Goal: Task Accomplishment & Management: Complete application form

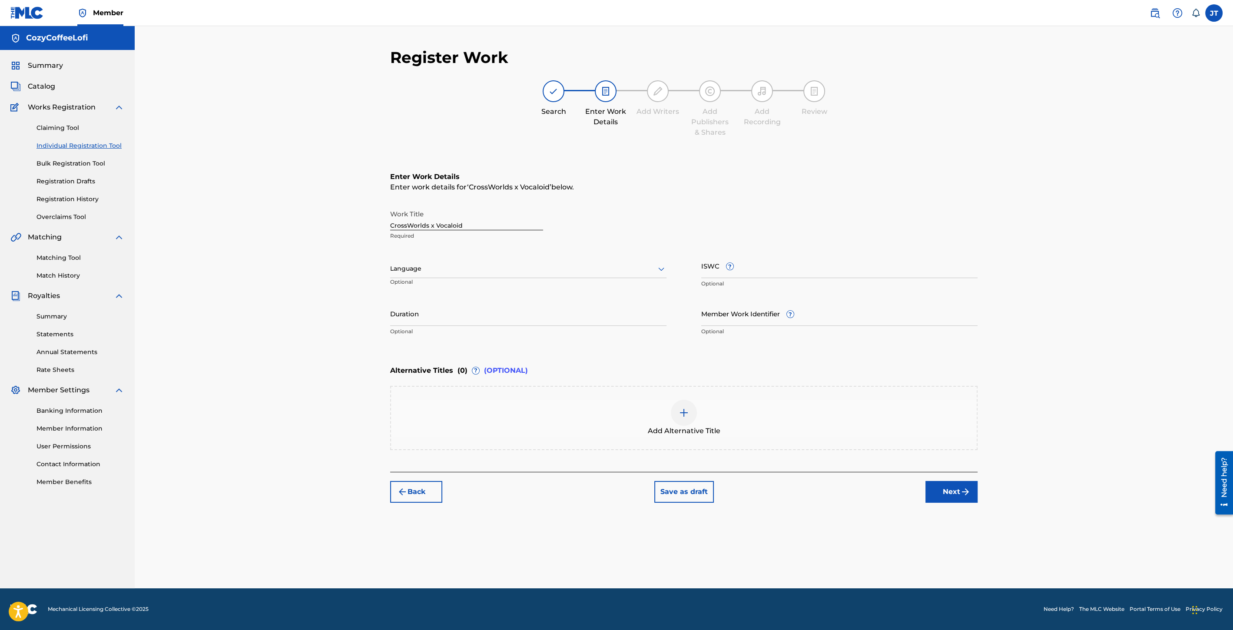
click at [415, 318] on input "Duration" at bounding box center [528, 313] width 276 height 25
type input "03:42"
click at [744, 322] on input "Member Work Identifier ?" at bounding box center [839, 313] width 276 height 25
paste input "932051505"
type input "932051505"
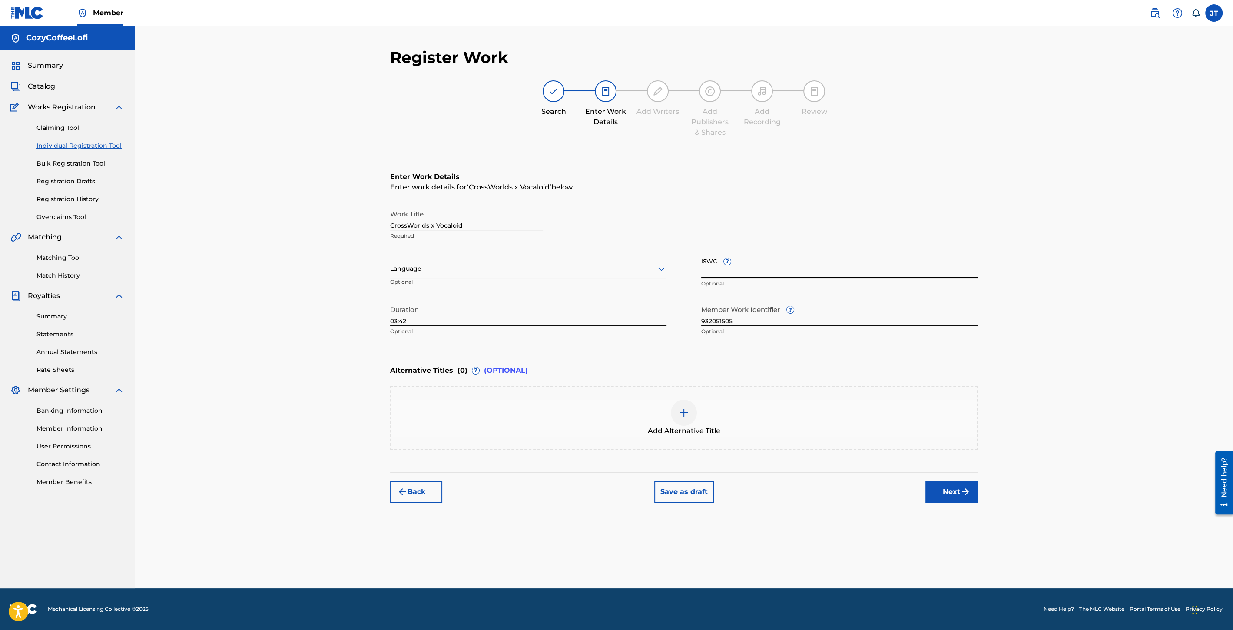
click at [724, 272] on input "ISWC ?" at bounding box center [839, 265] width 276 height 25
paste input "T3351730939"
type input "T3351730939"
click at [961, 494] on img "submit" at bounding box center [965, 492] width 10 height 10
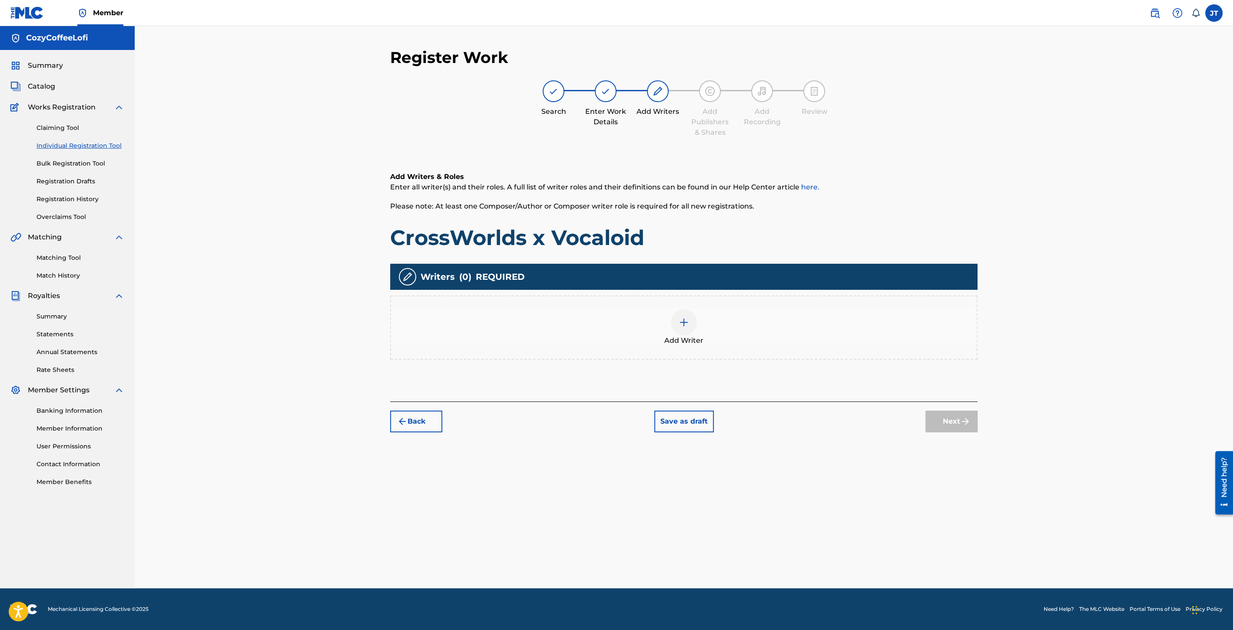
click at [674, 334] on div "Add Writer" at bounding box center [684, 327] width 586 height 37
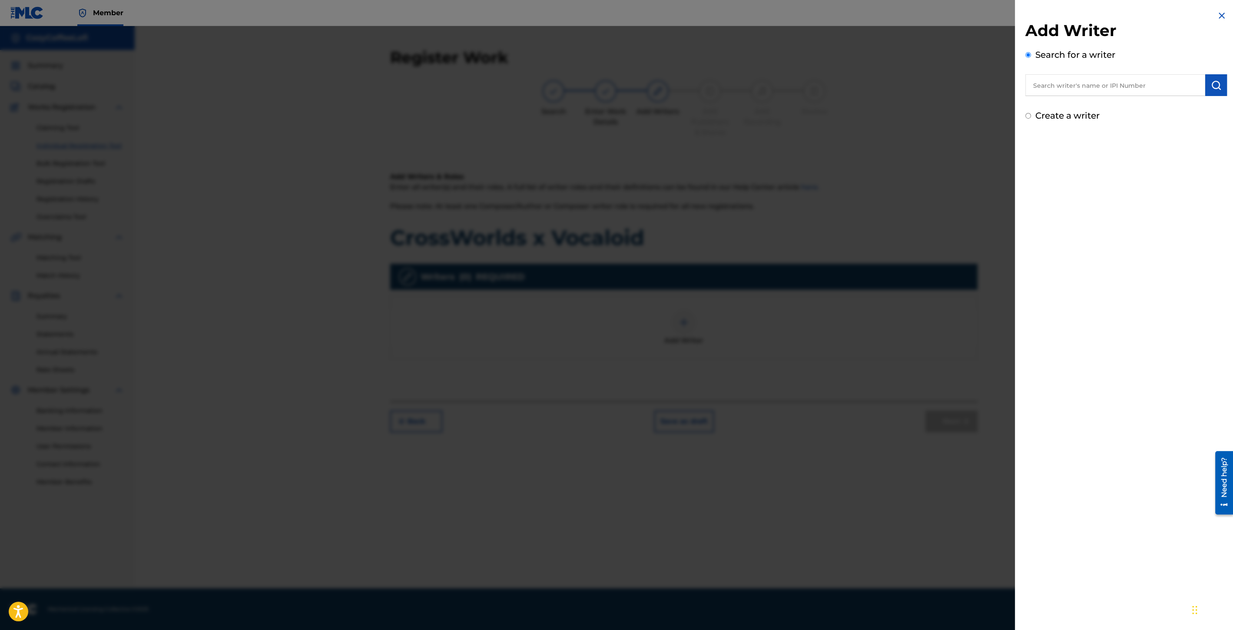
click at [1065, 80] on input "text" at bounding box center [1116, 85] width 180 height 22
click at [1121, 103] on span "cozycoffeelofi" at bounding box center [1107, 105] width 48 height 8
type input "cozycoffeelofi cozycoffeelofi"
click at [1213, 91] on button "submit" at bounding box center [1216, 85] width 22 height 22
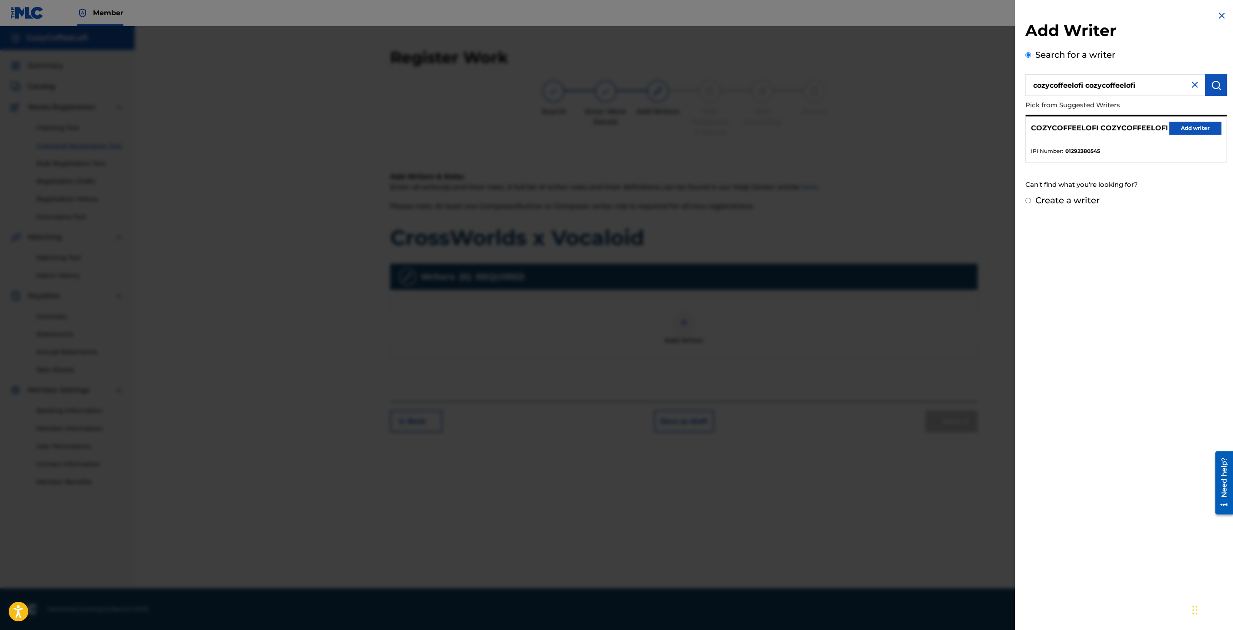
click at [1176, 125] on button "Add writer" at bounding box center [1195, 128] width 52 height 13
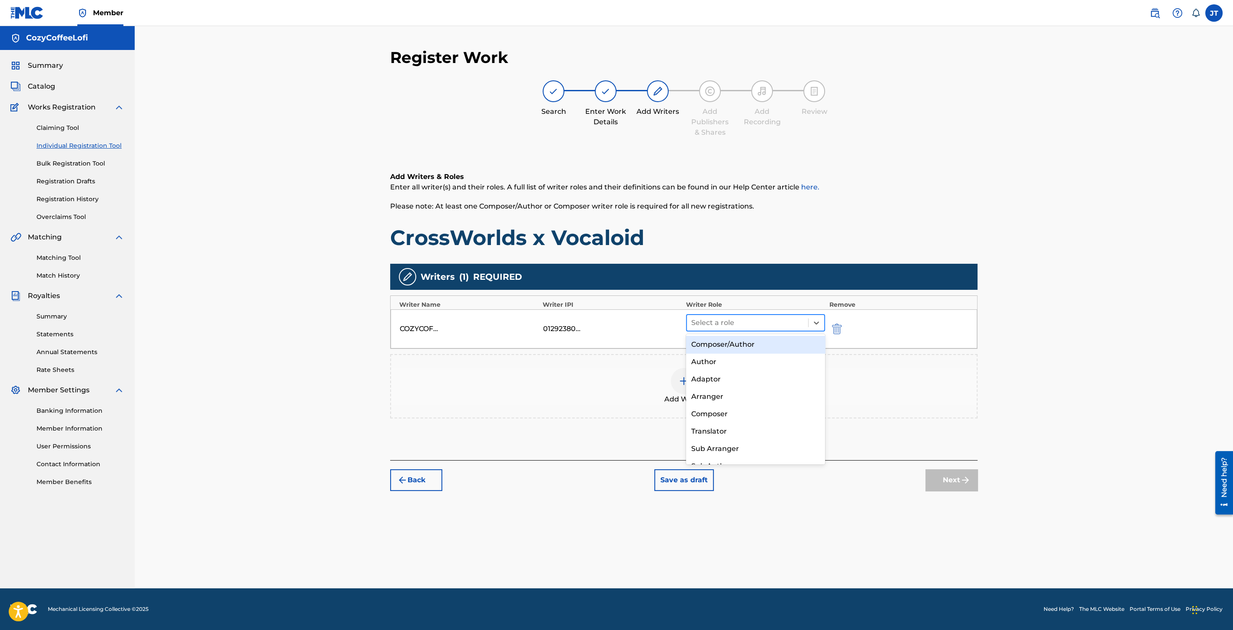
click at [744, 323] on div at bounding box center [747, 323] width 113 height 12
click at [732, 344] on div "Composer/Author" at bounding box center [755, 344] width 139 height 17
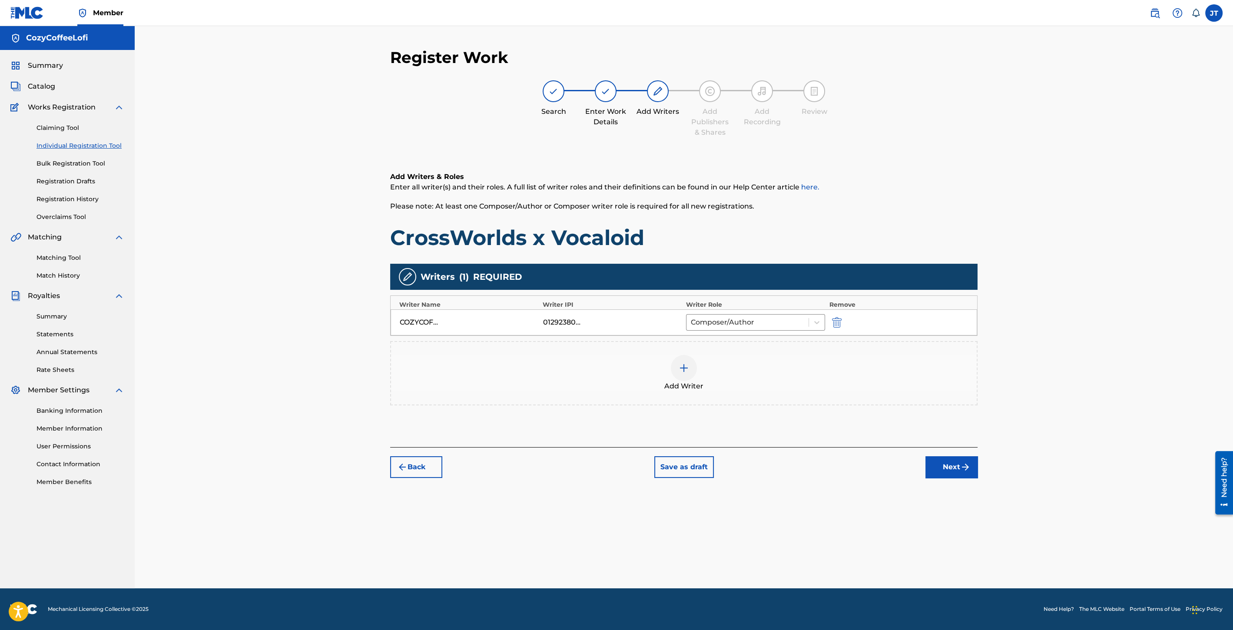
click at [683, 357] on div at bounding box center [684, 368] width 26 height 26
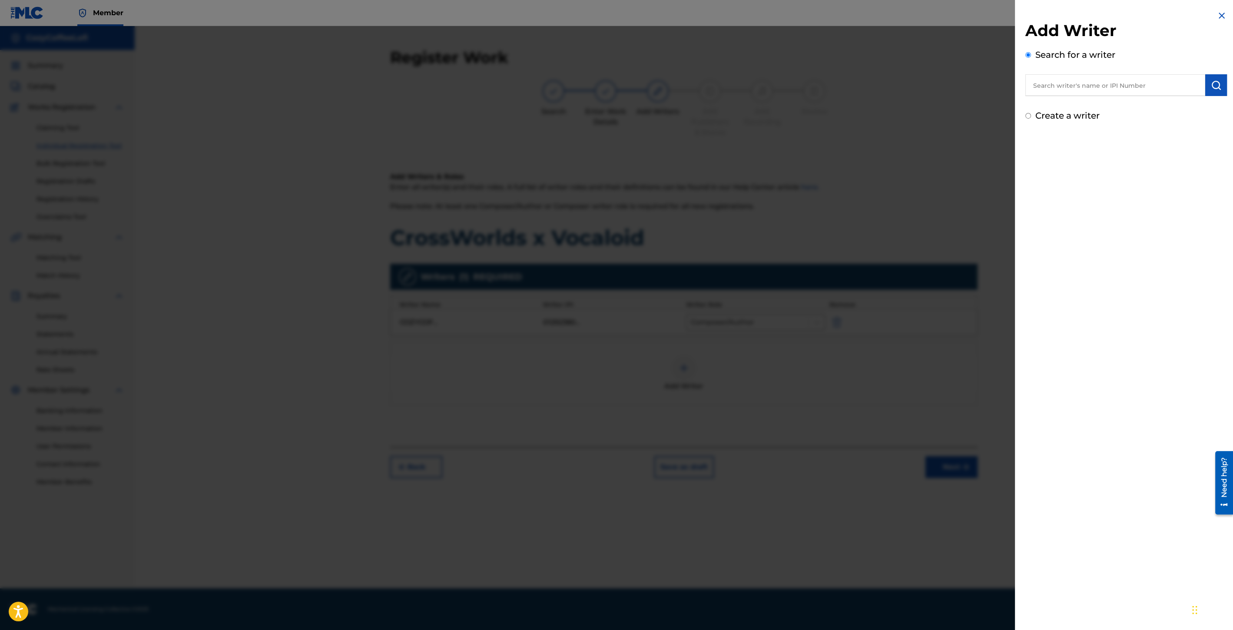
click at [1045, 92] on input "text" at bounding box center [1116, 85] width 180 height 22
drag, startPoint x: 1050, startPoint y: 86, endPoint x: 1165, endPoint y: 83, distance: 114.8
click at [1163, 83] on input "cozycoffeelofi" at bounding box center [1116, 85] width 180 height 22
click at [1125, 105] on div "cozy coff ee lofi" at bounding box center [1115, 105] width 179 height 16
type input "cozy coffee lofi"
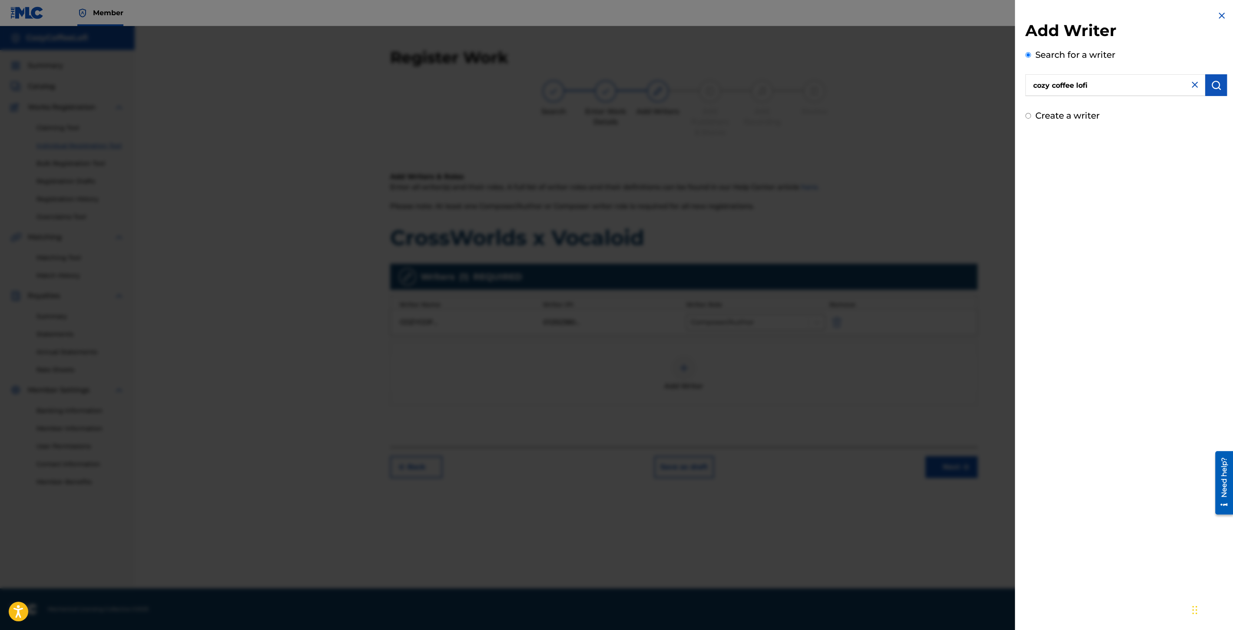
click at [1211, 88] on img "submit" at bounding box center [1216, 85] width 10 height 10
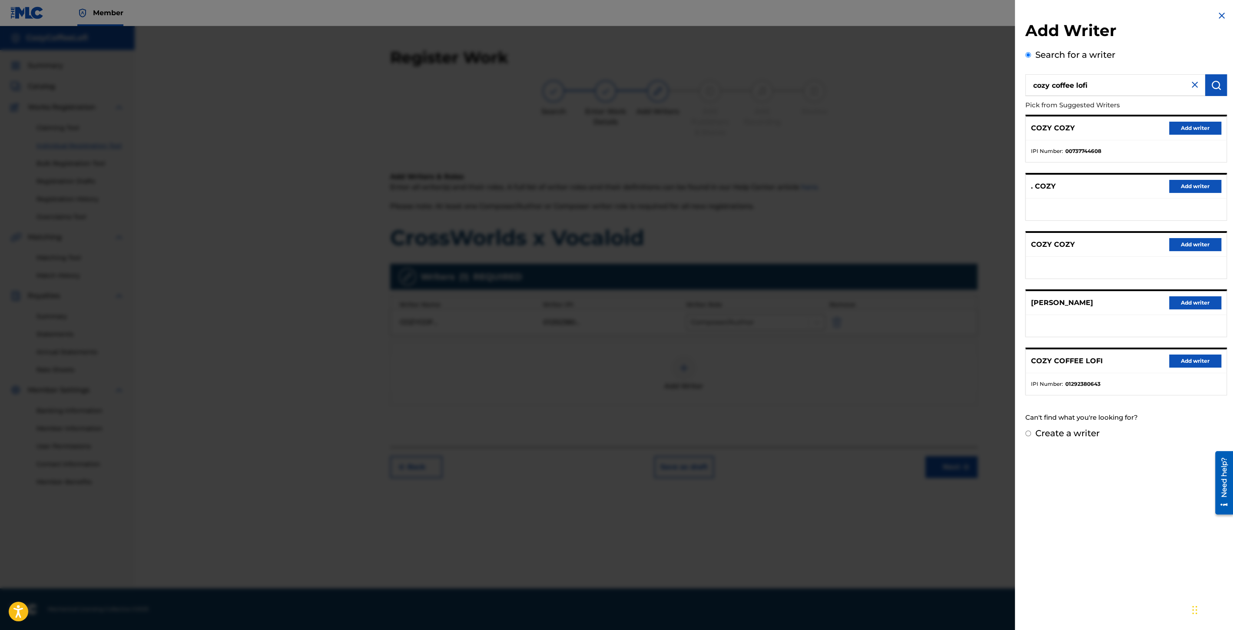
click at [1186, 352] on div "COZY COFFEE LOFI Add writer" at bounding box center [1126, 361] width 201 height 24
click at [1183, 358] on button "Add writer" at bounding box center [1195, 361] width 52 height 13
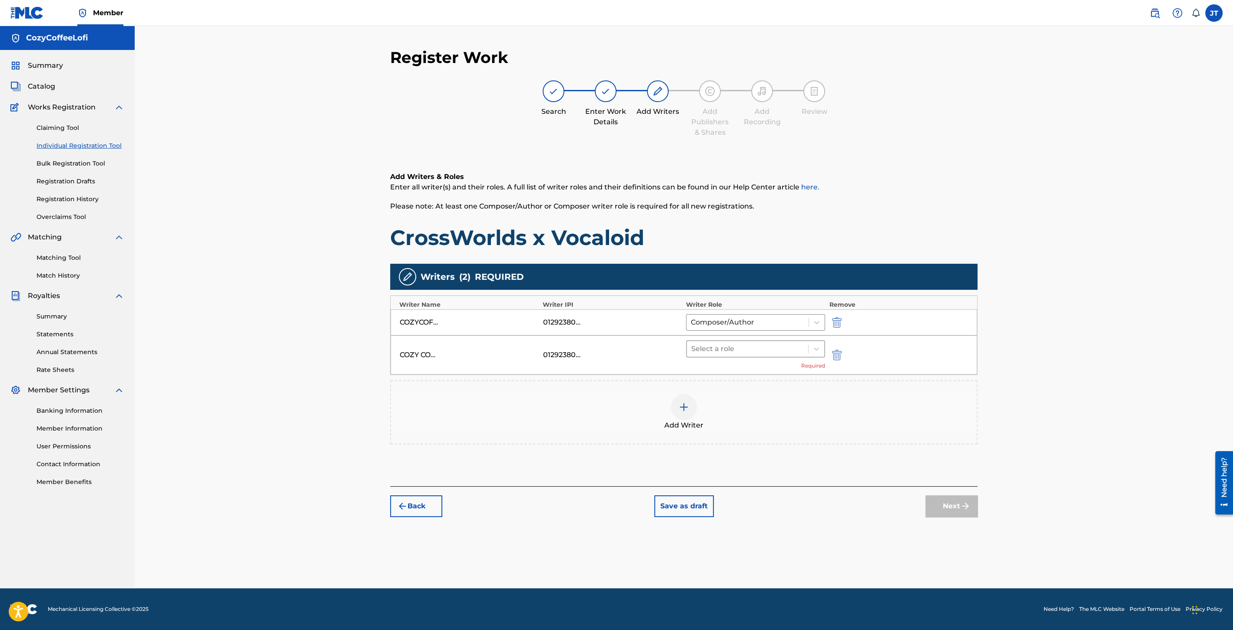
click at [747, 351] on div at bounding box center [747, 349] width 113 height 12
click at [733, 368] on div "Composer/Author" at bounding box center [755, 370] width 139 height 17
click at [945, 486] on button "Next" at bounding box center [952, 493] width 52 height 22
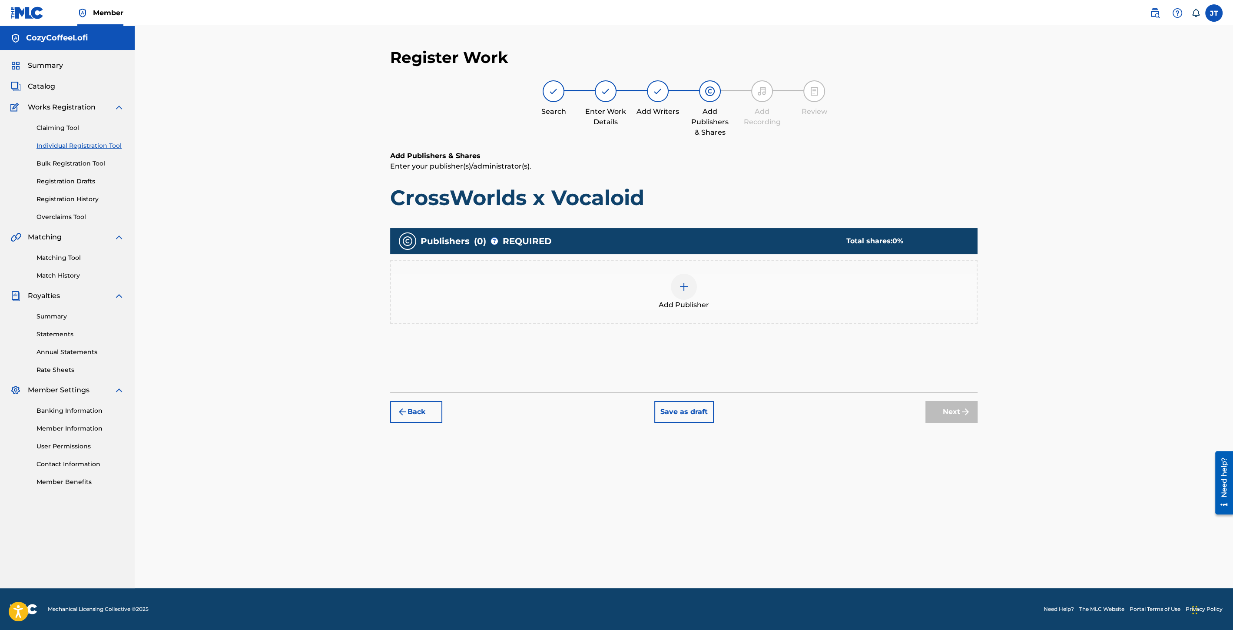
click at [673, 286] on div at bounding box center [684, 287] width 26 height 26
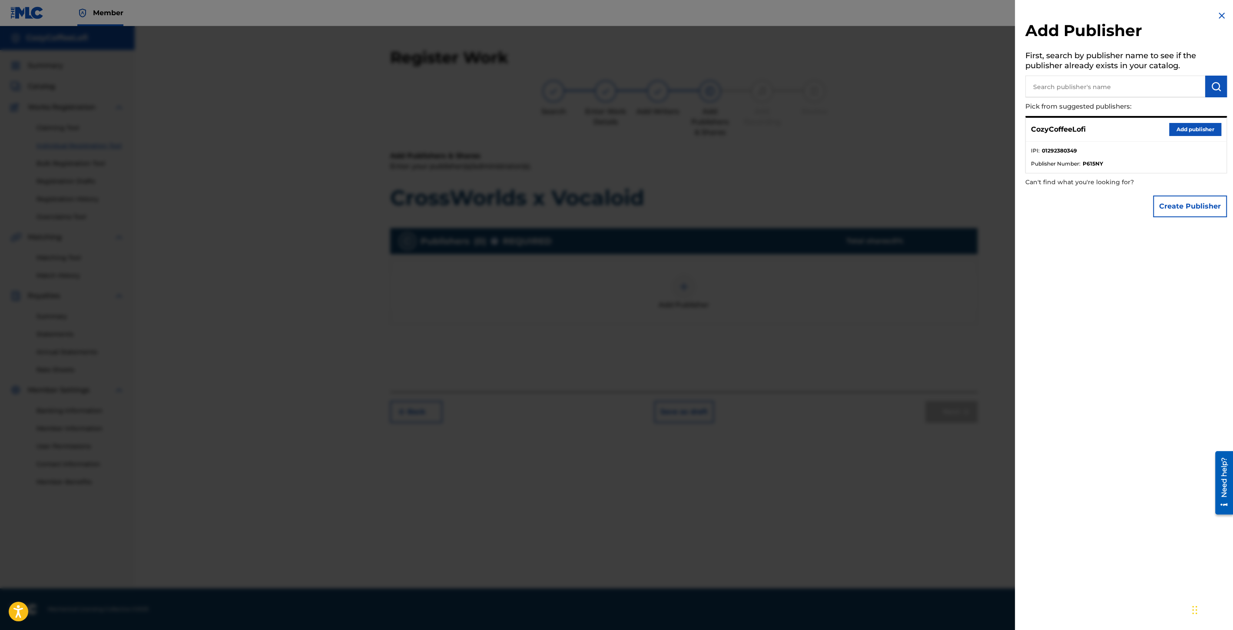
click at [1191, 129] on button "Add publisher" at bounding box center [1195, 129] width 52 height 13
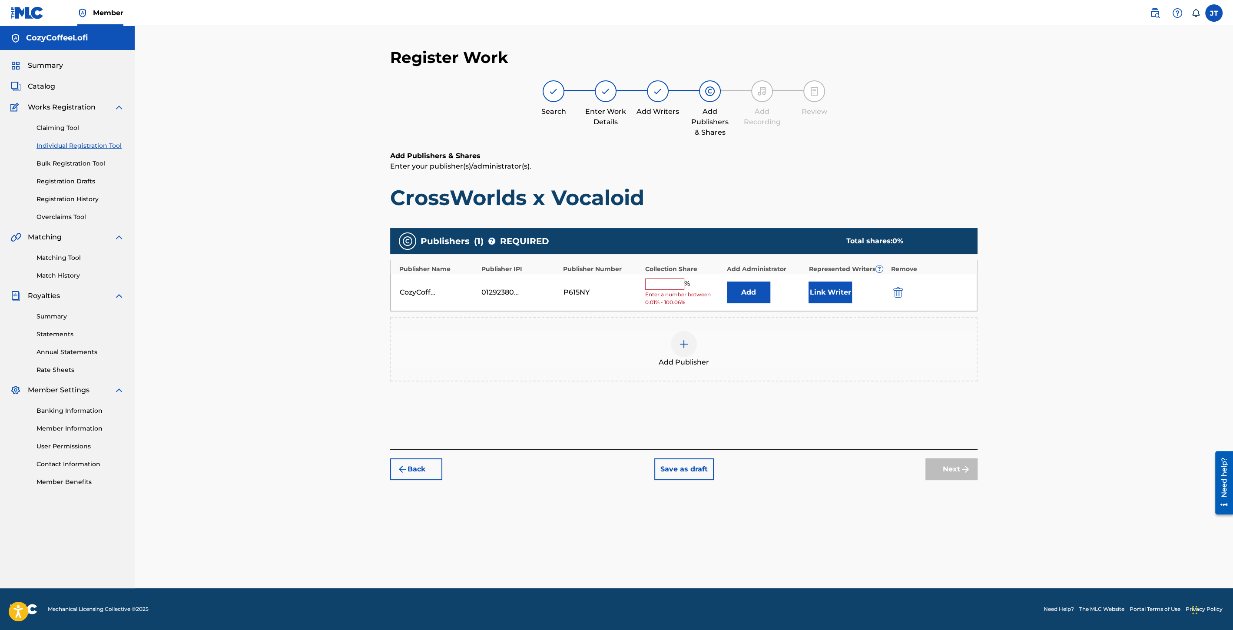
click at [661, 282] on input "text" at bounding box center [664, 284] width 39 height 11
type input "100"
click at [817, 287] on button "Link Writer" at bounding box center [830, 290] width 43 height 22
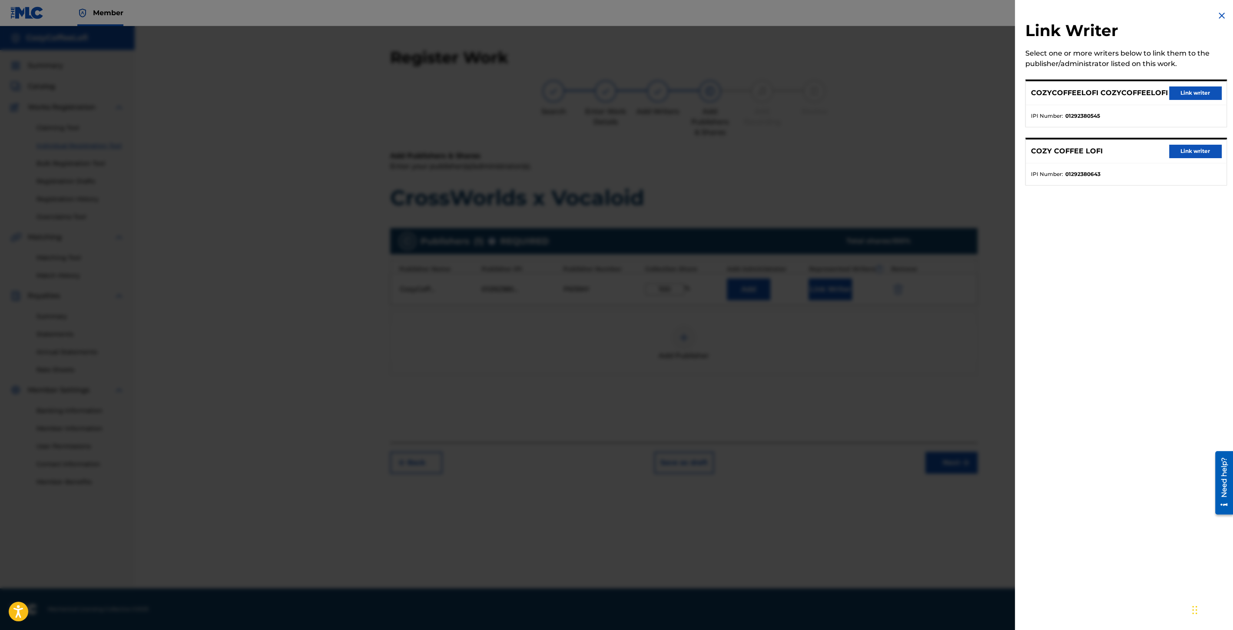
click at [1189, 90] on button "Link writer" at bounding box center [1195, 92] width 52 height 13
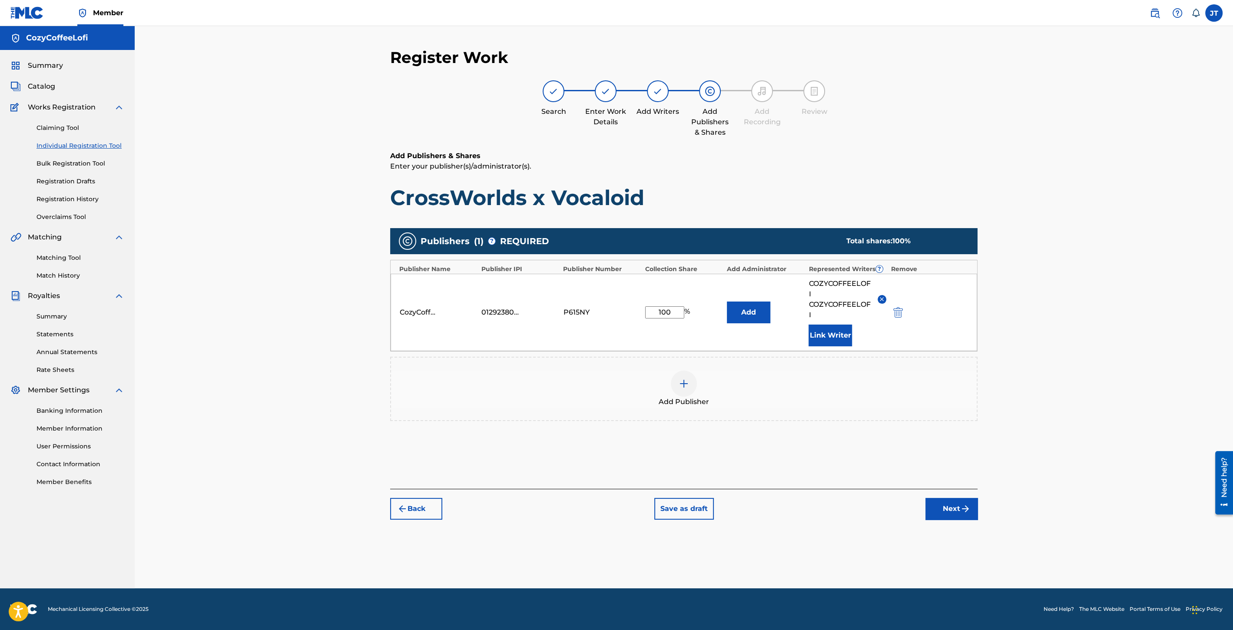
click at [828, 329] on button "Link Writer" at bounding box center [830, 336] width 43 height 22
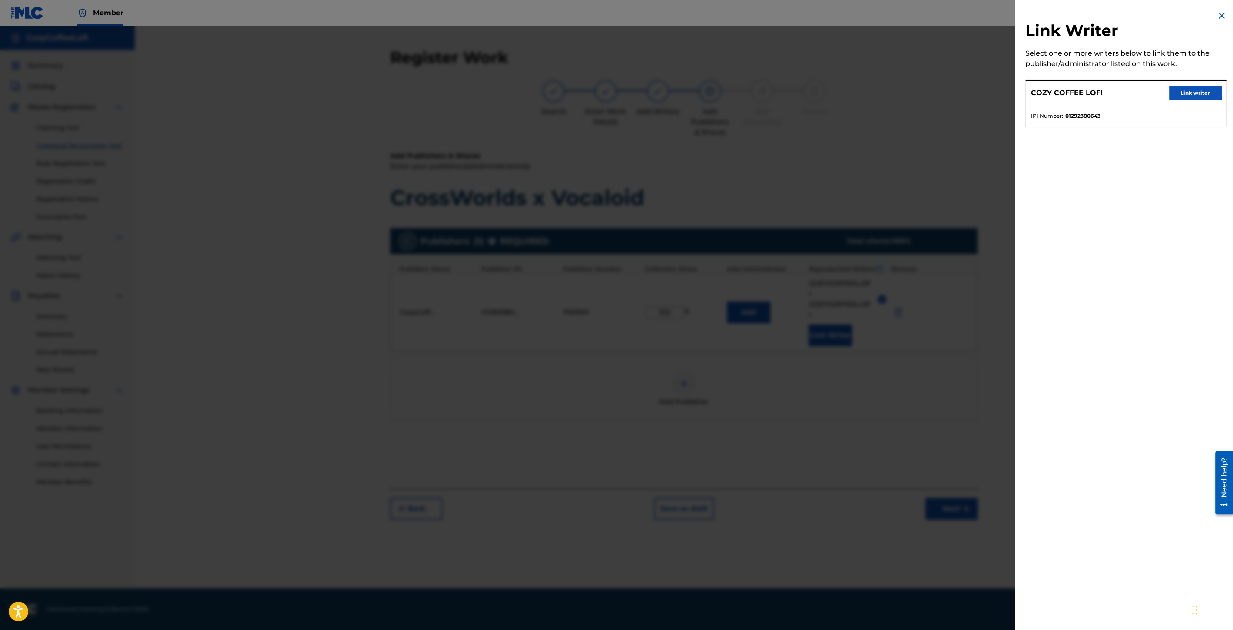
click at [1174, 88] on button "Link writer" at bounding box center [1195, 92] width 52 height 13
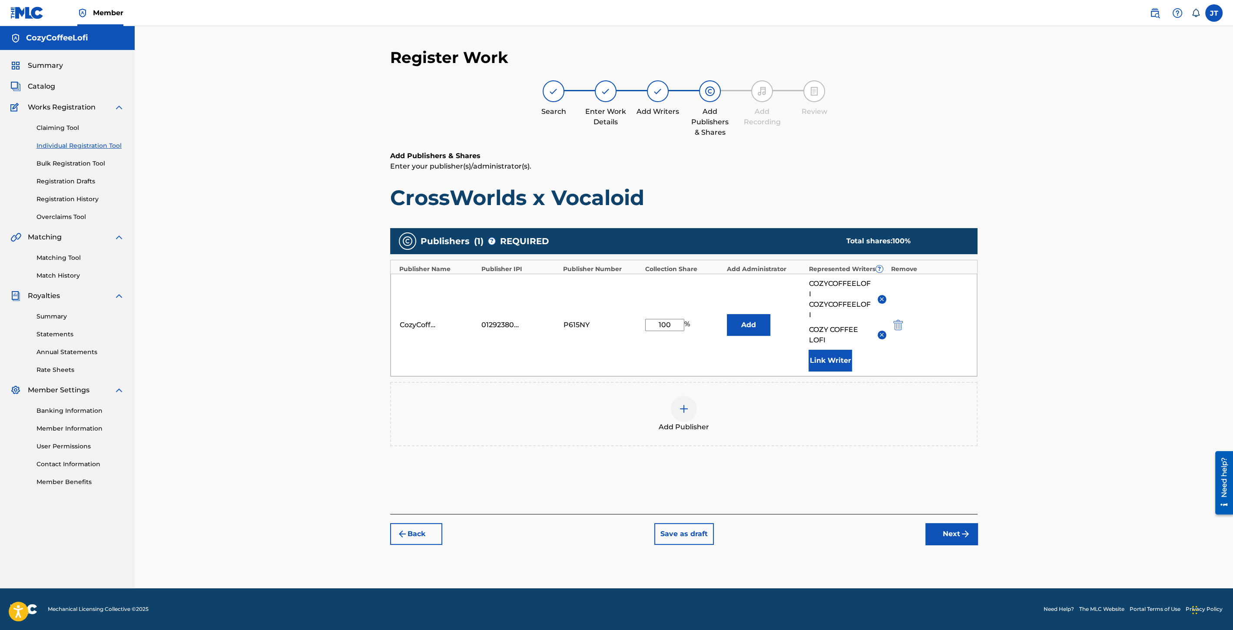
click at [954, 537] on button "Next" at bounding box center [952, 534] width 52 height 22
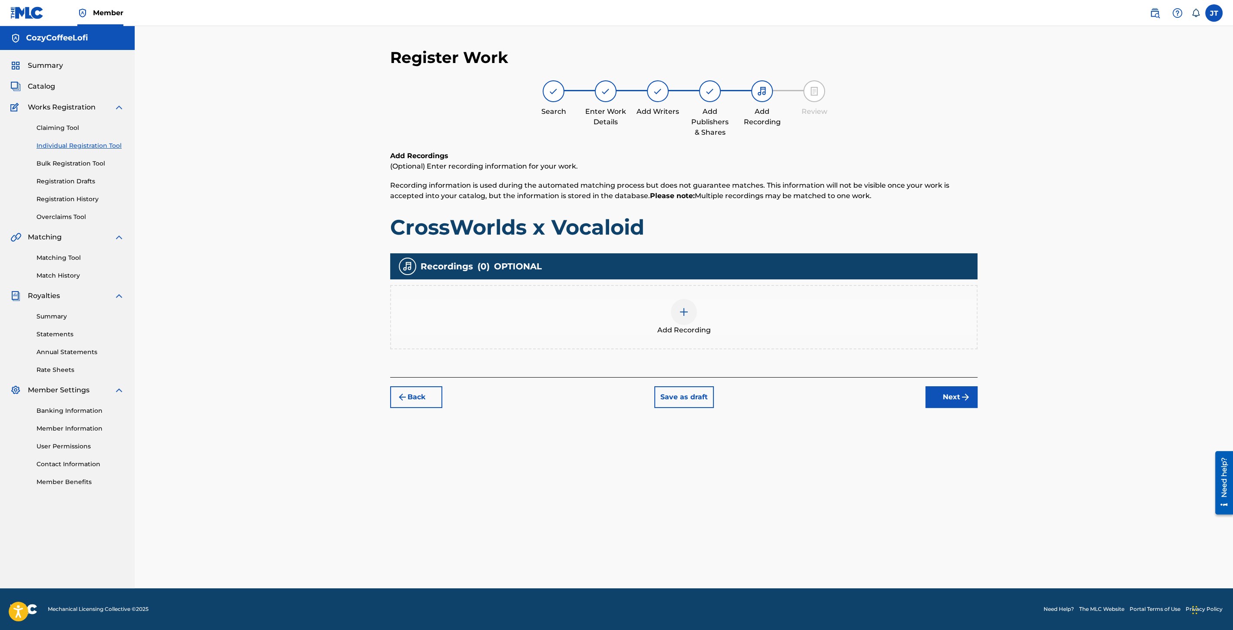
click at [678, 307] on div at bounding box center [684, 312] width 26 height 26
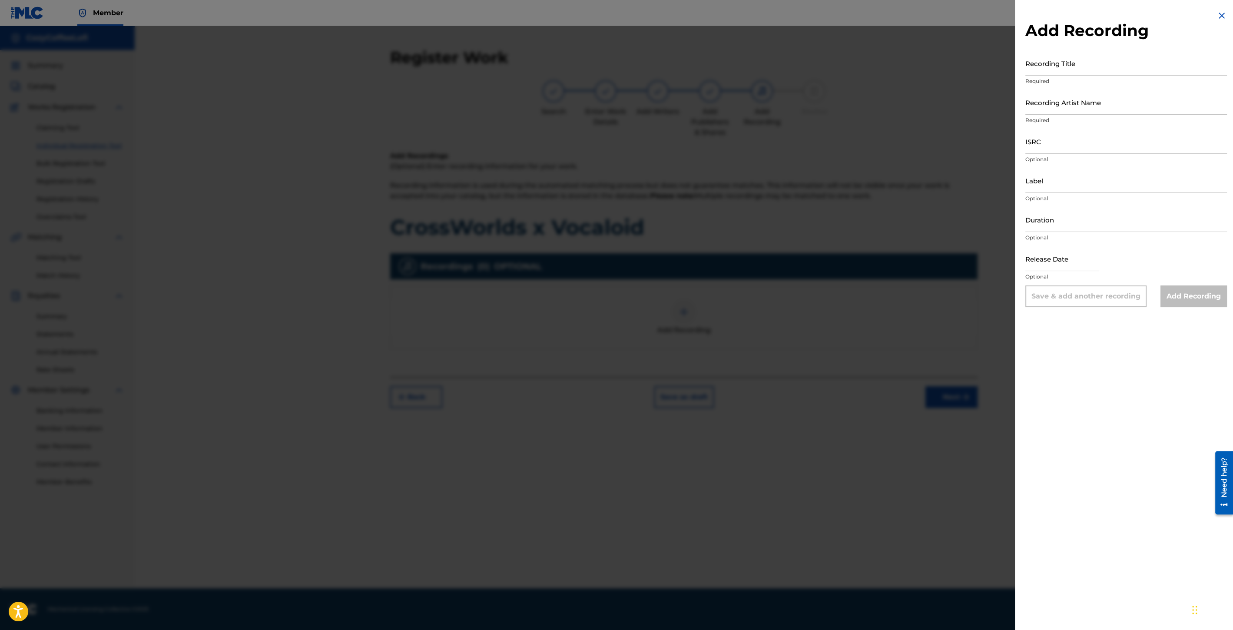
click at [1052, 69] on input "Recording Title" at bounding box center [1127, 63] width 202 height 25
paste input "CrossWorlds x Vocaloid"
type input "CrossWorlds x Vocaloid"
click at [1050, 210] on input "Duration" at bounding box center [1127, 219] width 202 height 25
type input "03:42"
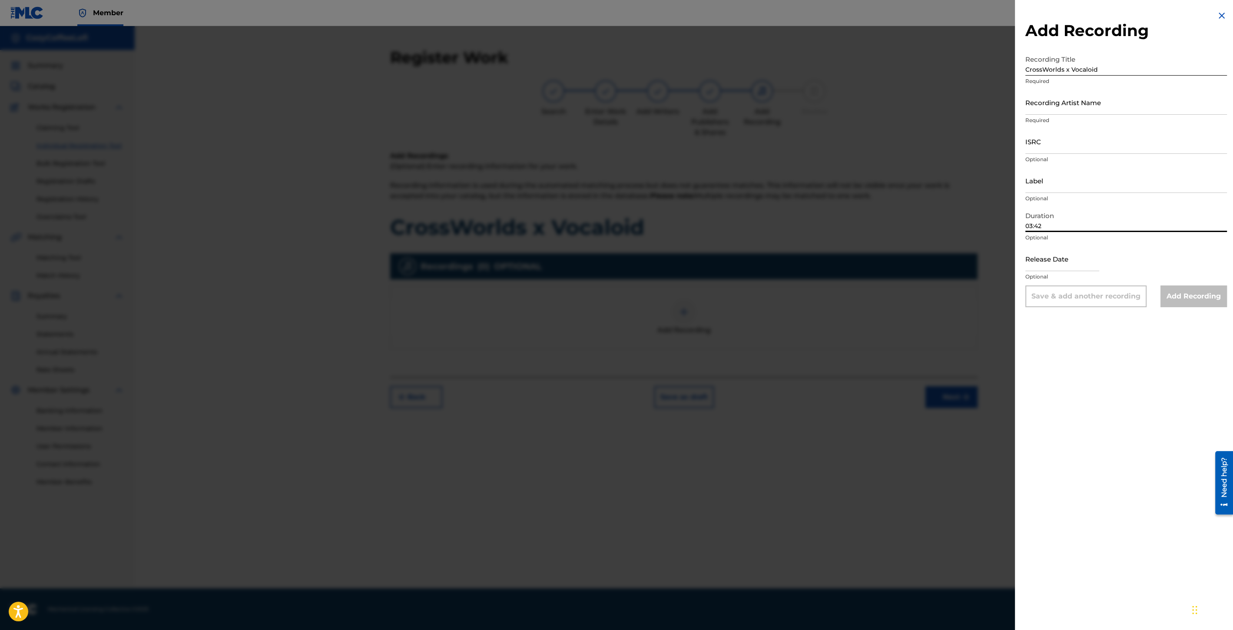
click at [1038, 269] on input "text" at bounding box center [1063, 258] width 74 height 25
select select "8"
select select "2025"
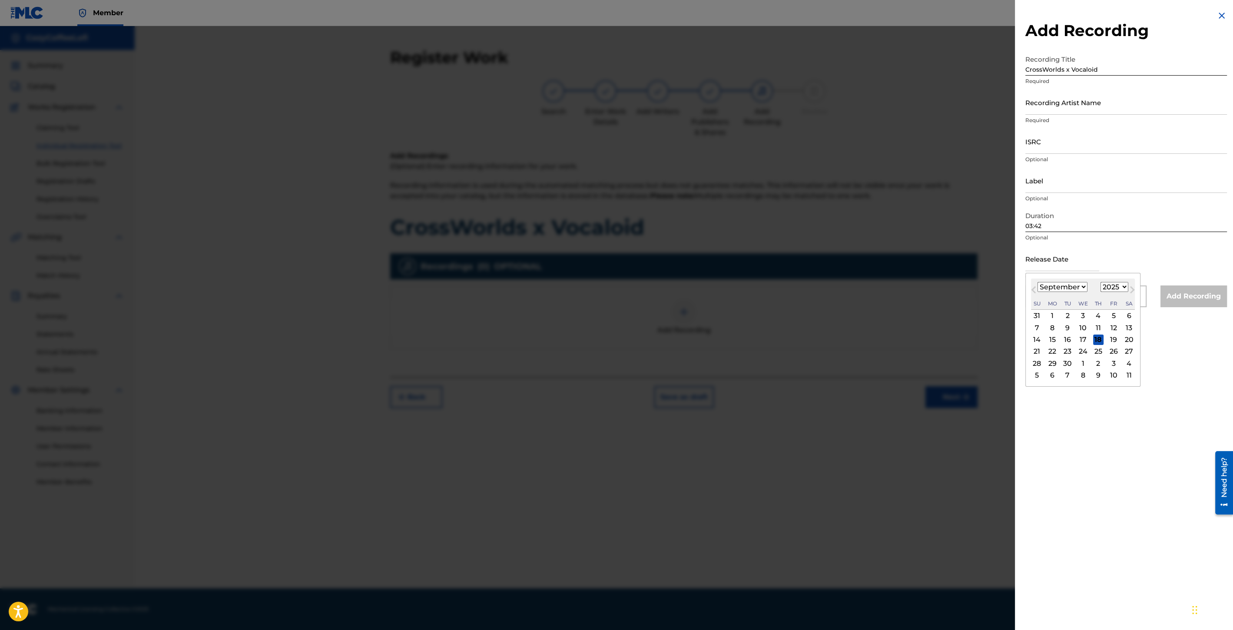
click at [1039, 280] on div "[DATE] January February March April May June July August September October Nove…" at bounding box center [1083, 294] width 104 height 31
click at [1099, 327] on div "11" at bounding box center [1098, 327] width 10 height 10
type input "[DATE]"
click at [1034, 154] on div "ISRC Optional" at bounding box center [1127, 148] width 202 height 39
paste input "QZZ7V2506732"
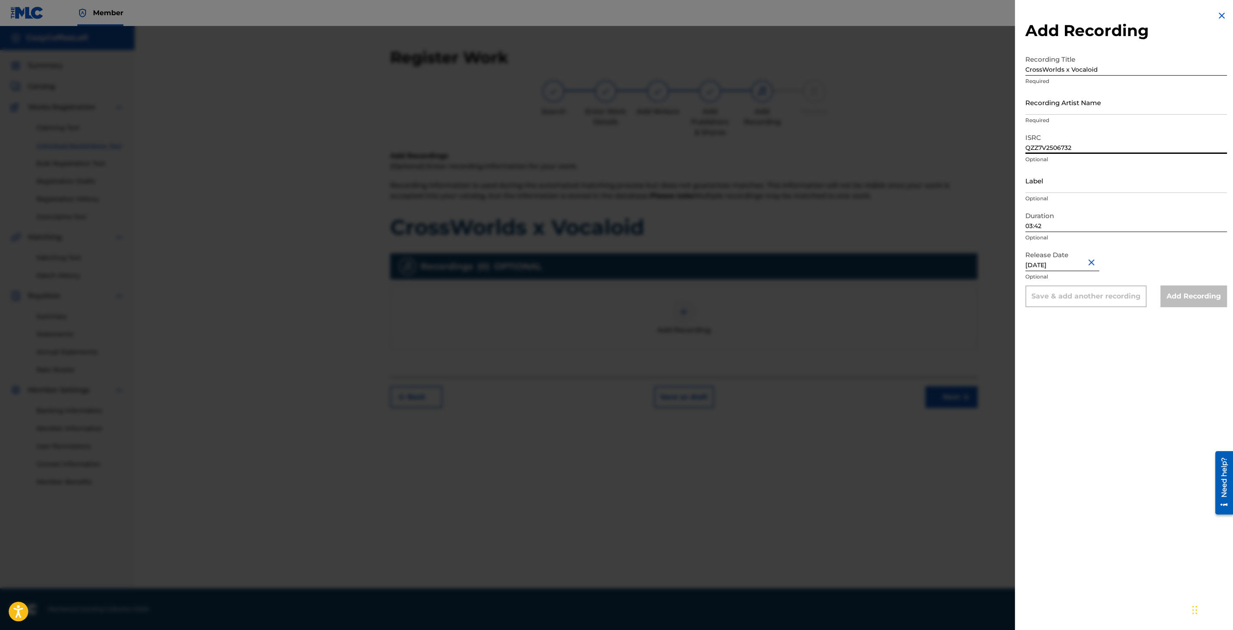
click at [1035, 151] on input "QZZ7V2506732" at bounding box center [1127, 141] width 202 height 25
type input "QZZ7V2506732"
click at [1041, 106] on input "Recording Artist Name" at bounding box center [1127, 102] width 202 height 25
type input "CozyCoffeeLofi"
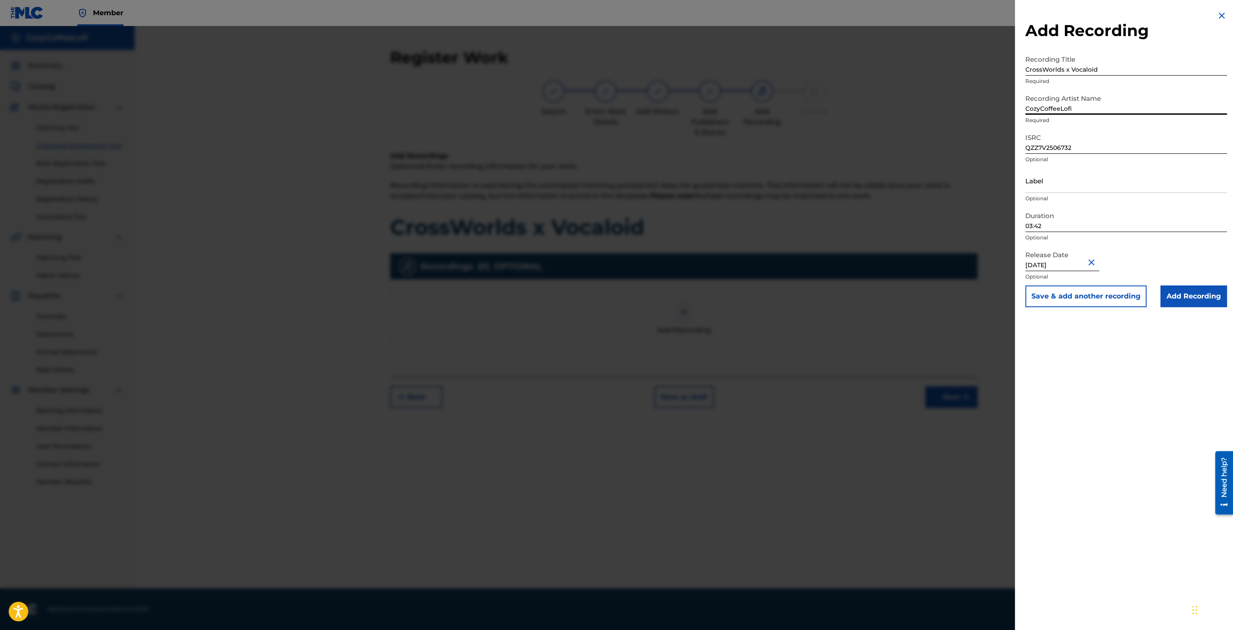
click at [1044, 189] on input "Label" at bounding box center [1127, 180] width 202 height 25
type input "CozyCoffeeLofi"
click at [1085, 305] on button "Save & add another recording" at bounding box center [1086, 296] width 121 height 22
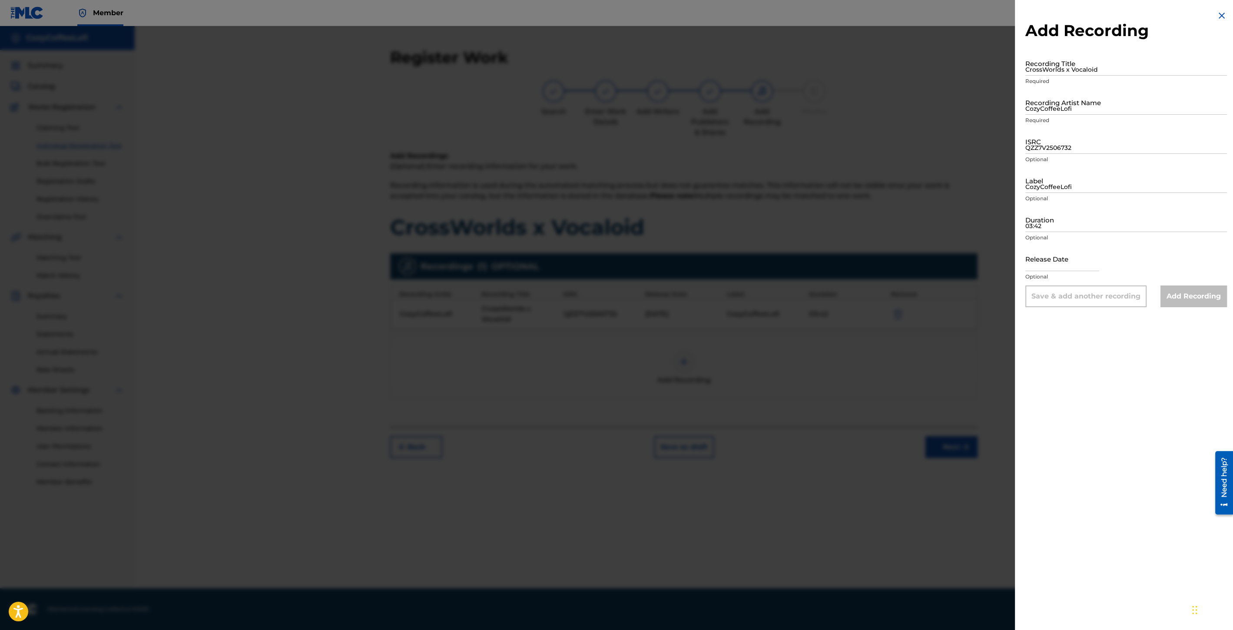
click at [1221, 15] on img at bounding box center [1222, 15] width 10 height 10
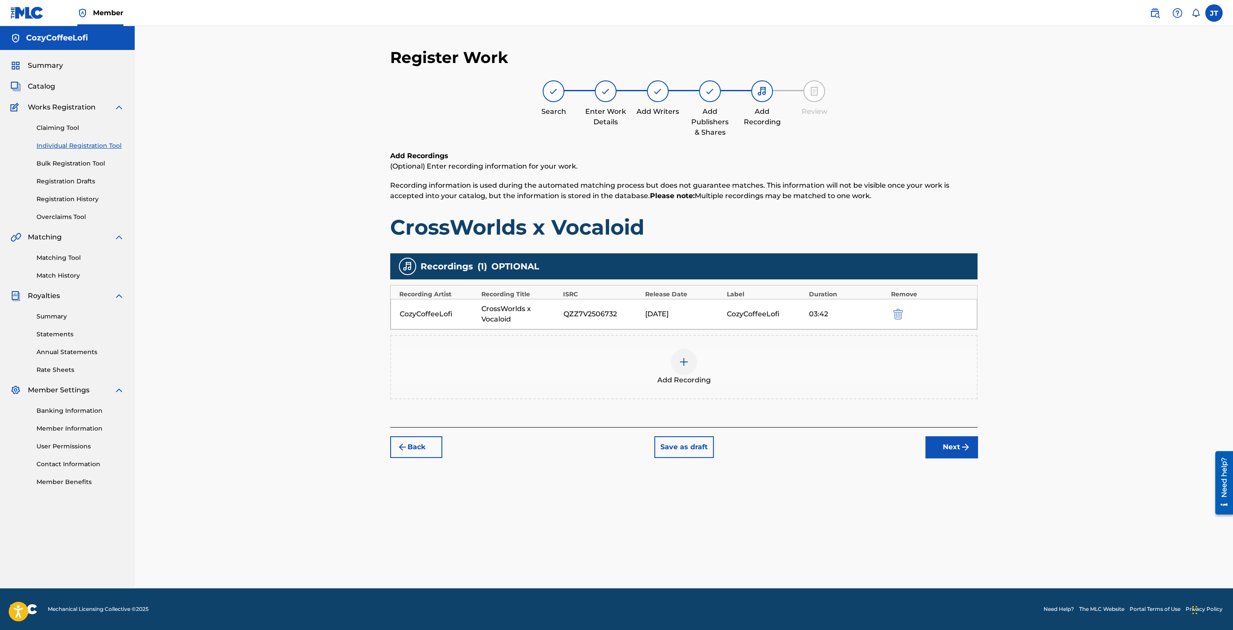
click at [952, 447] on button "Next" at bounding box center [952, 447] width 52 height 22
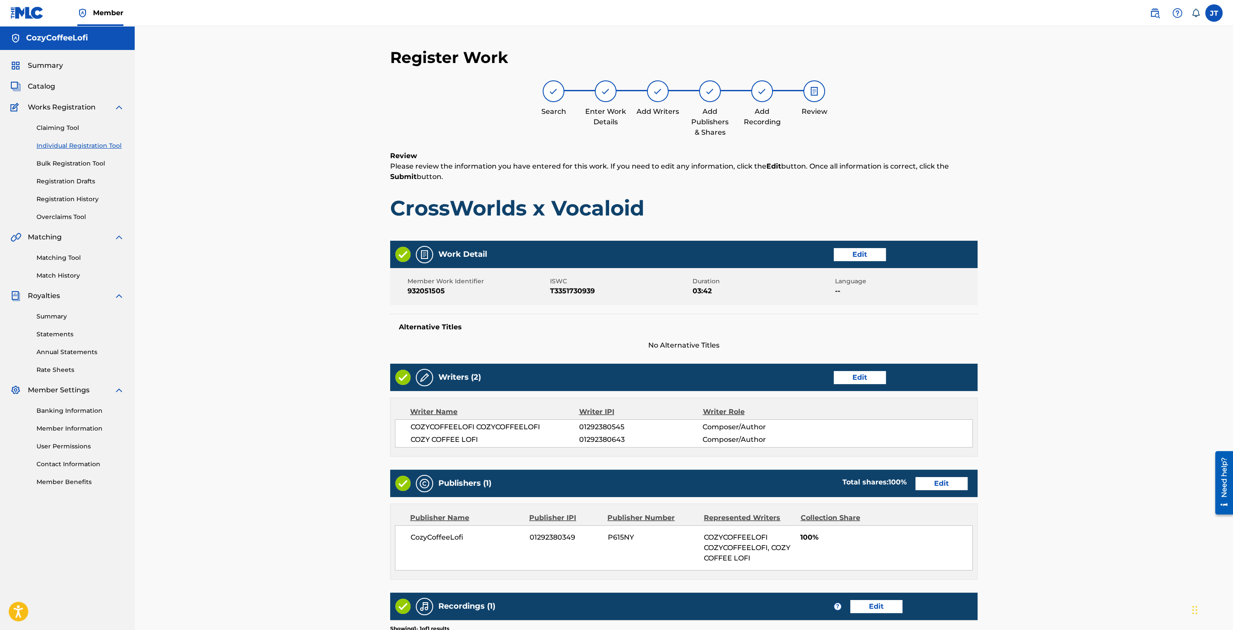
scroll to position [130, 0]
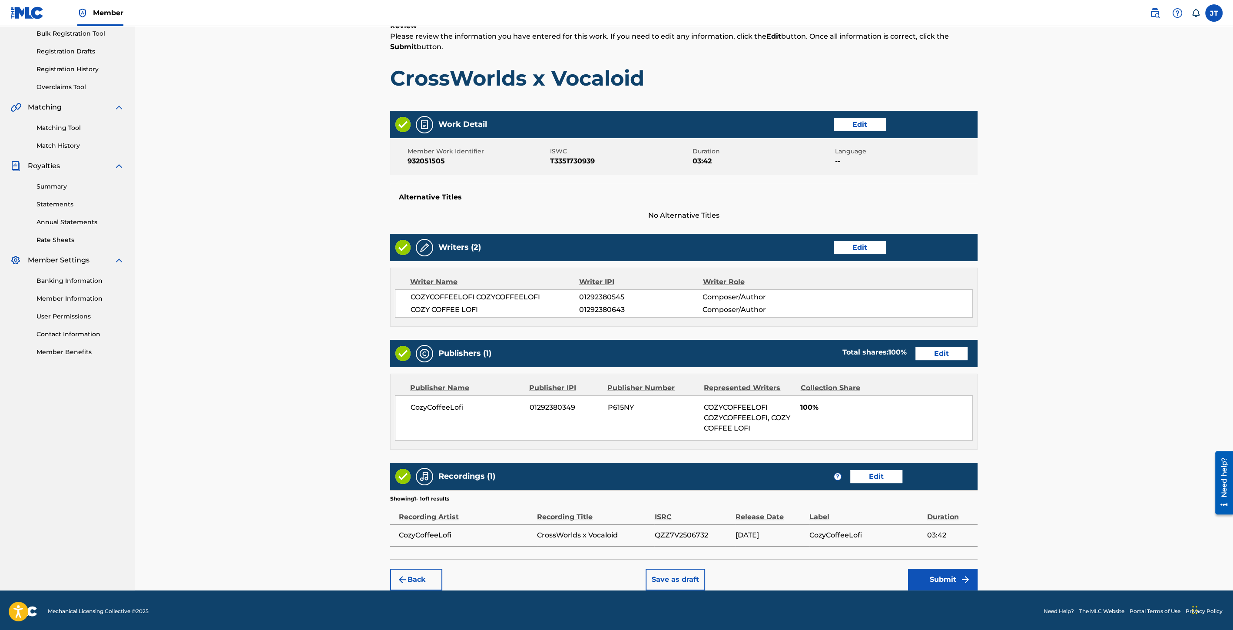
click at [933, 573] on button "Submit" at bounding box center [943, 580] width 70 height 22
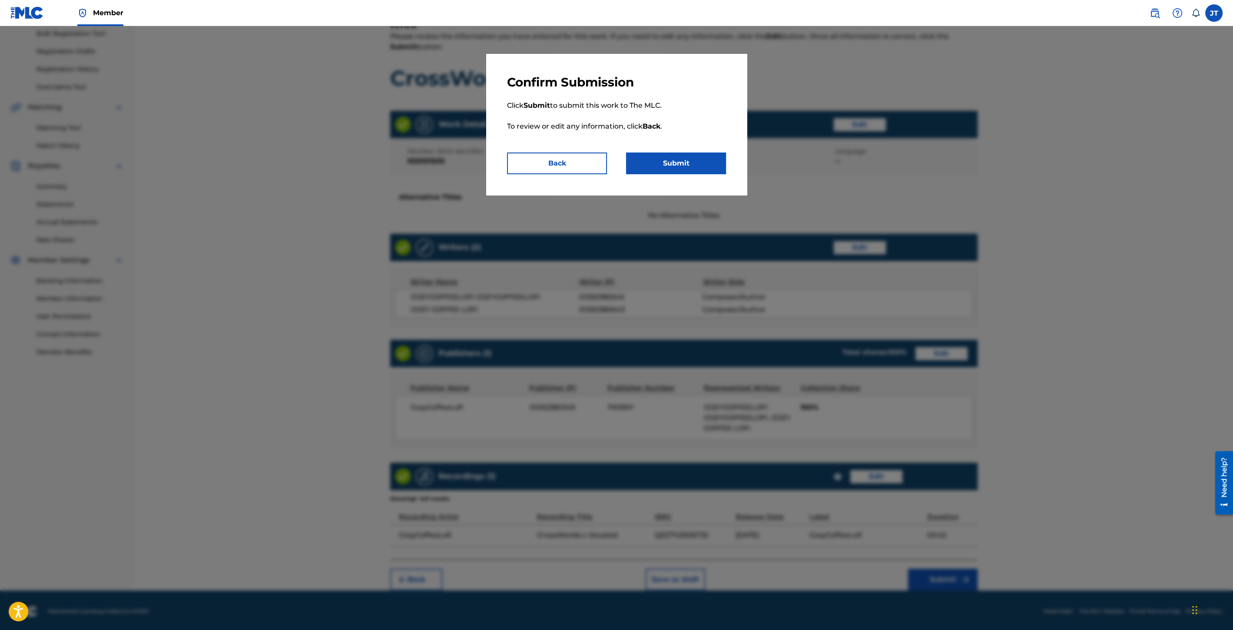
click at [683, 164] on button "Submit" at bounding box center [676, 164] width 100 height 22
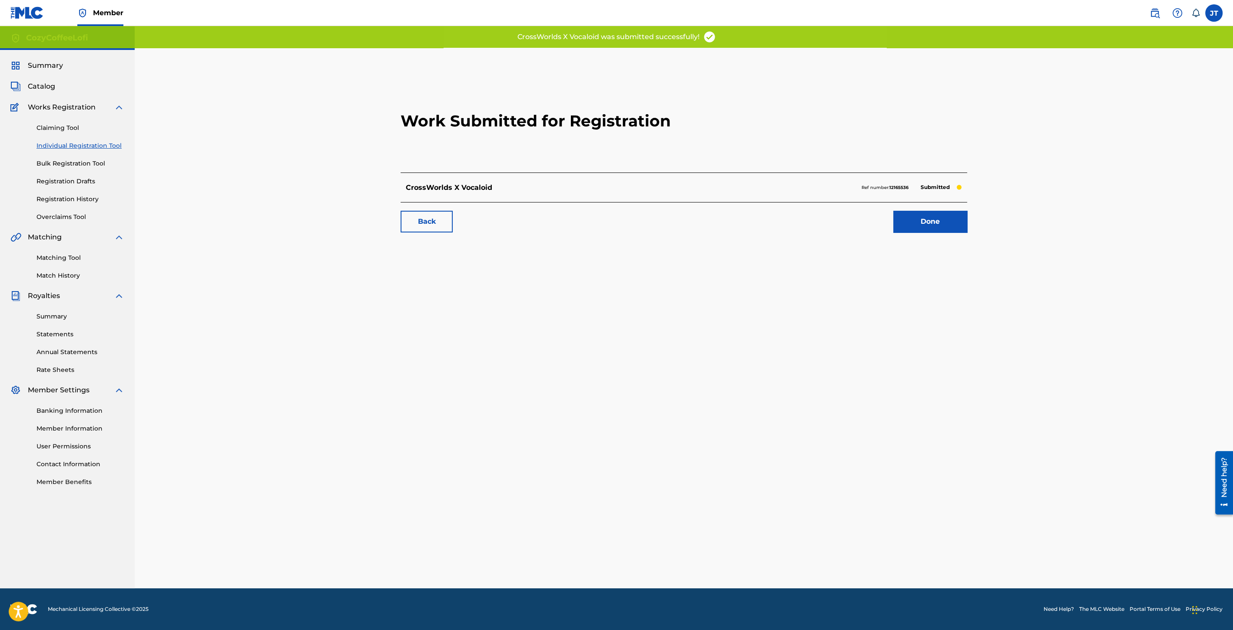
click at [949, 222] on link "Done" at bounding box center [930, 222] width 74 height 22
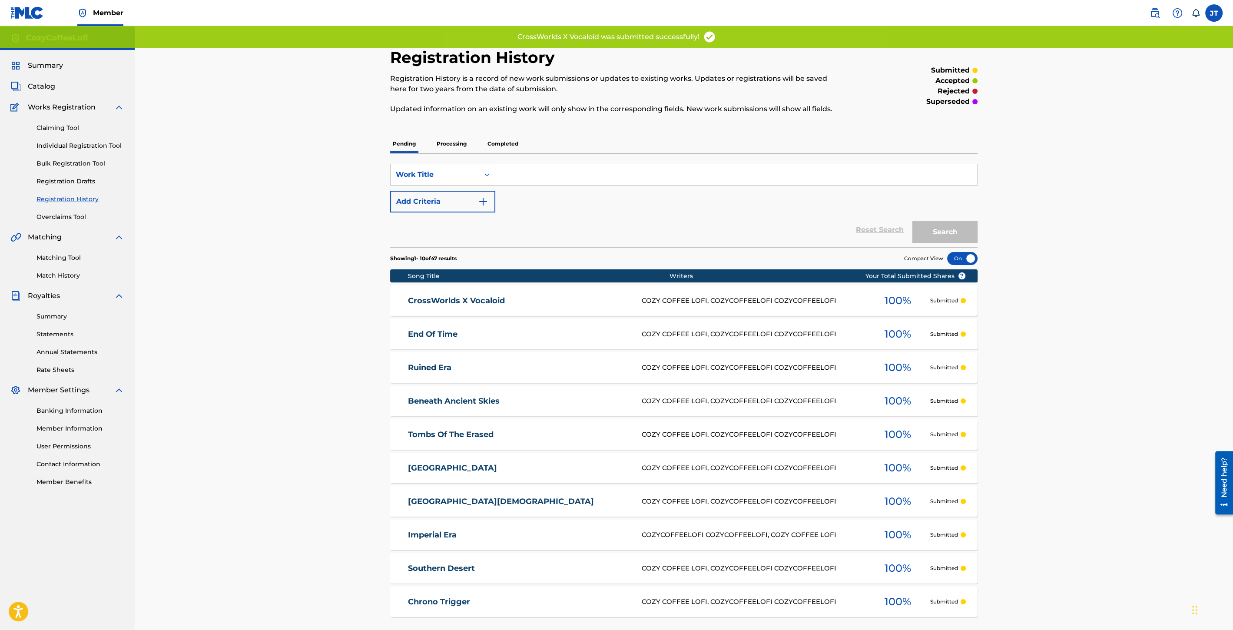
click at [75, 147] on link "Individual Registration Tool" at bounding box center [81, 145] width 88 height 9
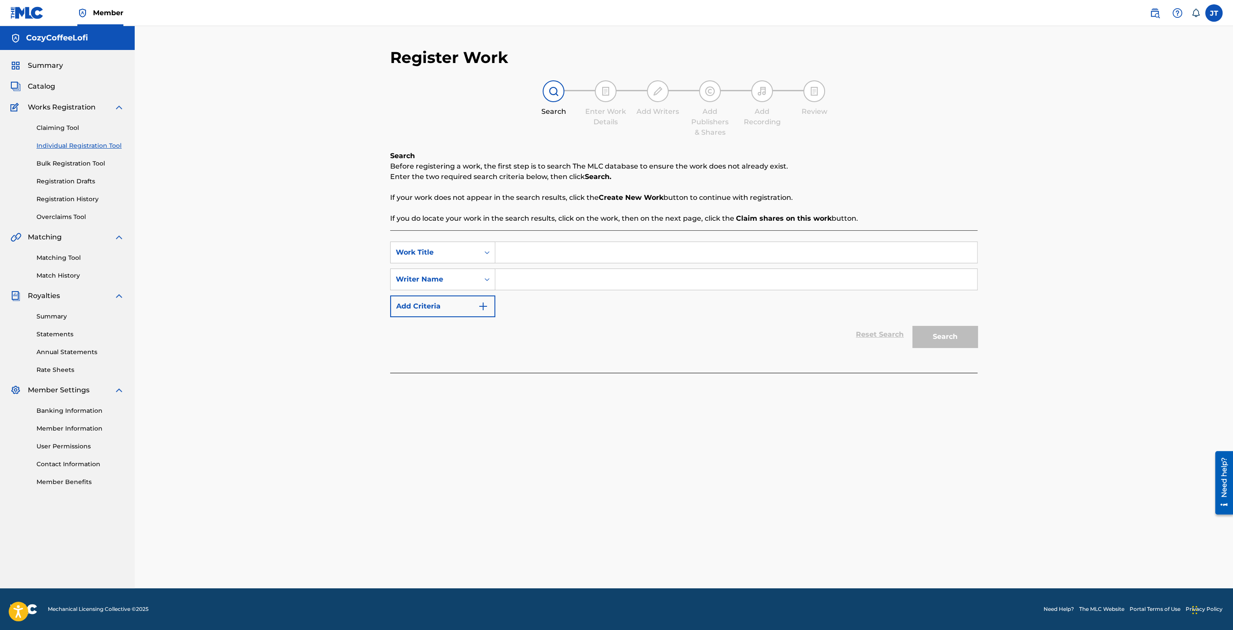
click at [514, 253] on input "Search Form" at bounding box center [736, 252] width 482 height 21
paste input "Cross The Worlds"
type input "Cross The Worlds"
click at [532, 280] on input "Search Form" at bounding box center [736, 279] width 482 height 21
type input "cozycoffeelofi"
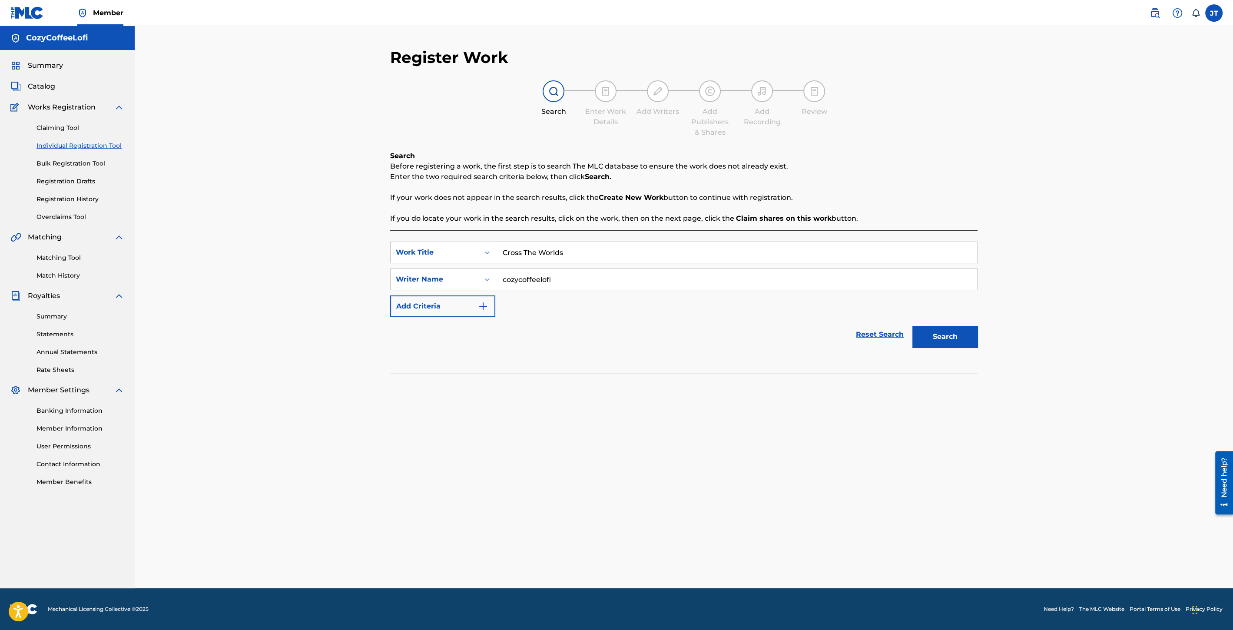
click at [504, 254] on input "Cross The Worlds" at bounding box center [736, 252] width 482 height 21
type input "Cross The Worlds"
click at [967, 331] on button "Search" at bounding box center [945, 337] width 65 height 22
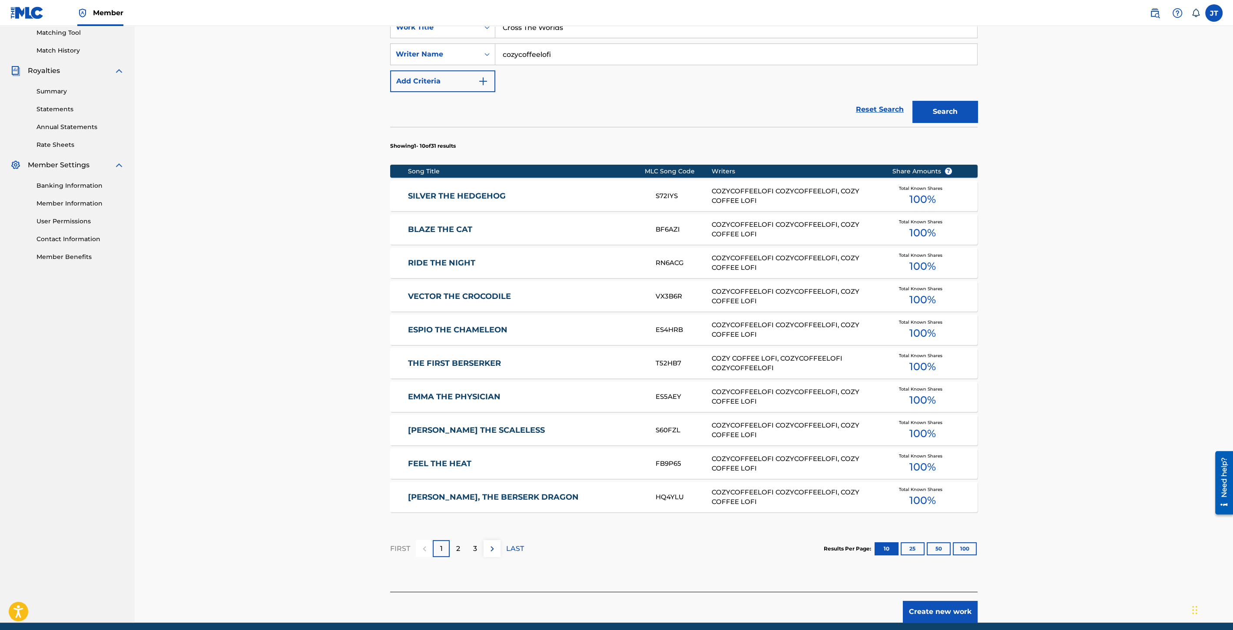
scroll to position [259, 0]
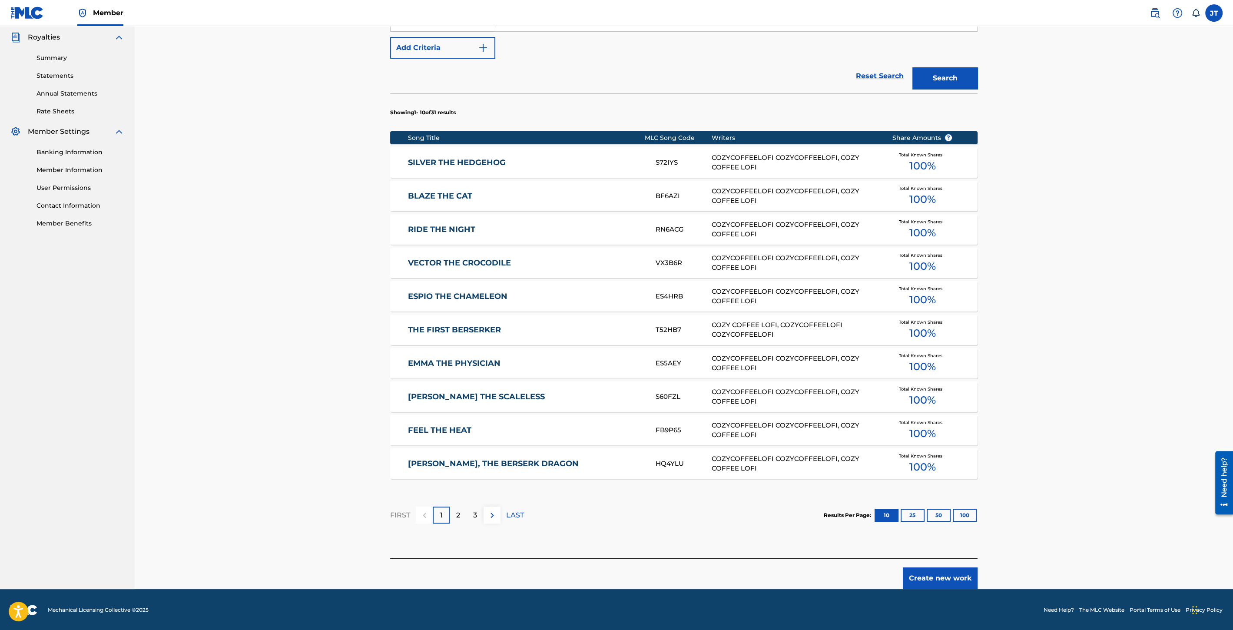
click at [919, 581] on button "Create new work" at bounding box center [940, 579] width 75 height 22
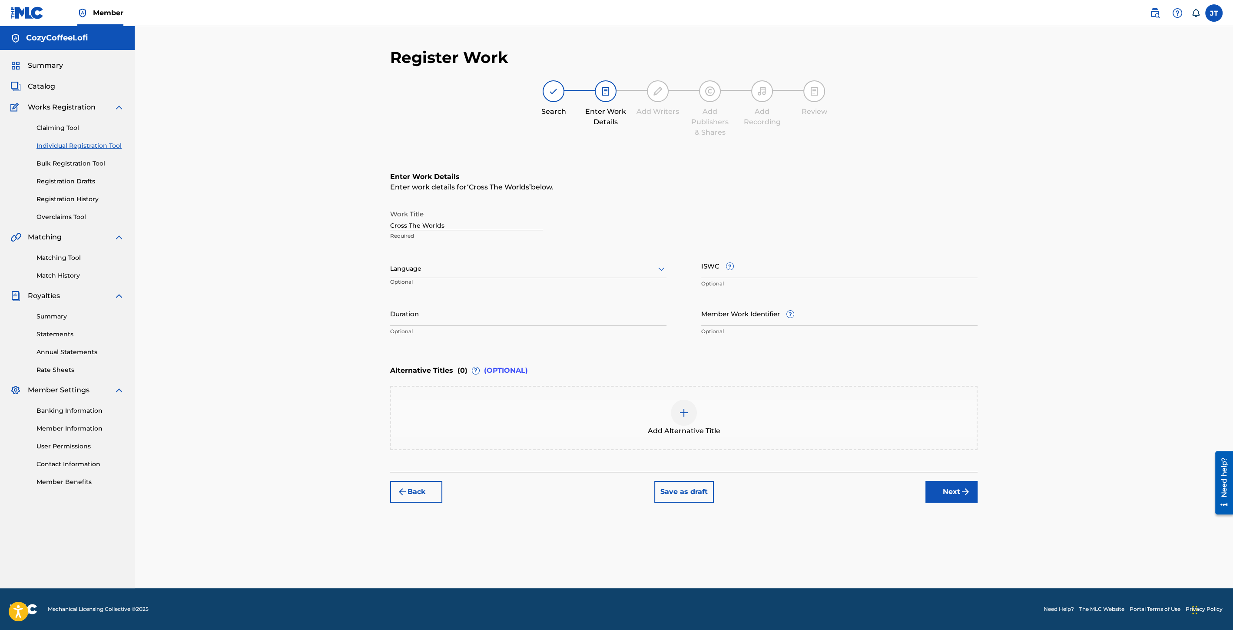
click at [388, 226] on div "Register Work Search Enter Work Details Add Writers Add Publishers & Shares Add…" at bounding box center [684, 318] width 608 height 541
drag, startPoint x: 393, startPoint y: 224, endPoint x: 386, endPoint y: 224, distance: 6.5
click at [386, 224] on div "Register Work Search Enter Work Details Add Writers Add Publishers & Shares Add…" at bounding box center [684, 318] width 608 height 541
click at [392, 224] on input "Cross The Worlds" at bounding box center [466, 218] width 153 height 25
click at [491, 322] on input "Duration" at bounding box center [528, 313] width 276 height 25
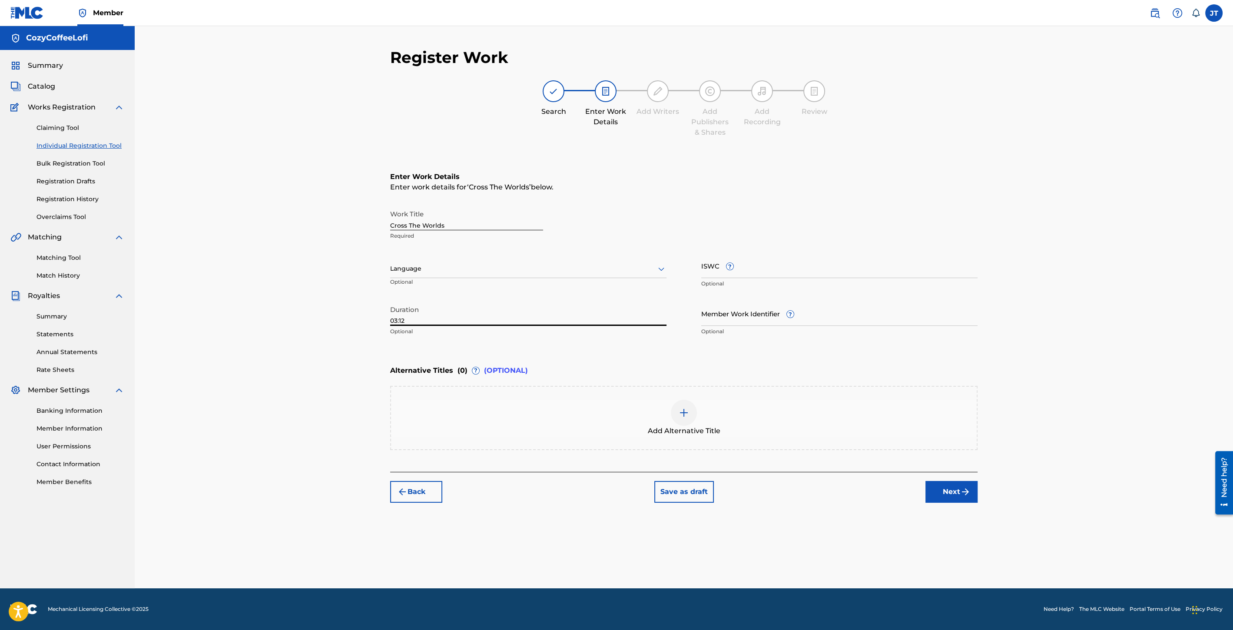
type input "03:12"
click at [745, 314] on input "Member Work Identifier ?" at bounding box center [839, 313] width 276 height 25
paste input "932051506"
type input "932051506"
click at [807, 276] on input "ISWC ?" at bounding box center [839, 265] width 276 height 25
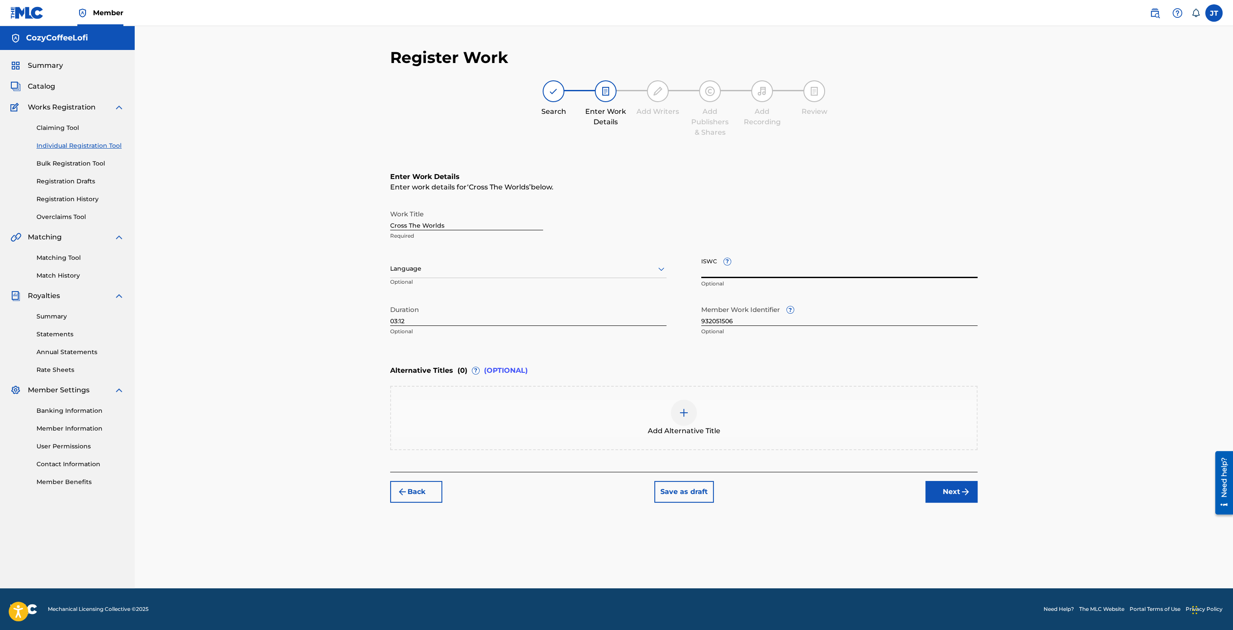
paste input "T3351730917"
type input "T3351730917"
click at [942, 491] on button "Next" at bounding box center [952, 492] width 52 height 22
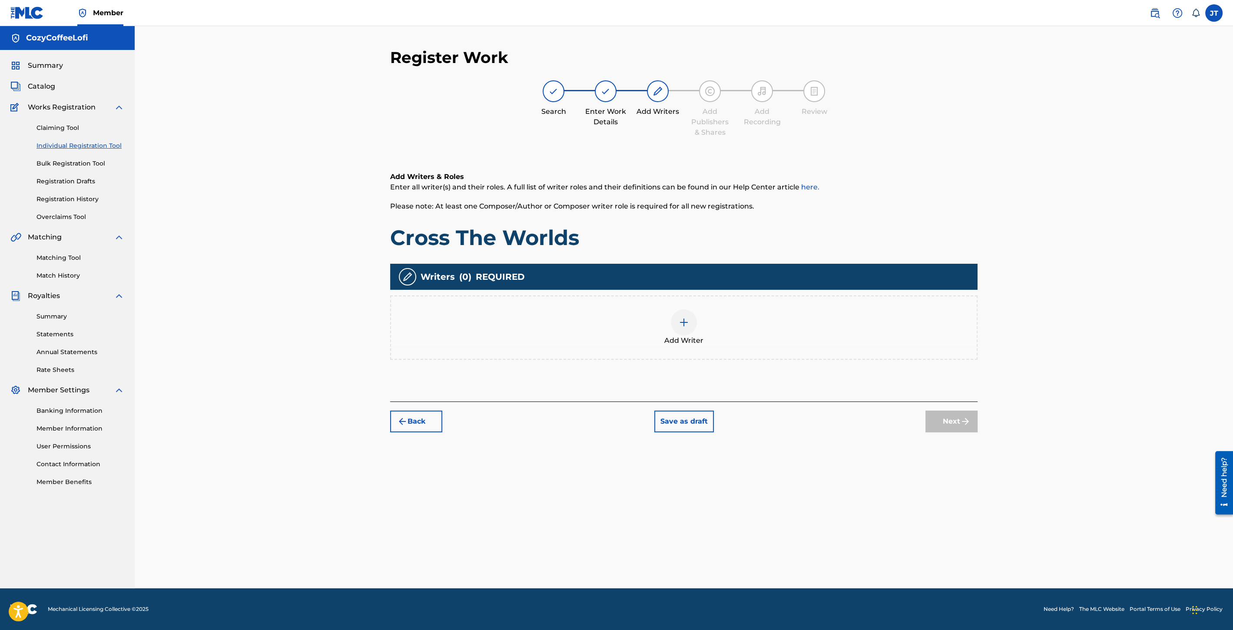
click at [681, 329] on div at bounding box center [684, 322] width 26 height 26
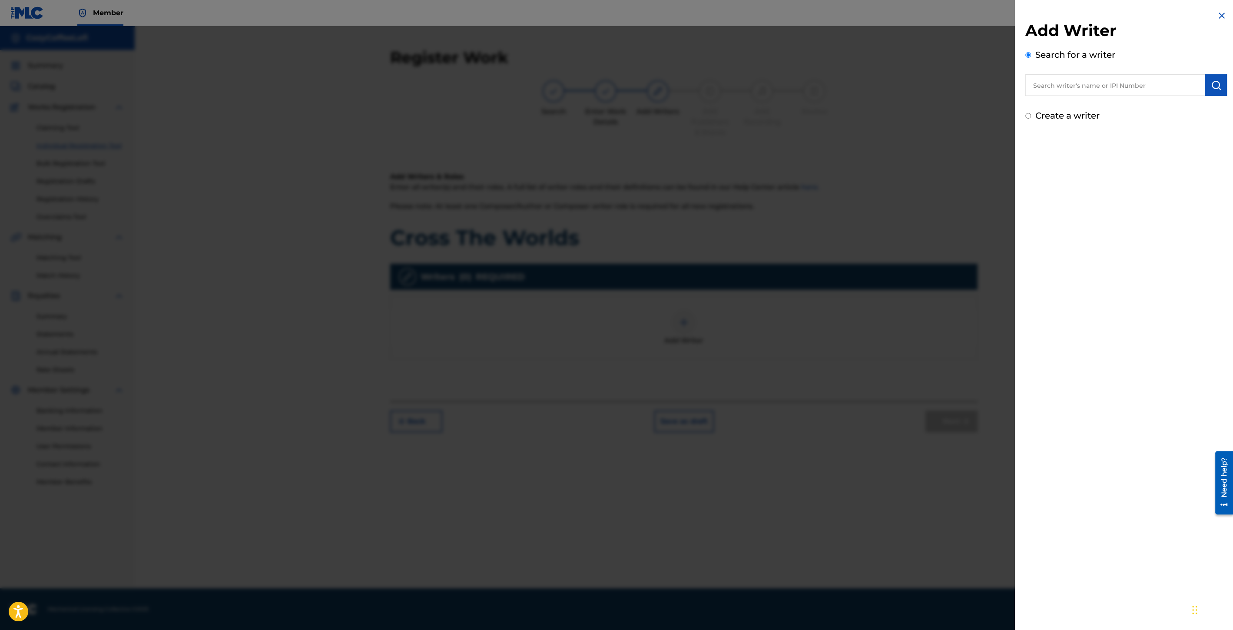
click at [1062, 85] on input "text" at bounding box center [1116, 85] width 180 height 22
click at [1094, 103] on span "eelofi cozycoffeelofi" at bounding box center [1097, 105] width 69 height 8
type input "cozycoffeelofi cozycoffeelofi"
click at [1215, 92] on button "submit" at bounding box center [1216, 85] width 22 height 22
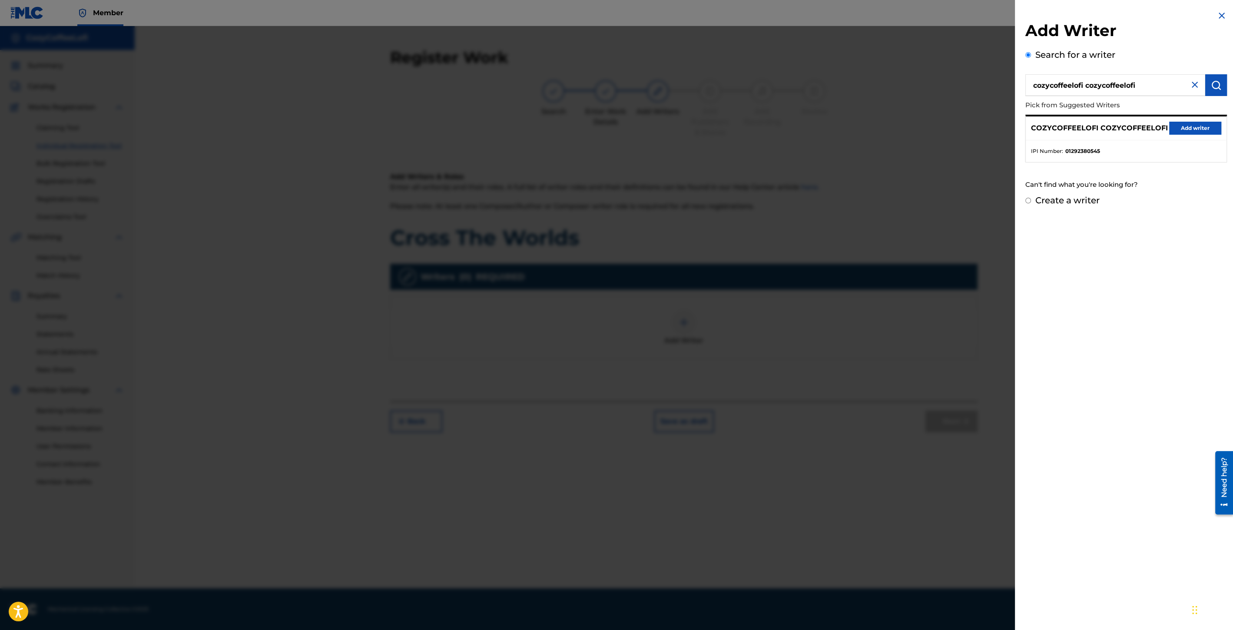
click at [1188, 129] on button "Add writer" at bounding box center [1195, 128] width 52 height 13
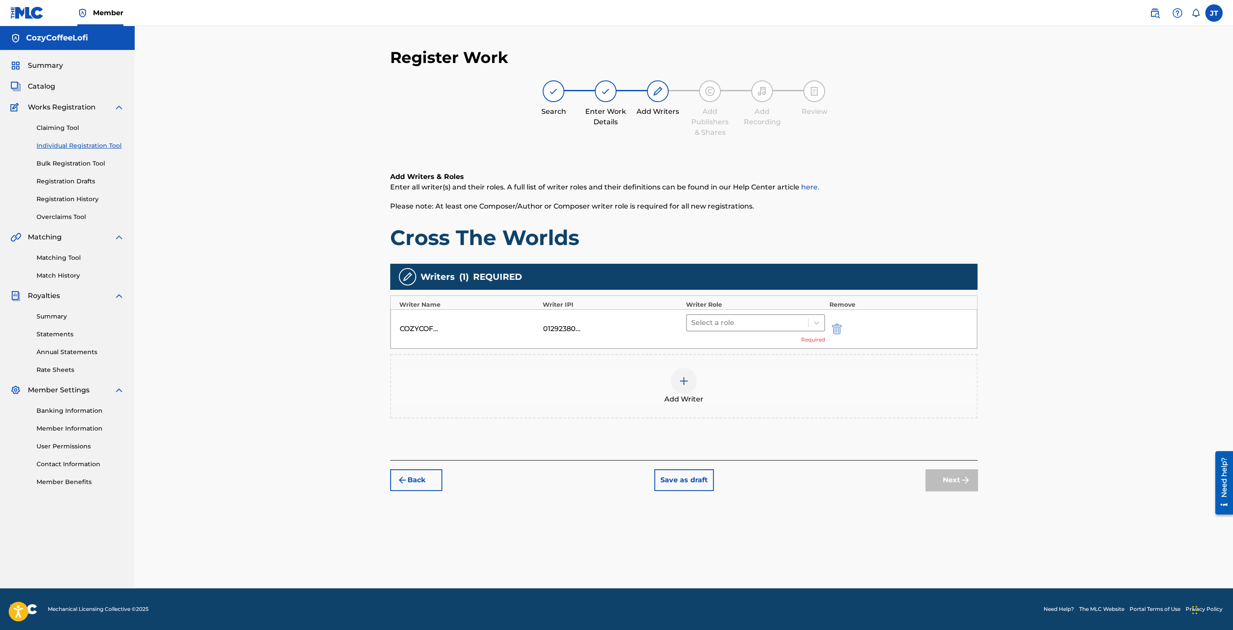
click at [787, 319] on div at bounding box center [747, 323] width 113 height 12
click at [746, 342] on div "Composer/Author" at bounding box center [755, 344] width 139 height 17
click at [690, 367] on div at bounding box center [684, 368] width 26 height 26
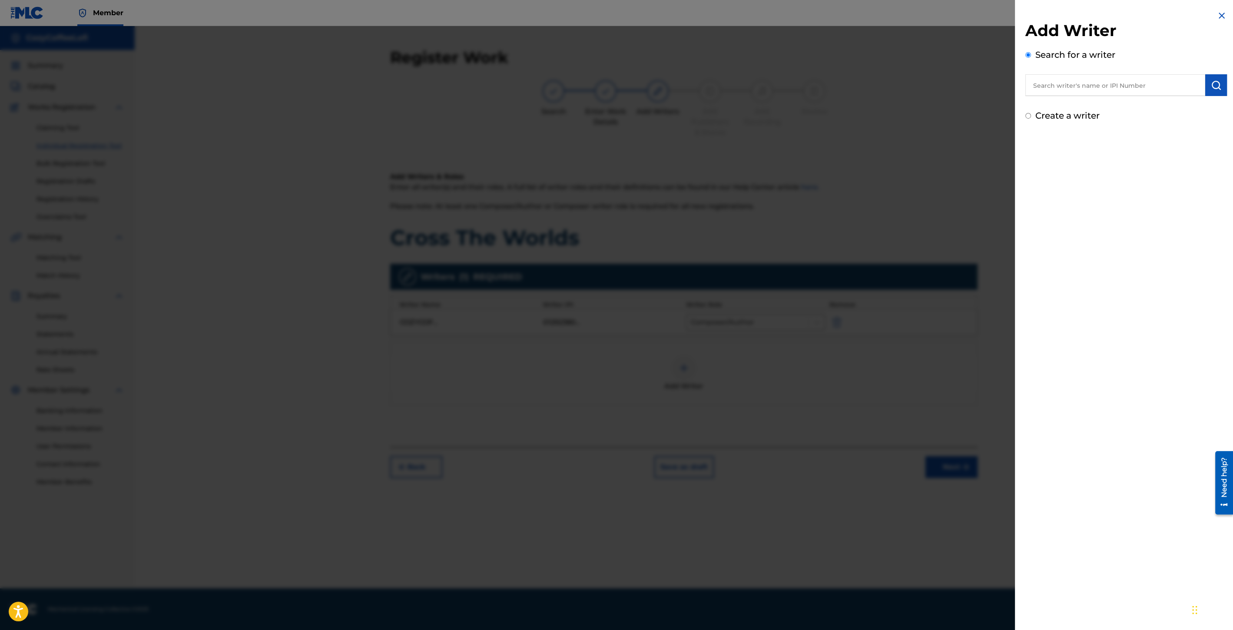
click at [1122, 80] on input "text" at bounding box center [1116, 85] width 180 height 22
click at [1097, 105] on div "cozy coff ee lofi" at bounding box center [1115, 105] width 179 height 16
type input "cozy coffee lofi"
click at [1212, 86] on img "submit" at bounding box center [1216, 85] width 10 height 10
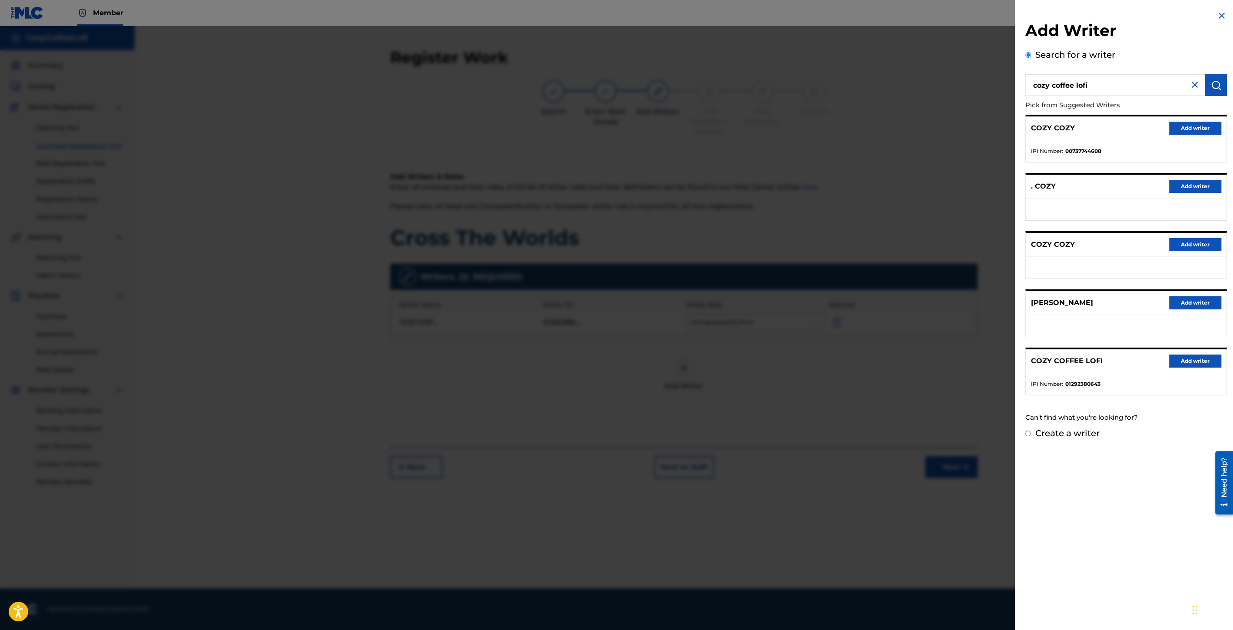
click at [1184, 357] on button "Add writer" at bounding box center [1195, 361] width 52 height 13
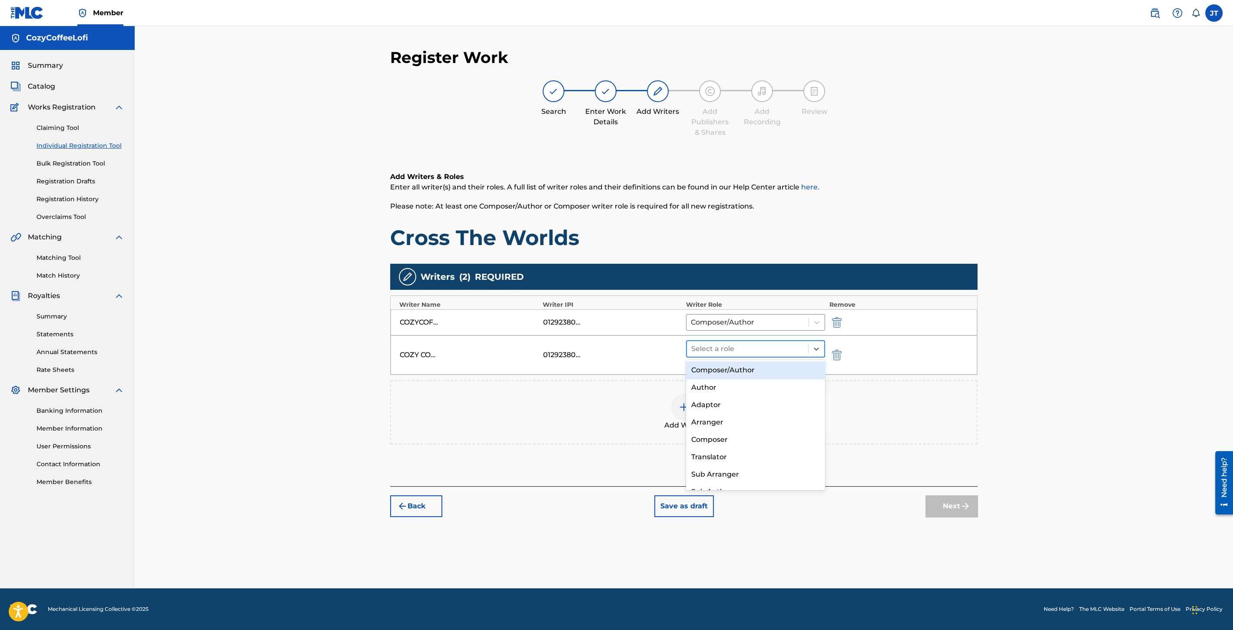
click at [744, 353] on div at bounding box center [747, 349] width 113 height 12
click at [711, 370] on div "Composer/Author" at bounding box center [755, 370] width 139 height 17
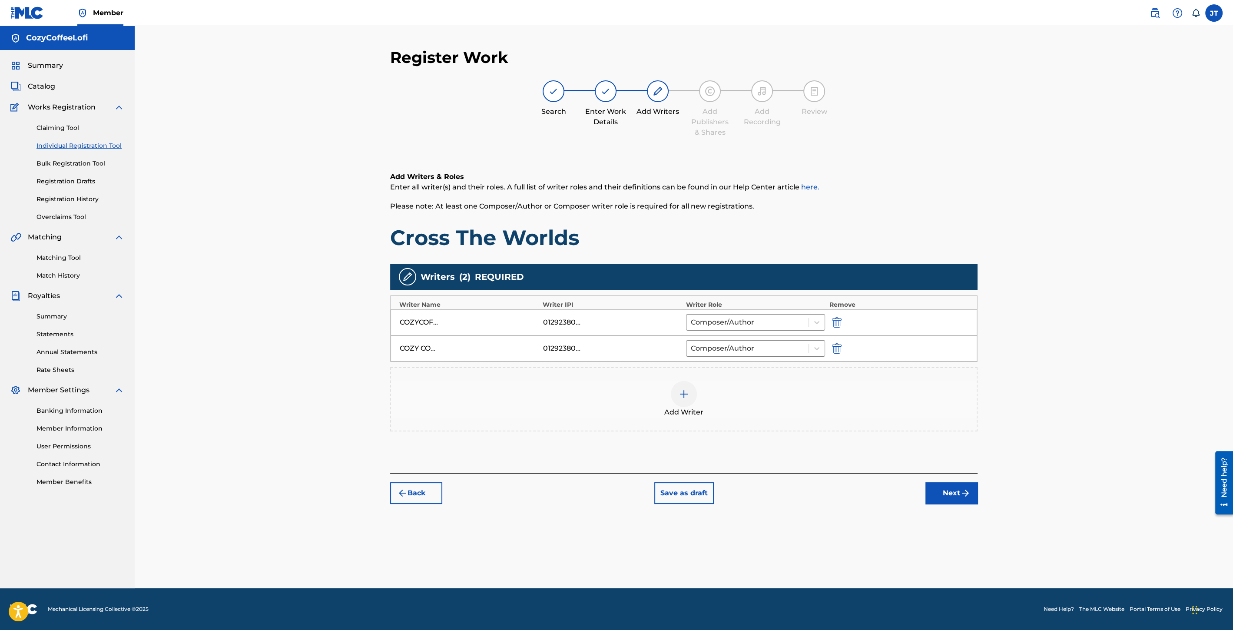
click at [958, 493] on button "Next" at bounding box center [952, 493] width 52 height 22
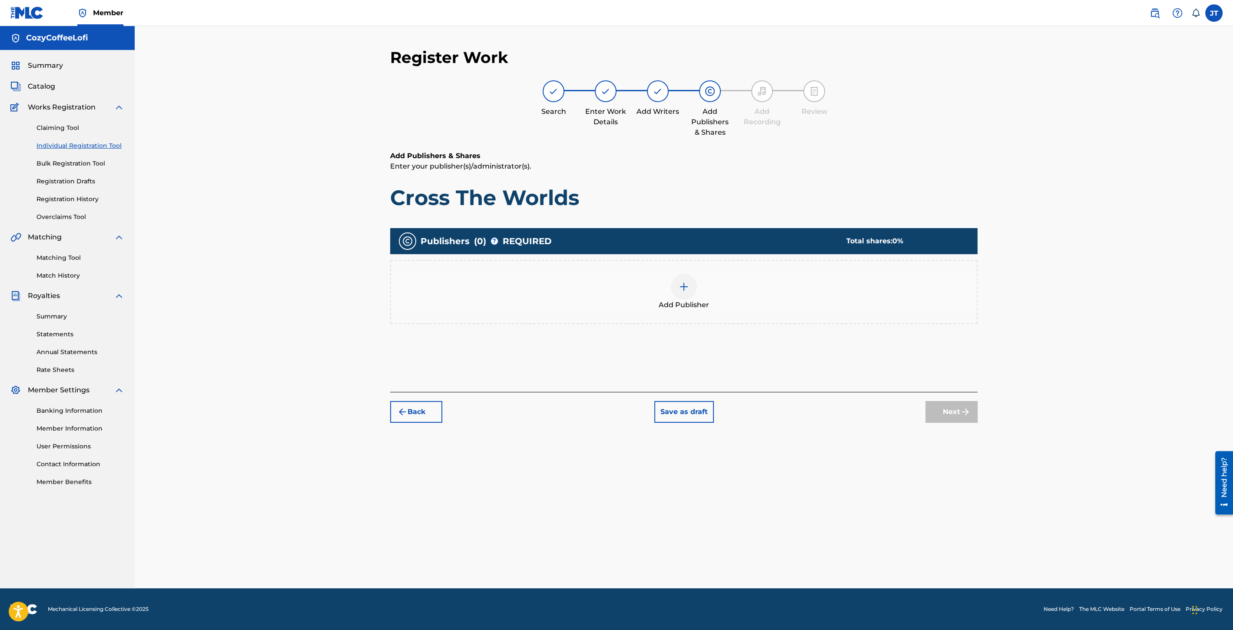
click at [684, 284] on img at bounding box center [684, 287] width 10 height 10
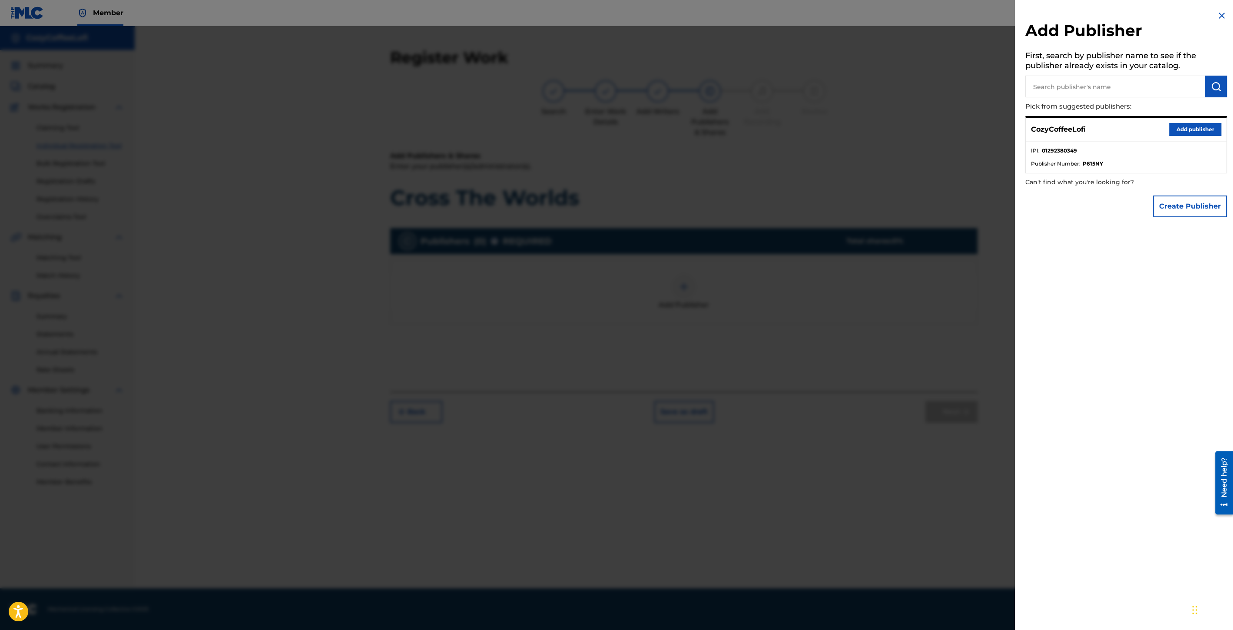
click at [1182, 129] on button "Add publisher" at bounding box center [1195, 129] width 52 height 13
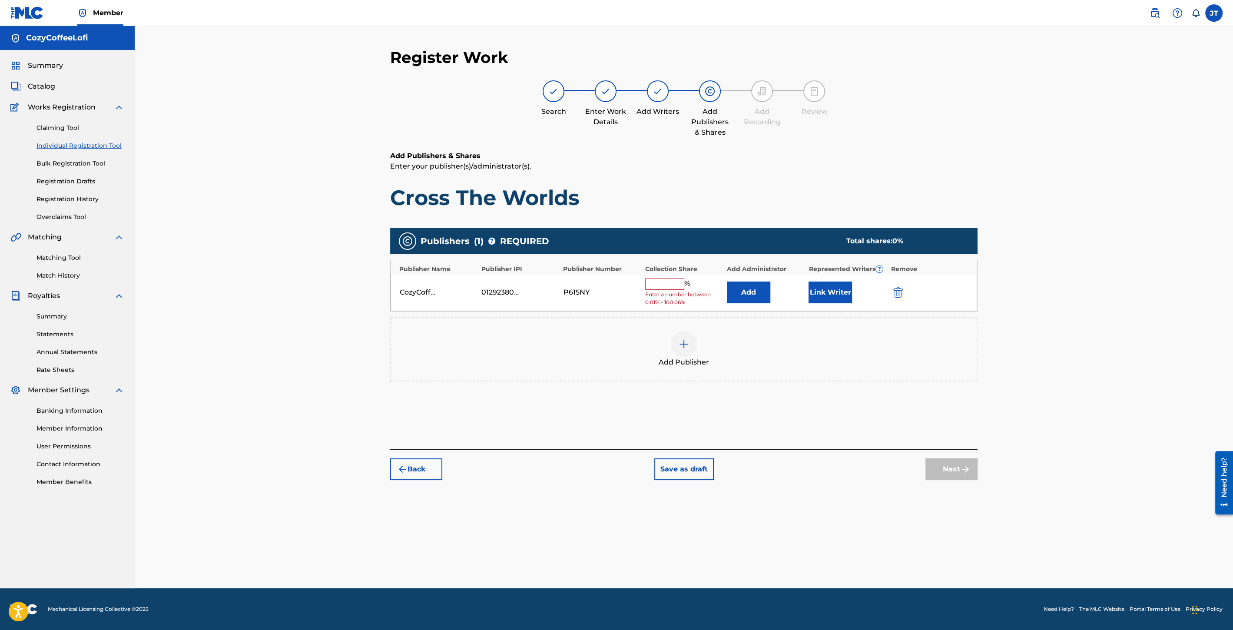
click at [659, 285] on input "text" at bounding box center [664, 284] width 39 height 11
type input "100"
click at [826, 286] on button "Link Writer" at bounding box center [830, 290] width 43 height 22
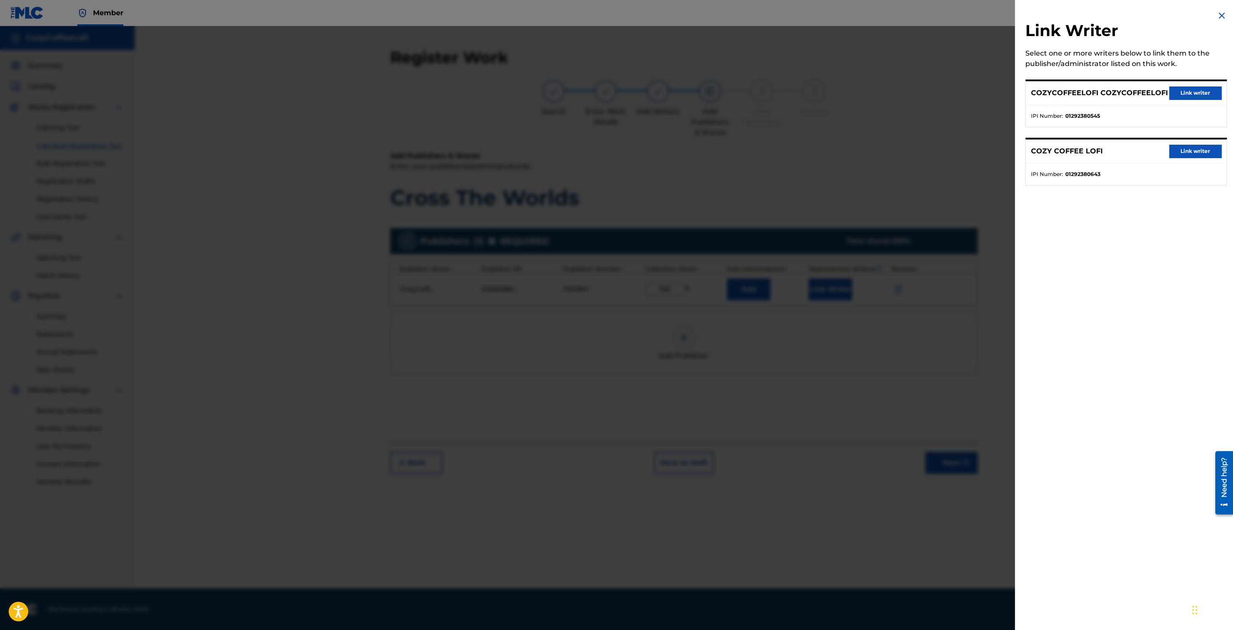
click at [1192, 90] on button "Link writer" at bounding box center [1195, 92] width 52 height 13
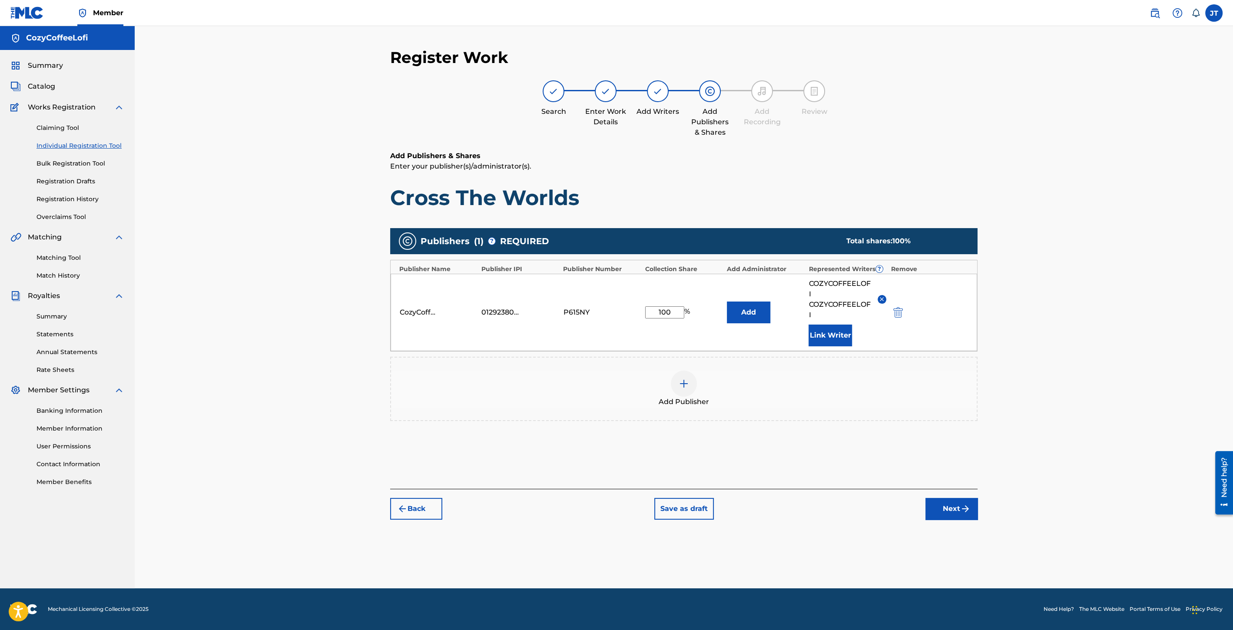
click at [815, 326] on button "Link Writer" at bounding box center [830, 336] width 43 height 22
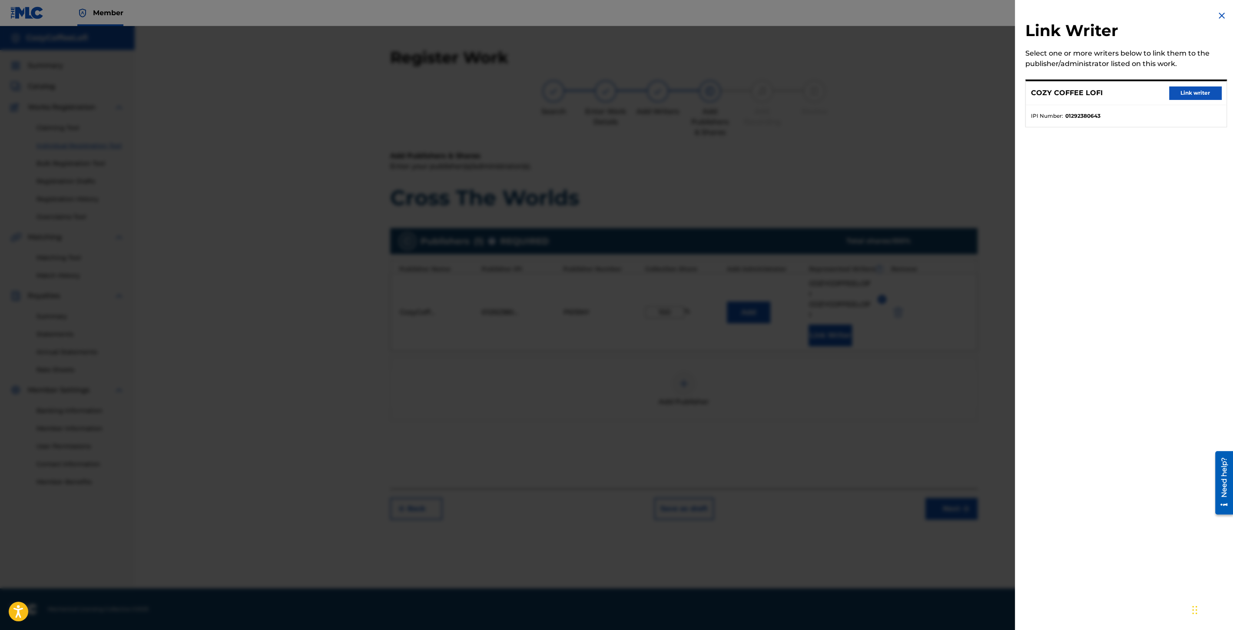
click at [1182, 94] on button "Link writer" at bounding box center [1195, 92] width 52 height 13
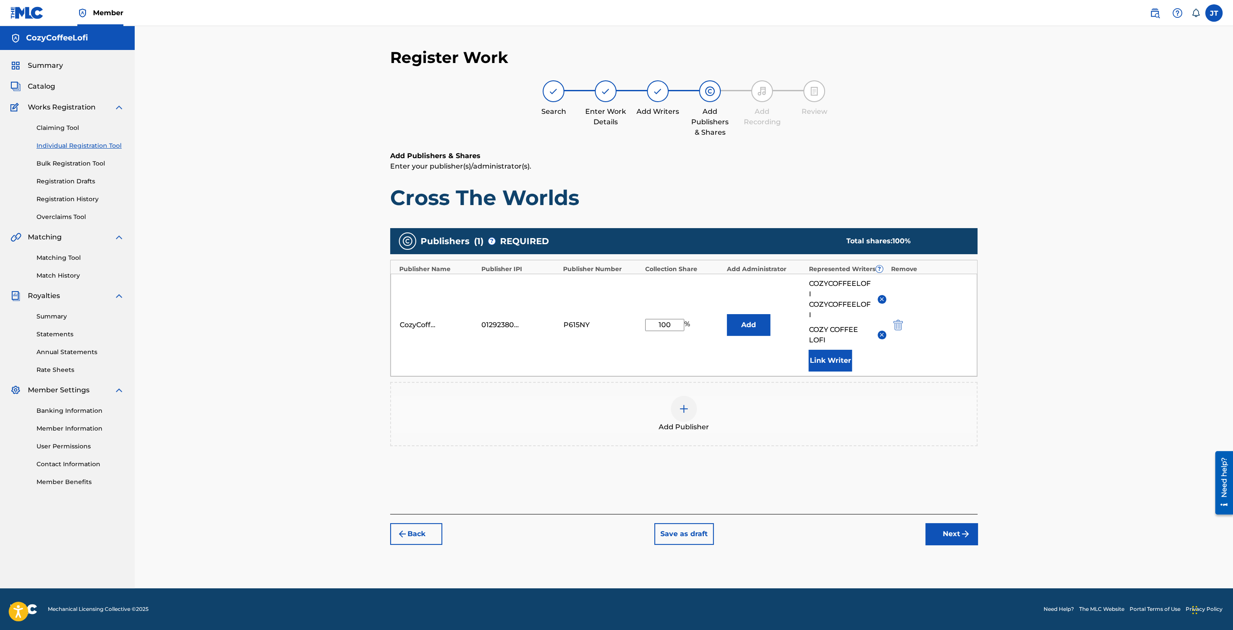
click at [835, 358] on button "Link Writer" at bounding box center [830, 361] width 43 height 22
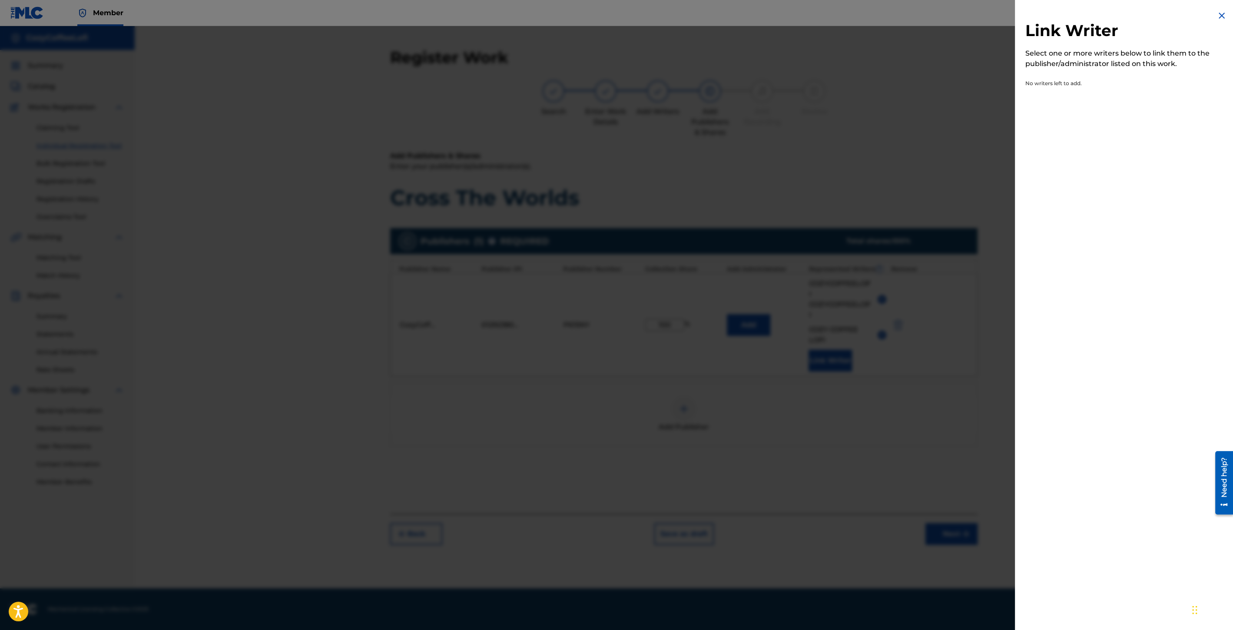
click at [1228, 15] on div "Link Writer Select one or more writers below to link them to the publisher/admi…" at bounding box center [1126, 56] width 222 height 113
click at [1218, 17] on img at bounding box center [1222, 15] width 10 height 10
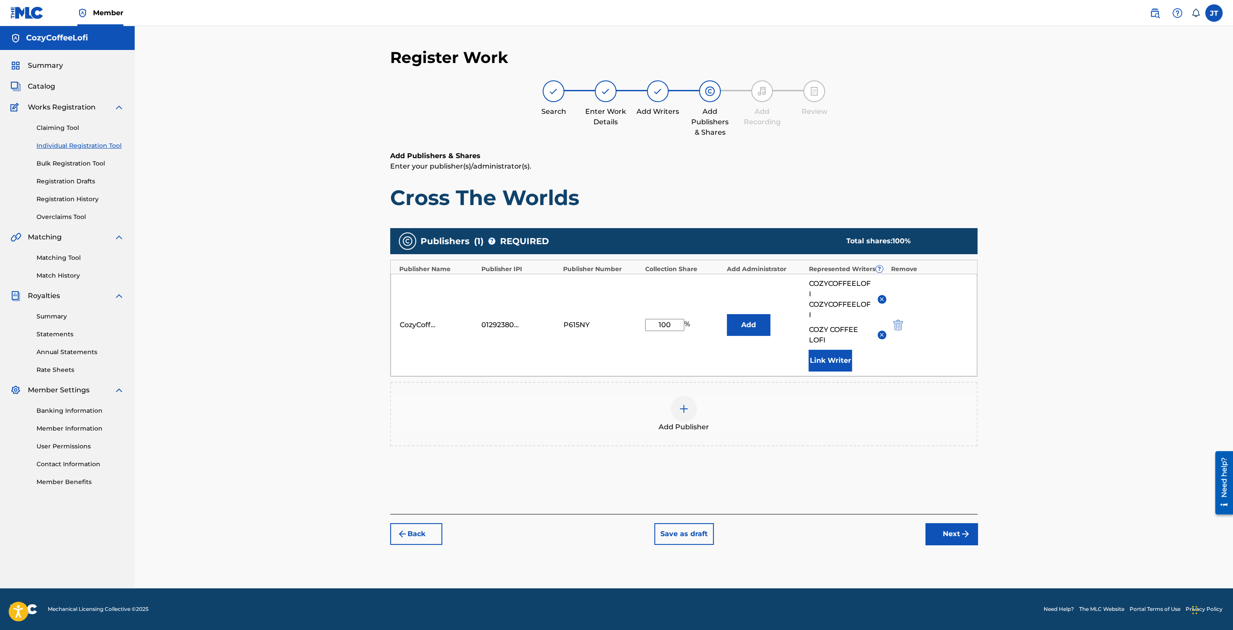
click at [948, 531] on button "Next" at bounding box center [952, 534] width 52 height 22
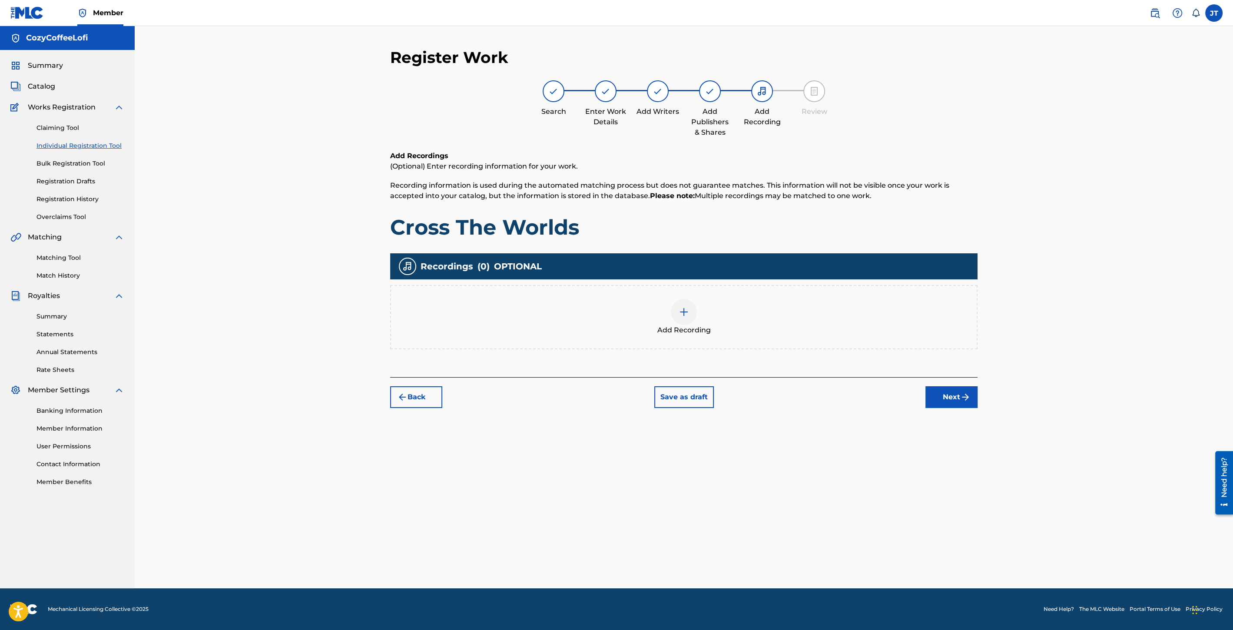
click at [685, 318] on div at bounding box center [684, 312] width 26 height 26
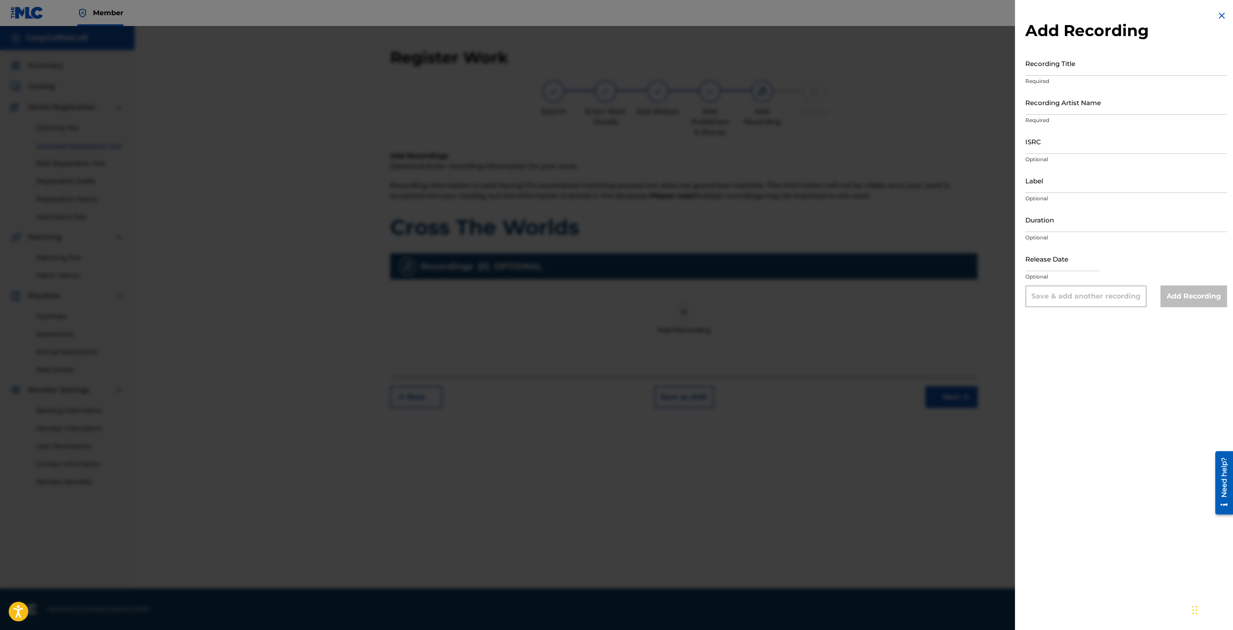
click at [1023, 69] on div "Add Recording Recording Title Required Recording Artist Name Required ISRC Opti…" at bounding box center [1126, 159] width 222 height 318
click at [1028, 69] on input "Recording Title" at bounding box center [1127, 63] width 202 height 25
paste input "Cross The Worlds"
click at [1026, 68] on input "Cross The Worlds" at bounding box center [1127, 63] width 202 height 25
type input "Cross The Worlds"
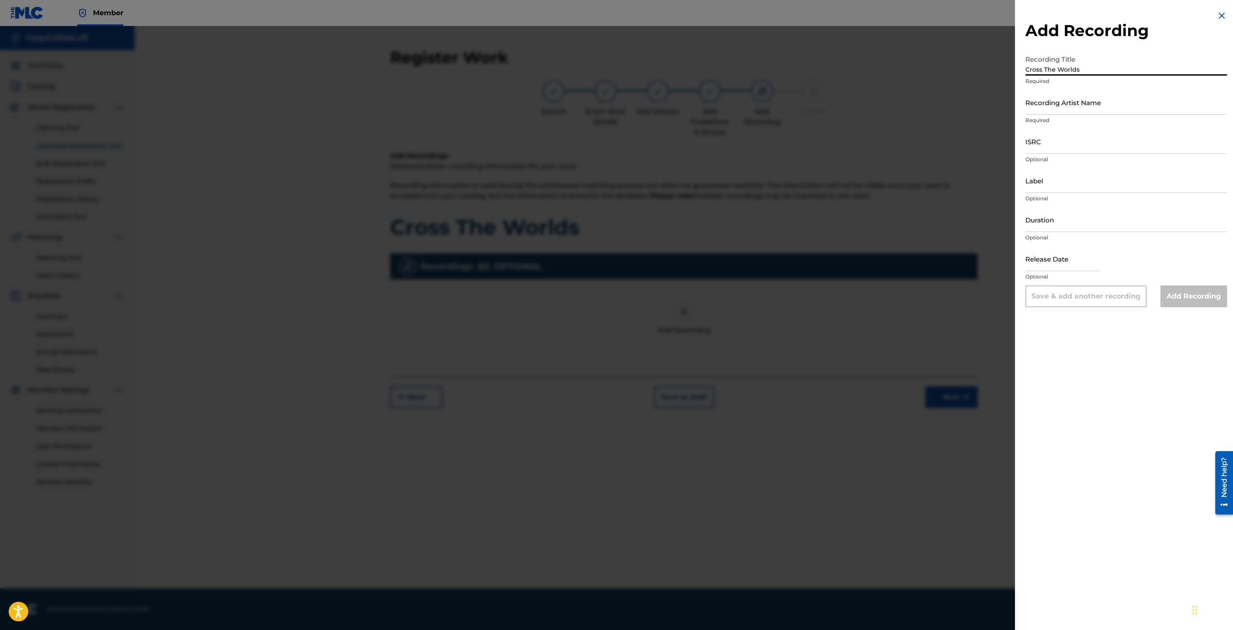
click at [1045, 110] on input "Recording Artist Name" at bounding box center [1127, 102] width 202 height 25
type input "CozyCoffeeLofi"
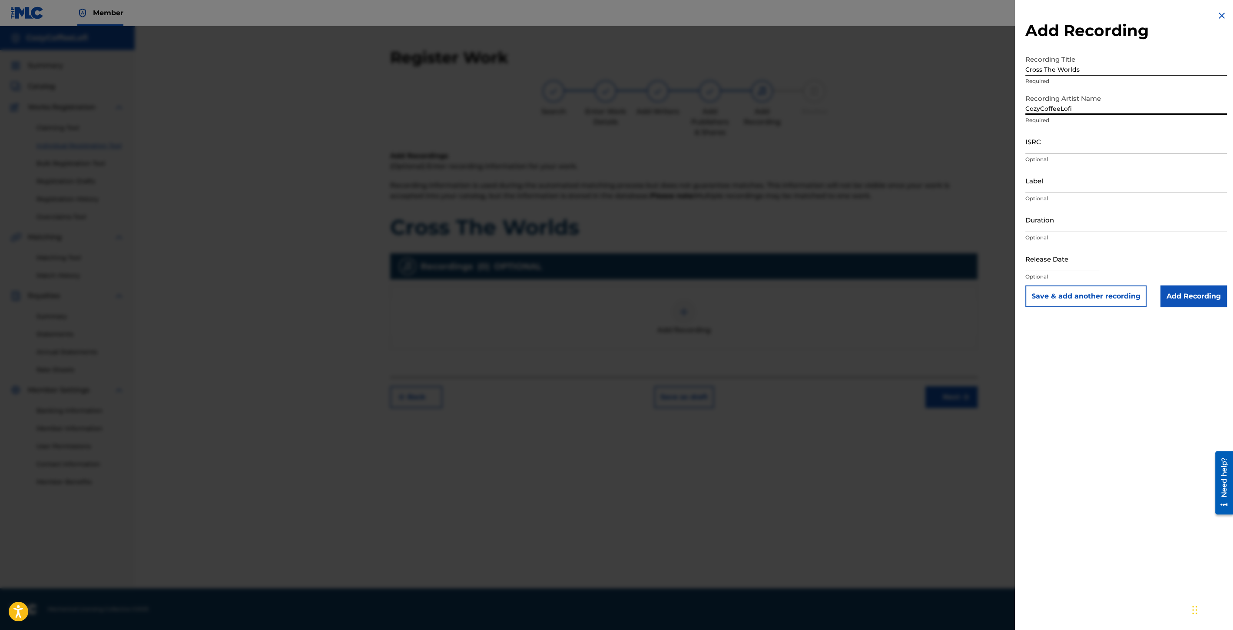
click at [1039, 151] on input "ISRC" at bounding box center [1127, 141] width 202 height 25
paste input "QZZ7V2506733"
type input "QZZ7V2506733"
click at [1036, 179] on input "Label" at bounding box center [1127, 180] width 202 height 25
type input "CozyCoffeeLofi"
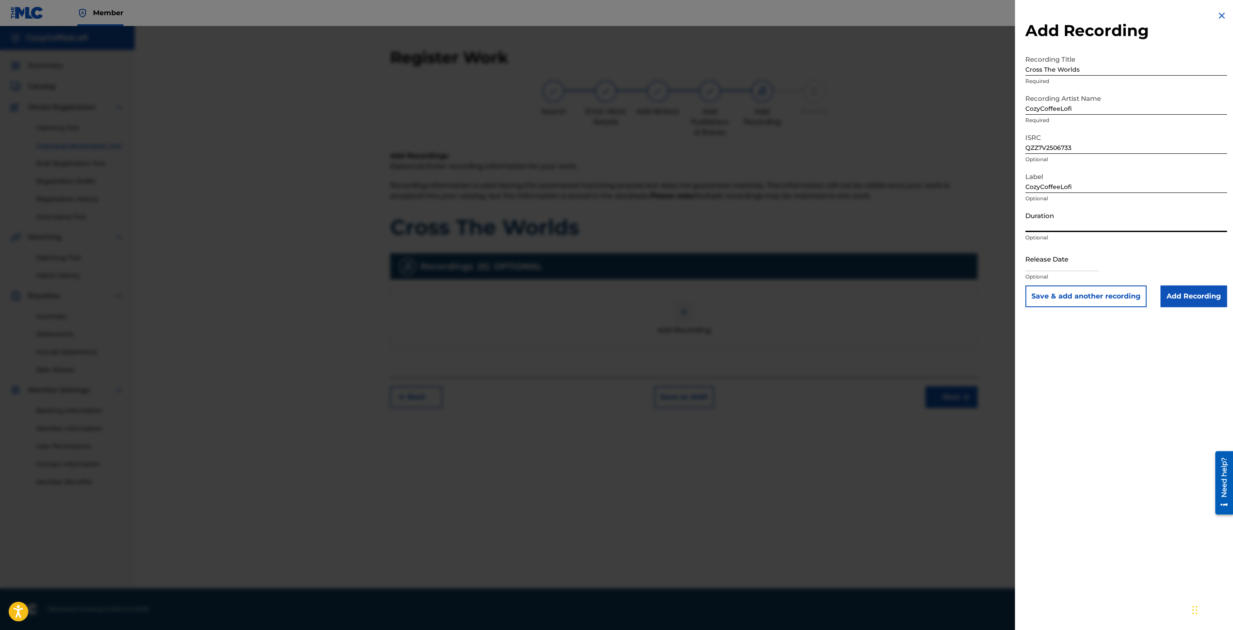
click at [1061, 222] on input "Duration" at bounding box center [1127, 219] width 202 height 25
type input "03:12"
click at [1055, 261] on input "text" at bounding box center [1063, 258] width 74 height 25
select select "8"
select select "2025"
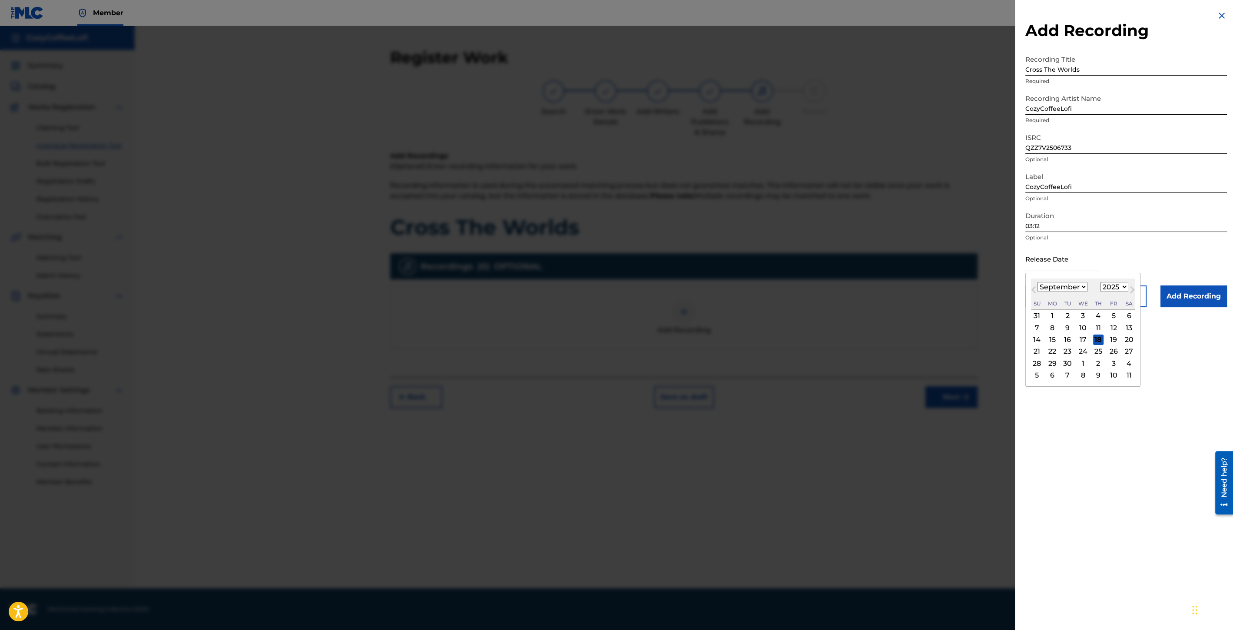
click at [1043, 281] on div "[DATE] January February March April May June July August September October Nove…" at bounding box center [1083, 294] width 104 height 31
click at [1099, 328] on div "11" at bounding box center [1098, 327] width 10 height 10
type input "[DATE]"
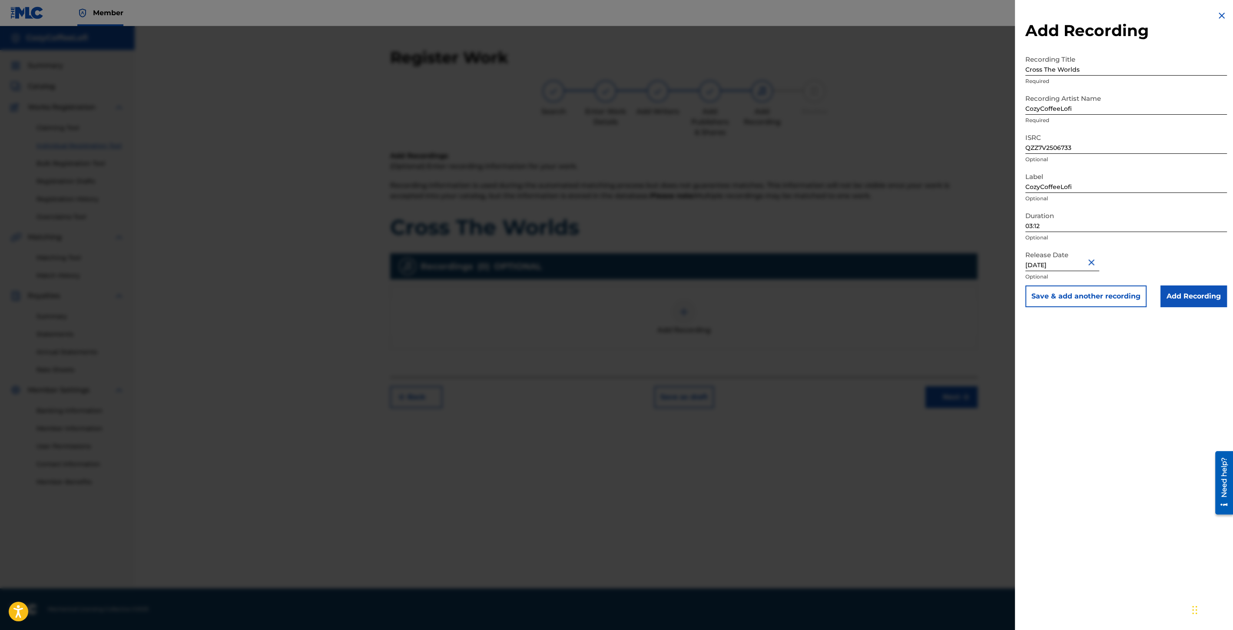
click at [1079, 299] on button "Save & add another recording" at bounding box center [1086, 296] width 121 height 22
click at [1218, 10] on img at bounding box center [1222, 15] width 10 height 10
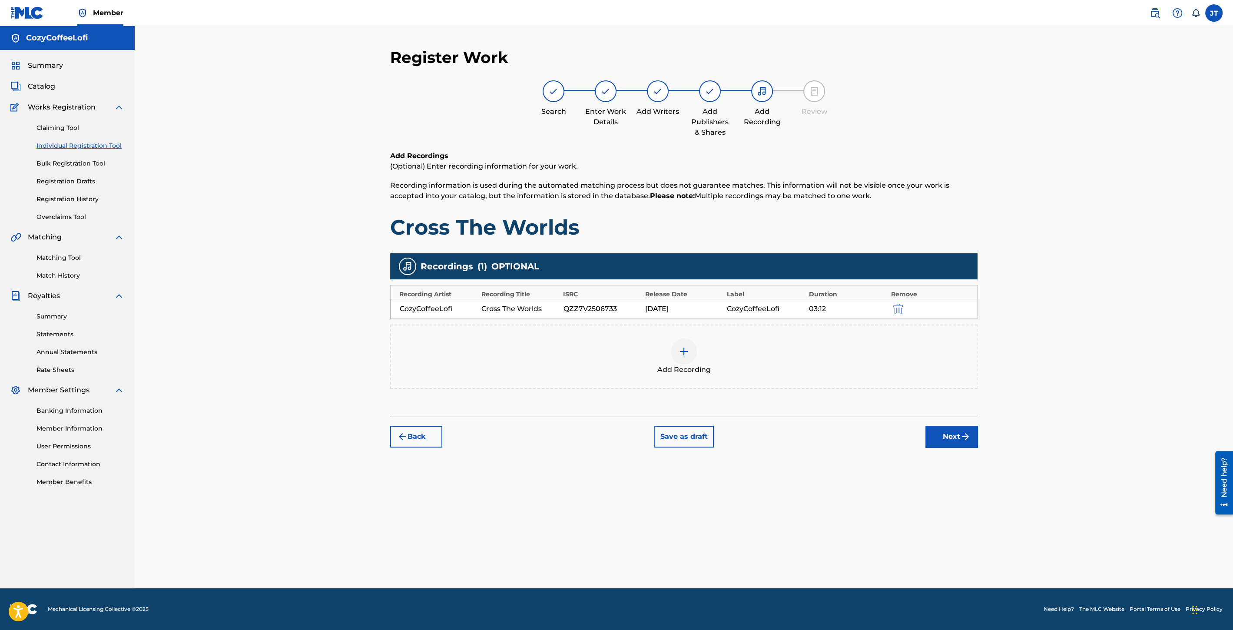
click at [941, 433] on button "Next" at bounding box center [952, 437] width 52 height 22
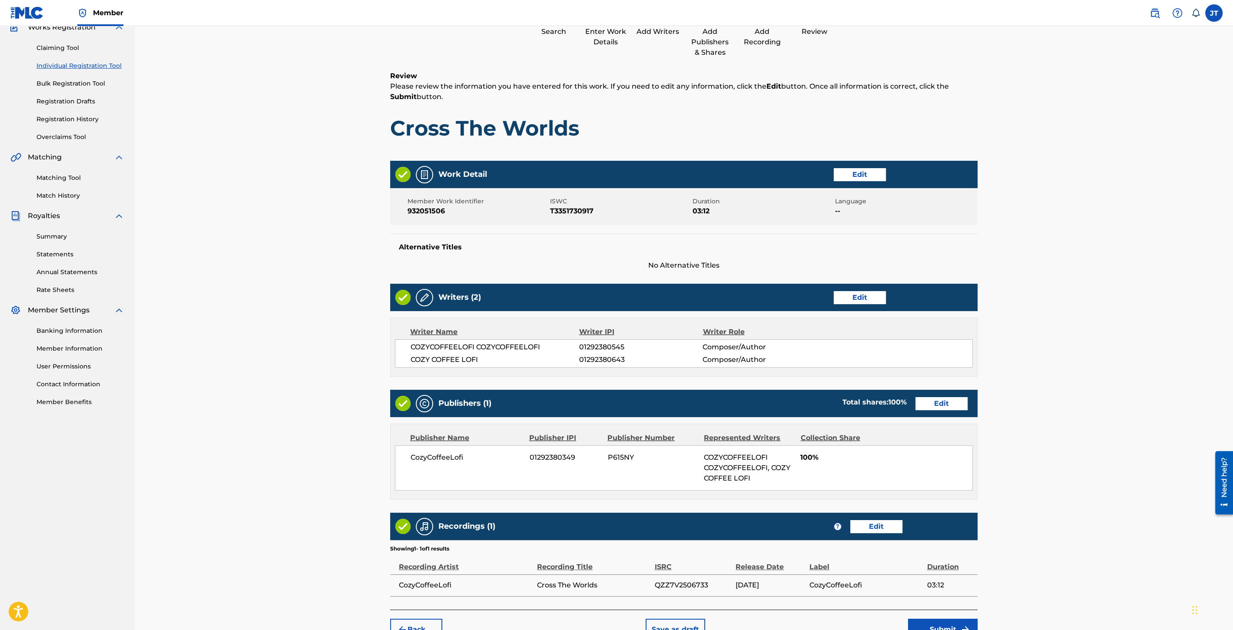
scroll to position [130, 0]
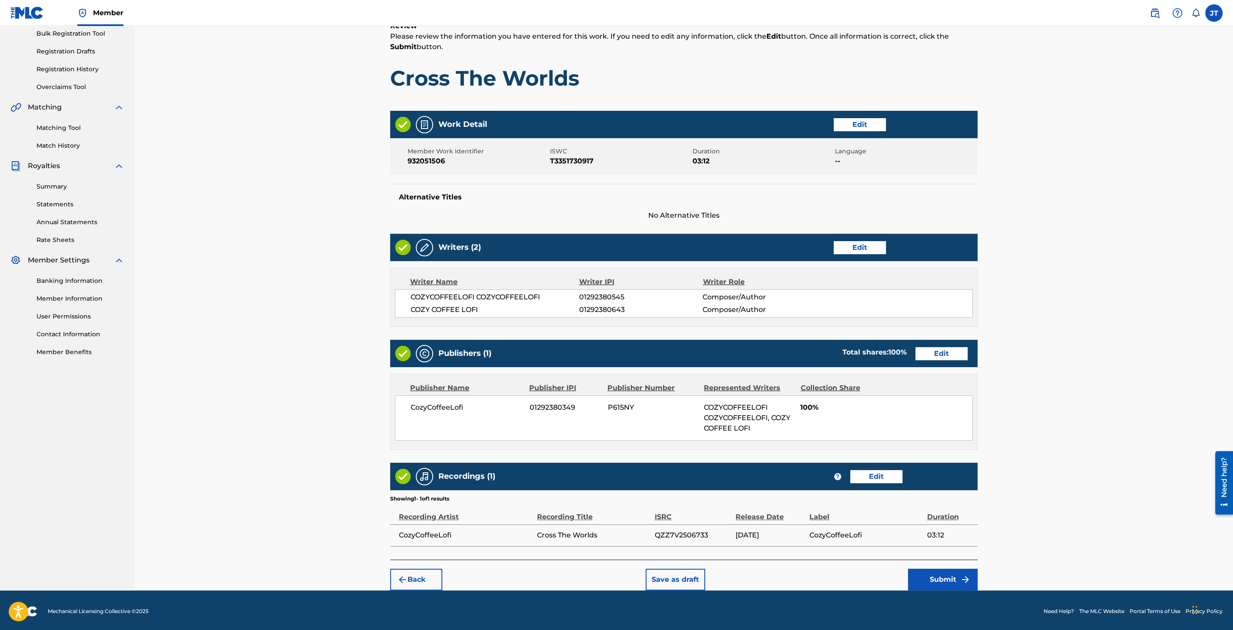
click at [948, 572] on button "Submit" at bounding box center [943, 580] width 70 height 22
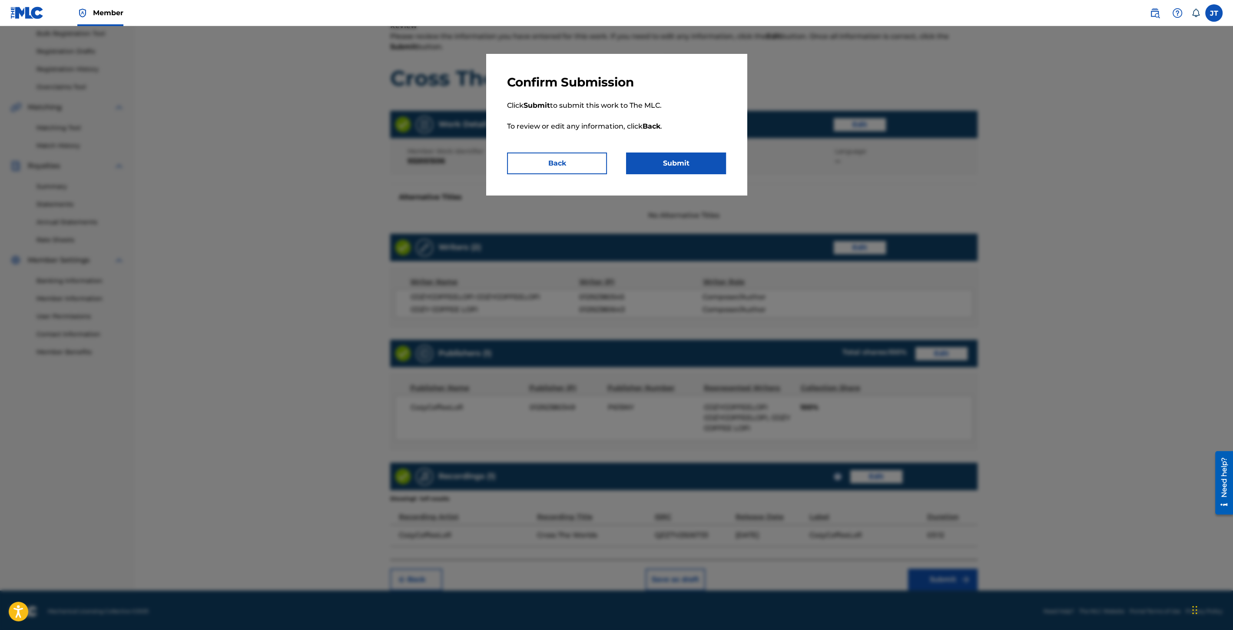
click at [664, 170] on button "Submit" at bounding box center [676, 164] width 100 height 22
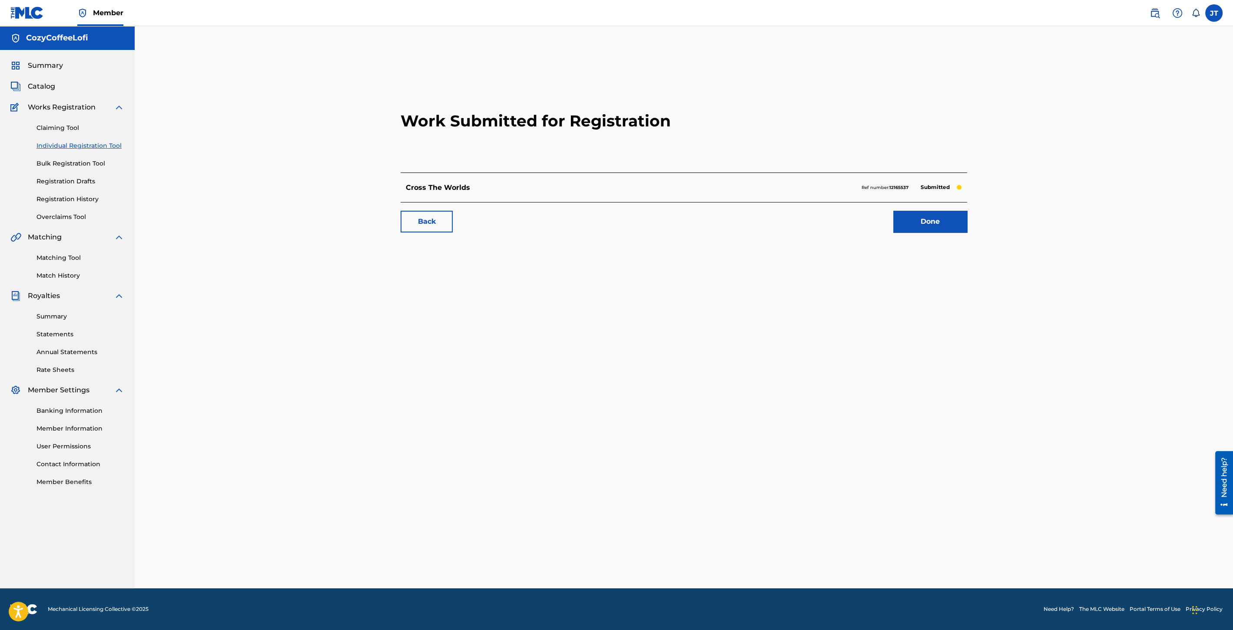
click at [72, 143] on link "Individual Registration Tool" at bounding box center [81, 145] width 88 height 9
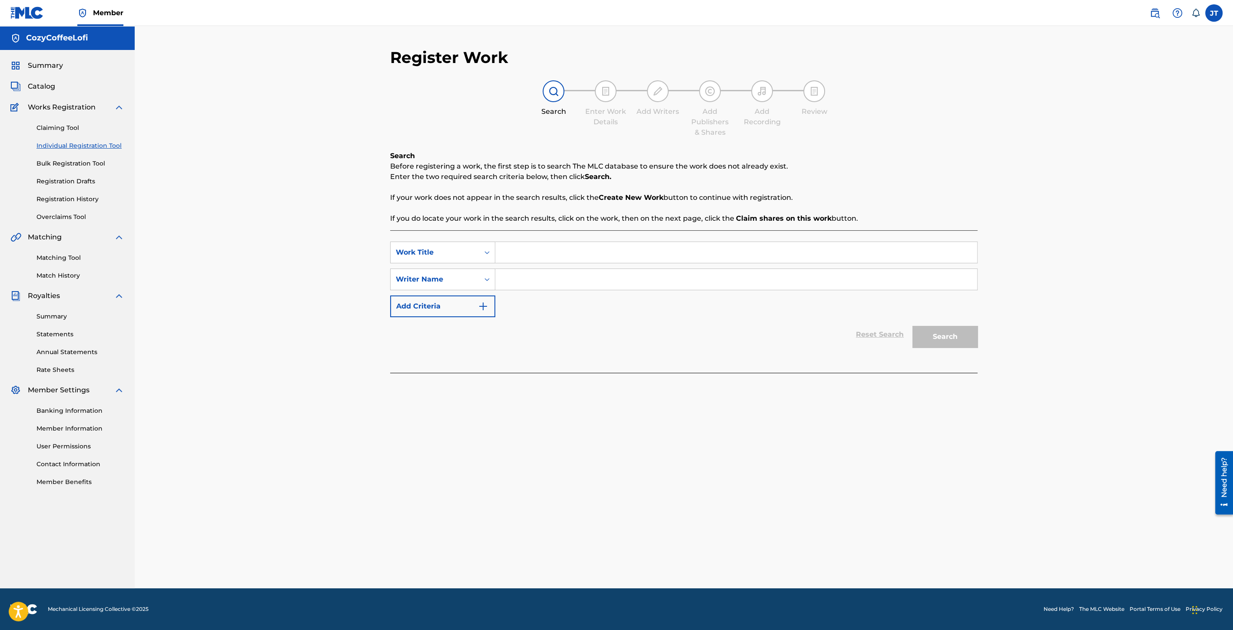
click at [524, 256] on input "Search Form" at bounding box center [736, 252] width 482 height 21
paste input "Sonic Racing: CrossWorlds"
type input "Sonic Racing: CrossWorlds"
click at [539, 278] on input "Search Form" at bounding box center [736, 279] width 482 height 21
type input "cozycoffeelofi"
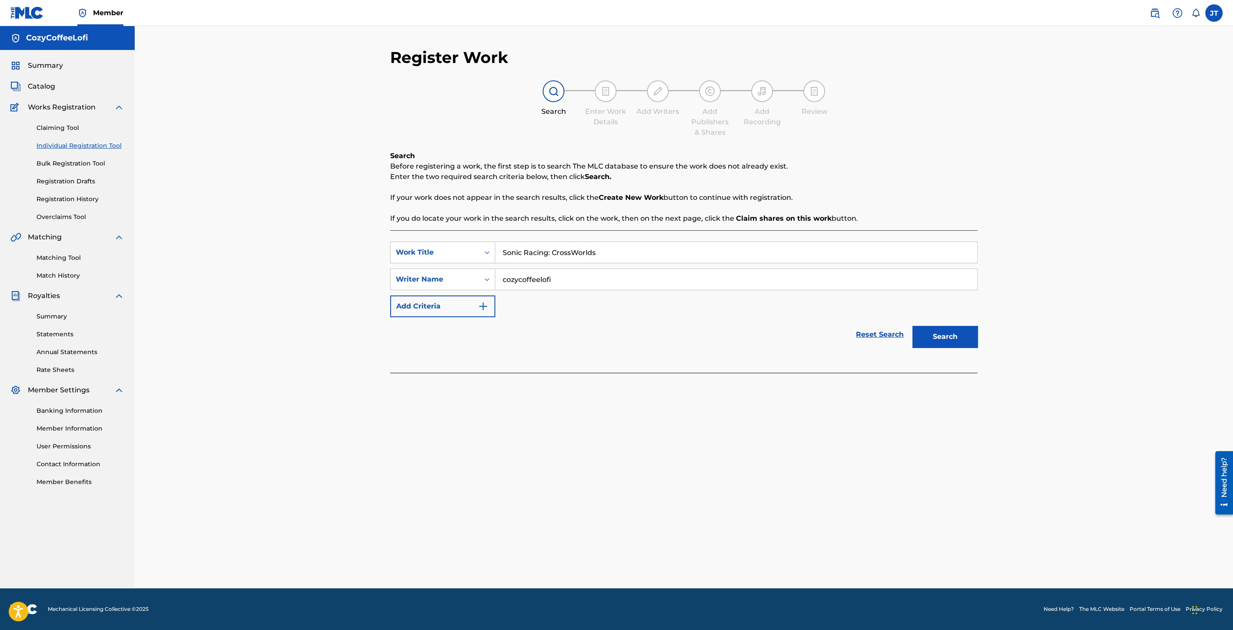
click at [926, 327] on button "Search" at bounding box center [945, 337] width 65 height 22
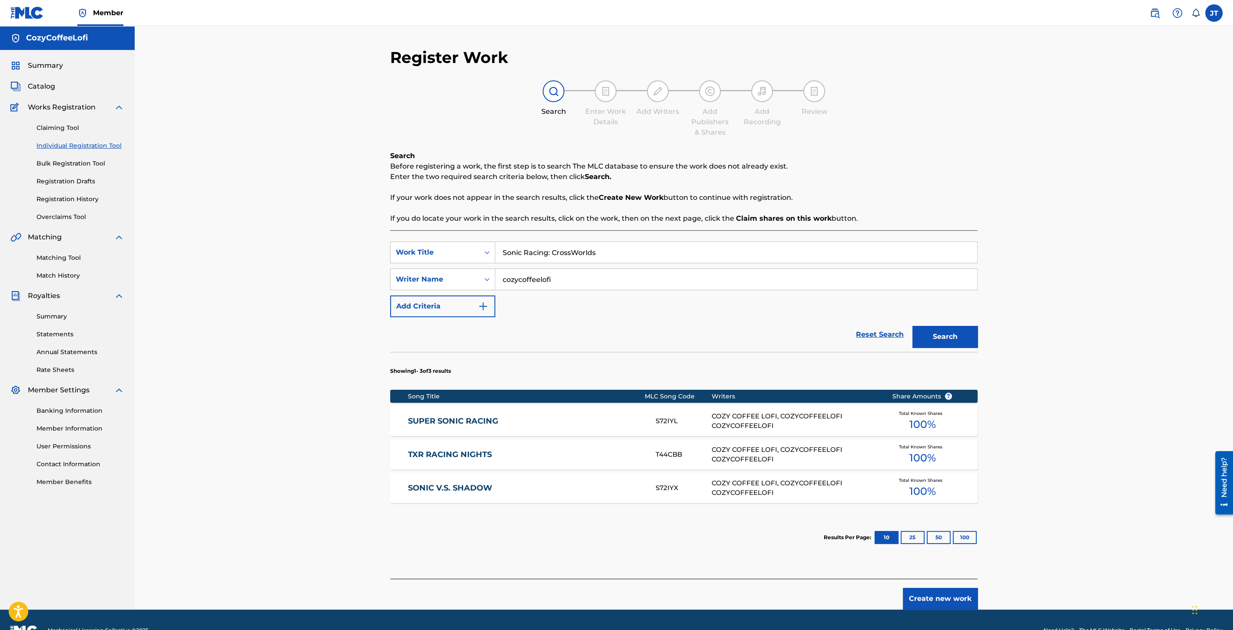
click at [953, 600] on button "Create new work" at bounding box center [940, 599] width 75 height 22
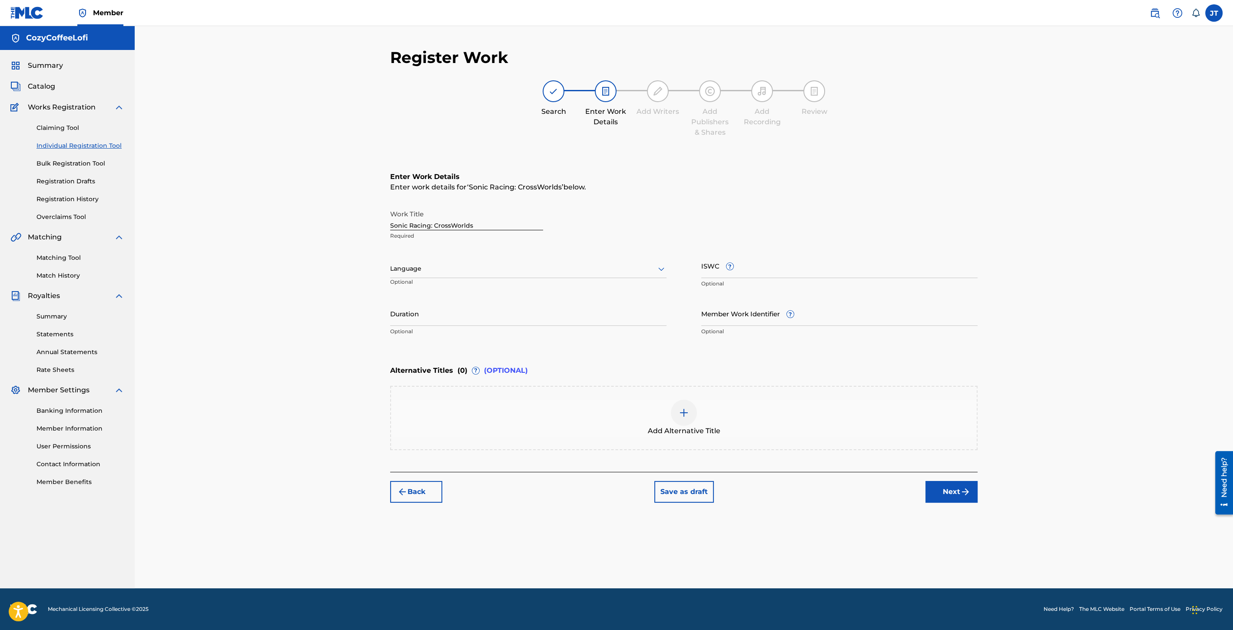
click at [430, 321] on input "Duration" at bounding box center [528, 313] width 276 height 25
type input "03:42"
click at [729, 318] on input "Member Work Identifier ?" at bounding box center [839, 313] width 276 height 25
paste input "932051508"
type input "932051508"
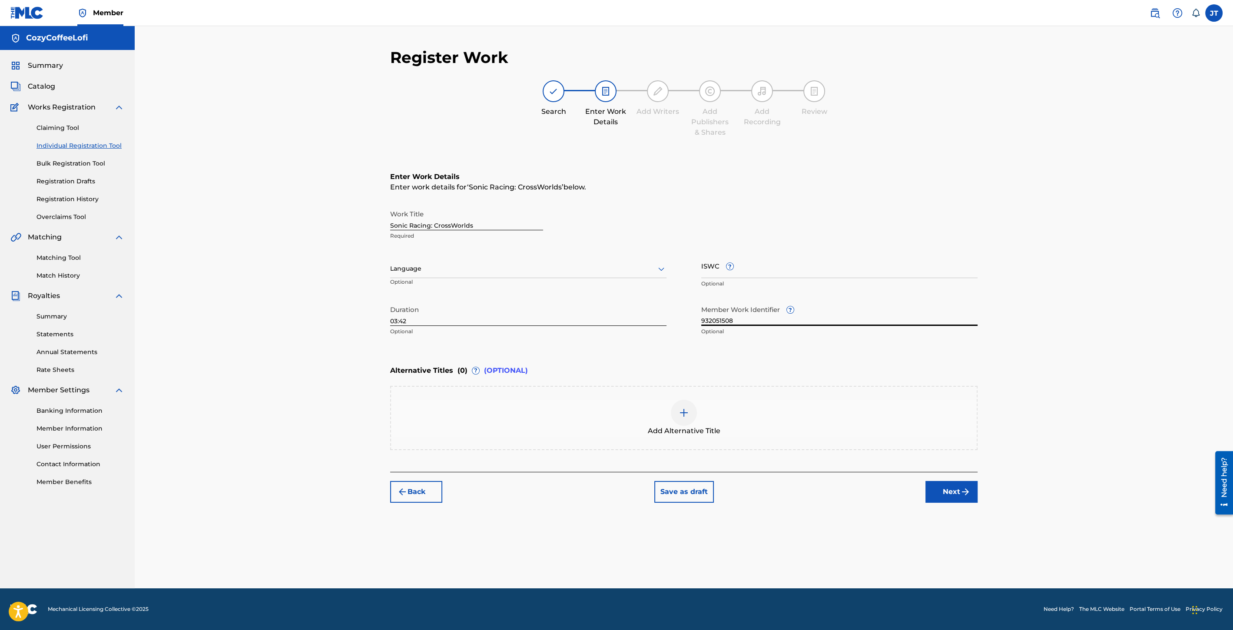
click at [740, 269] on input "ISWC ?" at bounding box center [839, 265] width 276 height 25
paste input "T3351730882"
type input "T3351730882"
click at [942, 486] on button "Next" at bounding box center [952, 492] width 52 height 22
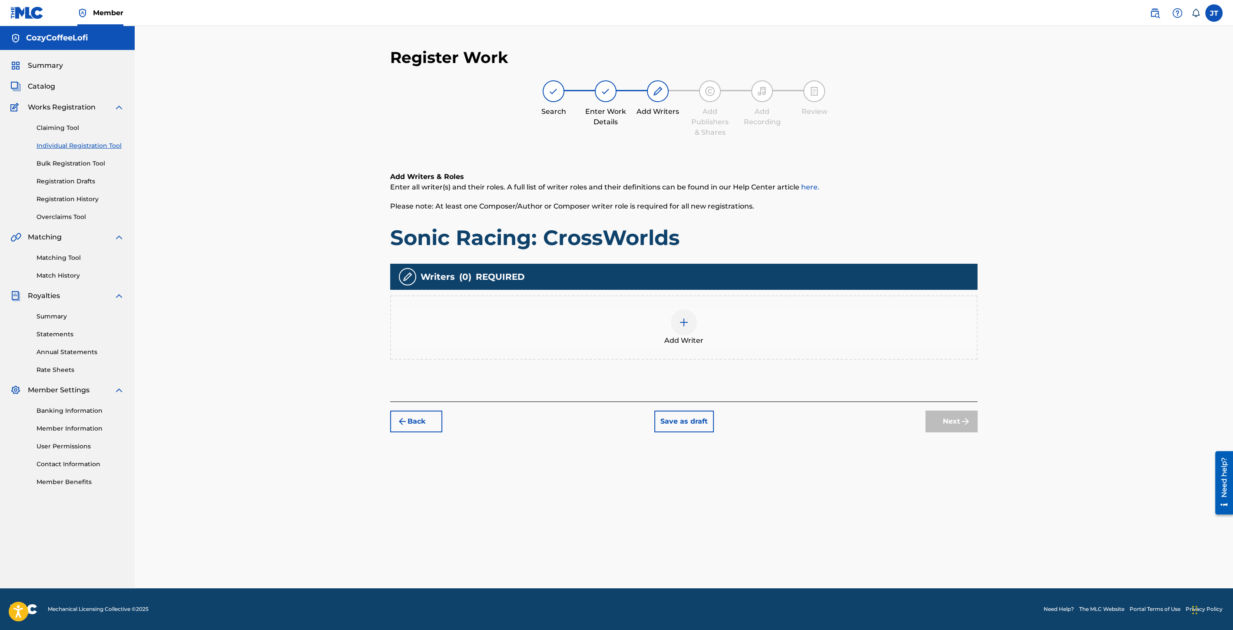
click at [685, 332] on div at bounding box center [684, 322] width 26 height 26
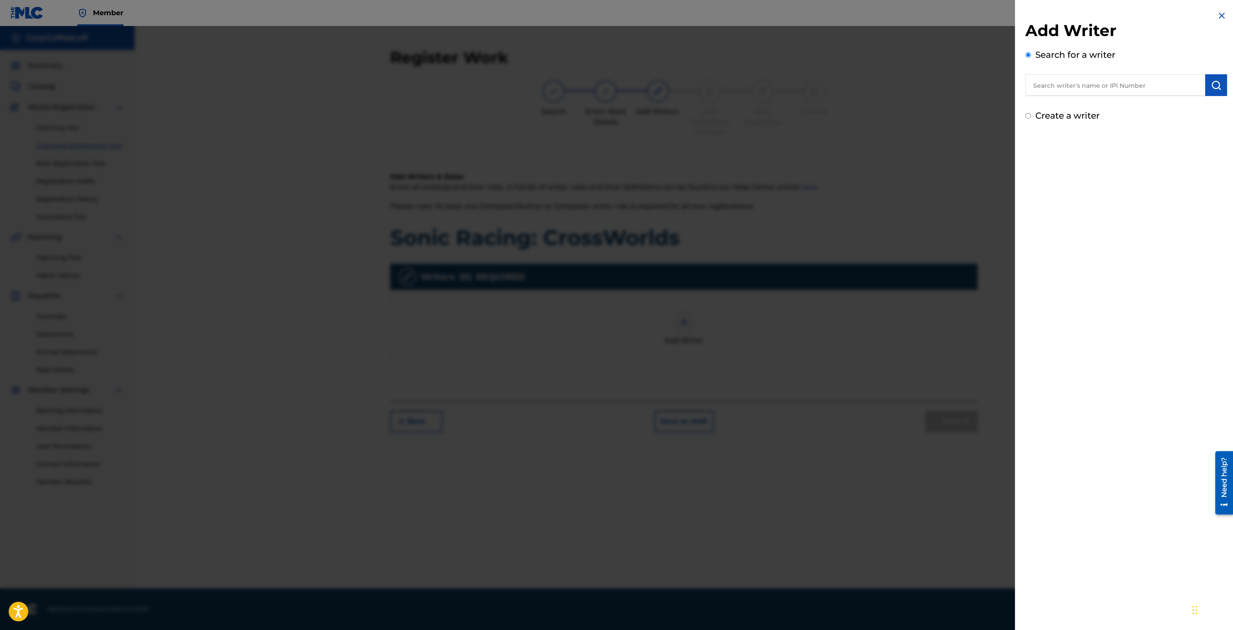
click at [1056, 87] on input "text" at bounding box center [1116, 85] width 180 height 22
click at [1077, 104] on span "ffeelofi cozycoffeelofi" at bounding box center [1095, 105] width 74 height 8
type input "cozycoffeelofi cozycoffeelofi"
click at [1214, 86] on img "submit" at bounding box center [1216, 85] width 10 height 10
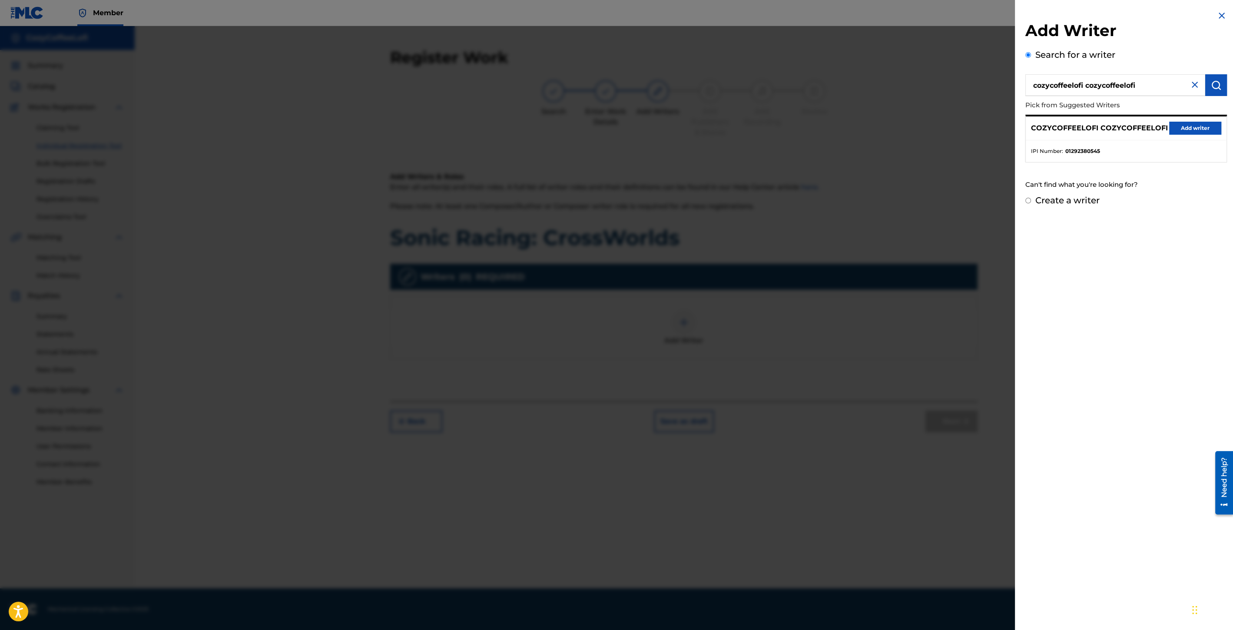
click at [1177, 131] on button "Add writer" at bounding box center [1195, 128] width 52 height 13
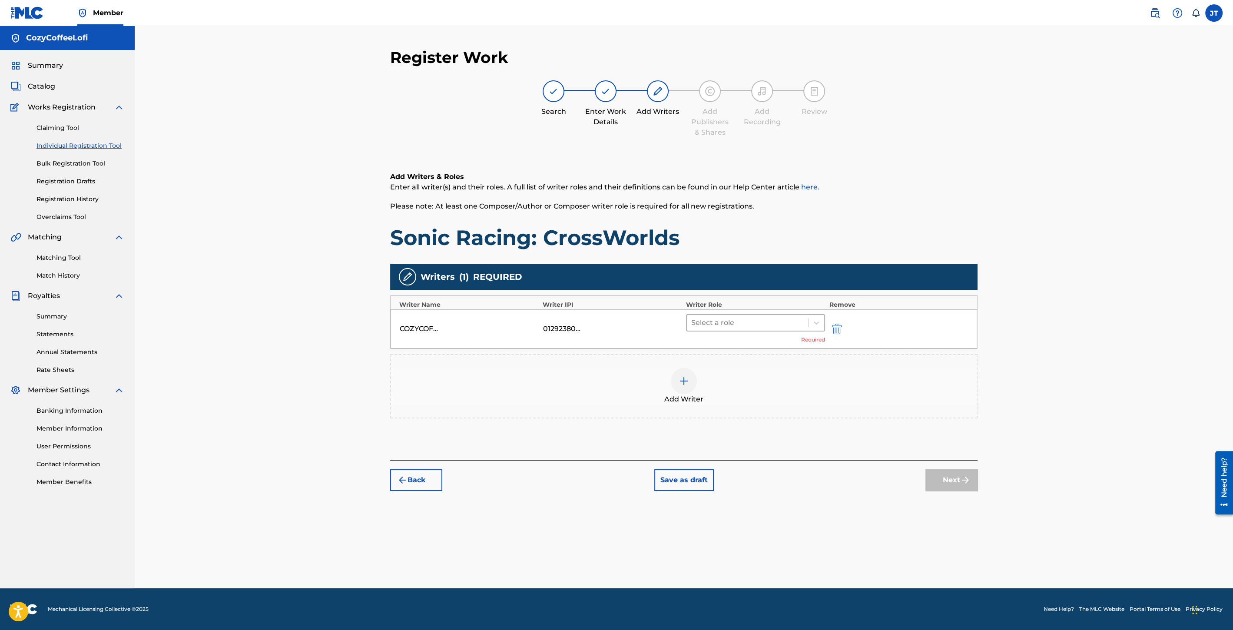
click at [713, 323] on div at bounding box center [747, 323] width 113 height 12
click at [714, 342] on div "Composer/Author" at bounding box center [755, 344] width 139 height 17
click at [683, 365] on img at bounding box center [684, 368] width 10 height 10
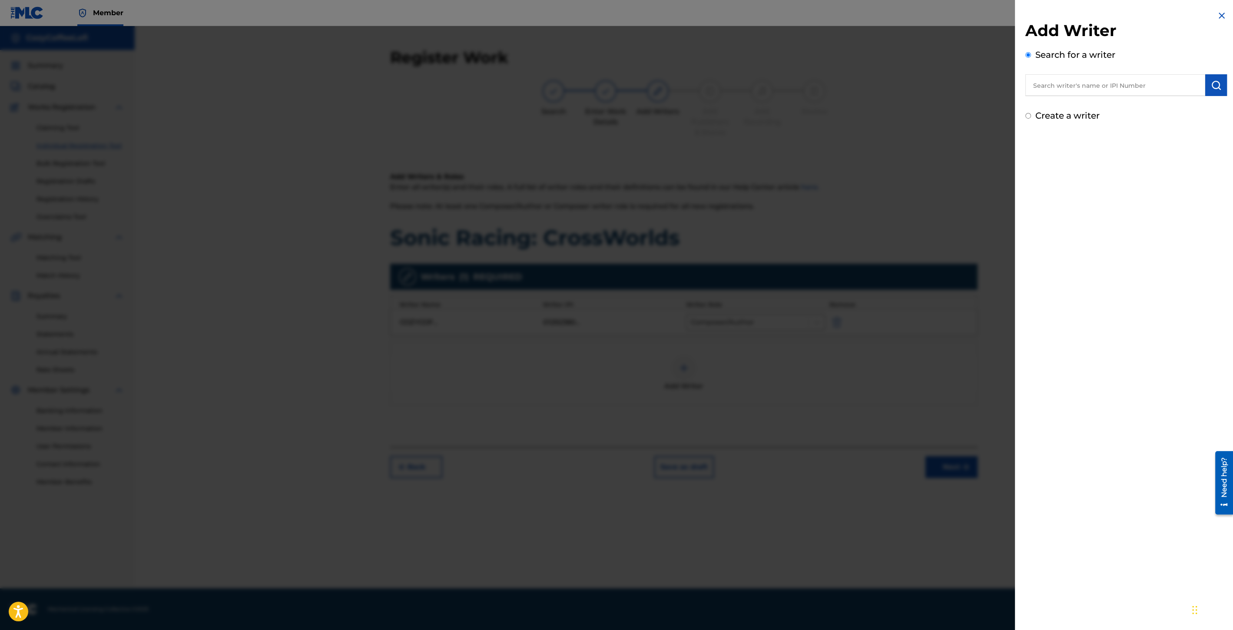
click at [1056, 91] on input "text" at bounding box center [1116, 85] width 180 height 22
click at [1074, 98] on div "cozy coffee lofi" at bounding box center [1115, 105] width 179 height 16
type input "cozy coffee lofi"
click at [1212, 89] on img "submit" at bounding box center [1216, 85] width 10 height 10
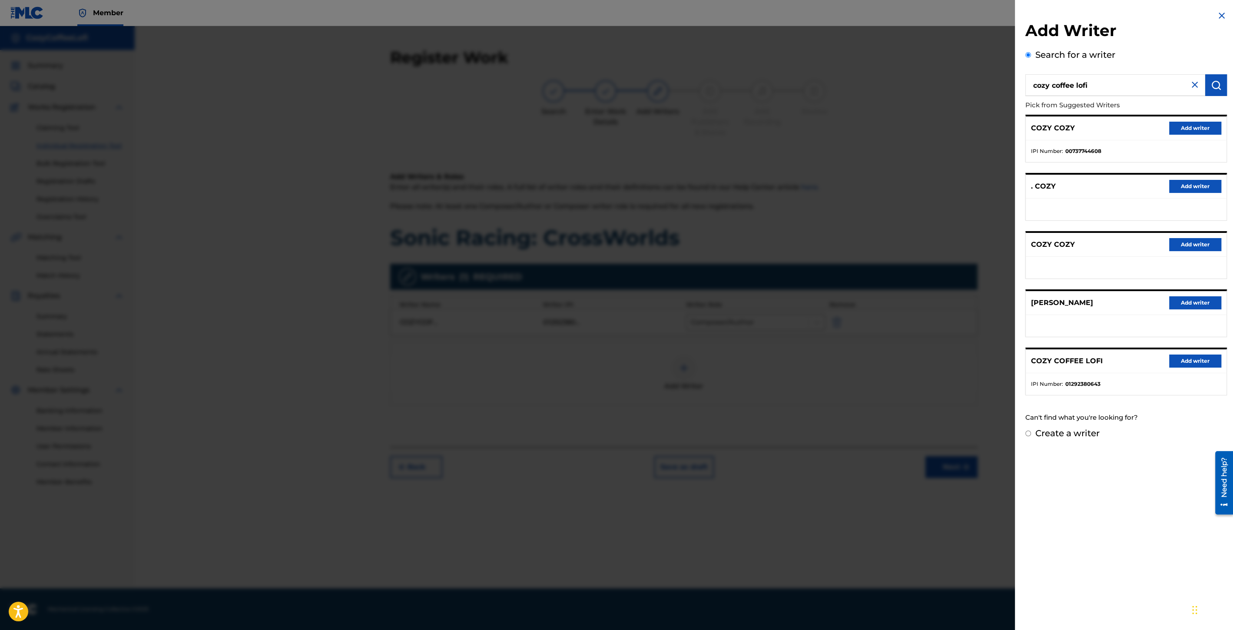
click at [1192, 361] on button "Add writer" at bounding box center [1195, 361] width 52 height 13
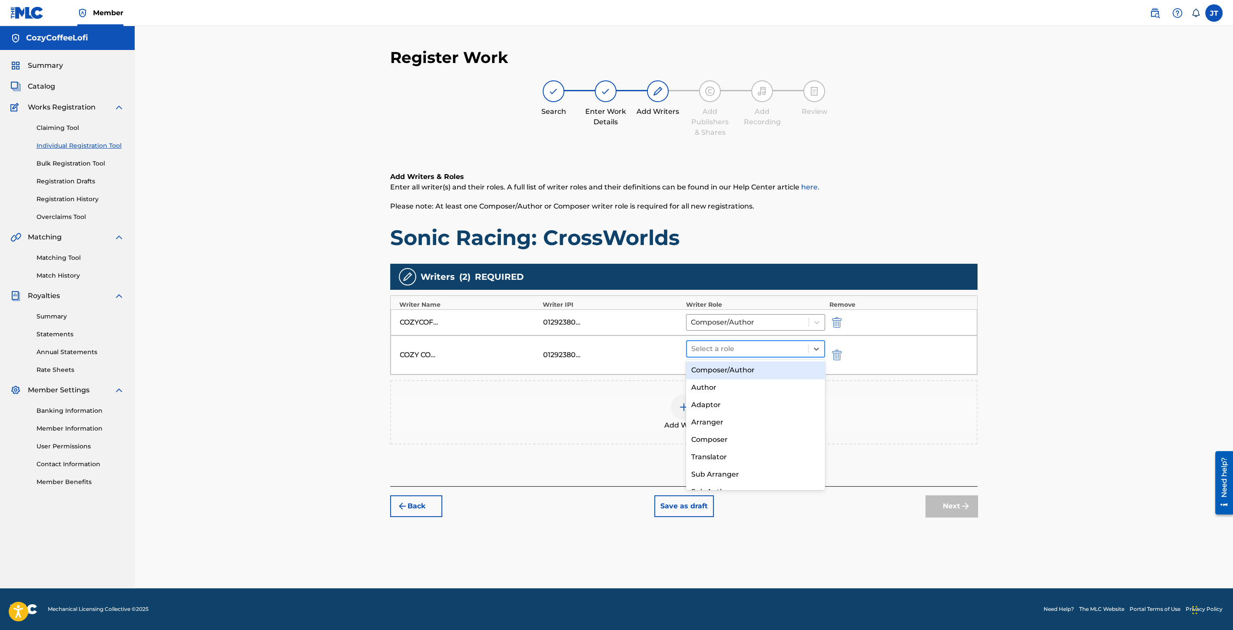
click at [773, 348] on div at bounding box center [747, 349] width 113 height 12
click at [743, 367] on div "Composer/Author" at bounding box center [755, 370] width 139 height 17
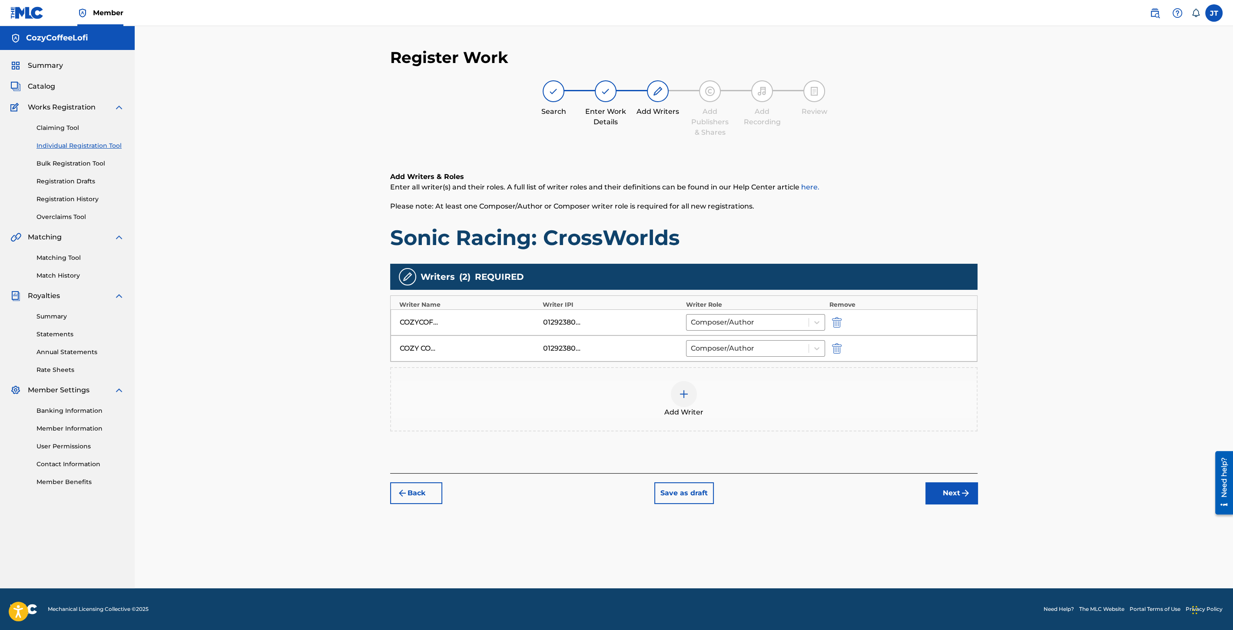
click at [950, 490] on button "Next" at bounding box center [952, 493] width 52 height 22
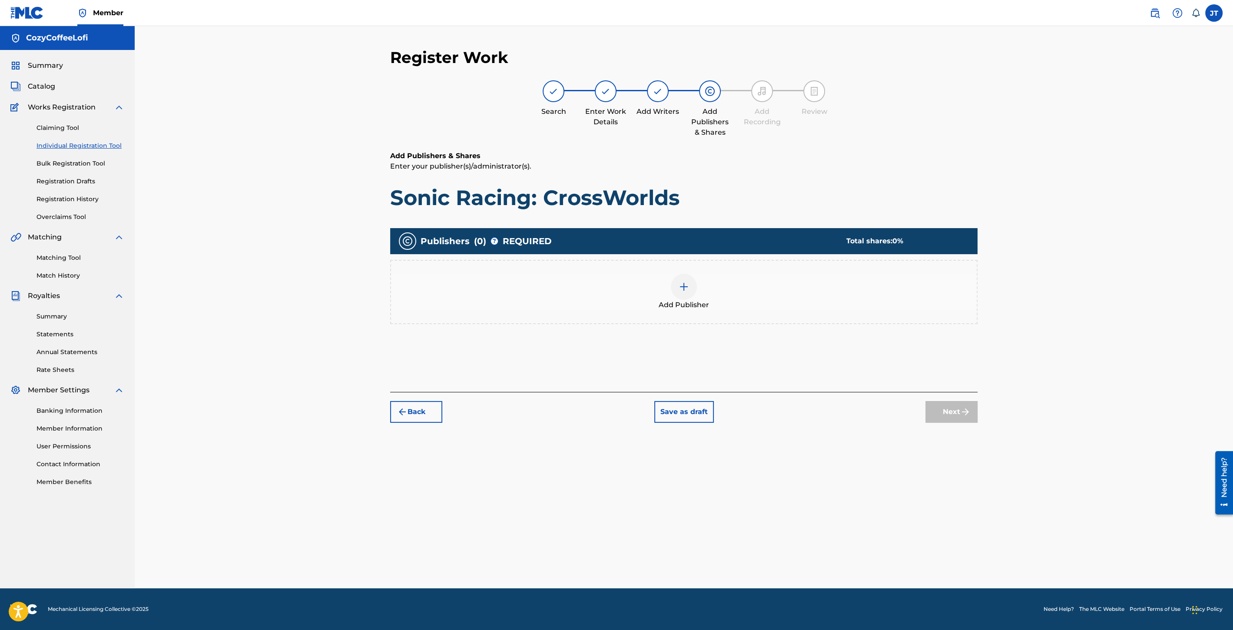
click at [685, 287] on img at bounding box center [684, 287] width 10 height 10
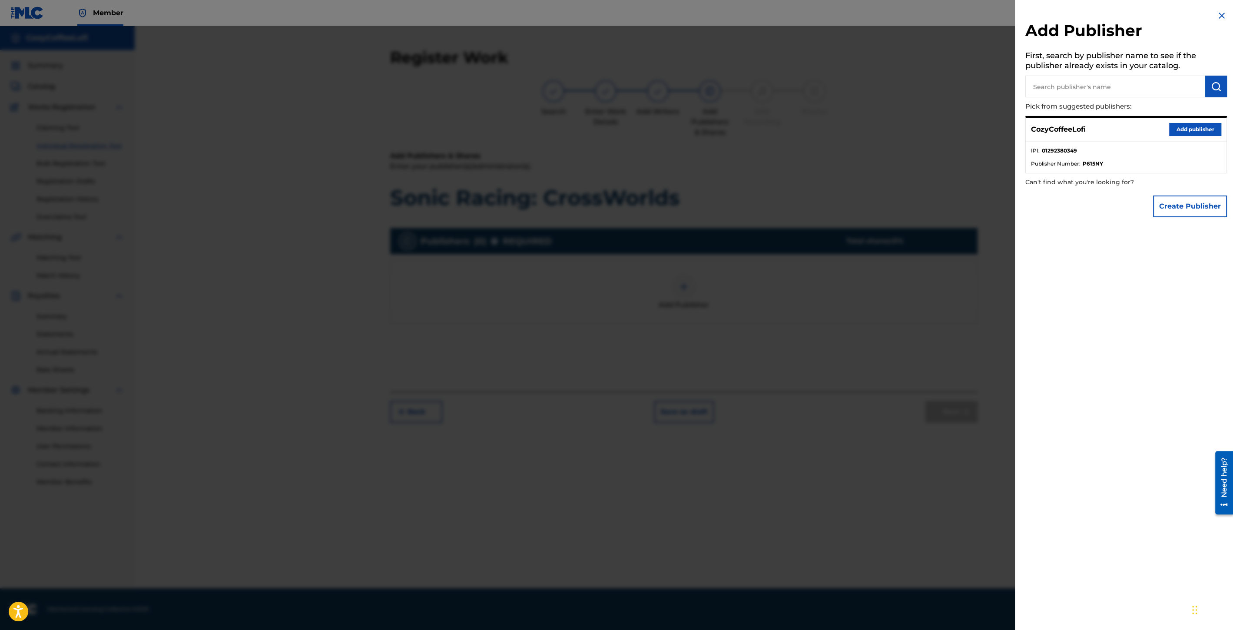
click at [1183, 130] on button "Add publisher" at bounding box center [1195, 129] width 52 height 13
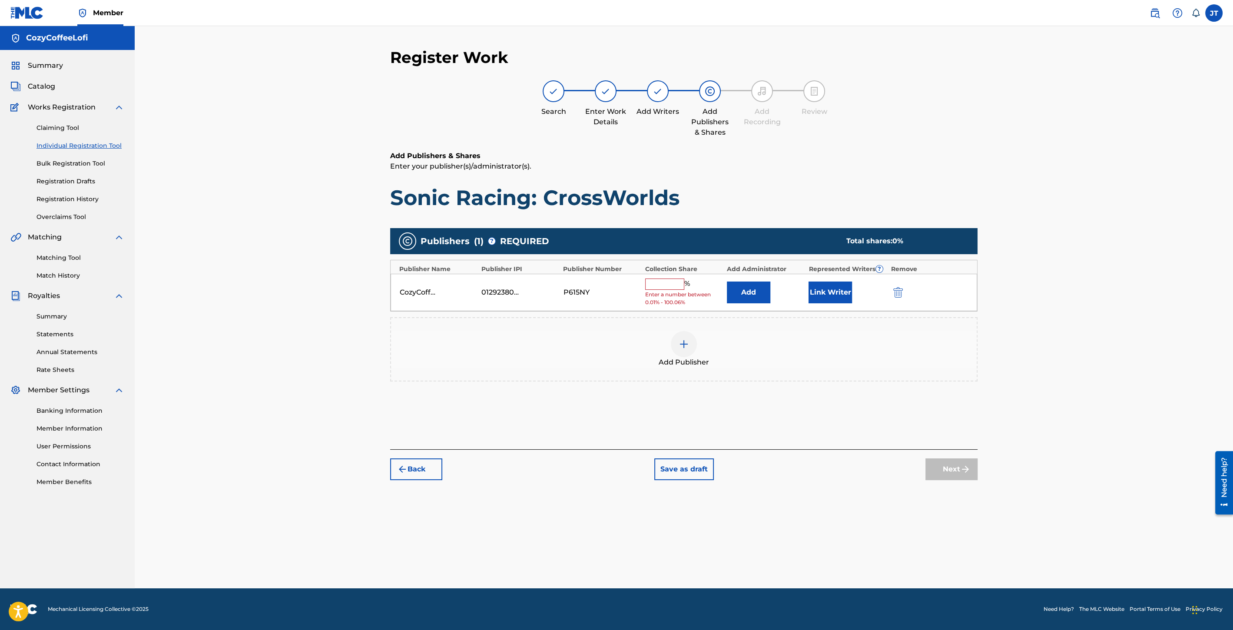
drag, startPoint x: 672, startPoint y: 279, endPoint x: 668, endPoint y: 284, distance: 6.2
click at [668, 284] on input "text" at bounding box center [664, 284] width 39 height 11
type input "100"
click at [834, 289] on button "Link Writer" at bounding box center [830, 290] width 43 height 22
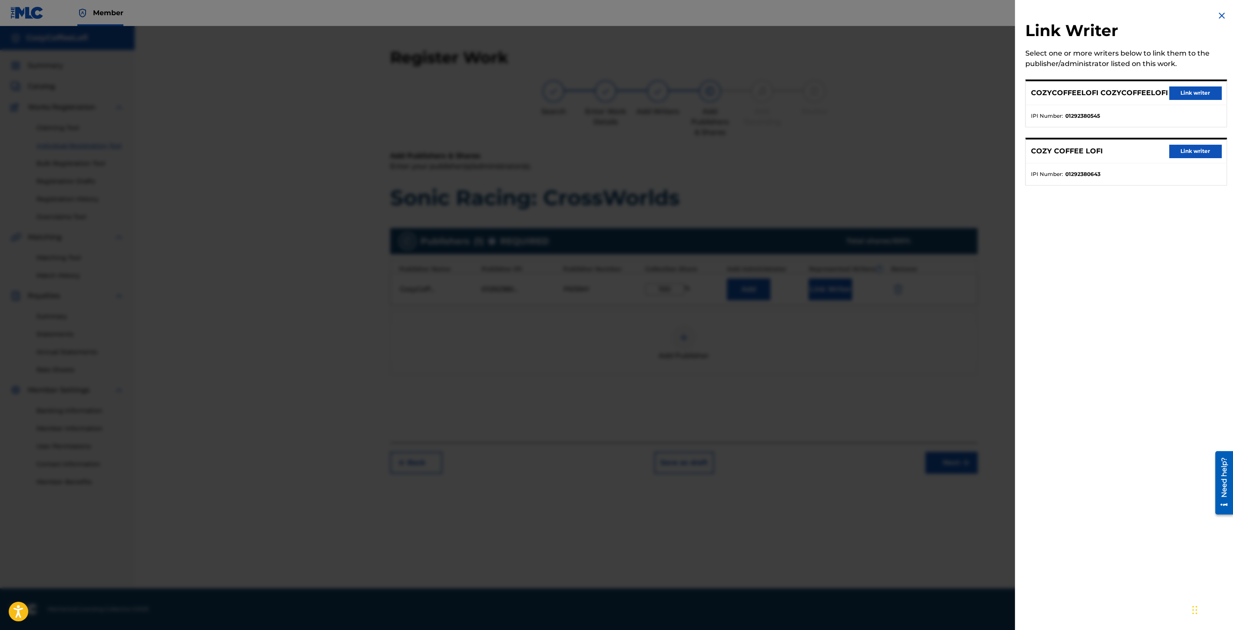
click at [1193, 91] on button "Link writer" at bounding box center [1195, 92] width 52 height 13
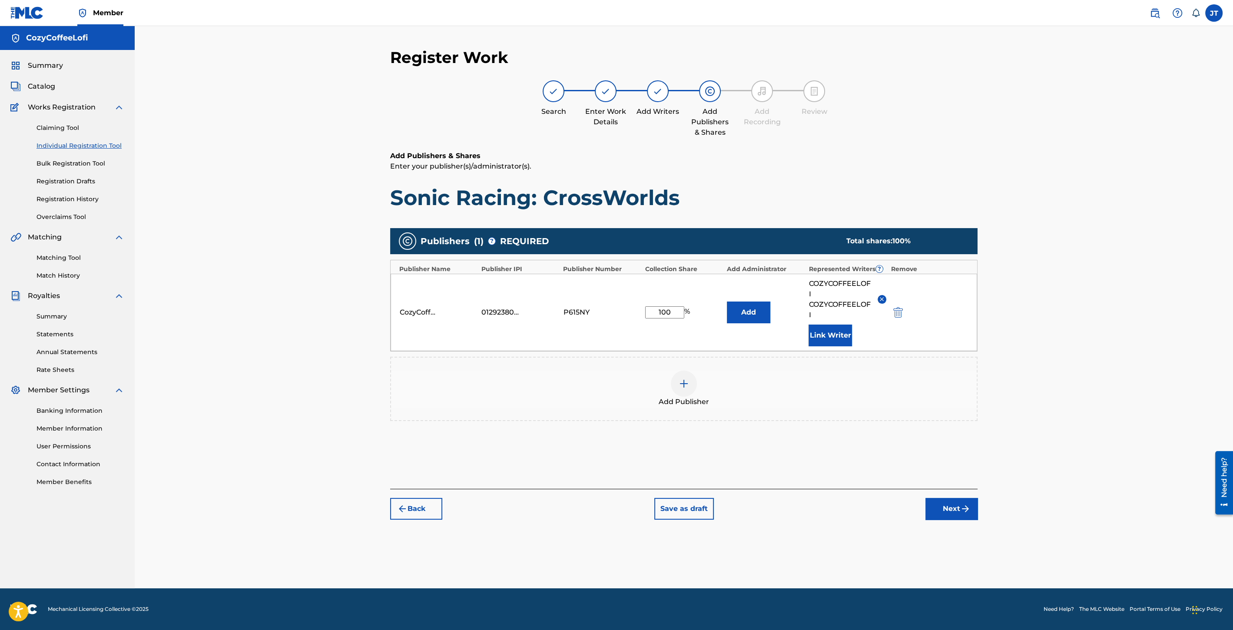
click at [828, 329] on button "Link Writer" at bounding box center [830, 336] width 43 height 22
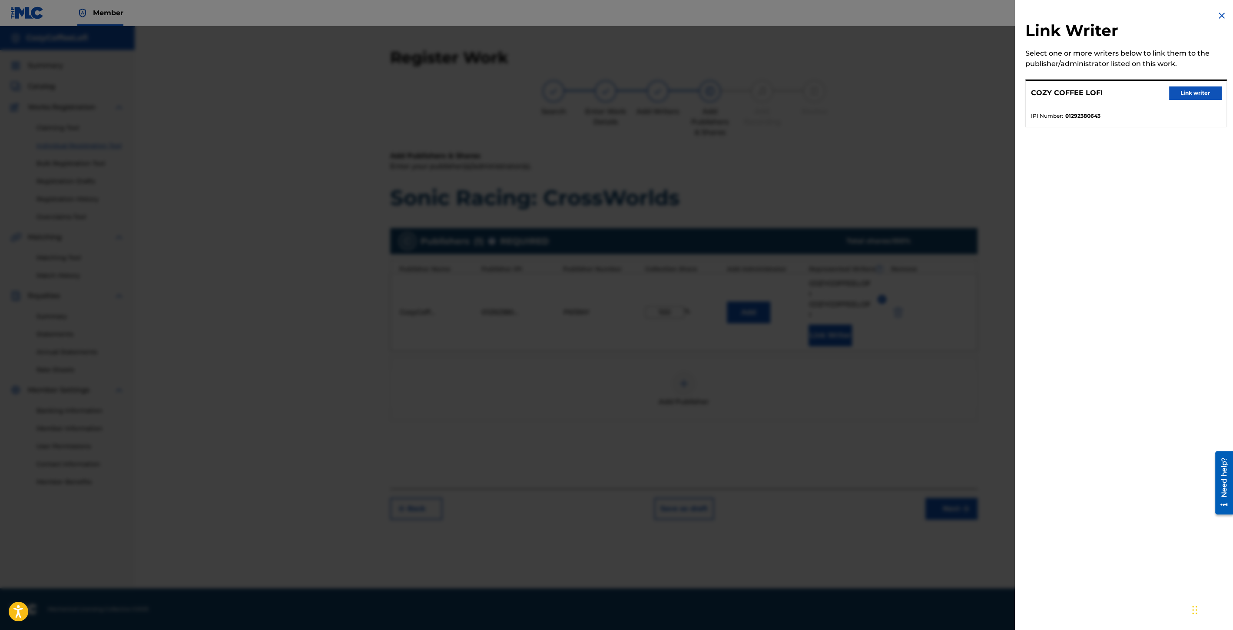
click at [1196, 96] on button "Link writer" at bounding box center [1195, 92] width 52 height 13
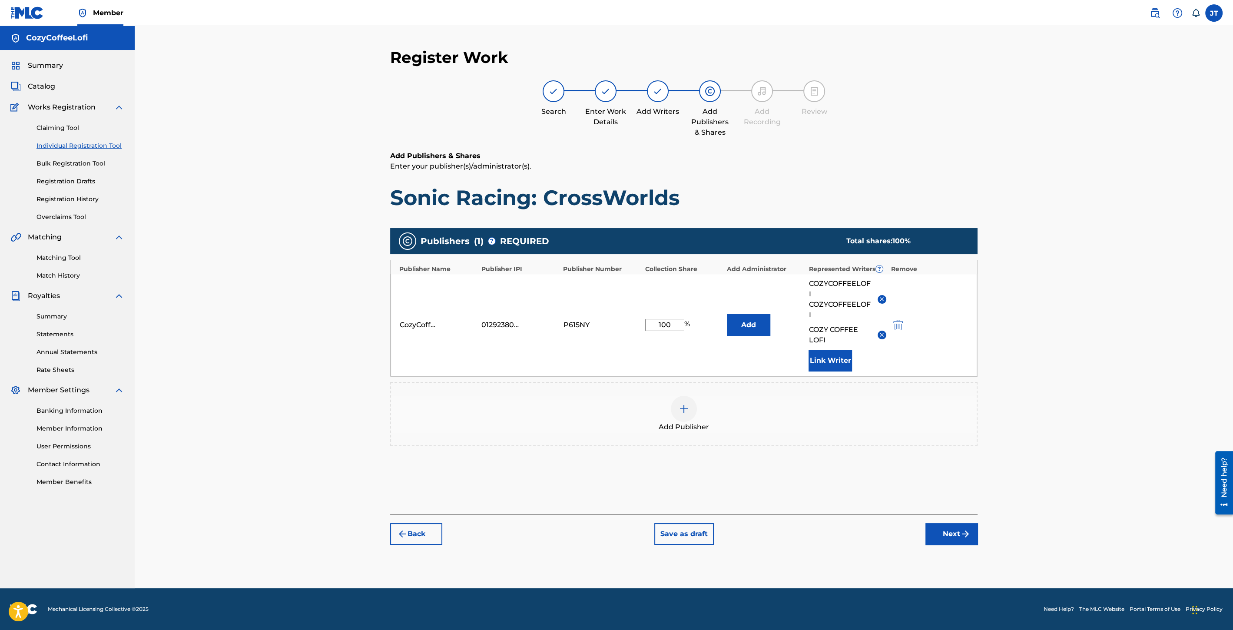
click at [958, 528] on button "Next" at bounding box center [952, 534] width 52 height 22
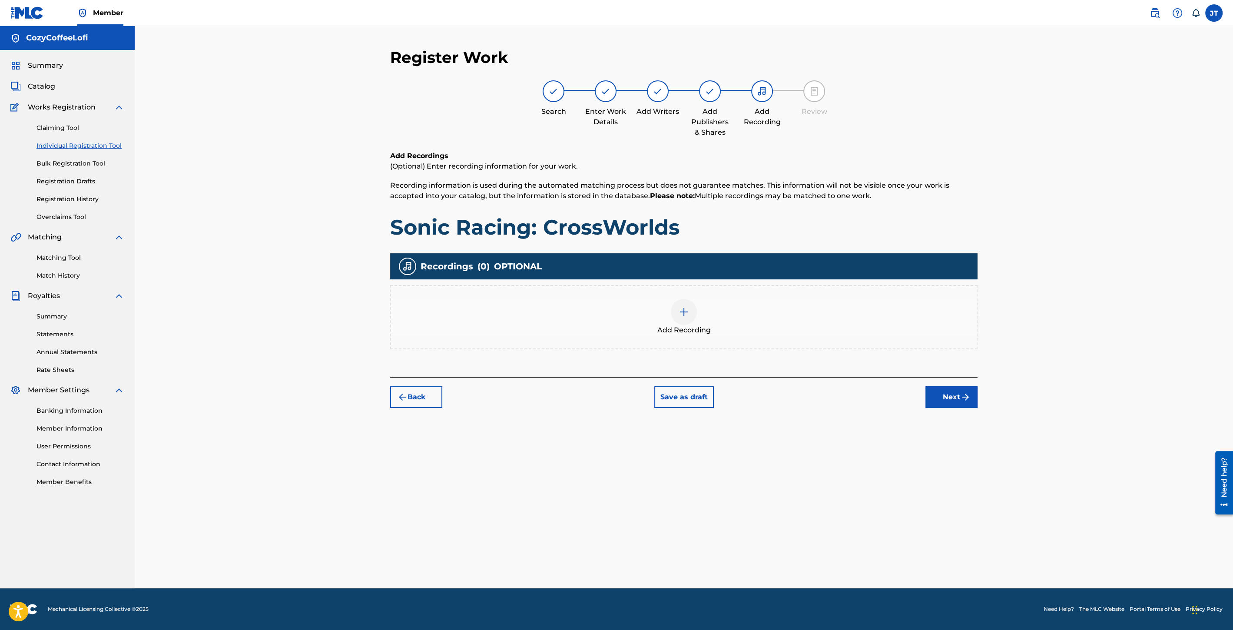
click at [683, 293] on div "Add Recording" at bounding box center [683, 317] width 587 height 64
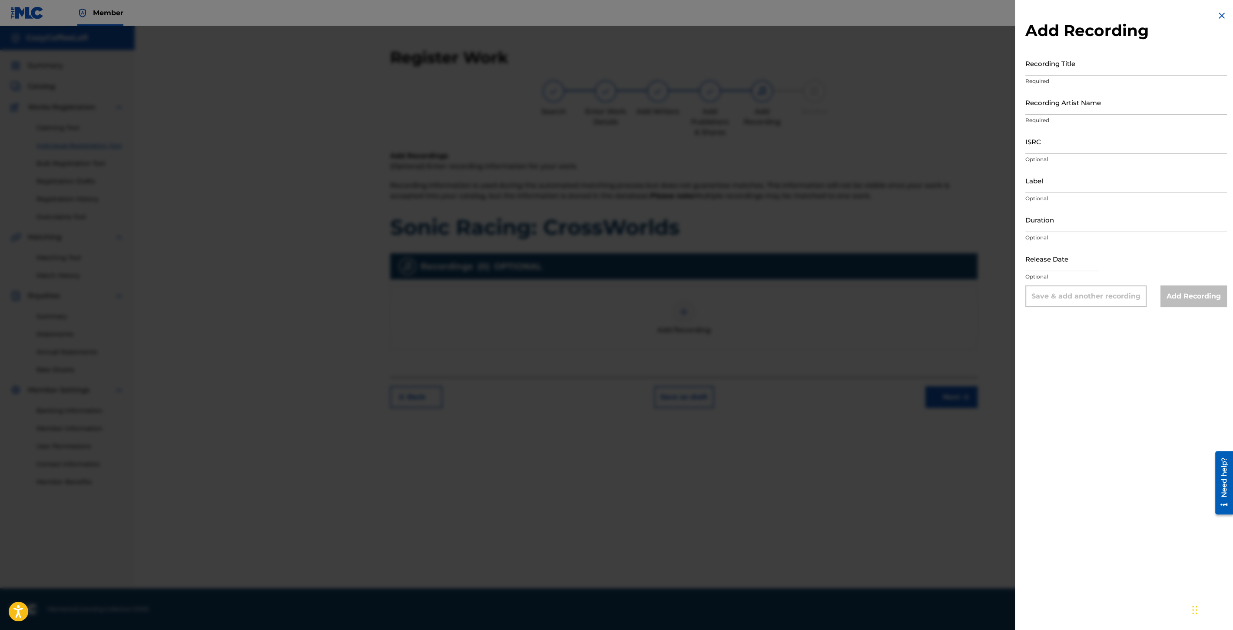
click at [1074, 66] on input "Recording Title" at bounding box center [1127, 63] width 202 height 25
paste input "Sonic Racing: CrossWorlds"
type input "Sonic Racing: CrossWorlds"
click at [1078, 111] on input "Recording Artist Name" at bounding box center [1127, 102] width 202 height 25
type input "CozyCoffeeLofi"
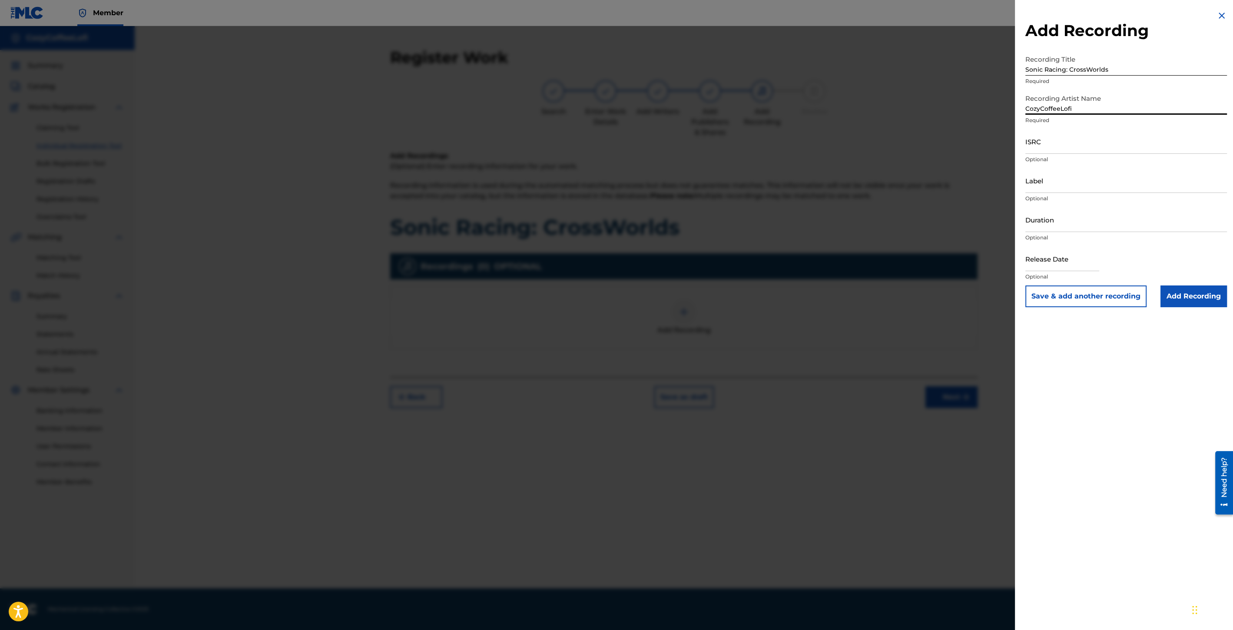
click at [1032, 148] on input "ISRC" at bounding box center [1127, 141] width 202 height 25
paste input "QZZ7V2506734"
type input "QZZ7V2506734"
click at [1052, 184] on input "Label" at bounding box center [1127, 180] width 202 height 25
type input "CozyCoffeeLofi"
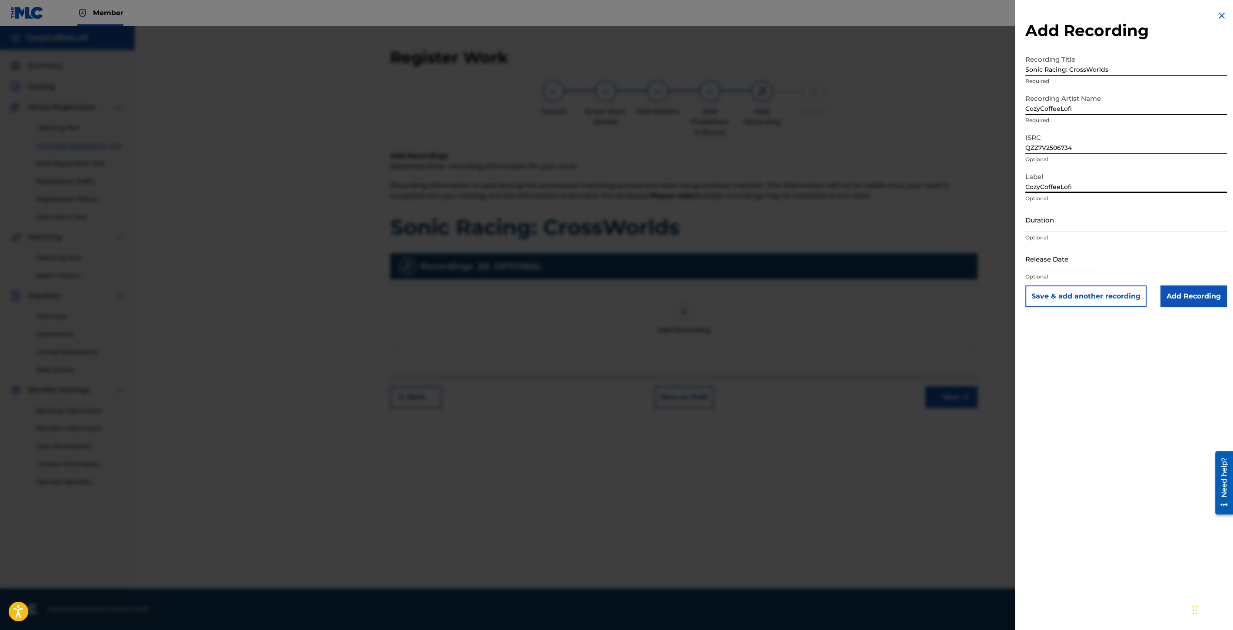
click at [1102, 222] on input "Duration" at bounding box center [1127, 219] width 202 height 25
type input "03:42"
click at [1069, 262] on input "text" at bounding box center [1063, 258] width 74 height 25
select select "8"
select select "2025"
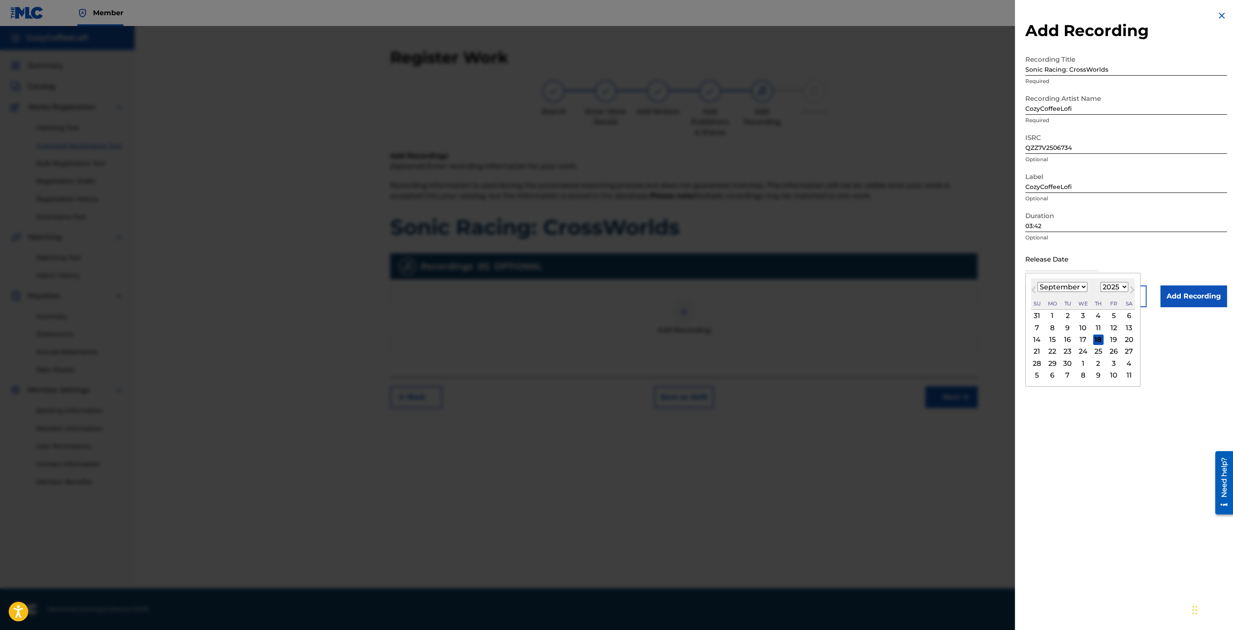
click at [1042, 279] on div "[DATE] January February March April May June July August September October Nove…" at bounding box center [1083, 294] width 104 height 31
click at [1047, 289] on select "January February March April May June July August September October November De…" at bounding box center [1063, 287] width 50 height 10
click at [1099, 329] on div "11" at bounding box center [1098, 327] width 10 height 10
type input "[DATE]"
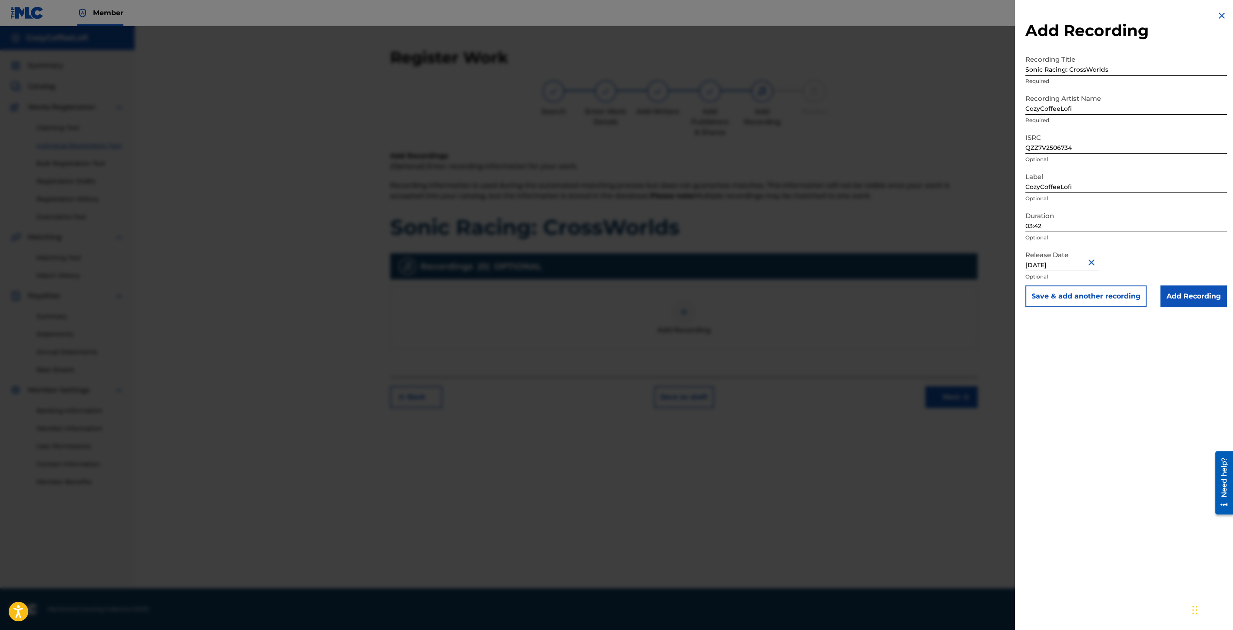
click at [1089, 302] on button "Save & add another recording" at bounding box center [1086, 296] width 121 height 22
click at [1221, 14] on img at bounding box center [1222, 15] width 10 height 10
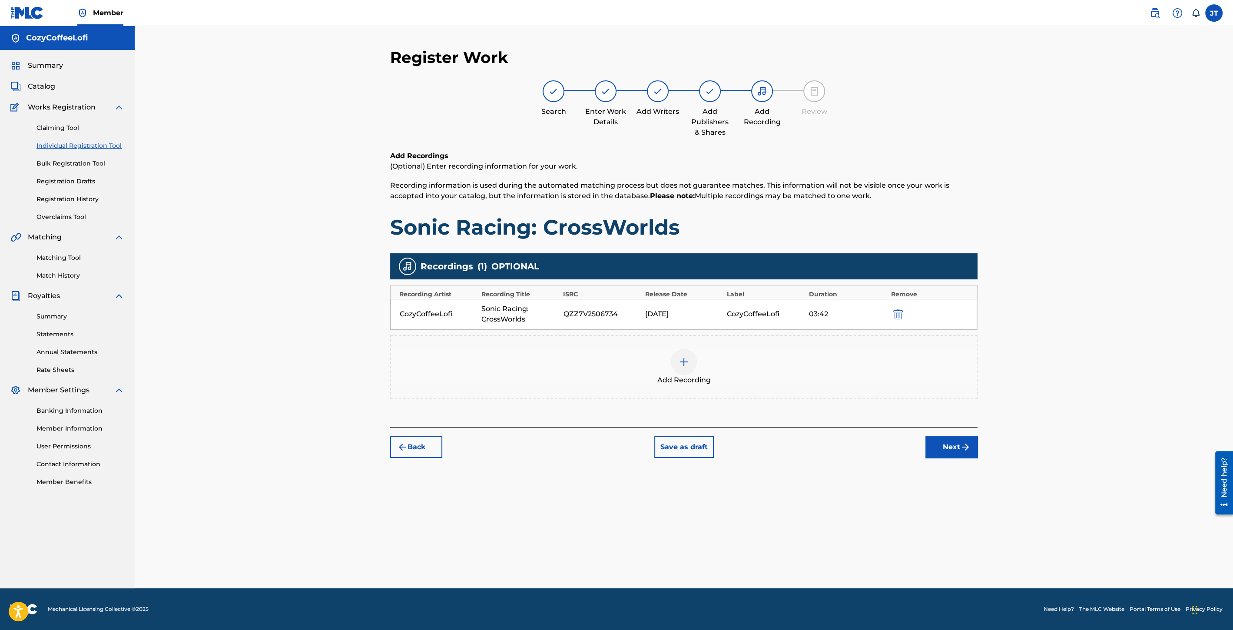
click at [945, 451] on button "Next" at bounding box center [952, 447] width 52 height 22
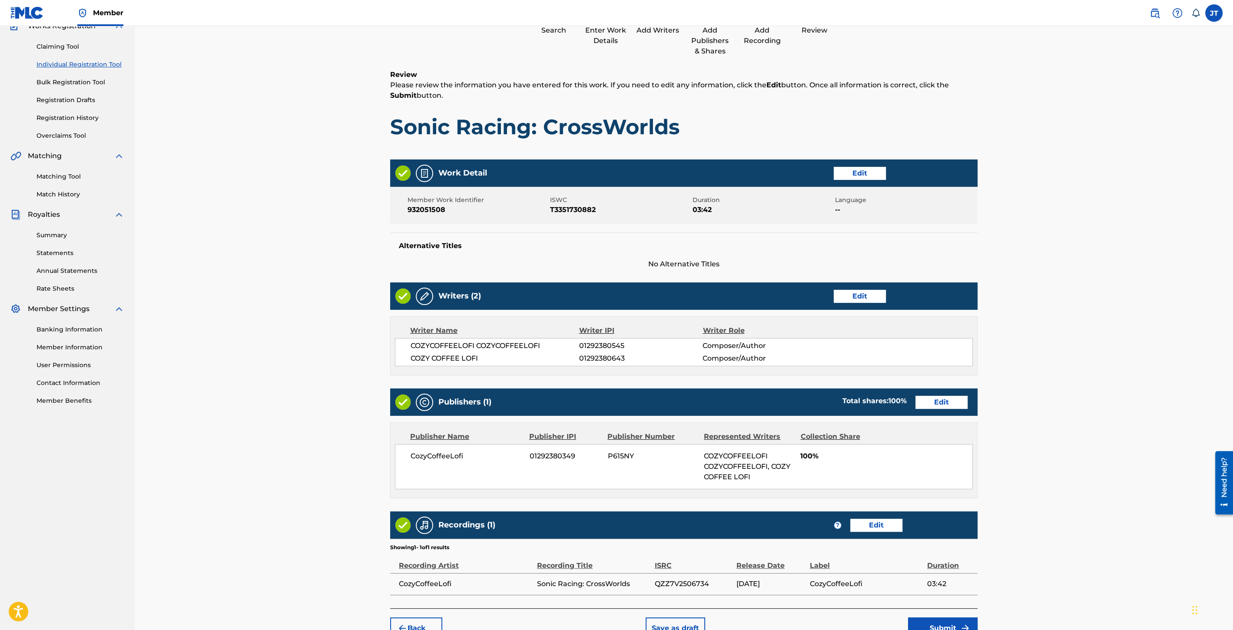
scroll to position [130, 0]
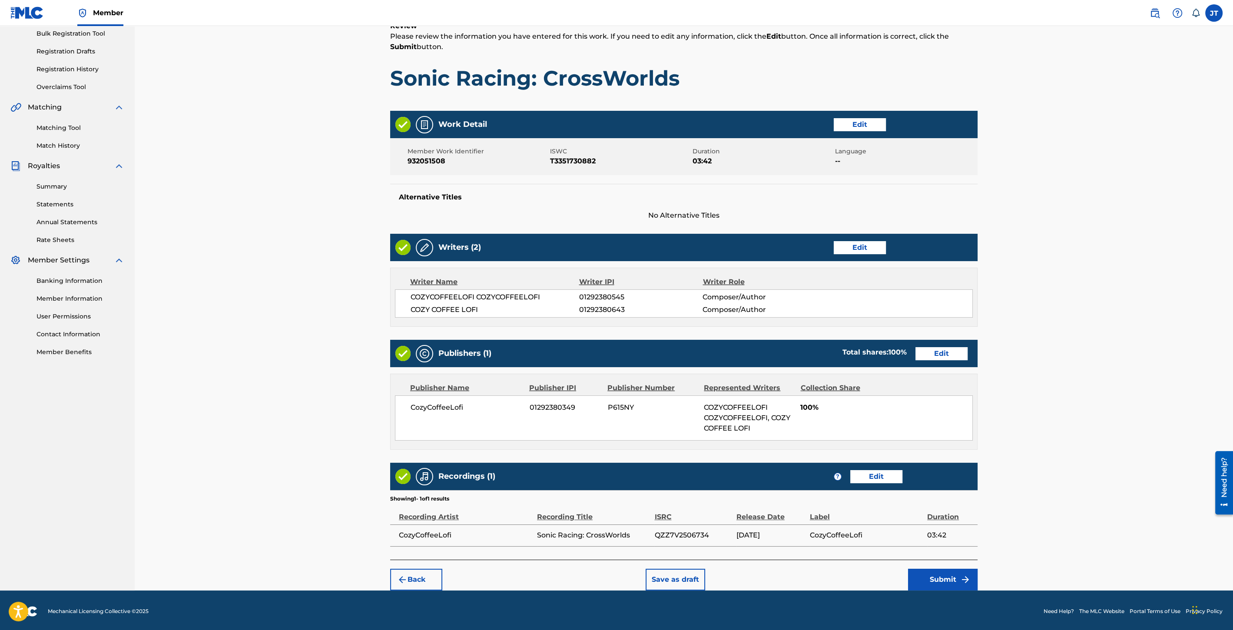
click at [943, 569] on button "Submit" at bounding box center [943, 580] width 70 height 22
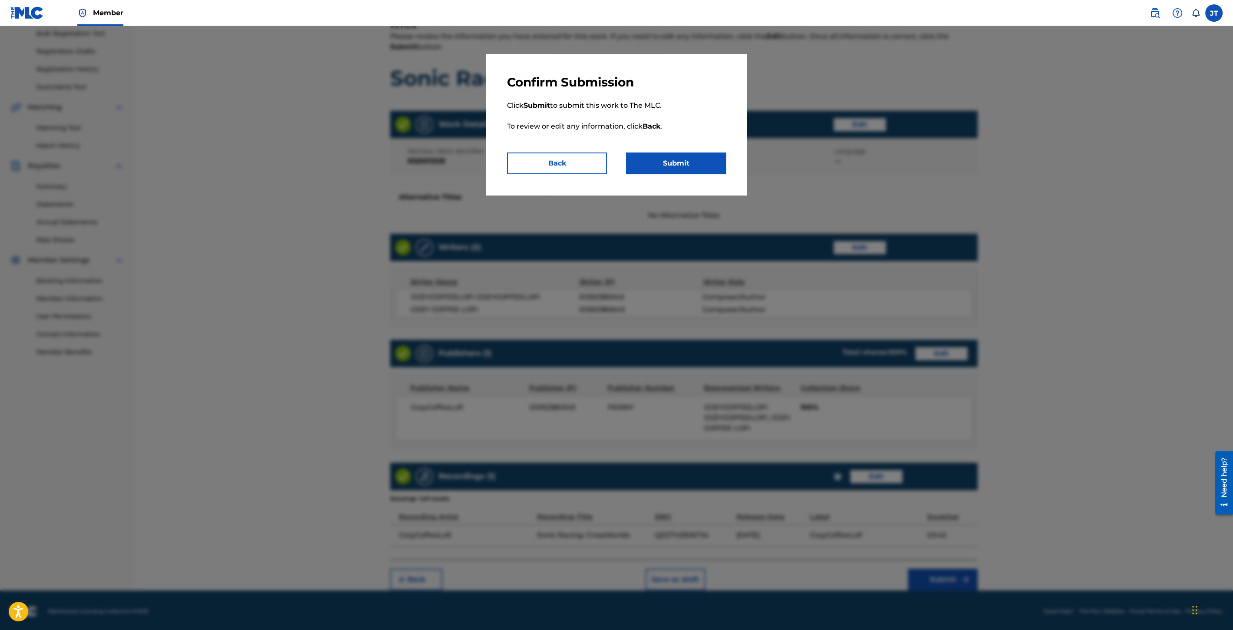
click at [644, 155] on button "Submit" at bounding box center [676, 164] width 100 height 22
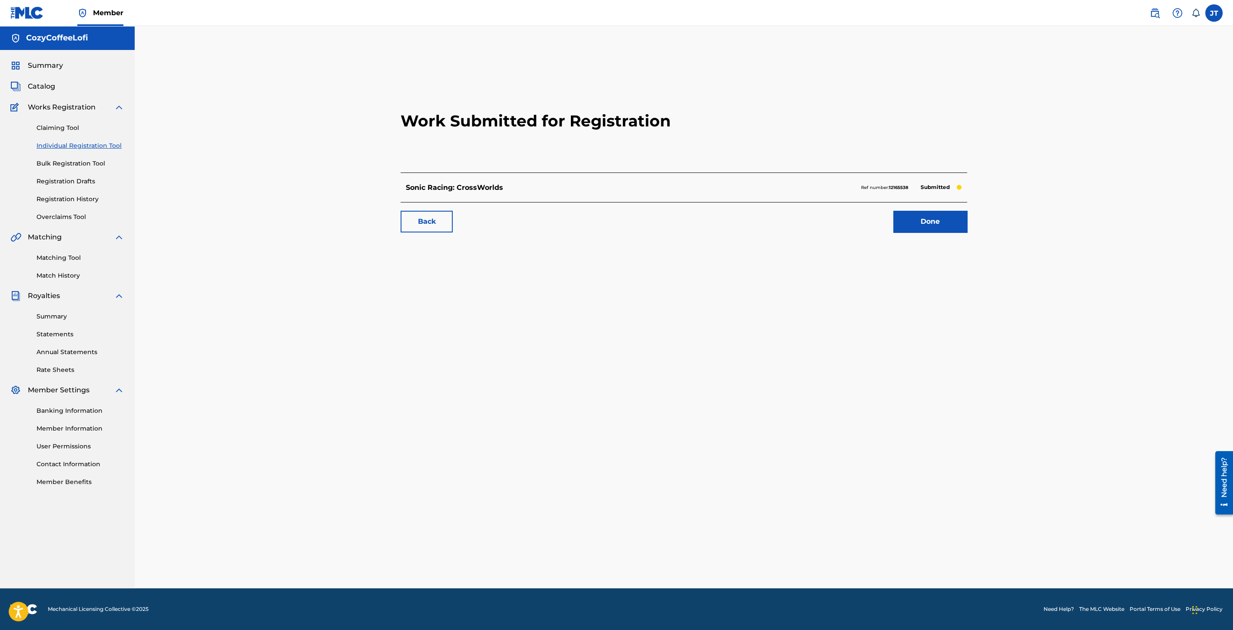
click at [903, 212] on link "Done" at bounding box center [930, 222] width 74 height 22
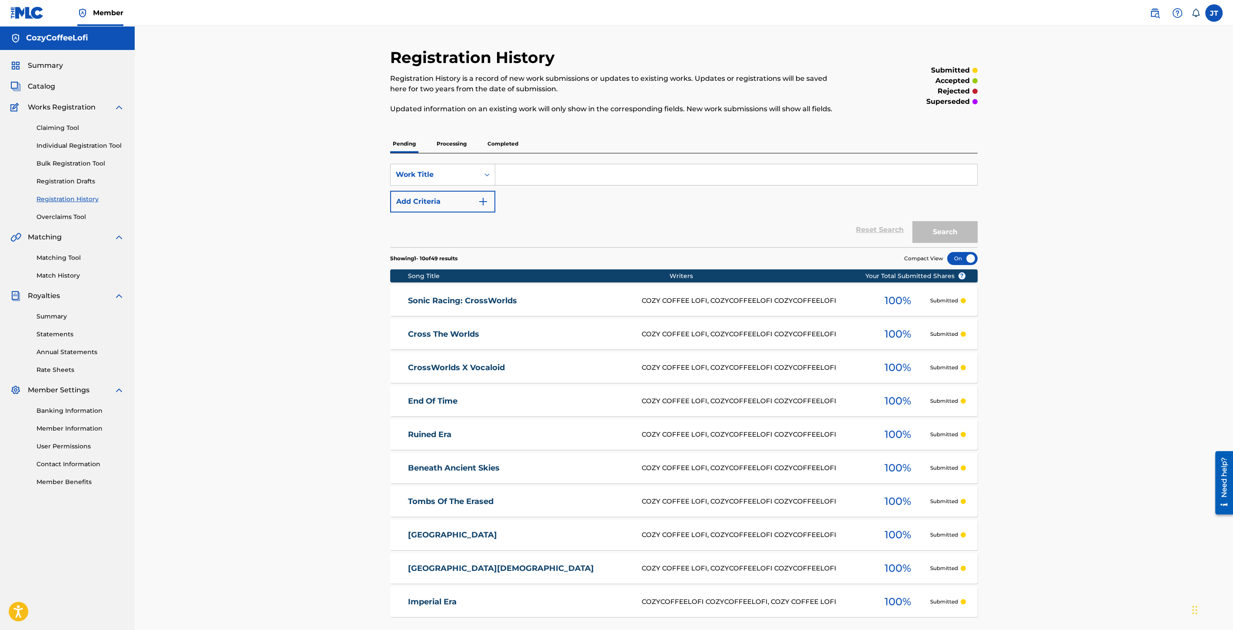
click at [101, 145] on link "Individual Registration Tool" at bounding box center [81, 145] width 88 height 9
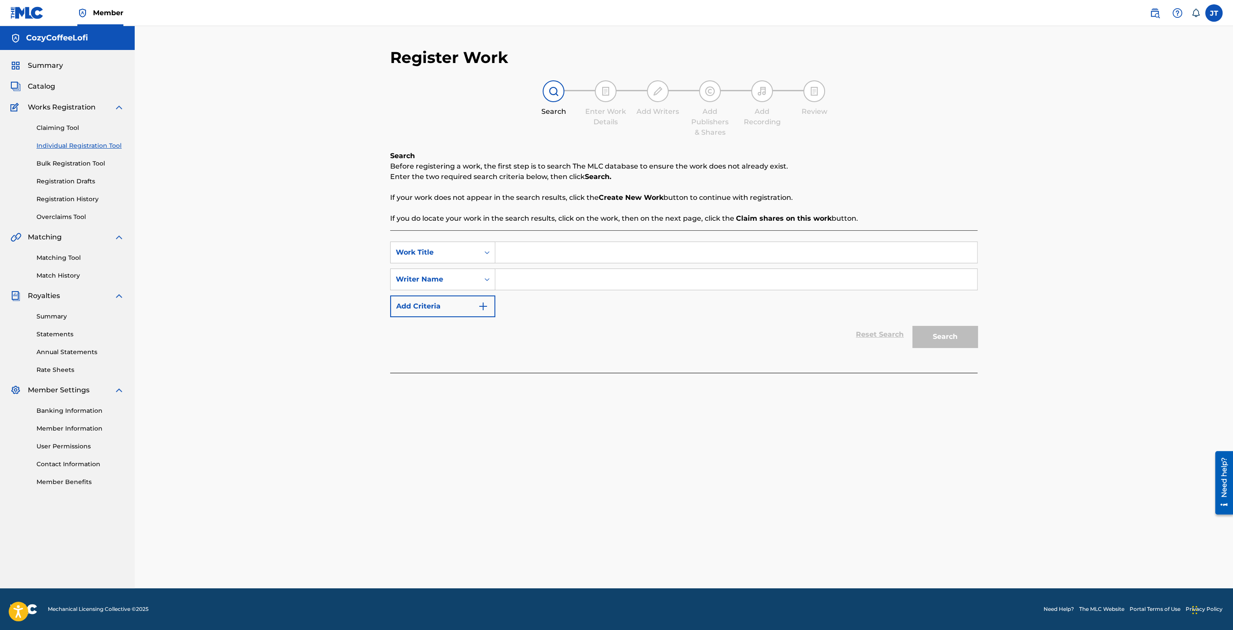
click at [528, 247] on input "Search Form" at bounding box center [736, 252] width 482 height 21
paste input "Original v.s. Dynamic"
type input "Original v.s. Dynamic"
click at [528, 290] on div "SearchWithCriteriafaac8b1a-94d3-4489-9949-9f3d96284d8f Work Title Original v.s.…" at bounding box center [683, 280] width 587 height 76
click at [529, 284] on input "Search Form" at bounding box center [736, 279] width 482 height 21
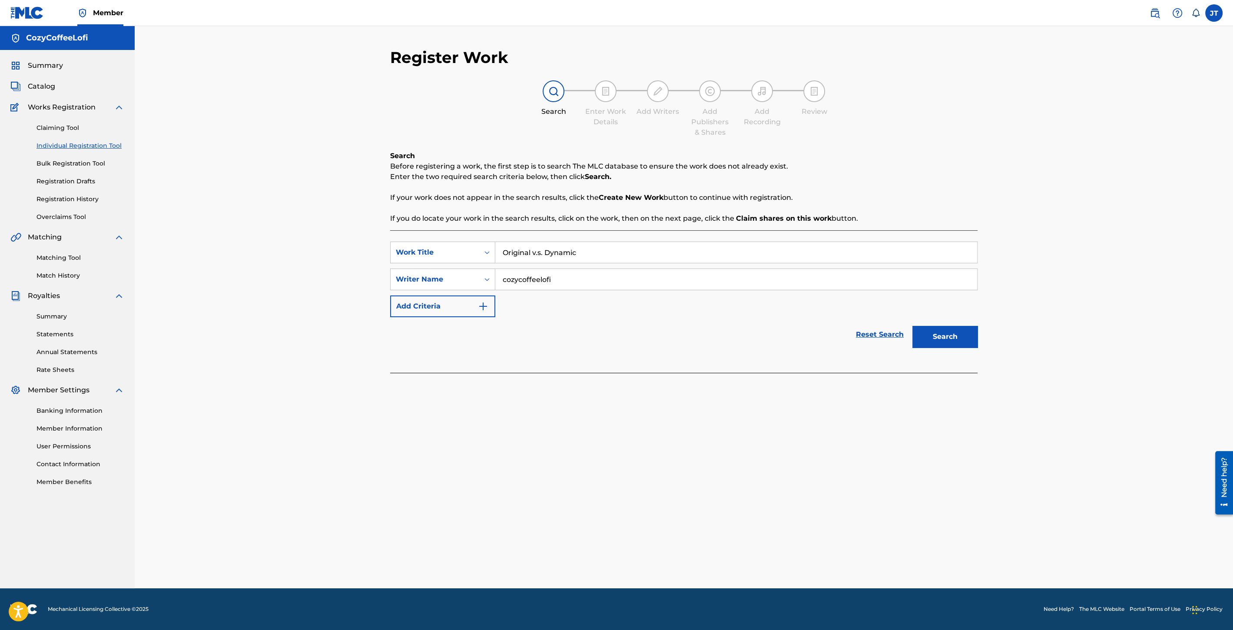
type input "cozycoffeelofi"
click at [959, 341] on button "Search" at bounding box center [945, 337] width 65 height 22
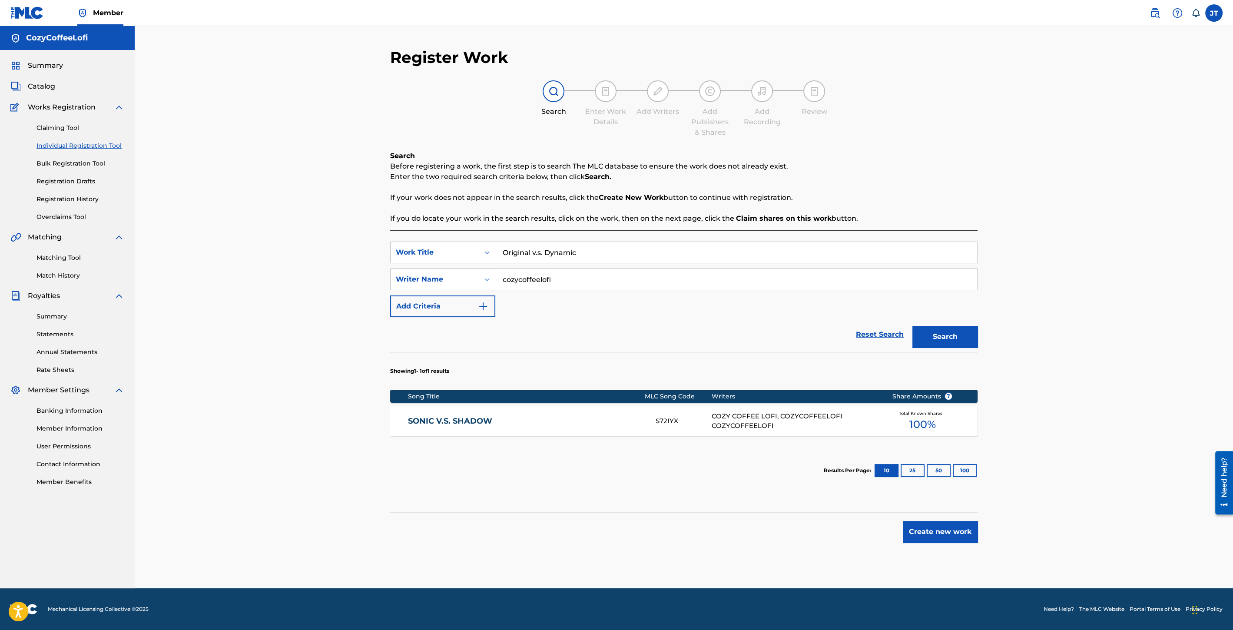
click at [909, 535] on button "Create new work" at bounding box center [940, 532] width 75 height 22
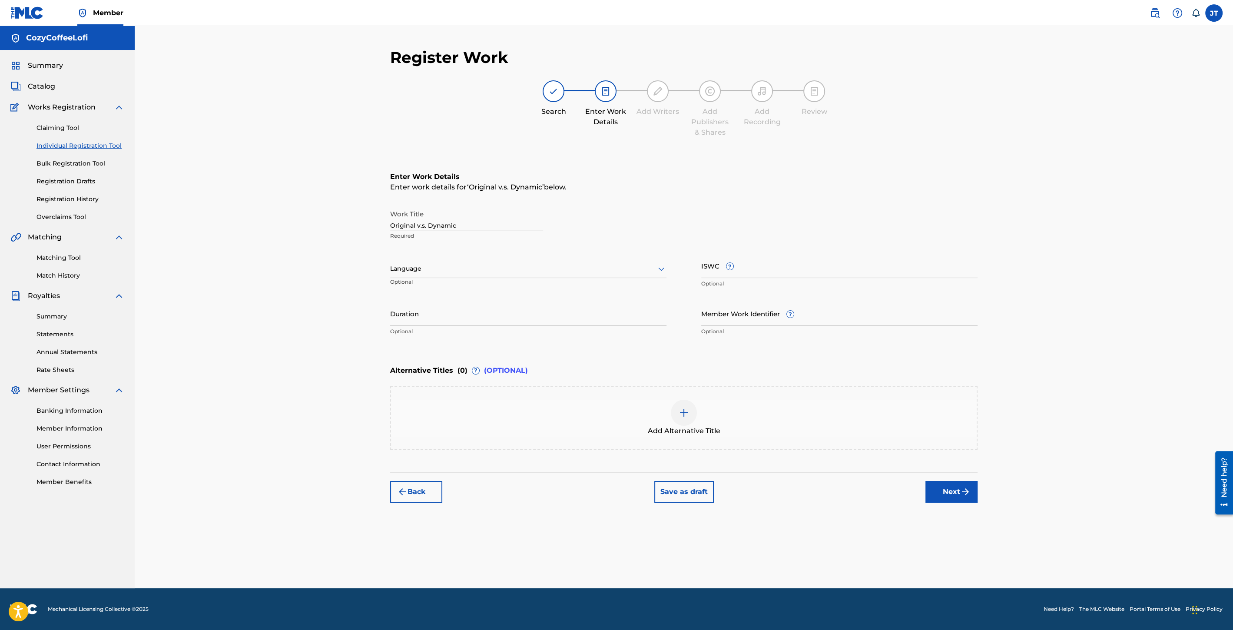
click at [457, 316] on input "Duration" at bounding box center [528, 313] width 276 height 25
type input "01:58"
click at [742, 316] on input "Member Work Identifier ?" at bounding box center [839, 313] width 276 height 25
paste input "932051509"
type input "932051509"
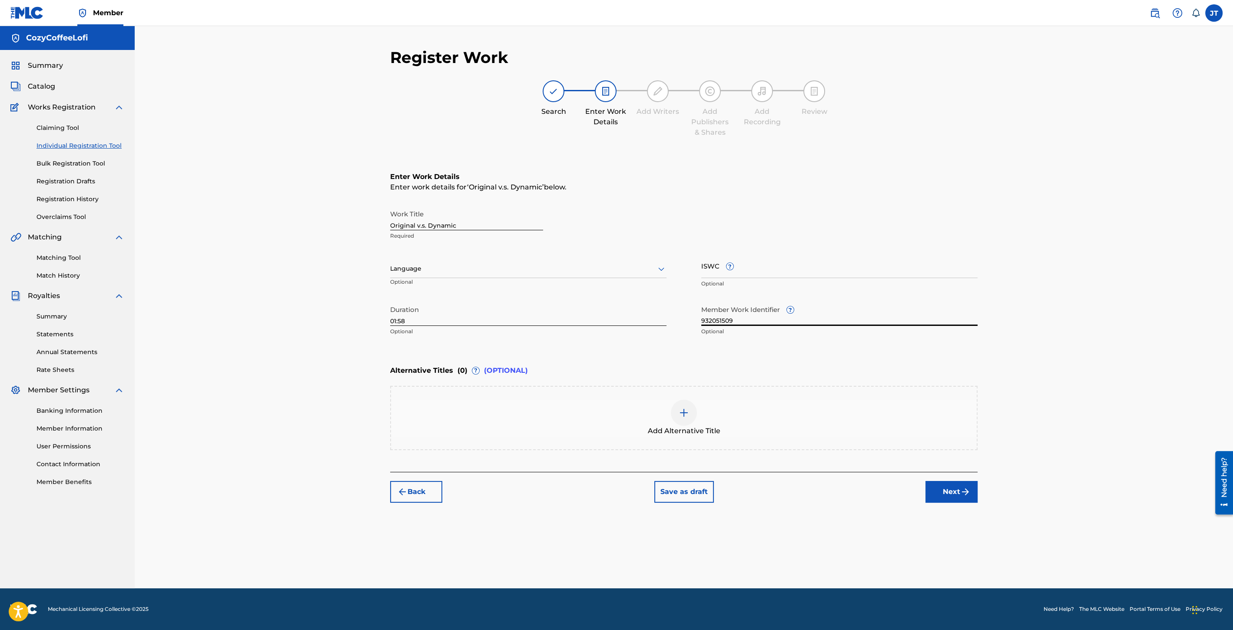
click at [722, 274] on input "ISWC ?" at bounding box center [839, 265] width 276 height 25
paste input "T3351730860"
type input "T3351730860"
click at [952, 489] on button "Next" at bounding box center [952, 492] width 52 height 22
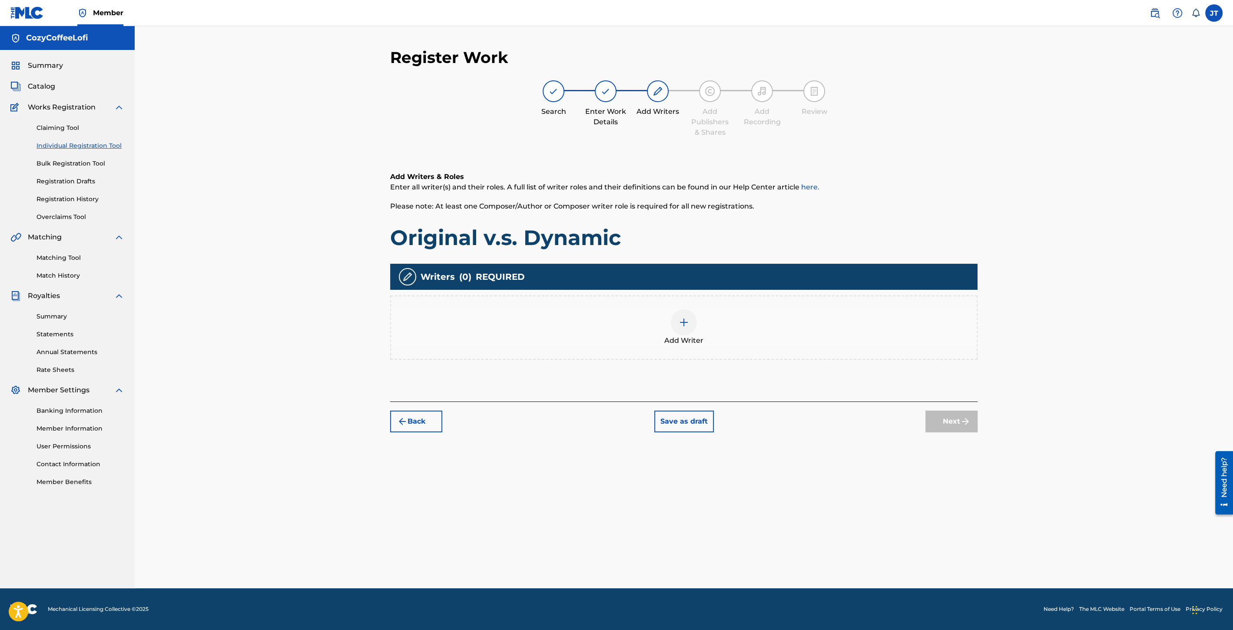
click at [700, 336] on span "Add Writer" at bounding box center [683, 340] width 39 height 10
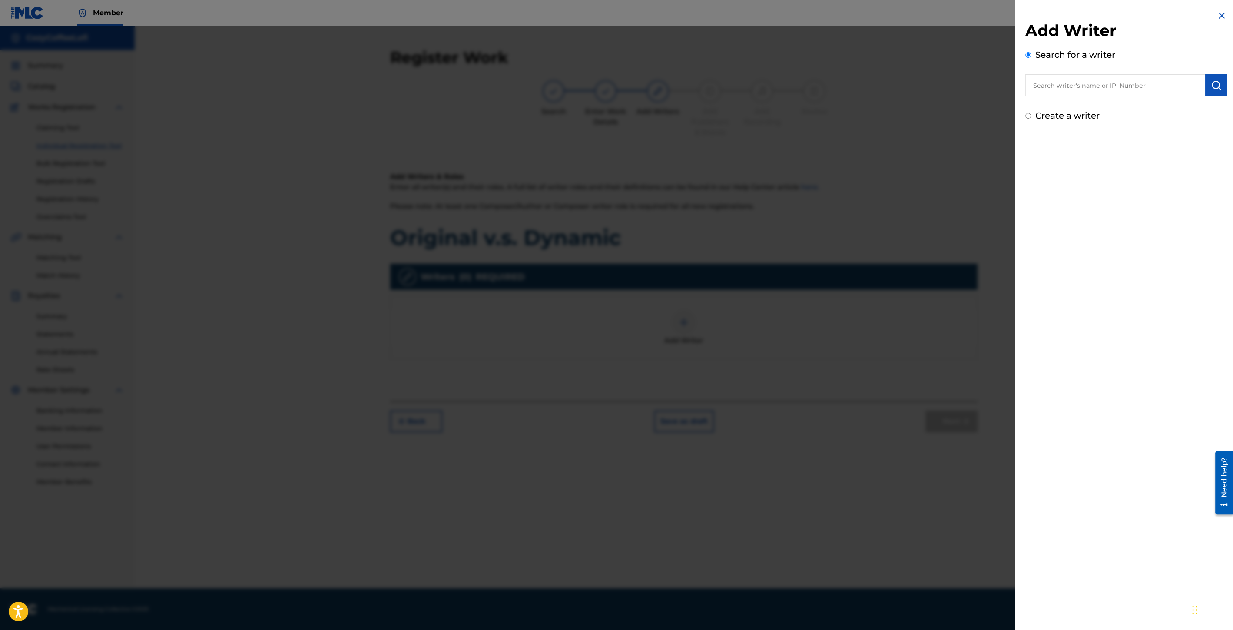
click at [1115, 87] on input "text" at bounding box center [1116, 85] width 180 height 22
click at [1112, 105] on span "cozycoffeelofi" at bounding box center [1107, 105] width 48 height 8
type input "cozycoffeelofi cozycoffeelofi"
click at [1215, 87] on img "submit" at bounding box center [1216, 85] width 10 height 10
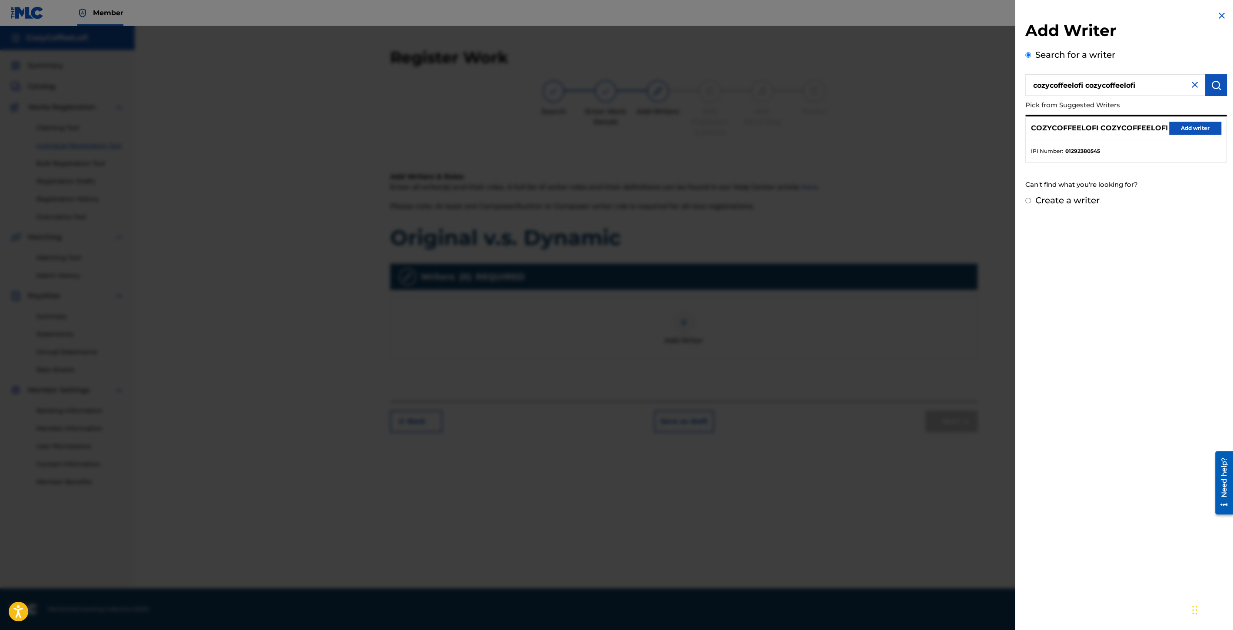
click at [1175, 123] on button "Add writer" at bounding box center [1195, 128] width 52 height 13
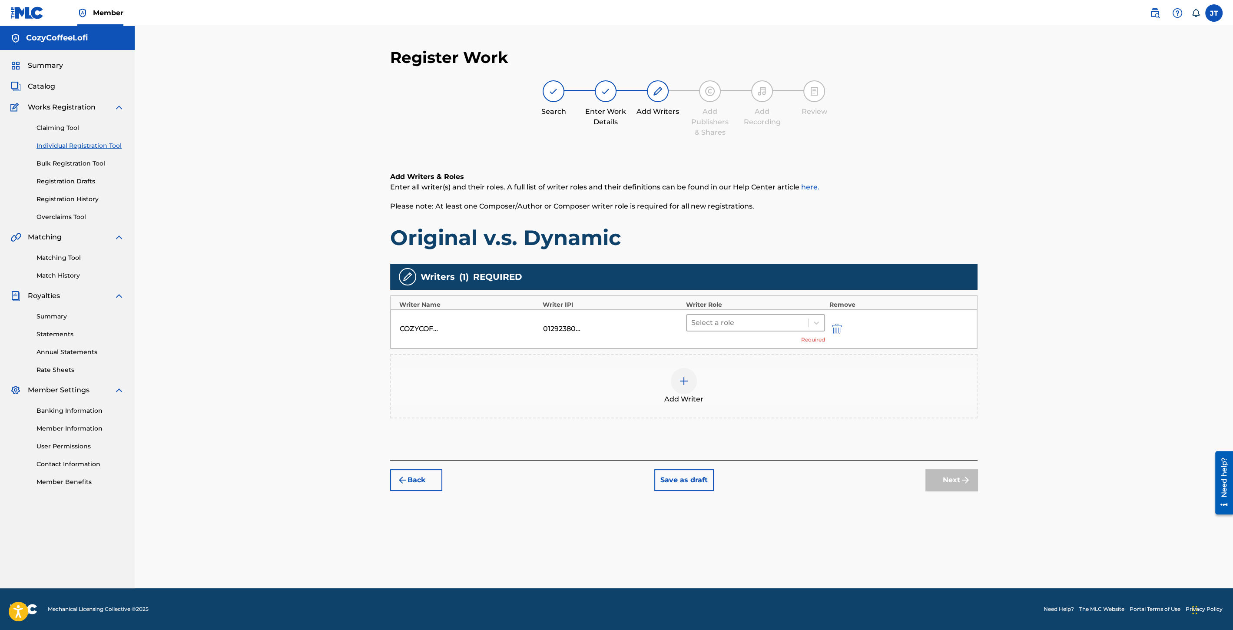
click at [740, 329] on div "Select a role" at bounding box center [747, 323] width 121 height 16
click at [729, 343] on div "Composer/Author" at bounding box center [755, 344] width 139 height 17
click at [684, 358] on div at bounding box center [684, 368] width 26 height 26
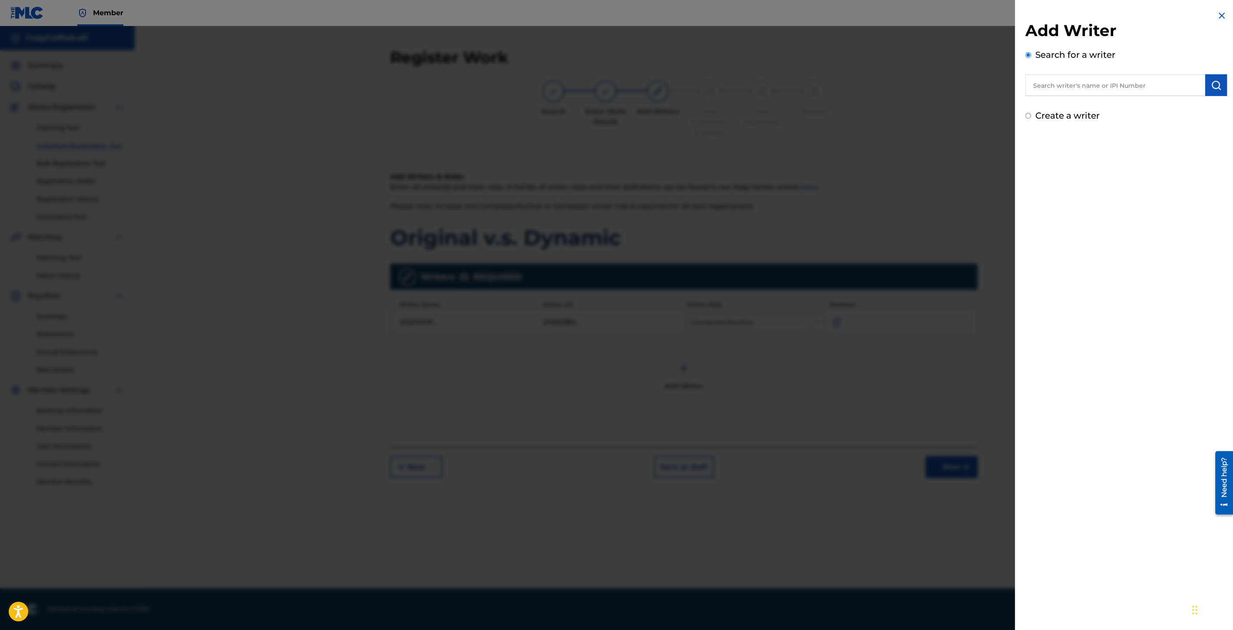
click at [1061, 86] on input "text" at bounding box center [1116, 85] width 180 height 22
click at [1083, 106] on span "lofi" at bounding box center [1078, 105] width 10 height 8
type input "cozy coffee lofi"
click at [1215, 85] on img "submit" at bounding box center [1216, 85] width 10 height 10
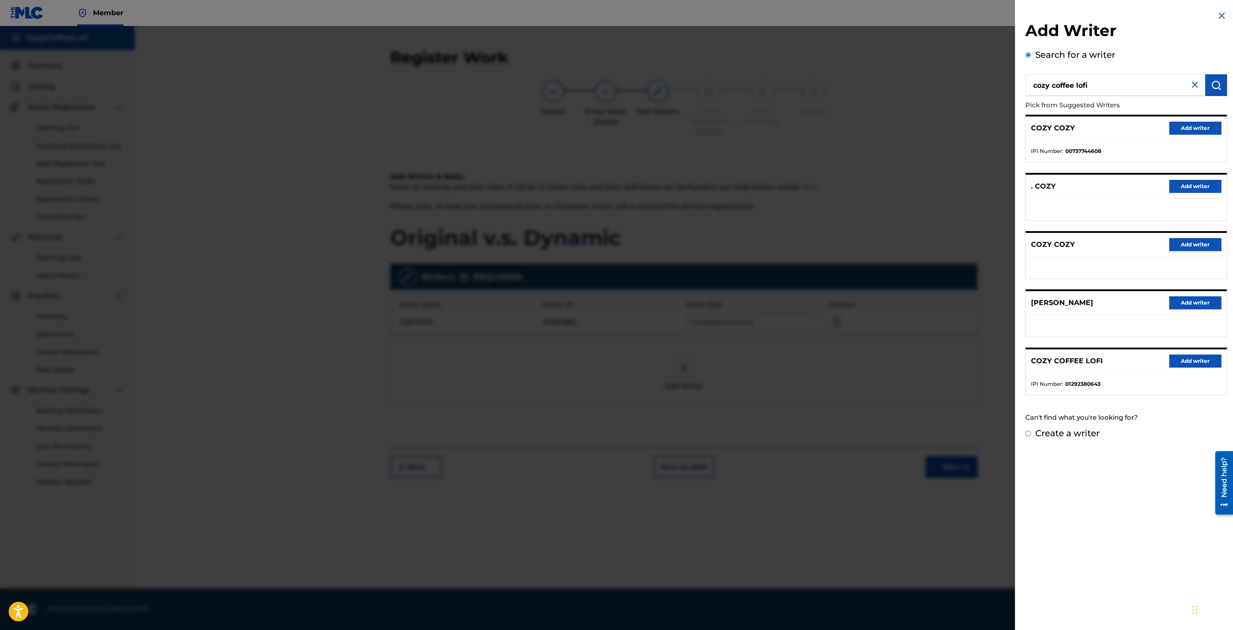
click at [1185, 356] on button "Add writer" at bounding box center [1195, 361] width 52 height 13
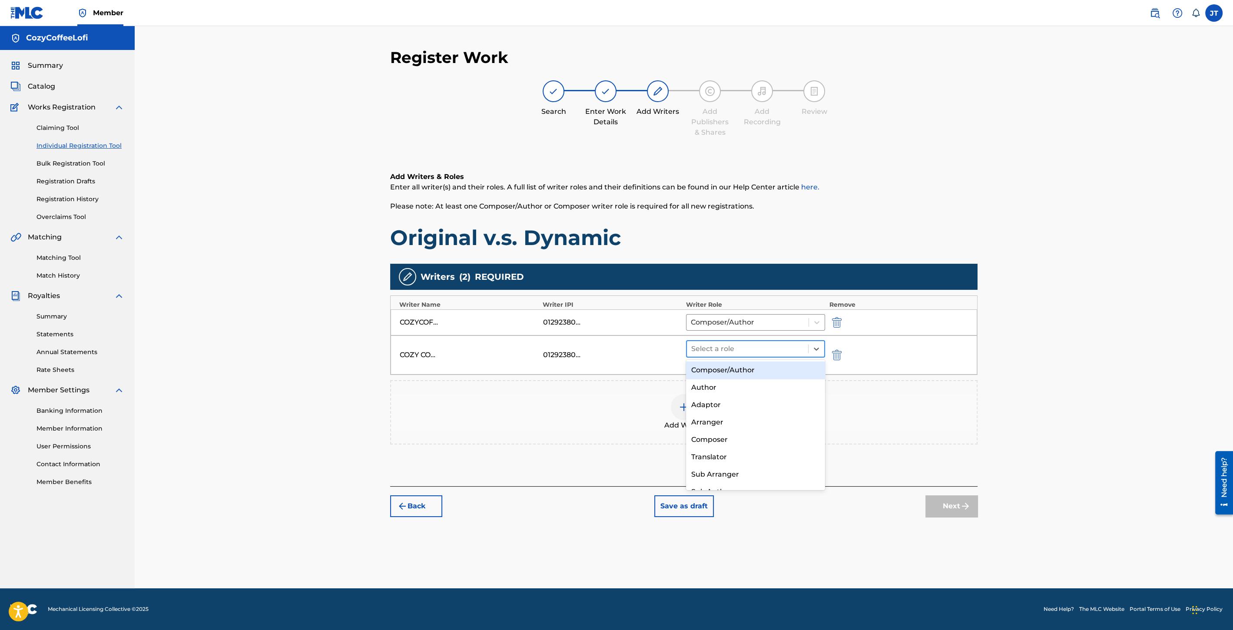
click at [744, 351] on div at bounding box center [747, 349] width 113 height 12
click at [730, 373] on div "Composer/Author" at bounding box center [755, 370] width 139 height 17
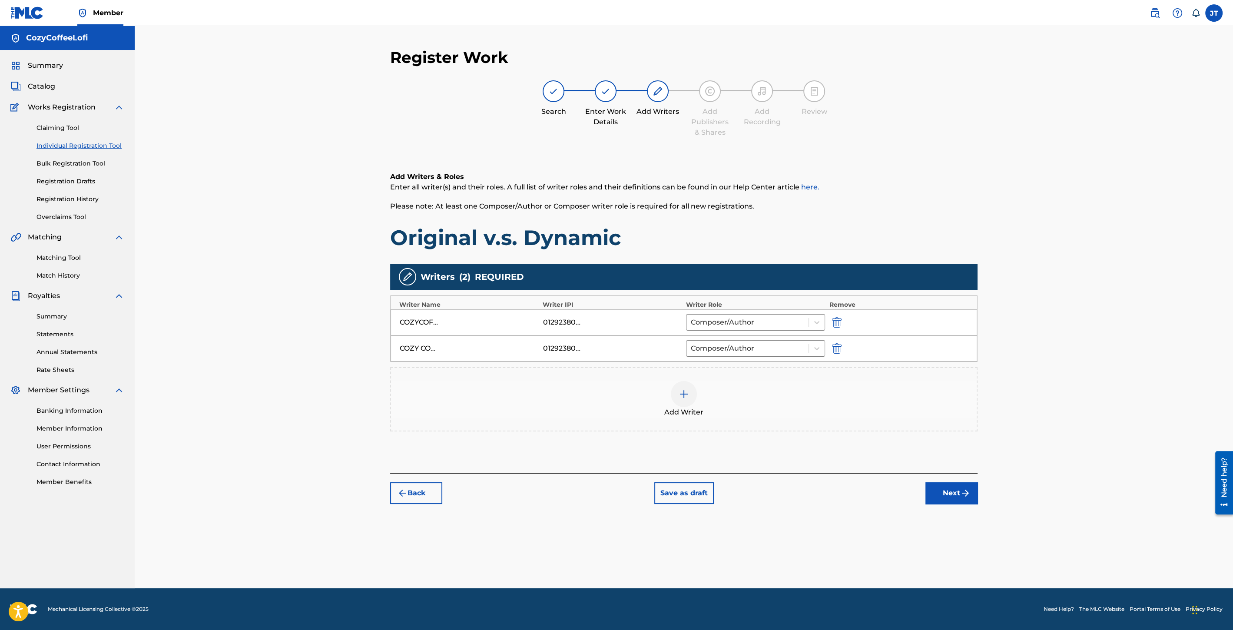
click at [949, 489] on button "Next" at bounding box center [952, 493] width 52 height 22
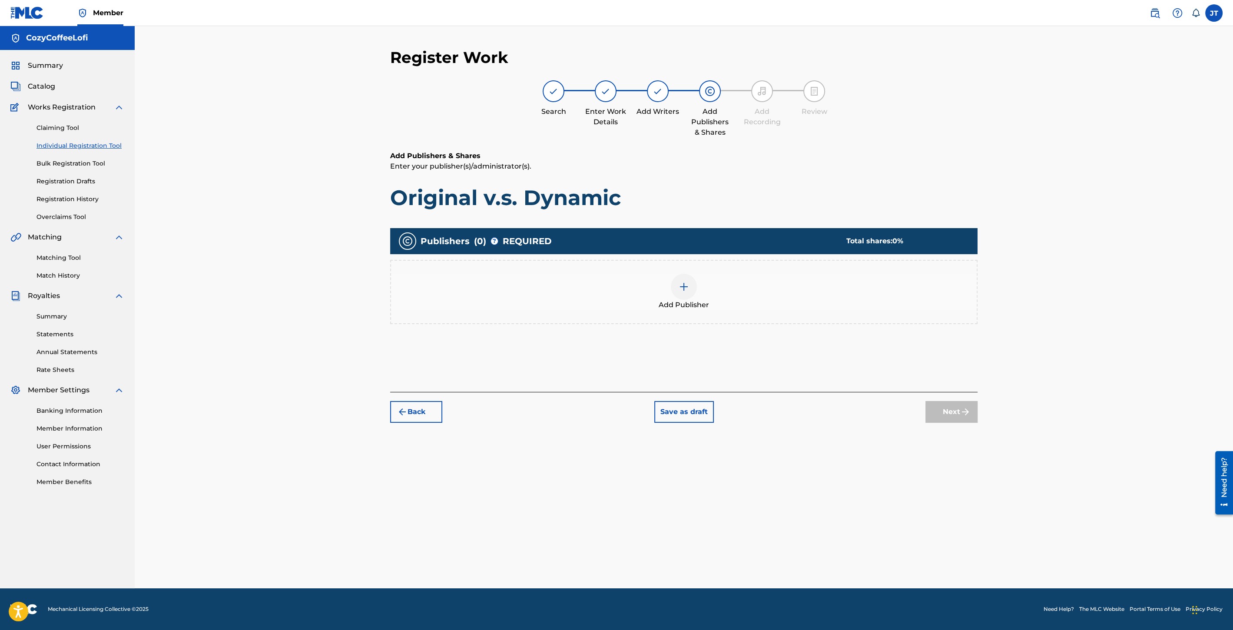
click at [685, 305] on span "Add Publisher" at bounding box center [684, 305] width 50 height 10
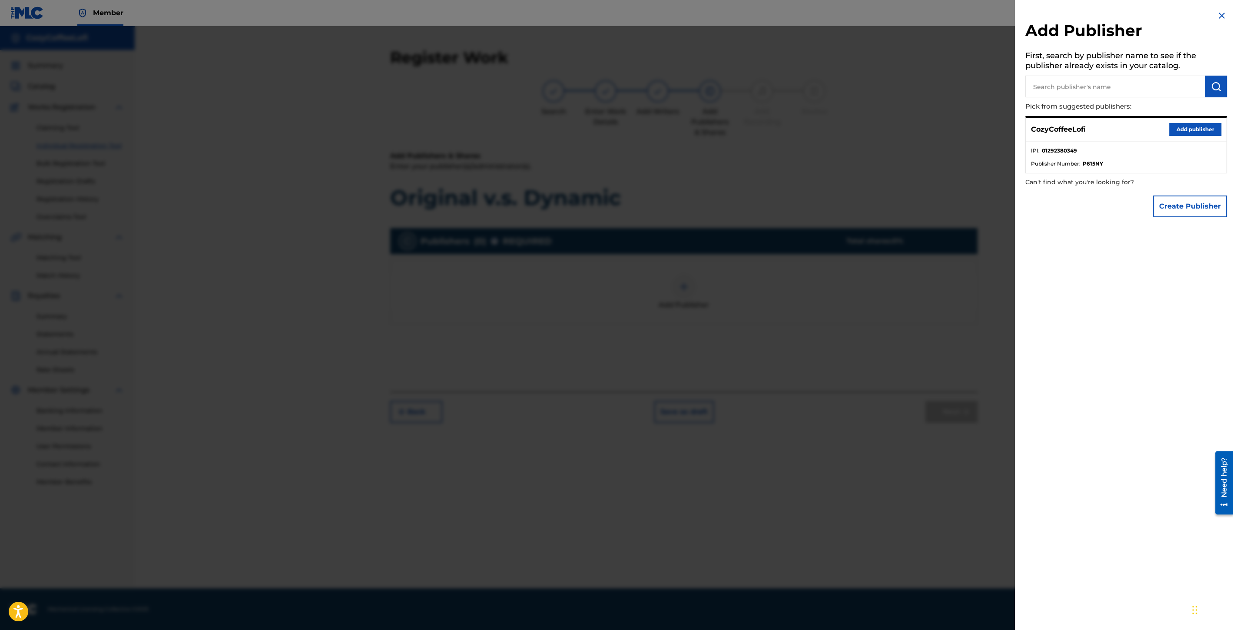
click at [1188, 130] on button "Add publisher" at bounding box center [1195, 129] width 52 height 13
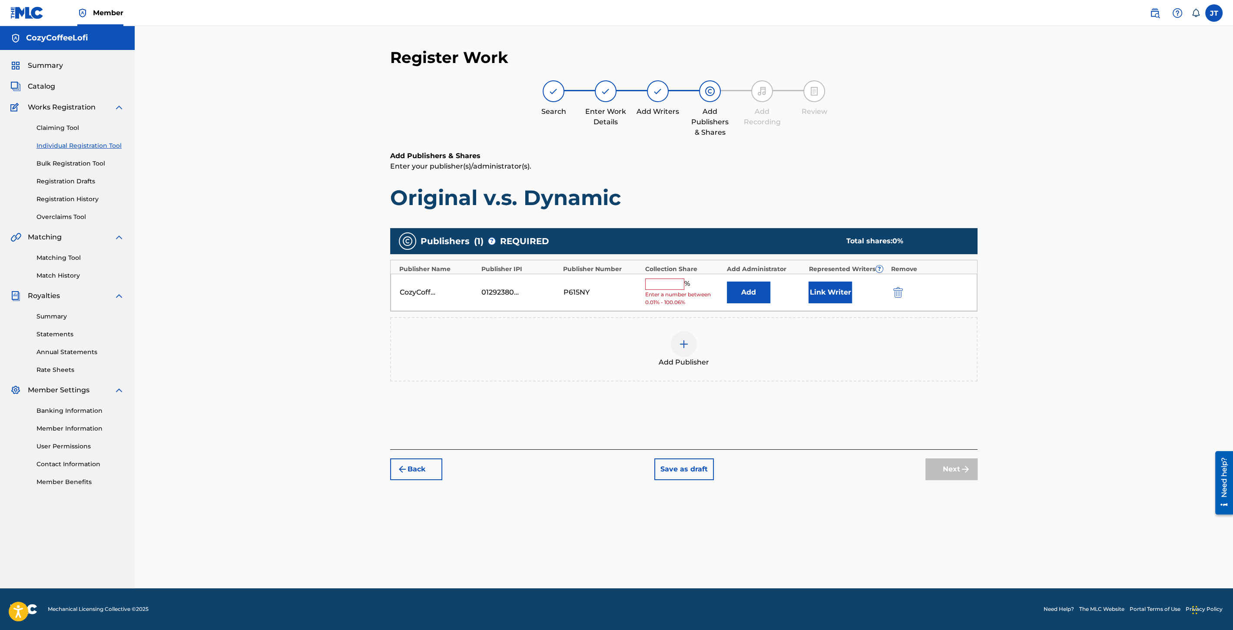
click at [678, 283] on input "text" at bounding box center [664, 284] width 39 height 11
type input "100"
click at [820, 290] on button "Link Writer" at bounding box center [830, 290] width 43 height 22
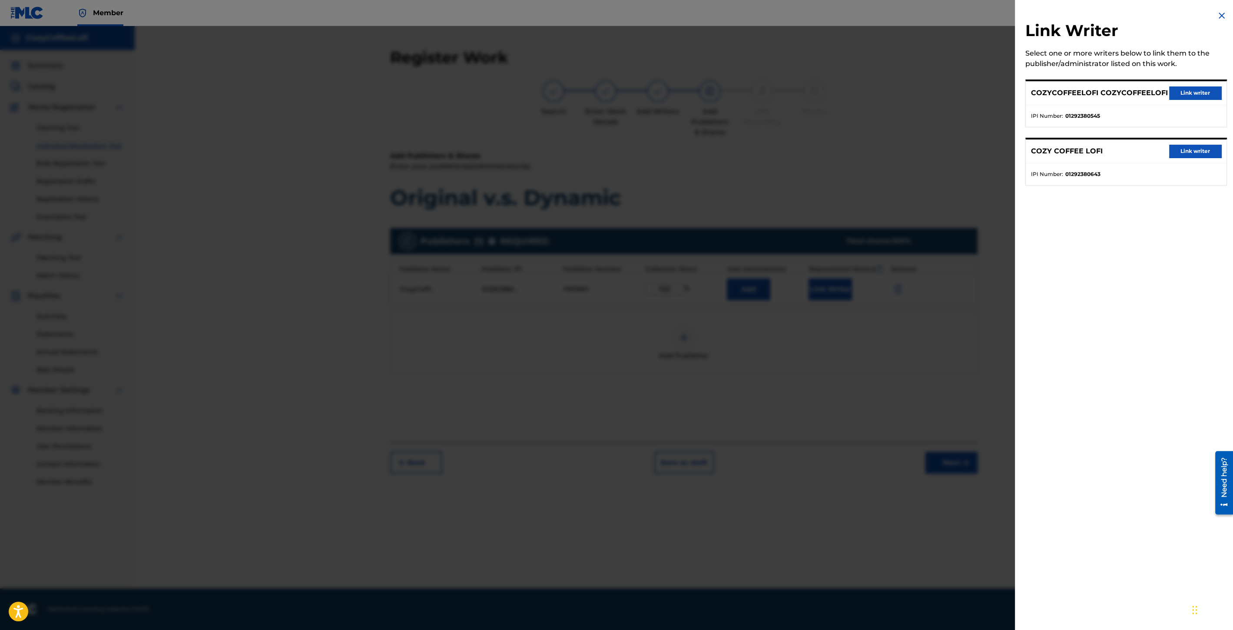
click at [1183, 93] on button "Link writer" at bounding box center [1195, 92] width 52 height 13
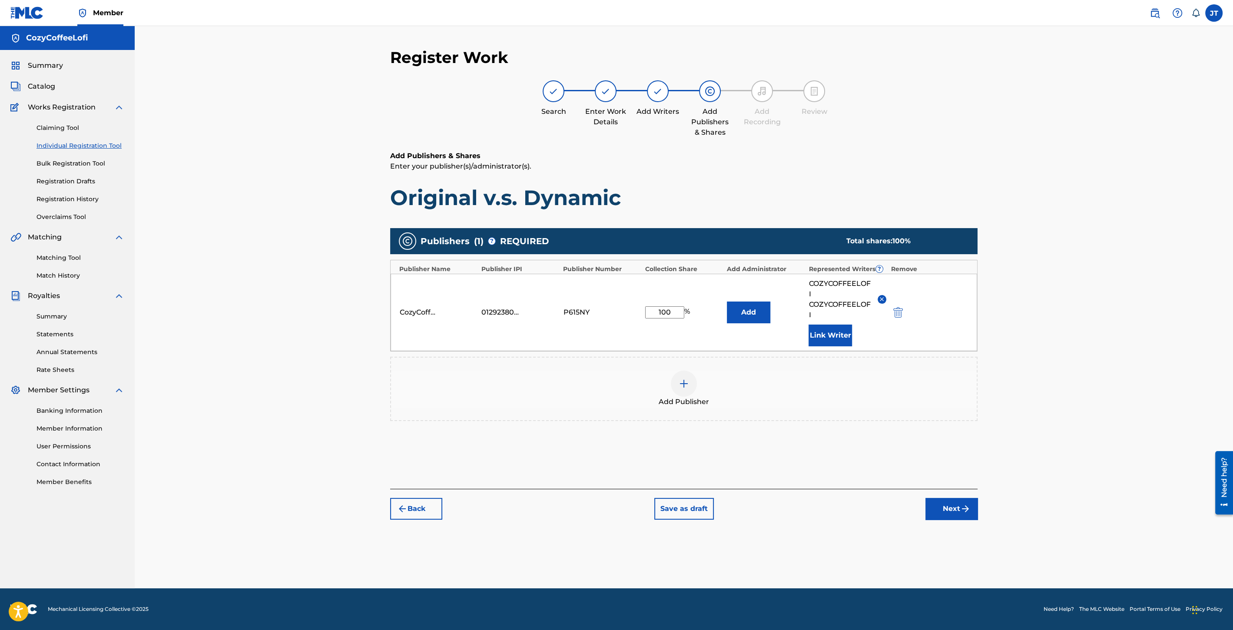
click at [826, 335] on button "Link Writer" at bounding box center [830, 336] width 43 height 22
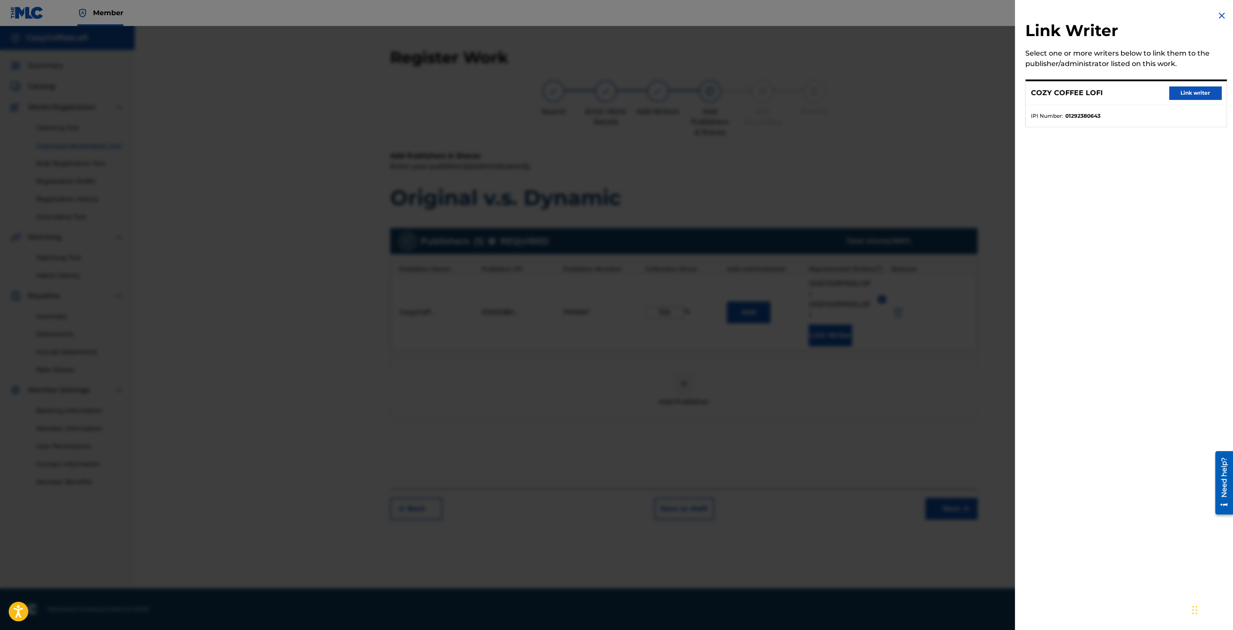
click at [1187, 93] on button "Link writer" at bounding box center [1195, 92] width 52 height 13
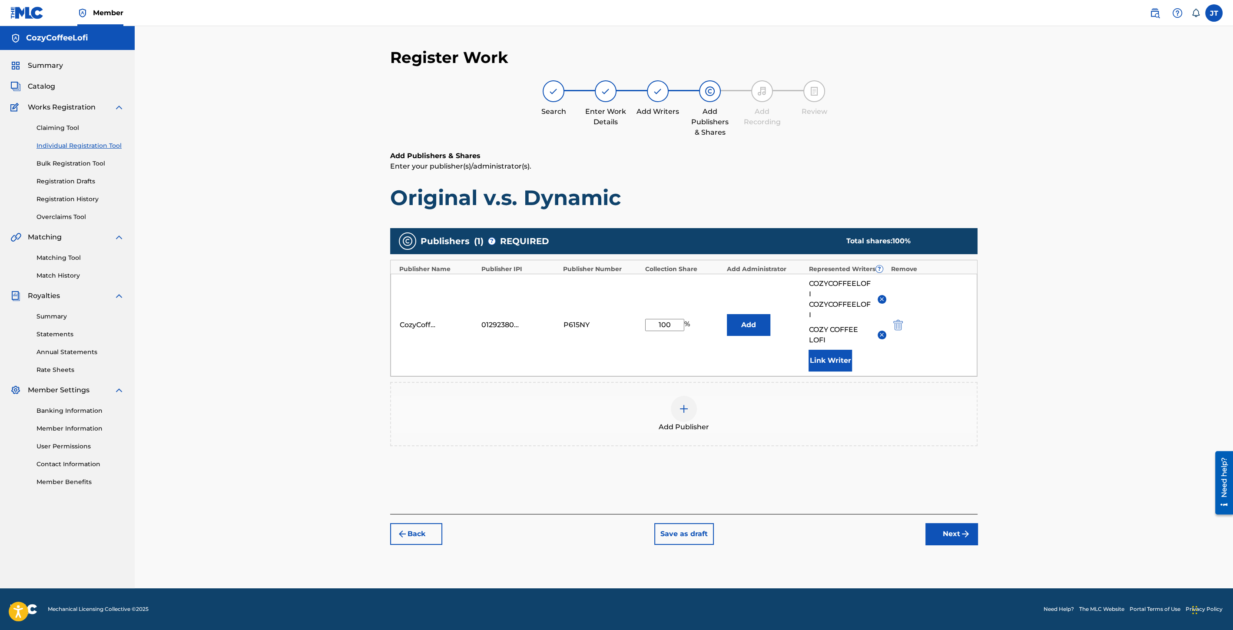
click at [947, 535] on button "Next" at bounding box center [952, 534] width 52 height 22
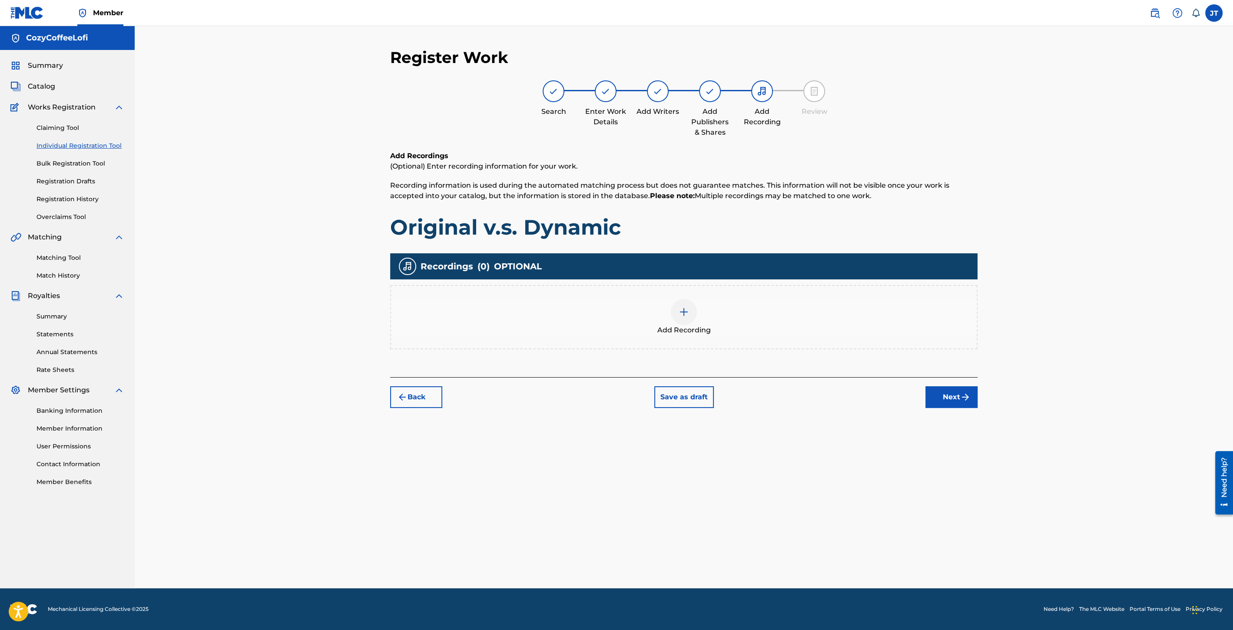
click at [681, 319] on div at bounding box center [684, 312] width 26 height 26
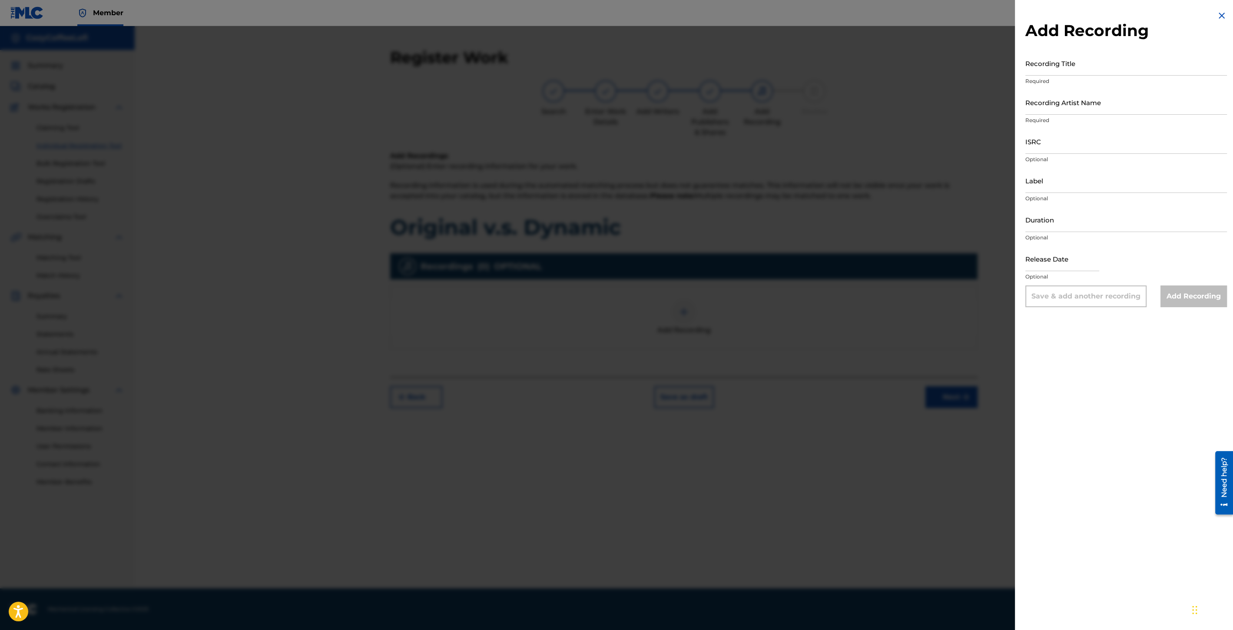
click at [1065, 71] on input "Recording Title" at bounding box center [1127, 63] width 202 height 25
paste input "Original v.s. Dynamic"
type input "Original v.s. Dynamic"
drag, startPoint x: 1035, startPoint y: 105, endPoint x: 1040, endPoint y: 106, distance: 5.4
click at [1035, 105] on input "Recording Artist Name" at bounding box center [1127, 102] width 202 height 25
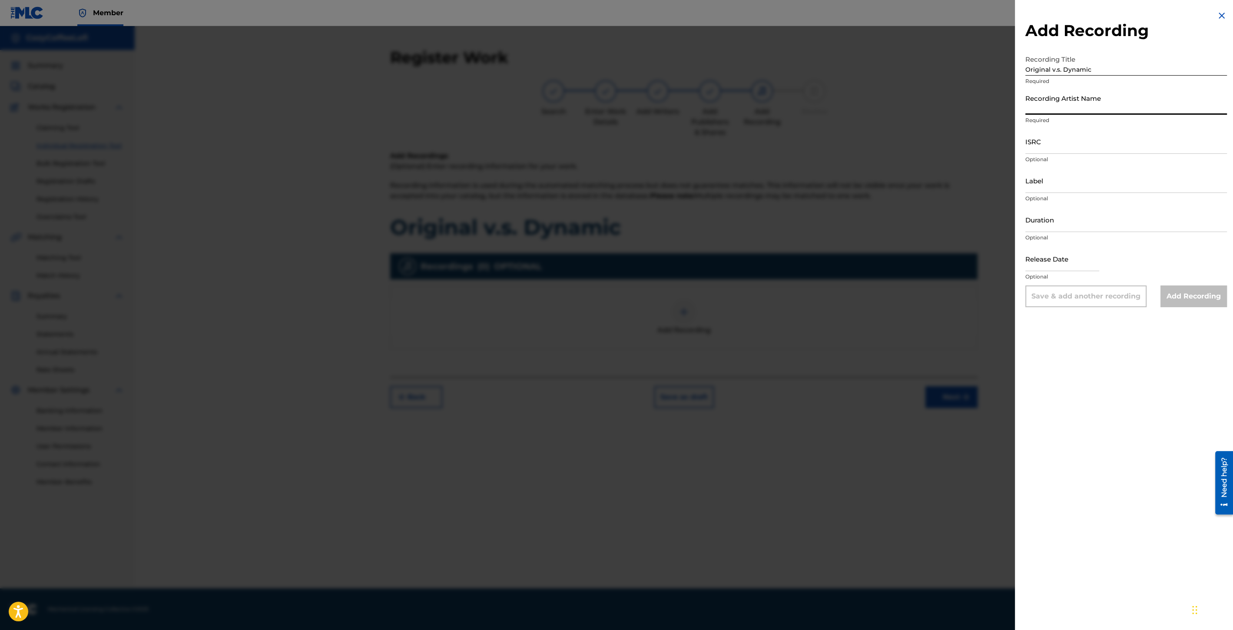
type input "CozyCoffeeLofi"
click at [1041, 151] on input "ISRC" at bounding box center [1127, 141] width 202 height 25
paste input "QZZ7V2506735"
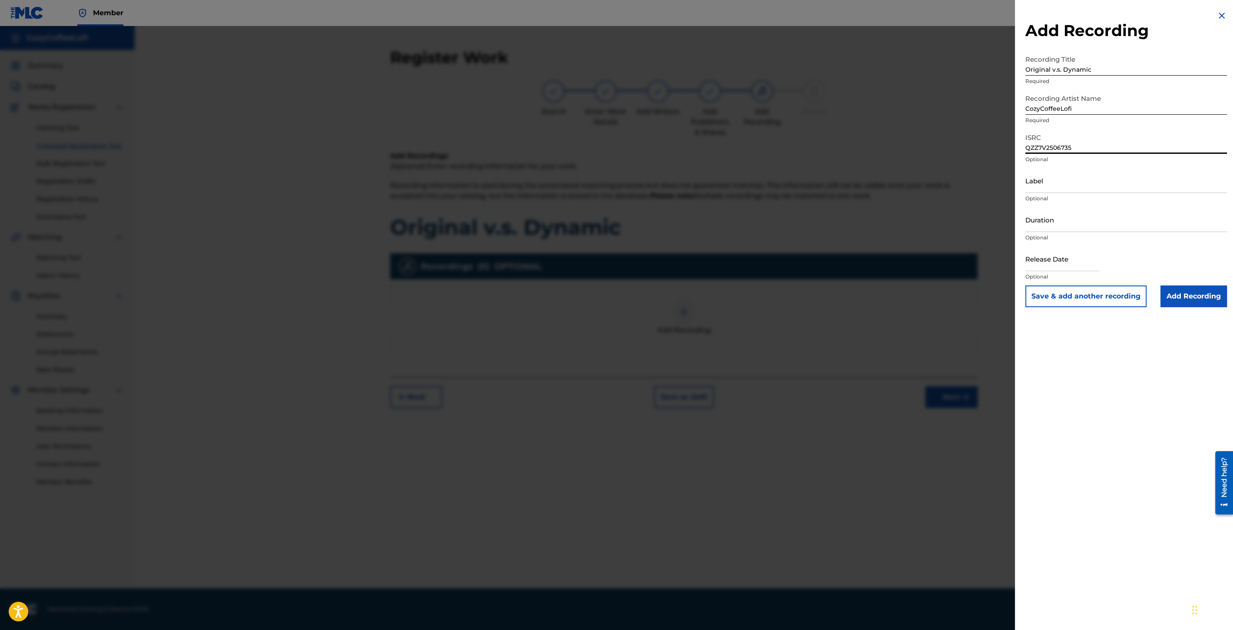
type input "QZZ7V2506735"
click at [1045, 197] on p "Optional" at bounding box center [1127, 199] width 202 height 8
click at [1041, 191] on input "Label" at bounding box center [1127, 180] width 202 height 25
type input "CozyCoffeeLofi"
click at [1039, 226] on input "Duration" at bounding box center [1127, 219] width 202 height 25
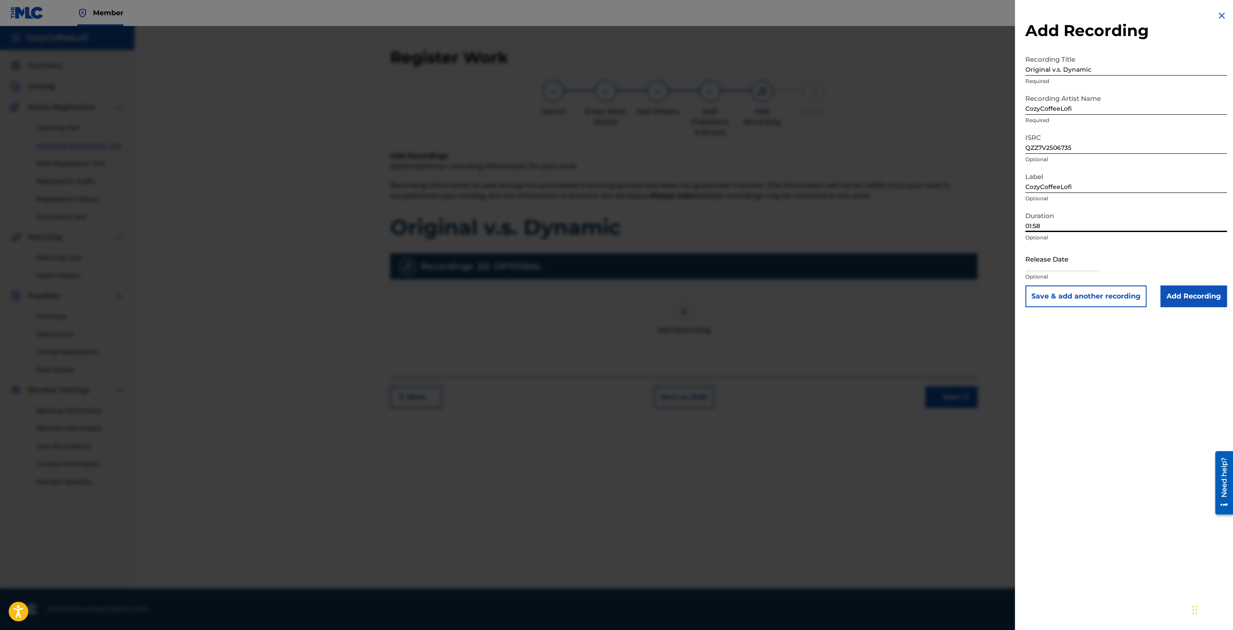
type input "01:58"
click at [1044, 266] on input "text" at bounding box center [1063, 258] width 74 height 25
select select "8"
select select "2025"
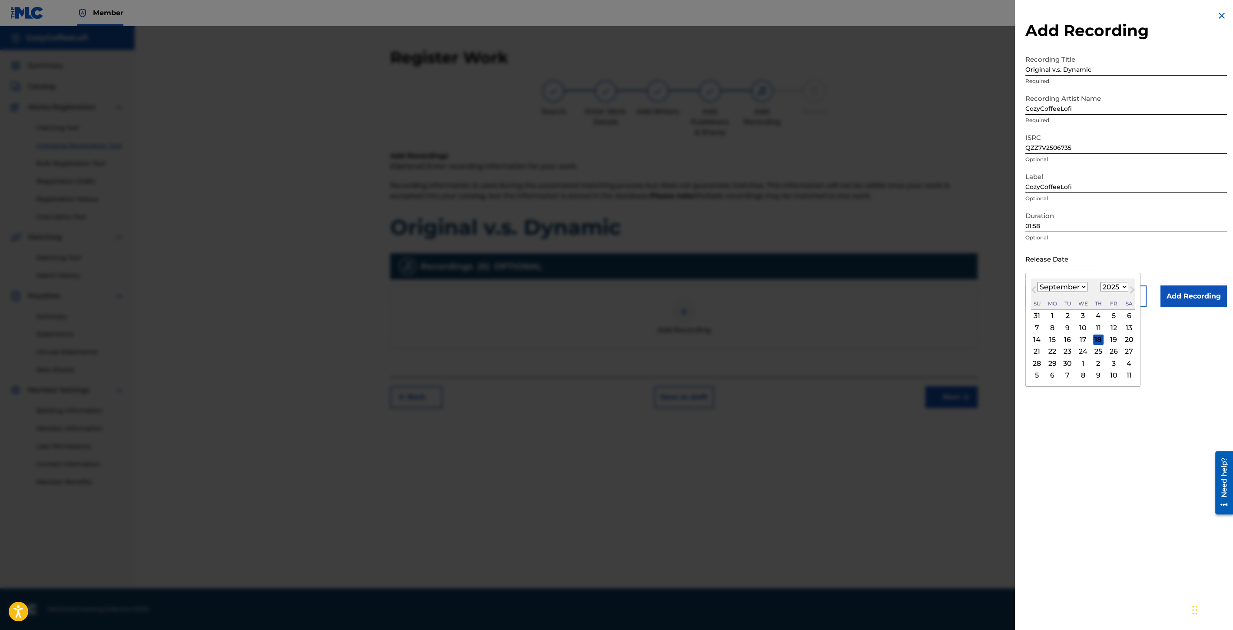
click at [1047, 279] on div "[DATE] January February March April May June July August September October Nove…" at bounding box center [1083, 294] width 104 height 31
click at [1098, 325] on div "11" at bounding box center [1098, 327] width 10 height 10
type input "[DATE]"
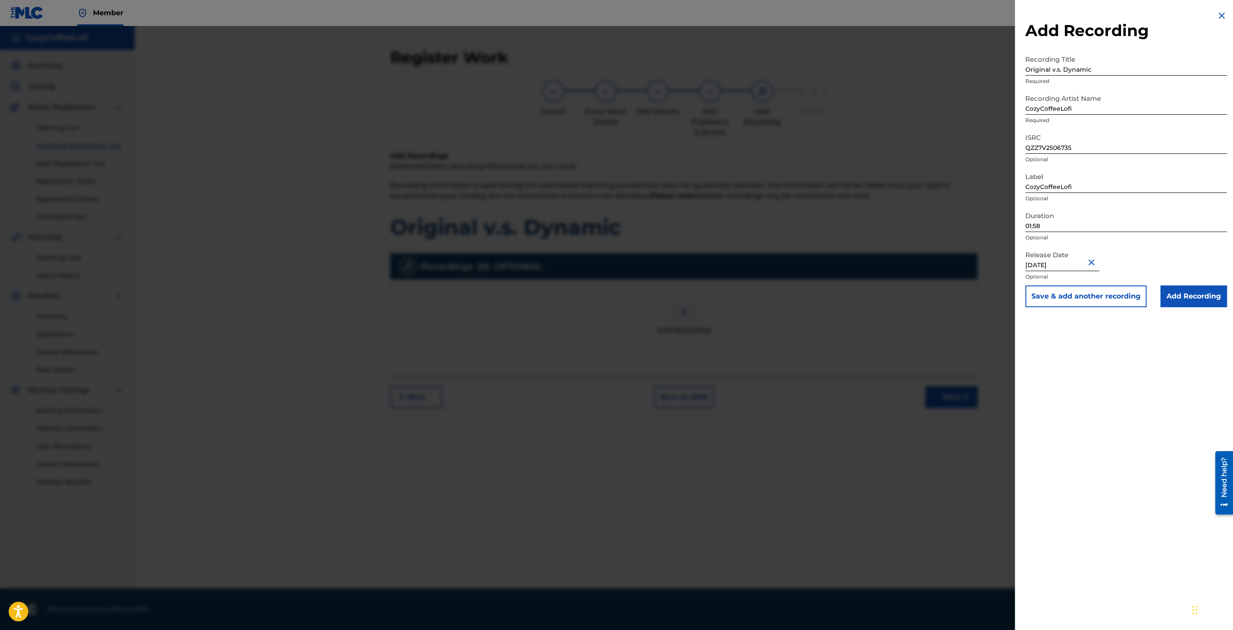
click at [1100, 300] on button "Save & add another recording" at bounding box center [1086, 296] width 121 height 22
click at [1218, 10] on img at bounding box center [1222, 15] width 10 height 10
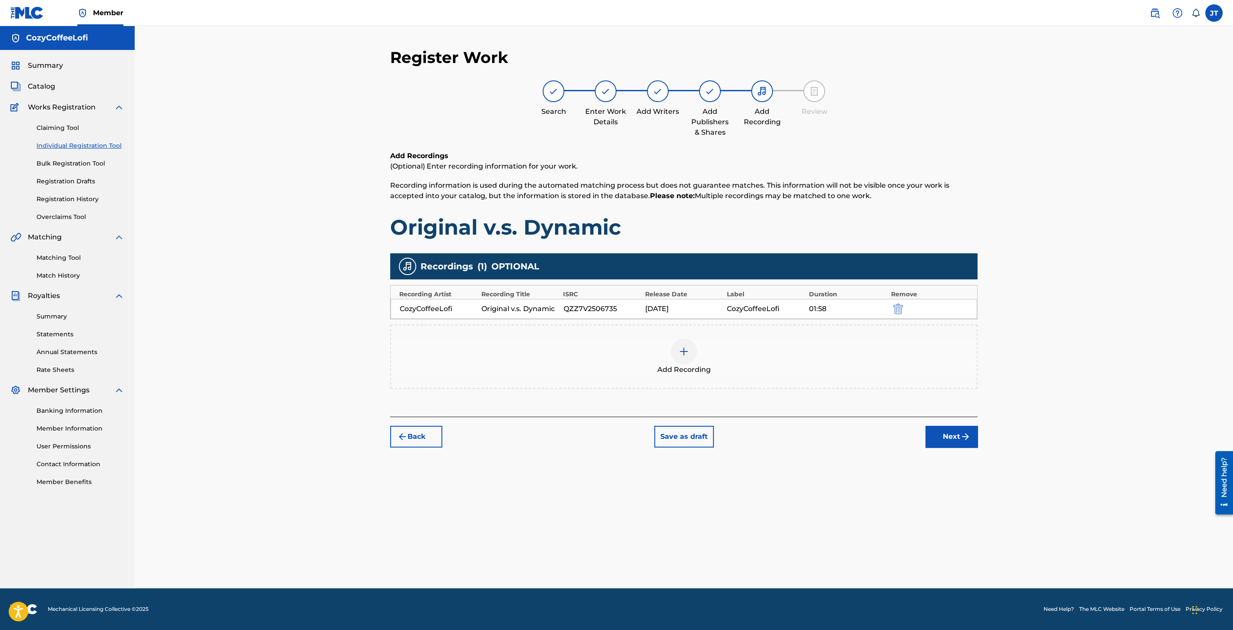
click at [950, 427] on button "Next" at bounding box center [952, 437] width 52 height 22
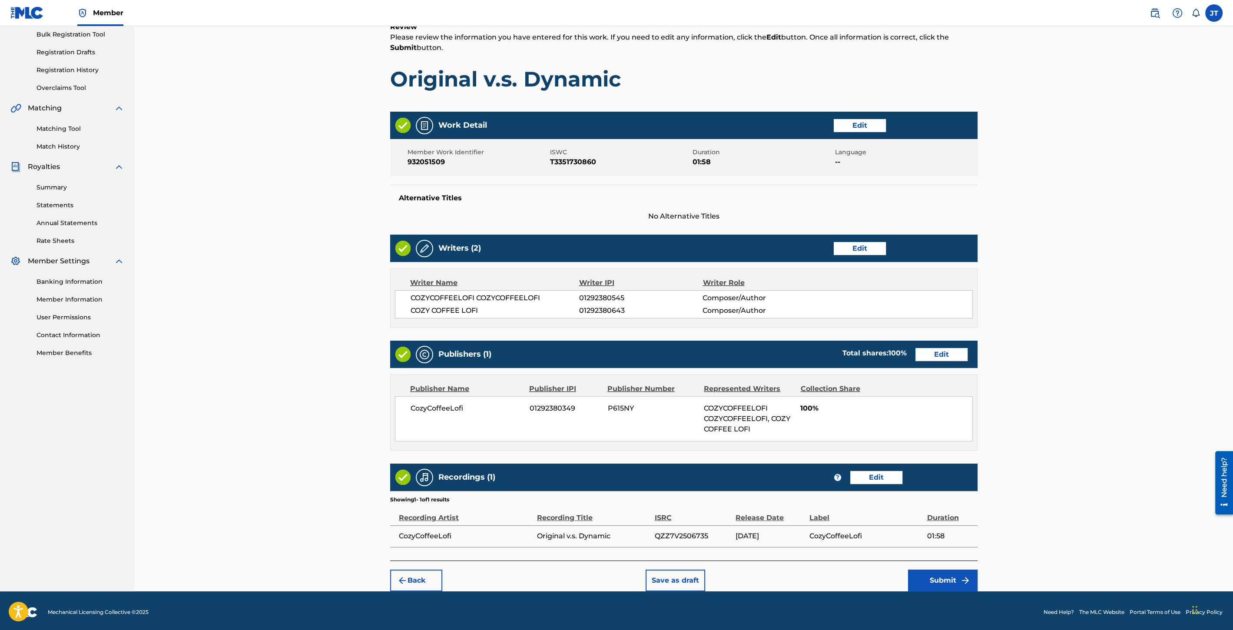
scroll to position [130, 0]
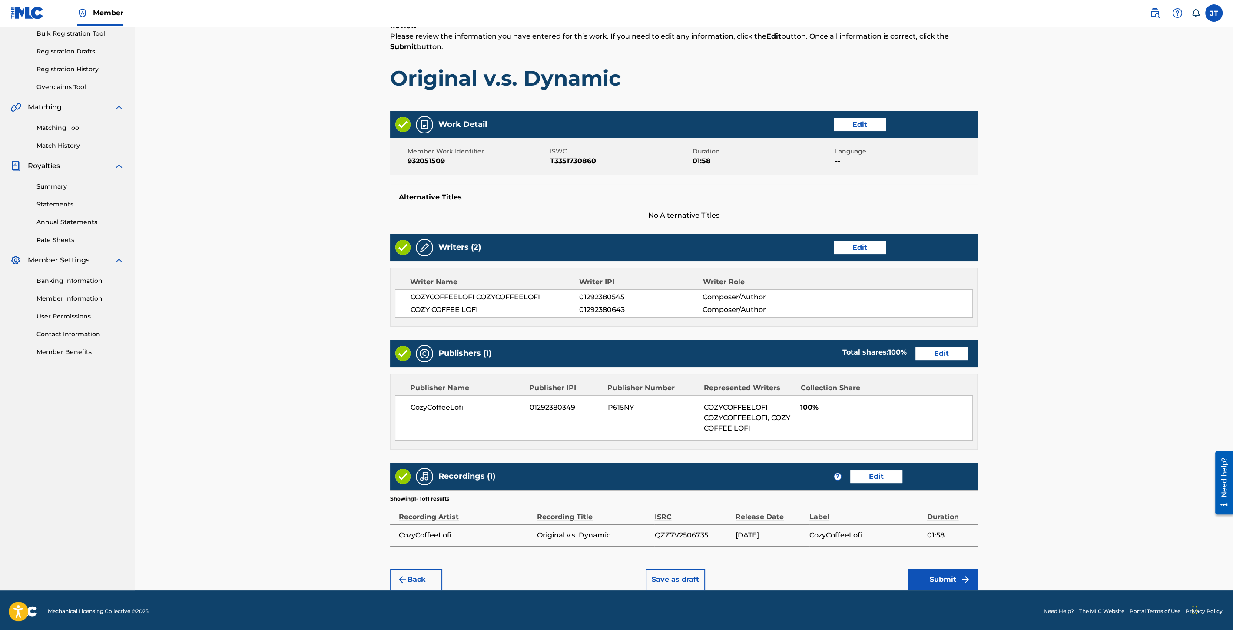
click at [965, 574] on img "submit" at bounding box center [965, 579] width 10 height 10
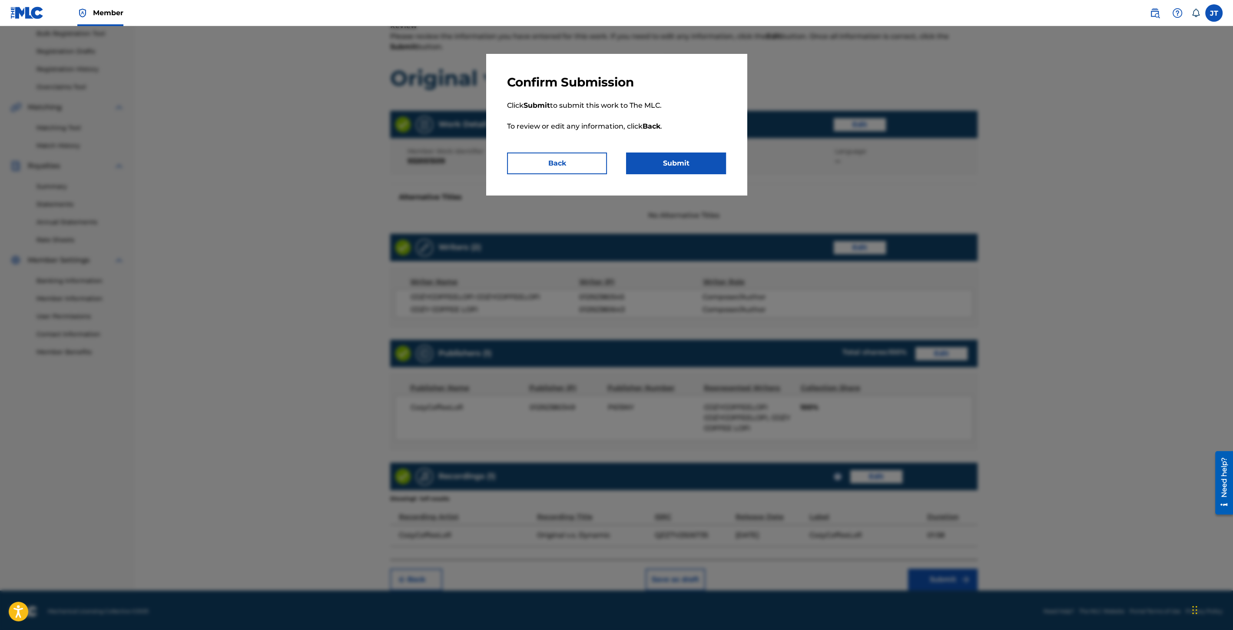
click at [664, 153] on button "Submit" at bounding box center [676, 164] width 100 height 22
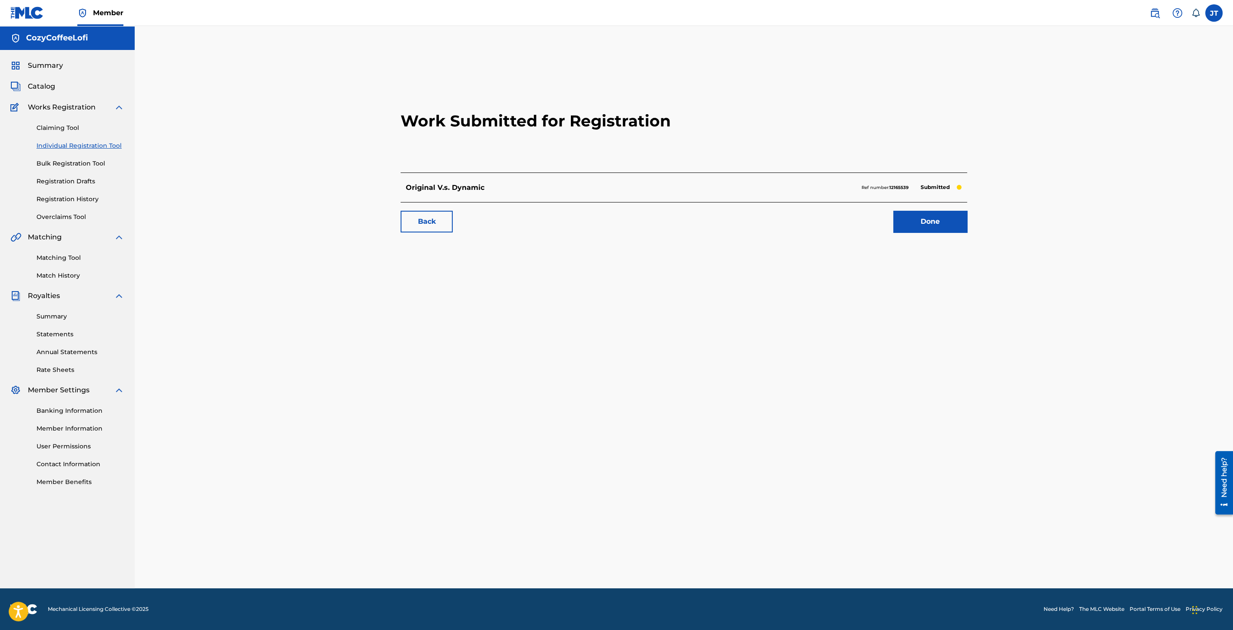
click at [940, 219] on link "Done" at bounding box center [930, 222] width 74 height 22
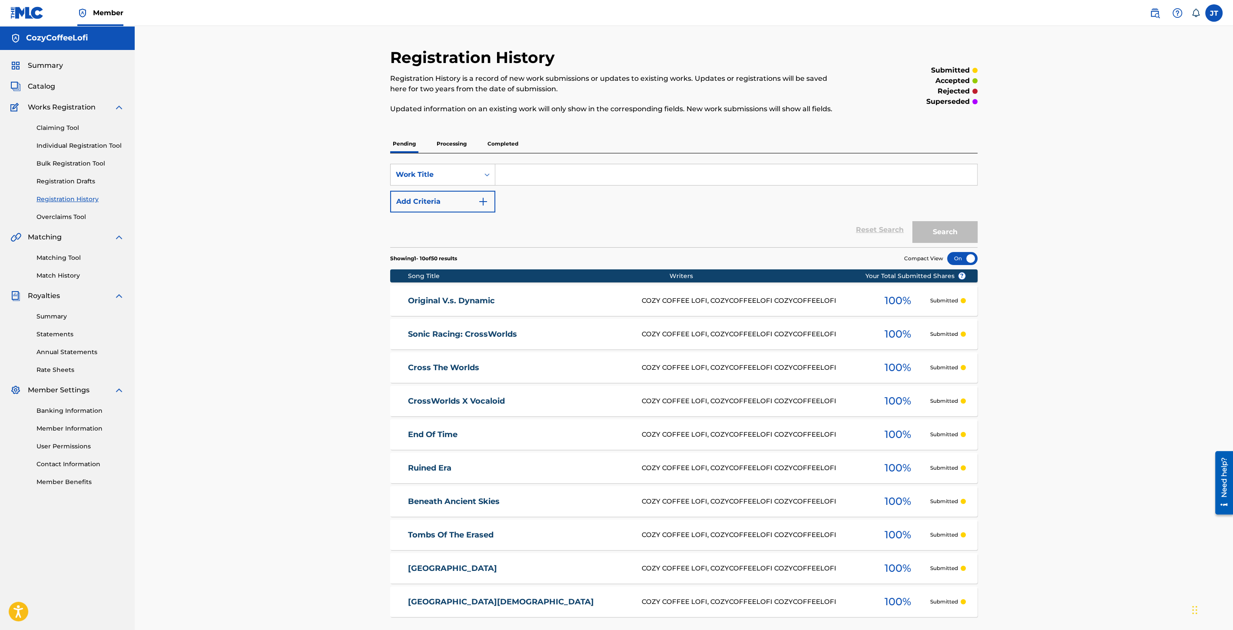
click at [96, 148] on link "Individual Registration Tool" at bounding box center [81, 145] width 88 height 9
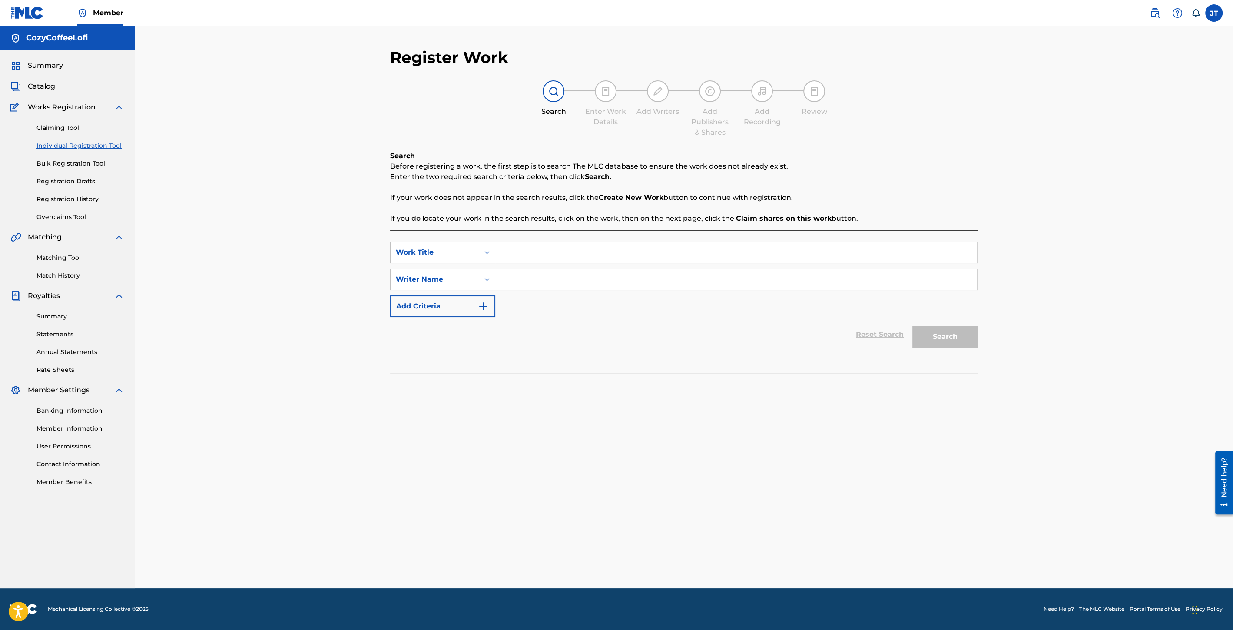
click at [538, 253] on input "Search Form" at bounding box center [736, 252] width 482 height 21
paste input "Digital Circuit"
click at [504, 252] on input "Digital Circuit" at bounding box center [736, 252] width 482 height 21
type input "Digital Circuit"
click at [574, 285] on input "Search Form" at bounding box center [736, 279] width 482 height 21
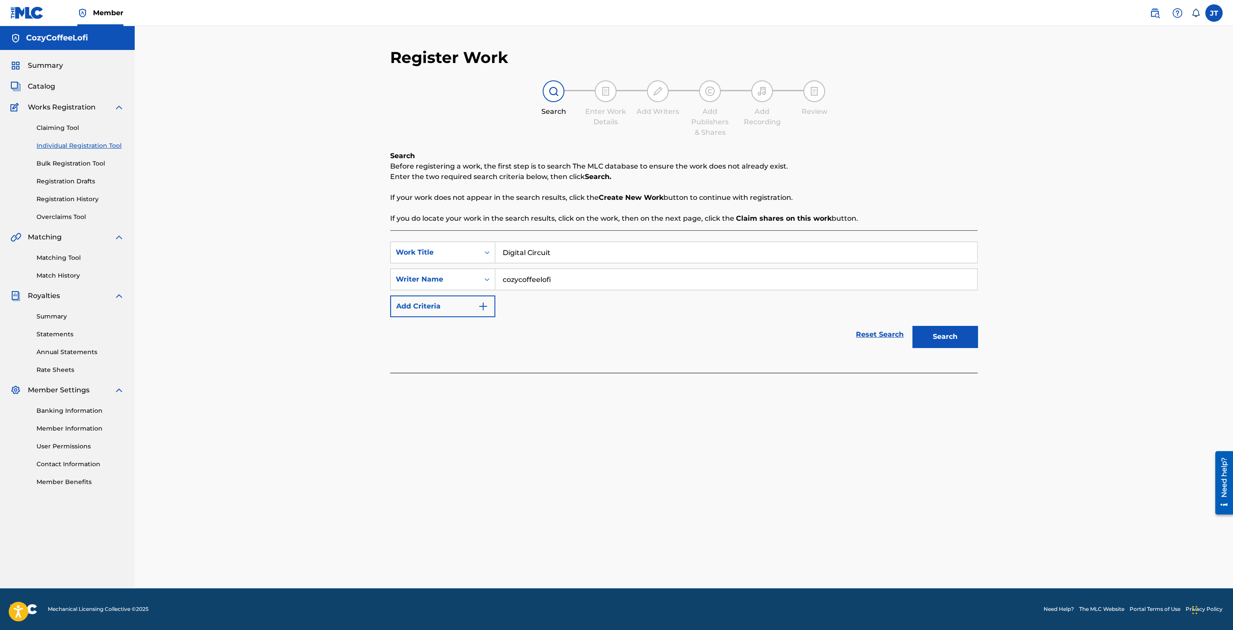
type input "cozycoffeelofi"
click at [928, 331] on button "Search" at bounding box center [945, 337] width 65 height 22
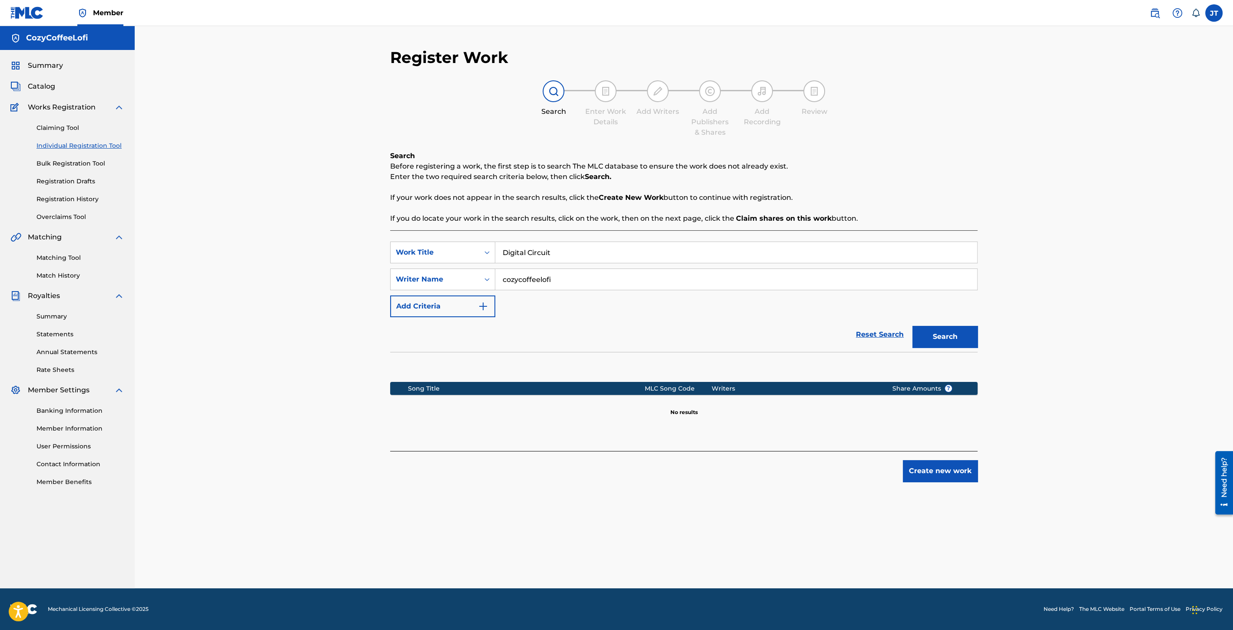
click at [970, 480] on button "Create new work" at bounding box center [940, 471] width 75 height 22
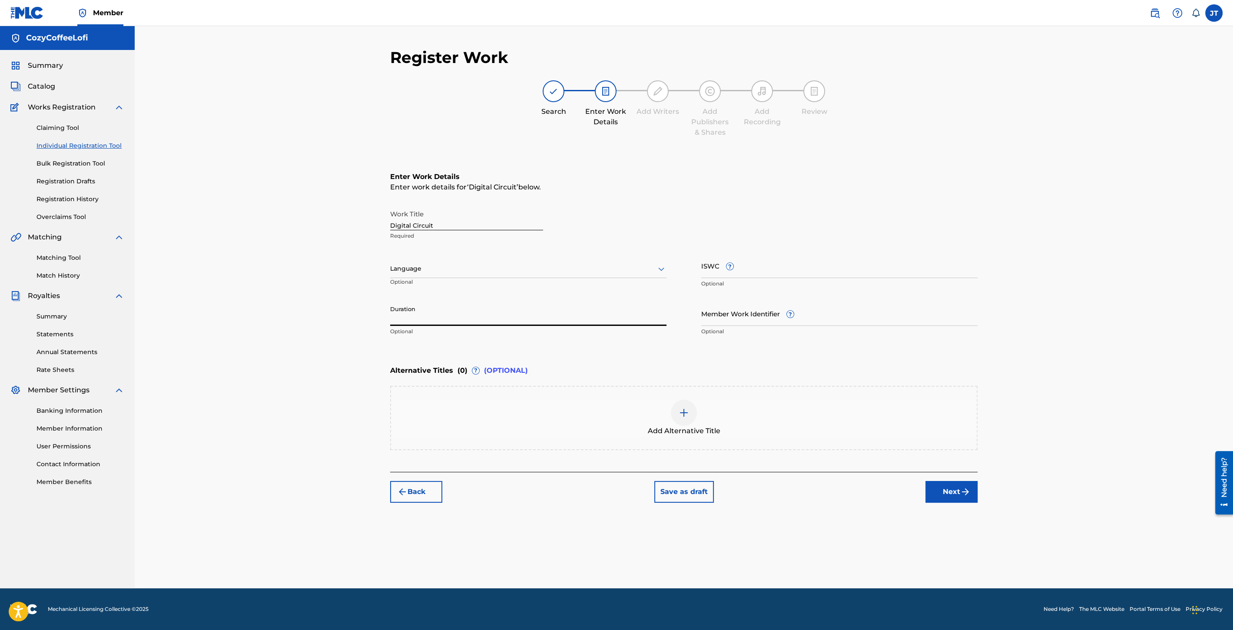
click at [413, 317] on input "Duration" at bounding box center [528, 313] width 276 height 25
type input "03:10"
click at [743, 272] on input "ISWC ?" at bounding box center [839, 265] width 276 height 25
paste input "932051510"
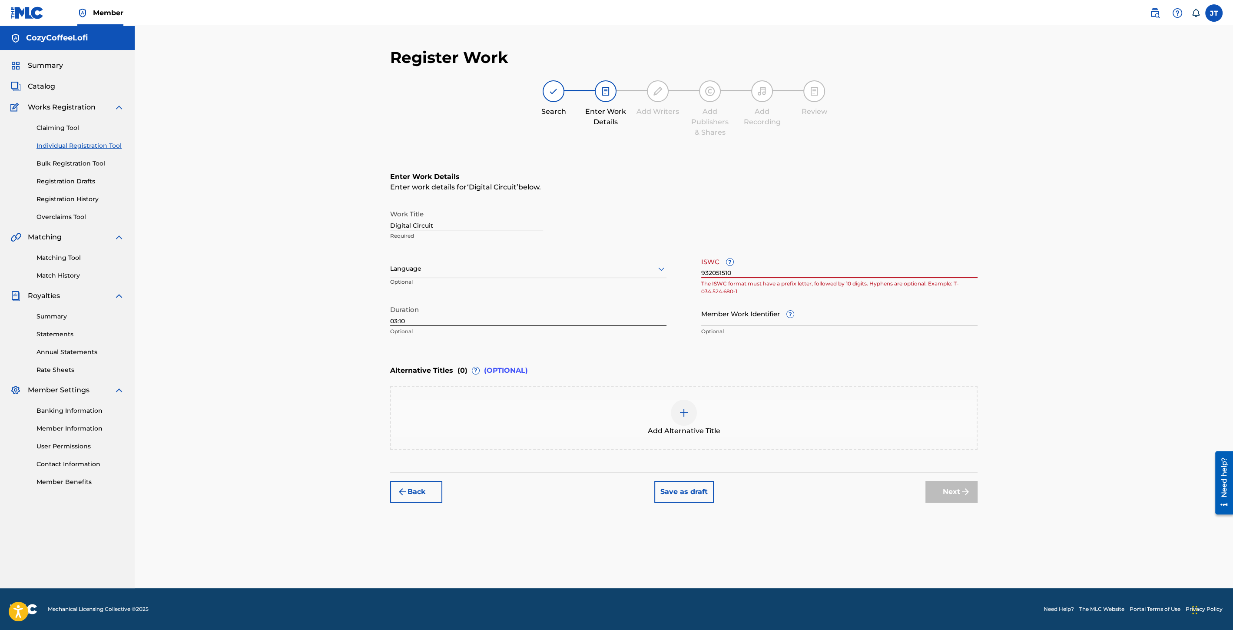
type input "932051510"
click at [750, 314] on input "Member Work Identifier ?" at bounding box center [839, 313] width 276 height 25
paste input "932051510"
type input "932051510"
click at [797, 279] on div "ISWC ? 932051510 The ISWC format must have a prefix letter, followed by 10 digi…" at bounding box center [839, 272] width 276 height 39
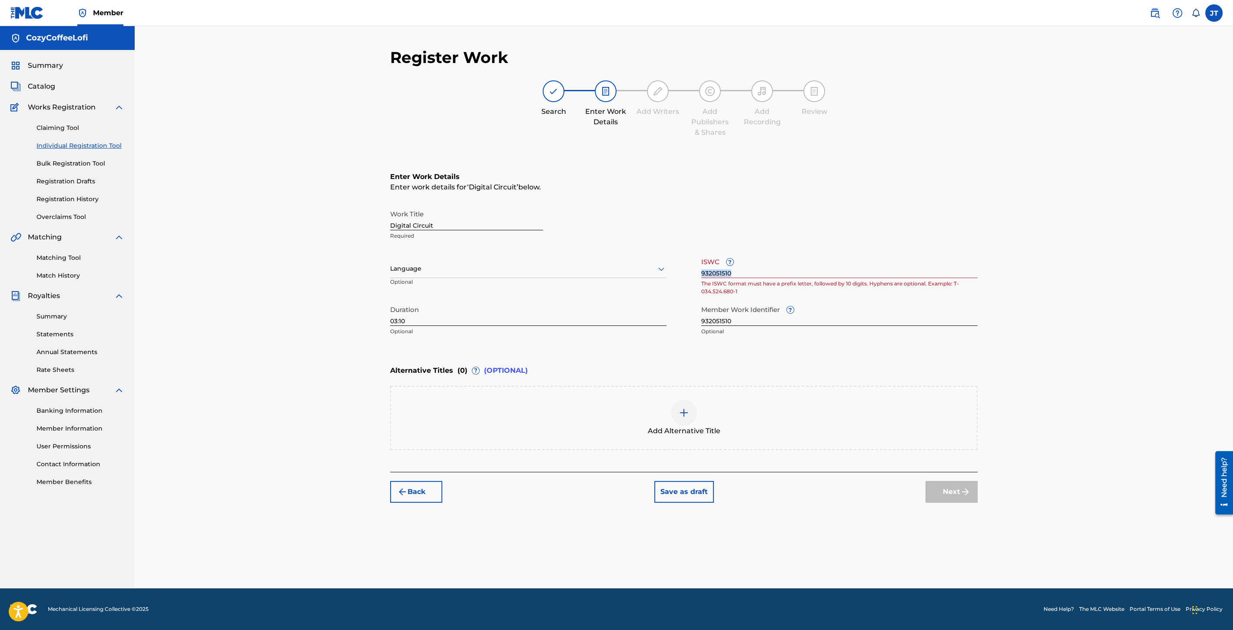
click at [797, 279] on div "ISWC ? 932051510 The ISWC format must have a prefix letter, followed by 10 digi…" at bounding box center [839, 272] width 276 height 39
click at [747, 280] on p "The ISWC format must have a prefix letter, followed by 10 digits. Hyphens are o…" at bounding box center [839, 288] width 276 height 16
click at [747, 279] on div "ISWC ? 932051510 The ISWC format must have a prefix letter, followed by 10 digi…" at bounding box center [839, 272] width 276 height 39
click at [744, 274] on input "932051510" at bounding box center [839, 265] width 276 height 25
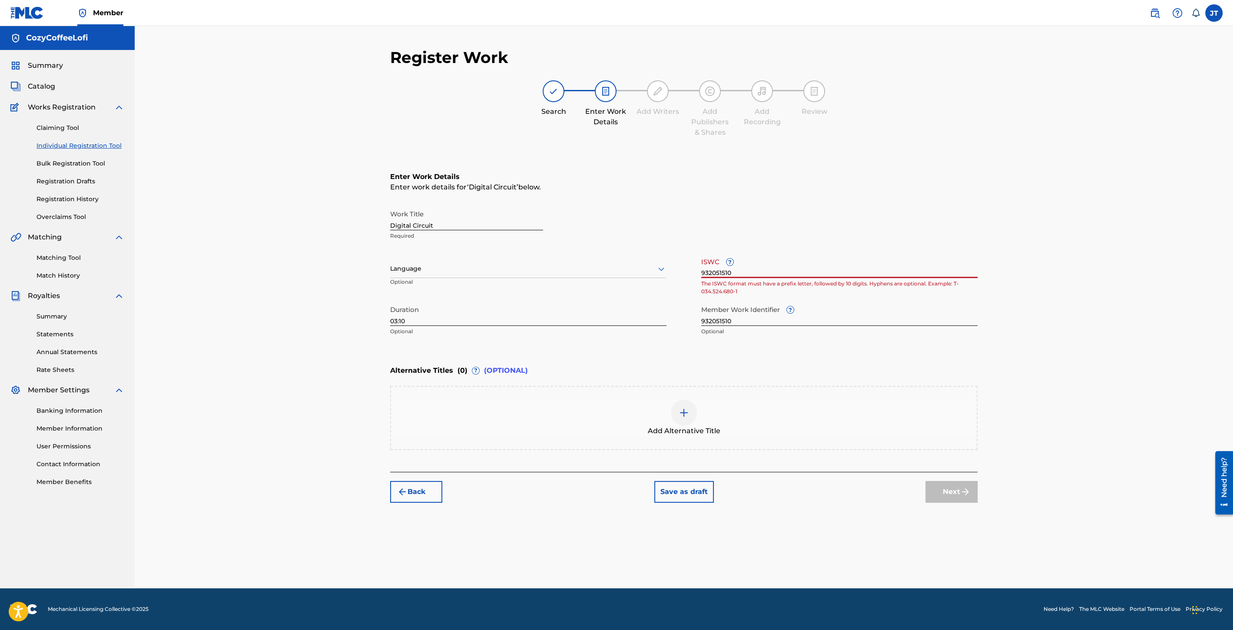
click at [744, 274] on input "932051510" at bounding box center [839, 265] width 276 height 25
paste input "T3351730848"
type input "T3351730848"
click at [965, 488] on img "submit" at bounding box center [965, 492] width 10 height 10
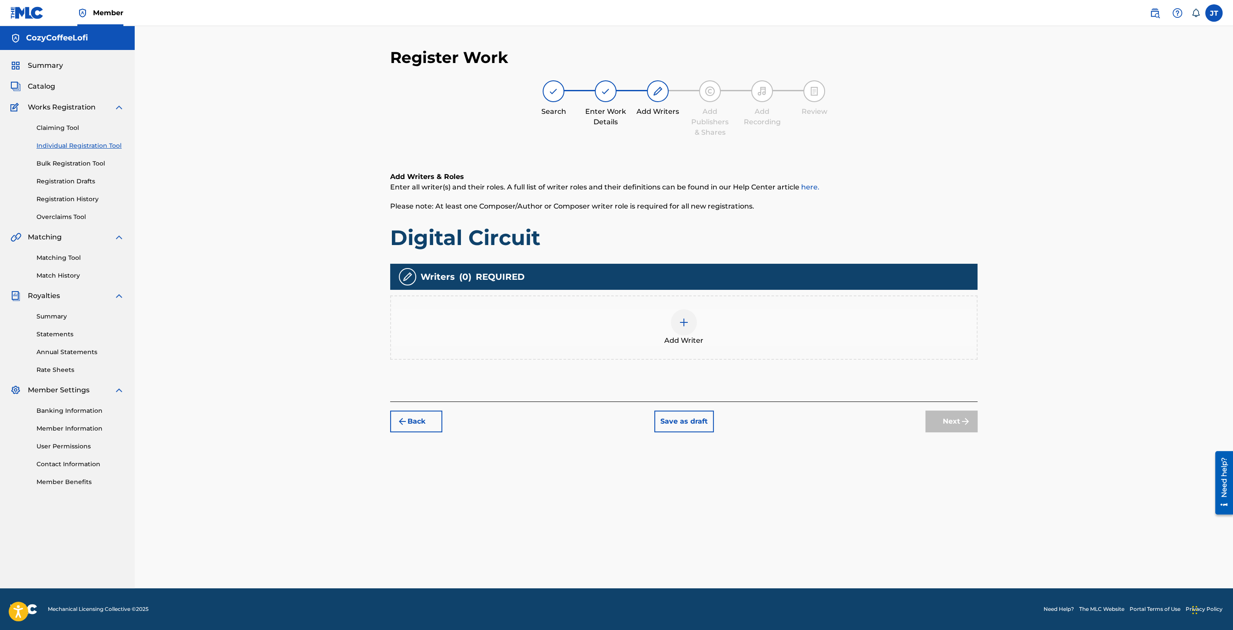
click at [676, 320] on div at bounding box center [684, 322] width 26 height 26
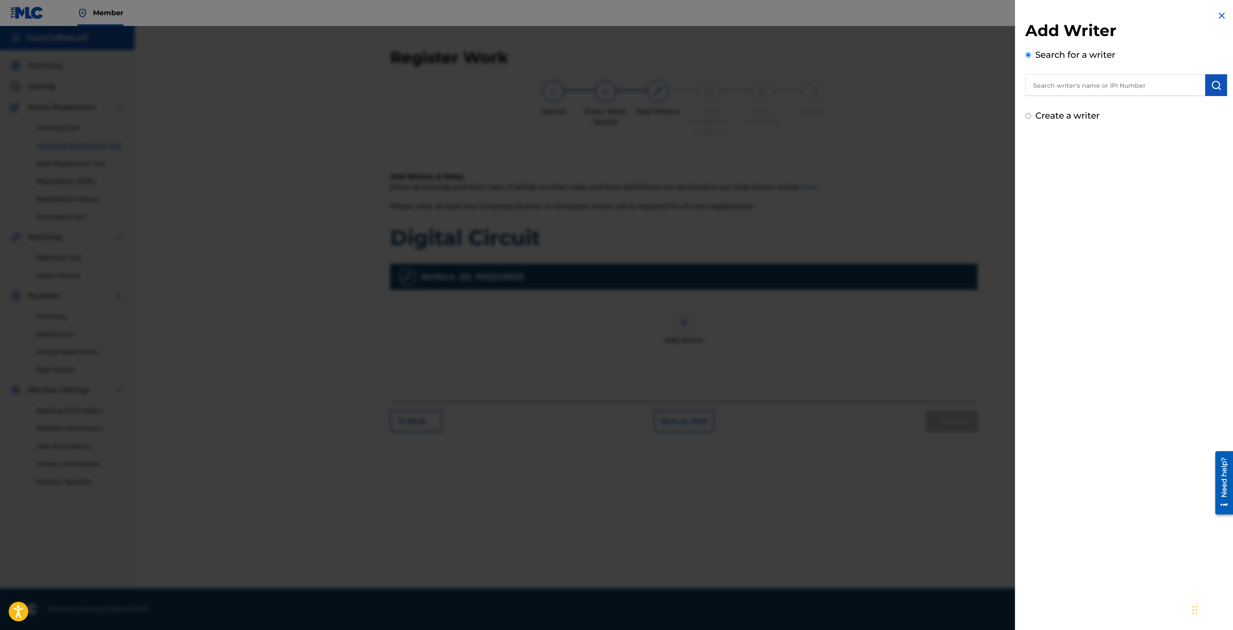
click at [1072, 83] on input "text" at bounding box center [1116, 85] width 180 height 22
click at [1052, 90] on input "text" at bounding box center [1116, 85] width 180 height 22
click at [1086, 99] on div "cozycof feelofi cozycoffeelofi" at bounding box center [1115, 105] width 179 height 16
type input "cozycoffeelofi cozycoffeelofi"
click at [1211, 90] on img "submit" at bounding box center [1216, 85] width 10 height 10
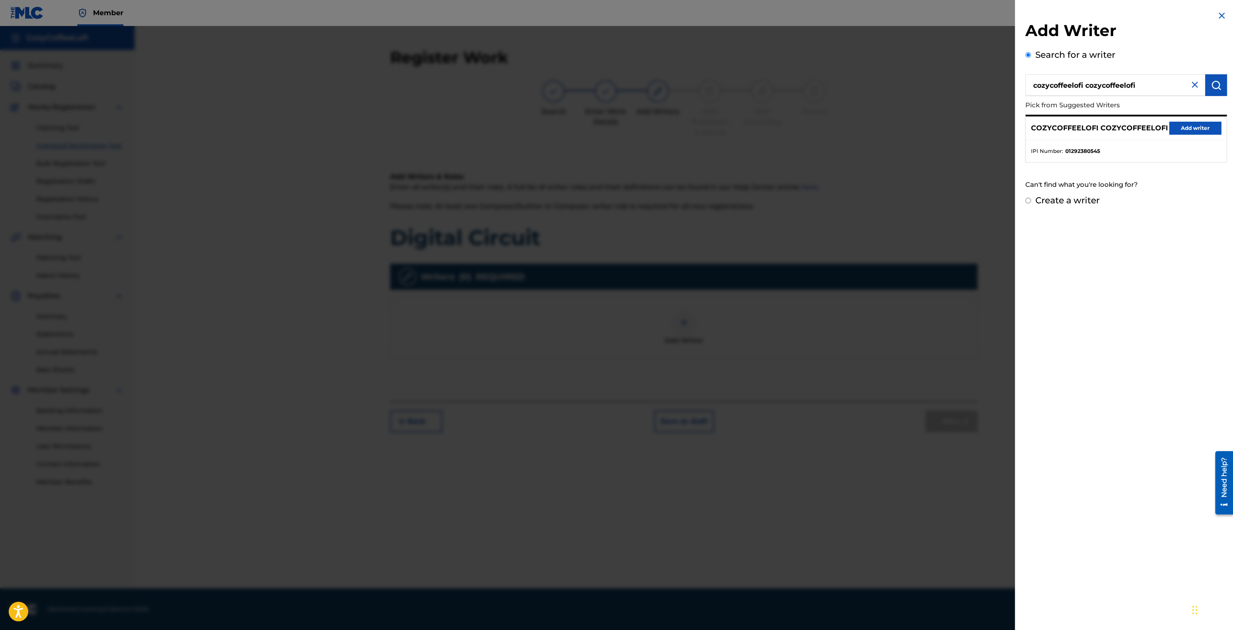
click at [1187, 135] on div "COZYCOFFEELOFI COZYCOFFEELOFI Add writer" at bounding box center [1126, 128] width 201 height 24
click at [1186, 133] on button "Add writer" at bounding box center [1195, 128] width 52 height 13
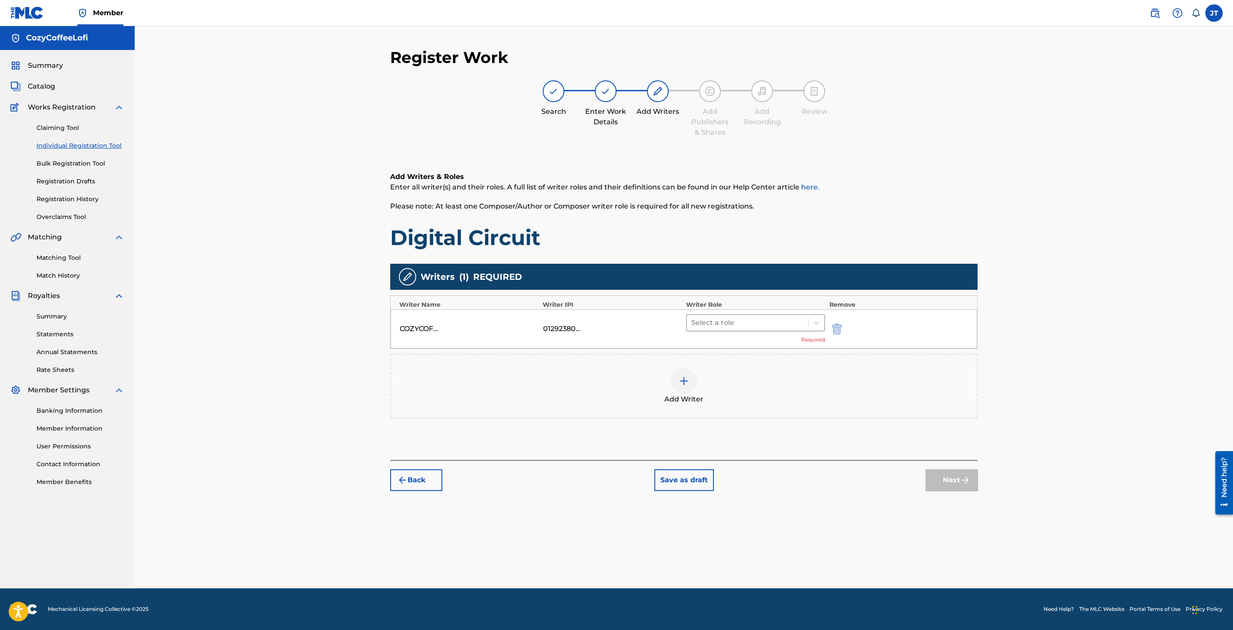
click at [772, 326] on div at bounding box center [747, 323] width 113 height 12
click at [751, 350] on div "Composer/Author" at bounding box center [755, 344] width 139 height 17
click at [687, 365] on img at bounding box center [684, 368] width 10 height 10
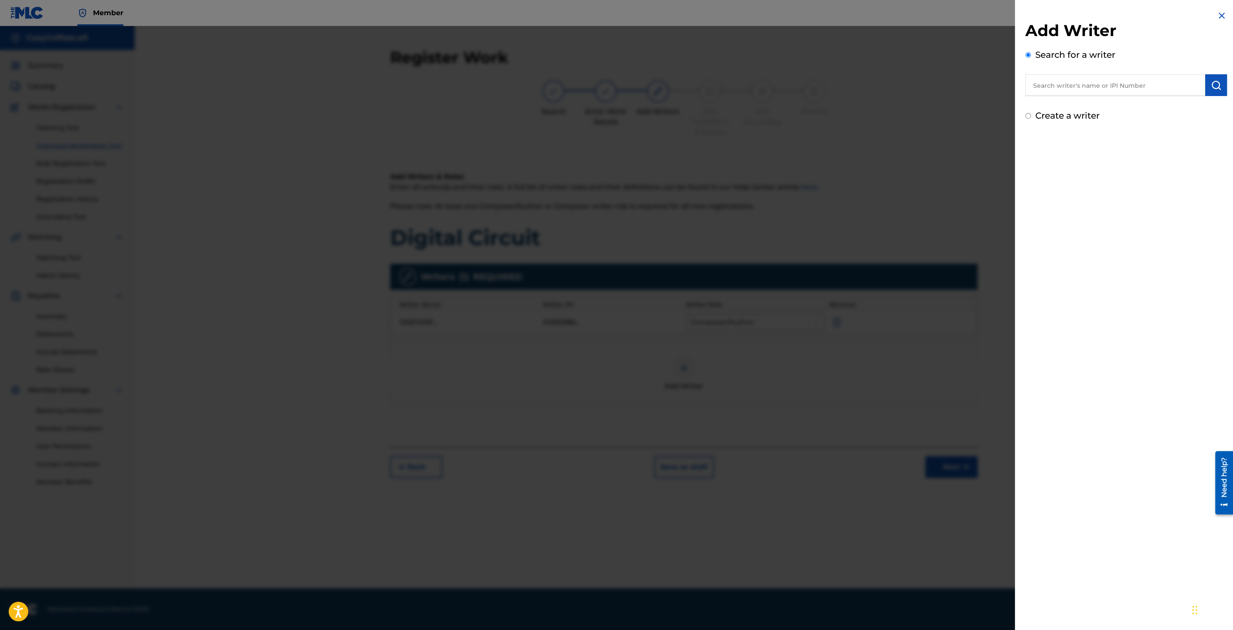
click at [1066, 79] on input "text" at bounding box center [1116, 85] width 180 height 22
click at [1076, 100] on div "cozy coffee lofi" at bounding box center [1115, 105] width 179 height 16
type input "cozy coffee lofi"
click at [1220, 81] on button "submit" at bounding box center [1216, 85] width 22 height 22
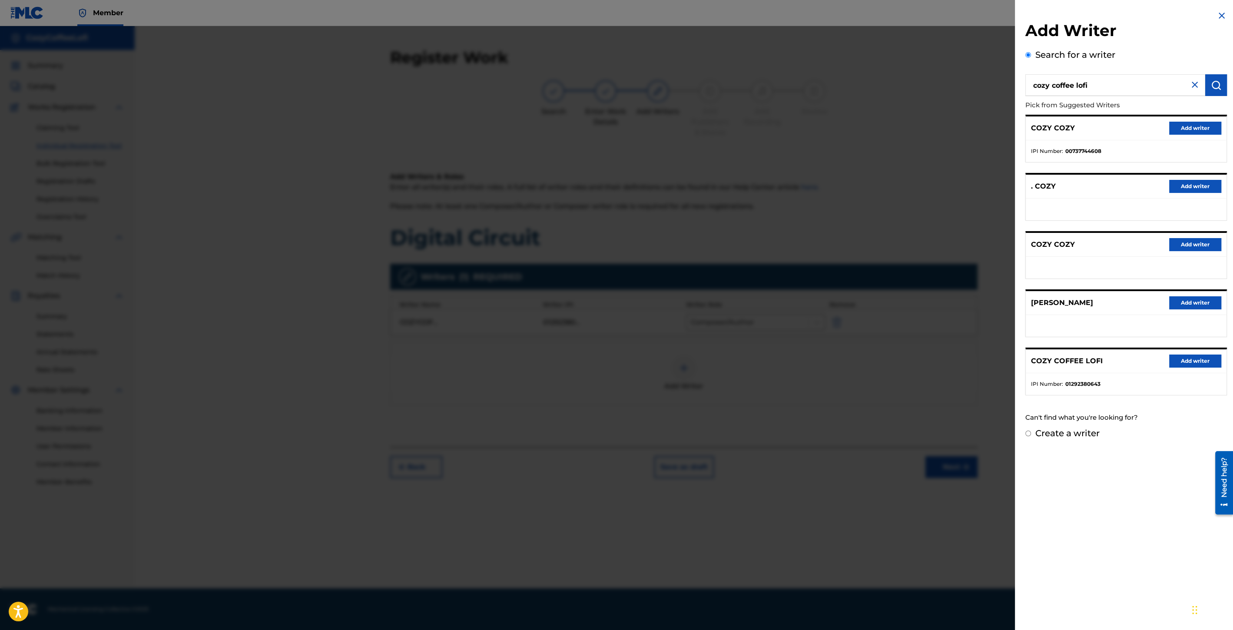
click at [1192, 358] on button "Add writer" at bounding box center [1195, 361] width 52 height 13
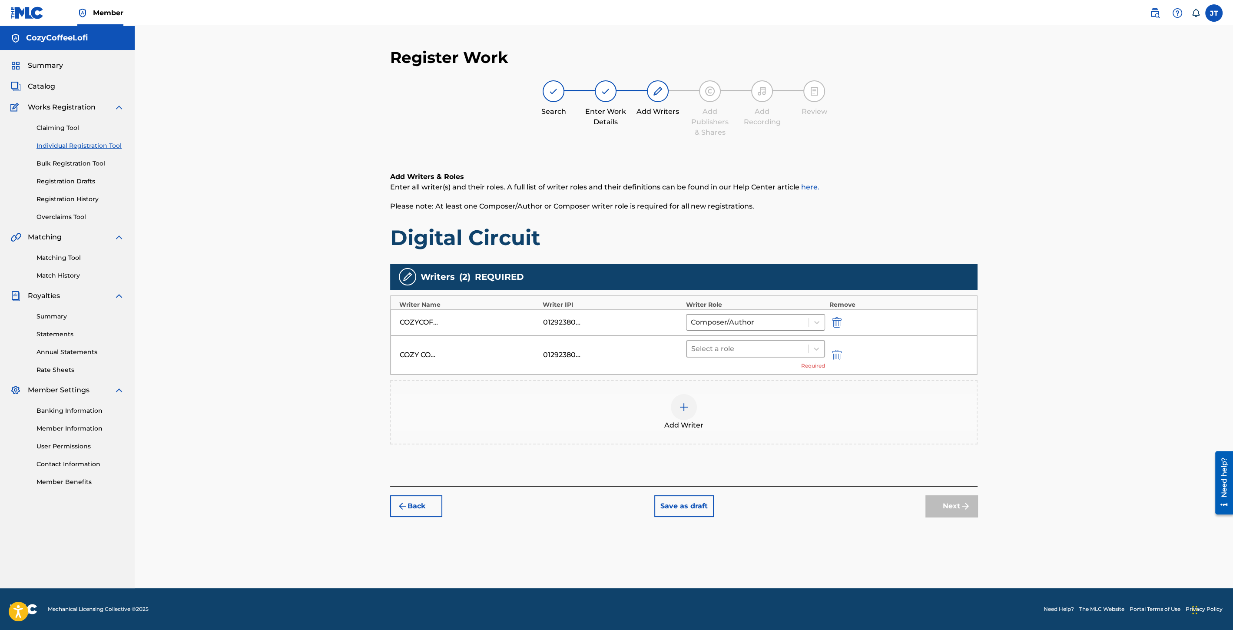
click at [740, 344] on div at bounding box center [747, 349] width 113 height 12
click at [720, 369] on div "Composer/Author" at bounding box center [755, 370] width 139 height 17
click at [945, 487] on button "Next" at bounding box center [952, 493] width 52 height 22
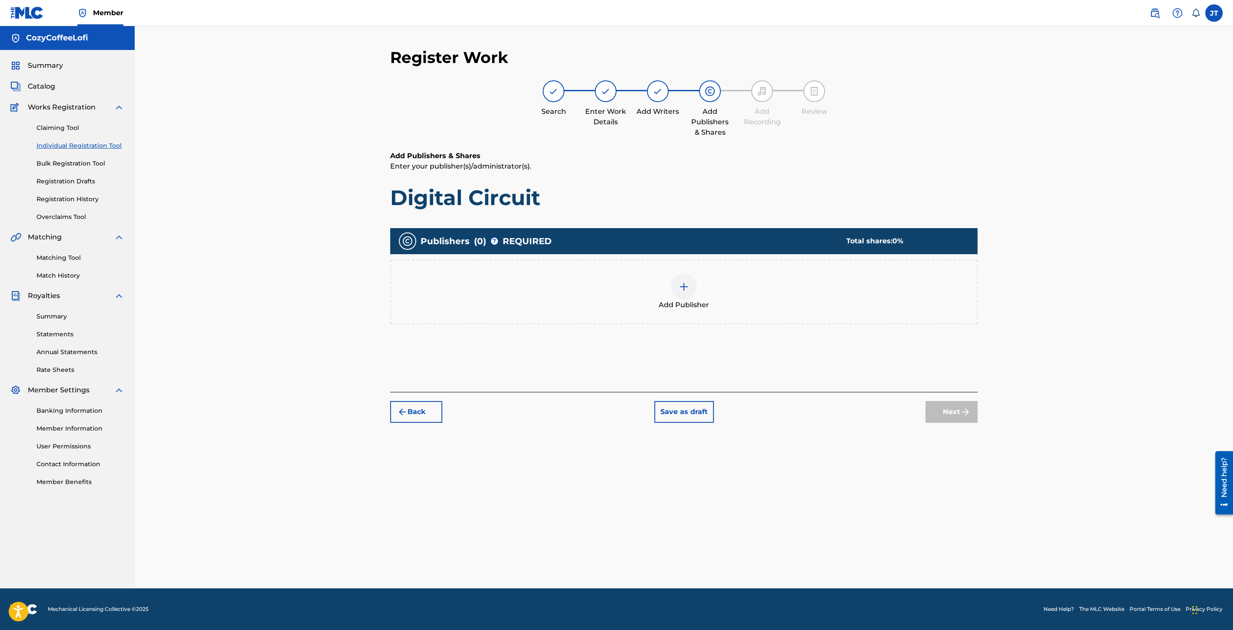
click at [687, 296] on div at bounding box center [684, 287] width 26 height 26
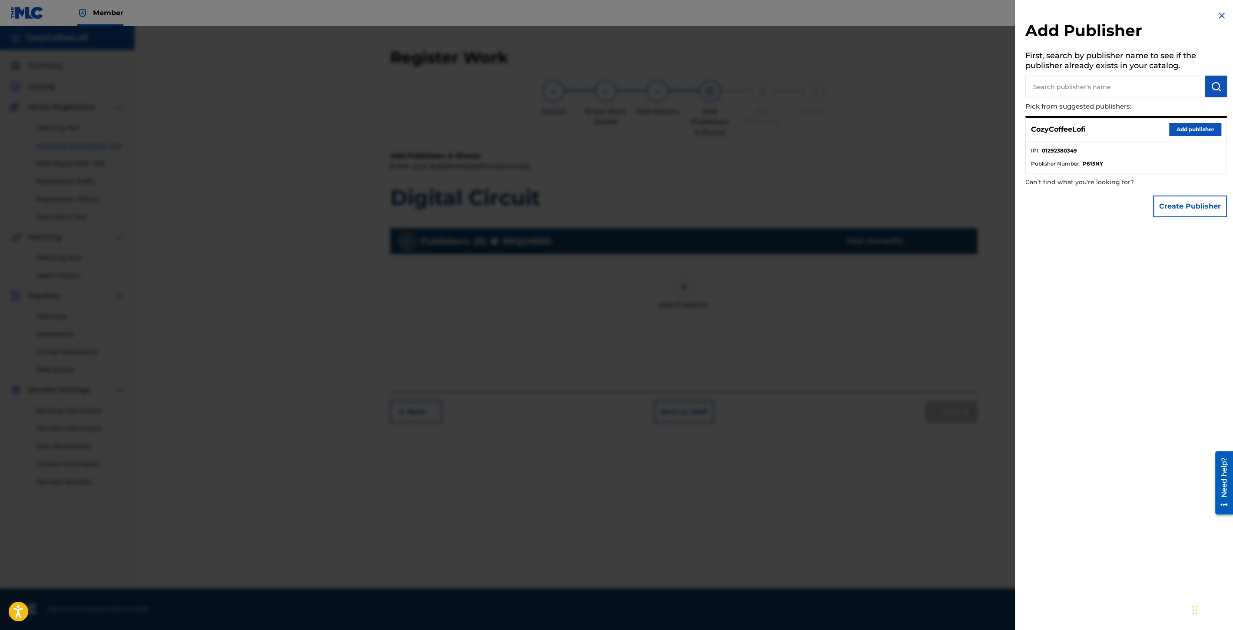
click at [1193, 128] on button "Add publisher" at bounding box center [1195, 129] width 52 height 13
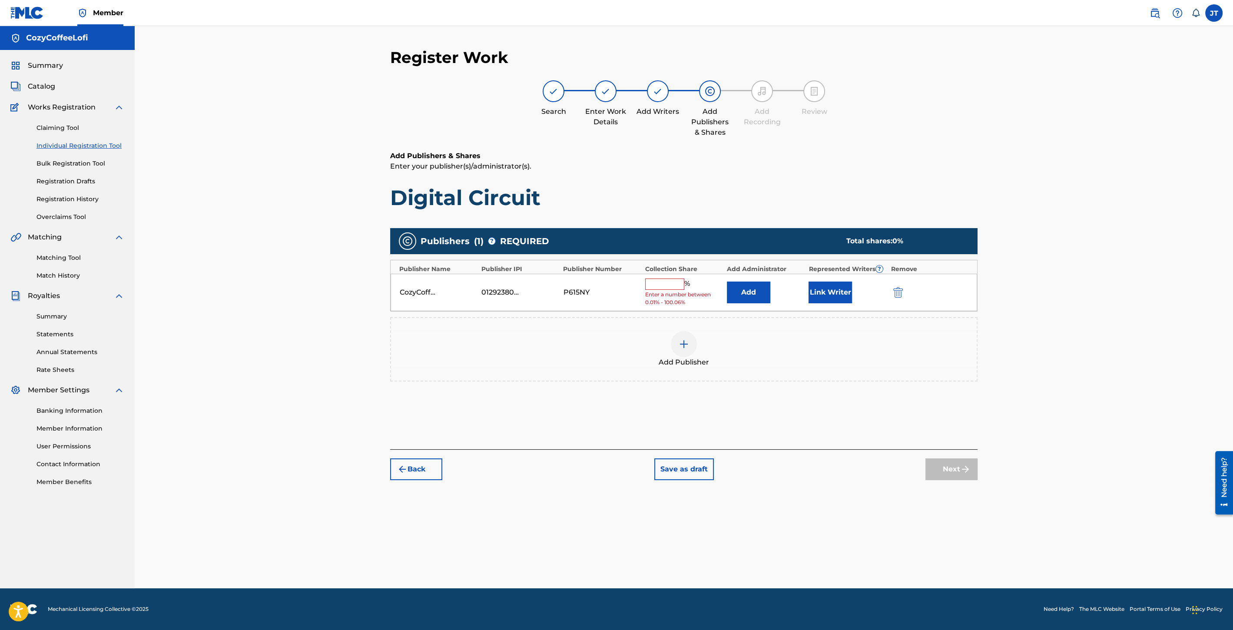
click at [667, 280] on input "text" at bounding box center [664, 284] width 39 height 11
type input "100"
click at [839, 290] on button "Link Writer" at bounding box center [830, 290] width 43 height 22
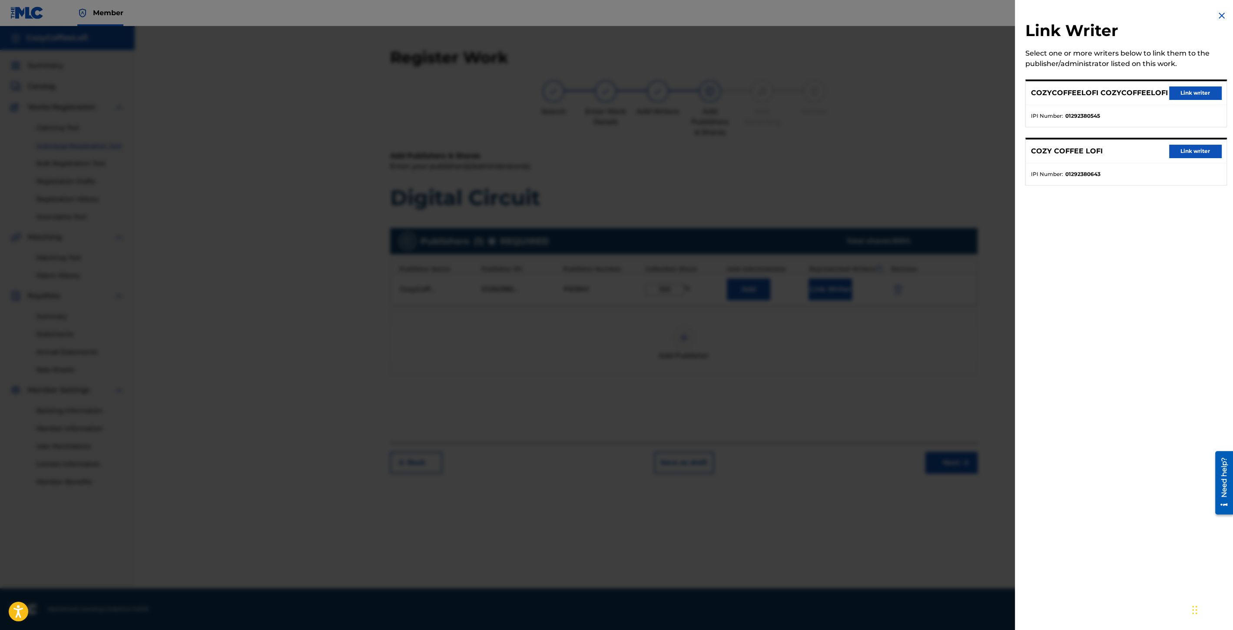
click at [1187, 94] on button "Link writer" at bounding box center [1195, 92] width 52 height 13
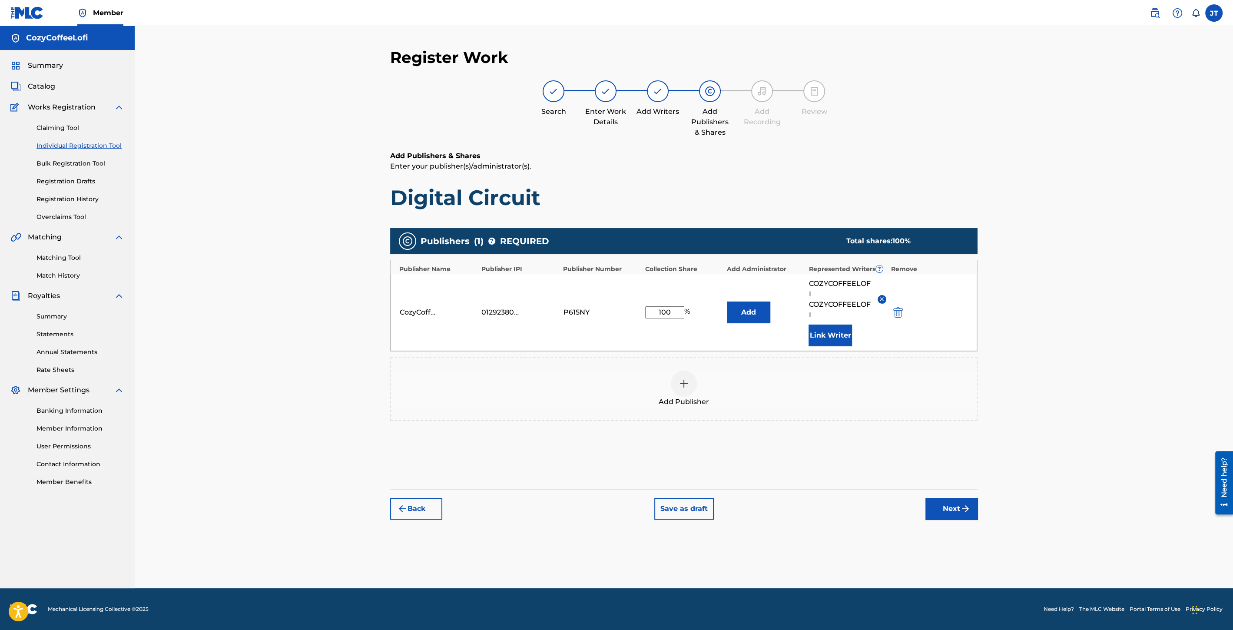
click at [821, 327] on button "Link Writer" at bounding box center [830, 336] width 43 height 22
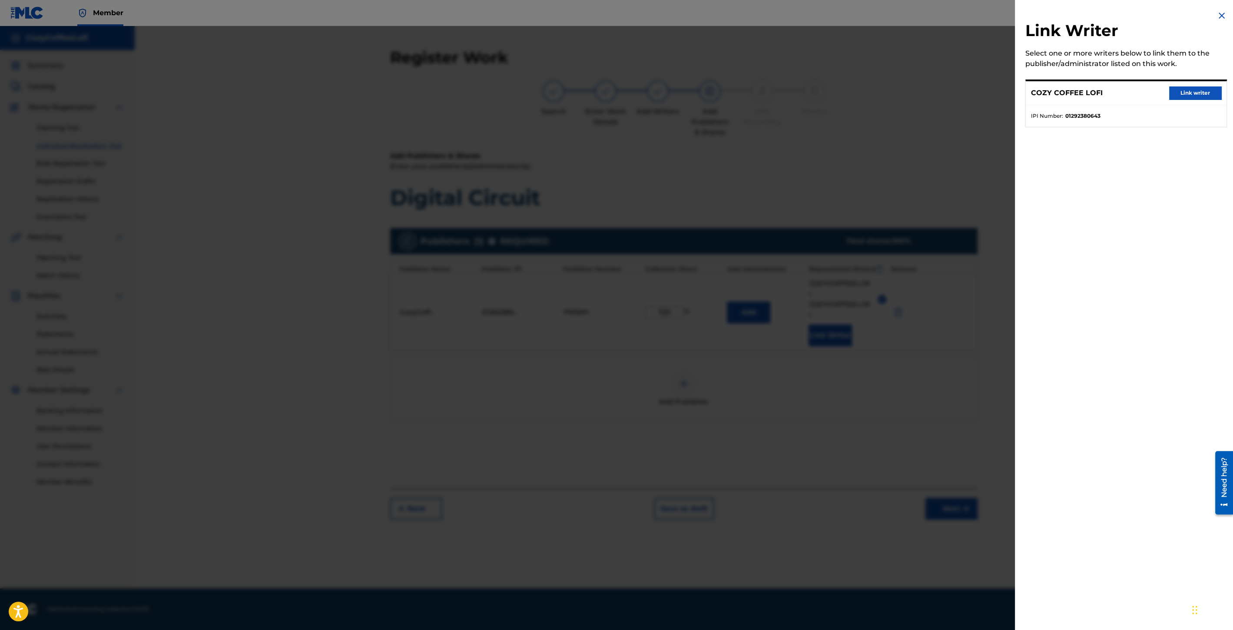
click at [1178, 93] on button "Link writer" at bounding box center [1195, 92] width 52 height 13
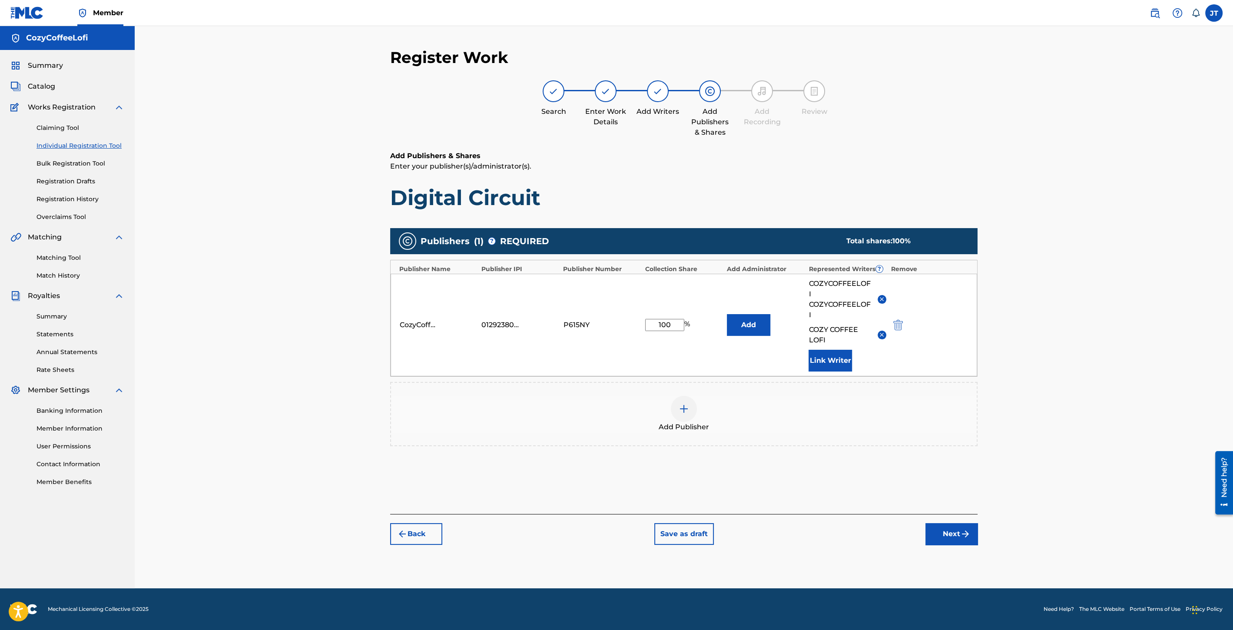
click at [949, 526] on button "Next" at bounding box center [952, 534] width 52 height 22
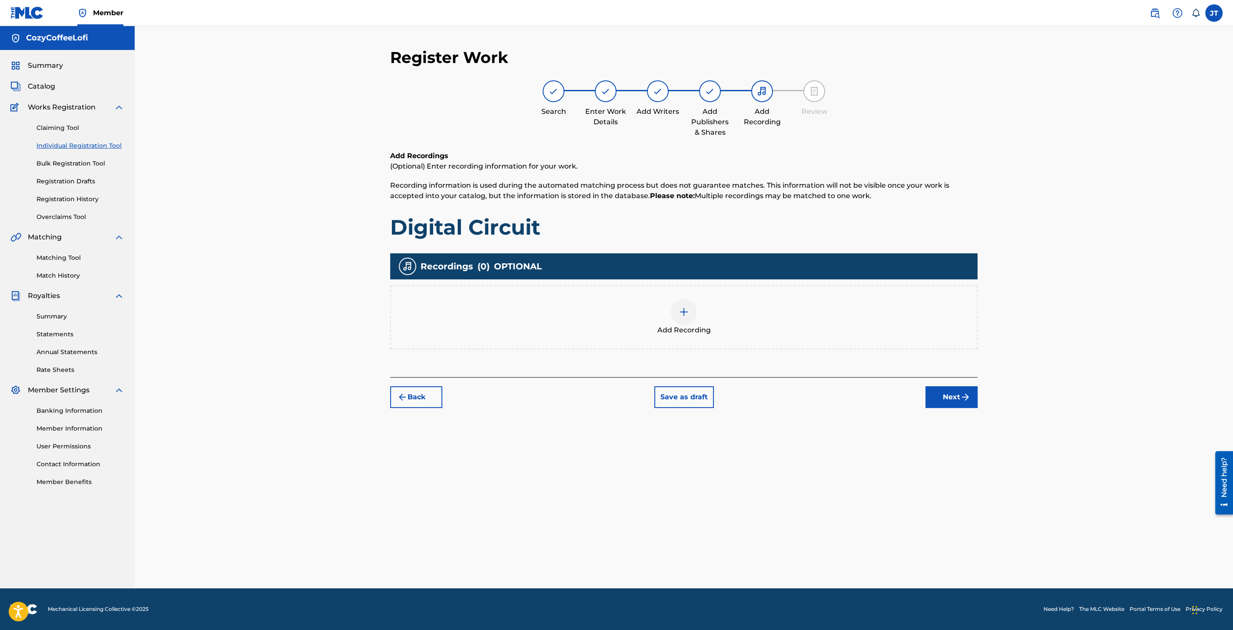
click at [697, 303] on div "Add Recording" at bounding box center [684, 317] width 586 height 37
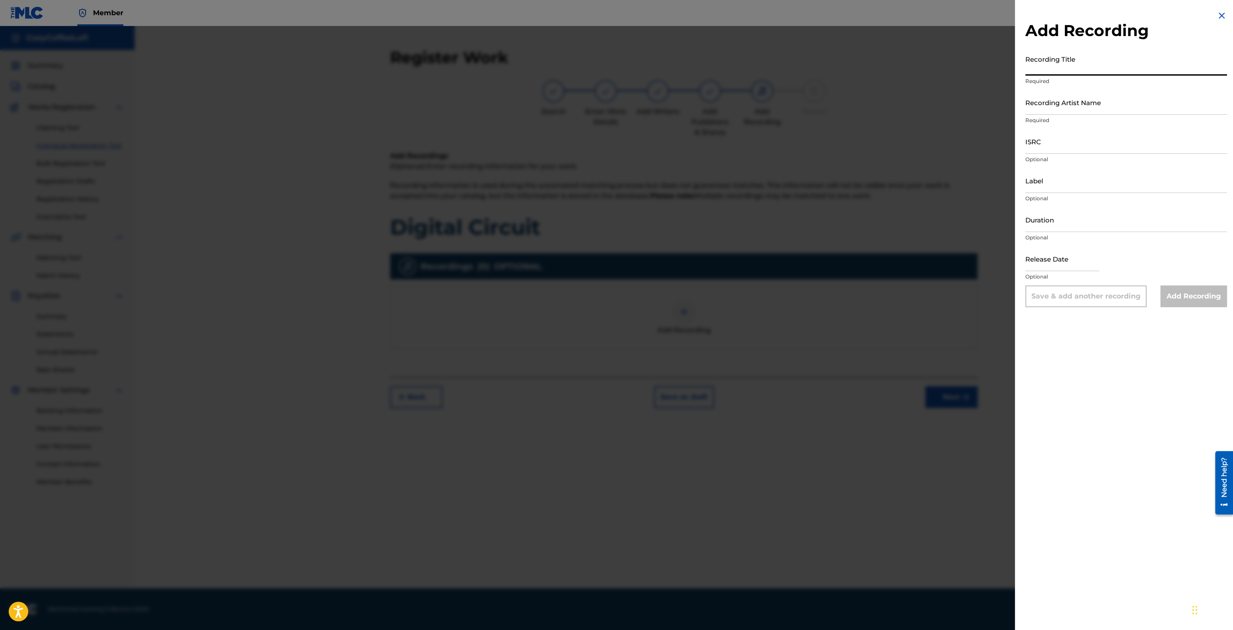
click at [1067, 64] on input "Recording Title" at bounding box center [1127, 63] width 202 height 25
paste input "Digital Circuit"
click at [1028, 66] on input "Digital Circuit" at bounding box center [1127, 63] width 202 height 25
type input "Digital Circuit"
click at [1043, 111] on input "Recording Artist Name" at bounding box center [1127, 102] width 202 height 25
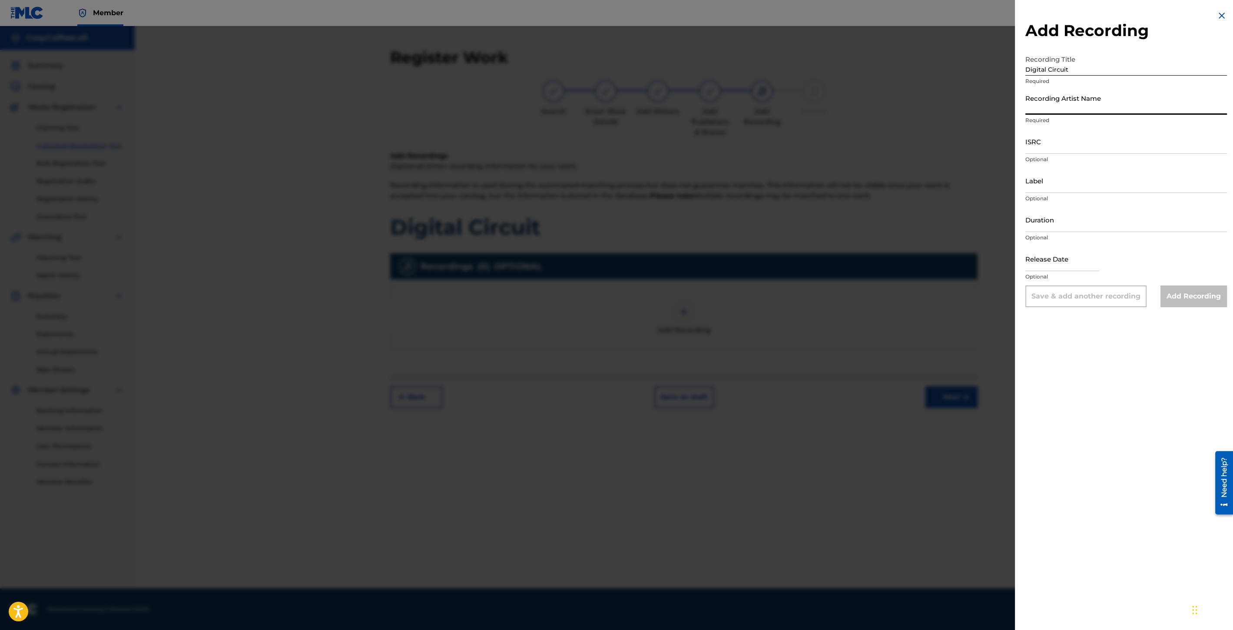
type input "CozyCoffeeLofi"
click at [1064, 153] on input "ISRC" at bounding box center [1127, 141] width 202 height 25
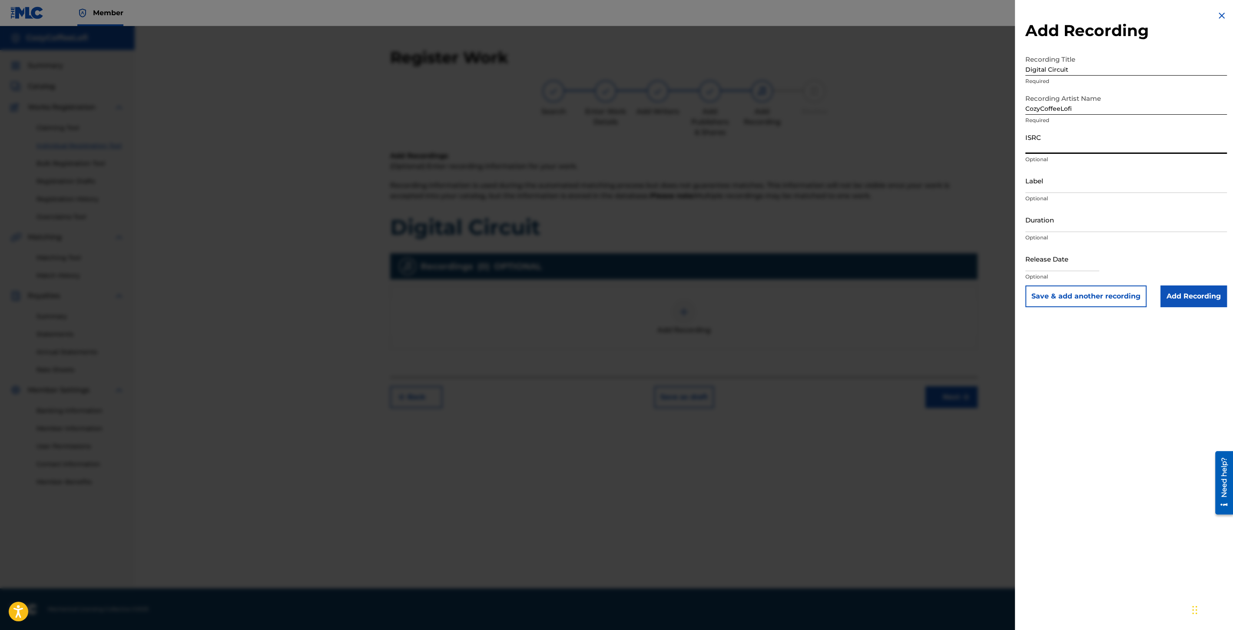
click at [1058, 146] on input "ISRC" at bounding box center [1127, 141] width 202 height 25
paste input "QZZ7V2506736"
type input "QZZ7V2506736"
click at [1031, 174] on input "Label" at bounding box center [1127, 180] width 202 height 25
type input "CozyCoffeeLofi"
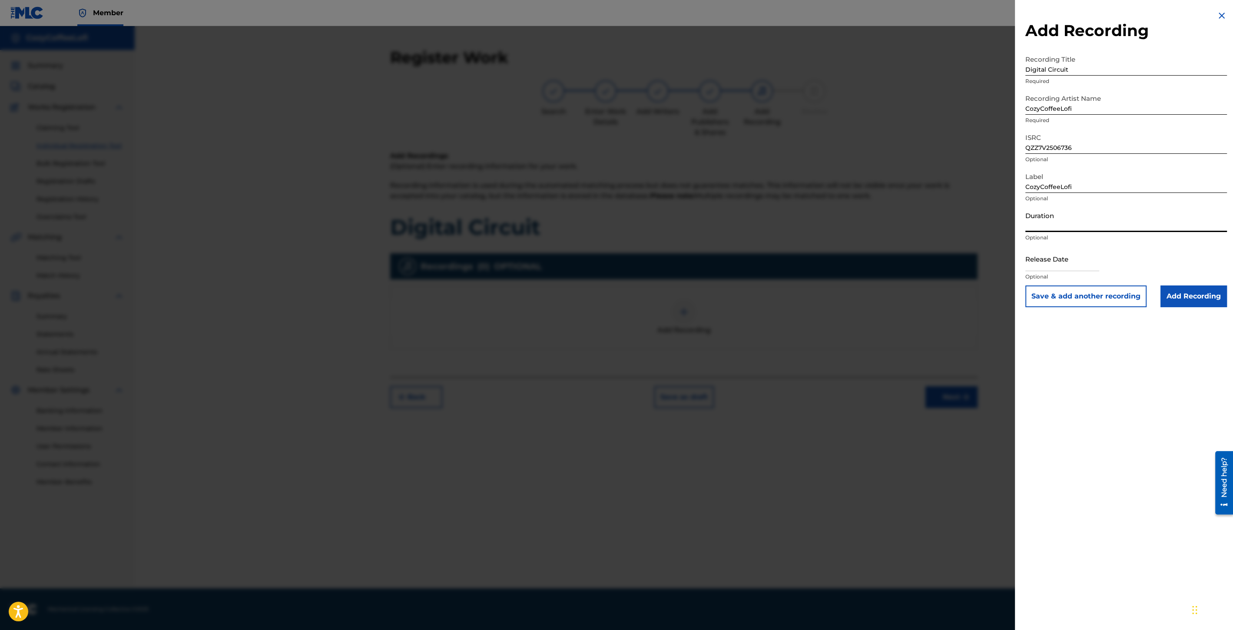
click at [1053, 214] on input "Duration" at bounding box center [1127, 219] width 202 height 25
type input "03:10"
click at [1044, 265] on input "text" at bounding box center [1063, 258] width 74 height 25
select select "8"
select select "2025"
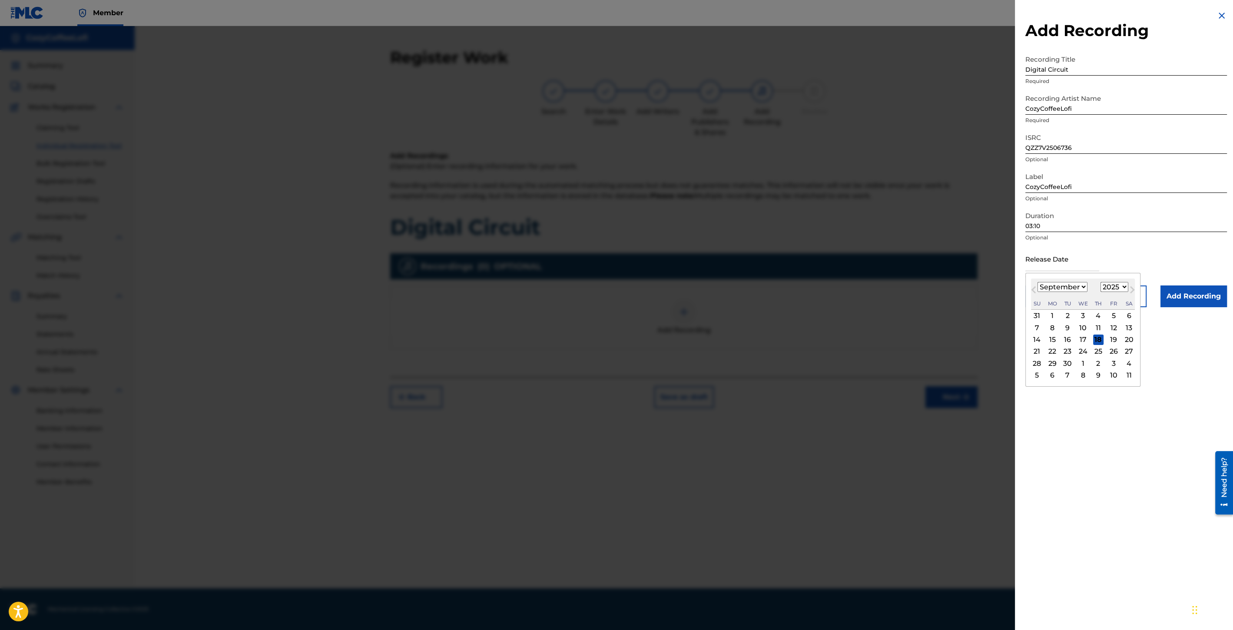
click at [1045, 279] on div "[DATE] January February March April May June July August September October Nove…" at bounding box center [1083, 294] width 104 height 31
click at [1102, 329] on div "11" at bounding box center [1098, 327] width 10 height 10
type input "[DATE]"
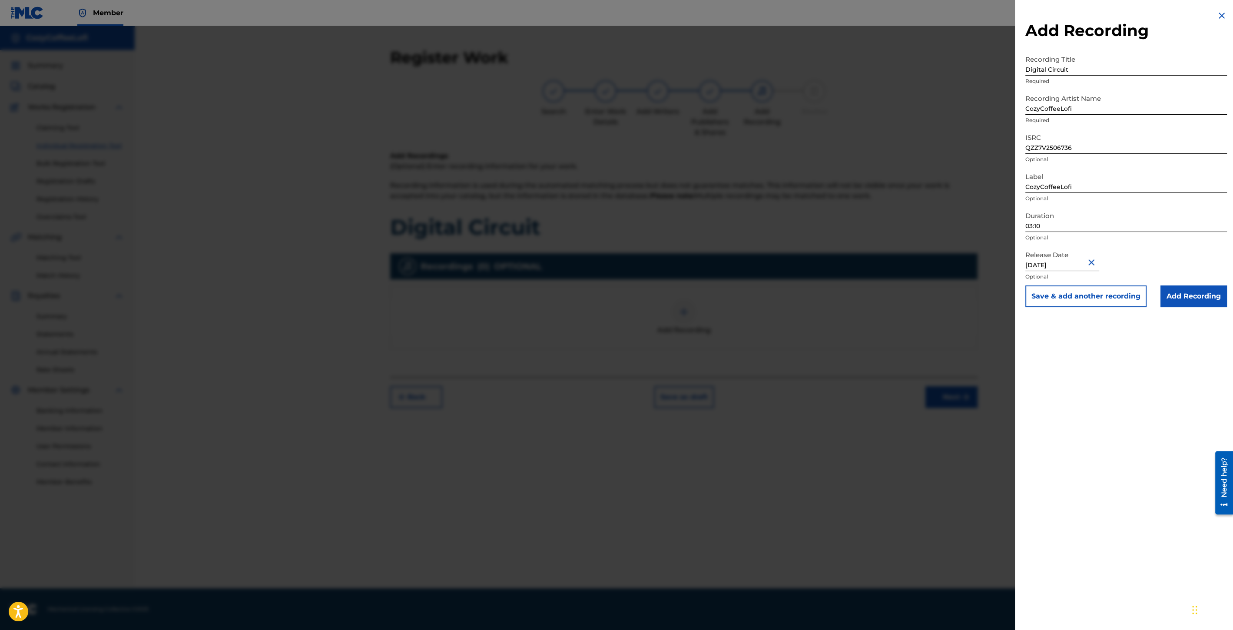
click at [1101, 298] on button "Save & add another recording" at bounding box center [1086, 296] width 121 height 22
click at [1219, 17] on img at bounding box center [1222, 15] width 10 height 10
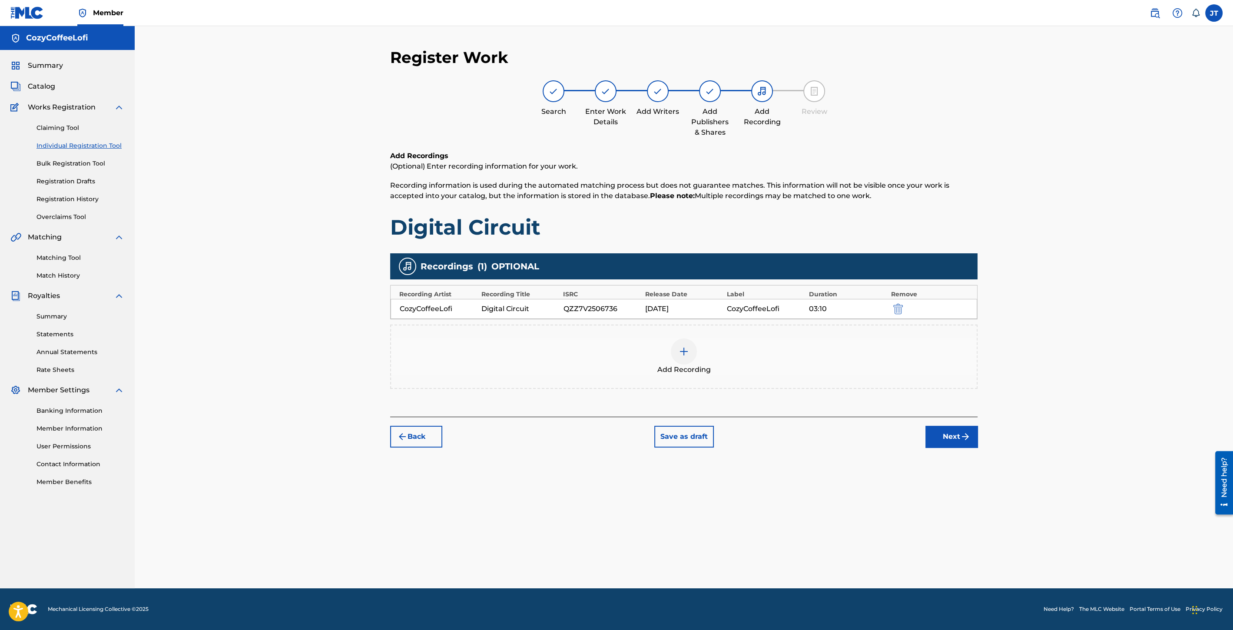
click at [971, 449] on div "Register Work Search Enter Work Details Add Writers Add Publishers & Shares Add…" at bounding box center [684, 318] width 608 height 541
click at [961, 438] on img "submit" at bounding box center [965, 436] width 10 height 10
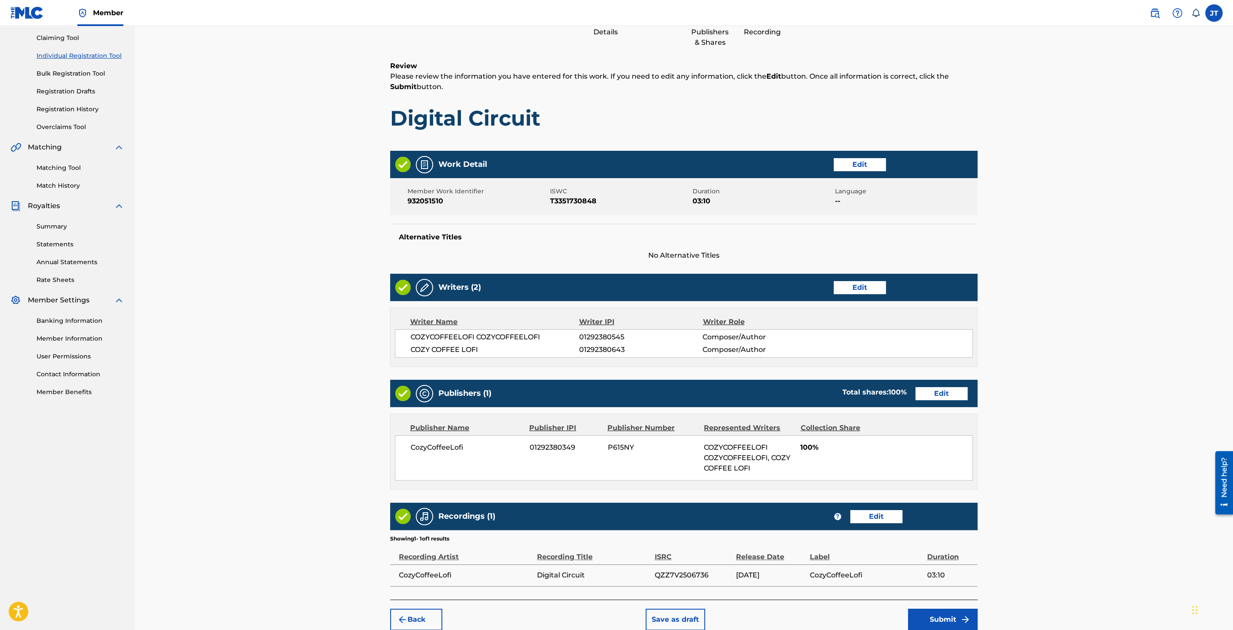
scroll to position [130, 0]
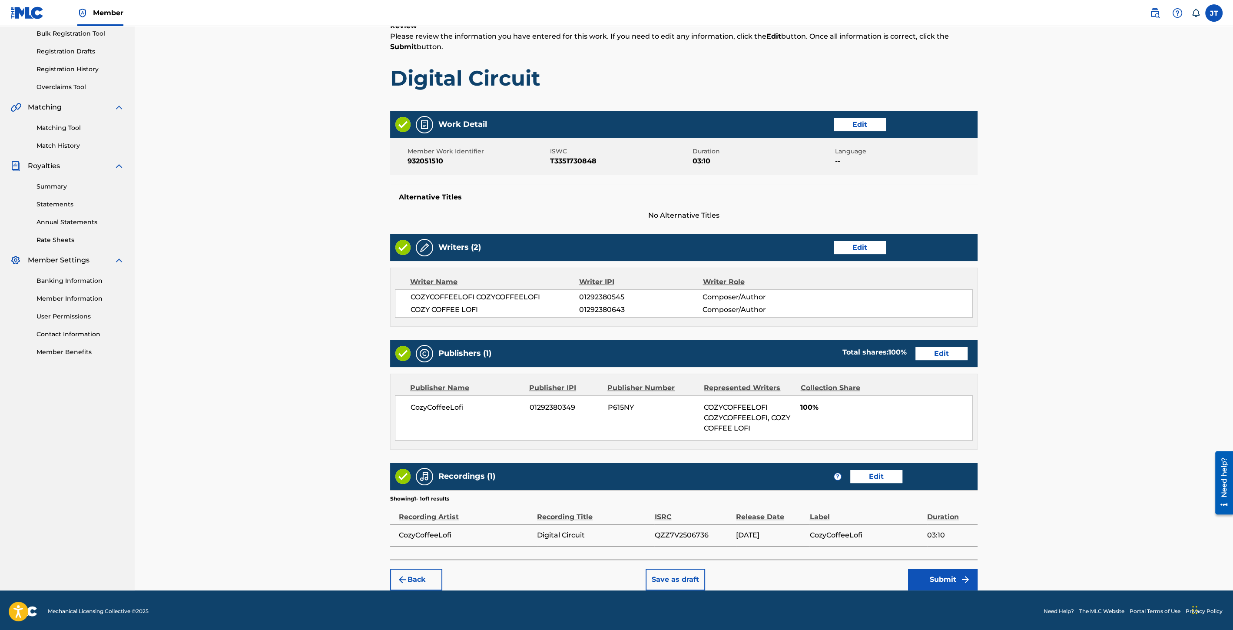
click at [965, 575] on img "submit" at bounding box center [965, 579] width 10 height 10
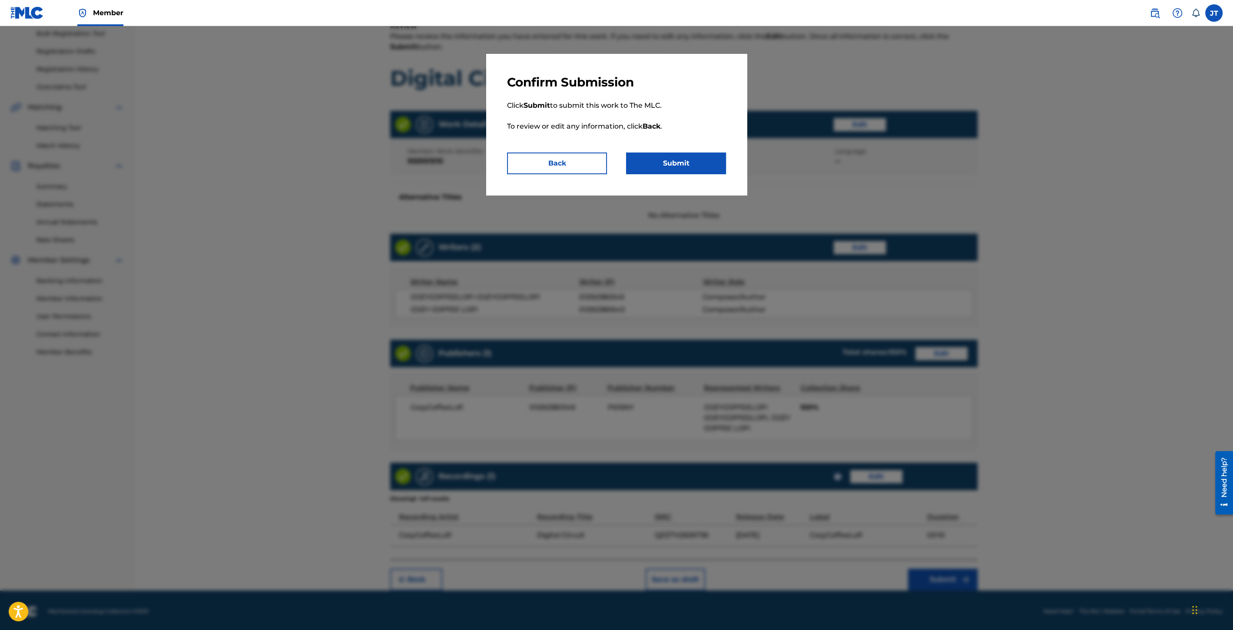
click at [684, 170] on button "Submit" at bounding box center [676, 164] width 100 height 22
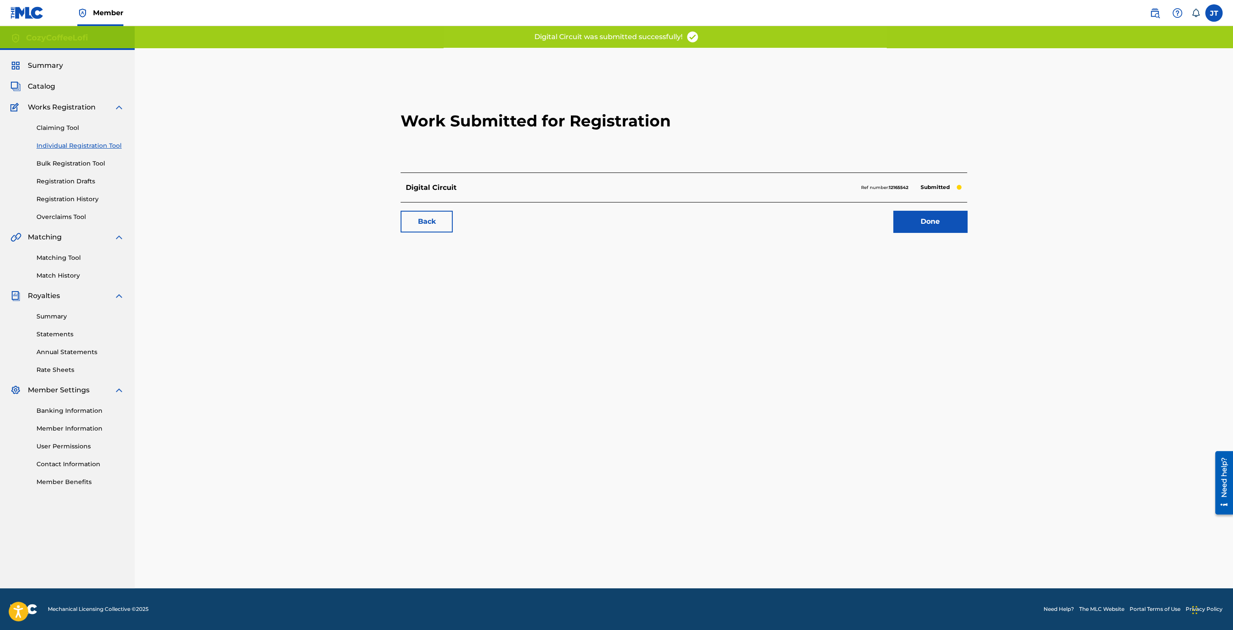
click at [923, 228] on link "Done" at bounding box center [930, 222] width 74 height 22
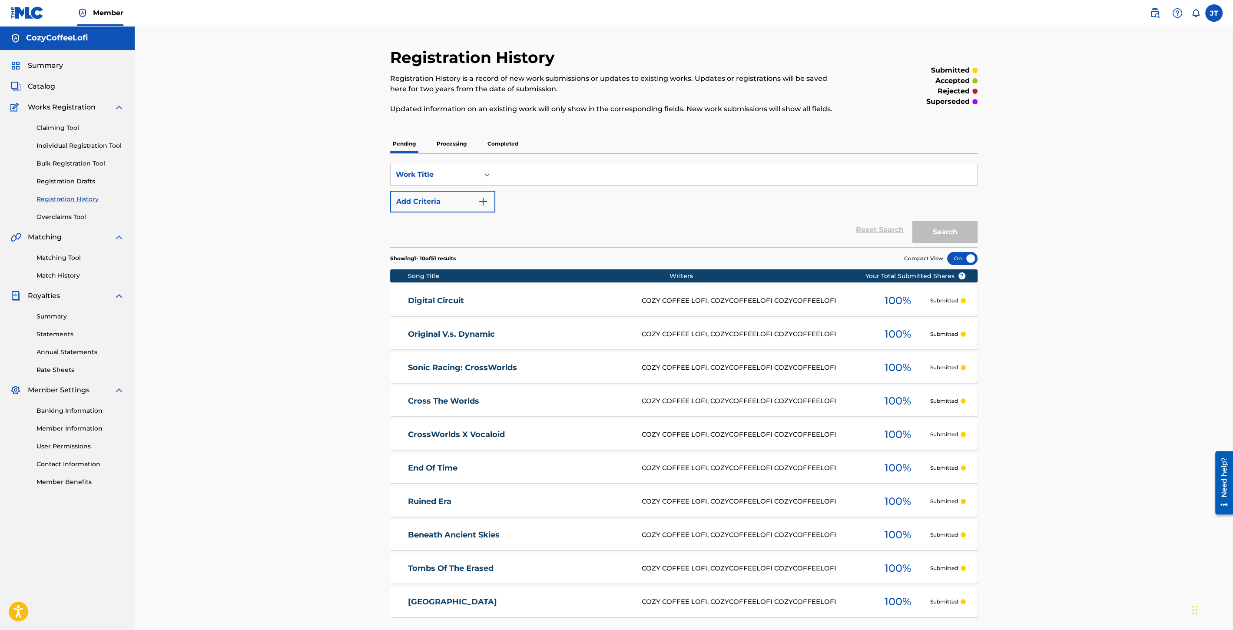
click at [102, 138] on div "Claiming Tool Individual Registration Tool Bulk Registration Tool Registration …" at bounding box center [67, 167] width 114 height 109
click at [104, 145] on link "Individual Registration Tool" at bounding box center [81, 145] width 88 height 9
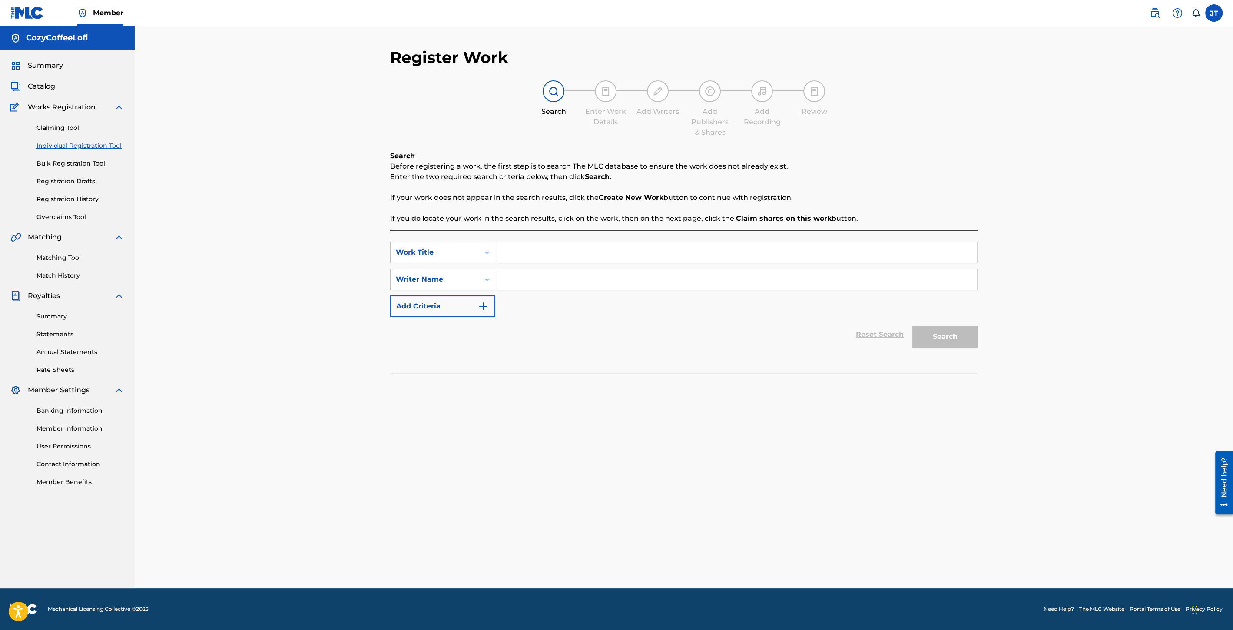
click at [531, 262] on input "Search Form" at bounding box center [736, 252] width 482 height 21
paste input "Pac-Man World 2 Re-PAC DLC"
type input "Pac-Man World 2 Re-PAC DLC"
click at [516, 286] on input "Search Form" at bounding box center [736, 279] width 482 height 21
type input "cozycoffeelofi"
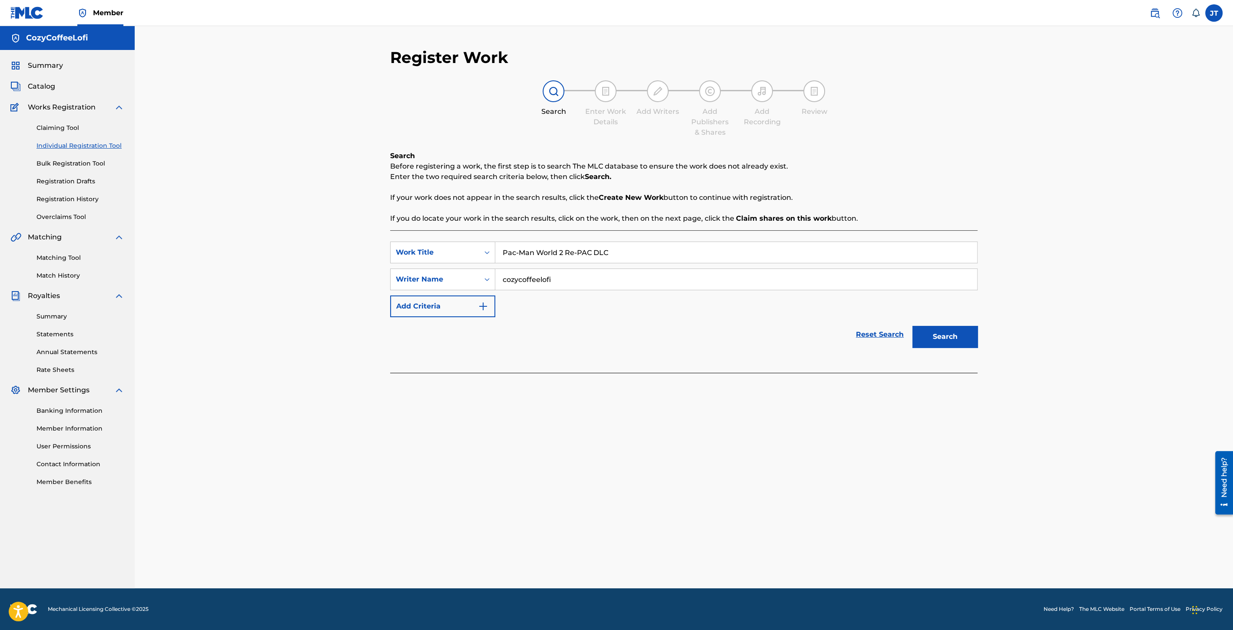
click at [943, 338] on button "Search" at bounding box center [945, 337] width 65 height 22
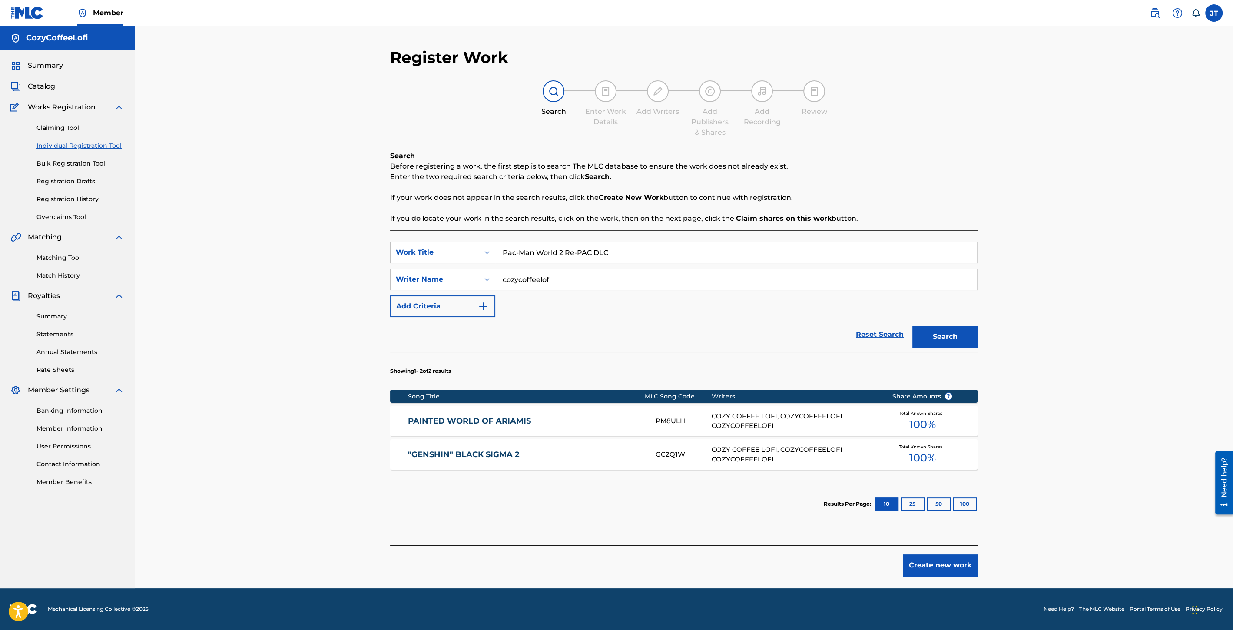
click at [937, 575] on div "Register Work Search Enter Work Details Add Writers Add Publishers & Shares Add…" at bounding box center [684, 318] width 608 height 541
click at [936, 573] on button "Create new work" at bounding box center [940, 565] width 75 height 22
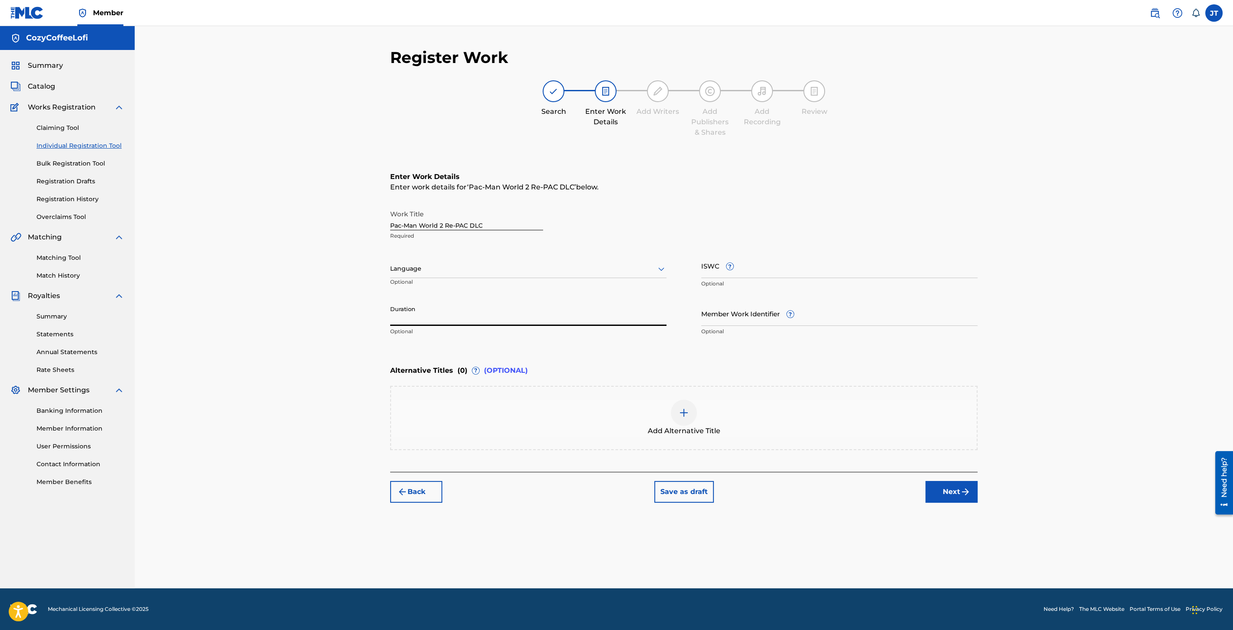
click at [441, 315] on input "Duration" at bounding box center [528, 313] width 276 height 25
type input "02:38"
click at [732, 322] on input "Member Work Identifier ?" at bounding box center [839, 313] width 276 height 25
paste input "932051511"
type input "932051511"
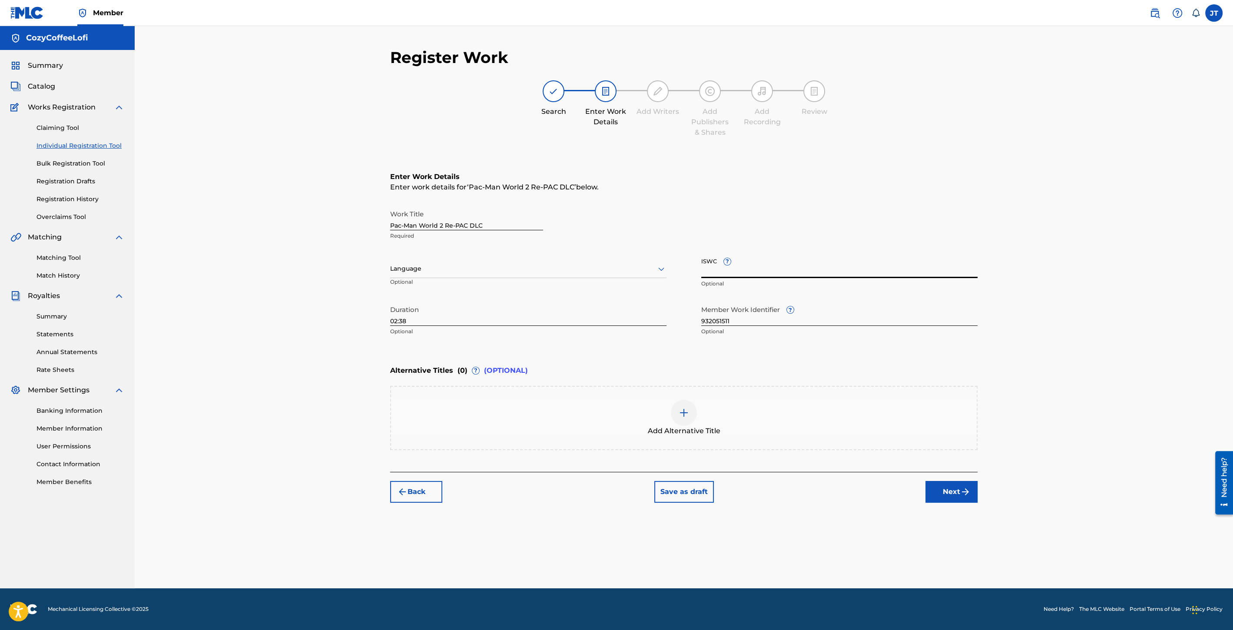
click at [709, 269] on input "ISWC ?" at bounding box center [839, 265] width 276 height 25
paste input "T3351730804"
type input "T3351730804"
click at [941, 482] on button "Next" at bounding box center [952, 492] width 52 height 22
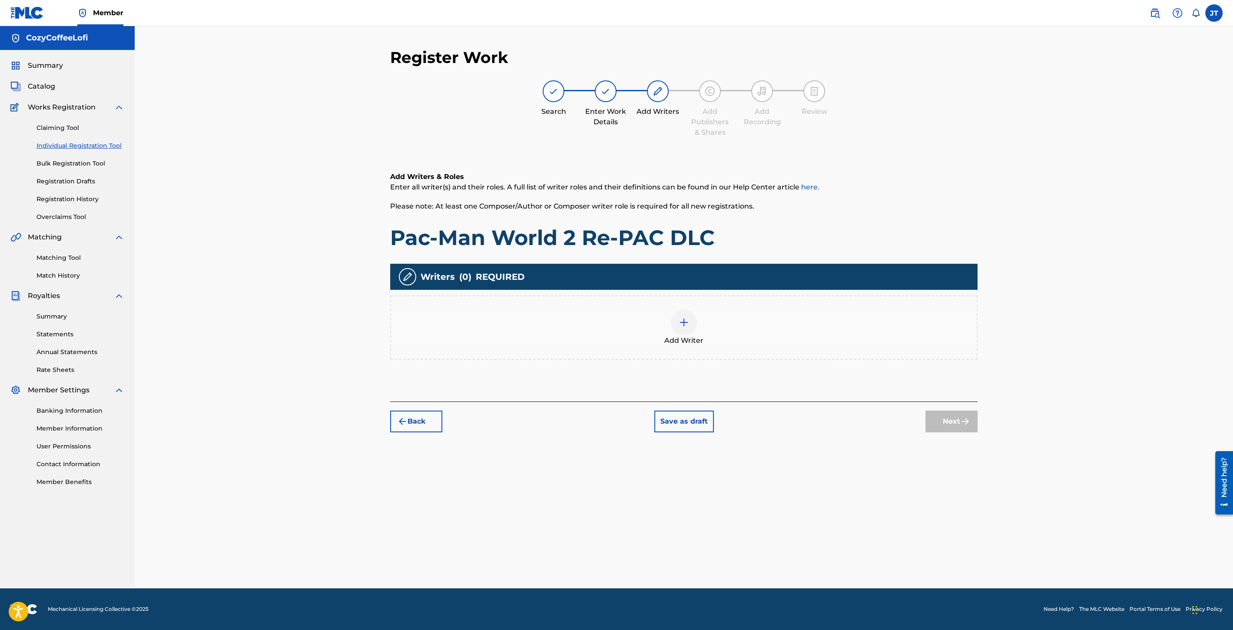
click at [693, 339] on span "Add Writer" at bounding box center [683, 340] width 39 height 10
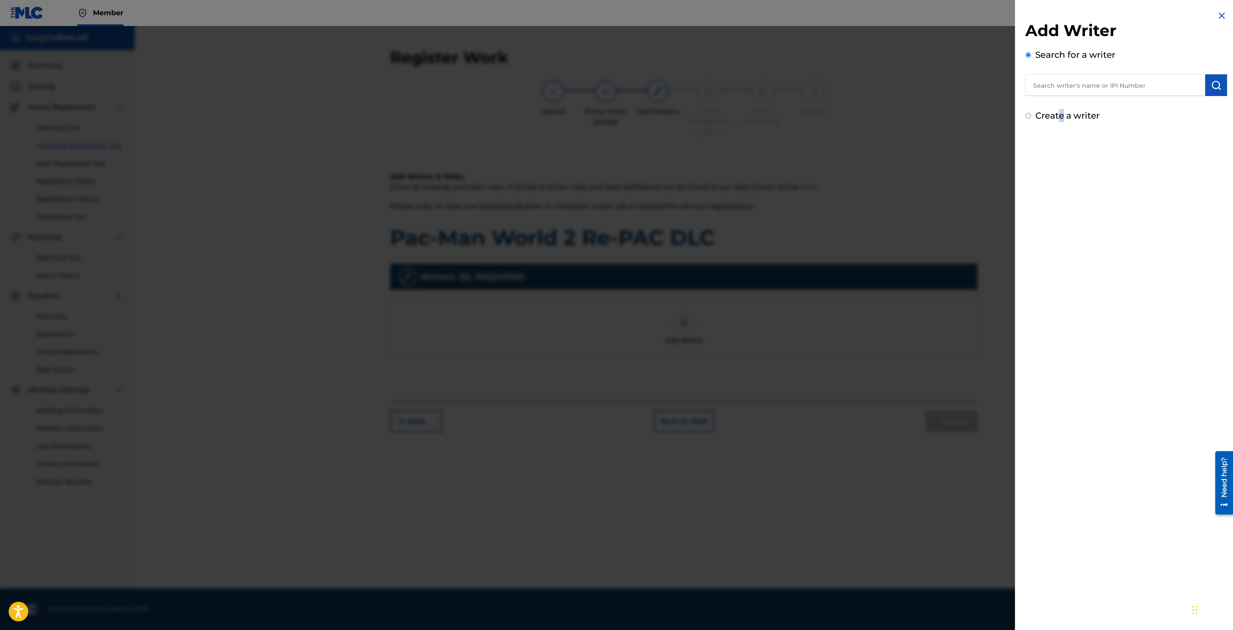
drag, startPoint x: 1062, startPoint y: 103, endPoint x: 1054, endPoint y: 89, distance: 16.0
click at [1057, 98] on div "Add Writer Search for a writer Create a writer" at bounding box center [1127, 71] width 202 height 101
click at [1053, 89] on input "text" at bounding box center [1116, 85] width 180 height 22
click at [1099, 105] on span "offeelofi cozycoffeelofi" at bounding box center [1092, 105] width 79 height 8
type input "cozycoffeelofi cozycoffeelofi"
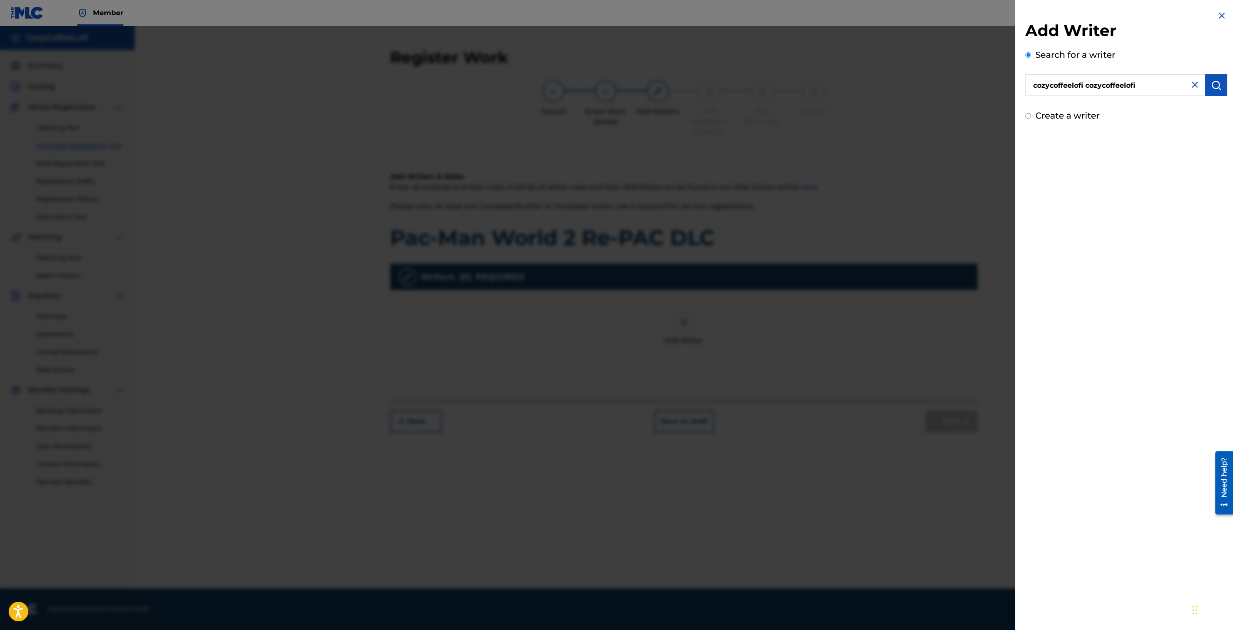
click at [1217, 85] on img "submit" at bounding box center [1216, 85] width 10 height 10
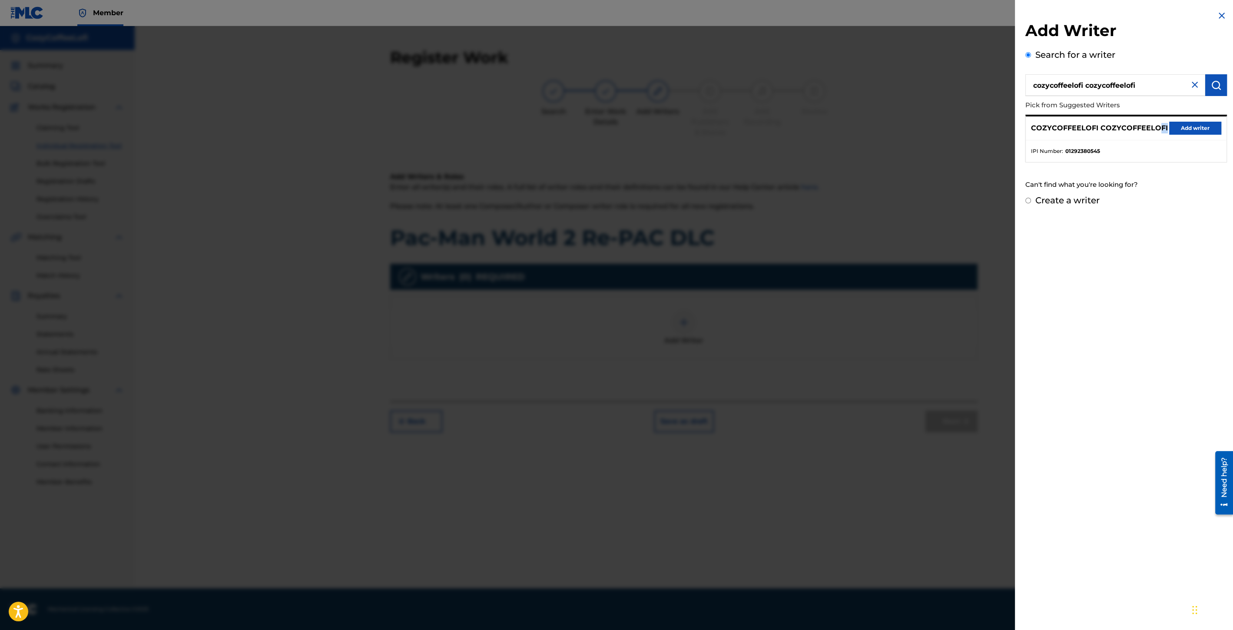
drag, startPoint x: 1158, startPoint y: 129, endPoint x: 1166, endPoint y: 129, distance: 8.3
click at [1165, 129] on div "COZYCOFFEELOFI COZYCOFFEELOFI Add writer" at bounding box center [1126, 128] width 201 height 24
click at [1173, 128] on button "Add writer" at bounding box center [1195, 128] width 52 height 13
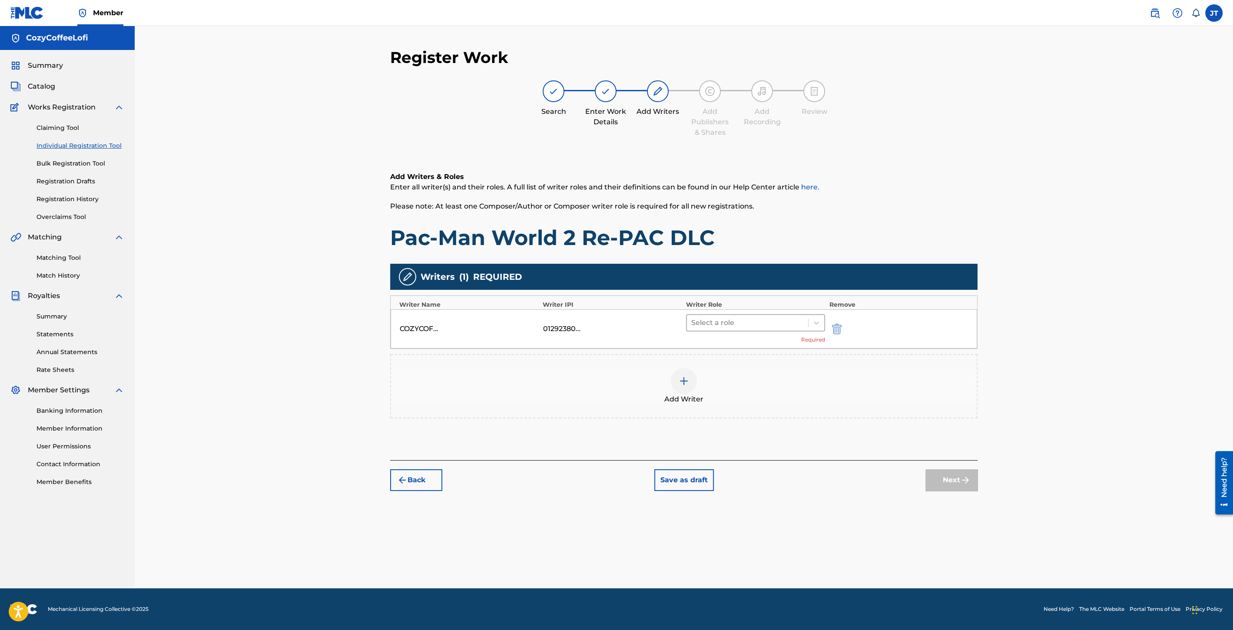
click at [743, 326] on div at bounding box center [747, 323] width 113 height 12
click at [714, 349] on div "Composer/Author" at bounding box center [755, 344] width 139 height 17
click at [690, 365] on div at bounding box center [684, 368] width 26 height 26
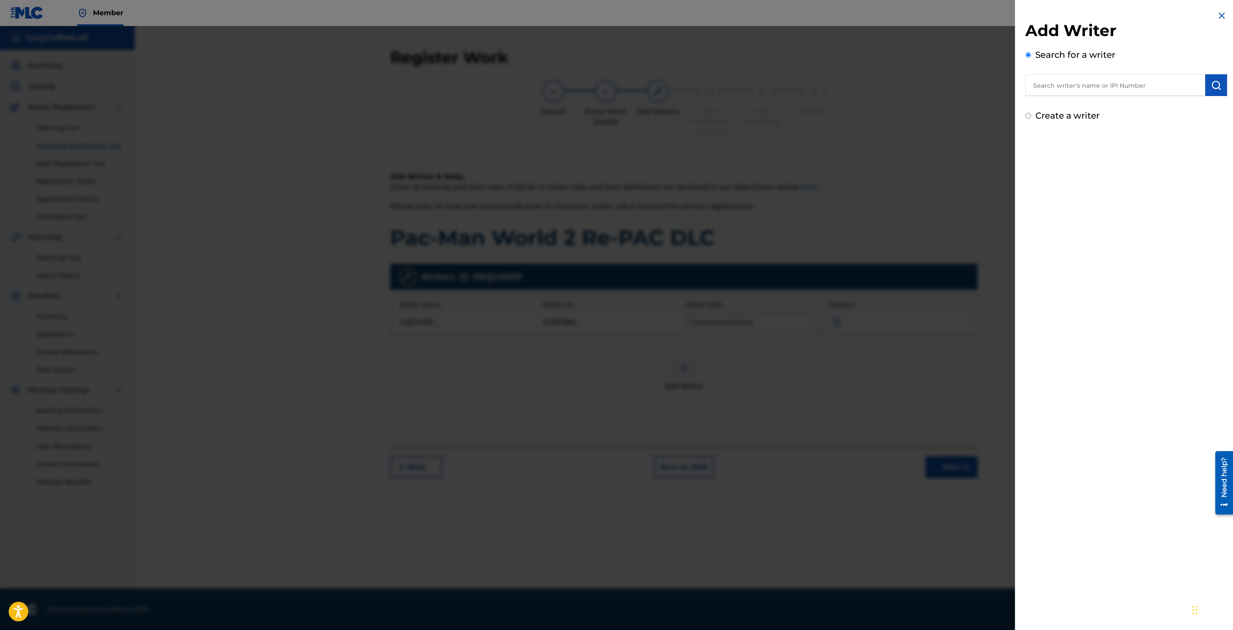
click at [1040, 90] on input "text" at bounding box center [1116, 85] width 180 height 22
click at [1063, 101] on strong "coff" at bounding box center [1057, 105] width 13 height 8
type input "cozy coffee lofi"
click at [1211, 86] on img "submit" at bounding box center [1216, 85] width 10 height 10
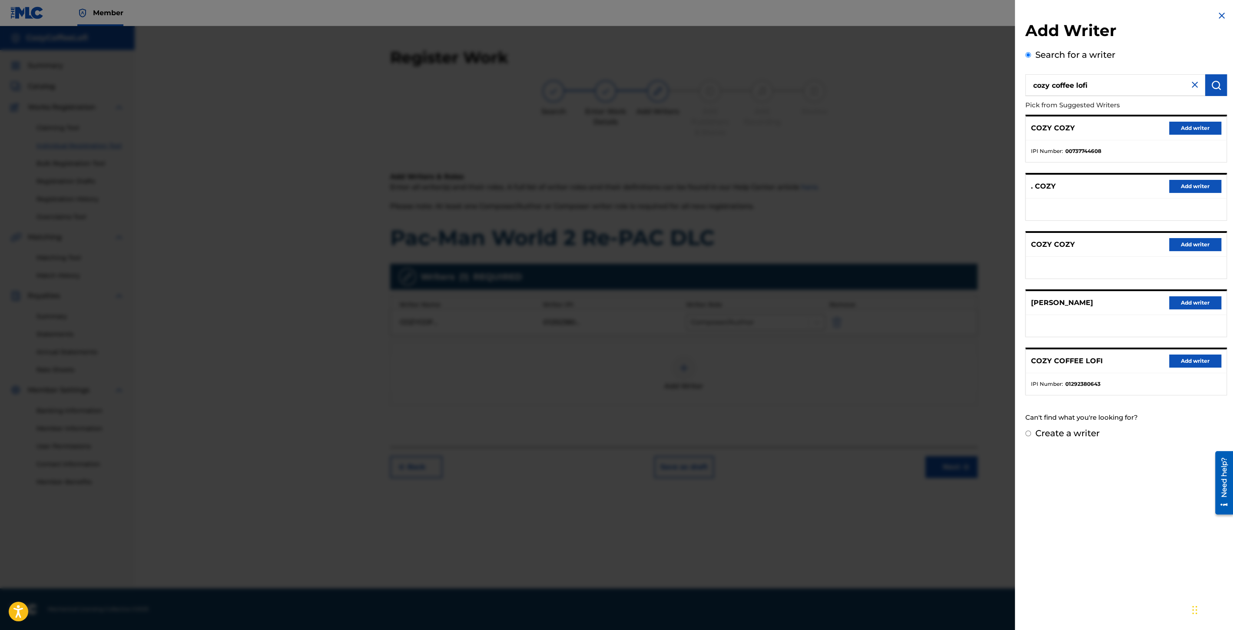
click at [1185, 362] on button "Add writer" at bounding box center [1195, 361] width 52 height 13
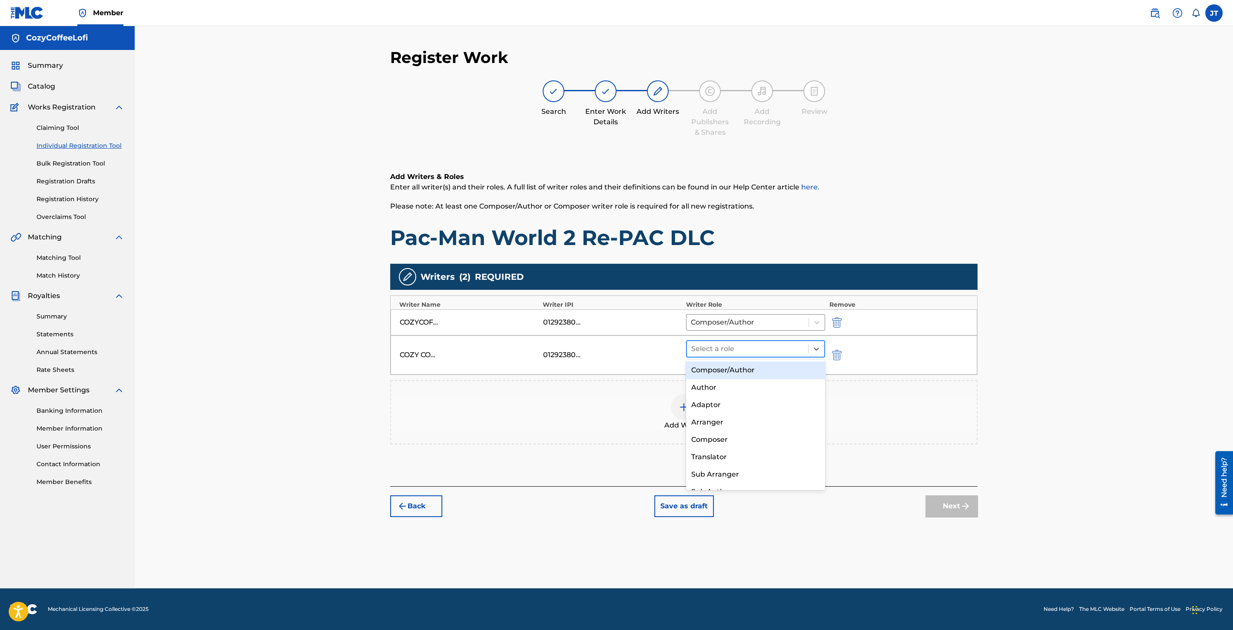
click at [761, 349] on div at bounding box center [747, 349] width 113 height 12
click at [740, 370] on div "Composer/Author" at bounding box center [755, 370] width 139 height 17
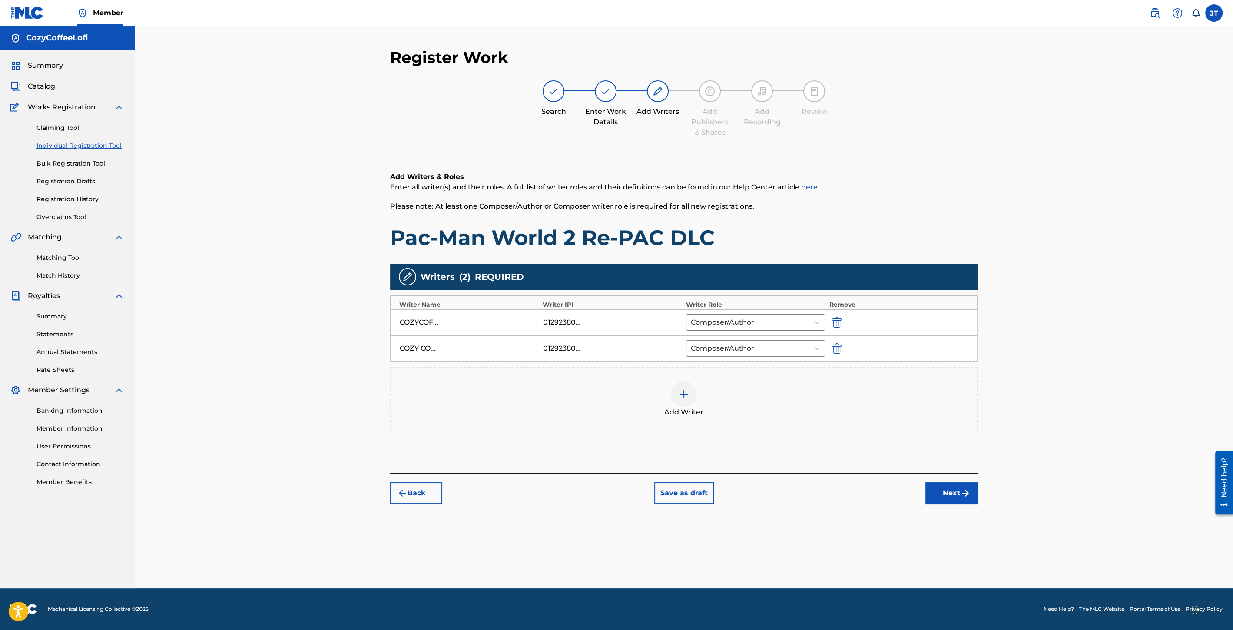
click at [966, 485] on button "Next" at bounding box center [952, 493] width 52 height 22
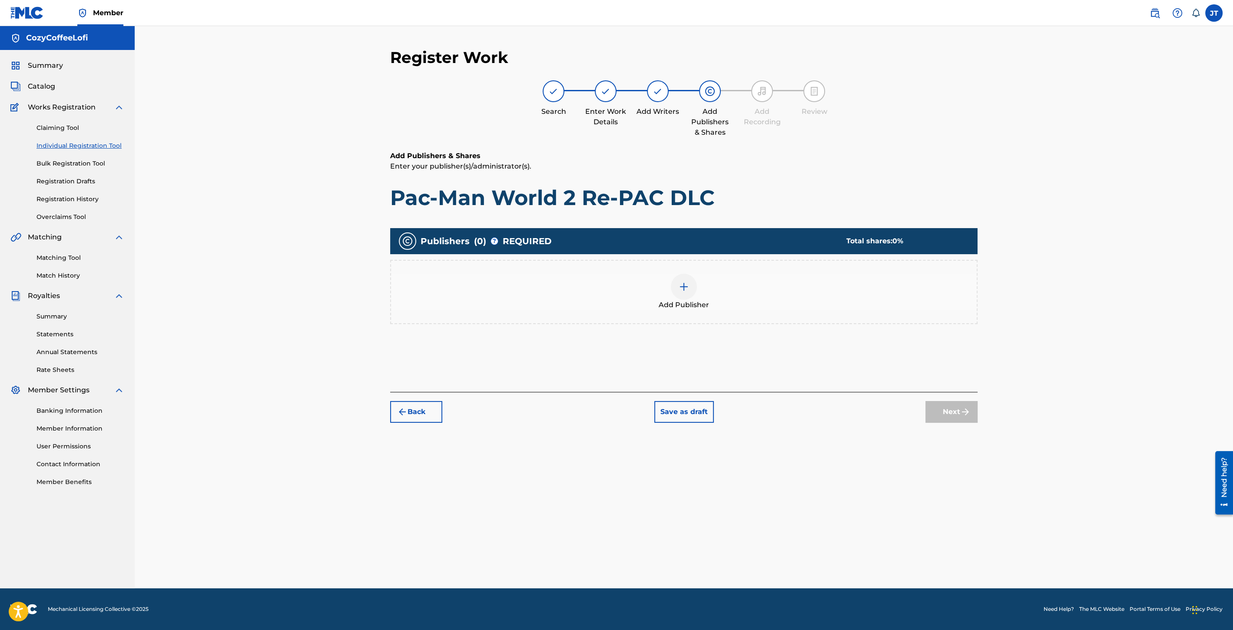
click at [680, 287] on img at bounding box center [684, 287] width 10 height 10
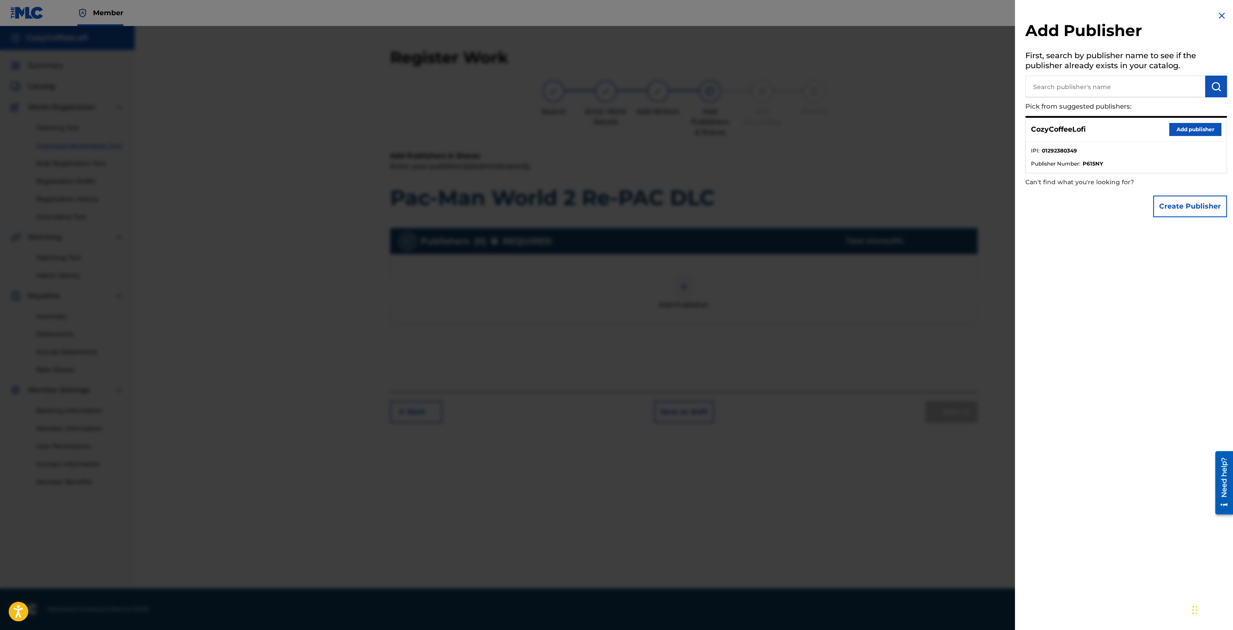
click at [1200, 134] on button "Add publisher" at bounding box center [1195, 129] width 52 height 13
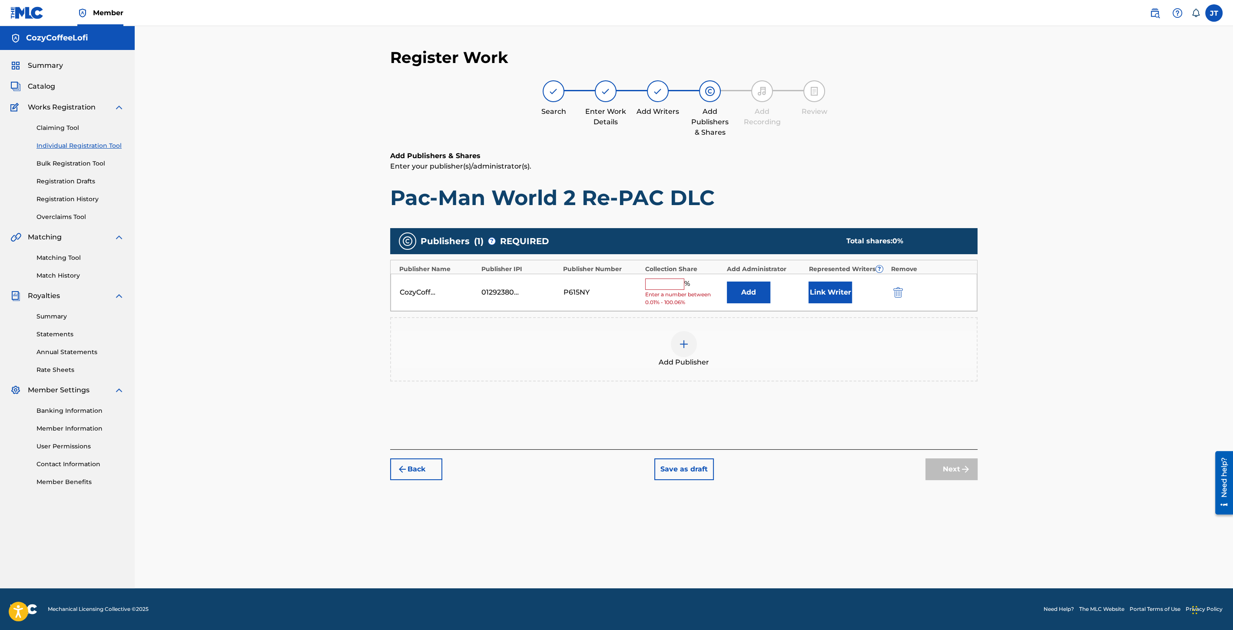
click at [660, 278] on div "CozyCoffeeLofi 01292380349 P615NY % Enter a number between 0.01% - 100.06% Add …" at bounding box center [684, 293] width 587 height 38
click at [660, 279] on input "text" at bounding box center [664, 284] width 39 height 11
type input "100"
click at [819, 280] on button "Link Writer" at bounding box center [830, 290] width 43 height 22
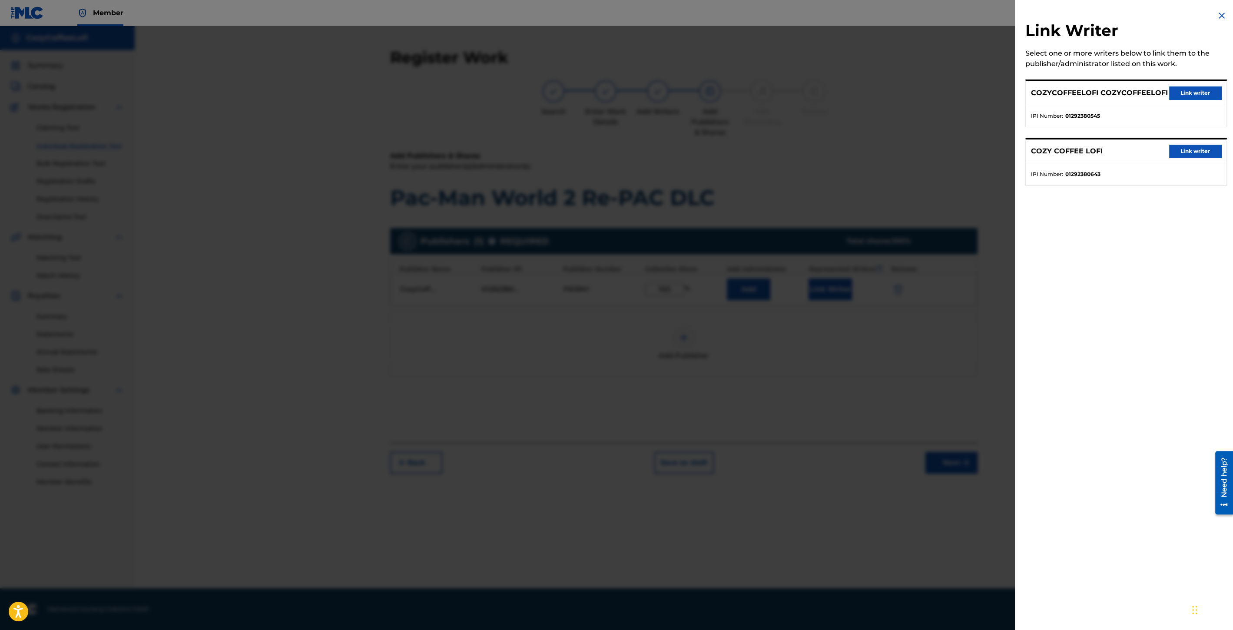
click at [1172, 89] on button "Link writer" at bounding box center [1195, 92] width 52 height 13
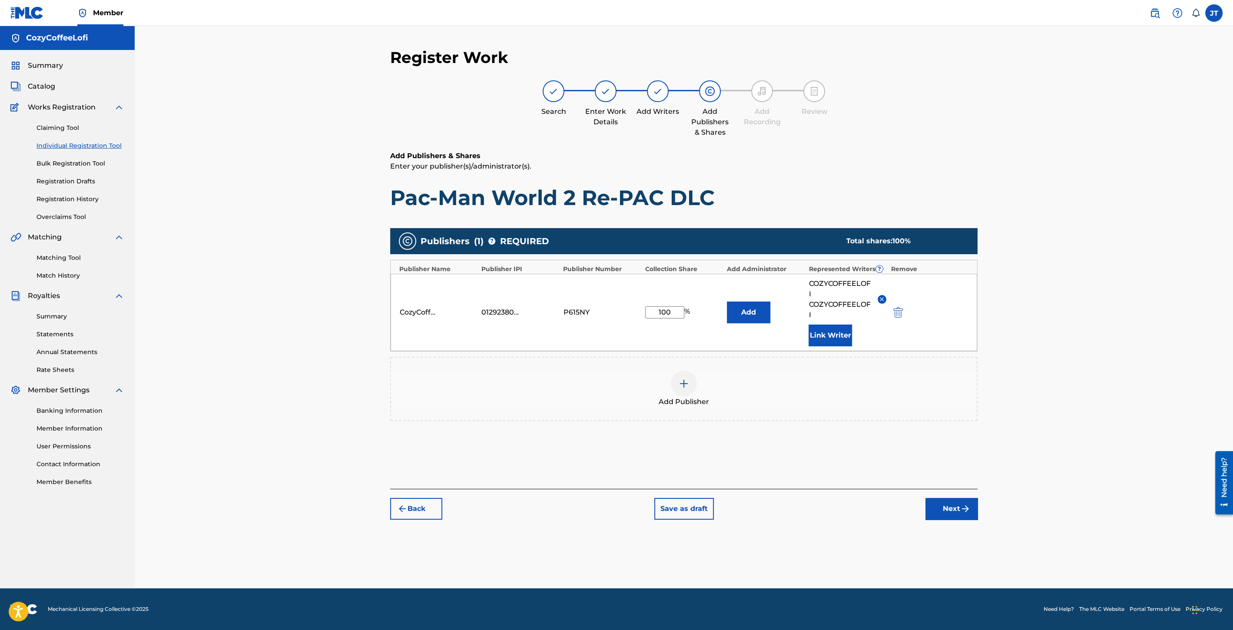
click at [817, 334] on button "Link Writer" at bounding box center [830, 336] width 43 height 22
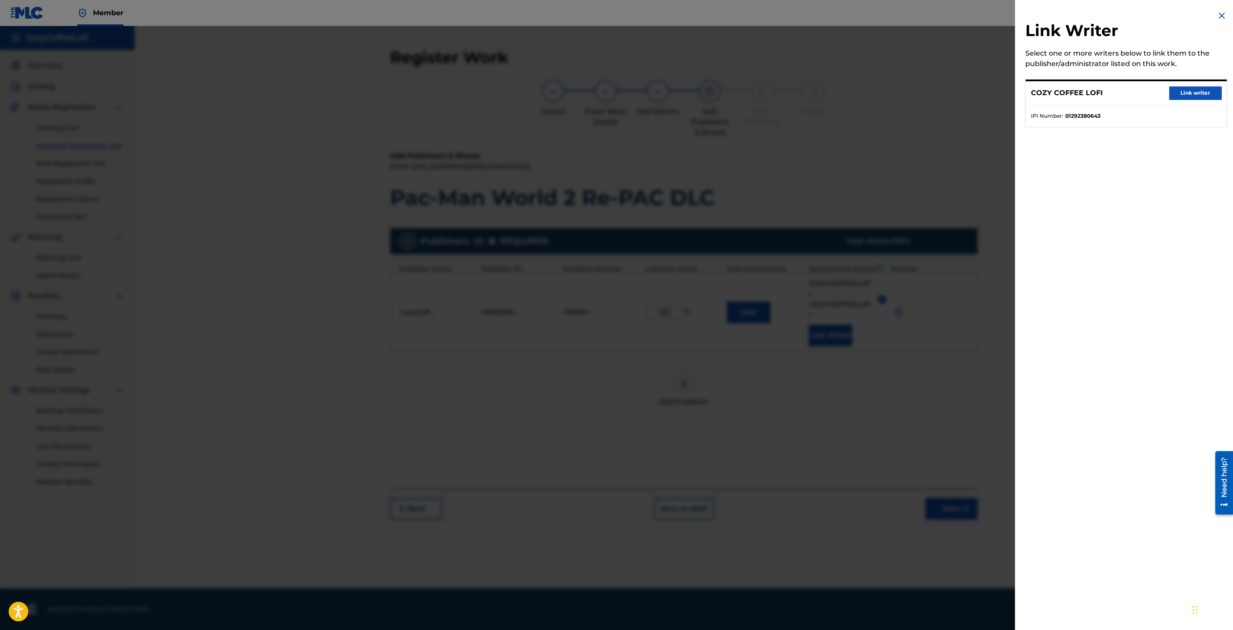
click at [1187, 95] on button "Link writer" at bounding box center [1195, 92] width 52 height 13
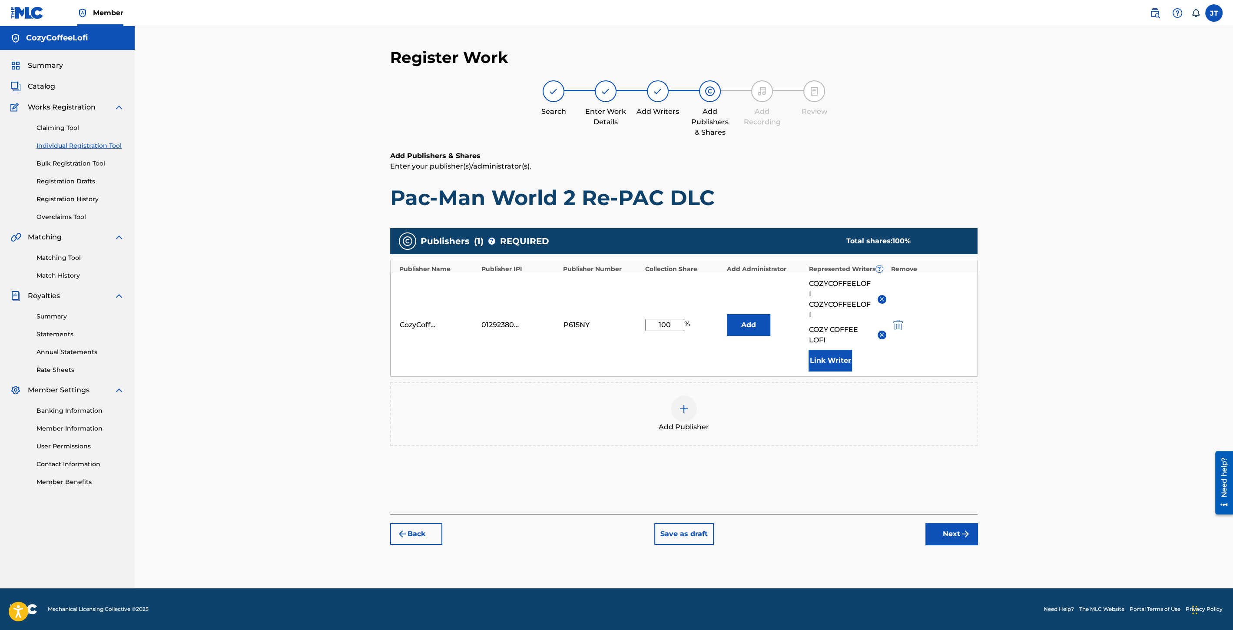
click at [953, 524] on button "Next" at bounding box center [952, 534] width 52 height 22
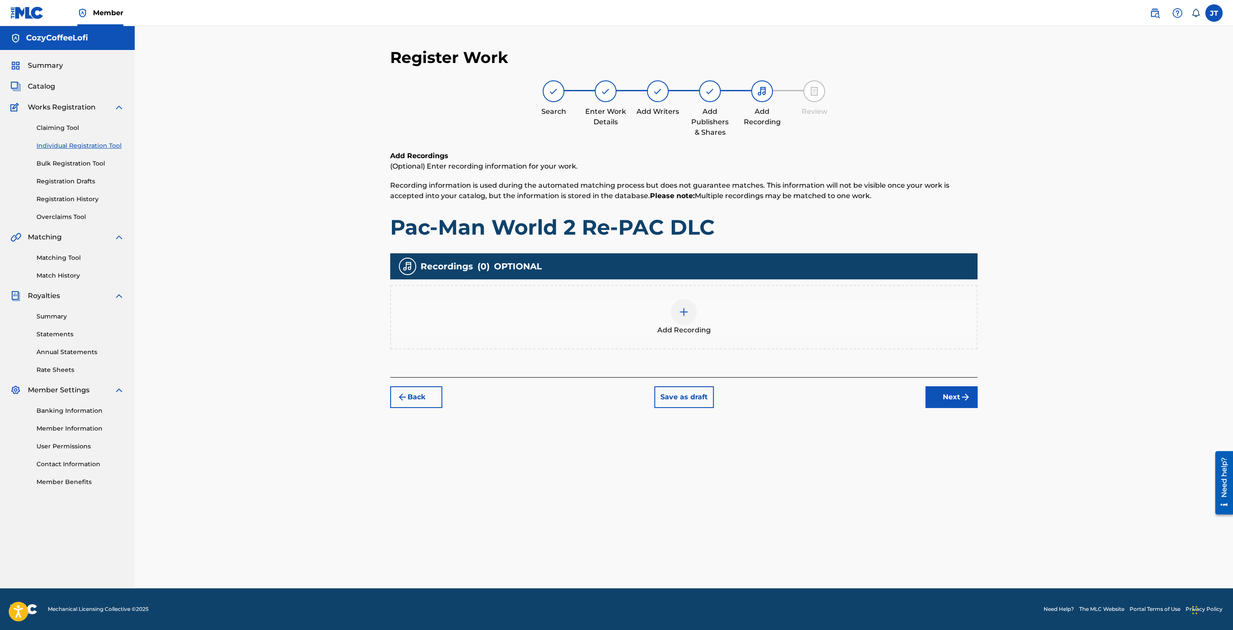
click at [697, 304] on div "Add Recording" at bounding box center [684, 317] width 586 height 37
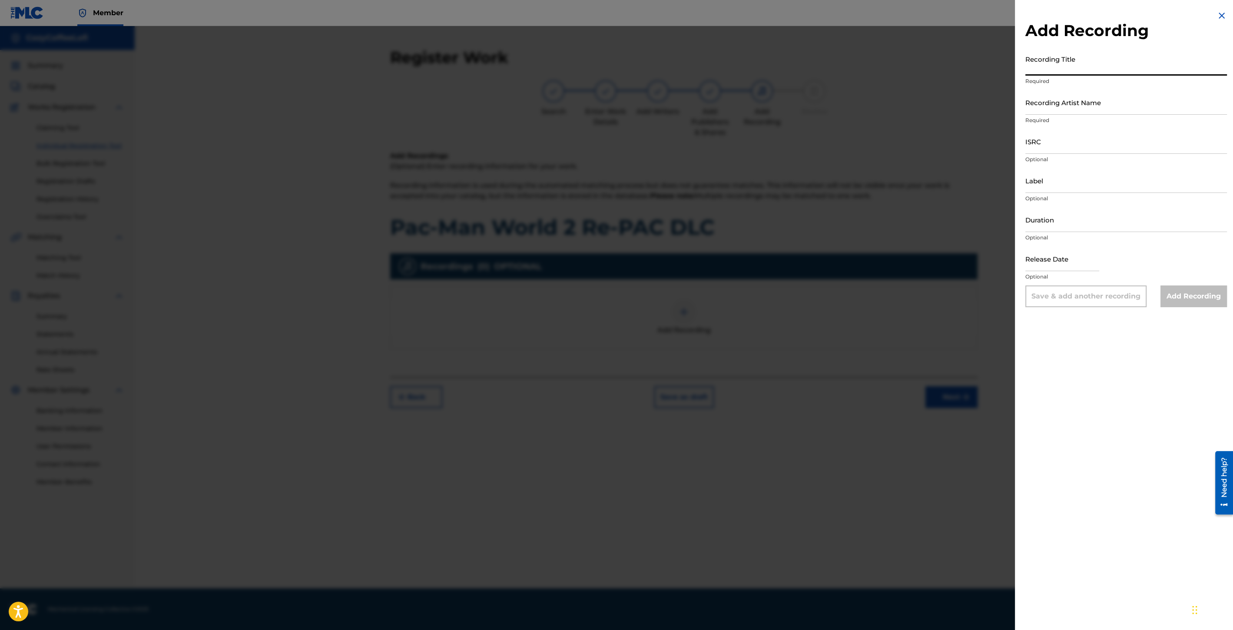
click at [1088, 63] on input "Recording Title" at bounding box center [1127, 63] width 202 height 25
paste input "Pac-Man World 2 Re-PAC DLC"
click at [1027, 70] on input "Pac-Man World 2 Re-PAC DLC" at bounding box center [1127, 63] width 202 height 25
type input "Pac-Man World 2 Re-PAC DLC"
click at [1054, 110] on input "Recording Artist Name" at bounding box center [1127, 102] width 202 height 25
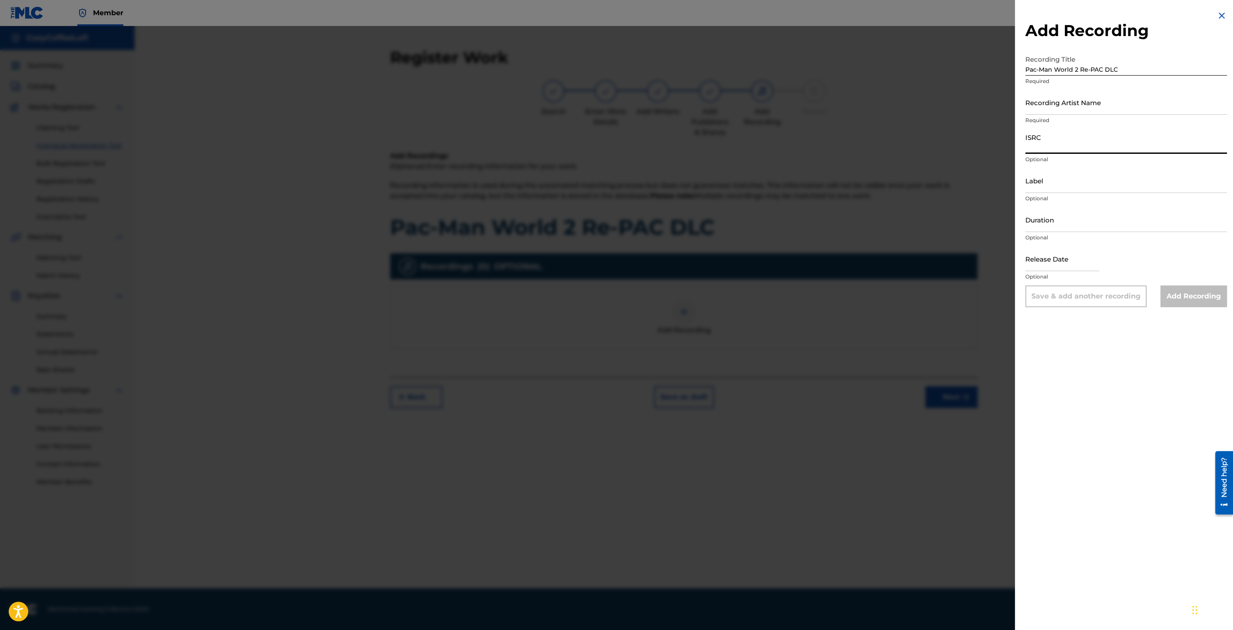
click at [1076, 141] on input "ISRC" at bounding box center [1127, 141] width 202 height 25
paste input "QZZ7V2506737"
type input "QZZ7V2506737"
click at [1047, 107] on input "Recording Artist Name" at bounding box center [1127, 102] width 202 height 25
type input "CozyCoffeeLofi"
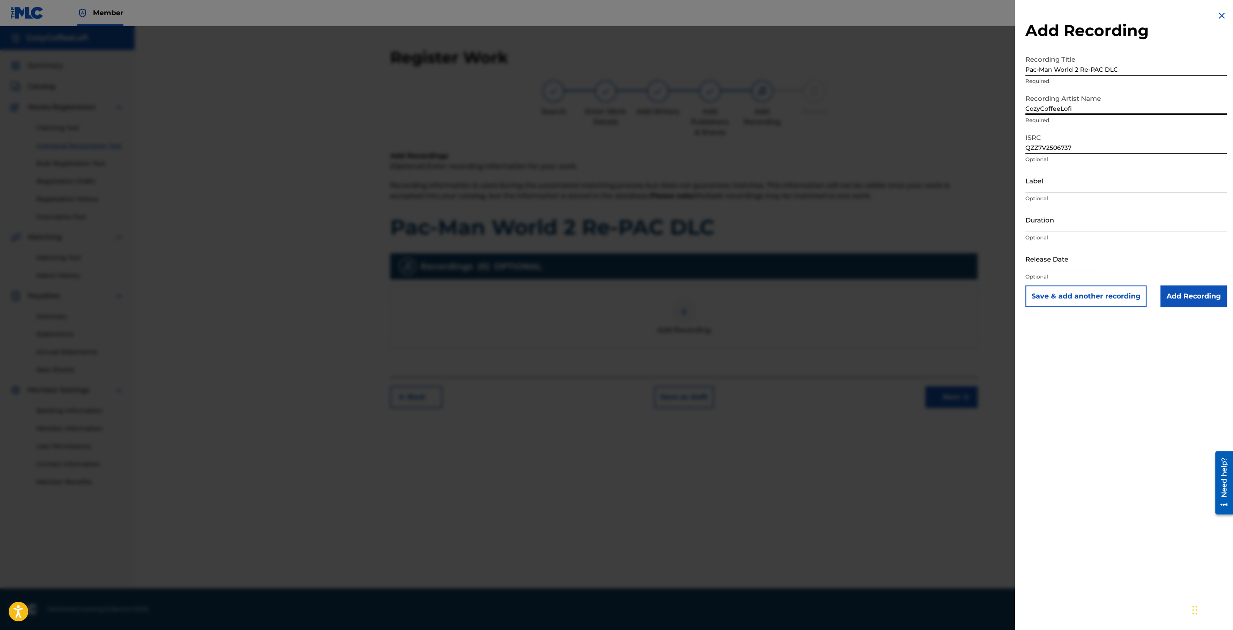
click at [1047, 184] on input "Label" at bounding box center [1127, 180] width 202 height 25
type input "CozyCoffeeLofi"
click at [1049, 219] on input "Duration" at bounding box center [1127, 219] width 202 height 25
type input "02:38"
click at [1045, 266] on input "text" at bounding box center [1063, 258] width 74 height 25
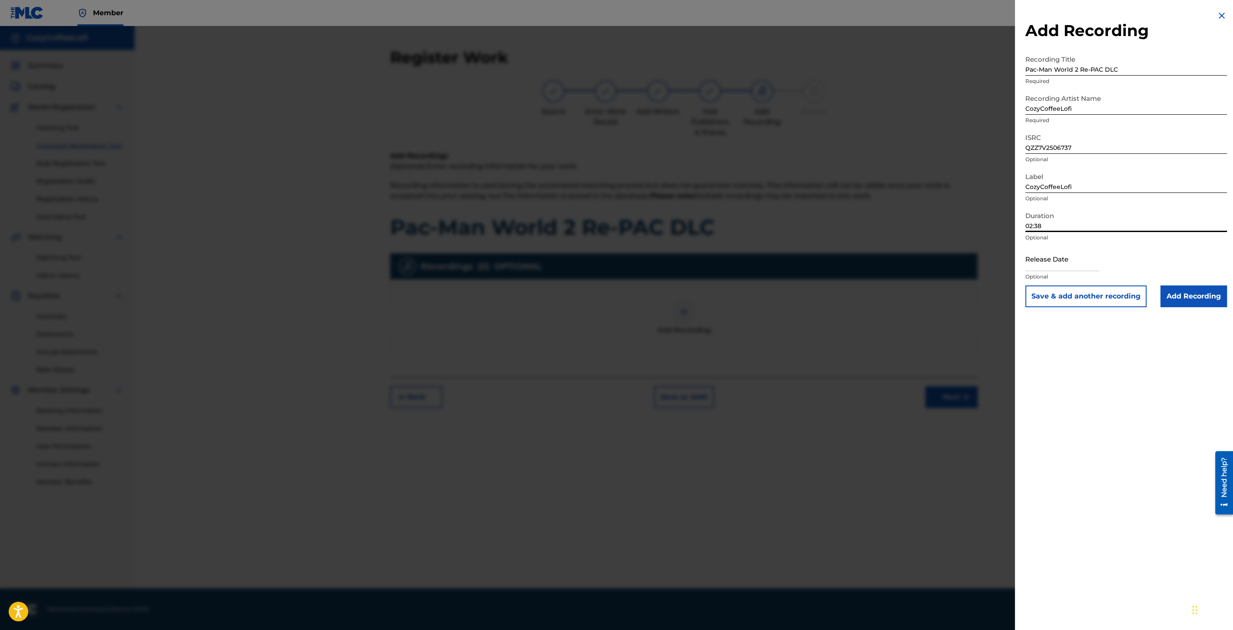
select select "8"
select select "2025"
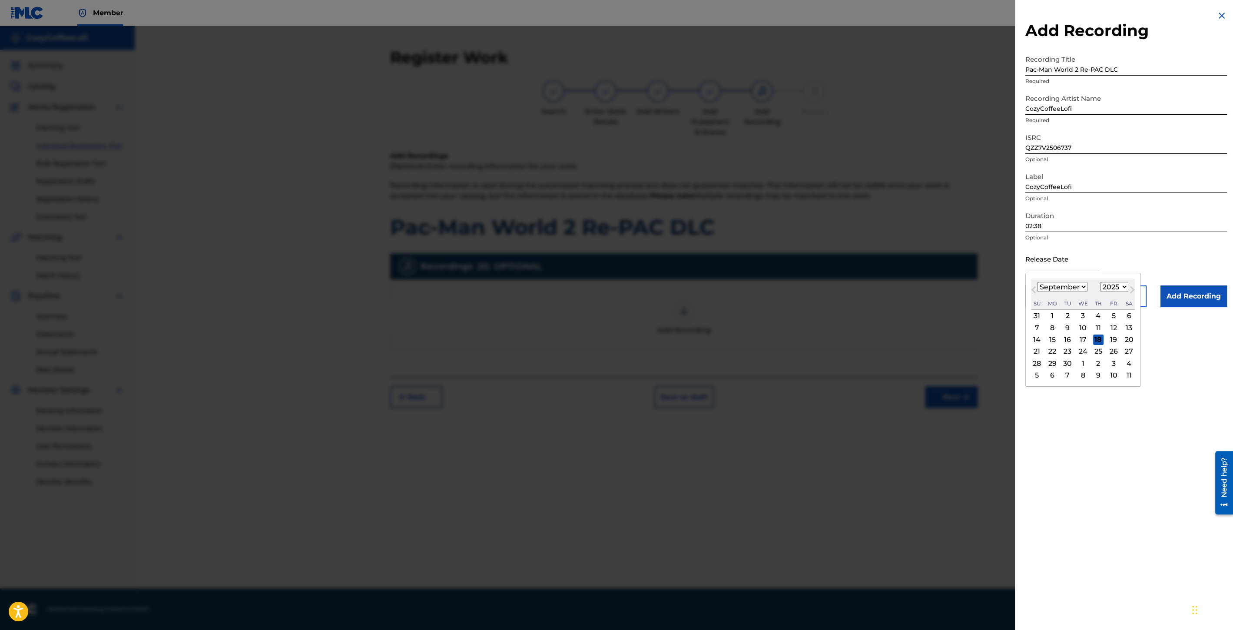
click at [1044, 281] on div "[DATE] January February March April May June July August September October Nove…" at bounding box center [1083, 294] width 104 height 31
click at [1099, 328] on div "11" at bounding box center [1098, 327] width 10 height 10
type input "[DATE]"
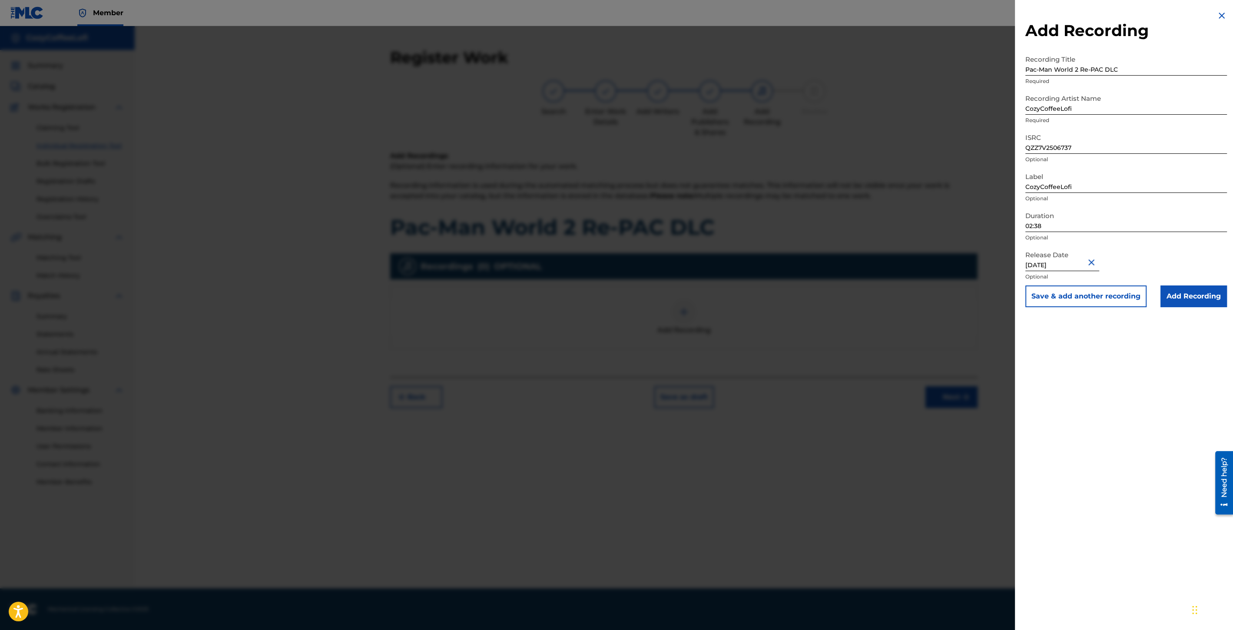
click at [1097, 301] on button "Save & add another recording" at bounding box center [1086, 296] width 121 height 22
click at [1220, 15] on img at bounding box center [1222, 15] width 10 height 10
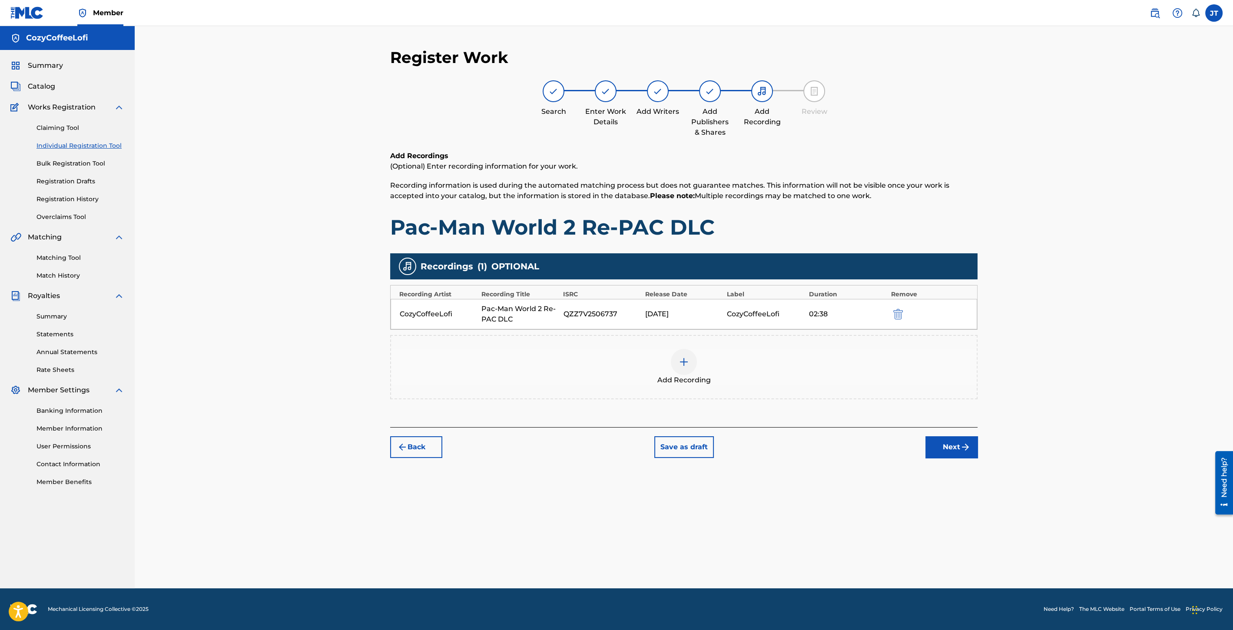
click at [964, 442] on img "submit" at bounding box center [965, 447] width 10 height 10
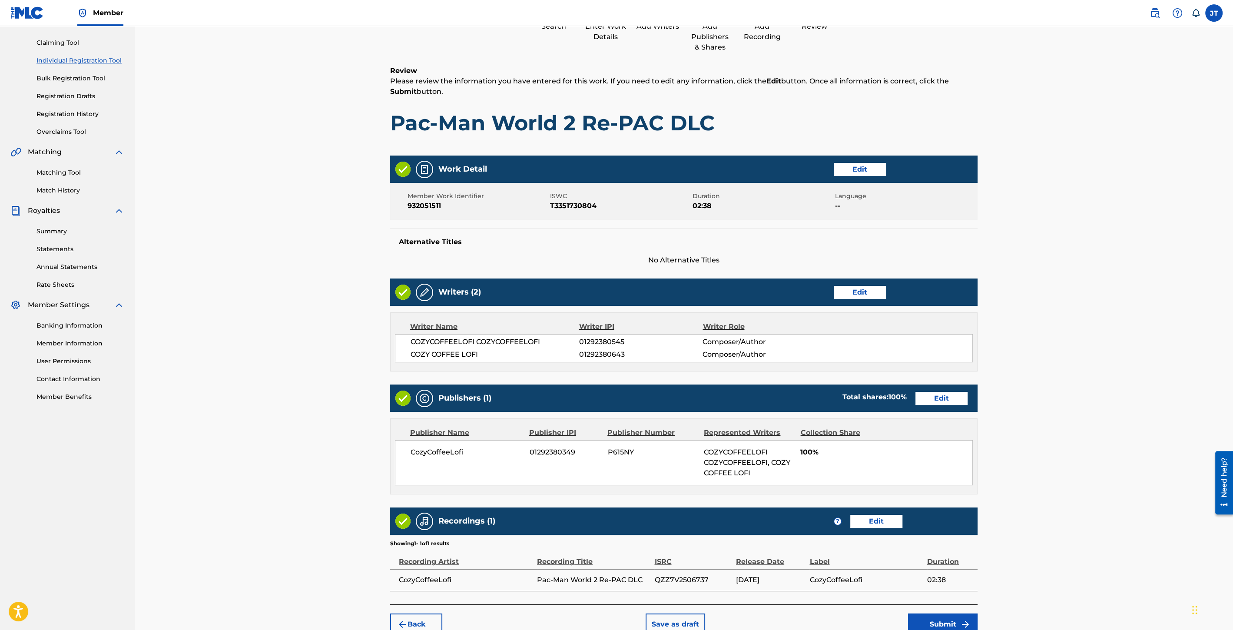
scroll to position [130, 0]
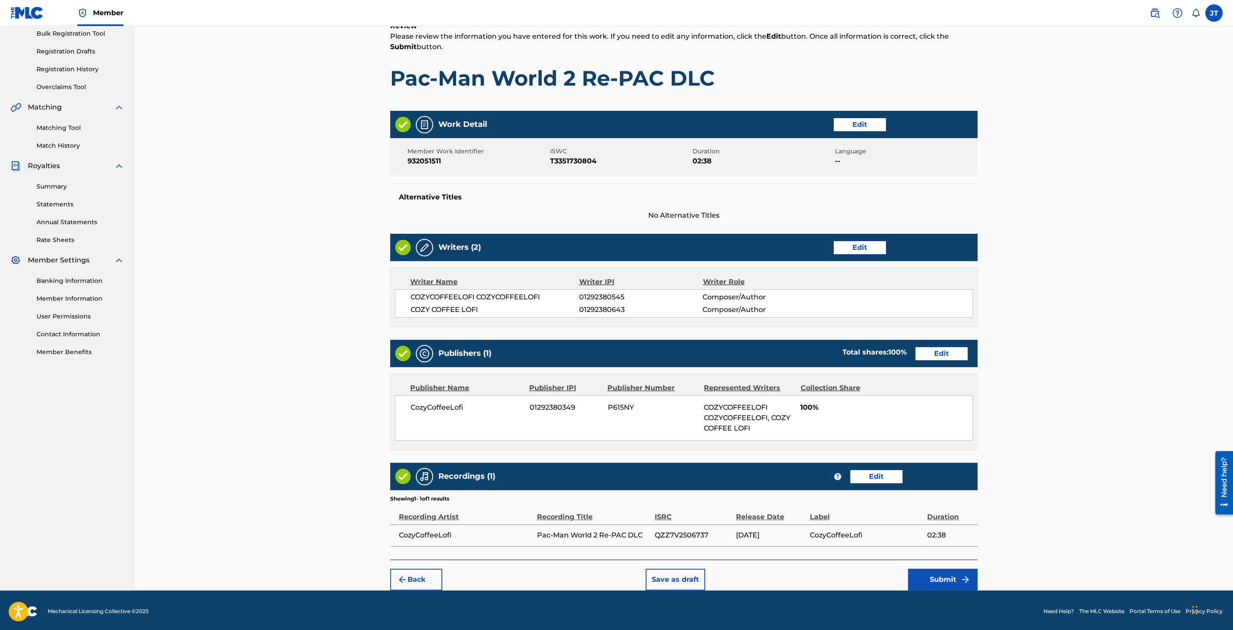
click at [954, 573] on button "Submit" at bounding box center [943, 580] width 70 height 22
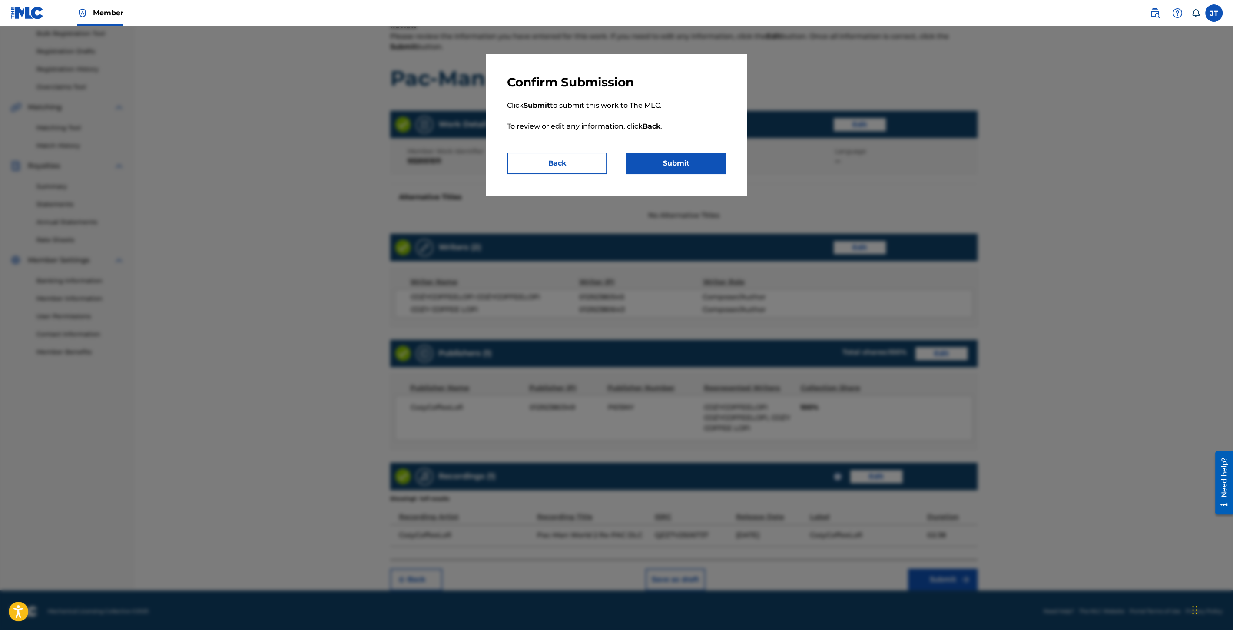
click at [702, 173] on button "Submit" at bounding box center [676, 164] width 100 height 22
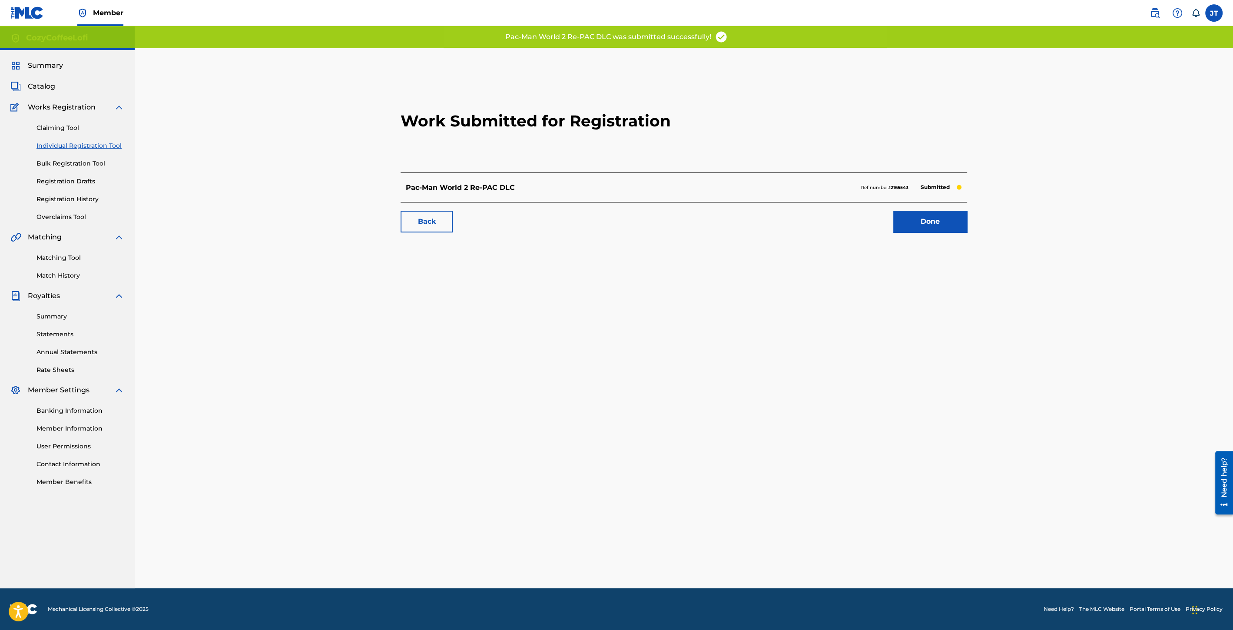
click at [940, 214] on link "Done" at bounding box center [930, 222] width 74 height 22
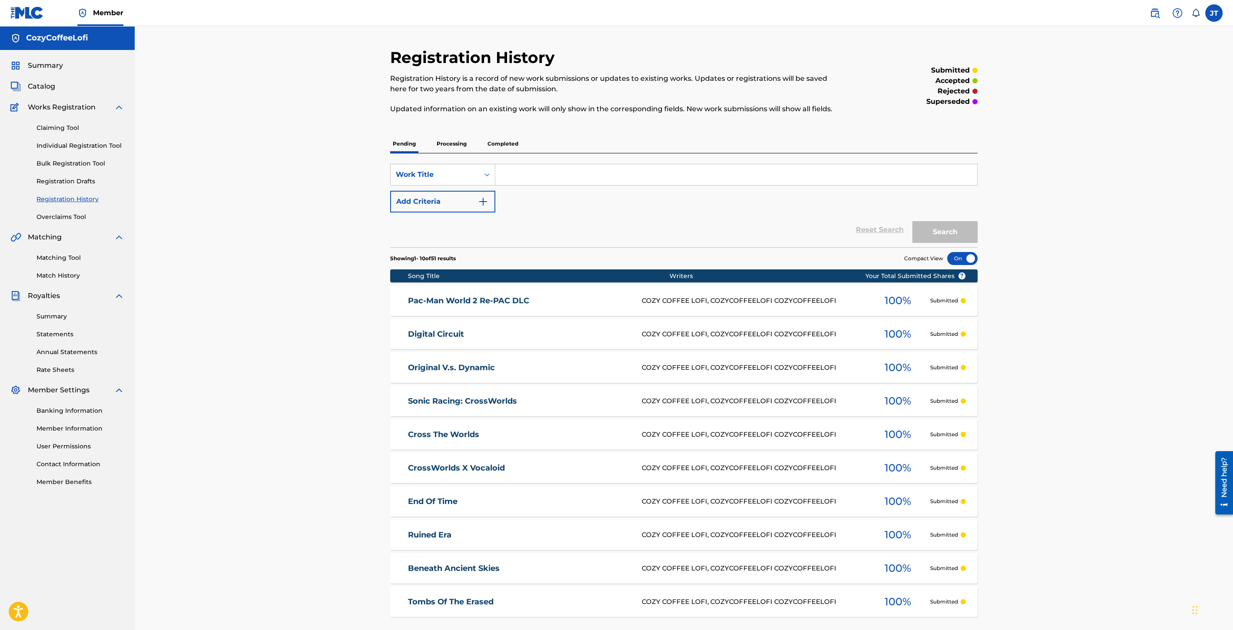
click at [102, 148] on link "Individual Registration Tool" at bounding box center [81, 145] width 88 height 9
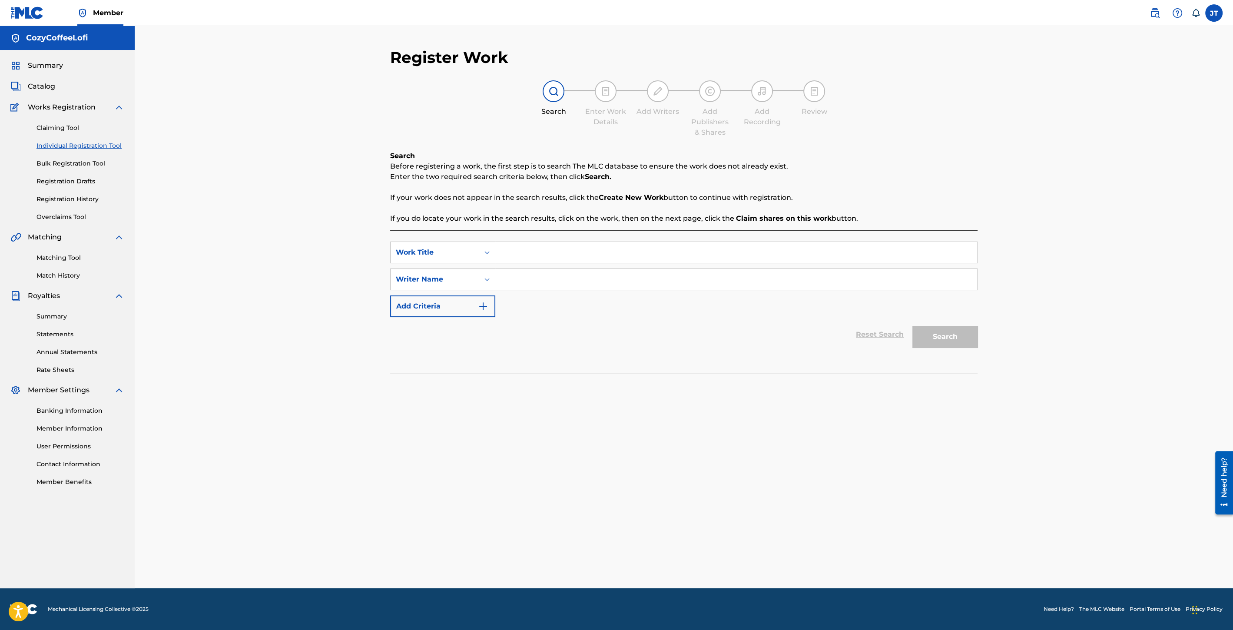
click at [543, 252] on input "Search Form" at bounding box center [736, 252] width 482 height 21
paste input "Sonic CrossWorlds (SpongeBob & [PERSON_NAME])"
click at [502, 253] on input "Sonic CrossWorlds (SpongeBob & [PERSON_NAME])" at bounding box center [736, 252] width 482 height 21
type input "Sonic CrossWorlds (SpongeBob & [PERSON_NAME])"
click at [629, 284] on input "Search Form" at bounding box center [736, 279] width 482 height 21
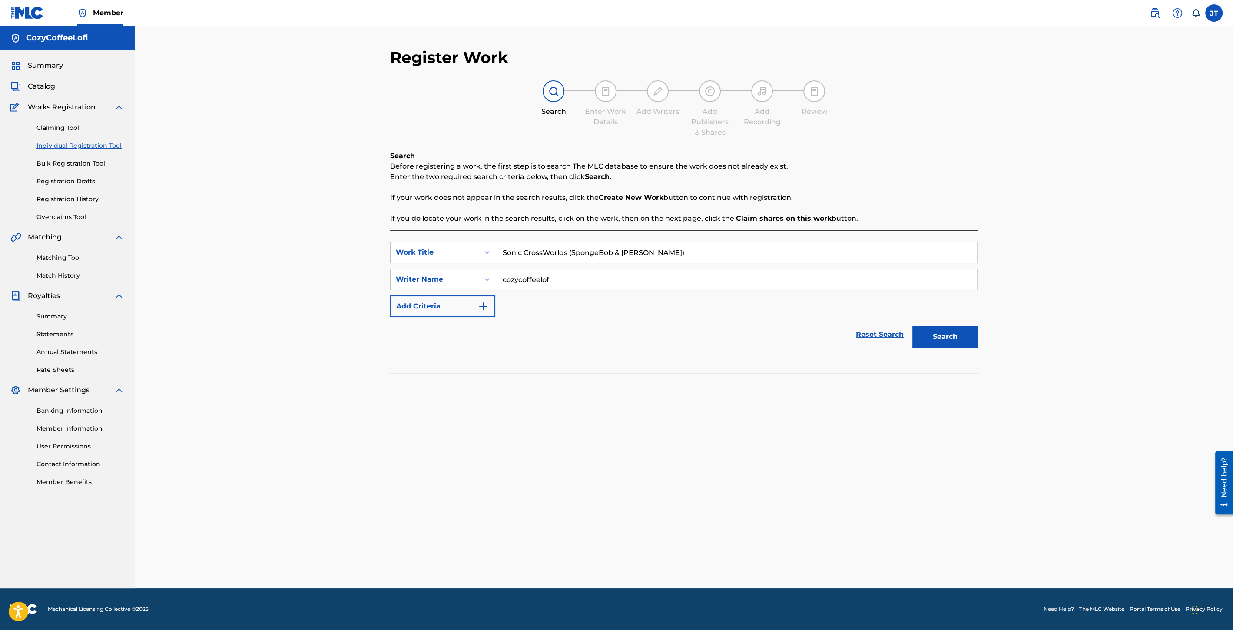
type input "cozycoffeelofi"
click at [936, 328] on button "Search" at bounding box center [945, 337] width 65 height 22
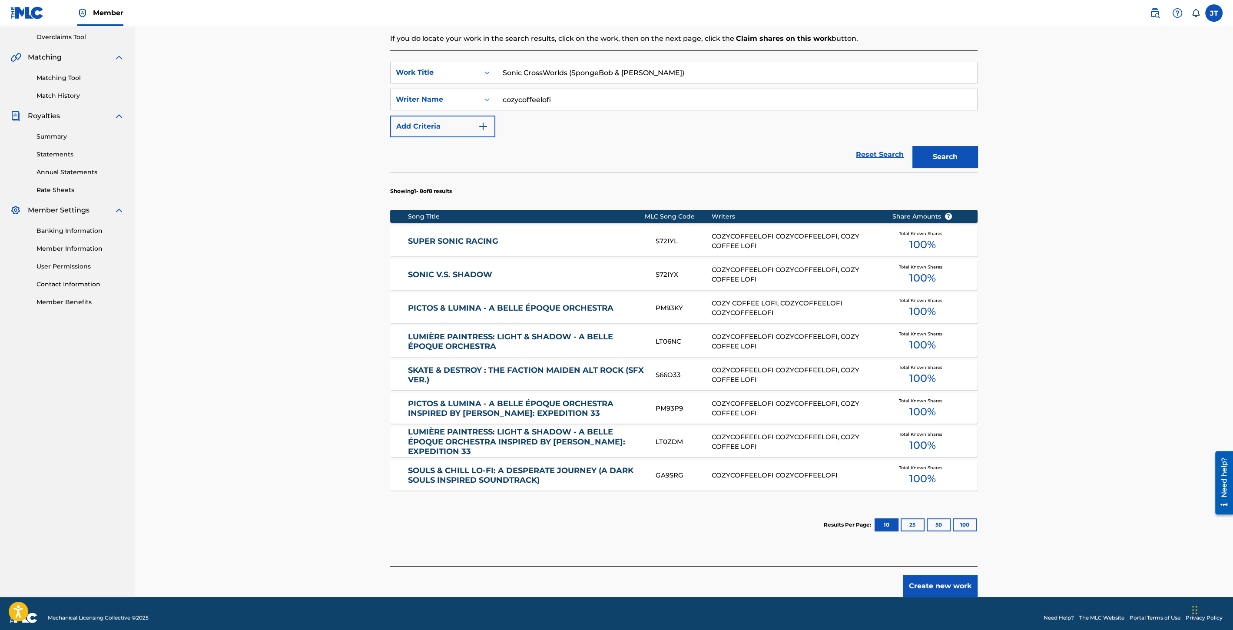
scroll to position [188, 0]
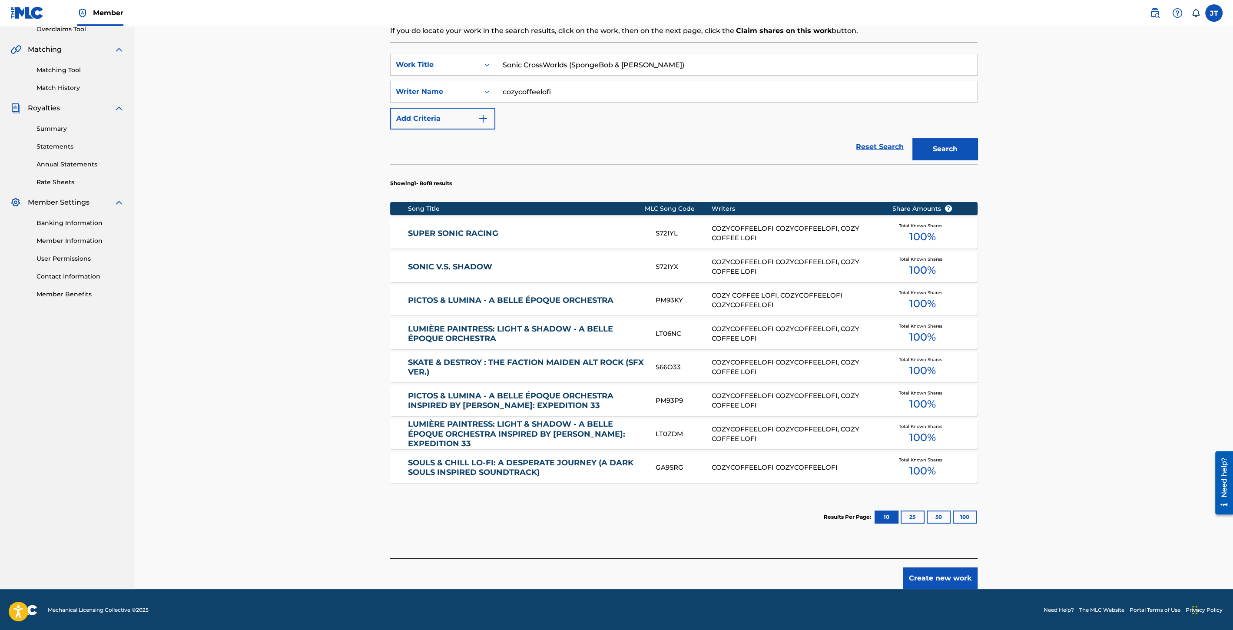
click at [953, 572] on button "Create new work" at bounding box center [940, 579] width 75 height 22
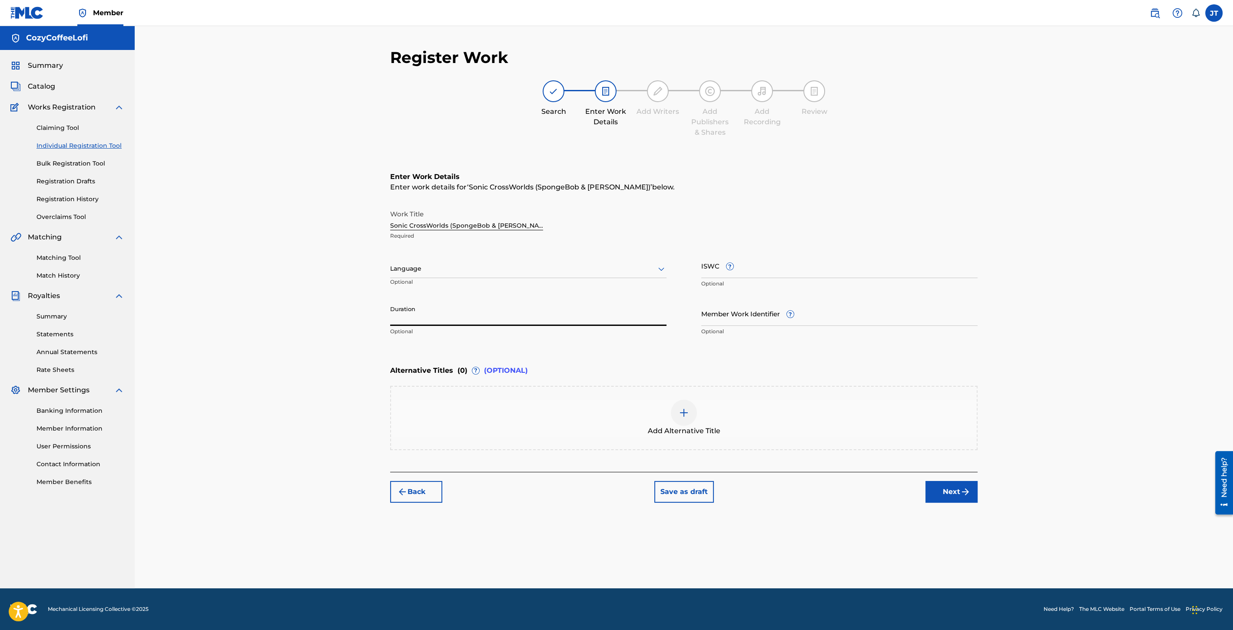
click at [438, 318] on input "Duration" at bounding box center [528, 313] width 276 height 25
type input "03:27"
click at [765, 317] on input "Member Work Identifier ?" at bounding box center [839, 313] width 276 height 25
paste input "932051512"
type input "932051512"
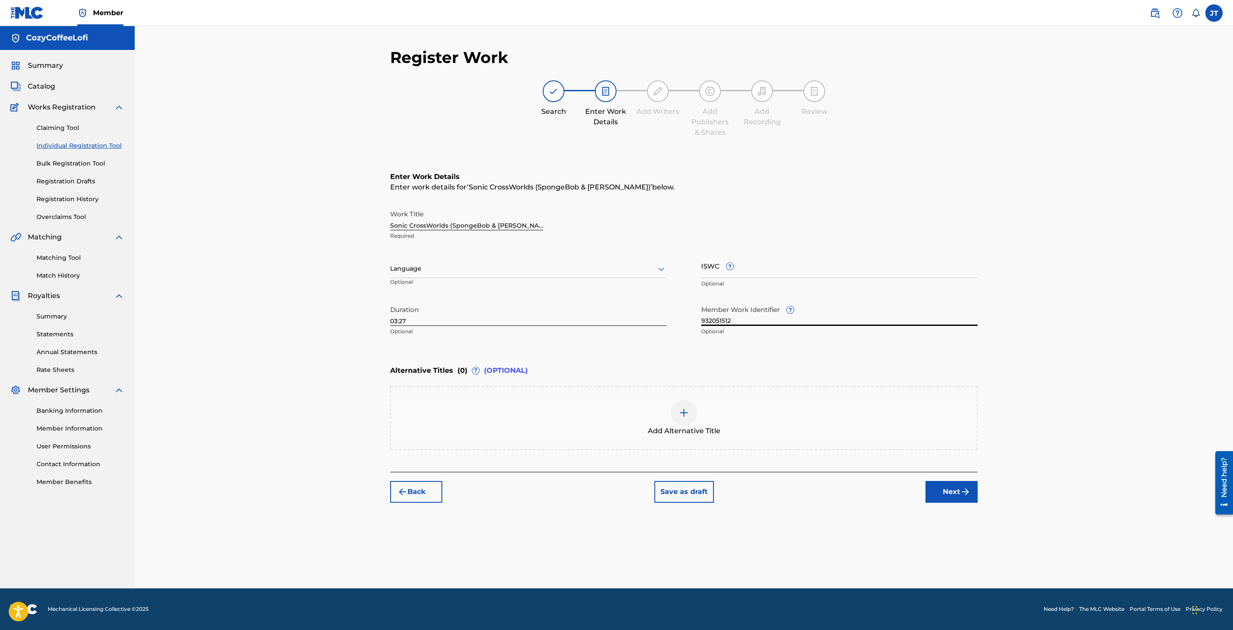
click at [716, 269] on input "ISWC ?" at bounding box center [839, 265] width 276 height 25
paste input "T3351730779"
type input "T3351730779"
click at [954, 495] on button "Next" at bounding box center [952, 492] width 52 height 22
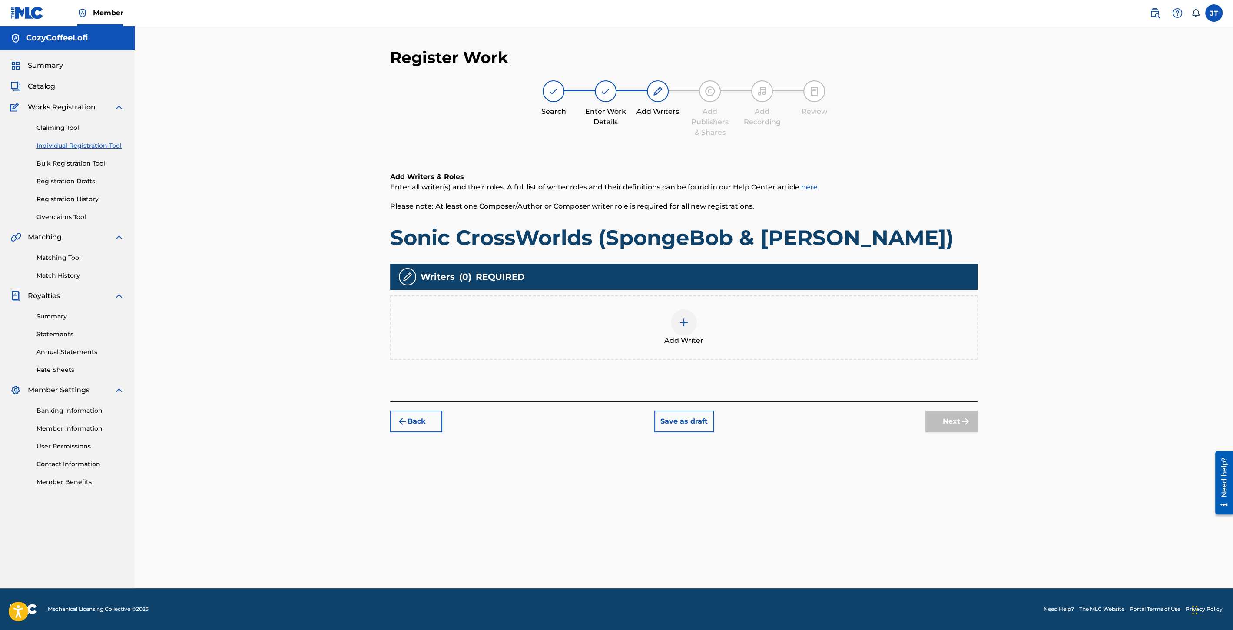
click at [687, 325] on img at bounding box center [684, 322] width 10 height 10
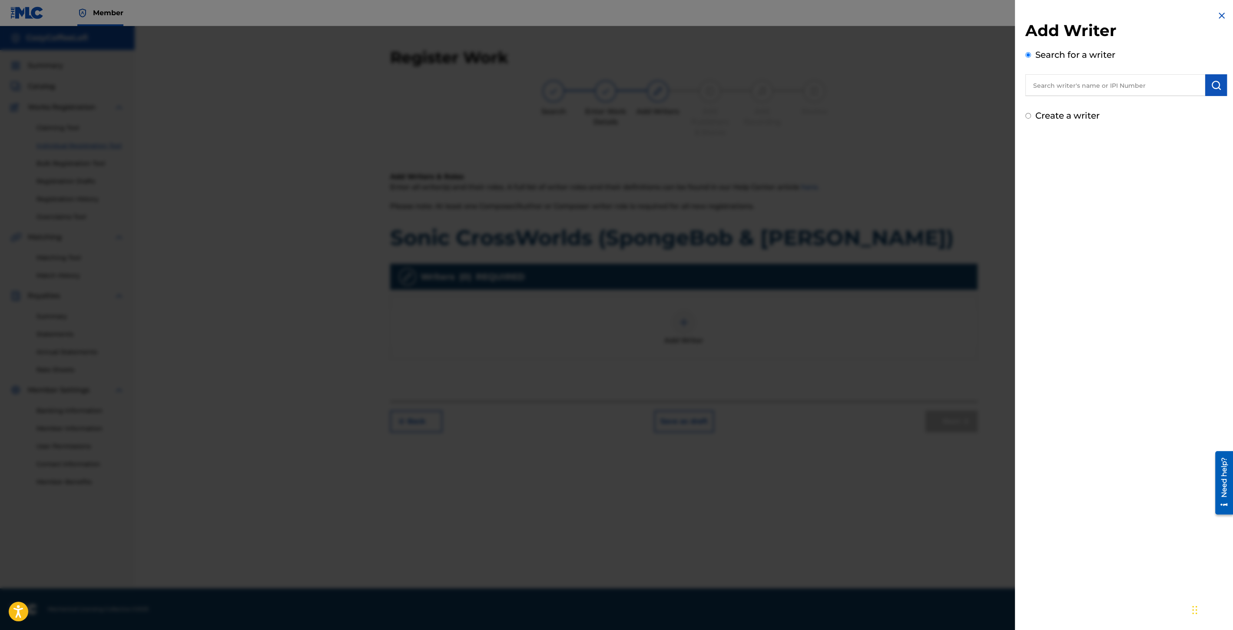
click at [1055, 88] on input "text" at bounding box center [1116, 85] width 180 height 22
click at [1095, 108] on span "eelofi cozycoffeelofi" at bounding box center [1097, 105] width 69 height 8
type input "cozycoffeelofi cozycoffeelofi"
click at [1221, 77] on button "submit" at bounding box center [1216, 85] width 22 height 22
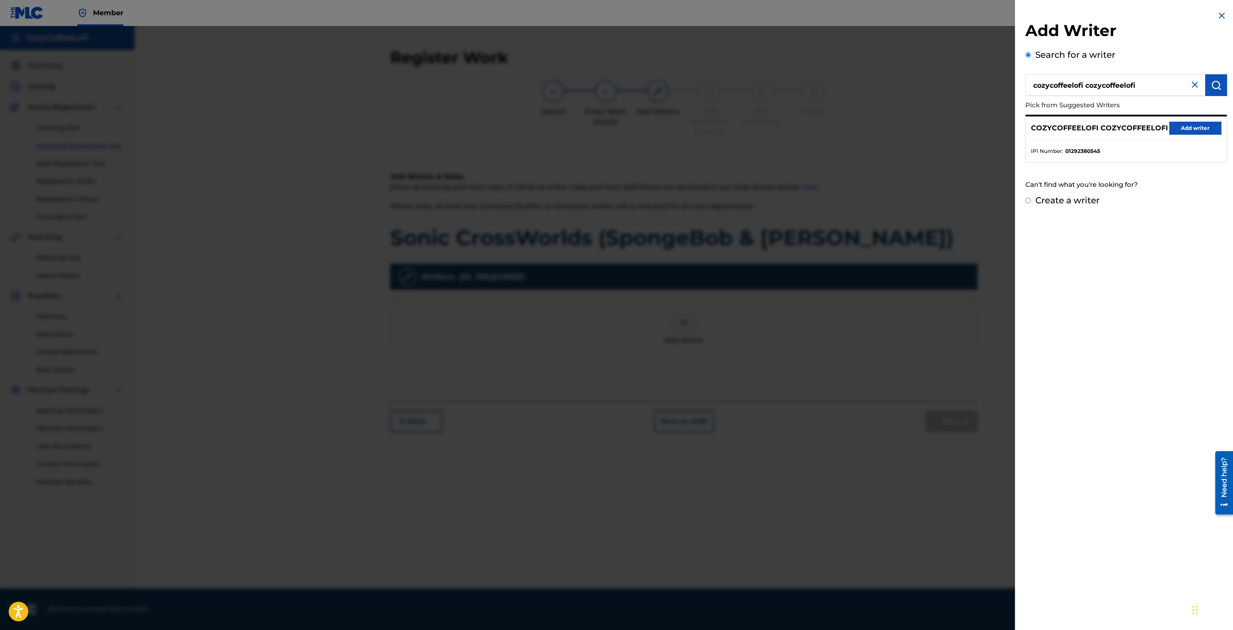
click at [1205, 132] on button "Add writer" at bounding box center [1195, 128] width 52 height 13
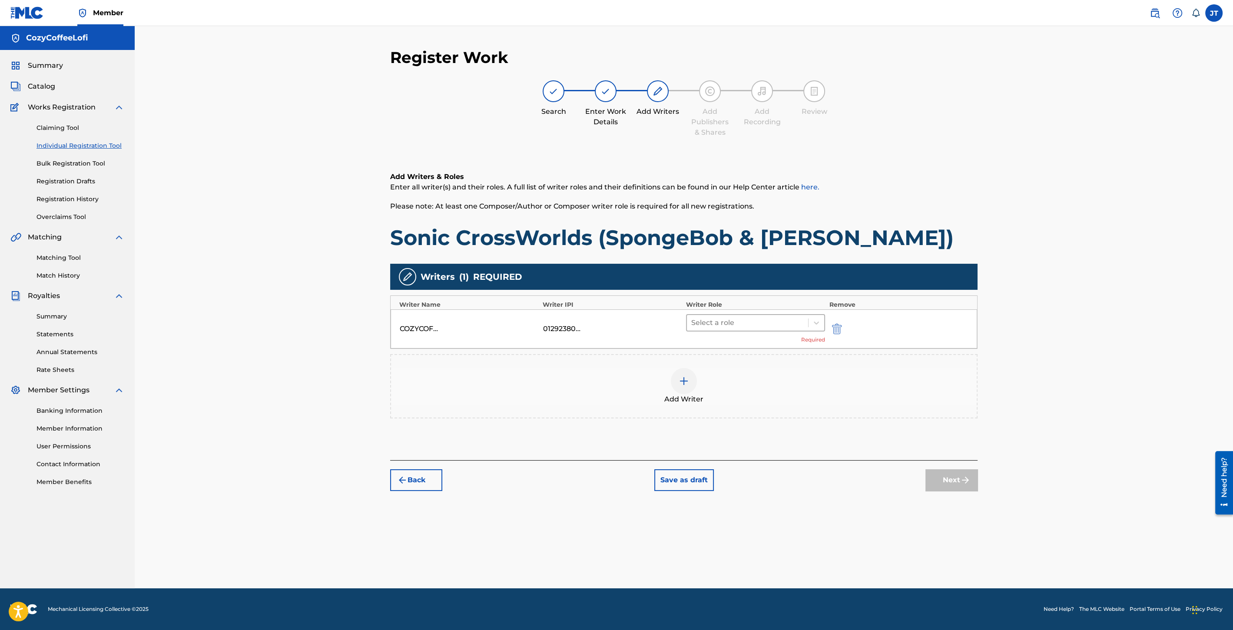
click at [707, 329] on div "Select a role" at bounding box center [747, 323] width 121 height 16
click at [714, 343] on div "Composer/Author" at bounding box center [755, 344] width 139 height 17
click at [686, 369] on img at bounding box center [684, 368] width 10 height 10
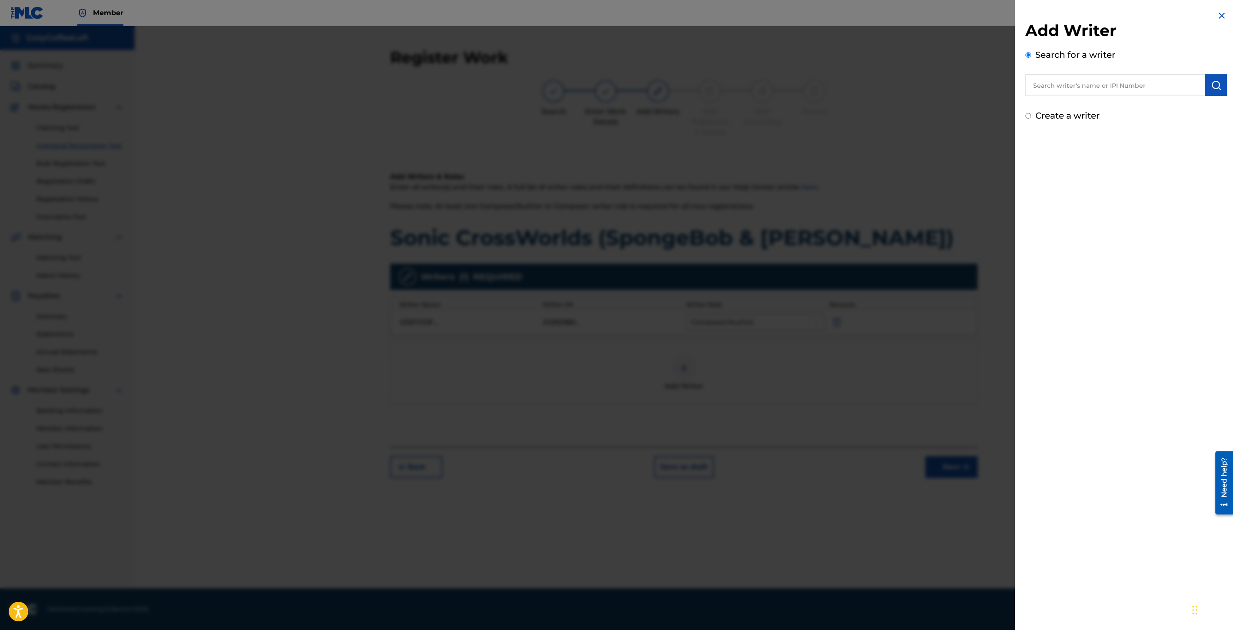
click at [1073, 85] on input "text" at bounding box center [1116, 85] width 180 height 22
click at [1081, 102] on span "ee lofi" at bounding box center [1075, 105] width 21 height 8
type input "cozy coffee lofi"
click at [1214, 81] on img "submit" at bounding box center [1216, 85] width 10 height 10
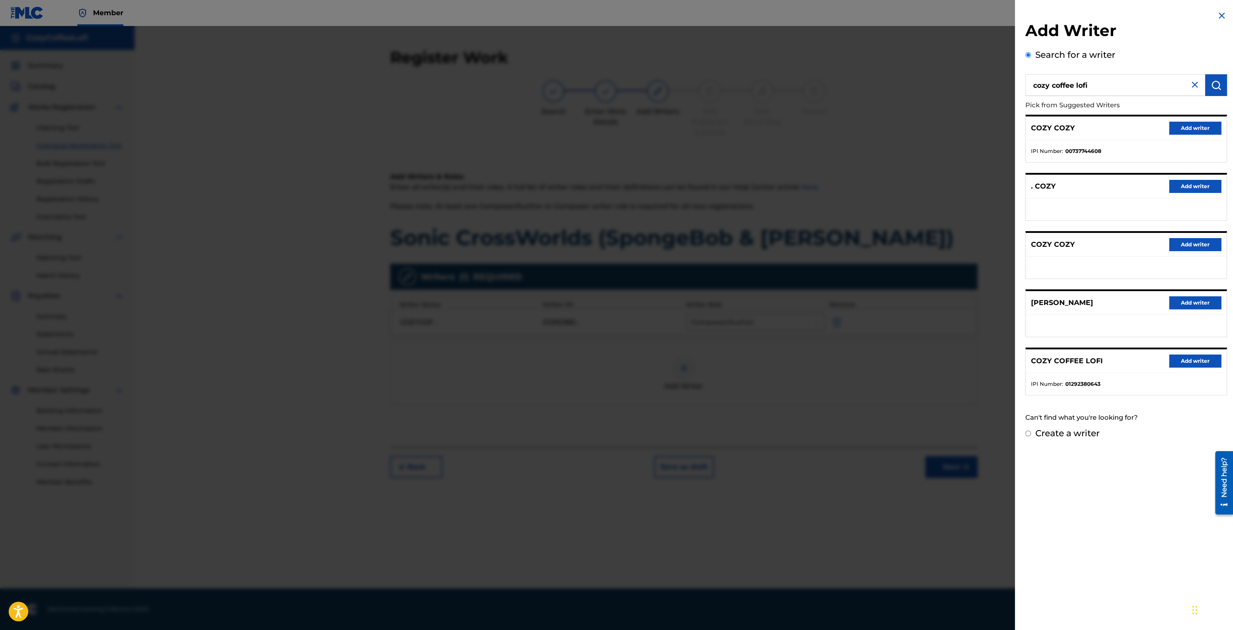
click at [1174, 352] on div "COZY COFFEE LOFI Add writer" at bounding box center [1126, 361] width 201 height 24
click at [1175, 355] on button "Add writer" at bounding box center [1195, 361] width 52 height 13
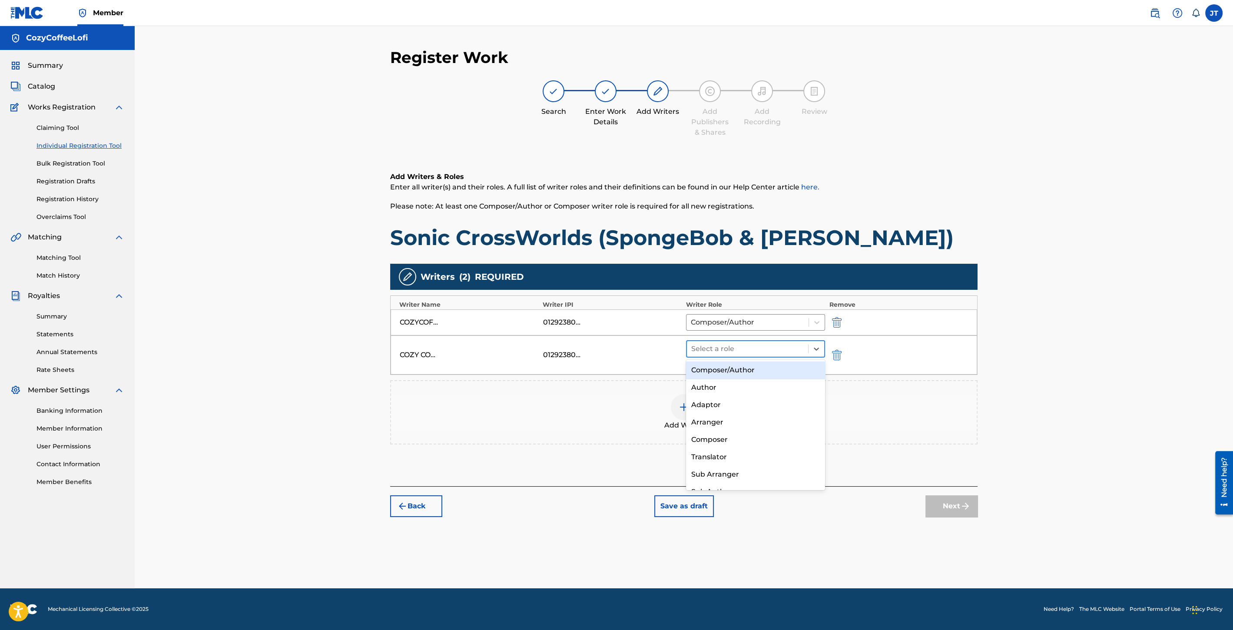
click at [773, 348] on div at bounding box center [747, 349] width 113 height 12
click at [750, 368] on div "Composer/Author" at bounding box center [755, 370] width 139 height 17
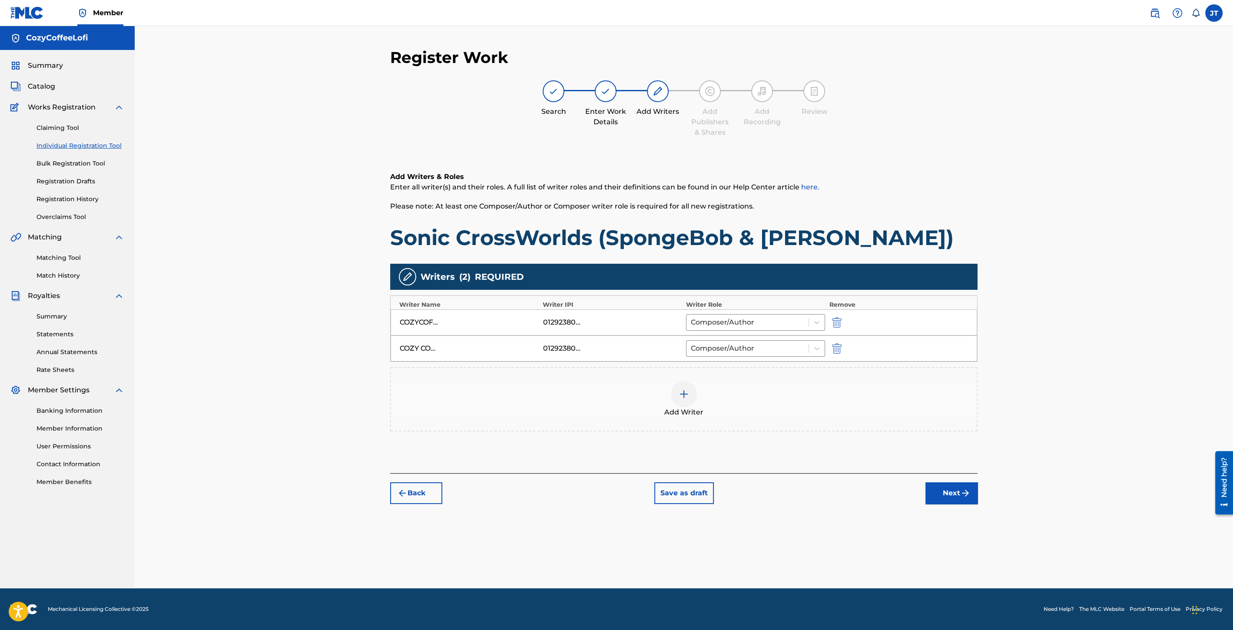
click at [940, 485] on button "Next" at bounding box center [952, 493] width 52 height 22
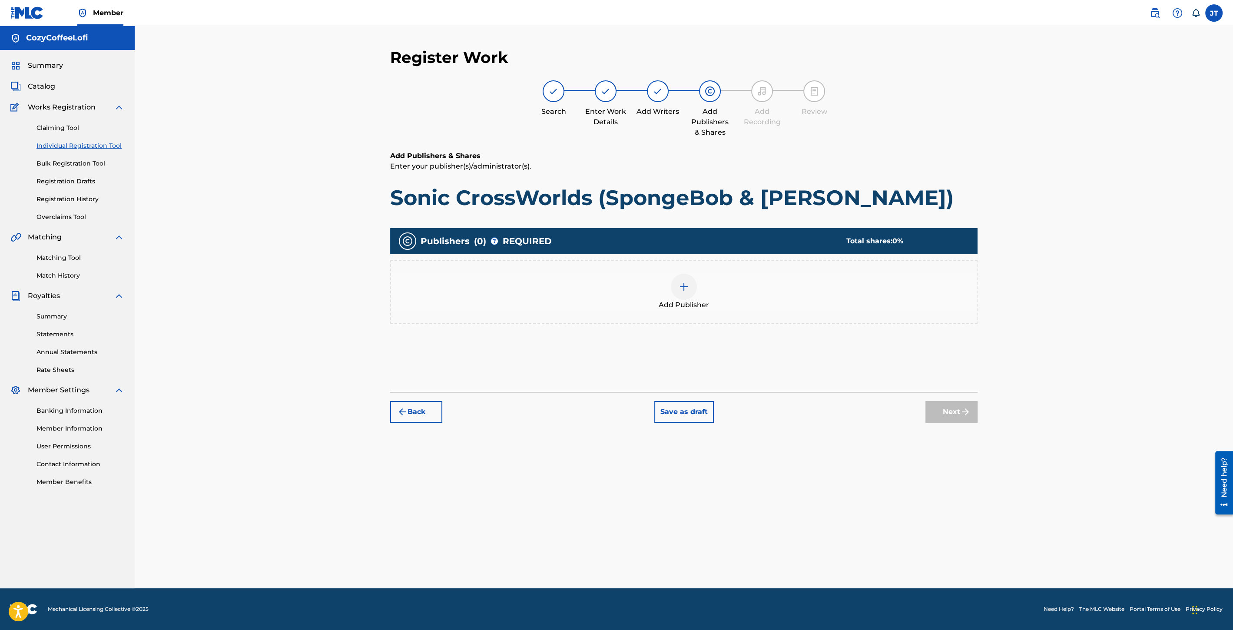
click at [685, 292] on div at bounding box center [684, 287] width 26 height 26
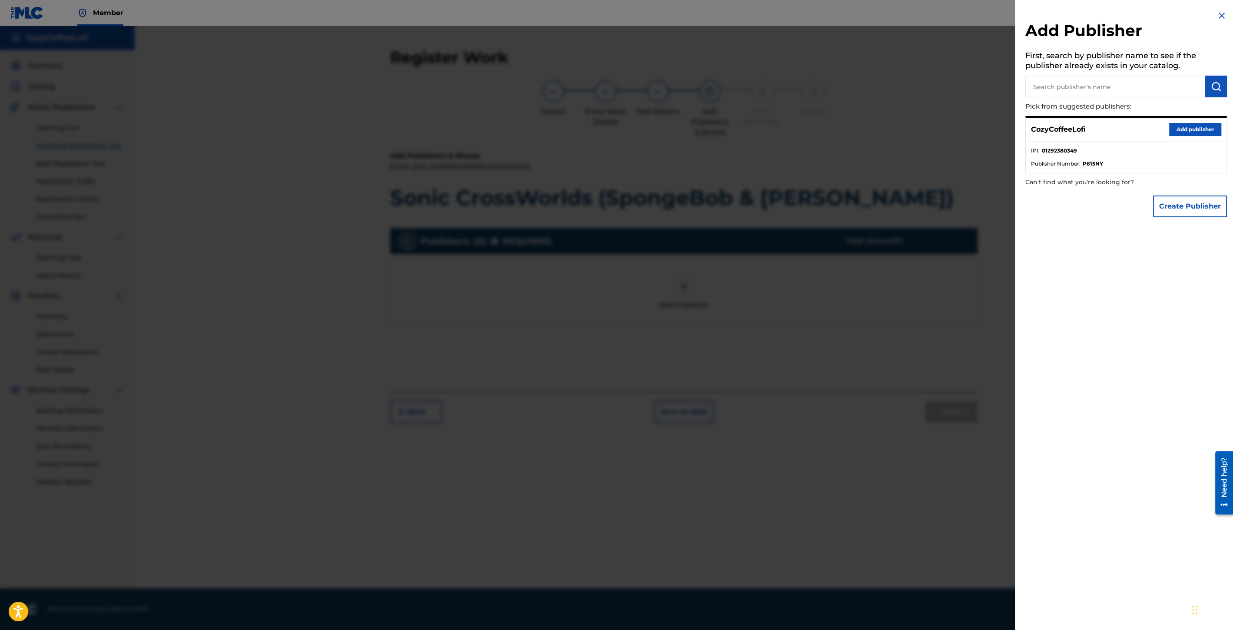
click at [1185, 126] on button "Add publisher" at bounding box center [1195, 129] width 52 height 13
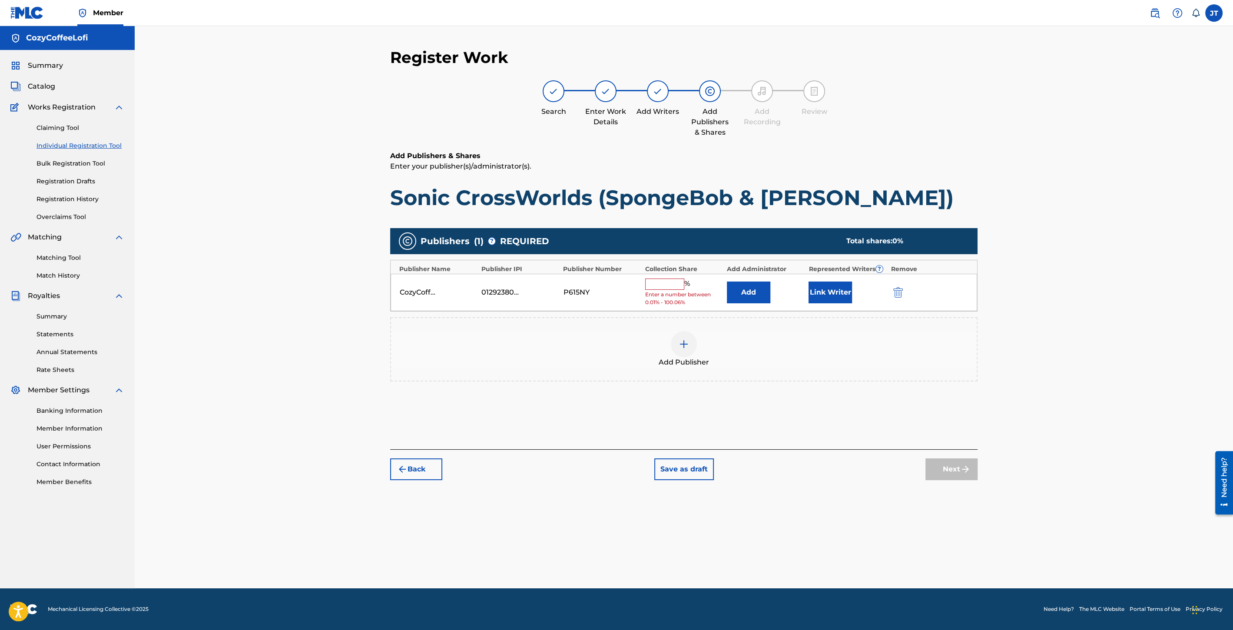
click at [661, 286] on input "text" at bounding box center [664, 284] width 39 height 11
type input "100"
click at [836, 296] on button "Link Writer" at bounding box center [830, 290] width 43 height 22
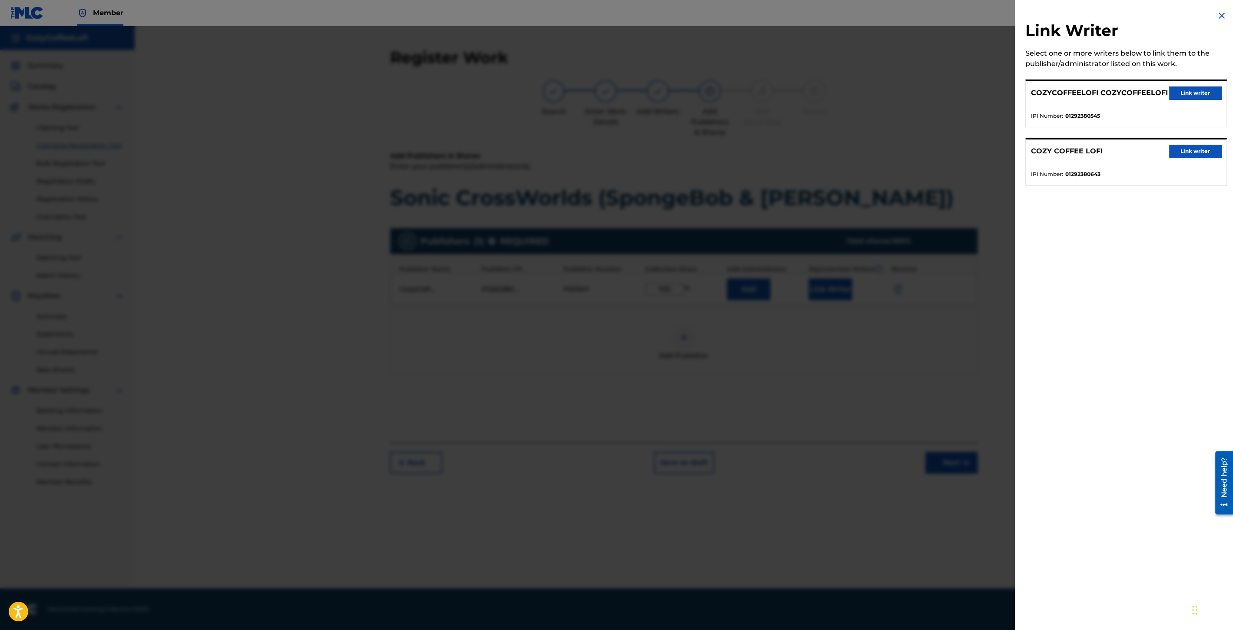
click at [1192, 90] on button "Link writer" at bounding box center [1195, 92] width 52 height 13
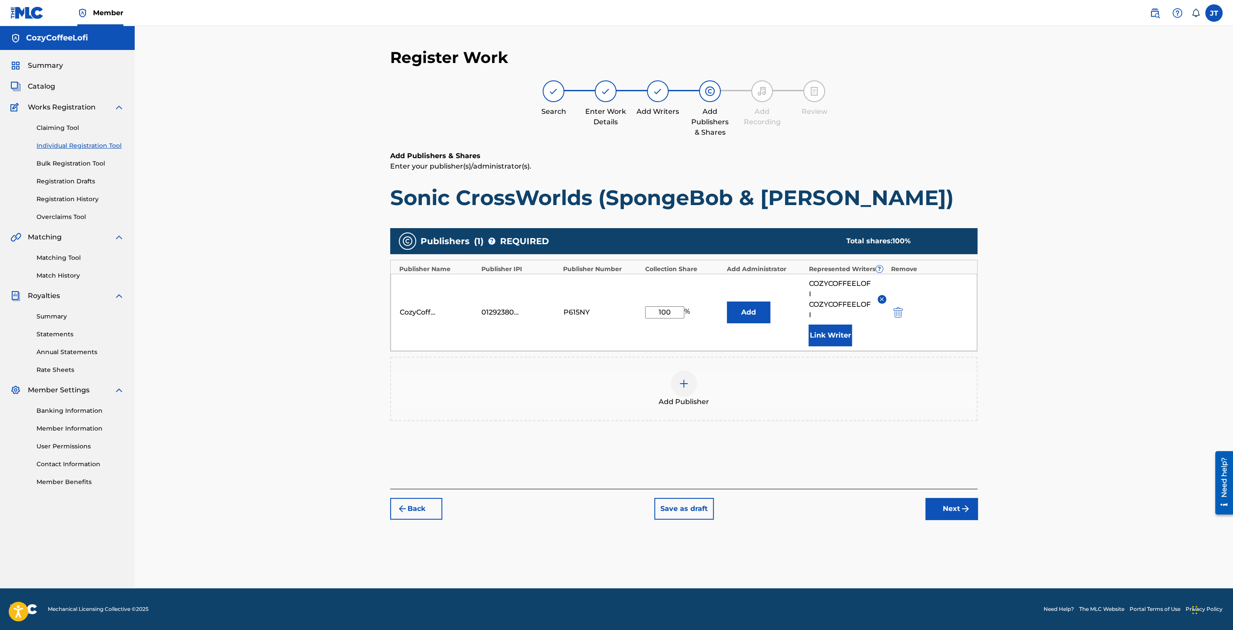
click at [832, 336] on button "Link Writer" at bounding box center [830, 336] width 43 height 22
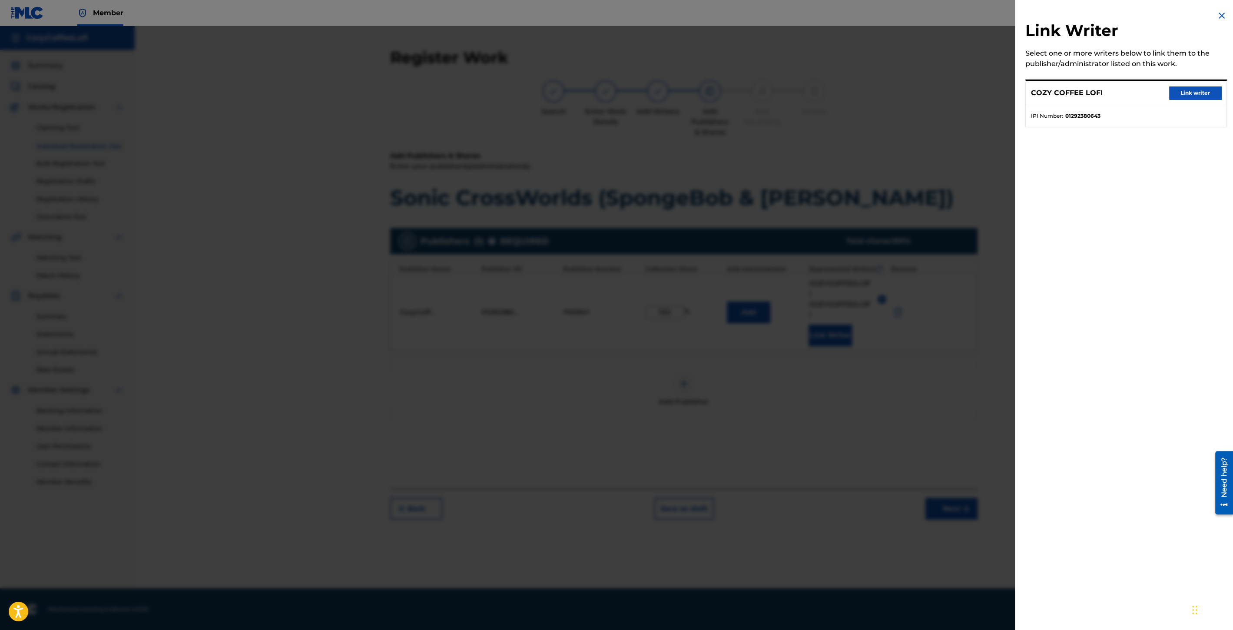
click at [1178, 87] on button "Link writer" at bounding box center [1195, 92] width 52 height 13
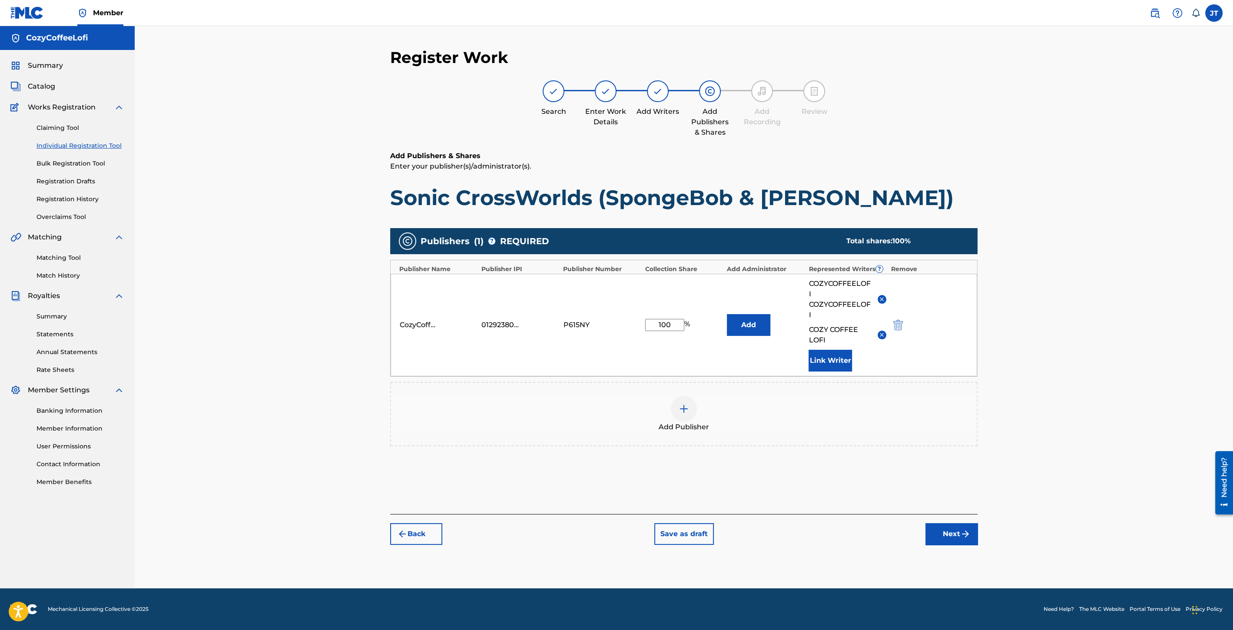
click at [939, 529] on button "Next" at bounding box center [952, 534] width 52 height 22
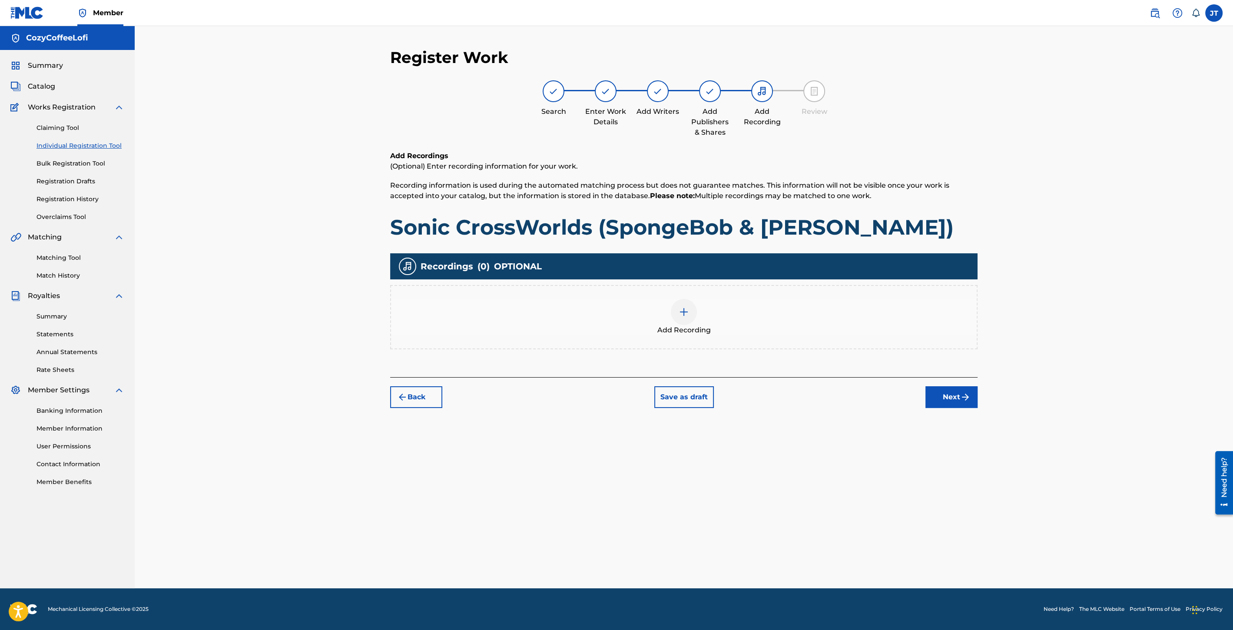
click at [689, 309] on img at bounding box center [684, 312] width 10 height 10
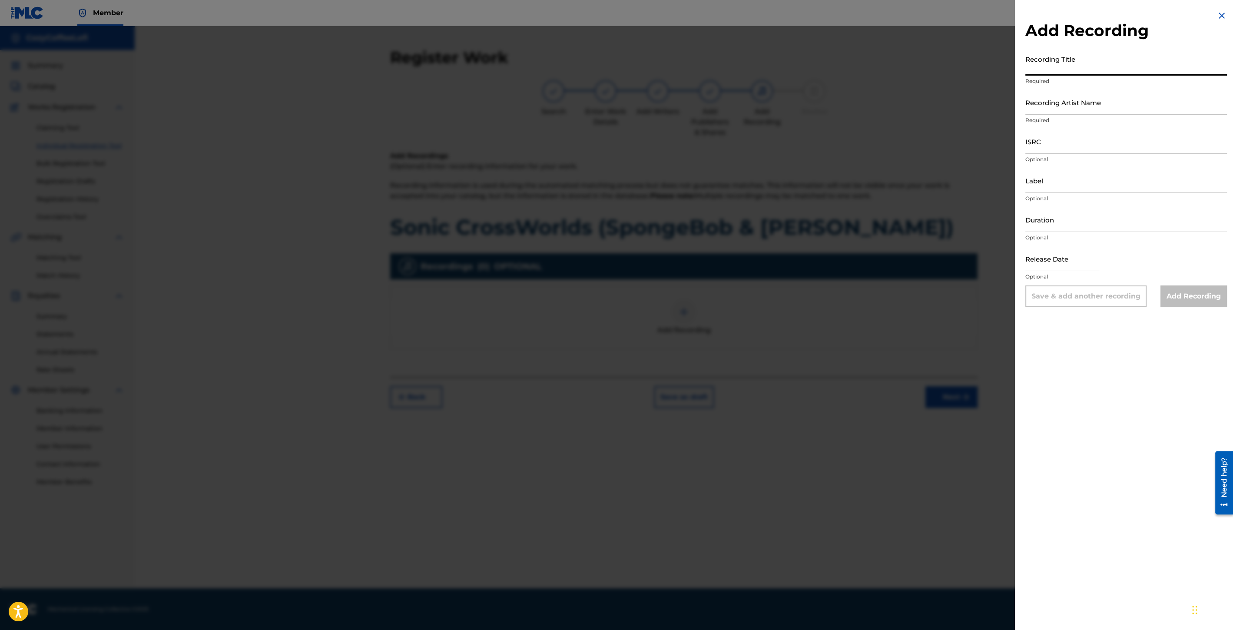
click at [1043, 73] on input "Recording Title" at bounding box center [1127, 63] width 202 height 25
paste input "Sonic CrossWorlds (SpongeBob & [PERSON_NAME])"
click at [1028, 71] on input "Sonic CrossWorlds (SpongeBob & [PERSON_NAME])" at bounding box center [1127, 63] width 202 height 25
type input "Sonic CrossWorlds (SpongeBob & [PERSON_NAME])"
drag, startPoint x: 1052, startPoint y: 103, endPoint x: 1059, endPoint y: 106, distance: 7.2
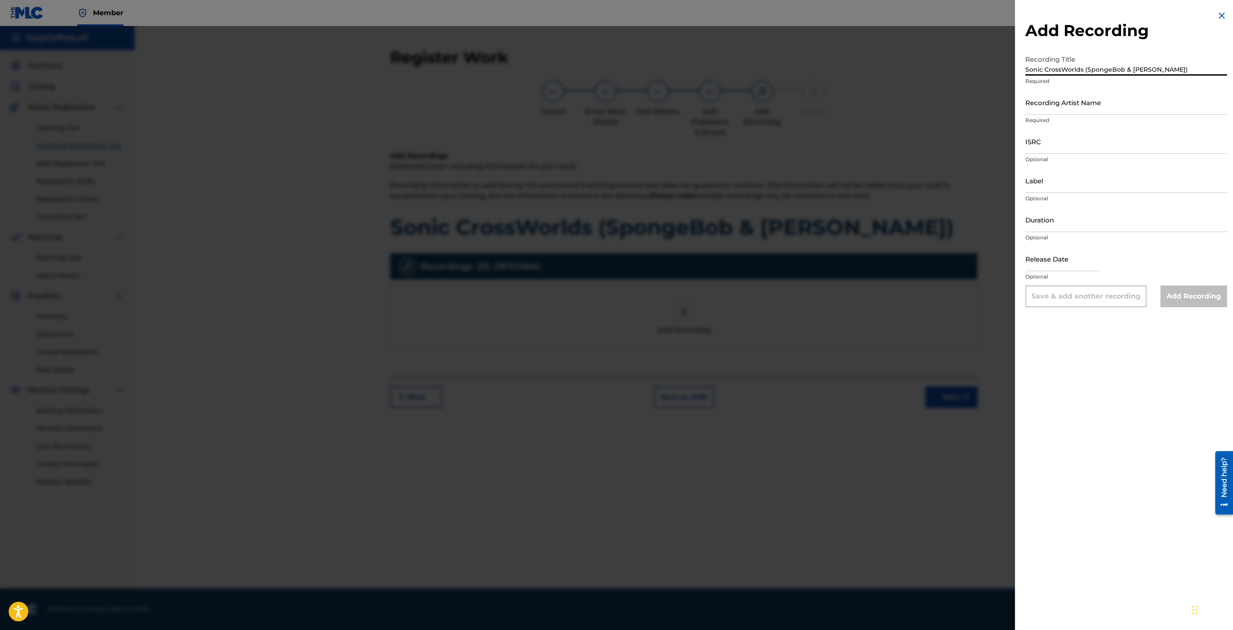
click at [1052, 103] on input "Recording Artist Name" at bounding box center [1127, 102] width 202 height 25
type input "CozyCoffeeLofi"
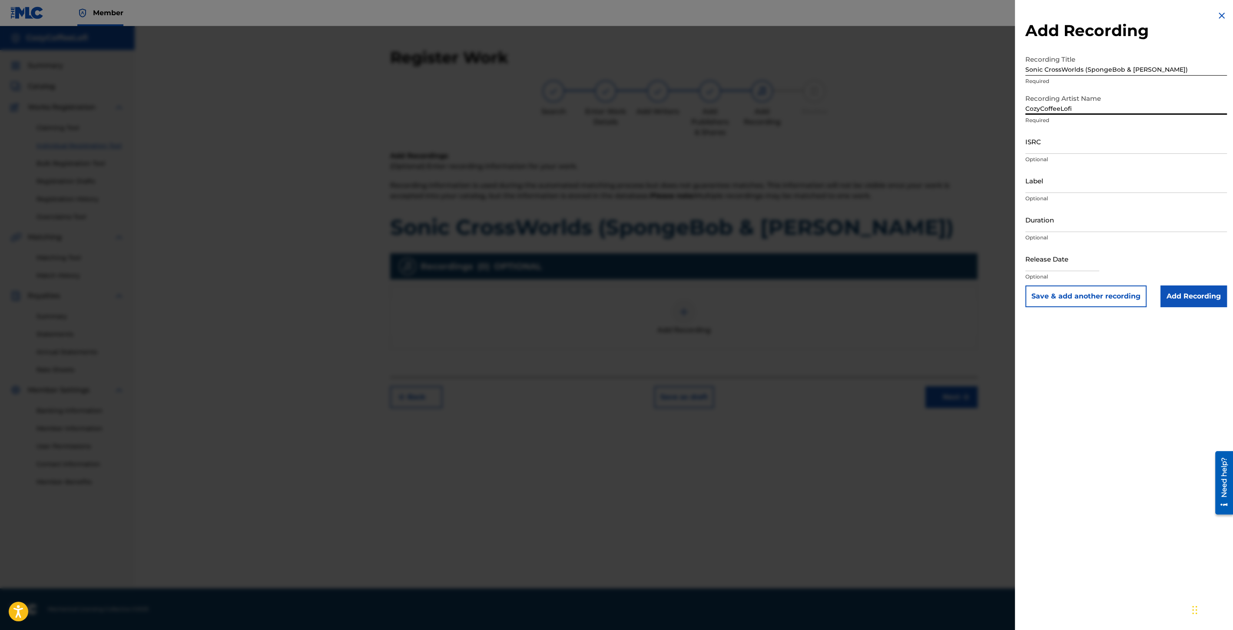
click at [1044, 140] on input "ISRC" at bounding box center [1127, 141] width 202 height 25
paste input "QZZ7V2506738"
type input "QZZ7V2506738"
click at [1034, 180] on input "Label" at bounding box center [1127, 180] width 202 height 25
type input "CozyCoffeeLofi"
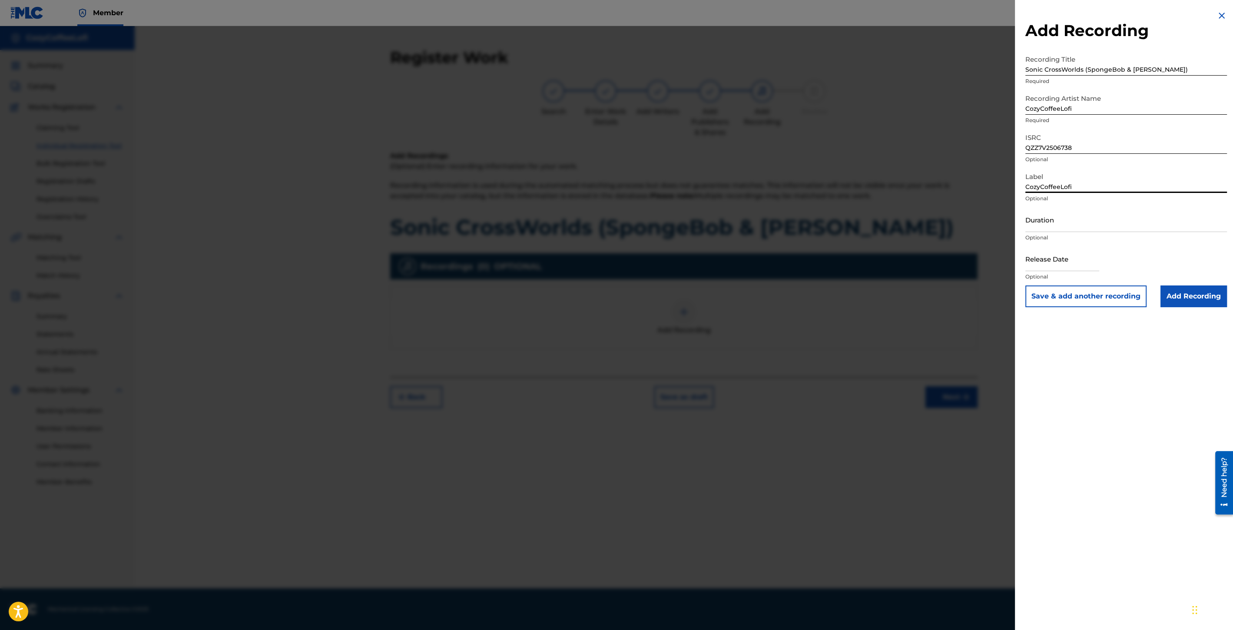
click at [1030, 227] on input "Duration" at bounding box center [1127, 219] width 202 height 25
type input "03:27"
click at [1052, 263] on input "text" at bounding box center [1063, 258] width 74 height 25
select select "8"
select select "2025"
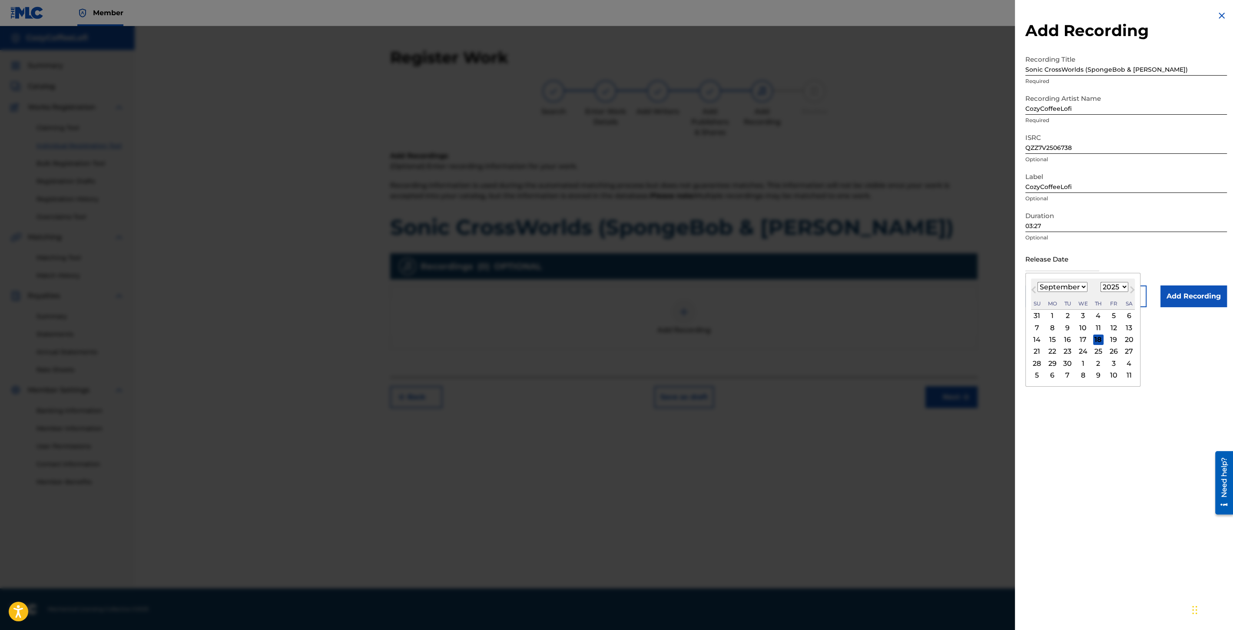
click at [1047, 292] on div "[DATE] January February March April May June July August September October Nove…" at bounding box center [1083, 294] width 104 height 31
click at [1095, 327] on div "11" at bounding box center [1098, 327] width 10 height 10
type input "[DATE]"
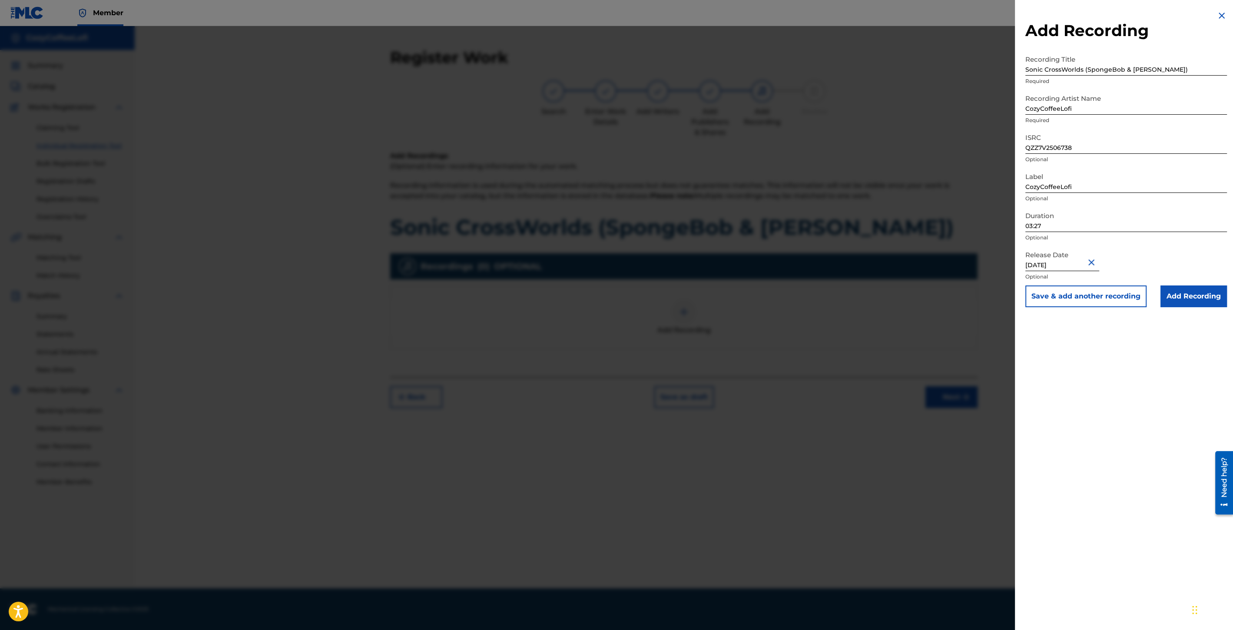
click at [1089, 298] on button "Save & add another recording" at bounding box center [1086, 296] width 121 height 22
click at [1217, 14] on img at bounding box center [1222, 15] width 10 height 10
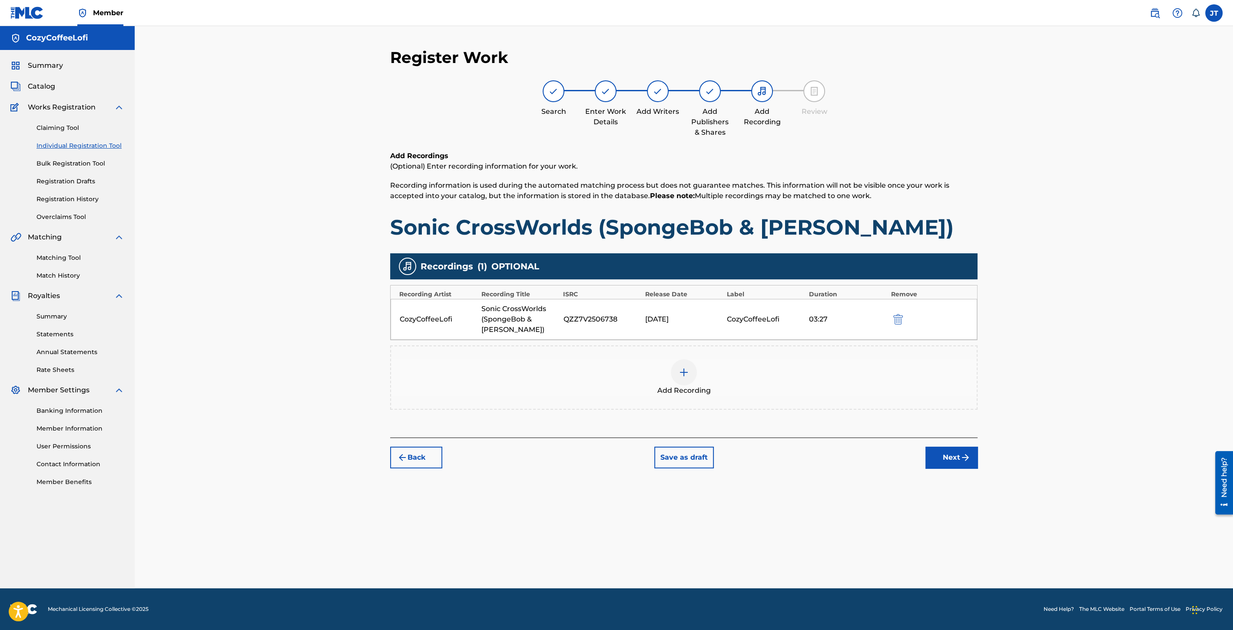
click at [956, 458] on button "Next" at bounding box center [952, 458] width 52 height 22
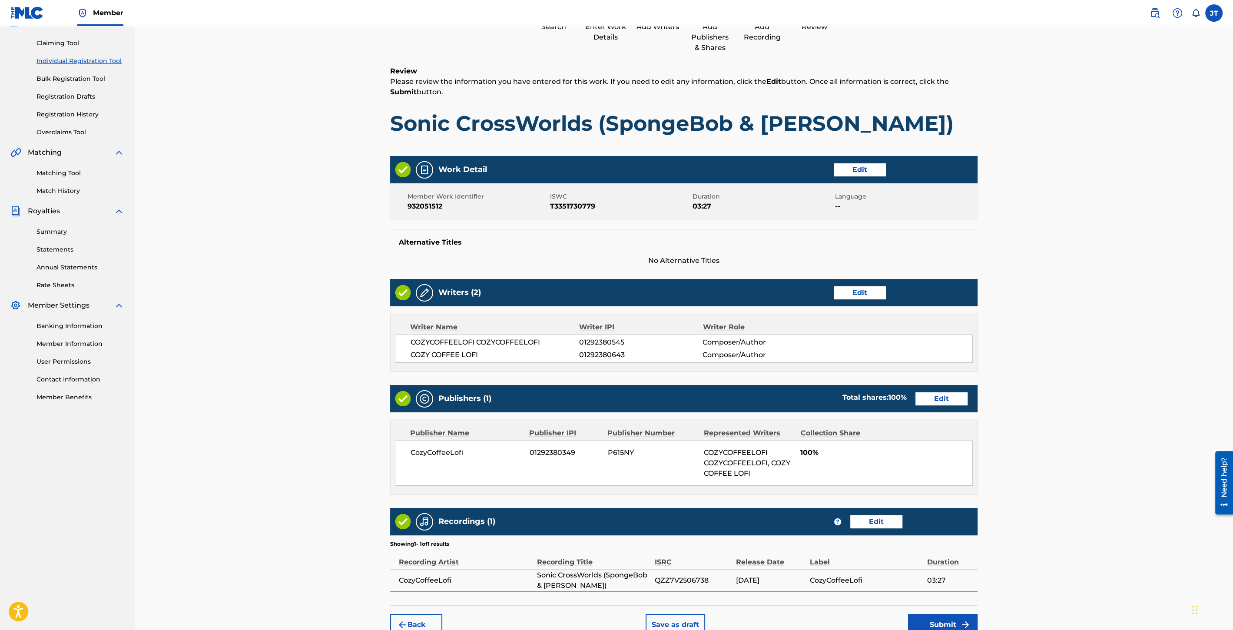
scroll to position [130, 0]
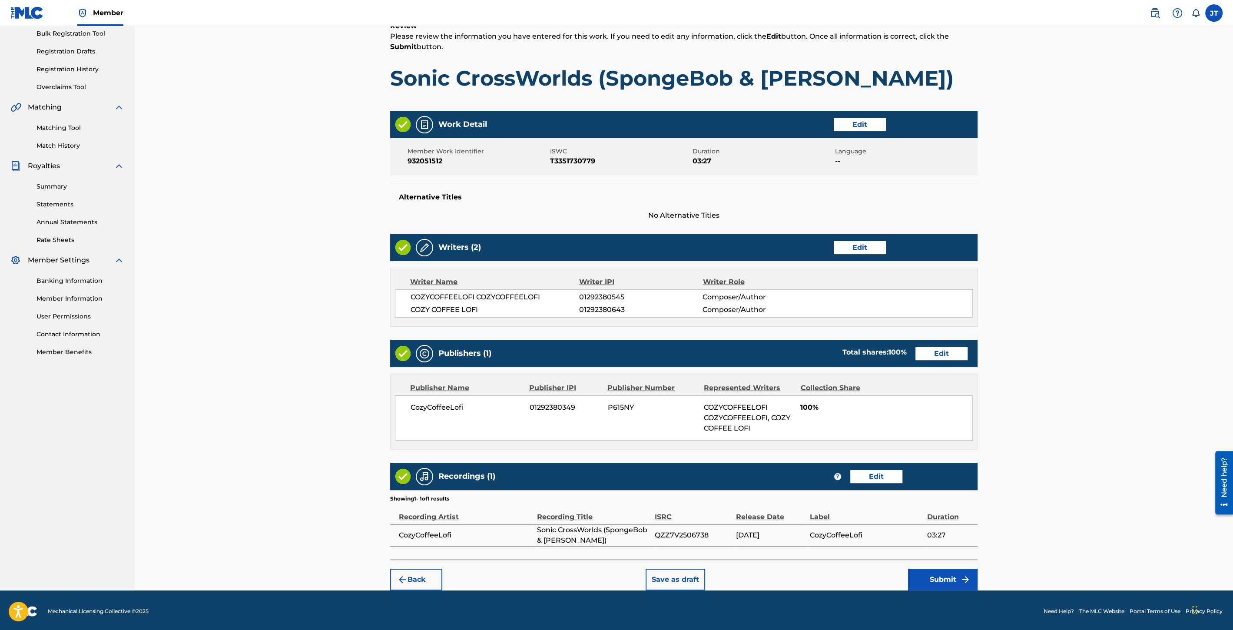
click at [932, 578] on button "Submit" at bounding box center [943, 580] width 70 height 22
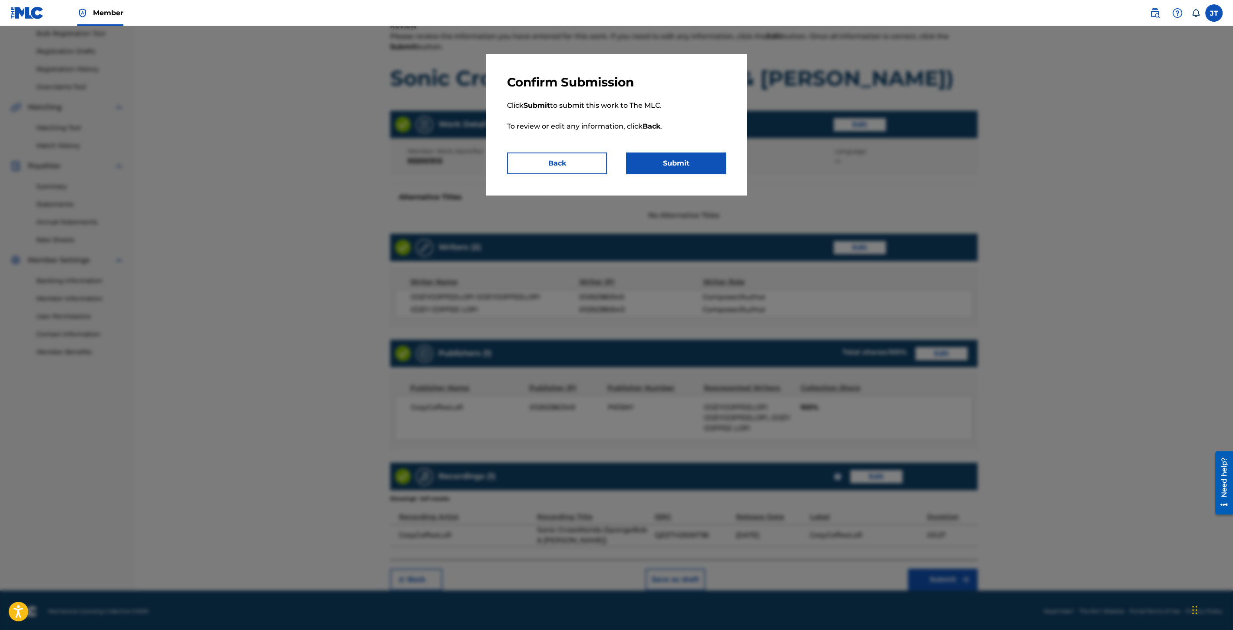
click at [673, 169] on button "Submit" at bounding box center [676, 164] width 100 height 22
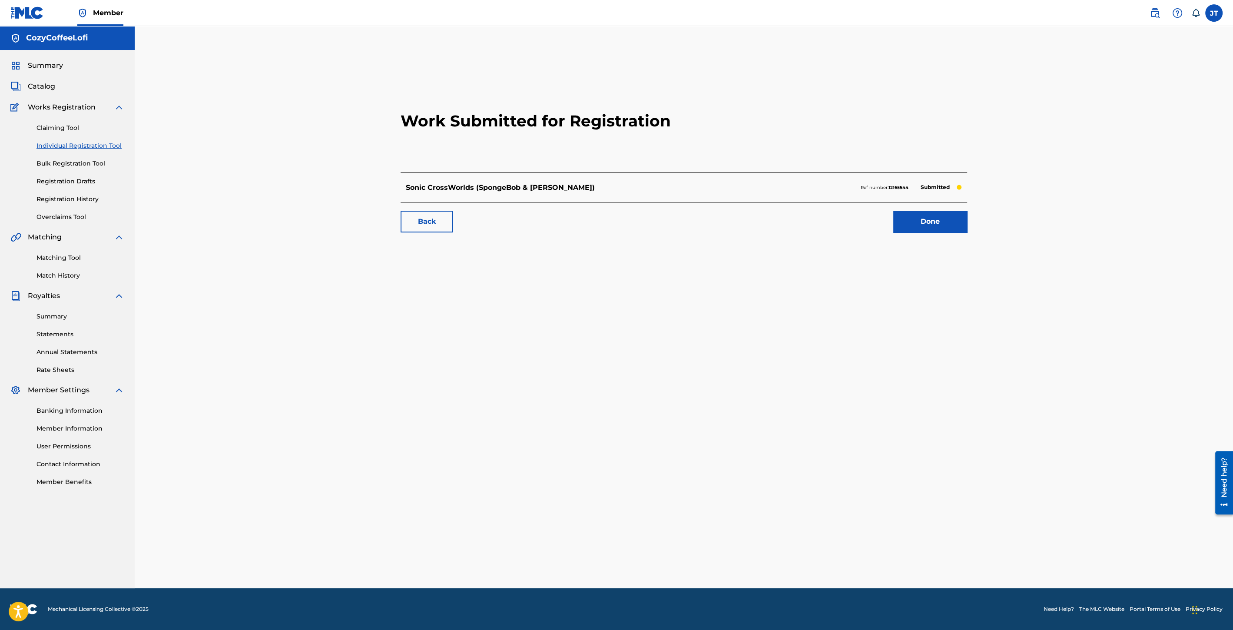
click at [944, 220] on link "Done" at bounding box center [930, 222] width 74 height 22
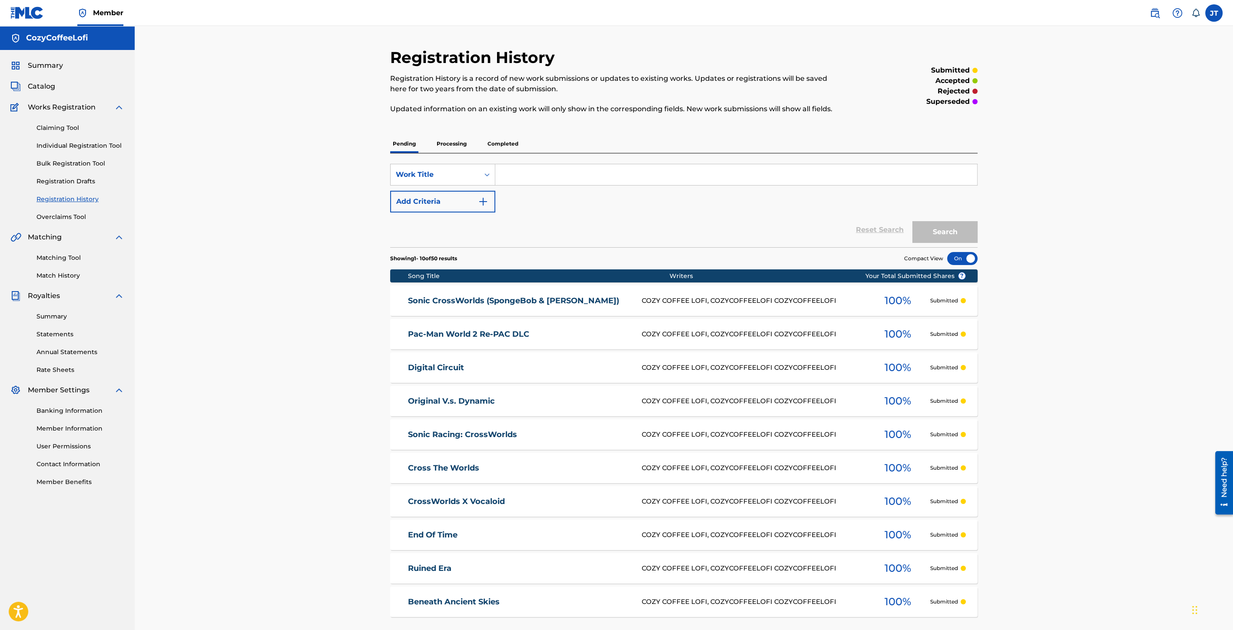
click at [102, 142] on link "Individual Registration Tool" at bounding box center [81, 145] width 88 height 9
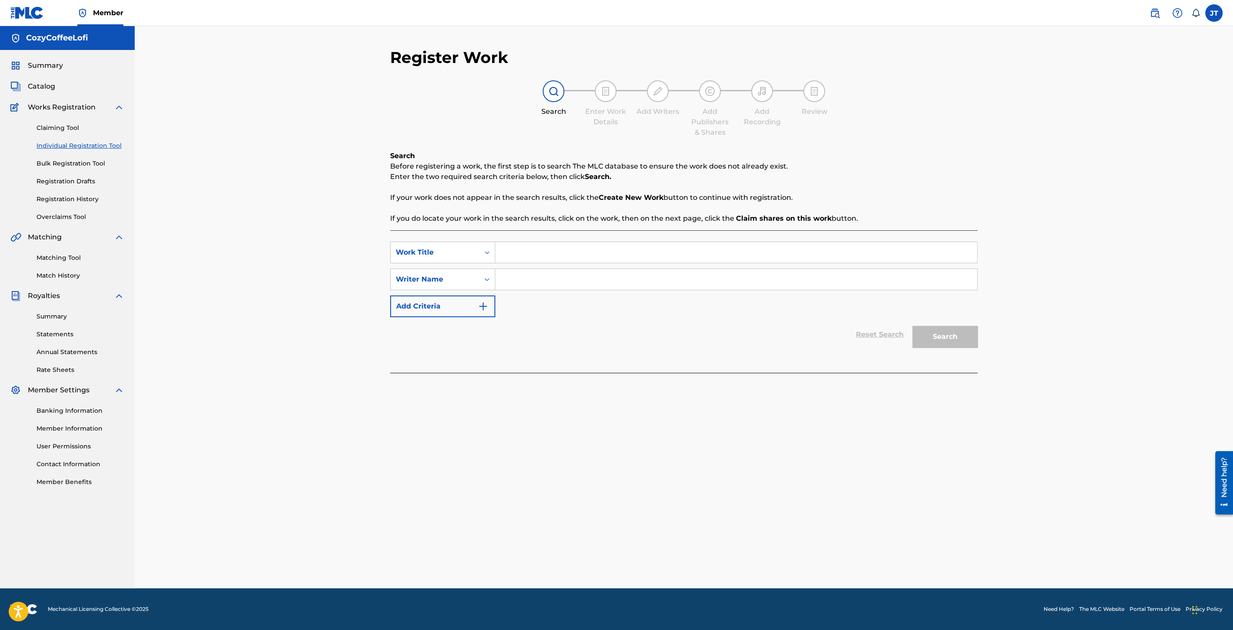
click at [557, 253] on input "Search Form" at bounding box center [736, 252] width 482 height 21
paste input "Donpa Factory"
click at [496, 251] on input "Donpa Factory" at bounding box center [736, 252] width 482 height 21
click at [500, 252] on input "Donpa Factory" at bounding box center [736, 252] width 482 height 21
type input "Donpa Factory"
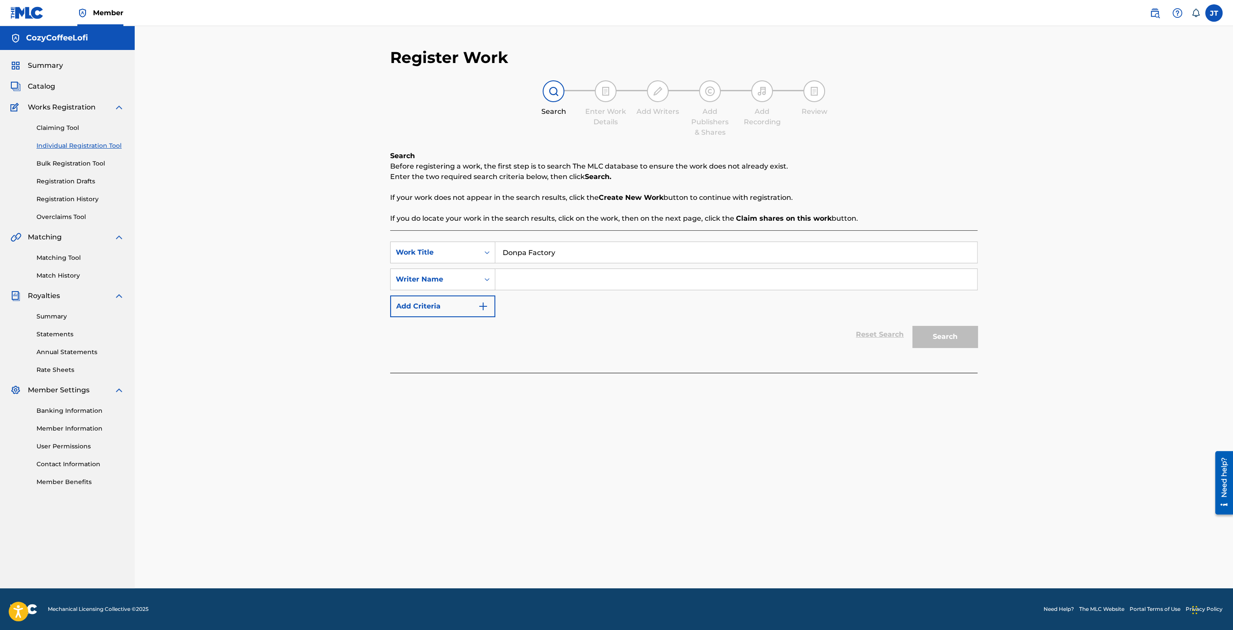
click at [535, 282] on input "Search Form" at bounding box center [736, 279] width 482 height 21
type input "cozycoffeelofi"
click at [925, 335] on button "Search" at bounding box center [945, 337] width 65 height 22
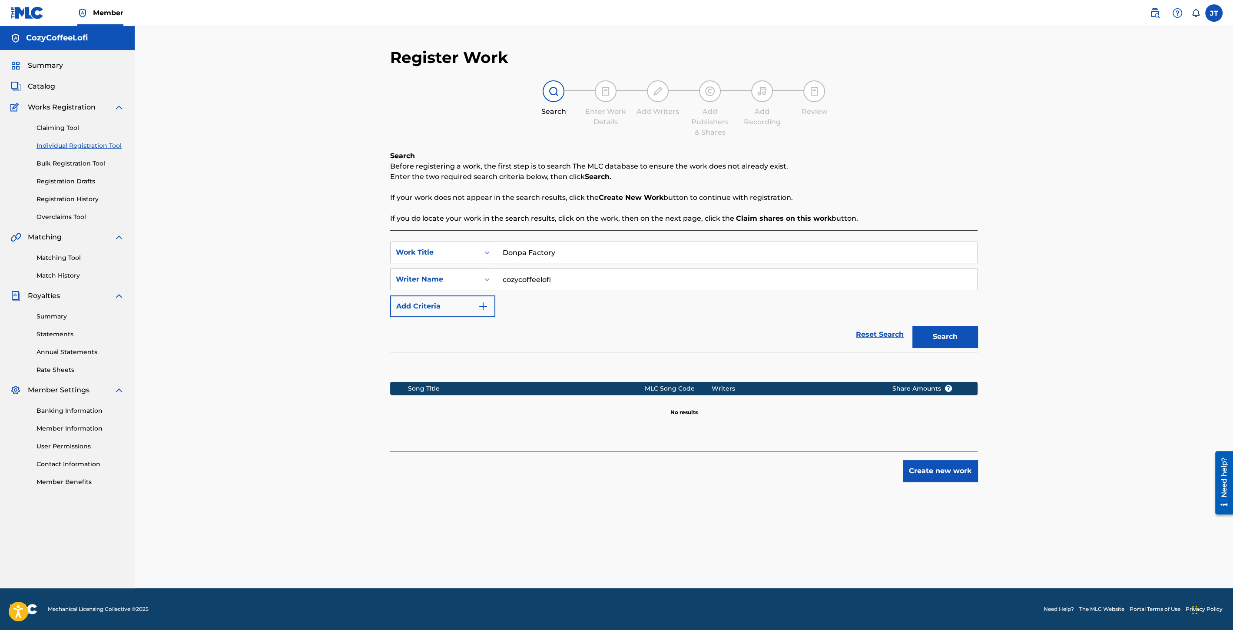
click at [955, 474] on button "Create new work" at bounding box center [940, 471] width 75 height 22
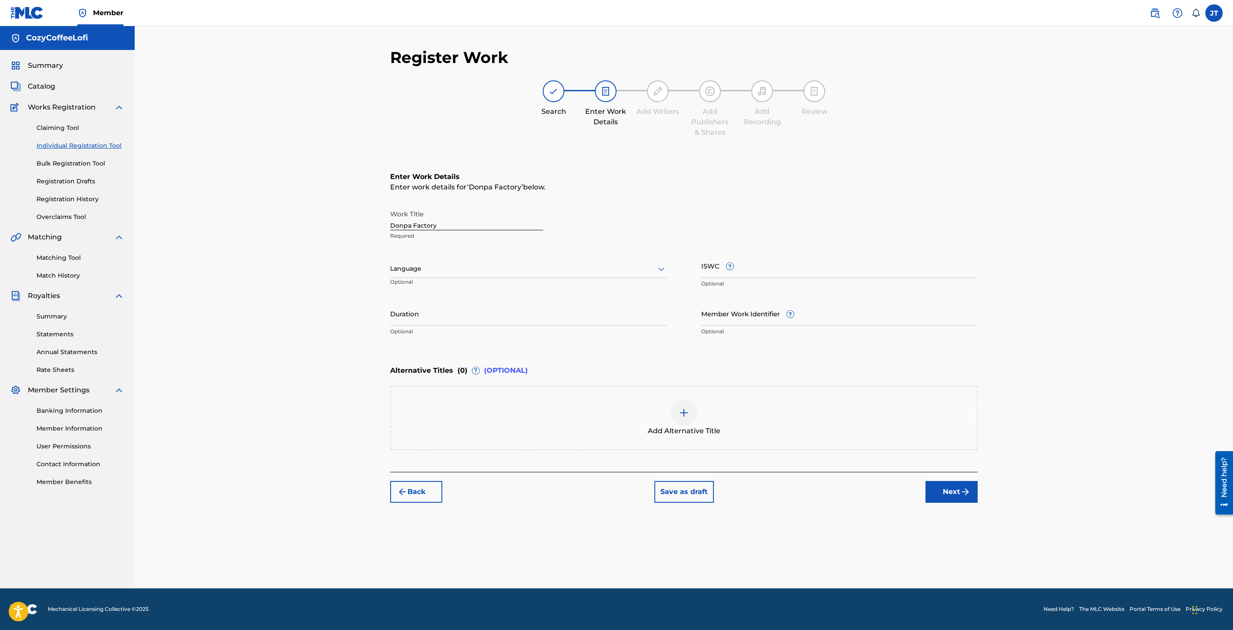
click at [443, 319] on input "Duration" at bounding box center [528, 313] width 276 height 25
type input "02:19"
click at [753, 278] on input "ISWC ?" at bounding box center [839, 265] width 276 height 25
click at [722, 317] on input "Member Work Identifier ?" at bounding box center [839, 313] width 276 height 25
paste input "932051514"
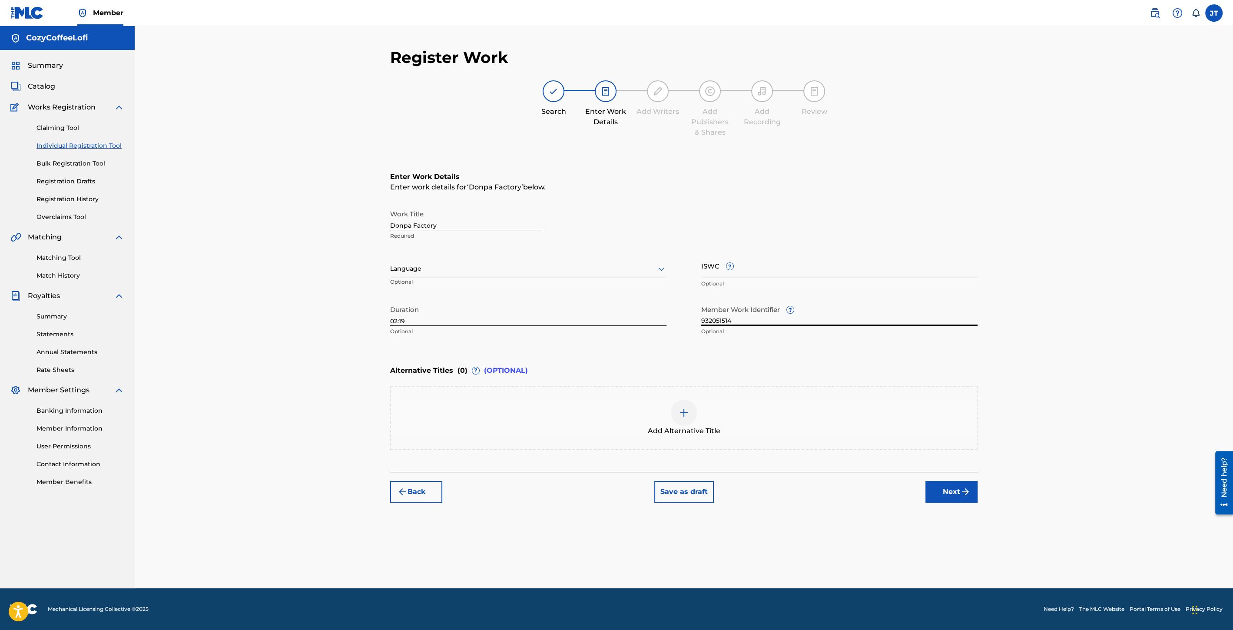
type input "932051514"
click at [750, 274] on input "ISWC ?" at bounding box center [839, 265] width 276 height 25
paste input "T3351730757"
type input "T3351730757"
click at [963, 487] on img "submit" at bounding box center [965, 492] width 10 height 10
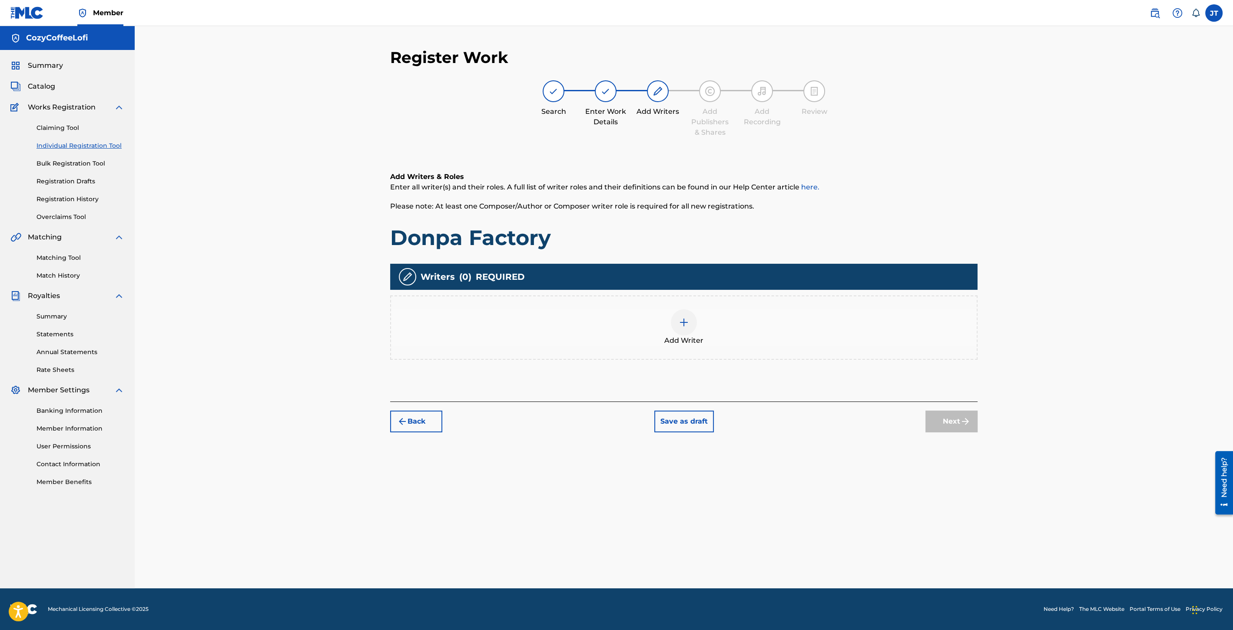
click at [667, 334] on div "Add Writer" at bounding box center [684, 327] width 586 height 37
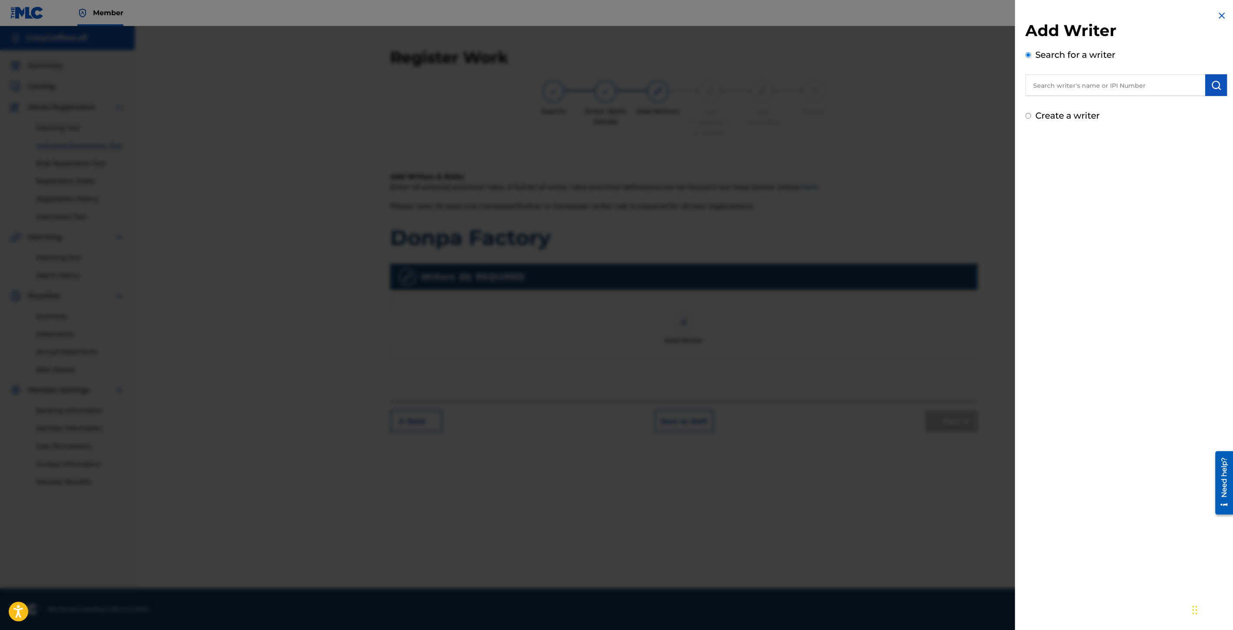
click at [1083, 90] on input "text" at bounding box center [1116, 85] width 180 height 22
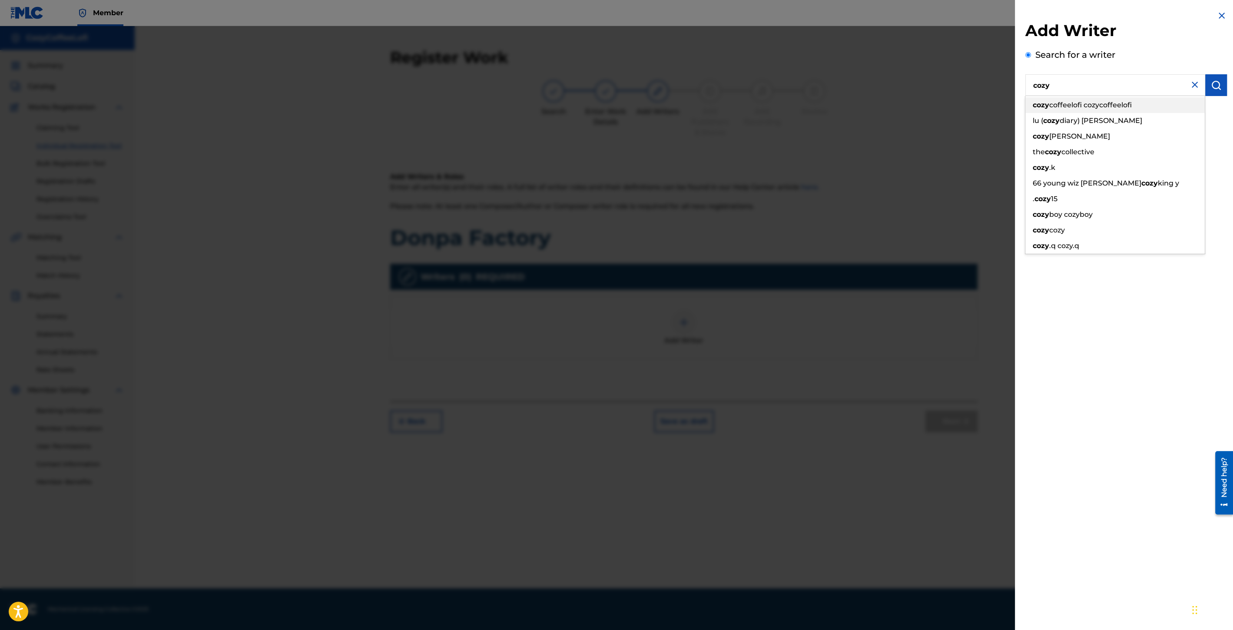
click at [1105, 106] on span "coffeelofi cozycoffeelofi" at bounding box center [1090, 105] width 83 height 8
type input "cozycoffeelofi cozycoffeelofi"
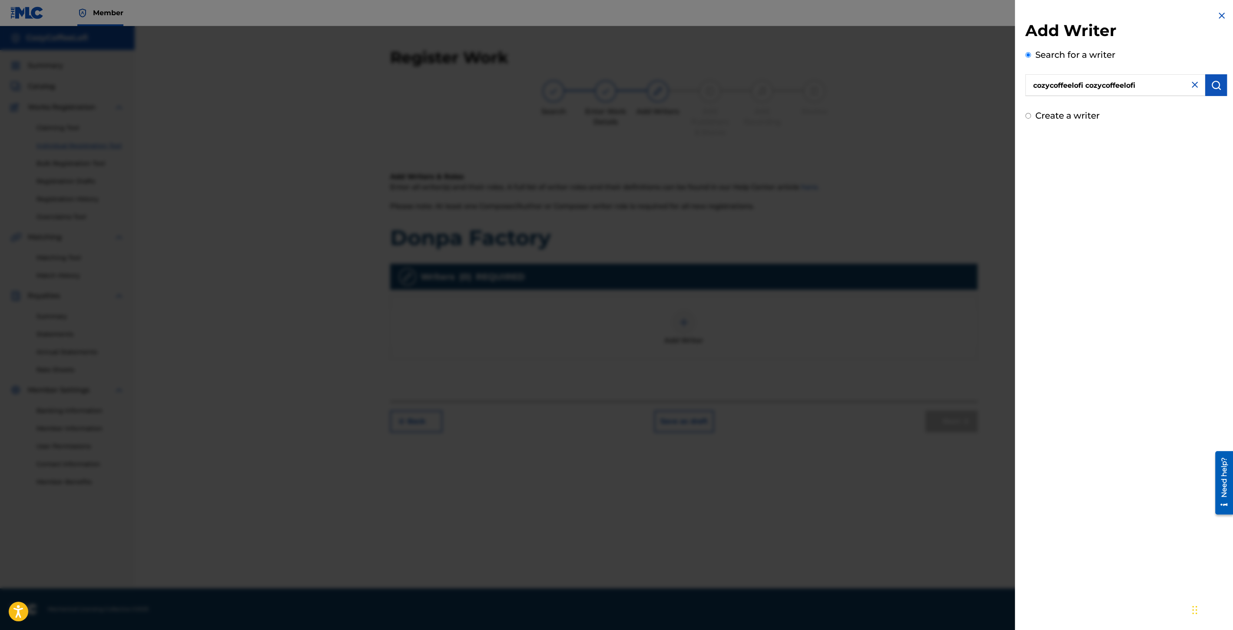
click at [1207, 81] on button "submit" at bounding box center [1216, 85] width 22 height 22
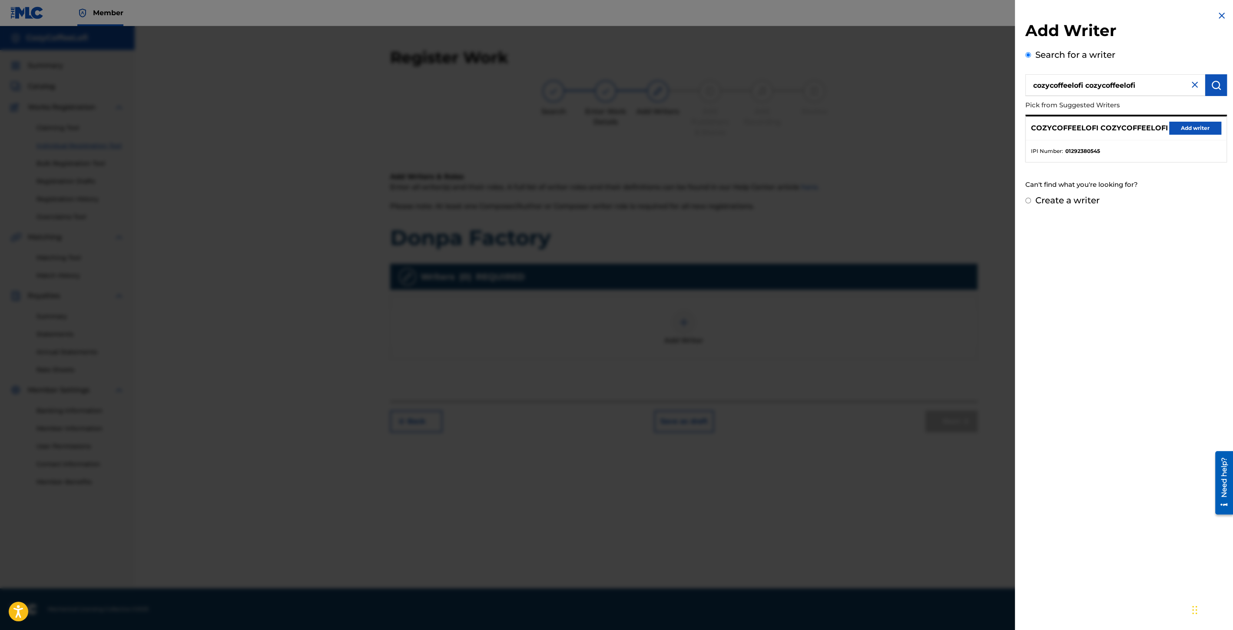
click at [1199, 124] on button "Add writer" at bounding box center [1195, 128] width 52 height 13
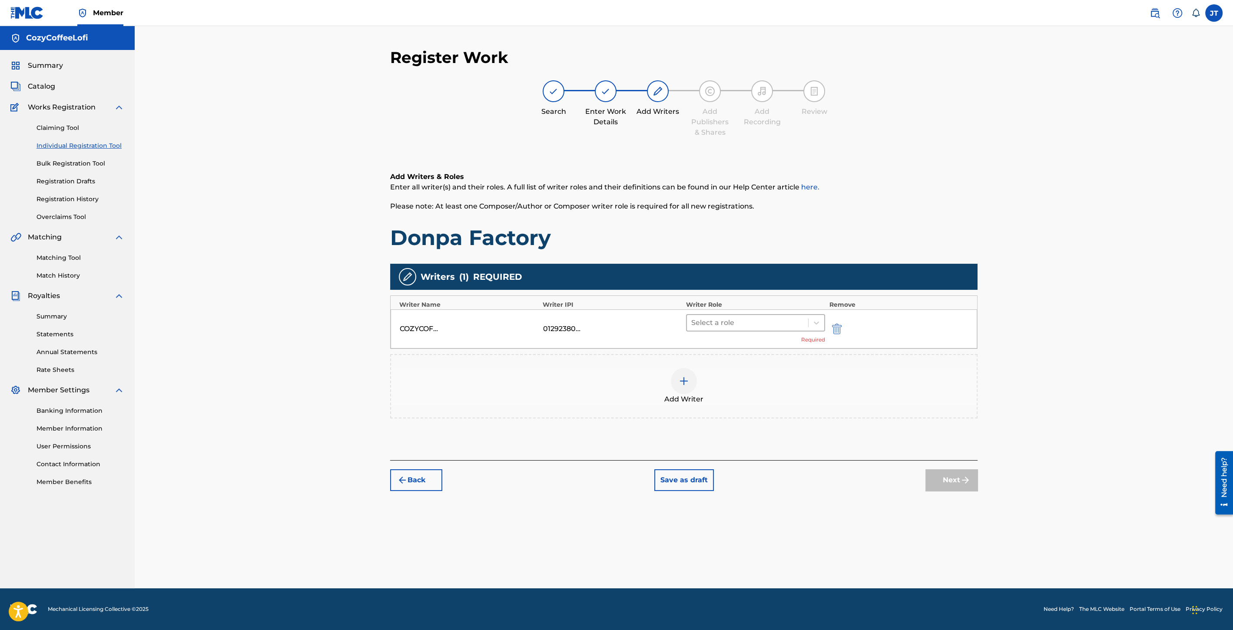
click at [753, 327] on div at bounding box center [747, 323] width 113 height 12
click at [740, 348] on div "Composer/Author" at bounding box center [755, 344] width 139 height 17
click at [686, 369] on img at bounding box center [684, 368] width 10 height 10
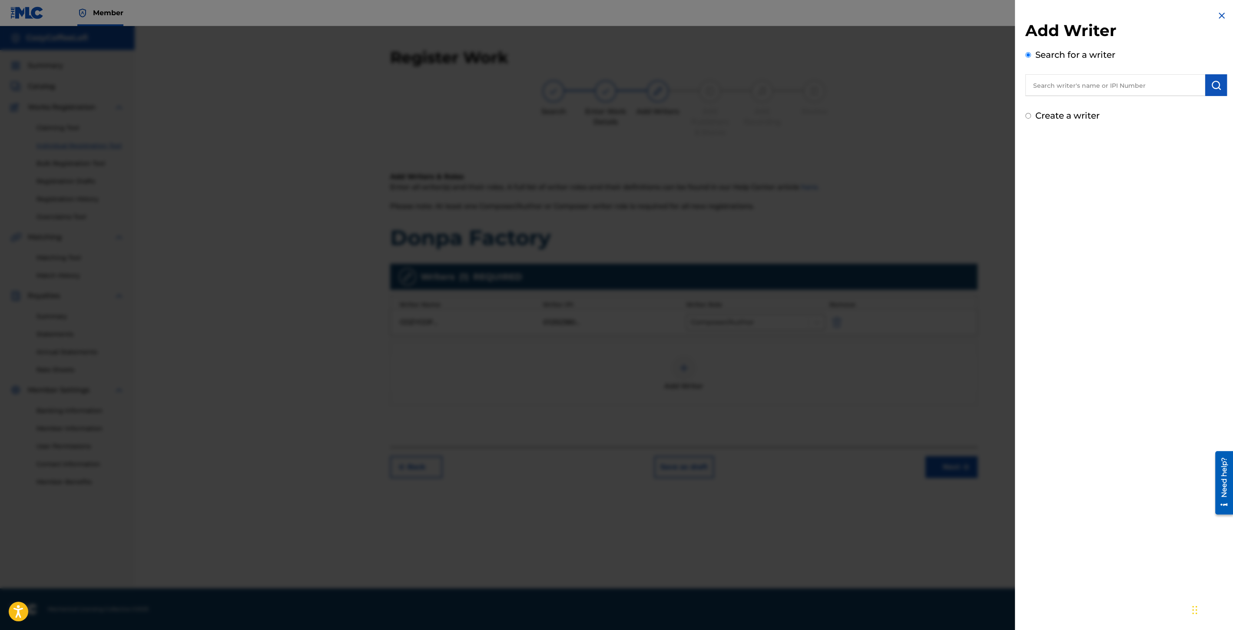
click at [1089, 90] on input "text" at bounding box center [1116, 85] width 180 height 22
click at [1088, 107] on div "cozy coffee lofi" at bounding box center [1115, 105] width 179 height 16
type input "cozy coffee lofi"
click at [1221, 87] on button "submit" at bounding box center [1216, 85] width 22 height 22
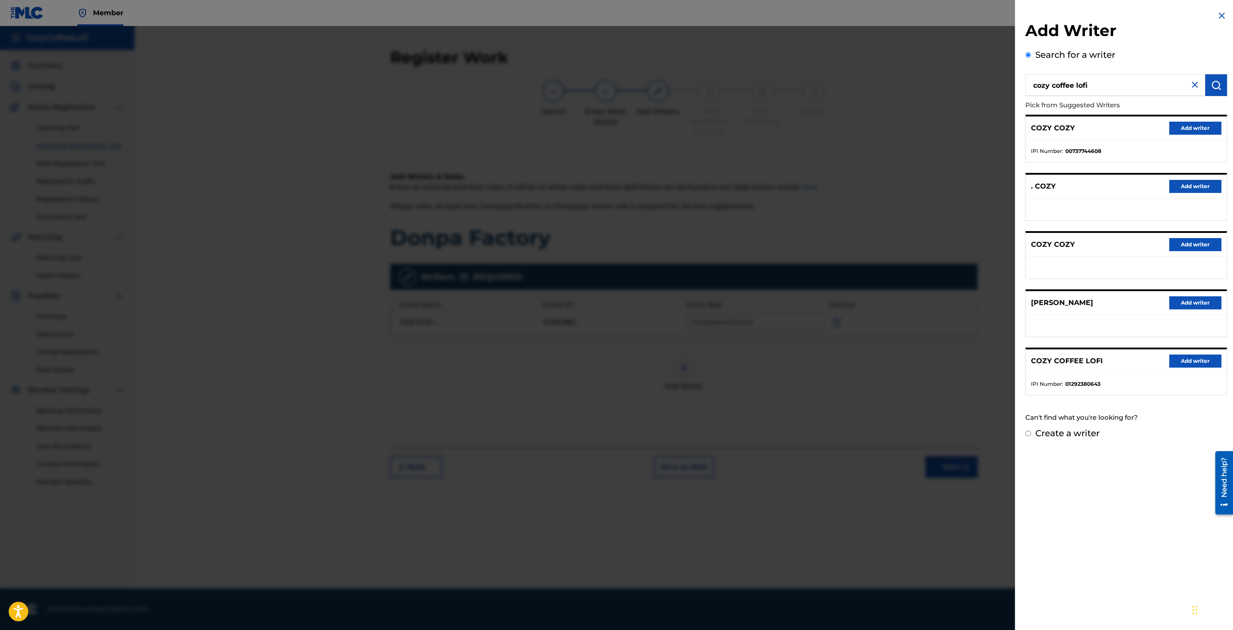
click at [1188, 358] on button "Add writer" at bounding box center [1195, 361] width 52 height 13
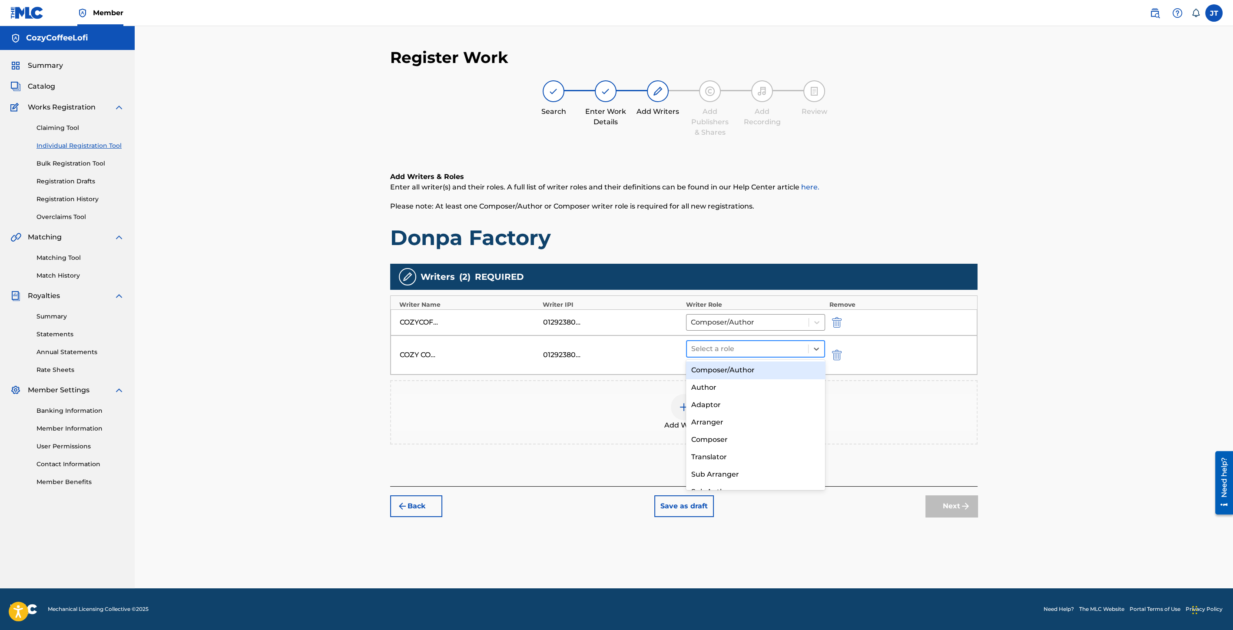
click at [714, 348] on div at bounding box center [747, 349] width 113 height 12
click at [718, 368] on div "Composer/Author" at bounding box center [755, 370] width 139 height 17
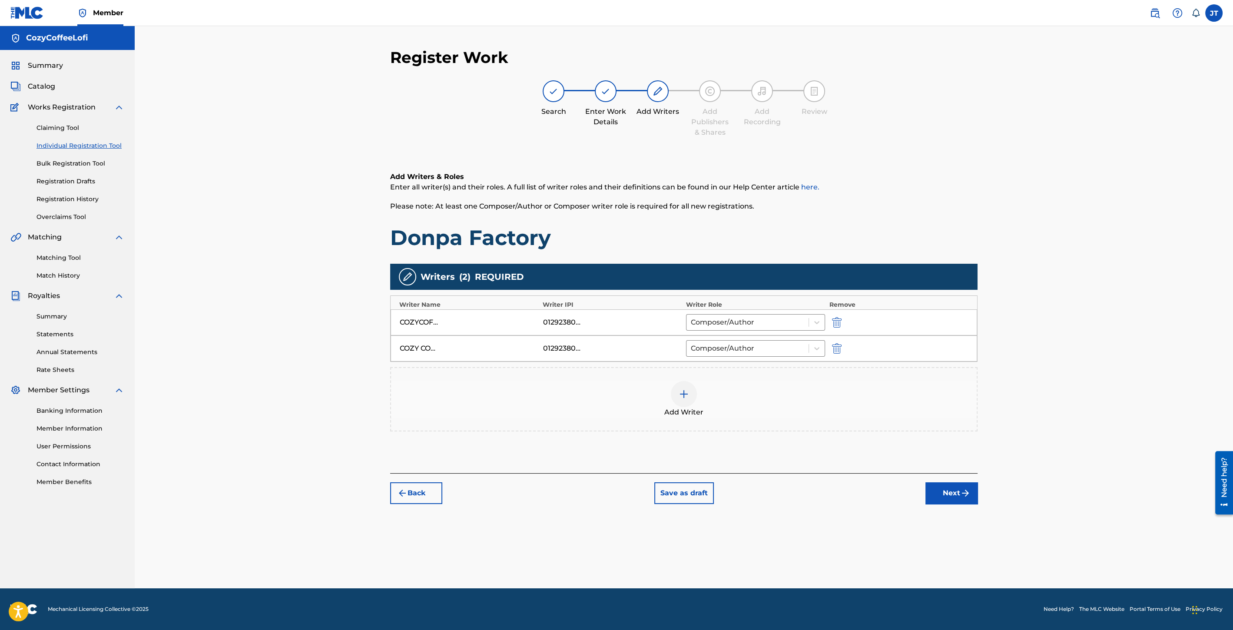
click at [952, 494] on button "Next" at bounding box center [952, 493] width 52 height 22
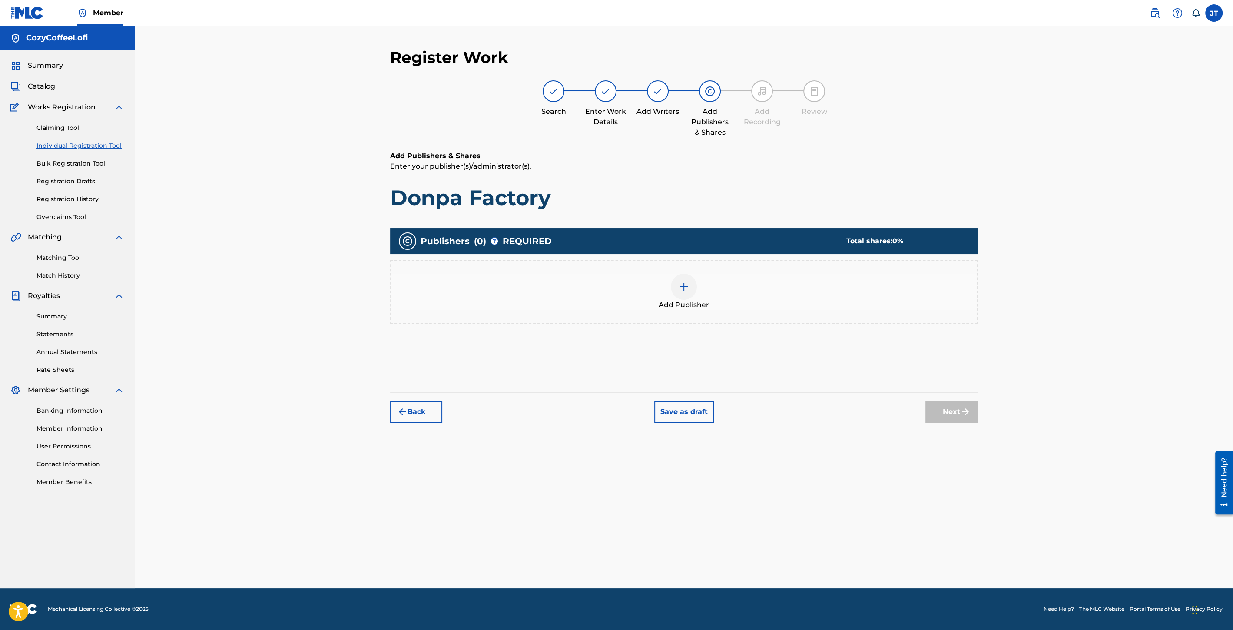
click at [677, 290] on div at bounding box center [684, 287] width 26 height 26
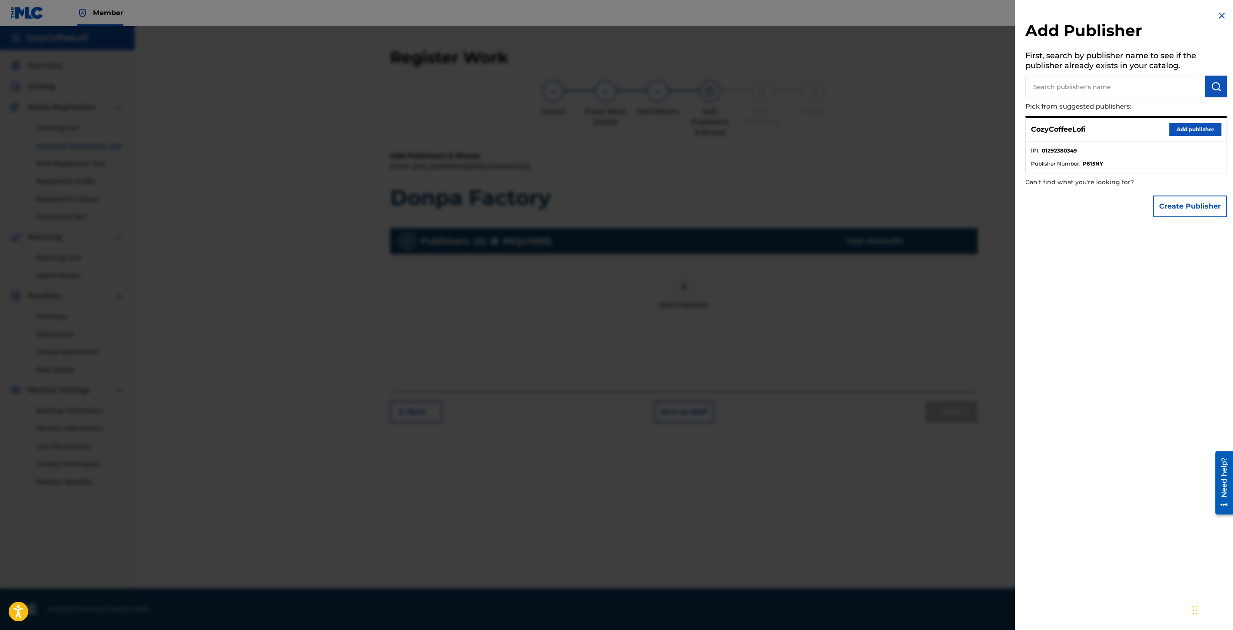
click at [1185, 132] on button "Add publisher" at bounding box center [1195, 129] width 52 height 13
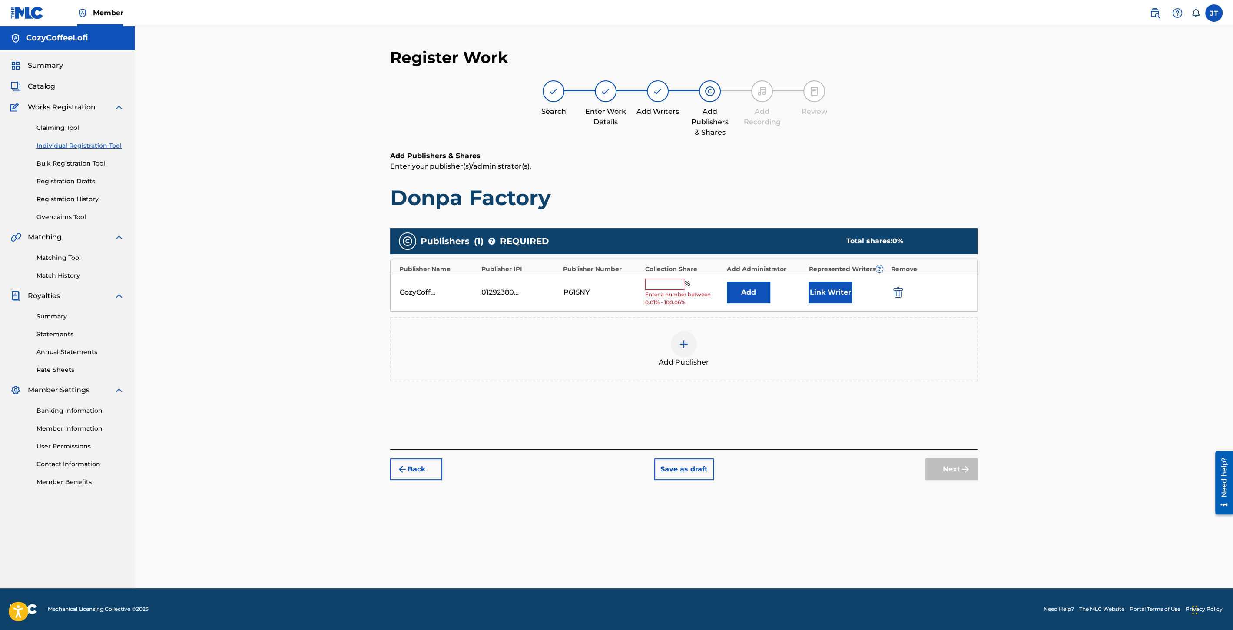
click at [659, 282] on input "text" at bounding box center [664, 284] width 39 height 11
type input "100"
click at [824, 289] on button "Link Writer" at bounding box center [830, 290] width 43 height 22
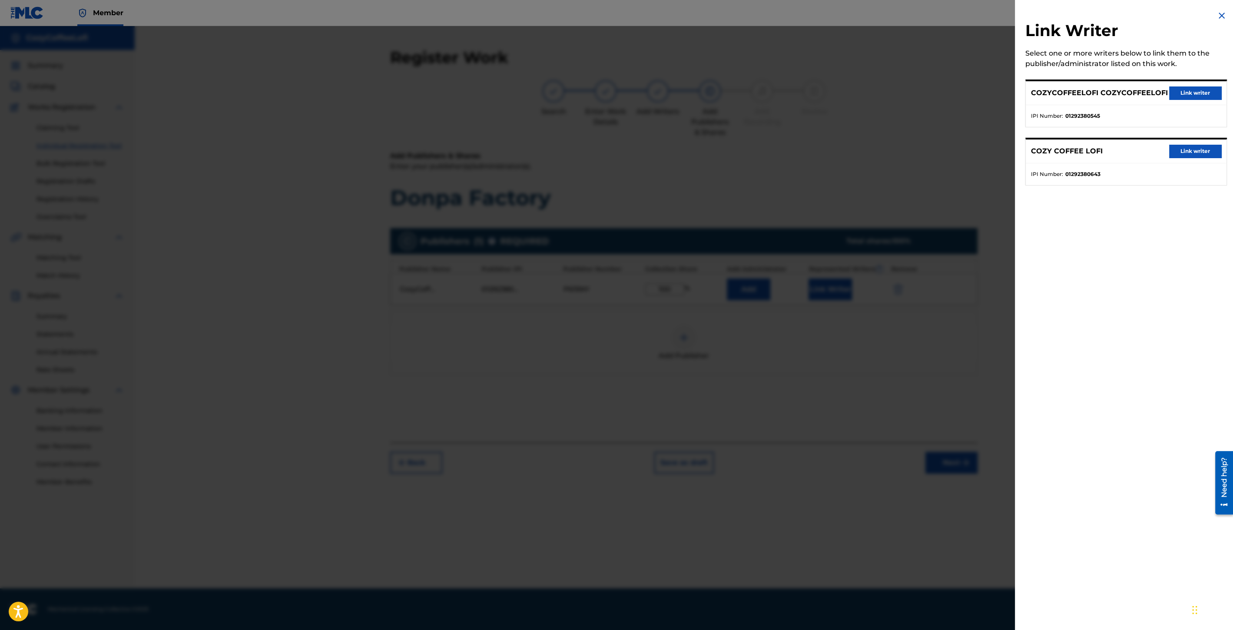
click at [1185, 91] on button "Link writer" at bounding box center [1195, 92] width 52 height 13
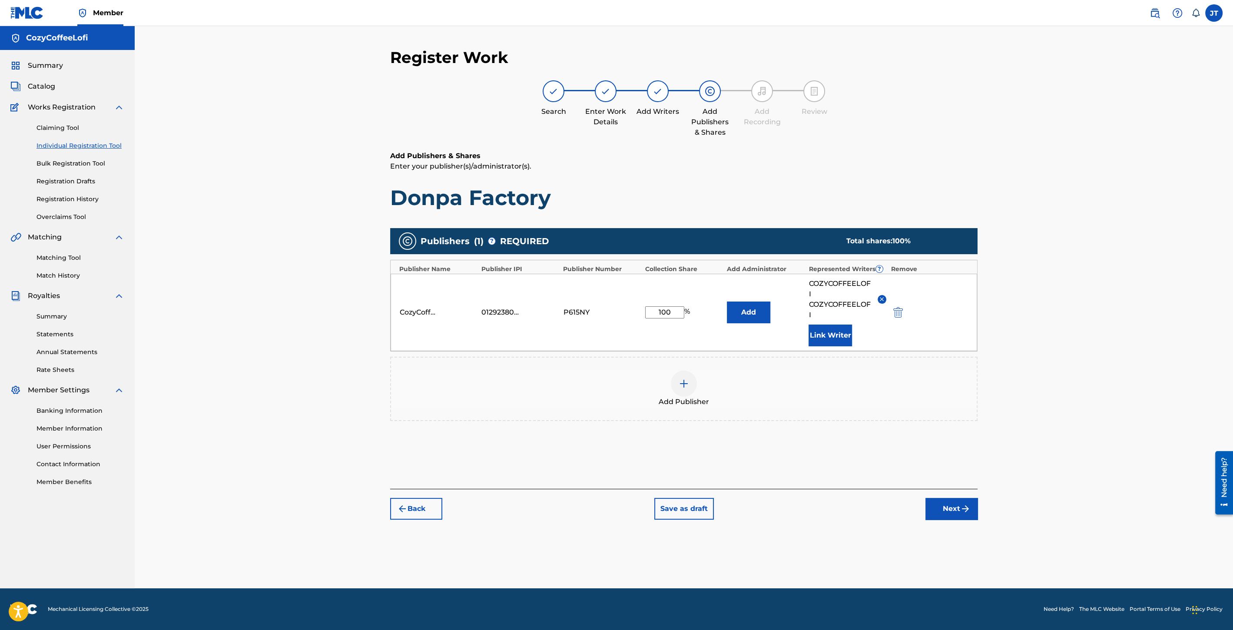
click at [832, 331] on button "Link Writer" at bounding box center [830, 336] width 43 height 22
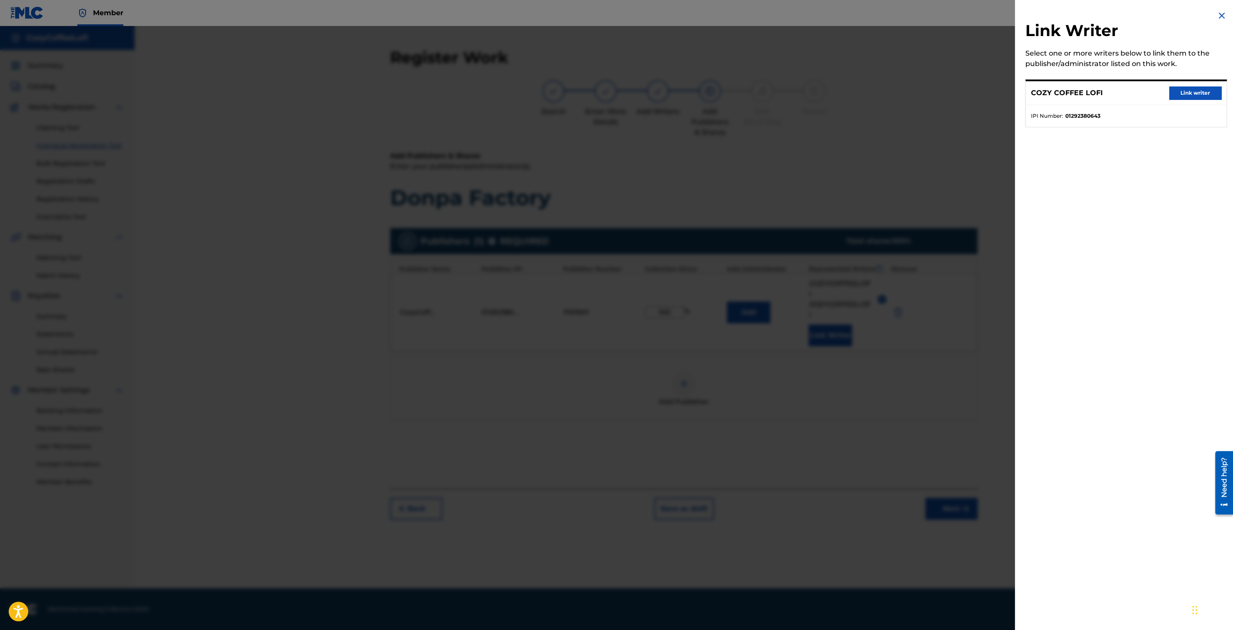
click at [1185, 96] on button "Link writer" at bounding box center [1195, 92] width 52 height 13
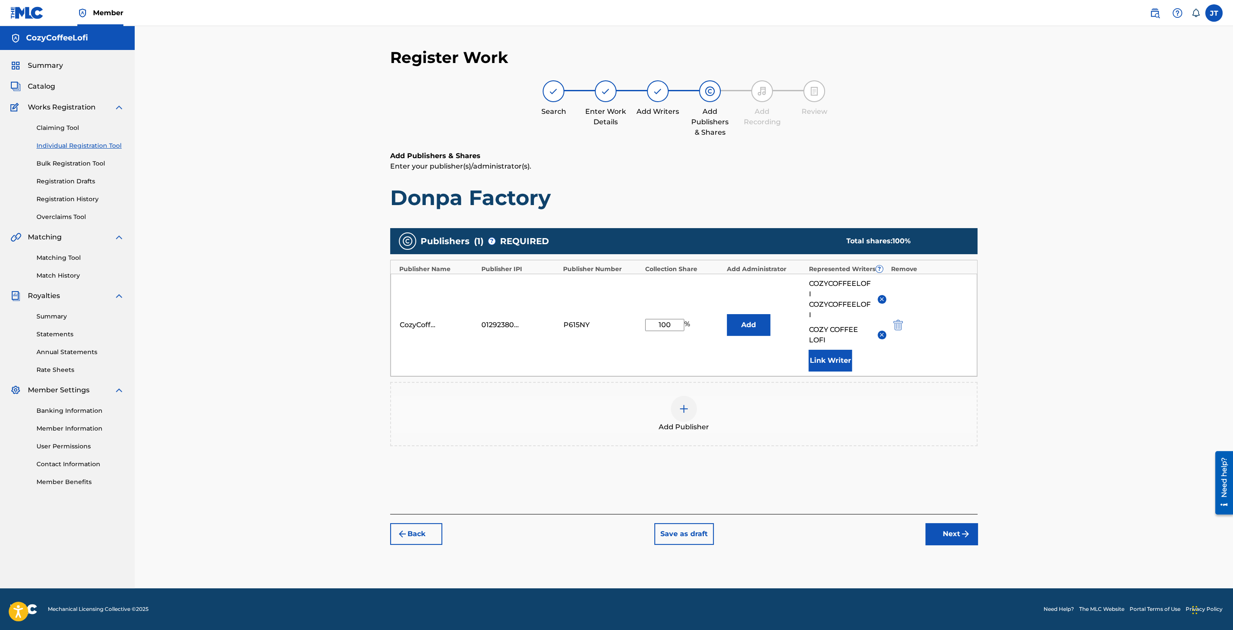
click at [943, 527] on button "Next" at bounding box center [952, 534] width 52 height 22
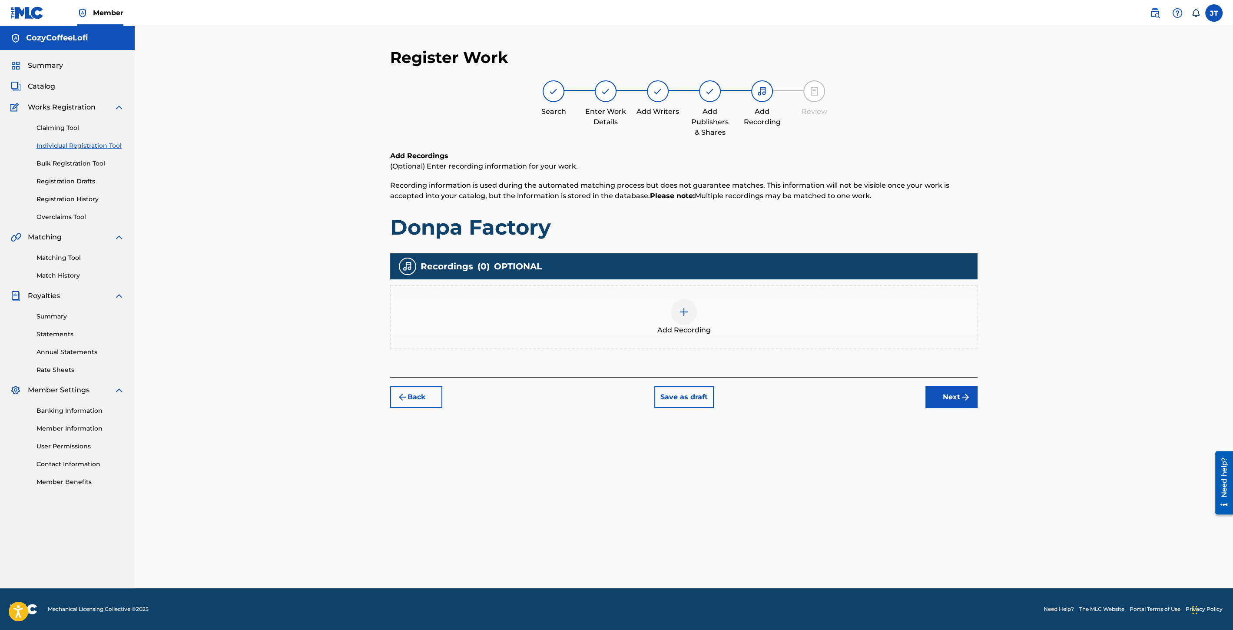
drag, startPoint x: 657, startPoint y: 310, endPoint x: 663, endPoint y: 311, distance: 5.3
click at [663, 311] on div "Add Recording" at bounding box center [684, 317] width 586 height 37
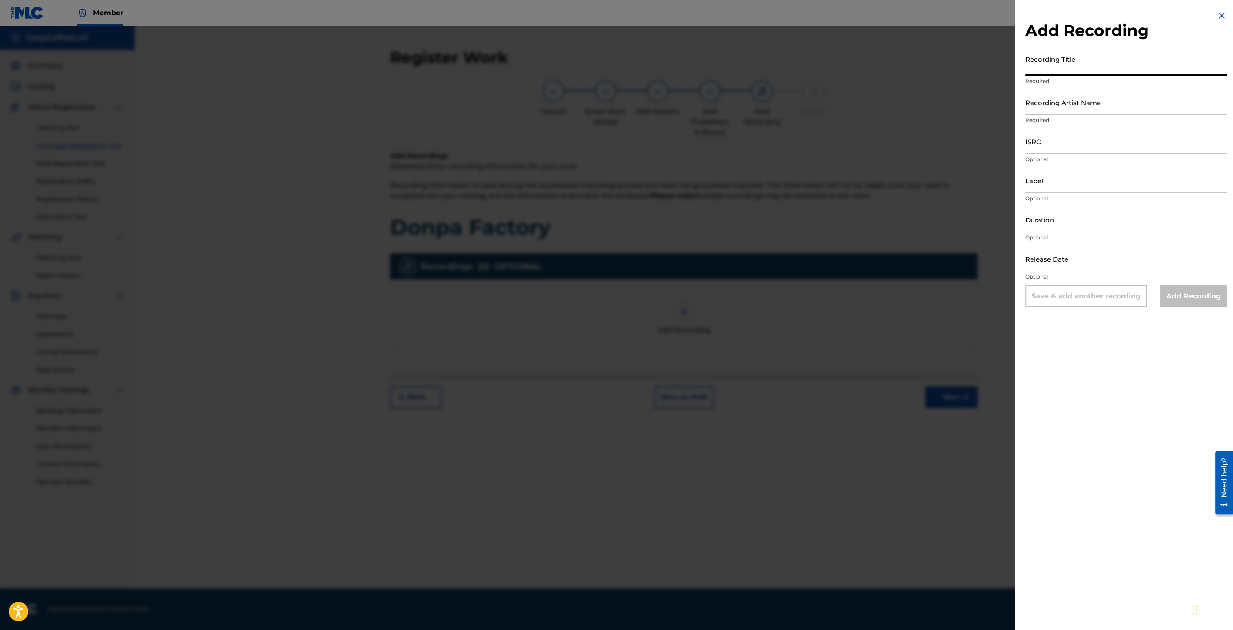
click at [1069, 71] on input "Recording Title" at bounding box center [1127, 63] width 202 height 25
click at [1058, 66] on input "cozycoffeelofi" at bounding box center [1127, 63] width 202 height 25
paste input "T3351730757"
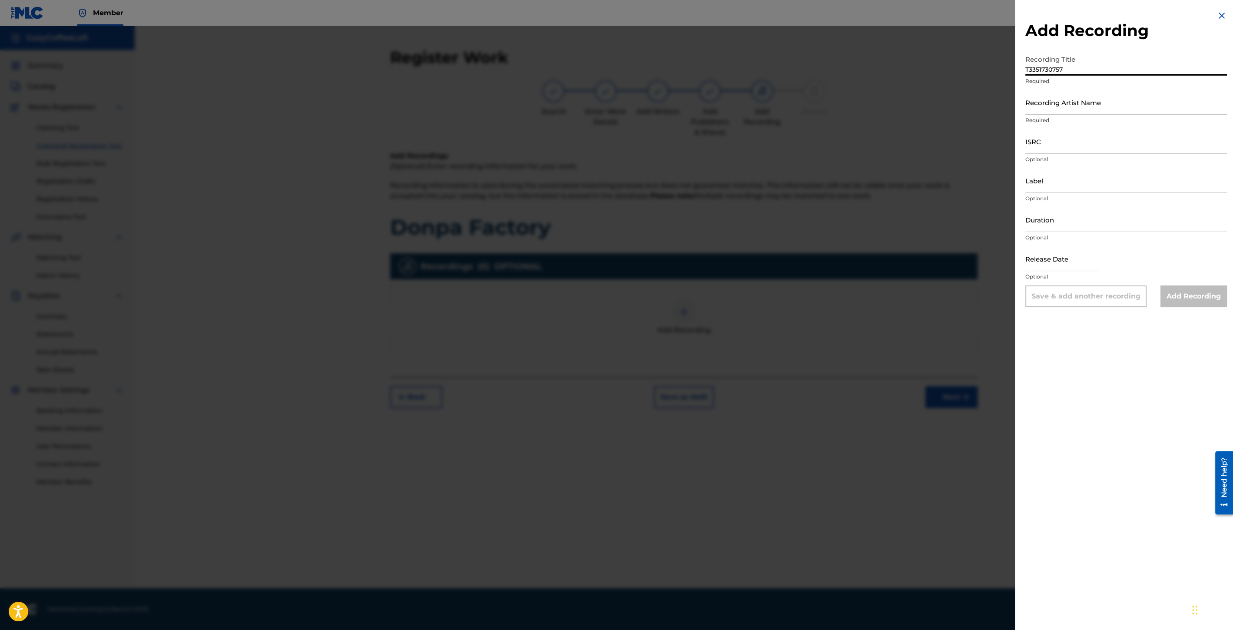
click at [1056, 72] on input "T3351730757" at bounding box center [1127, 63] width 202 height 25
click at [1056, 71] on input "T3351730757" at bounding box center [1127, 63] width 202 height 25
paste input "Donpa Factory"
type input "Donpa Factory"
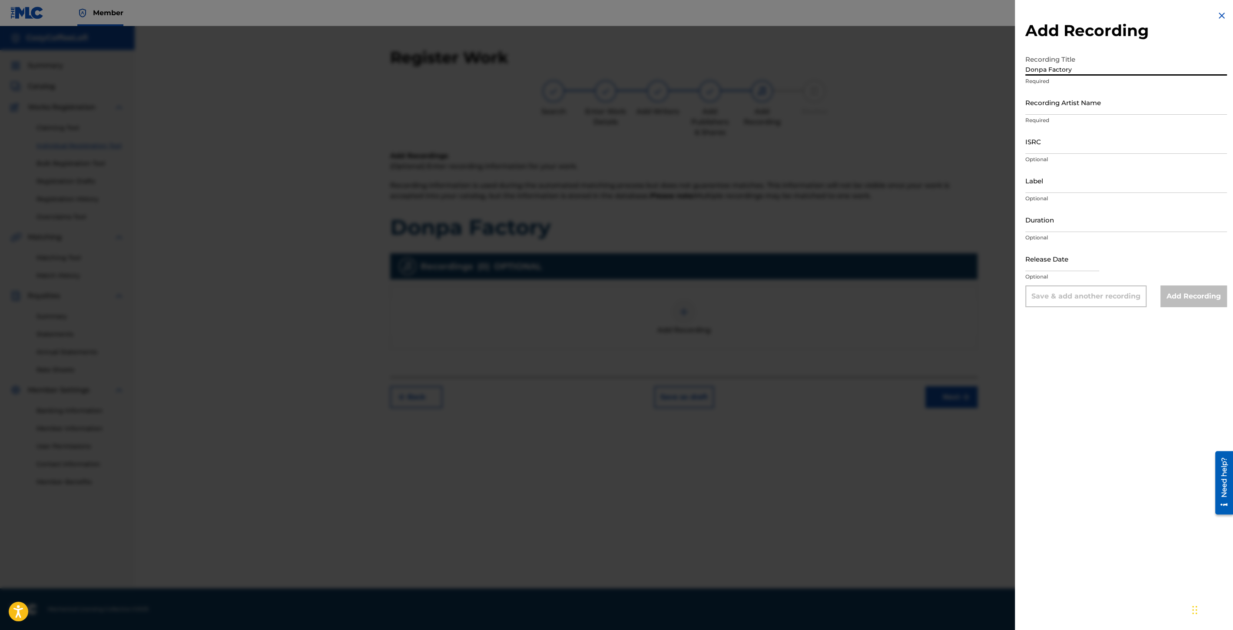
click at [1059, 107] on input "Recording Artist Name" at bounding box center [1127, 102] width 202 height 25
type input "CozyCoffeeLofi"
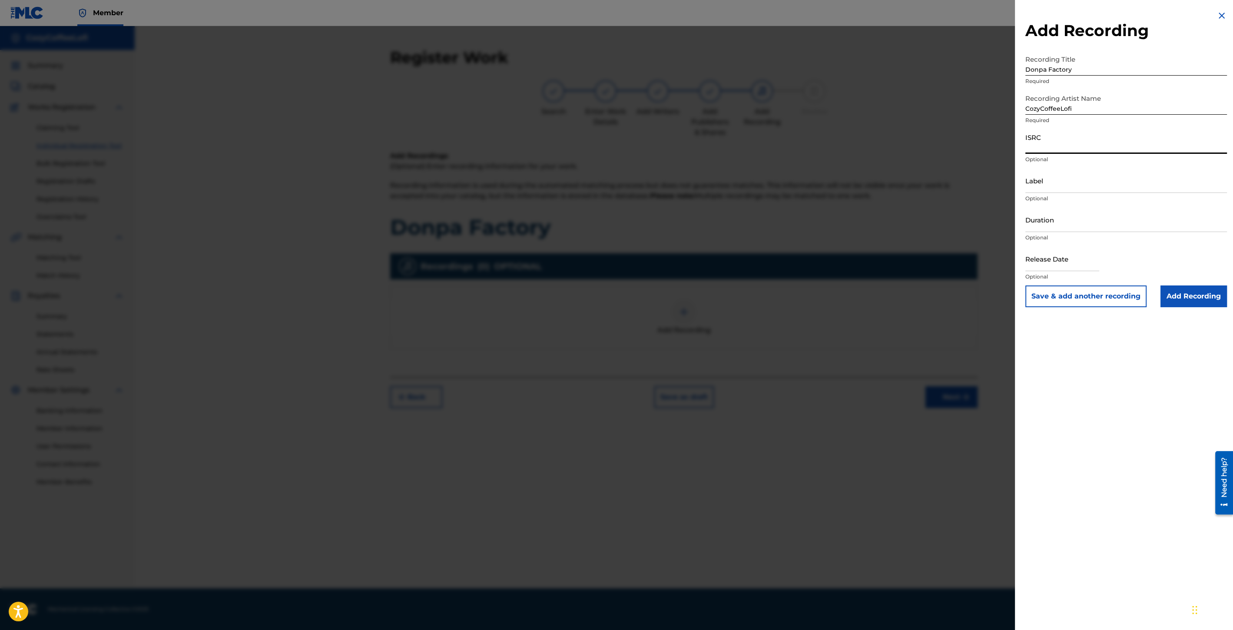
click at [1052, 143] on input "ISRC" at bounding box center [1127, 141] width 202 height 25
paste input "QZZ7V2506739"
type input "QZZ7V2506739"
click at [1027, 171] on input "Label" at bounding box center [1127, 180] width 202 height 25
type input "CozyCoffeeLofi"
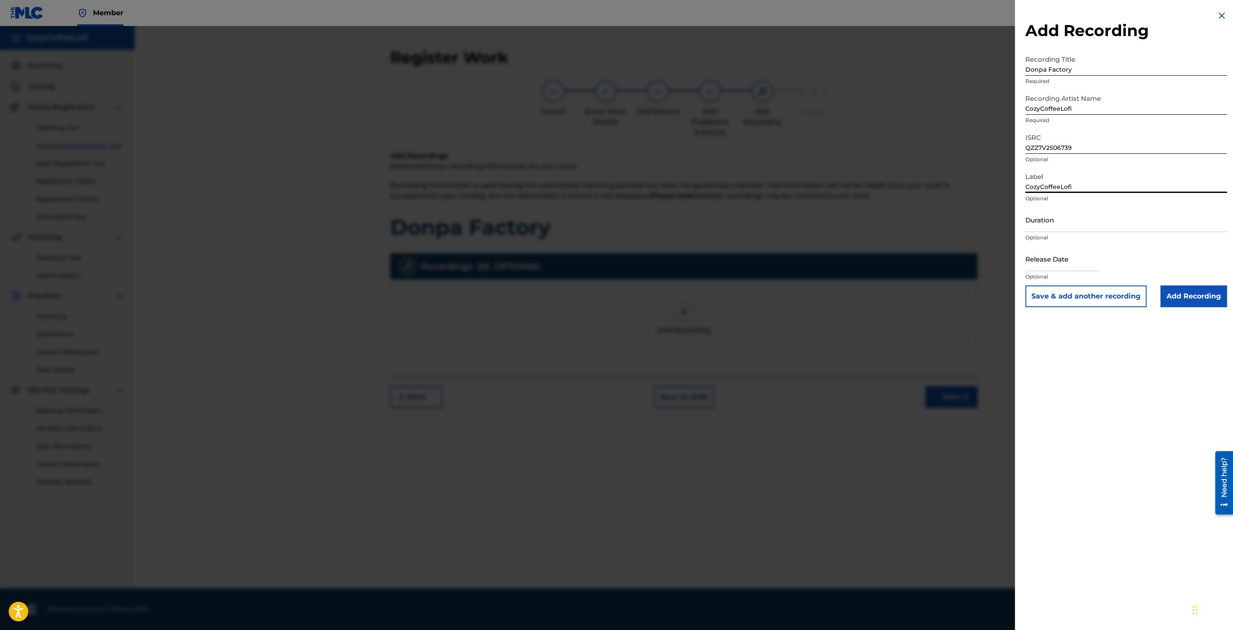
click at [1051, 222] on input "Duration" at bounding box center [1127, 219] width 202 height 25
type input "02:19"
click at [1041, 266] on input "text" at bounding box center [1063, 258] width 74 height 25
select select "8"
select select "2025"
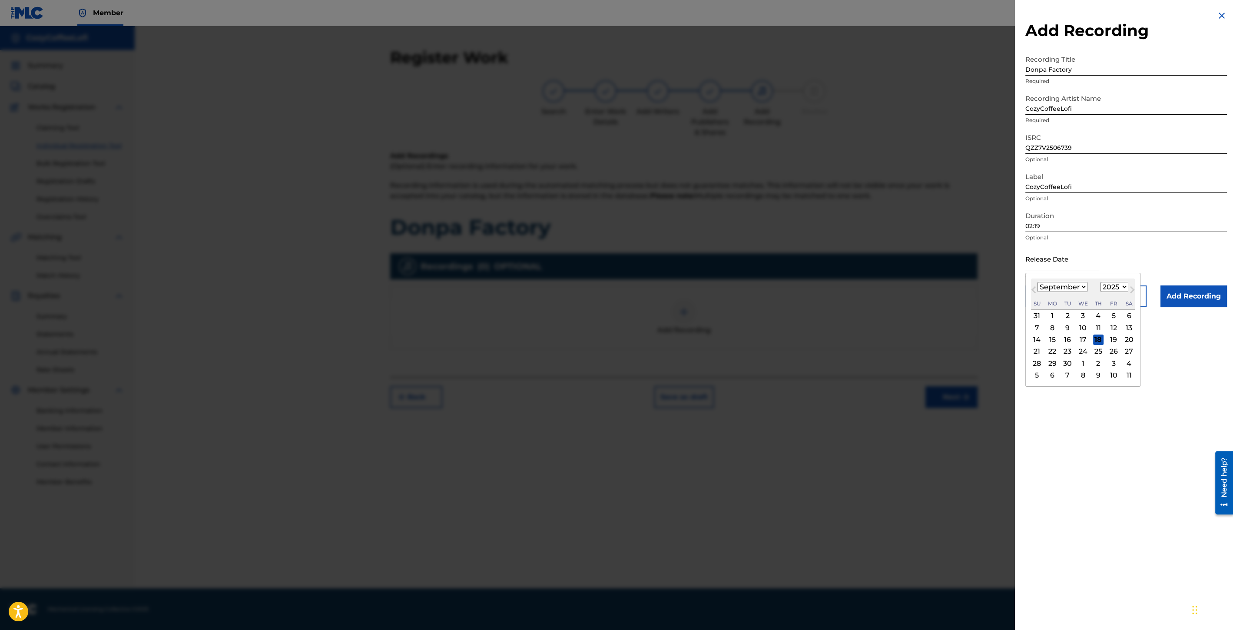
click at [1045, 282] on select "January February March April May June July August September October November De…" at bounding box center [1063, 287] width 50 height 10
click at [1098, 325] on div "11" at bounding box center [1098, 327] width 10 height 10
type input "[DATE]"
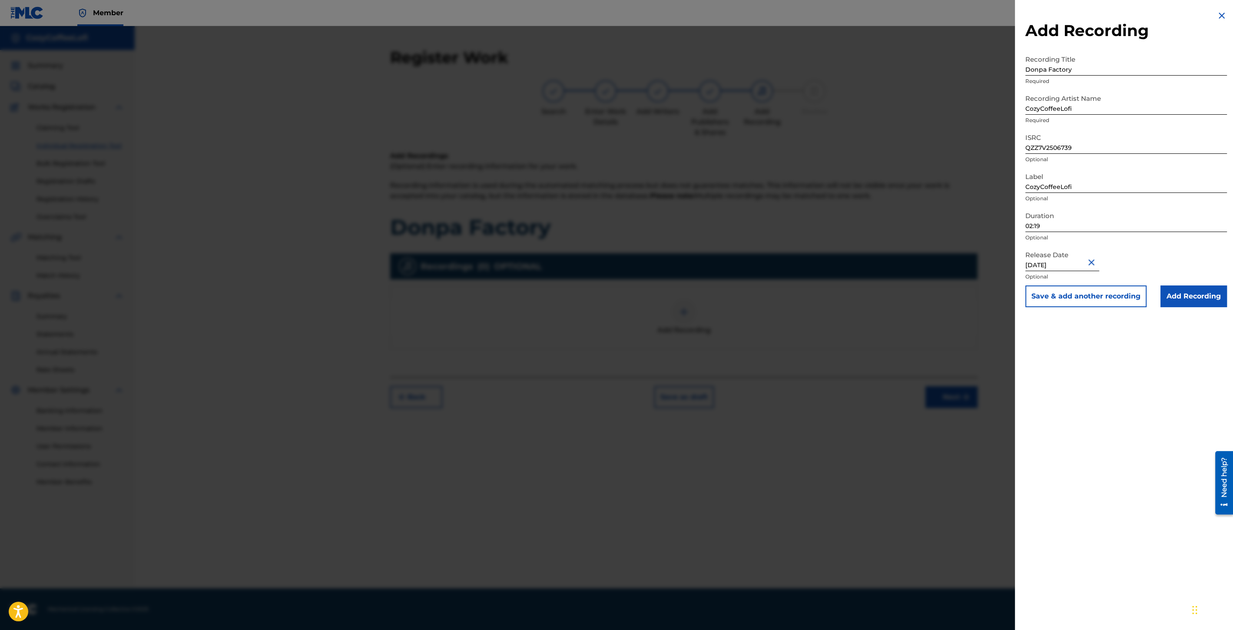
click at [1112, 303] on button "Save & add another recording" at bounding box center [1086, 296] width 121 height 22
click at [1218, 20] on img at bounding box center [1222, 15] width 10 height 10
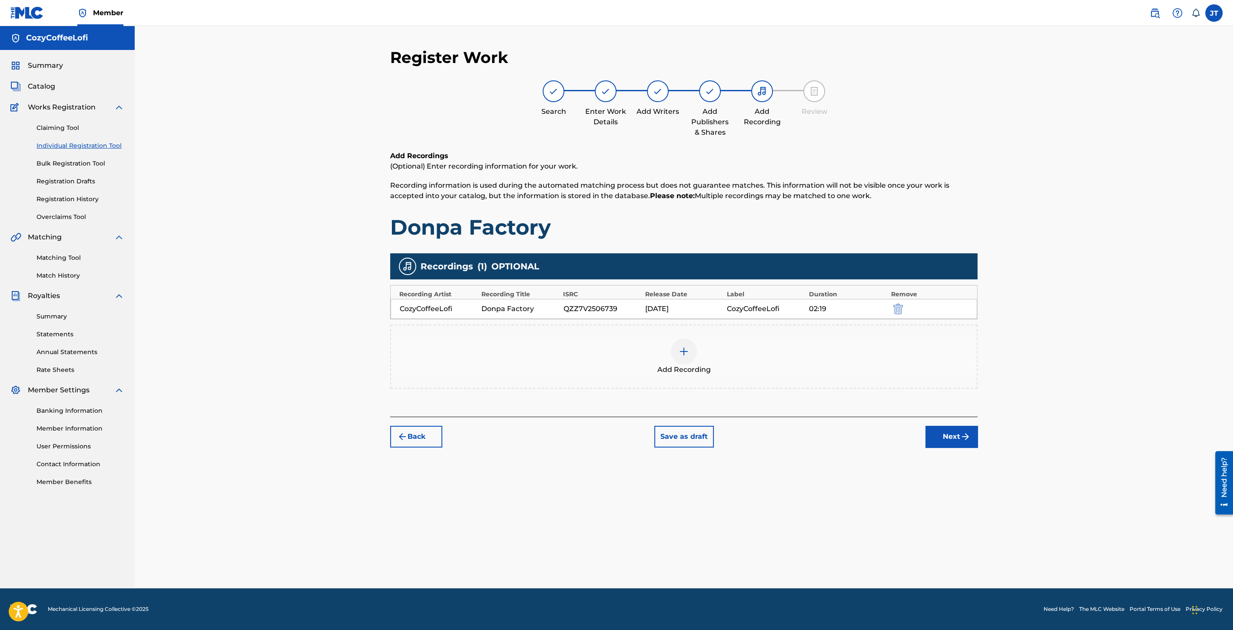
click at [963, 440] on img "submit" at bounding box center [965, 436] width 10 height 10
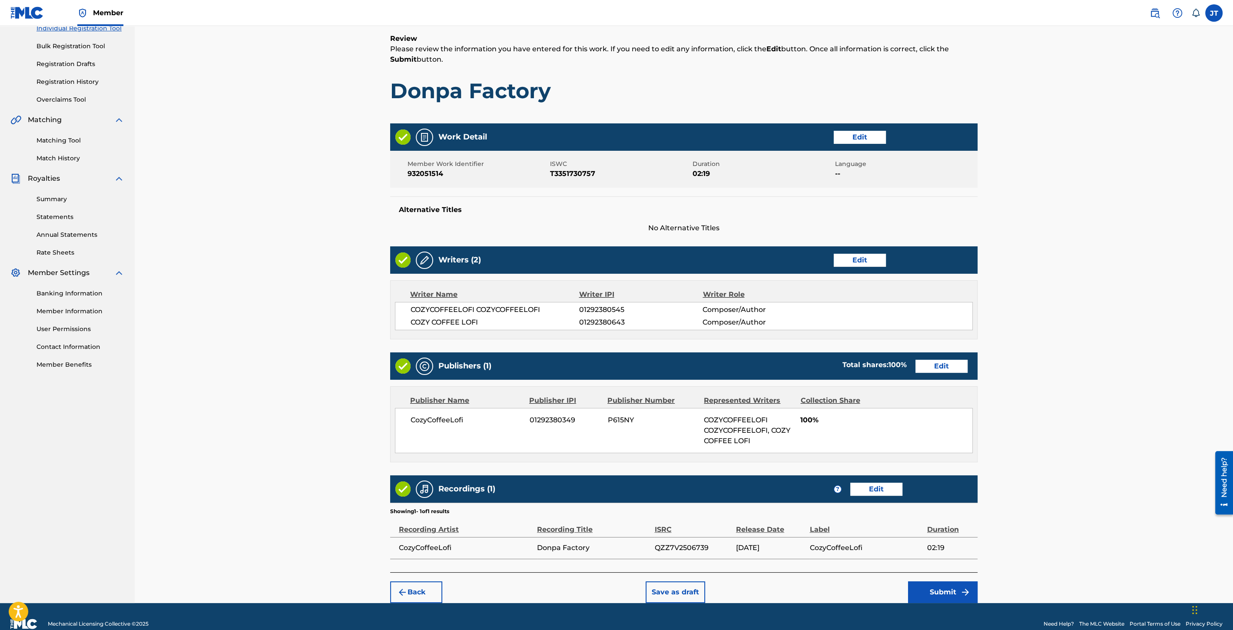
scroll to position [130, 0]
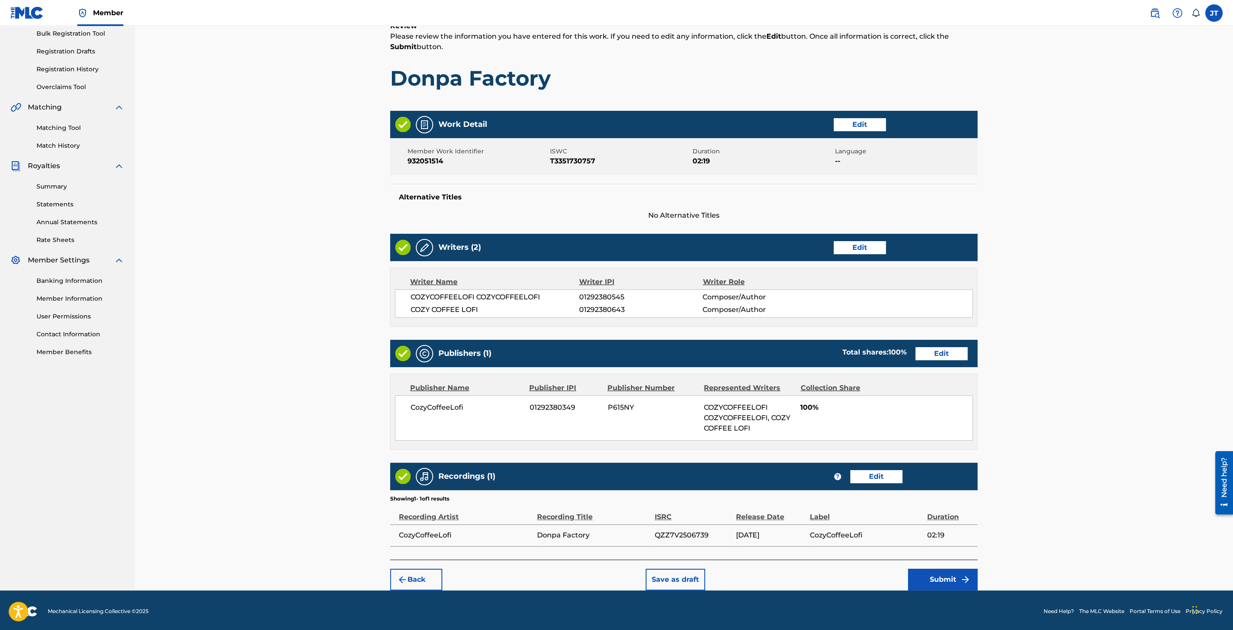
click at [943, 574] on button "Submit" at bounding box center [943, 580] width 70 height 22
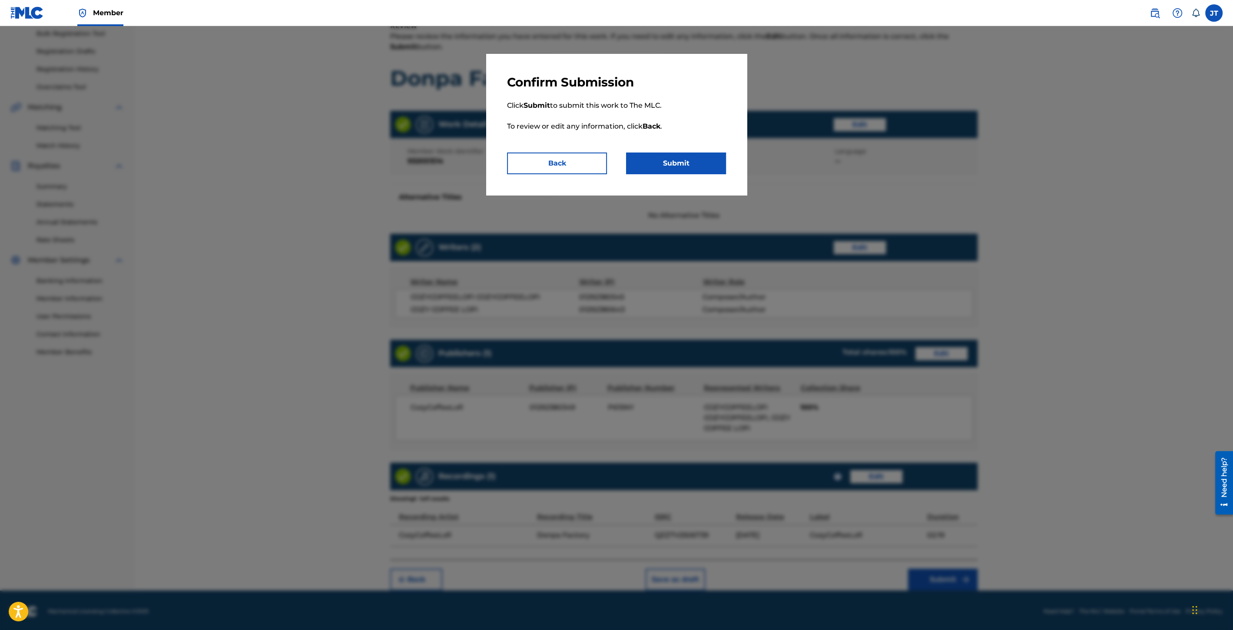
click at [680, 165] on button "Submit" at bounding box center [676, 164] width 100 height 22
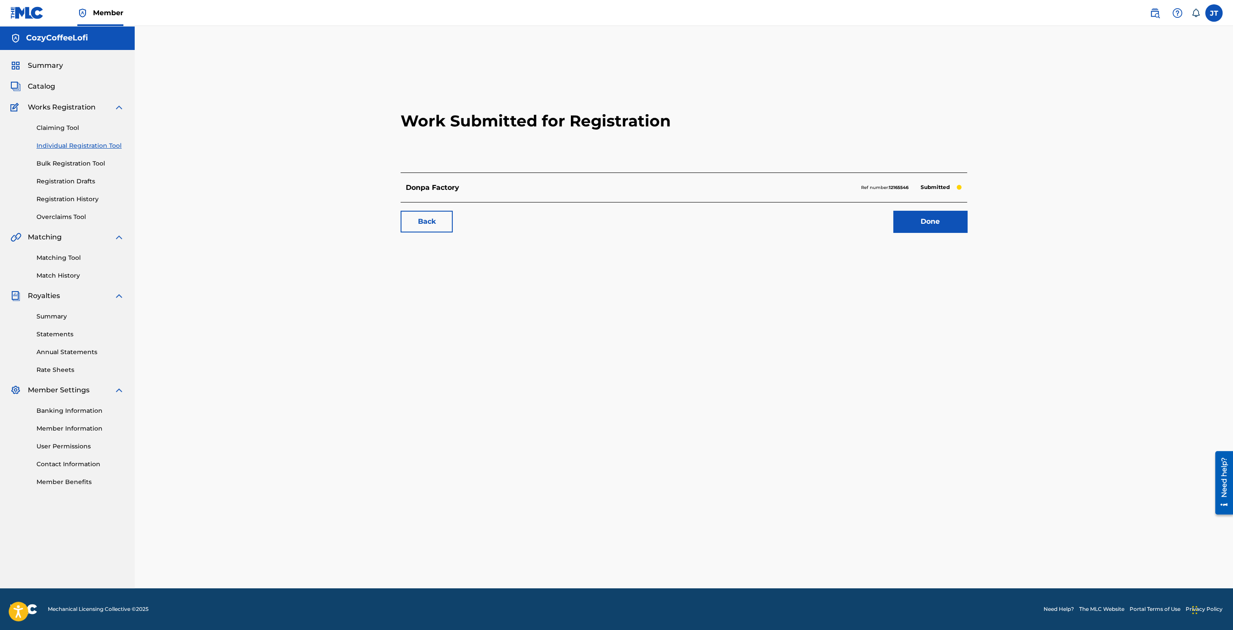
click at [914, 219] on link "Done" at bounding box center [930, 222] width 74 height 22
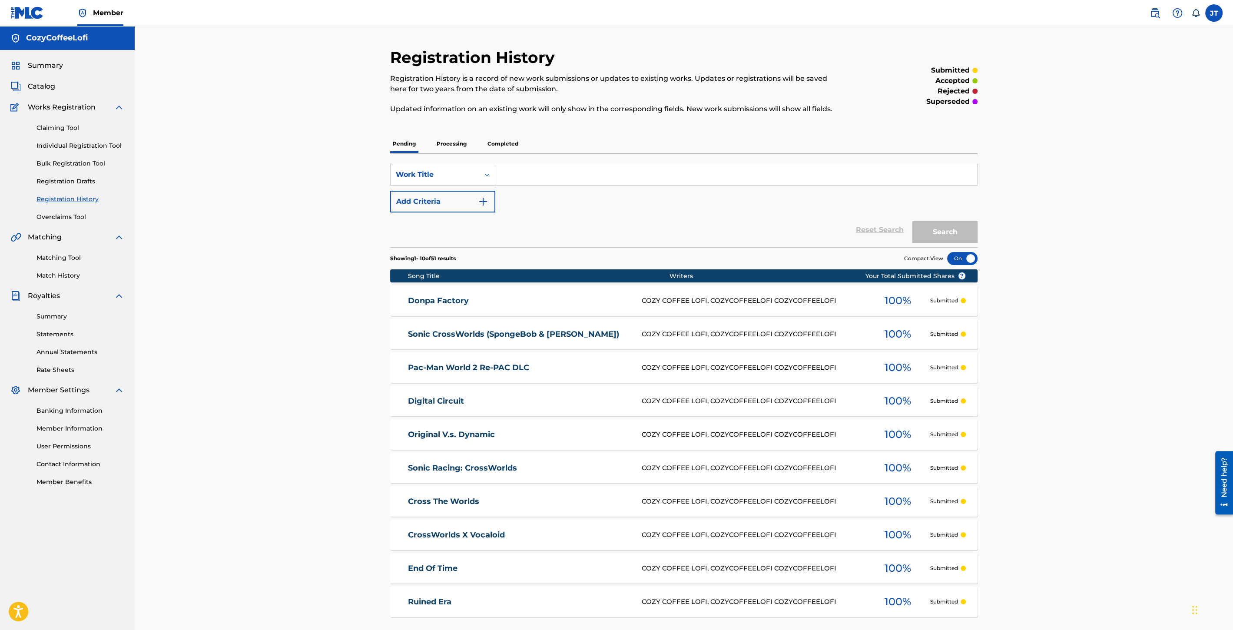
click at [105, 148] on link "Individual Registration Tool" at bounding box center [81, 145] width 88 height 9
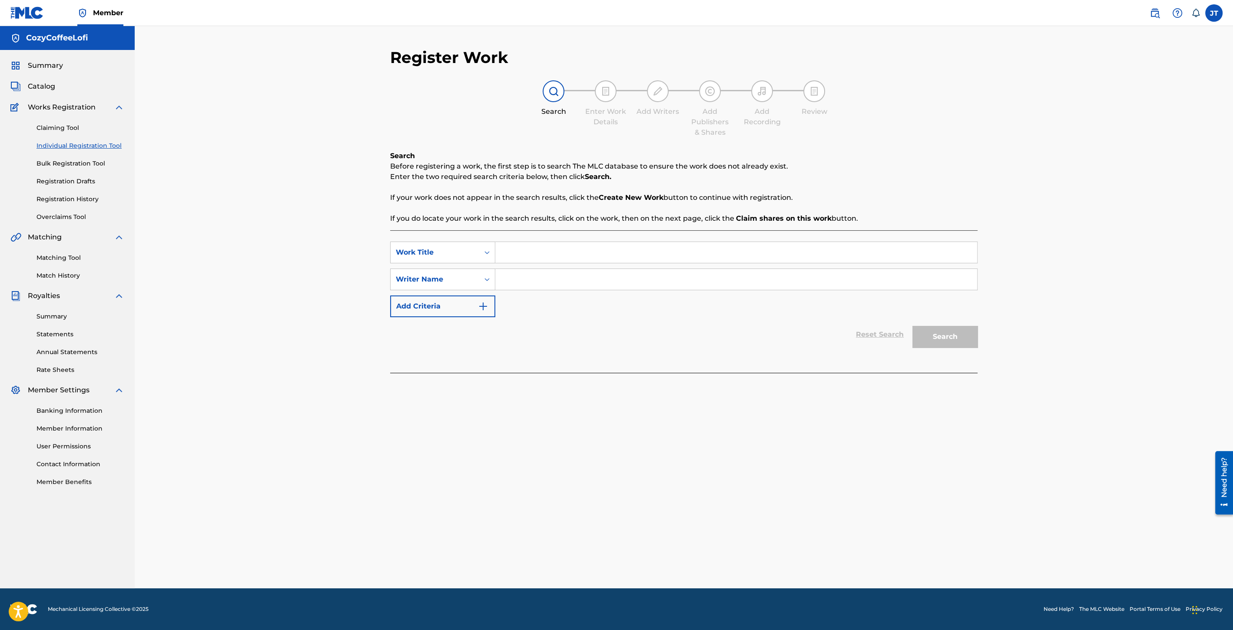
click at [514, 255] on input "Search Form" at bounding box center [736, 252] width 482 height 21
paste input "Sonic x Shadow vs Jet & [PERSON_NAME]"
click at [504, 253] on input "Sonic x Shadow vs Jet & [PERSON_NAME]" at bounding box center [736, 252] width 482 height 21
type input "Sonic x Shadow vs Jet & [PERSON_NAME]"
click at [518, 275] on input "Search Form" at bounding box center [736, 279] width 482 height 21
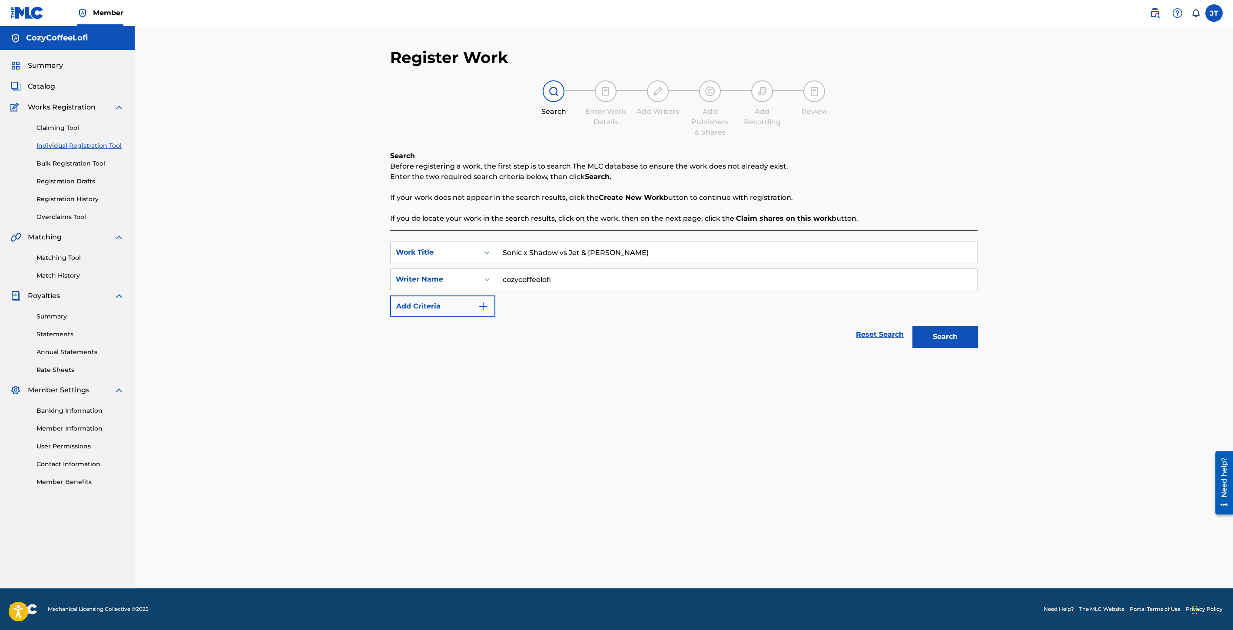
type input "cozycoffeelofi"
click at [958, 340] on button "Search" at bounding box center [945, 337] width 65 height 22
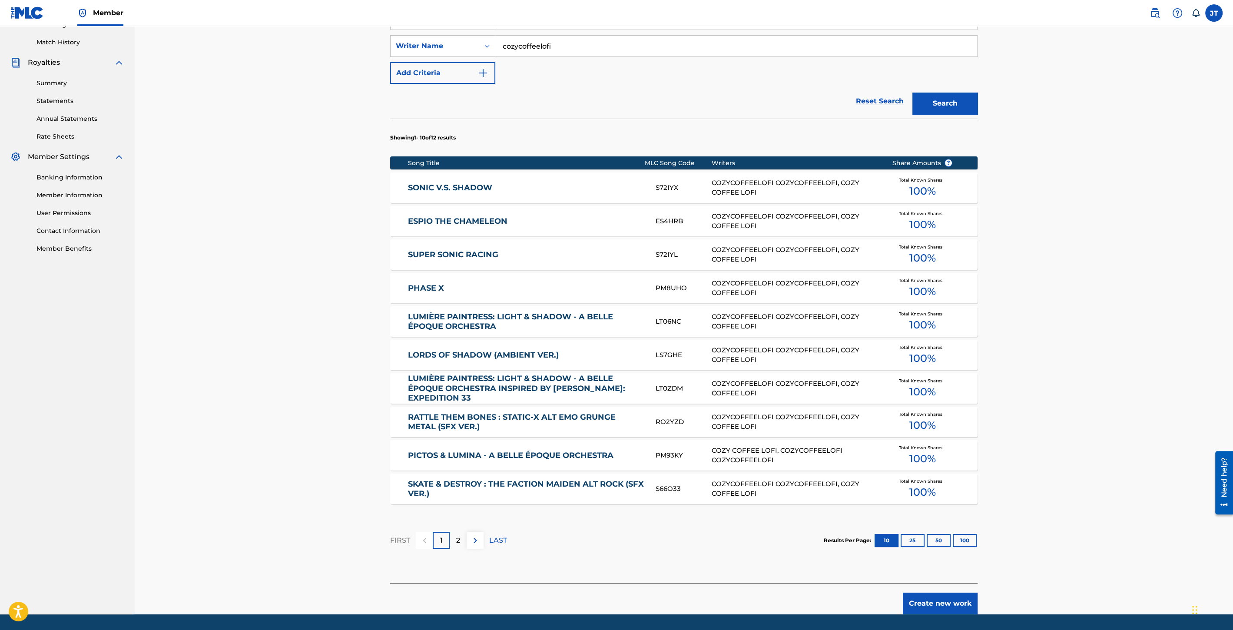
scroll to position [241, 0]
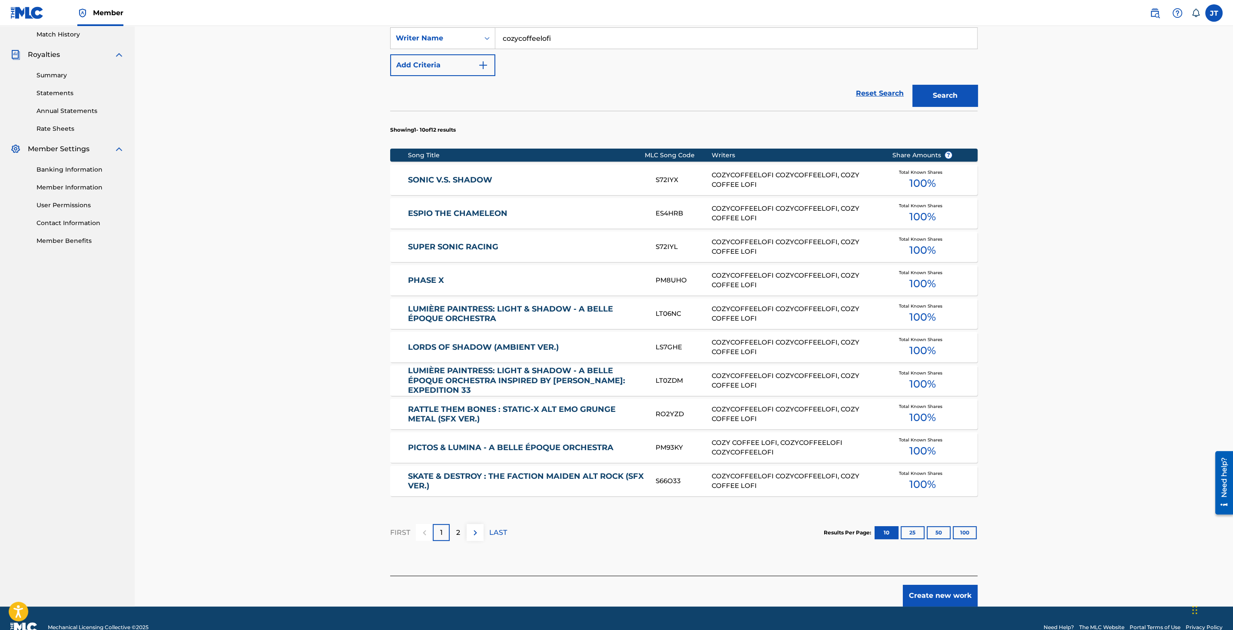
click at [917, 591] on button "Create new work" at bounding box center [940, 596] width 75 height 22
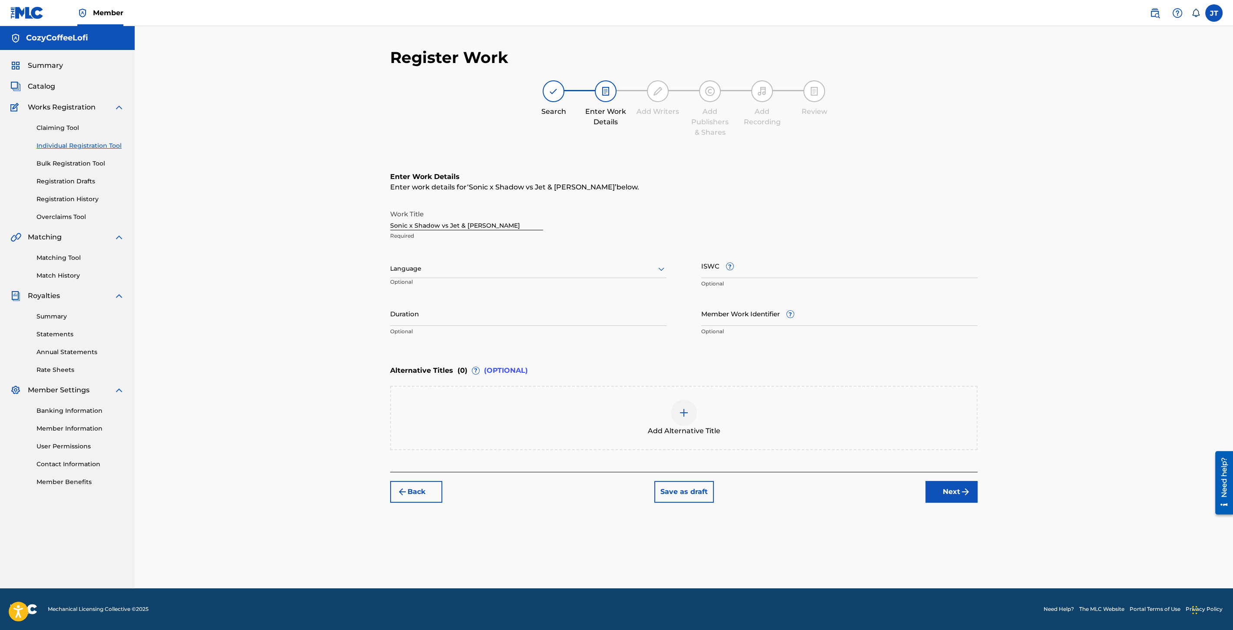
scroll to position [0, 0]
click at [741, 318] on input "Member Work Identifier ?" at bounding box center [839, 313] width 276 height 25
paste input "932051516"
type input "932051516"
click at [531, 318] on input "Duration" at bounding box center [528, 313] width 276 height 25
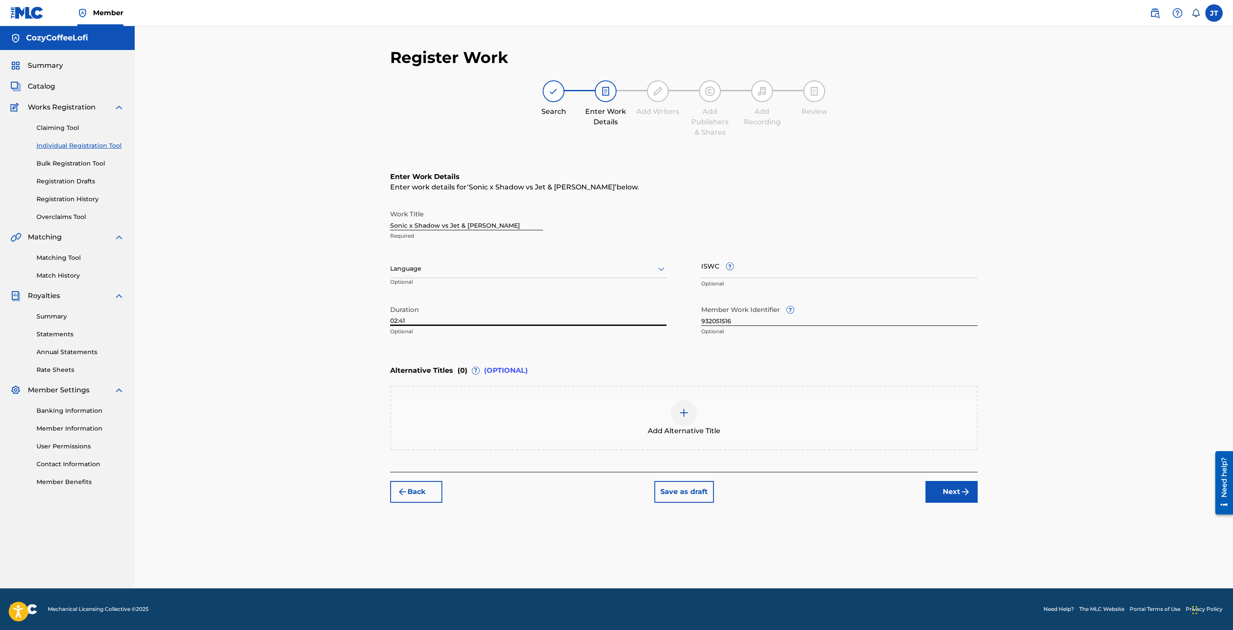
type input "02:41"
click at [729, 276] on input "ISWC ?" at bounding box center [839, 265] width 276 height 25
paste input "T3351731078"
type input "T3351731078"
click at [960, 499] on button "Next" at bounding box center [952, 492] width 52 height 22
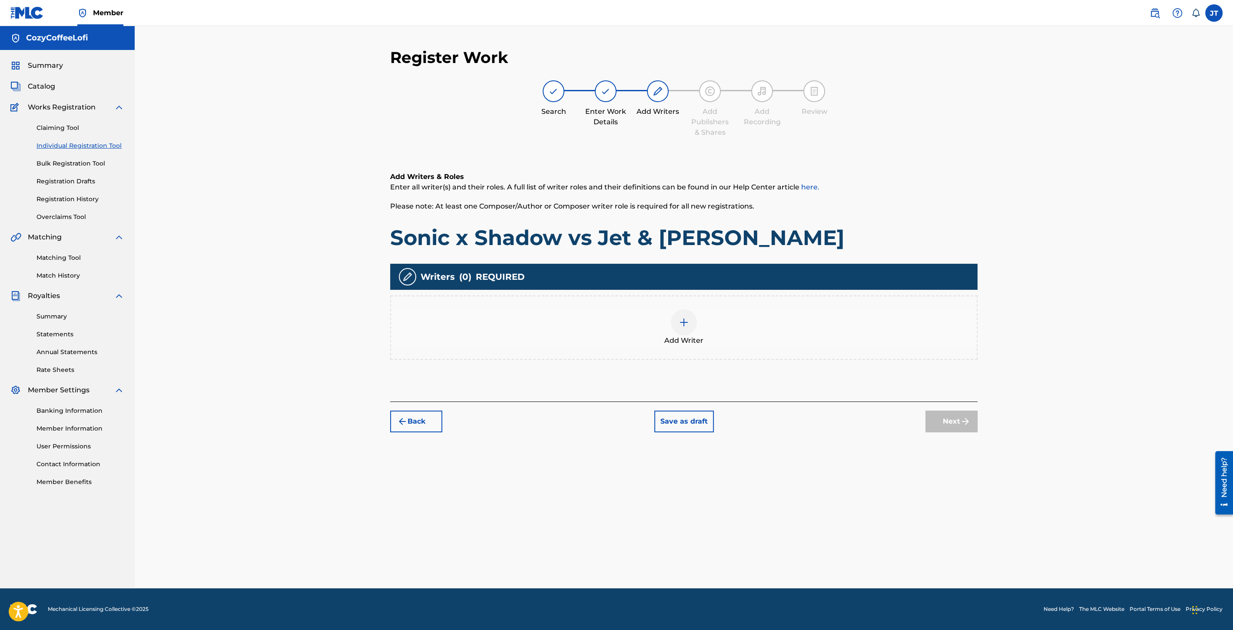
click at [690, 325] on div at bounding box center [684, 322] width 26 height 26
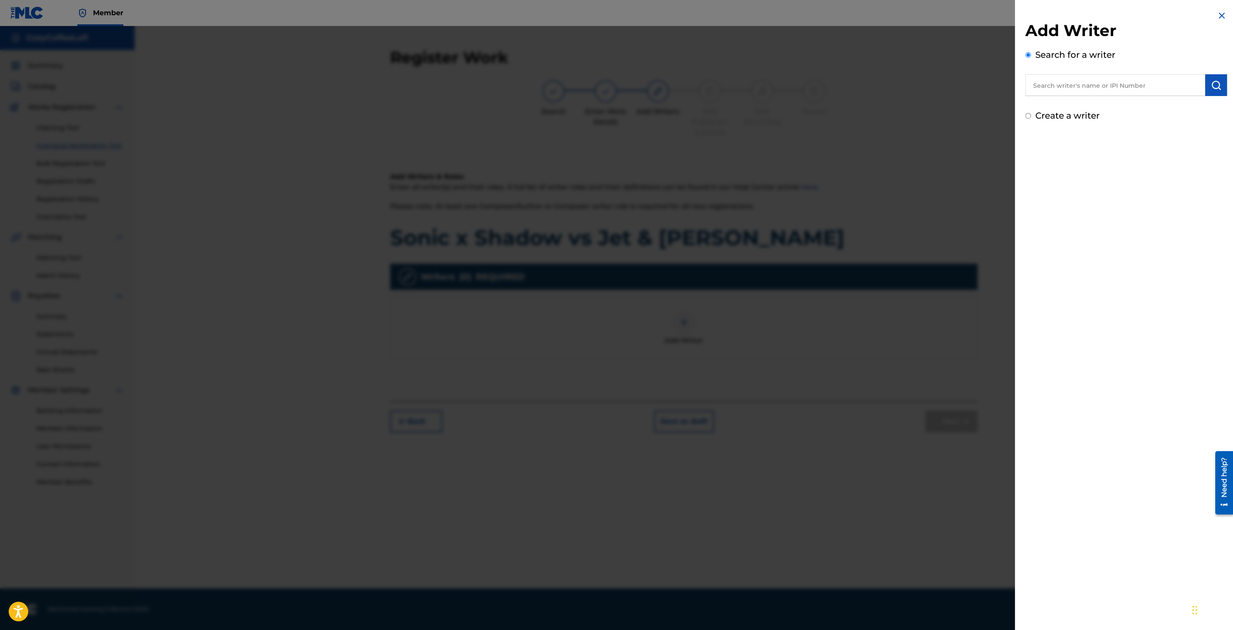
click at [1048, 87] on input "text" at bounding box center [1116, 85] width 180 height 22
click at [1112, 101] on span "cozycoffeelofi" at bounding box center [1107, 105] width 48 height 8
type input "cozycoffeelofi cozycoffeelofi"
click at [1205, 87] on button "submit" at bounding box center [1216, 85] width 22 height 22
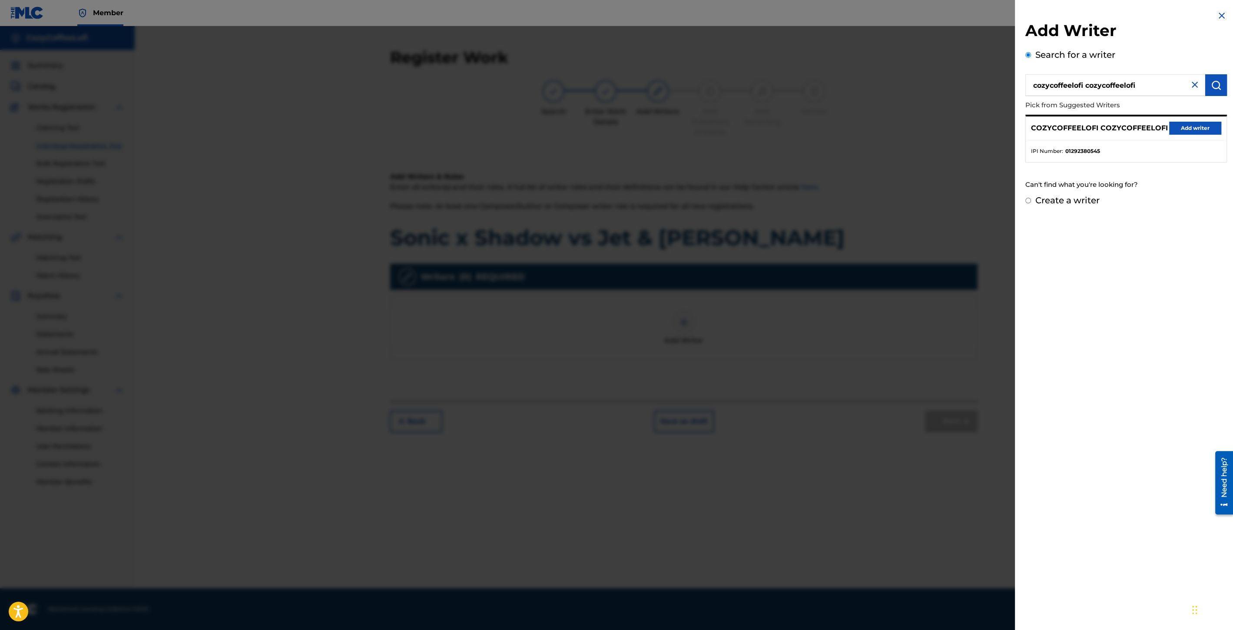
click at [1181, 136] on div "COZYCOFFEELOFI COZYCOFFEELOFI Add writer" at bounding box center [1126, 128] width 201 height 24
click at [1179, 126] on button "Add writer" at bounding box center [1195, 128] width 52 height 13
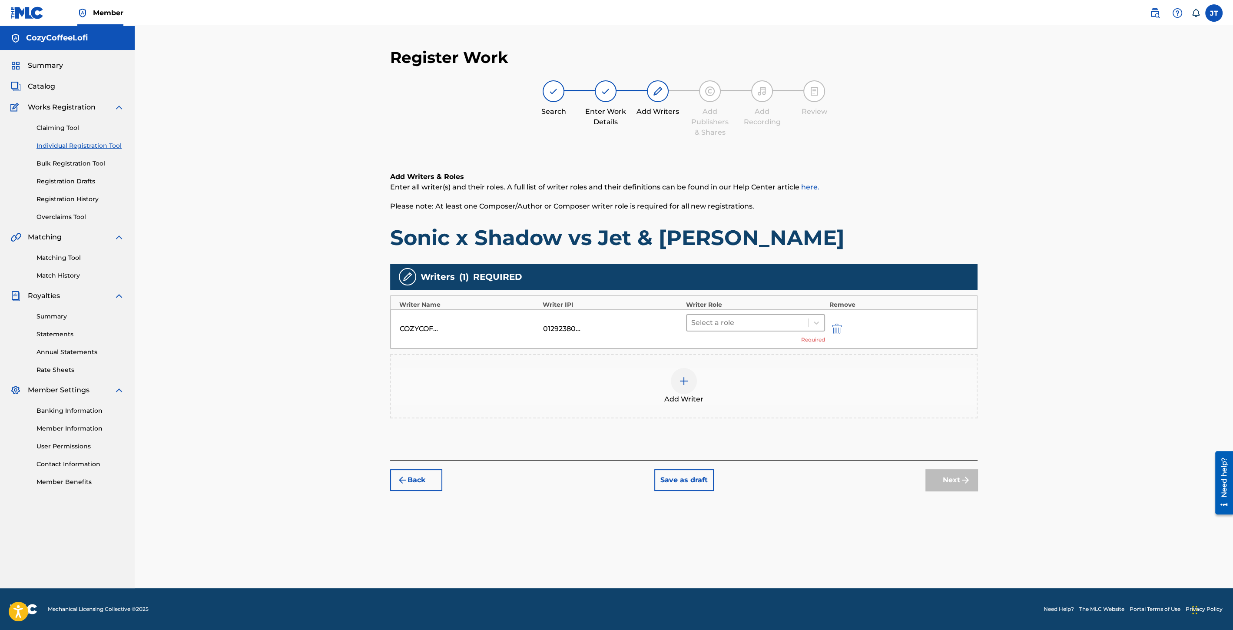
click at [712, 322] on div at bounding box center [747, 323] width 113 height 12
click at [716, 344] on div "Composer/Author" at bounding box center [755, 344] width 139 height 17
click at [687, 366] on img at bounding box center [684, 368] width 10 height 10
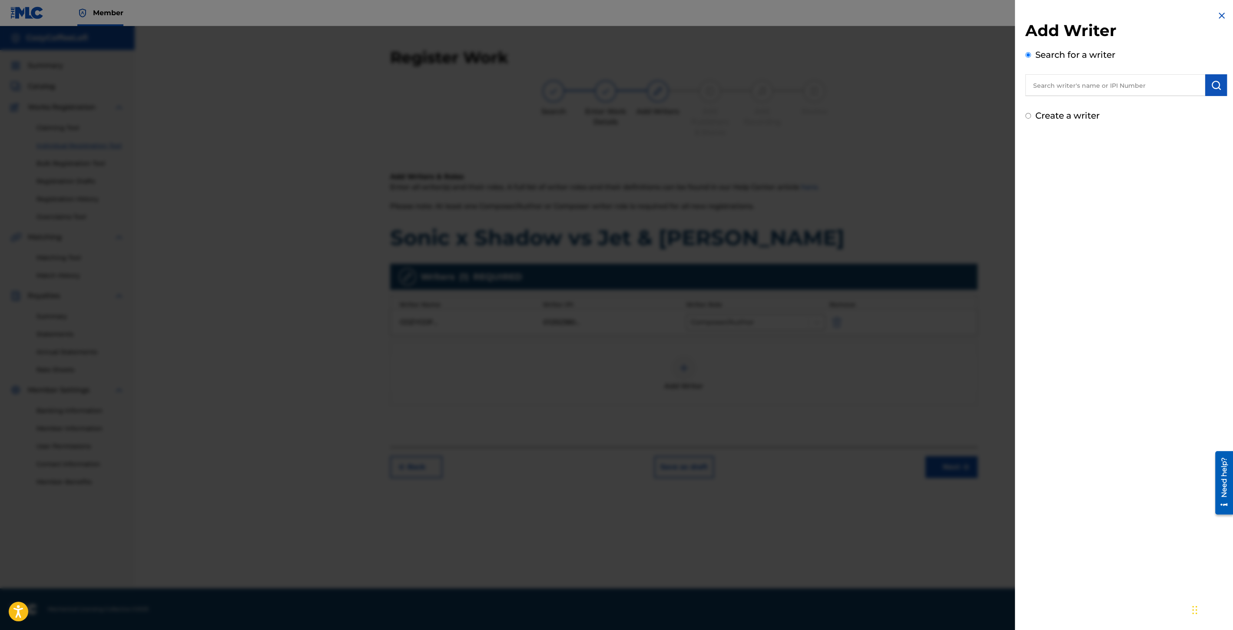
click at [1100, 84] on input "text" at bounding box center [1116, 85] width 180 height 22
click at [1089, 104] on div "cozy coff ee lofi" at bounding box center [1115, 105] width 179 height 16
type input "cozy coffee lofi"
click at [1217, 87] on img "submit" at bounding box center [1216, 85] width 10 height 10
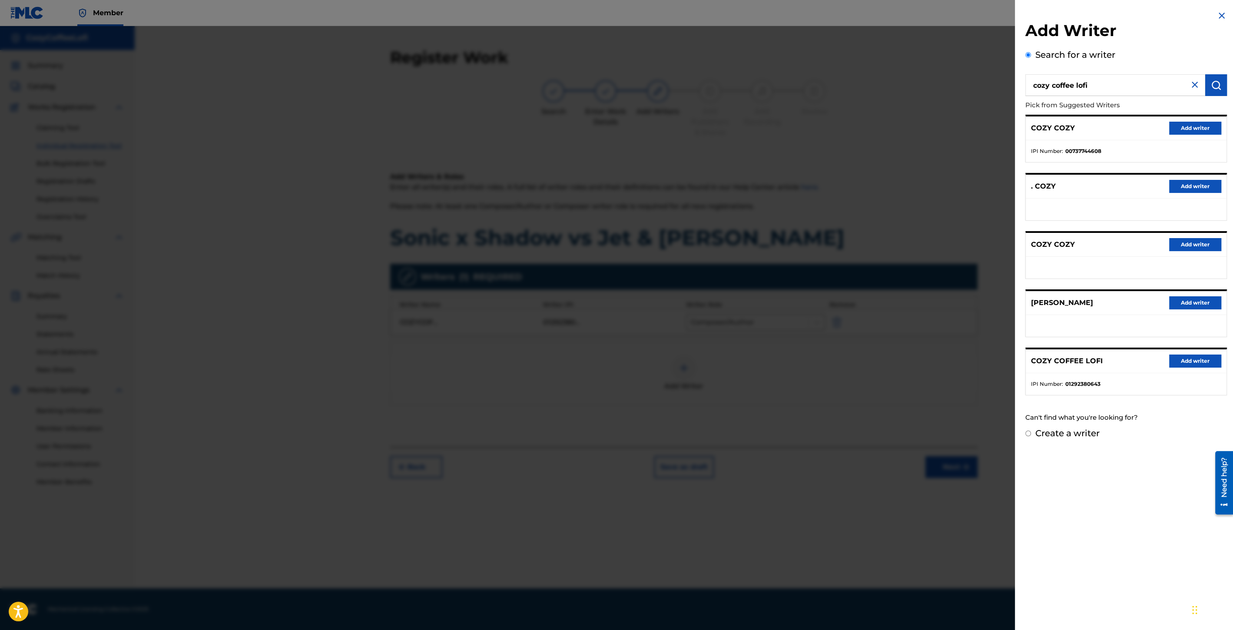
click at [1208, 363] on button "Add writer" at bounding box center [1195, 361] width 52 height 13
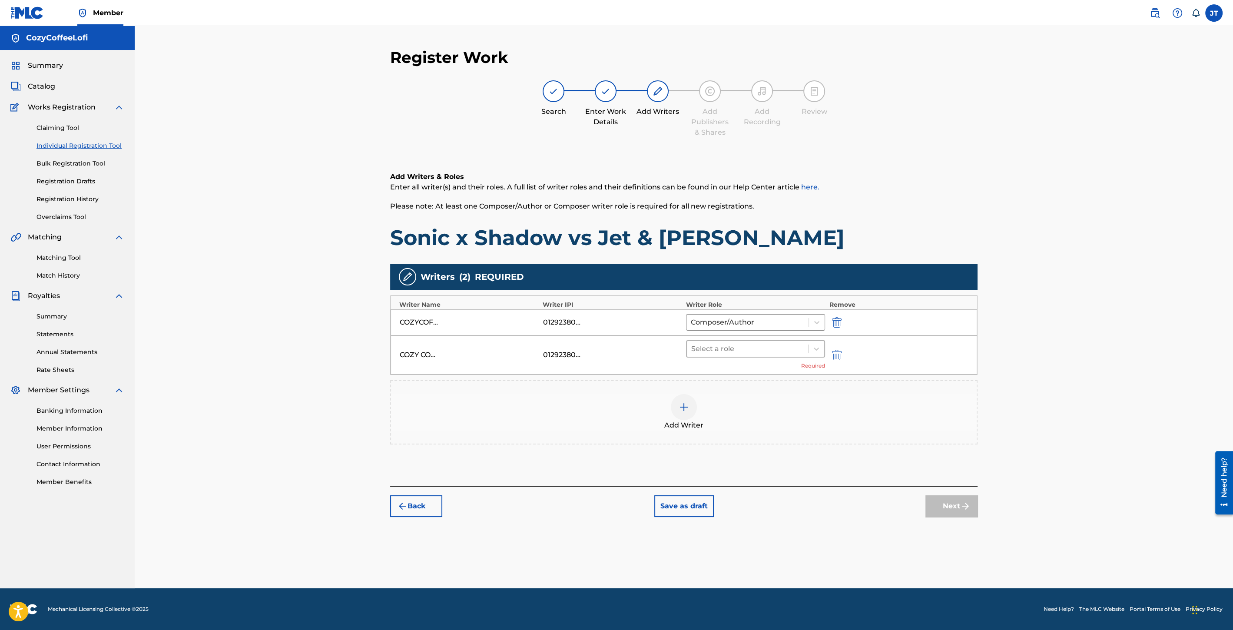
click at [773, 344] on div at bounding box center [747, 349] width 113 height 12
click at [753, 368] on div "Composer/Author" at bounding box center [755, 370] width 139 height 17
click at [964, 499] on button "Next" at bounding box center [952, 493] width 52 height 22
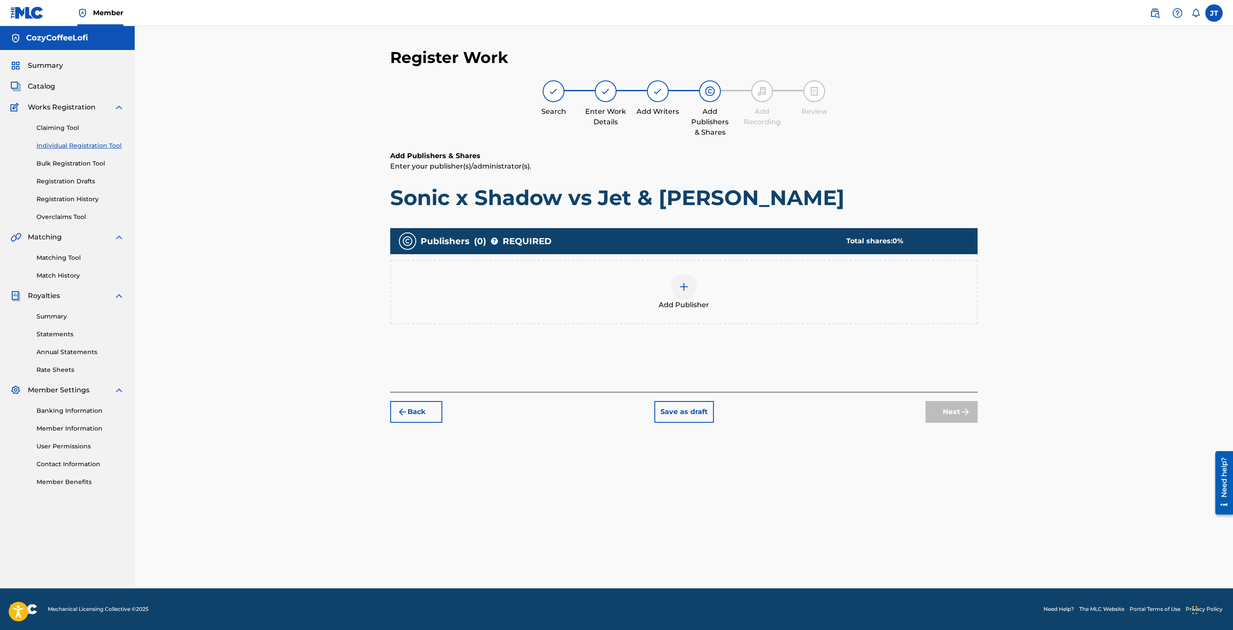
click at [690, 287] on div at bounding box center [684, 287] width 26 height 26
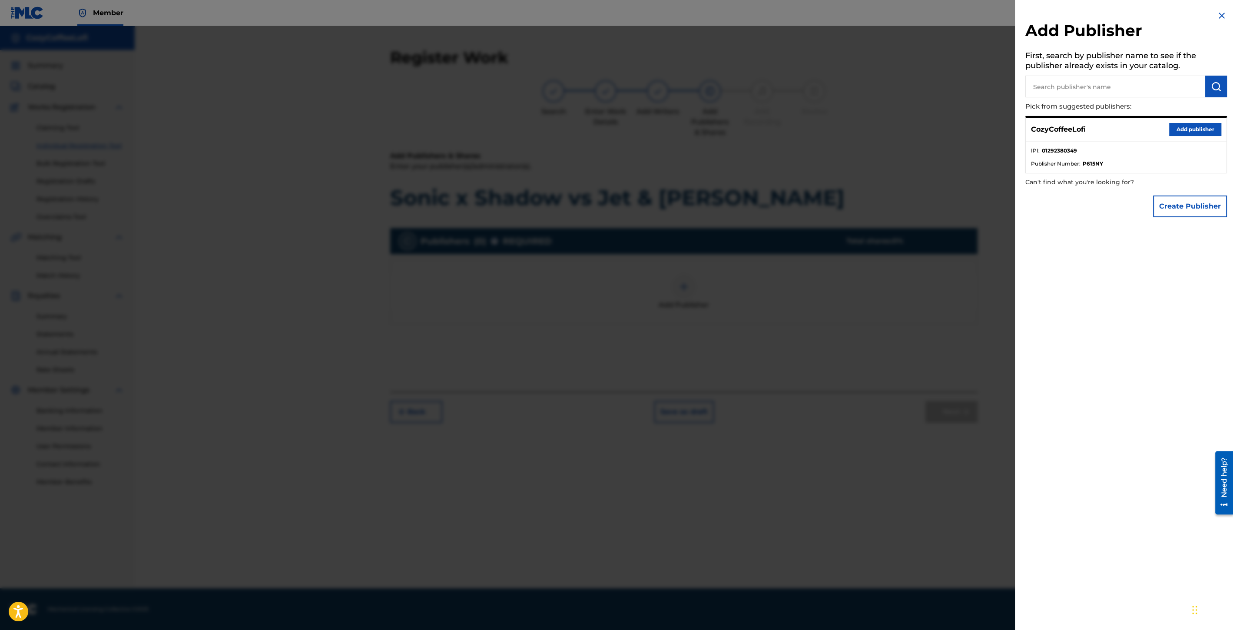
click at [1183, 131] on button "Add publisher" at bounding box center [1195, 129] width 52 height 13
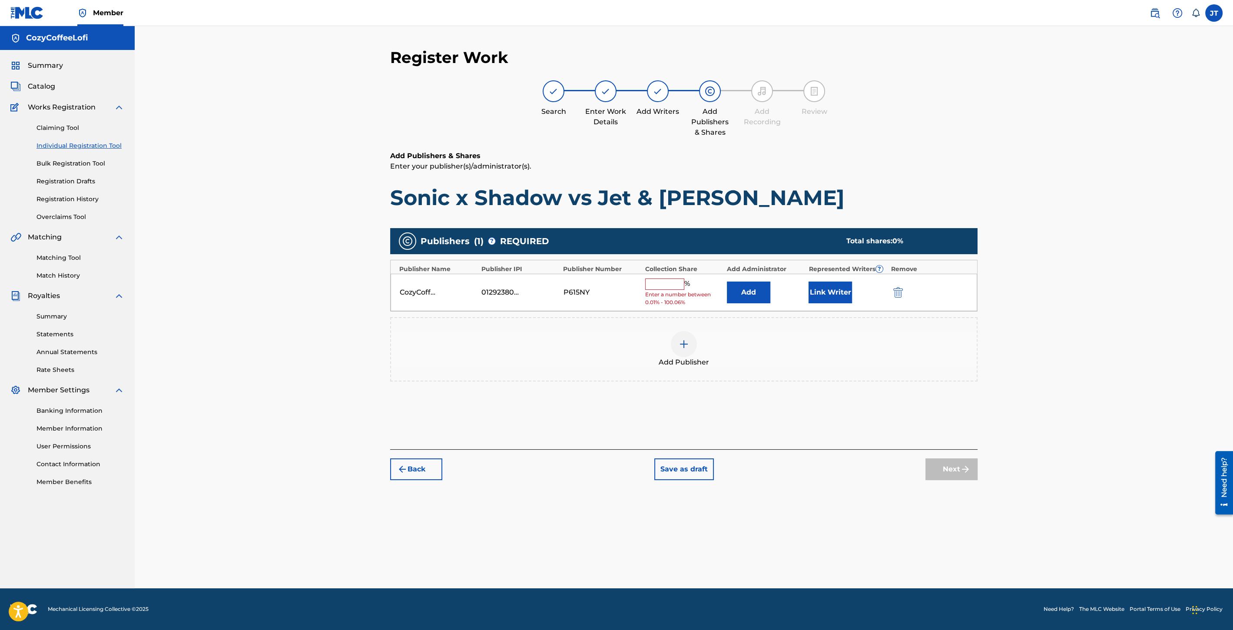
click at [657, 280] on input "text" at bounding box center [664, 284] width 39 height 11
type input "100"
click at [844, 285] on button "Link Writer" at bounding box center [830, 290] width 43 height 22
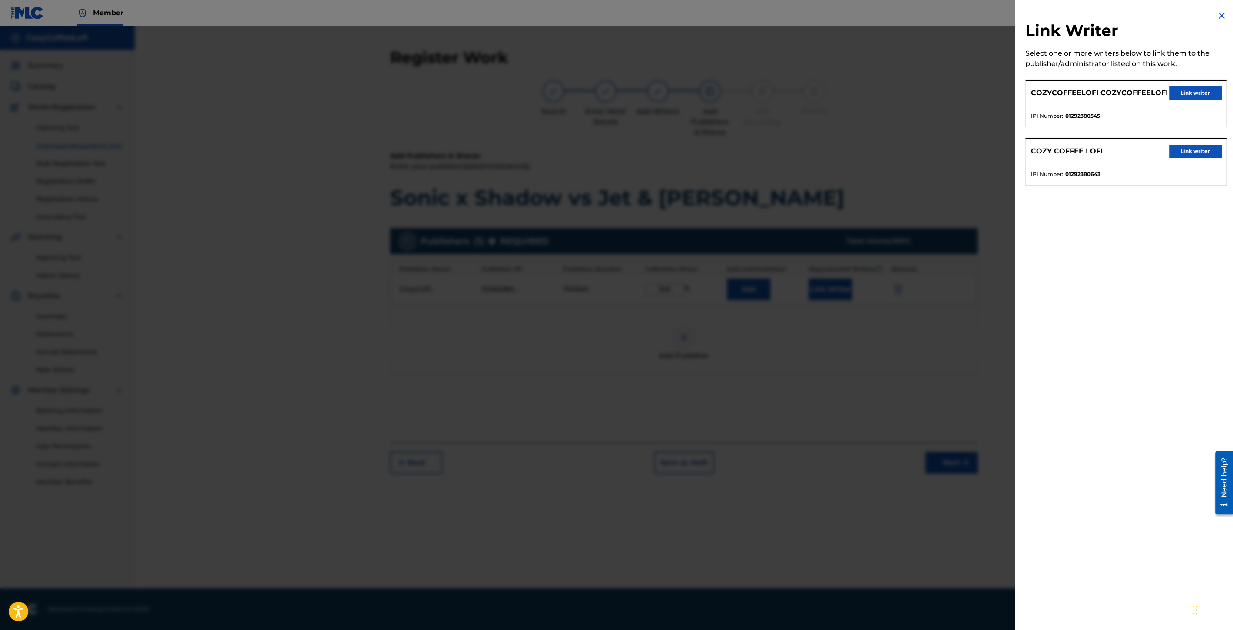
click at [1173, 90] on button "Link writer" at bounding box center [1195, 92] width 52 height 13
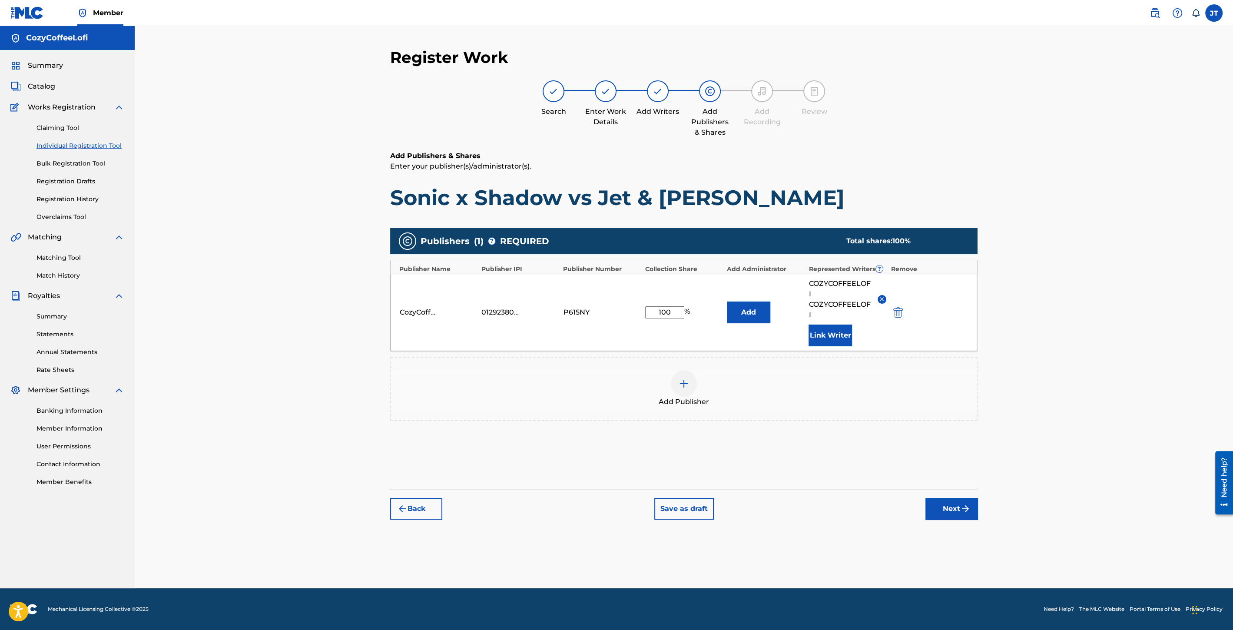
click at [826, 334] on button "Link Writer" at bounding box center [830, 336] width 43 height 22
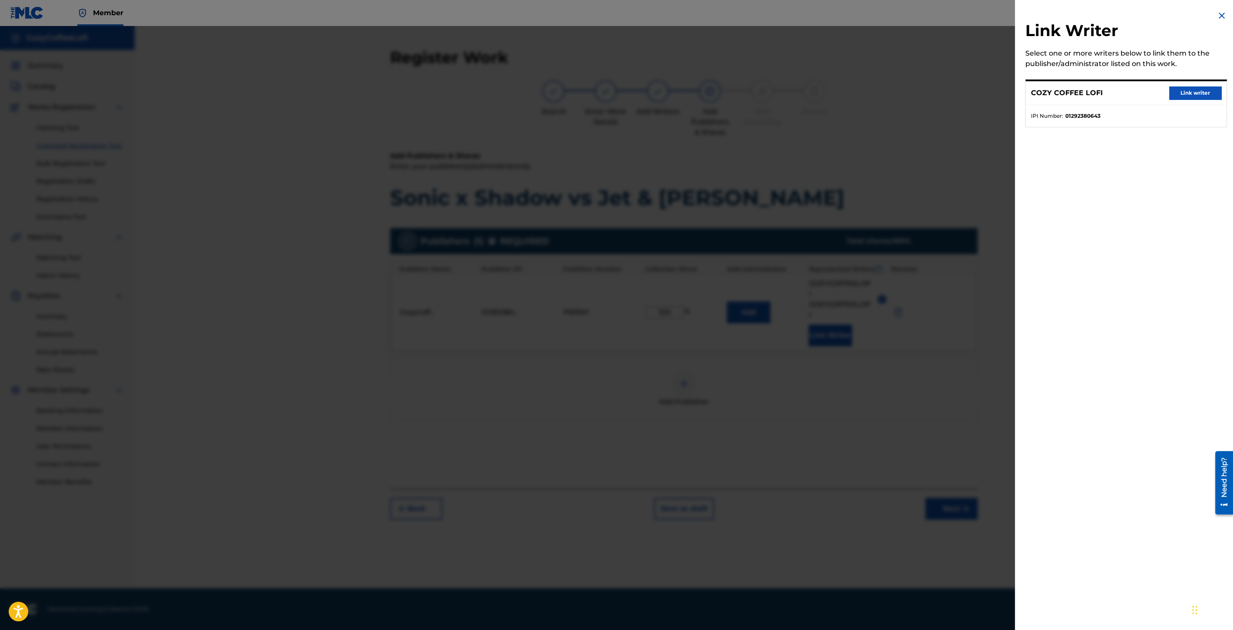
click at [1177, 94] on button "Link writer" at bounding box center [1195, 92] width 52 height 13
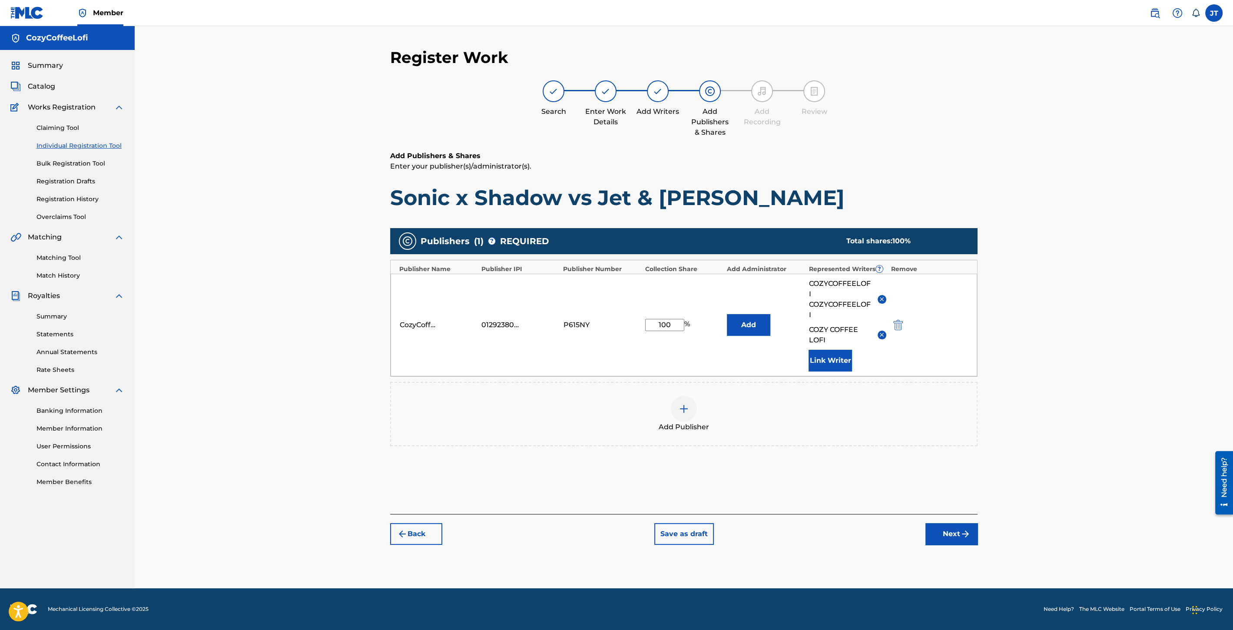
click at [950, 528] on button "Next" at bounding box center [952, 534] width 52 height 22
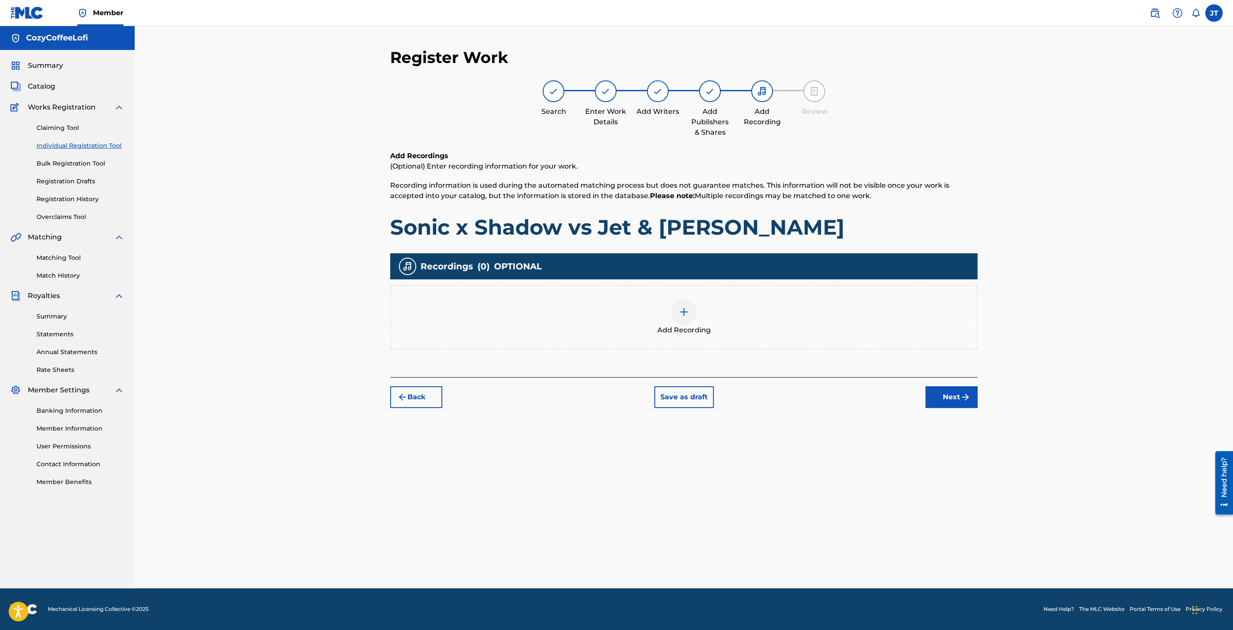
click at [687, 319] on div at bounding box center [684, 312] width 26 height 26
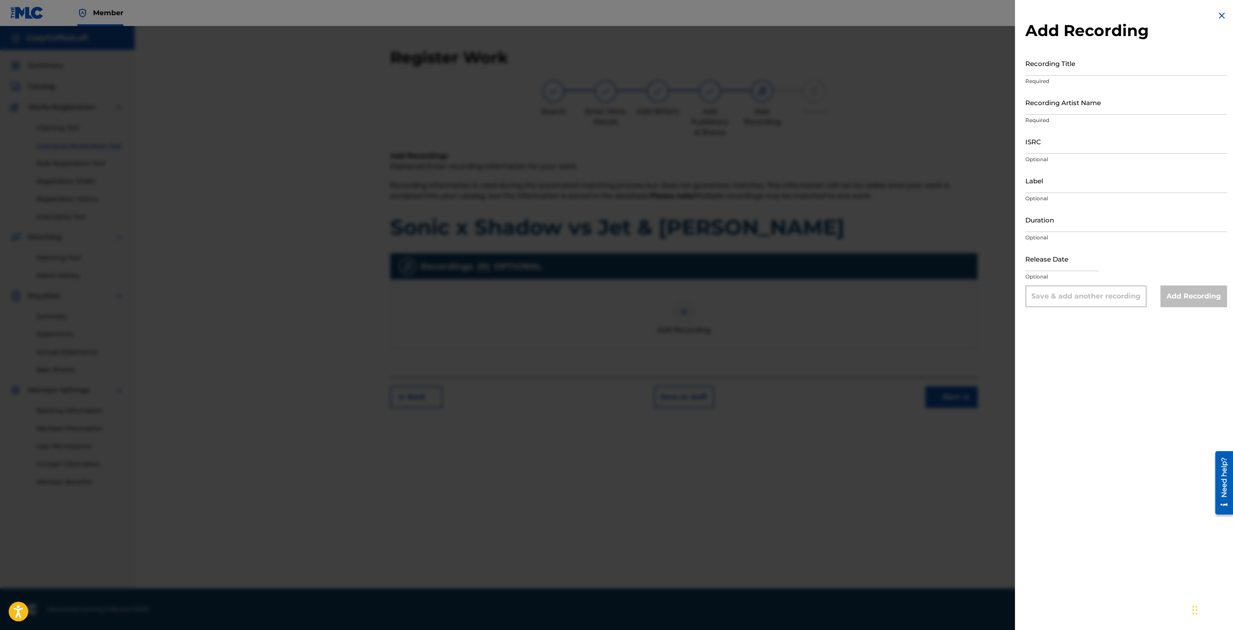
click at [1060, 67] on input "Recording Title" at bounding box center [1127, 63] width 202 height 25
paste input "Sonic x Shadow vs Jet & [PERSON_NAME]"
type input "Sonic x Shadow vs Jet & [PERSON_NAME]"
click at [1079, 108] on input "Recording Artist Name" at bounding box center [1127, 102] width 202 height 25
type input "CozyCoffeeLofi"
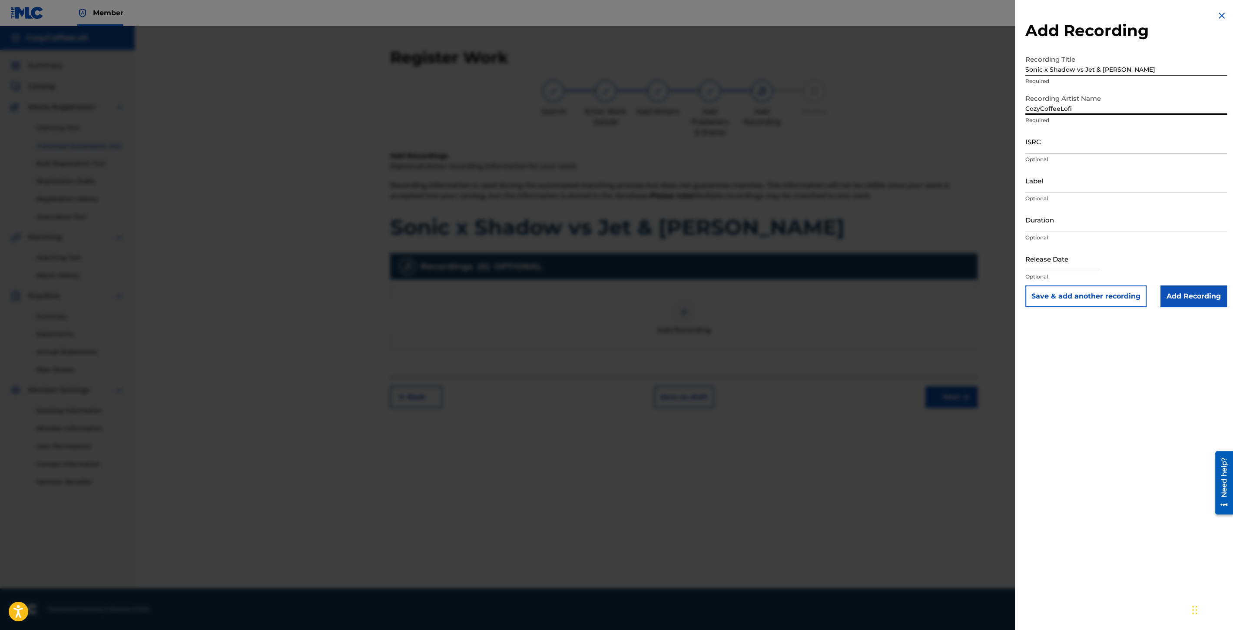
click at [1032, 222] on input "Duration" at bounding box center [1127, 219] width 202 height 25
type input "02:41"
click at [1052, 184] on input "Label" at bounding box center [1127, 180] width 202 height 25
type input "CozyCoffeeLofi"
click at [1035, 140] on input "ISRC" at bounding box center [1127, 141] width 202 height 25
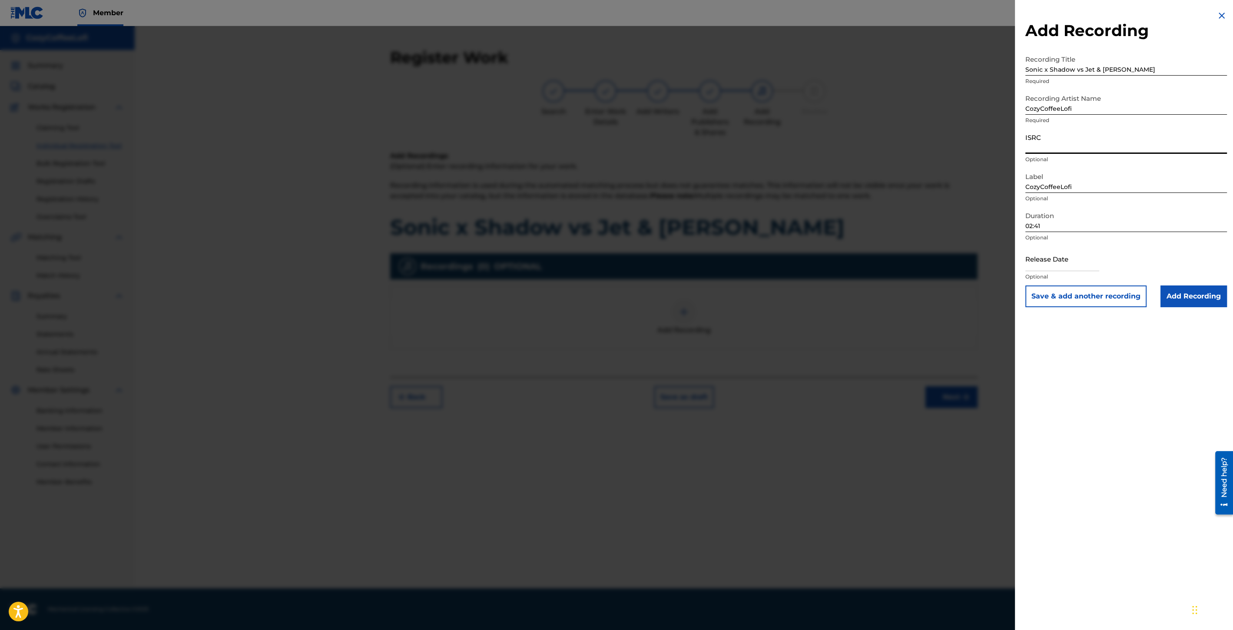
paste input "QZZ7V2506740"
type input "QZZ7V2506740"
click at [1061, 258] on input "text" at bounding box center [1063, 258] width 74 height 25
select select "8"
select select "2025"
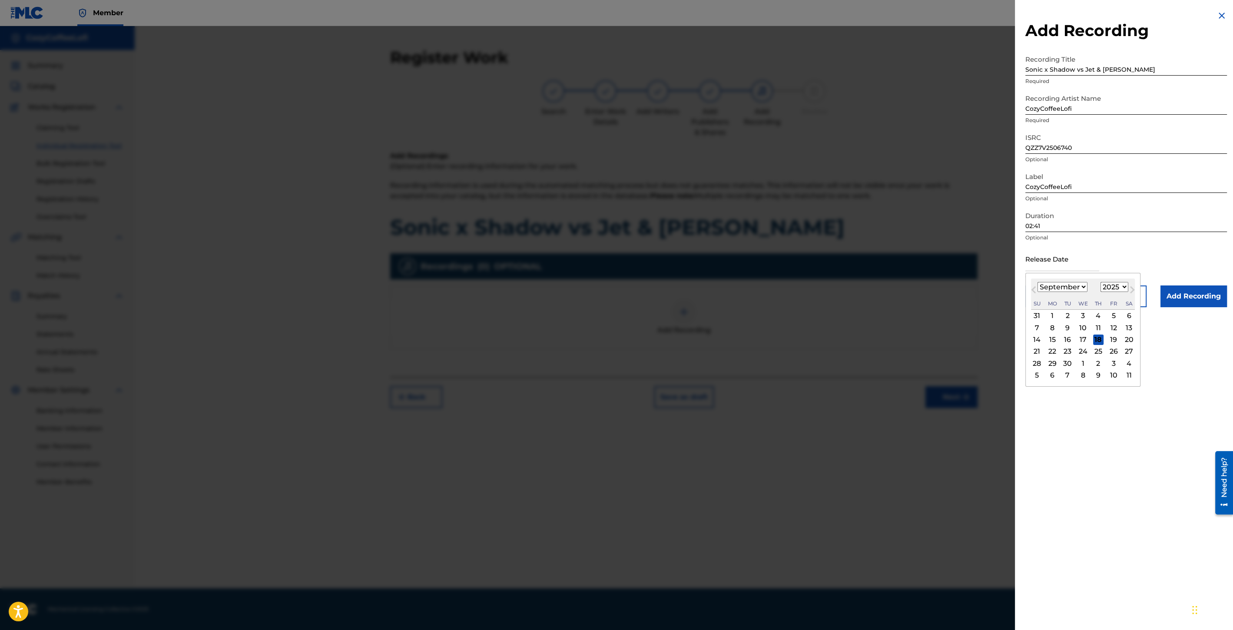
click at [1048, 277] on div "Previous Month Next Month [DATE] January February March April May June July Aug…" at bounding box center [1083, 330] width 115 height 114
click at [1098, 328] on div "11" at bounding box center [1098, 327] width 10 height 10
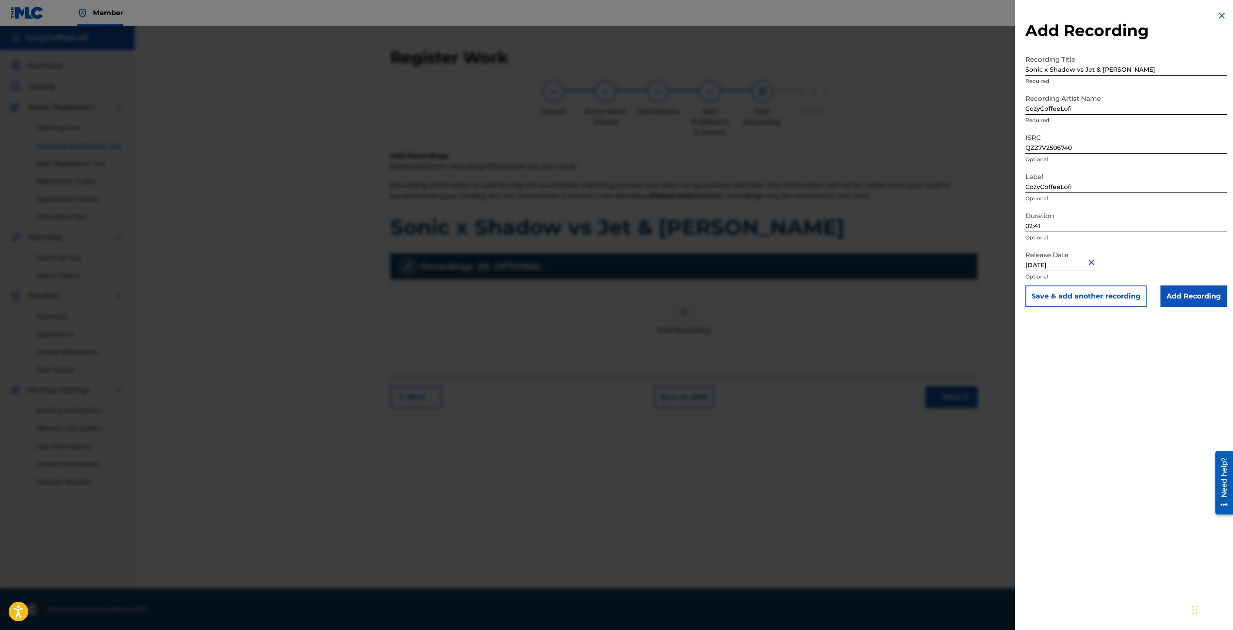
type input "[DATE]"
click at [1122, 299] on button "Save & add another recording" at bounding box center [1086, 296] width 121 height 22
click at [1220, 17] on img at bounding box center [1222, 15] width 10 height 10
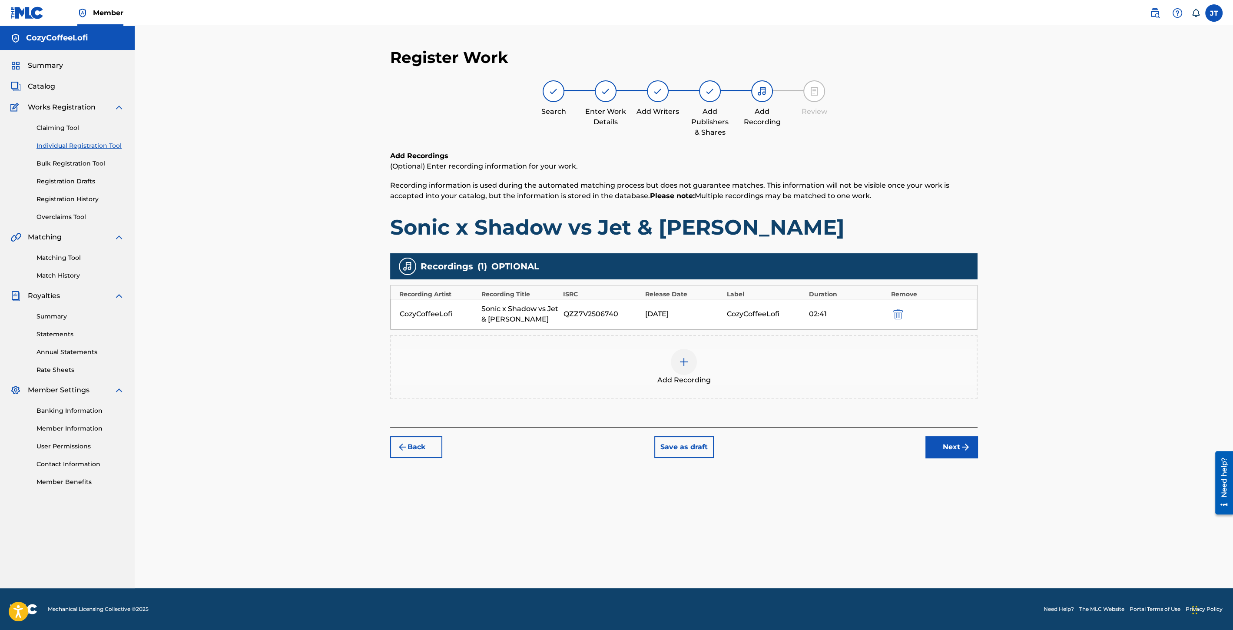
click at [960, 449] on button "Next" at bounding box center [952, 447] width 52 height 22
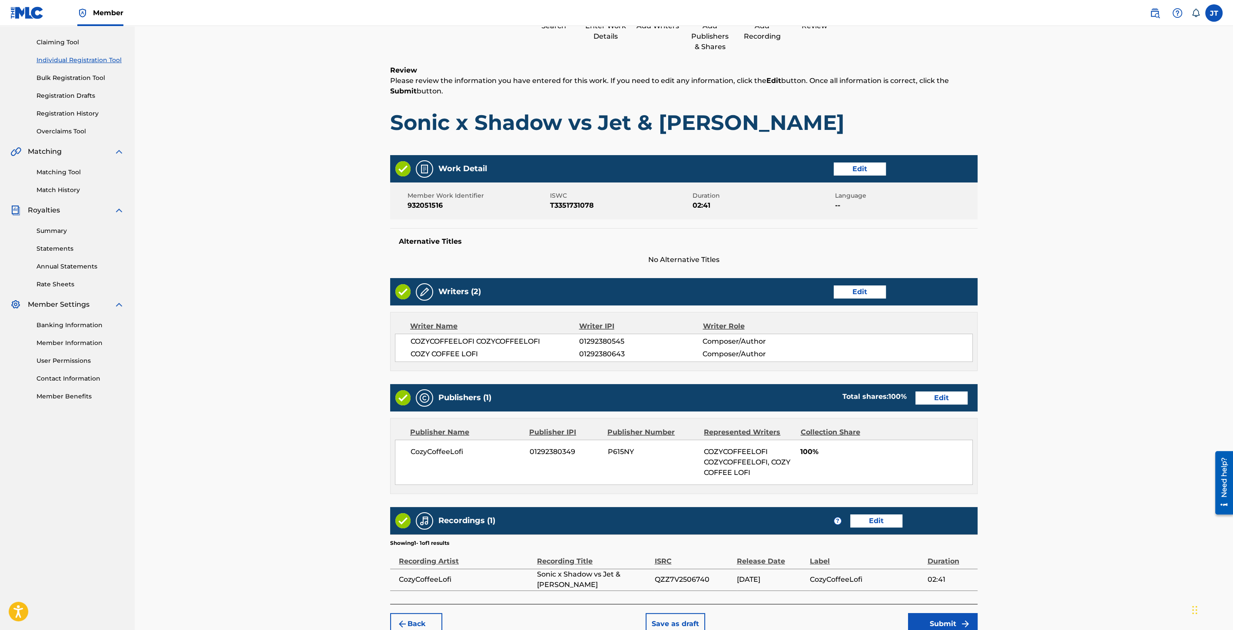
scroll to position [130, 0]
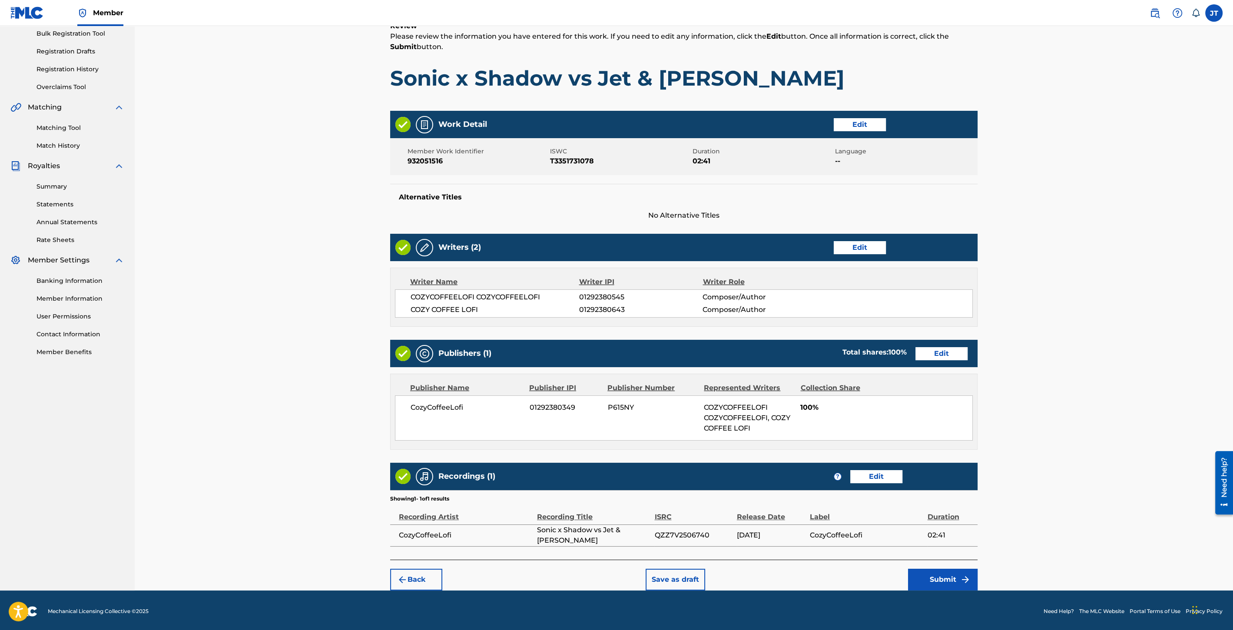
click at [948, 571] on button "Submit" at bounding box center [943, 580] width 70 height 22
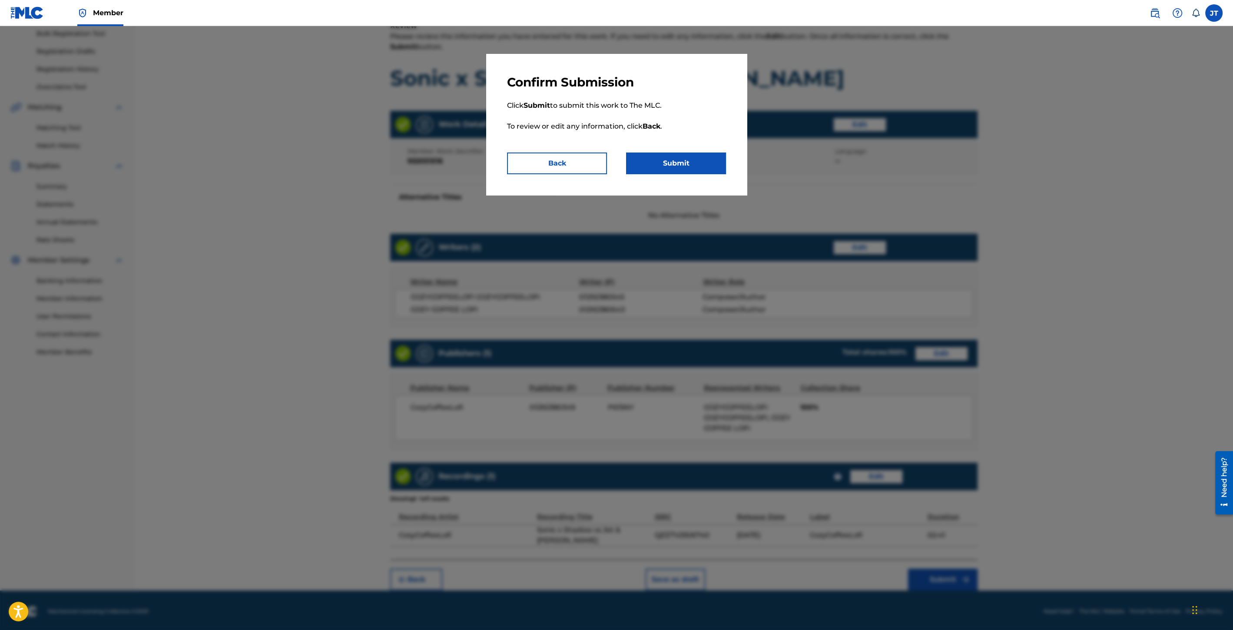
click at [689, 176] on div "Confirm Submission Click Submit to submit this work to The MLC. To review or ed…" at bounding box center [616, 124] width 261 height 141
click at [683, 163] on button "Submit" at bounding box center [676, 164] width 100 height 22
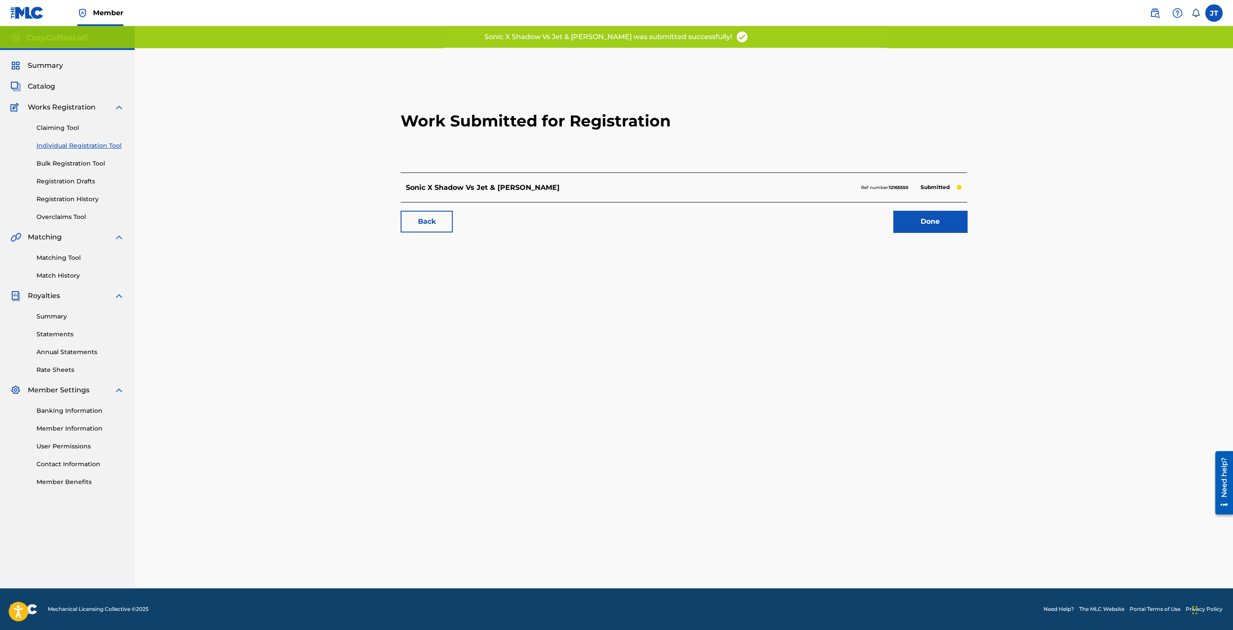
click at [923, 214] on link "Done" at bounding box center [930, 222] width 74 height 22
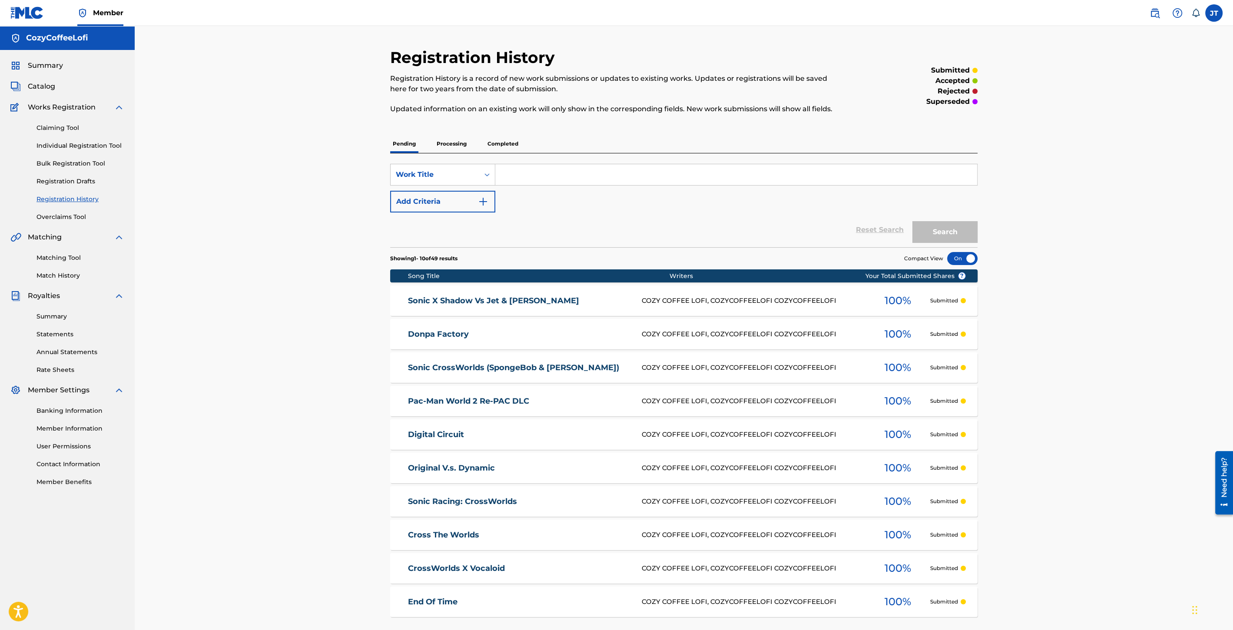
click at [88, 149] on link "Individual Registration Tool" at bounding box center [81, 145] width 88 height 9
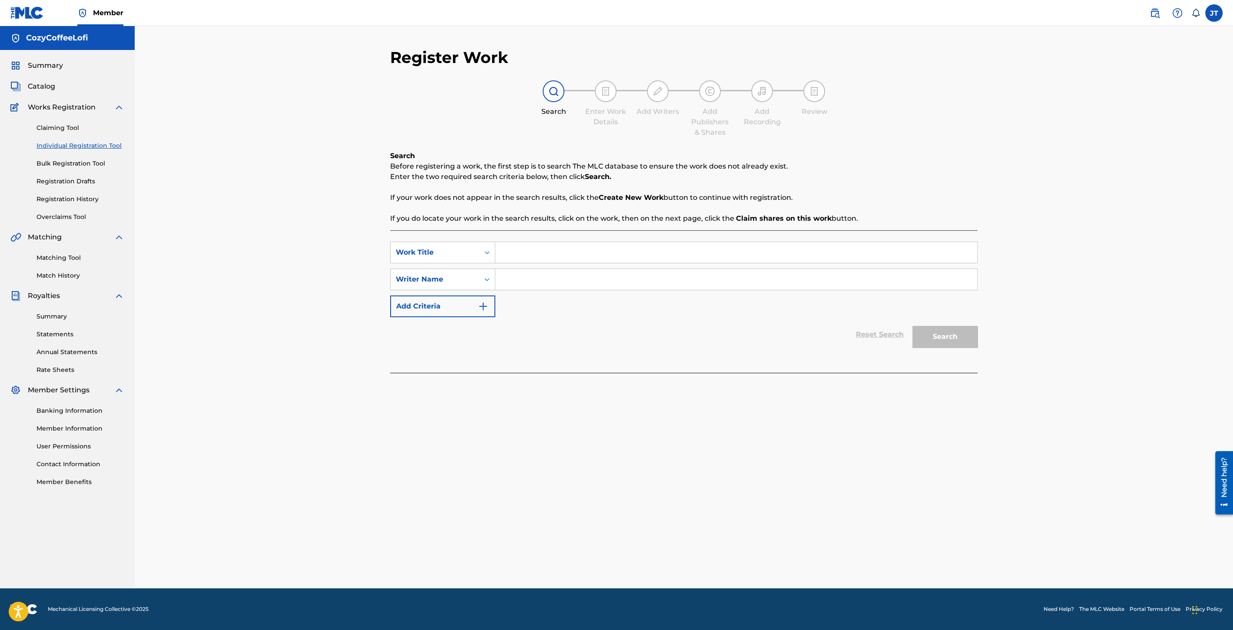
click at [548, 252] on input "Search Form" at bounding box center [736, 252] width 482 height 21
paste input "Apotos"
type input "Apotos"
click at [542, 285] on input "Search Form" at bounding box center [736, 279] width 482 height 21
type input "cozycoffeelofi"
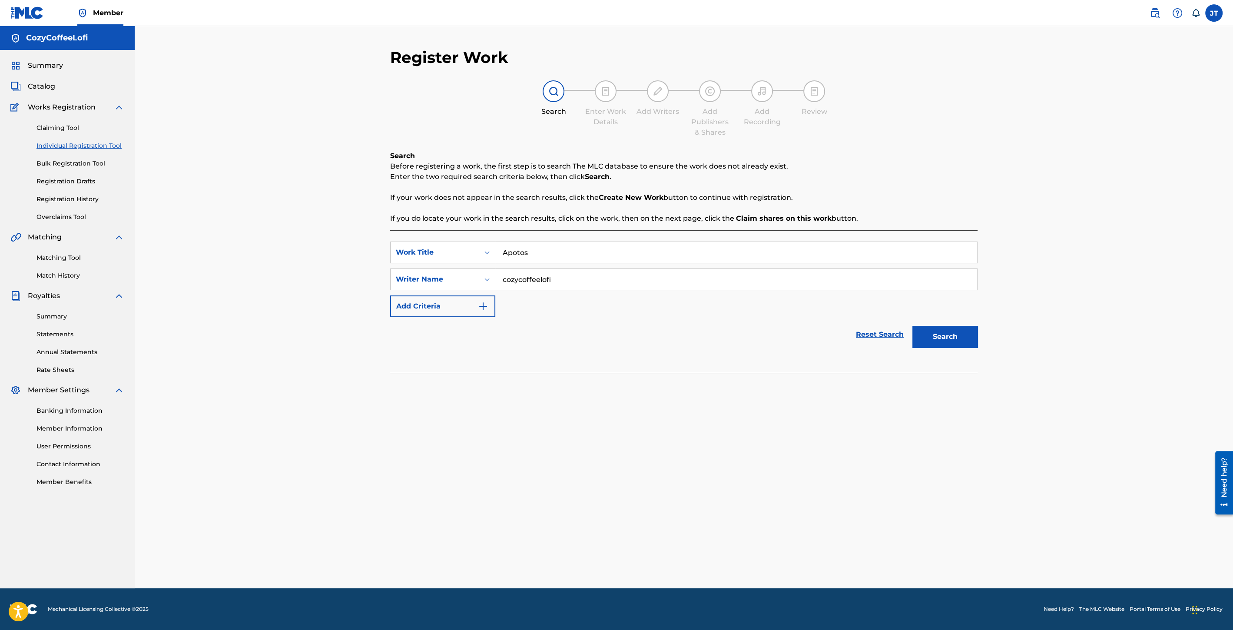
click at [962, 335] on button "Search" at bounding box center [945, 337] width 65 height 22
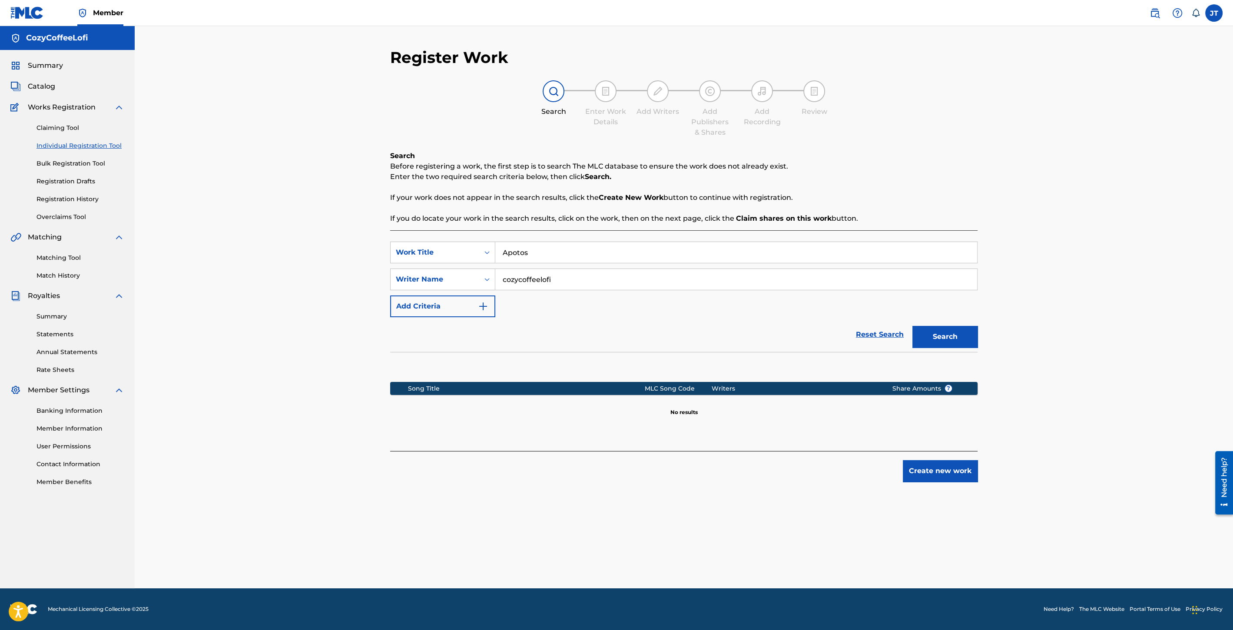
click at [970, 474] on button "Create new work" at bounding box center [940, 471] width 75 height 22
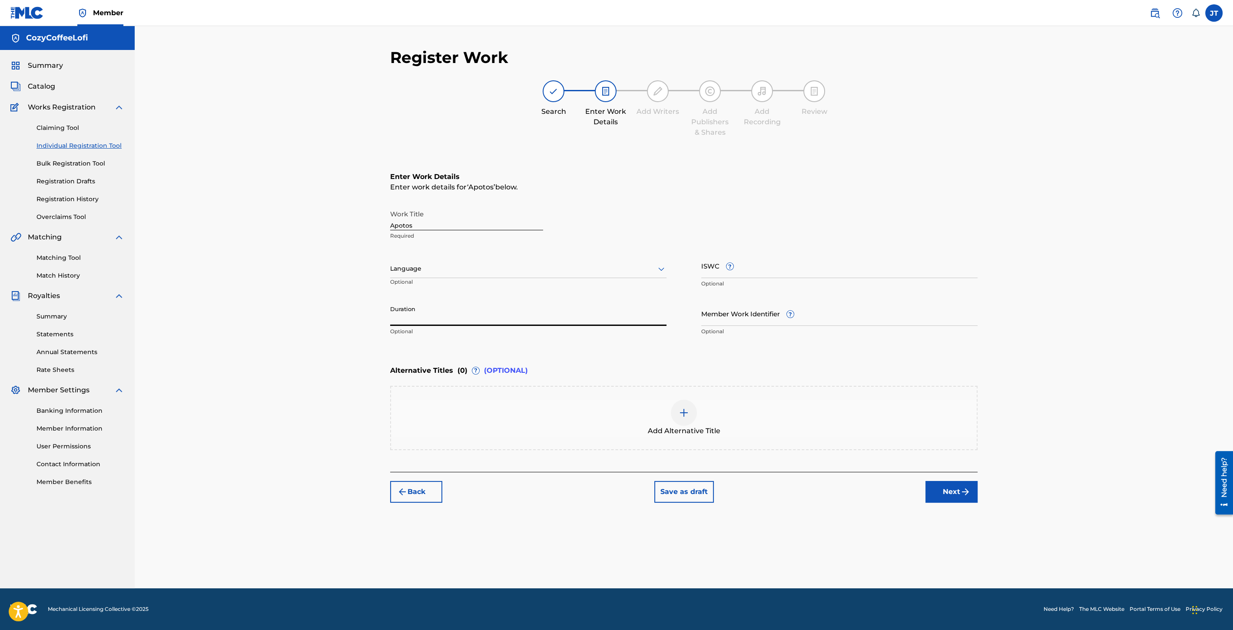
click at [423, 317] on input "Duration" at bounding box center [528, 313] width 276 height 25
type input "02:04"
click at [721, 267] on input "ISWC ?" at bounding box center [839, 265] width 276 height 25
paste input "T3351731056"
type input "T3351731056"
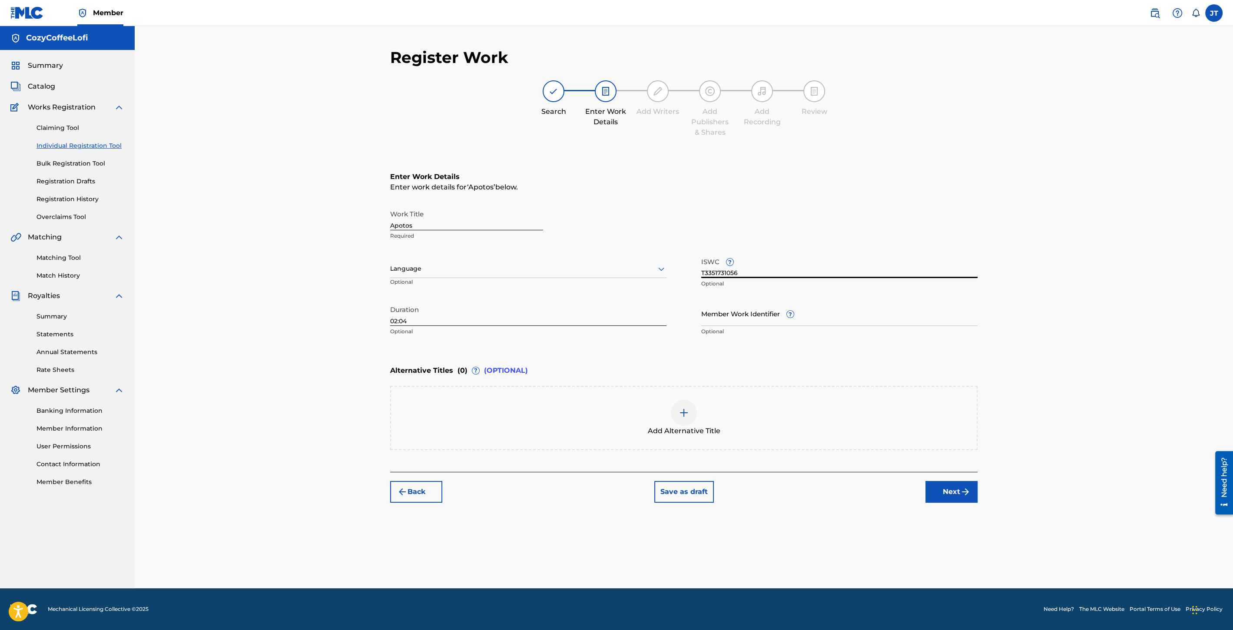
click at [739, 319] on input "Member Work Identifier ?" at bounding box center [839, 313] width 276 height 25
paste input "932051517"
type input "932051517"
click at [939, 490] on button "Next" at bounding box center [952, 492] width 52 height 22
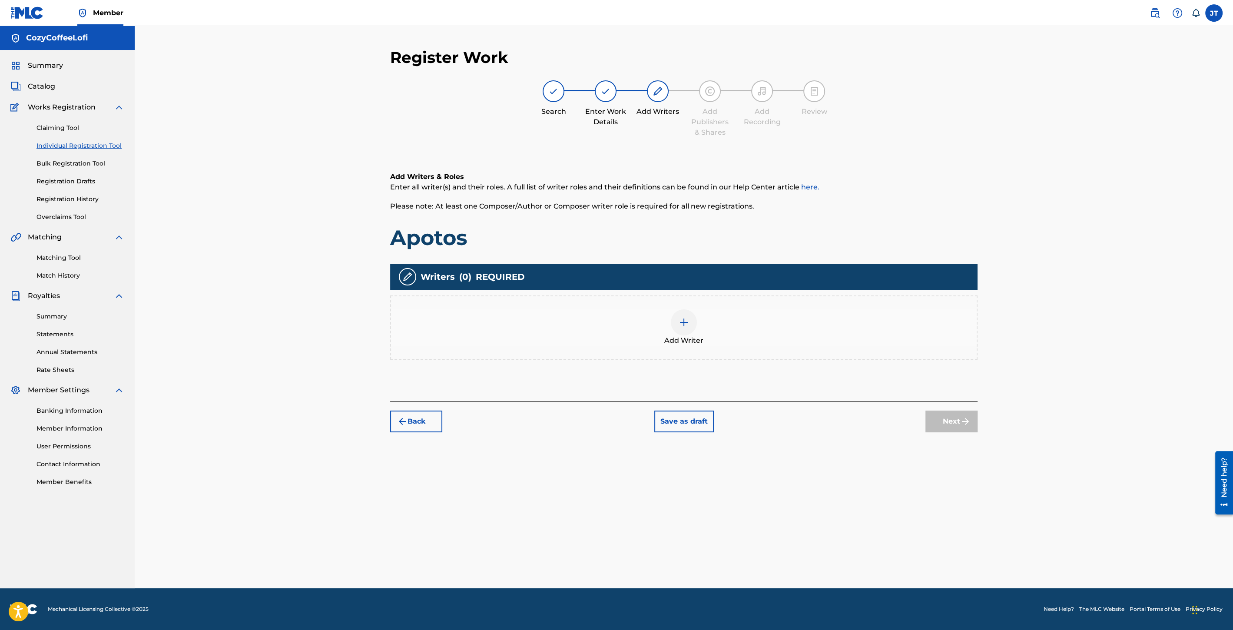
click at [666, 332] on div "Add Writer" at bounding box center [684, 327] width 586 height 37
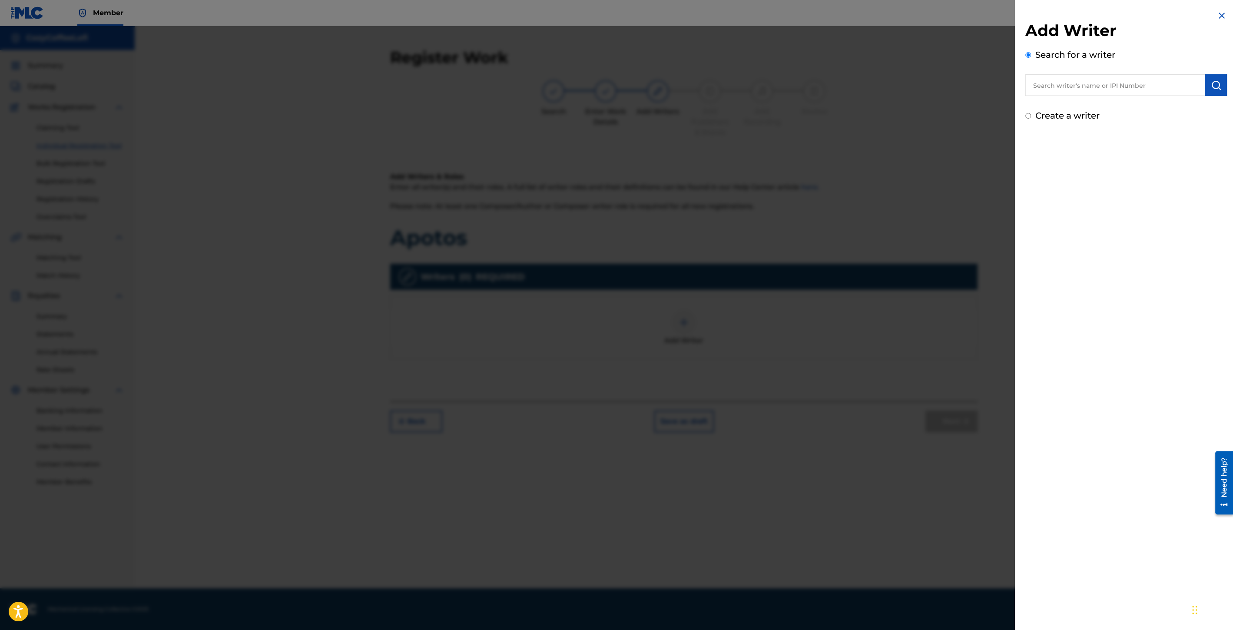
click at [1080, 90] on input "text" at bounding box center [1116, 85] width 180 height 22
click at [1078, 103] on span "lofi cozycoffeelofi" at bounding box center [1102, 105] width 60 height 8
type input "cozycoffeelofi cozycoffeelofi"
click at [1213, 89] on img "submit" at bounding box center [1216, 85] width 10 height 10
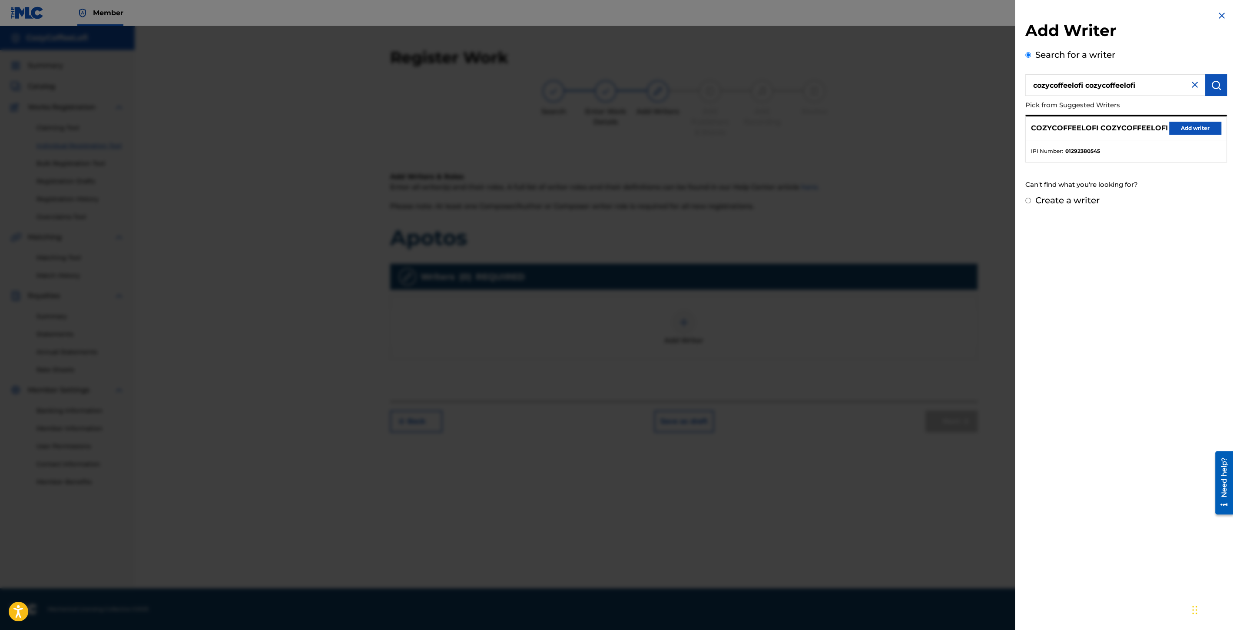
click at [1196, 126] on button "Add writer" at bounding box center [1195, 128] width 52 height 13
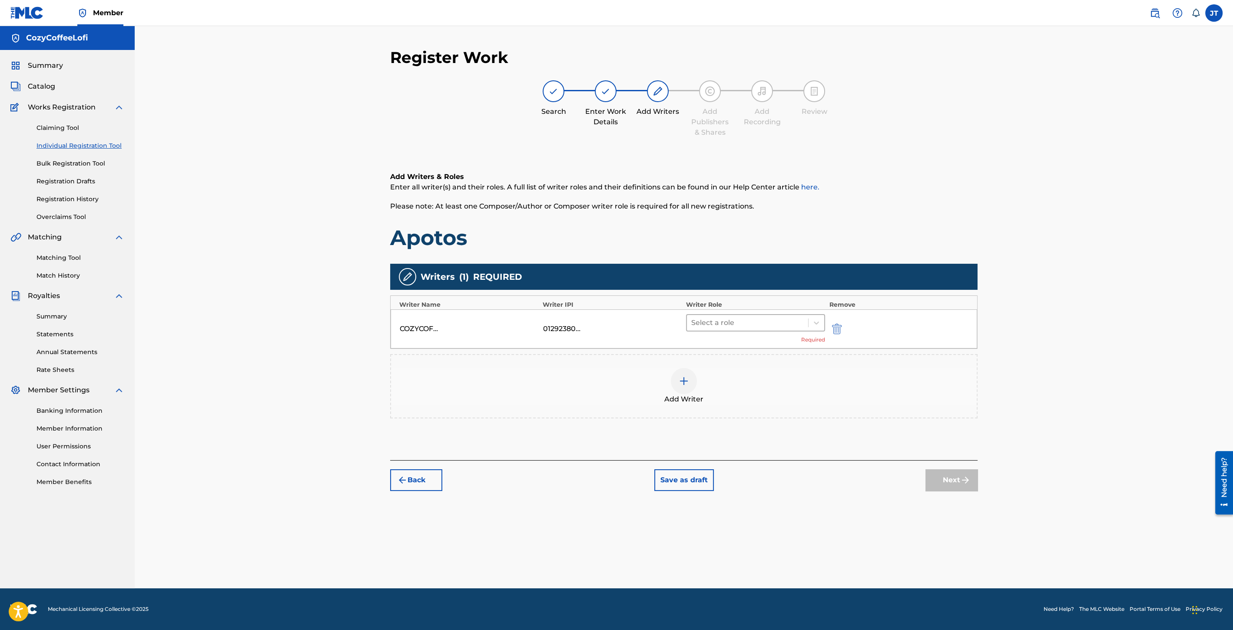
click at [702, 315] on div "Select a role" at bounding box center [747, 323] width 121 height 16
click at [720, 343] on div "Composer/Author" at bounding box center [755, 344] width 139 height 17
click at [685, 370] on img at bounding box center [684, 368] width 10 height 10
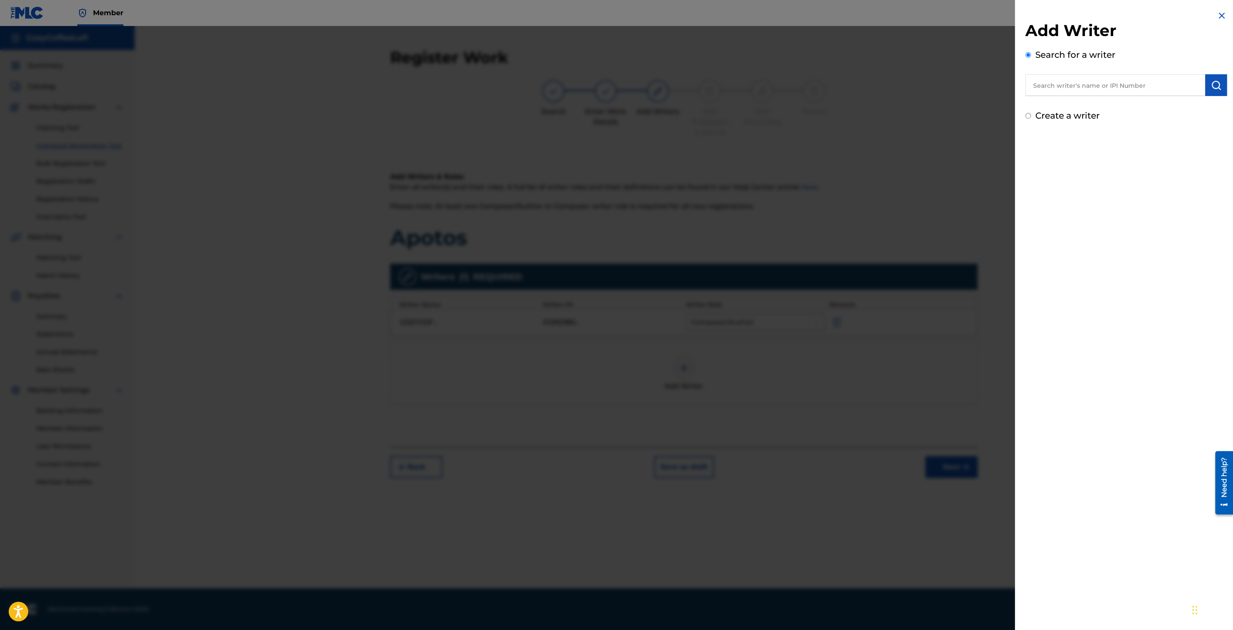
click at [1065, 95] on input "text" at bounding box center [1116, 85] width 180 height 22
click at [1062, 100] on div "cozy coffee lofi" at bounding box center [1115, 105] width 179 height 16
type input "cozy coffee lofi"
click at [1218, 85] on img "submit" at bounding box center [1216, 85] width 10 height 10
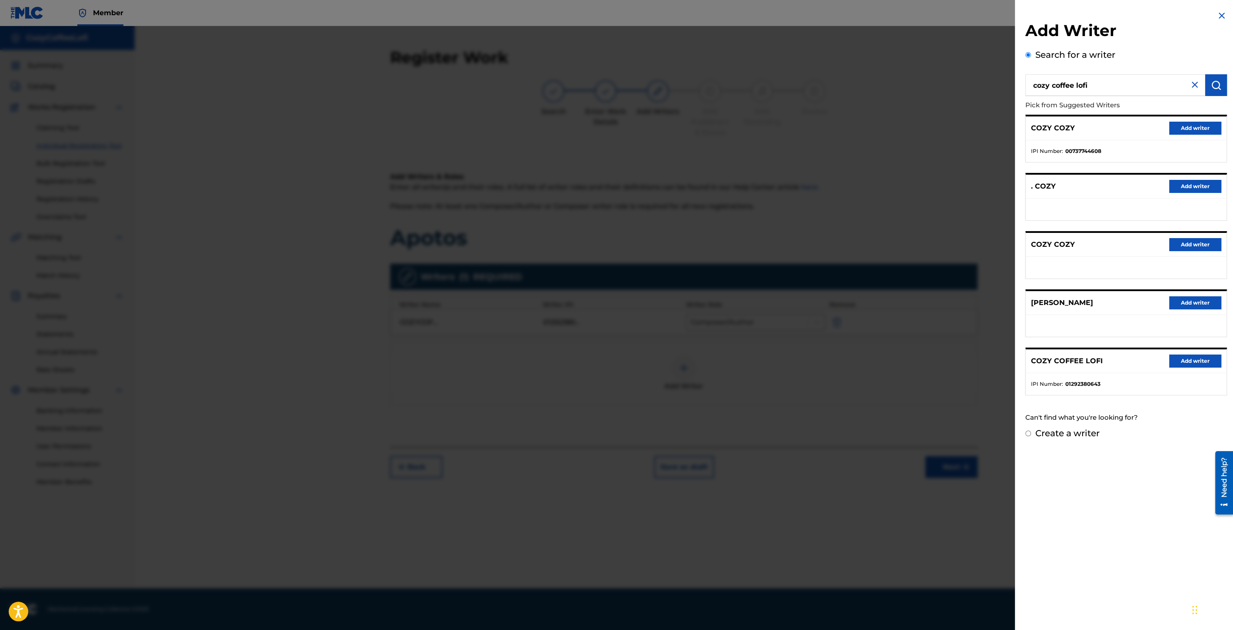
click at [1183, 358] on button "Add writer" at bounding box center [1195, 361] width 52 height 13
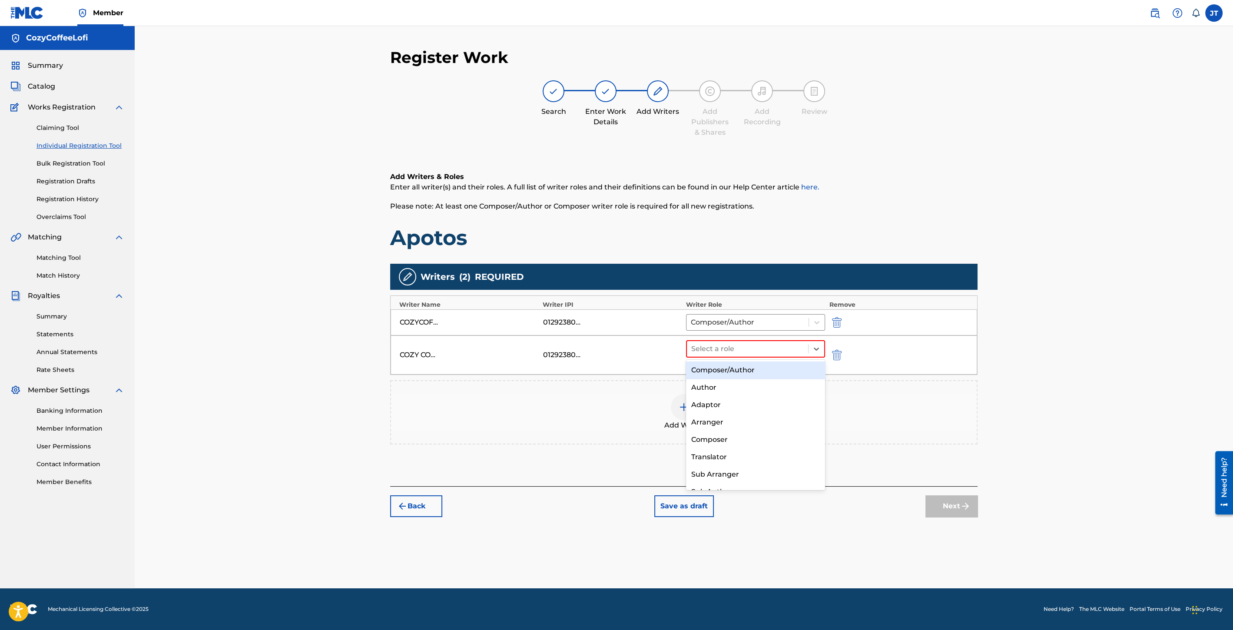
drag, startPoint x: 799, startPoint y: 353, endPoint x: 790, endPoint y: 358, distance: 10.3
click at [799, 353] on div at bounding box center [747, 349] width 113 height 12
click at [767, 377] on div "Composer/Author" at bounding box center [755, 370] width 139 height 17
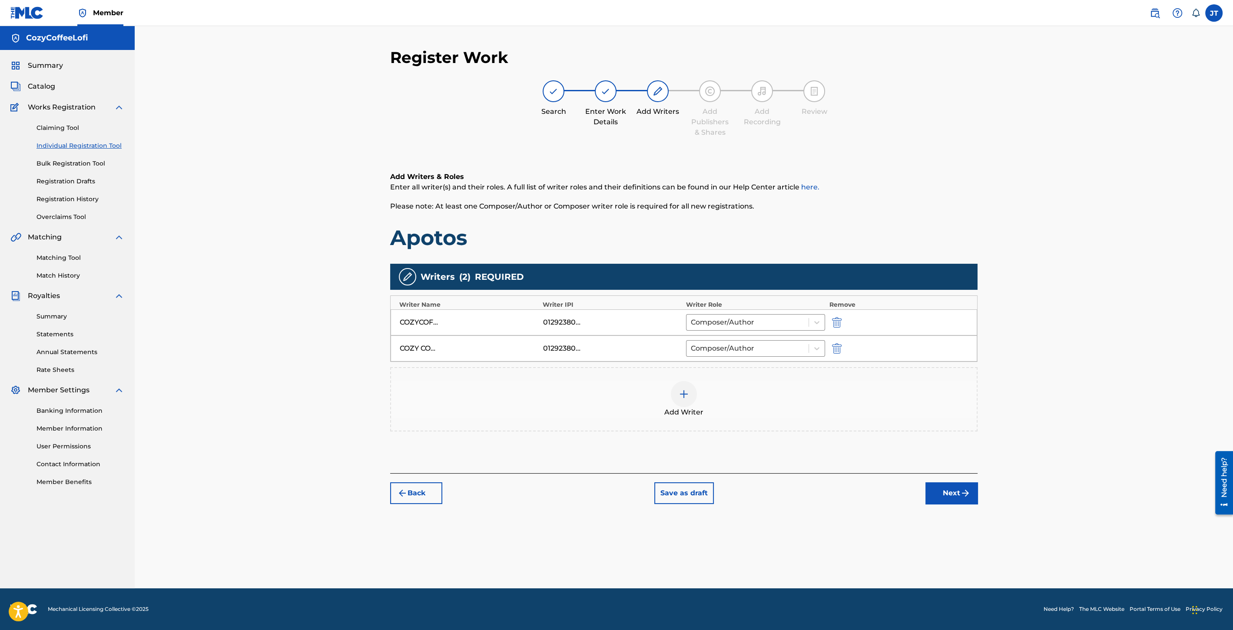
click at [949, 487] on button "Next" at bounding box center [952, 493] width 52 height 22
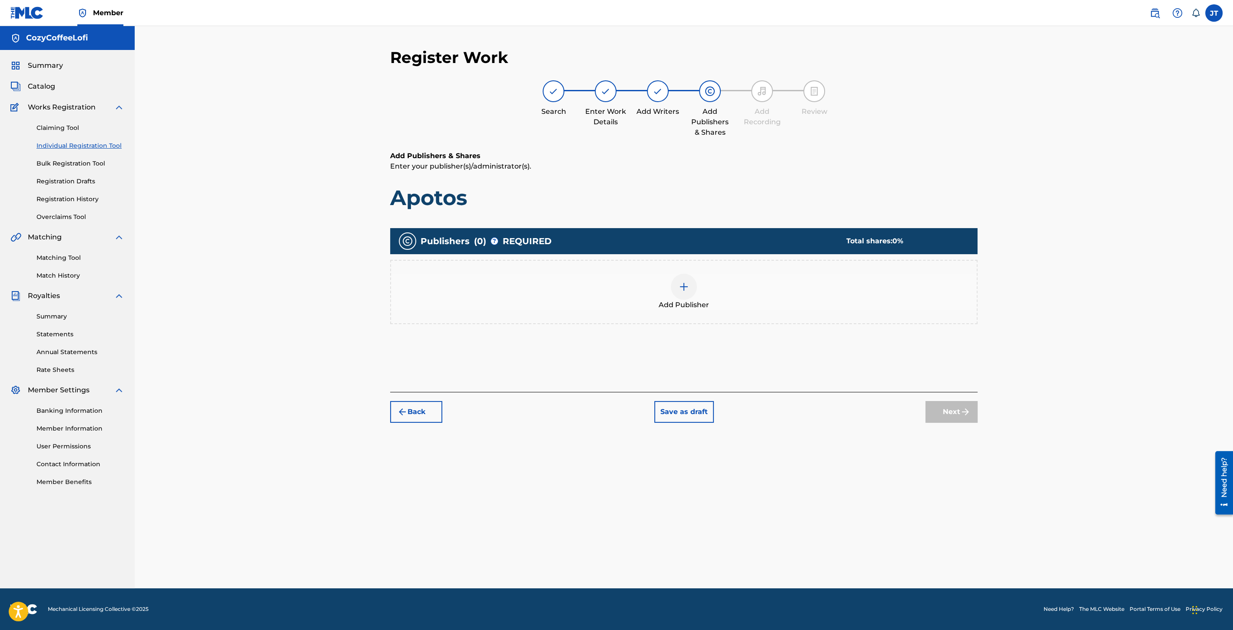
click at [680, 289] on img at bounding box center [684, 287] width 10 height 10
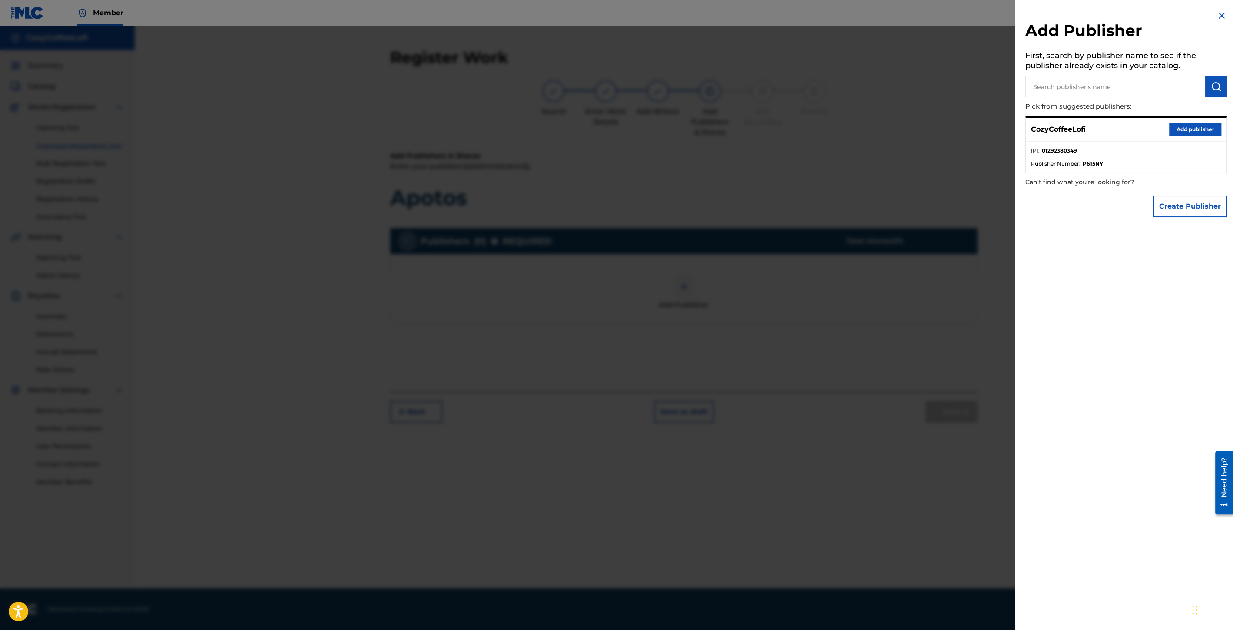
click at [1202, 133] on button "Add publisher" at bounding box center [1195, 129] width 52 height 13
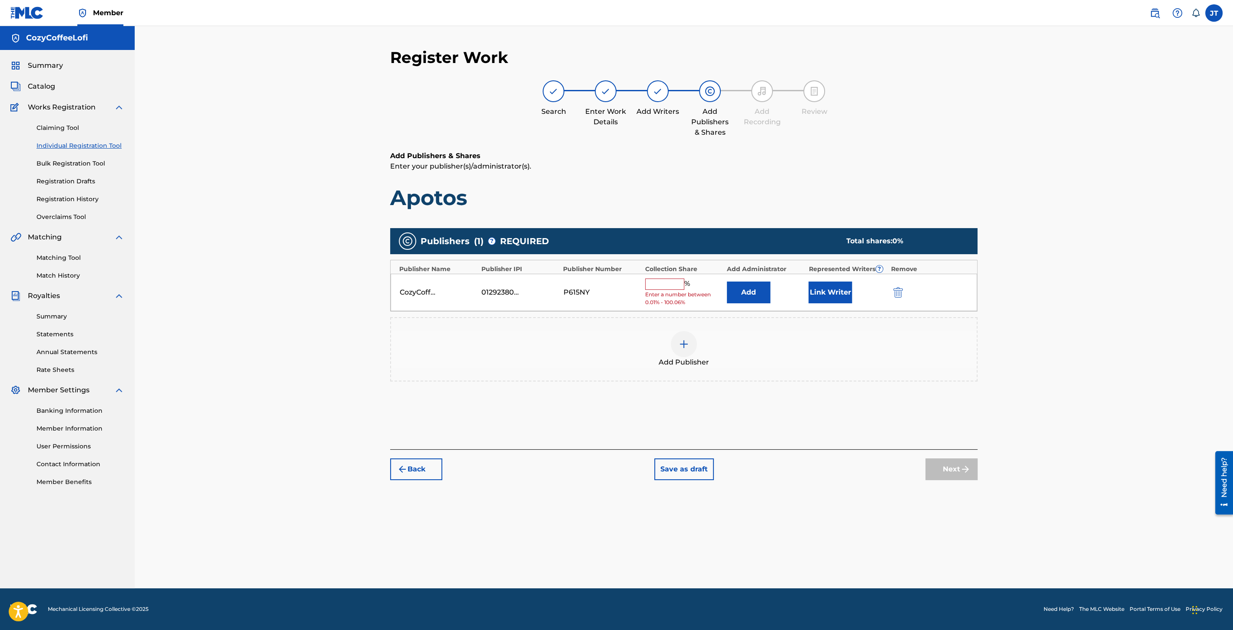
click at [661, 287] on input "text" at bounding box center [664, 284] width 39 height 11
type input "100"
click at [829, 280] on button "Link Writer" at bounding box center [830, 290] width 43 height 22
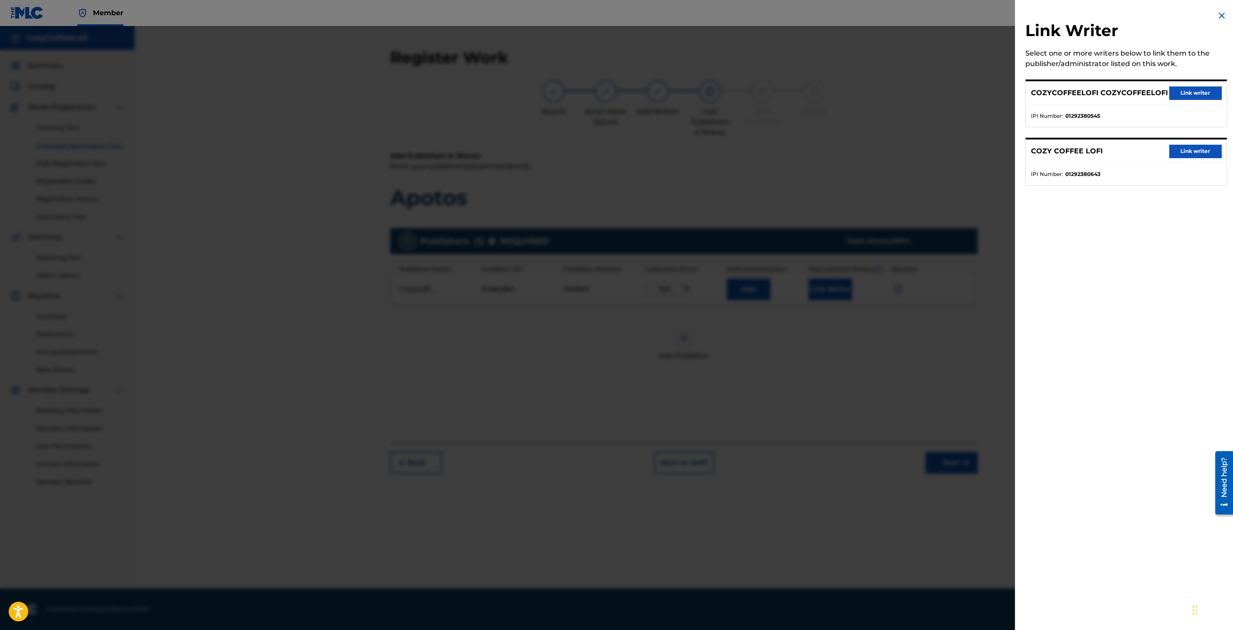
click at [1184, 96] on button "Link writer" at bounding box center [1195, 92] width 52 height 13
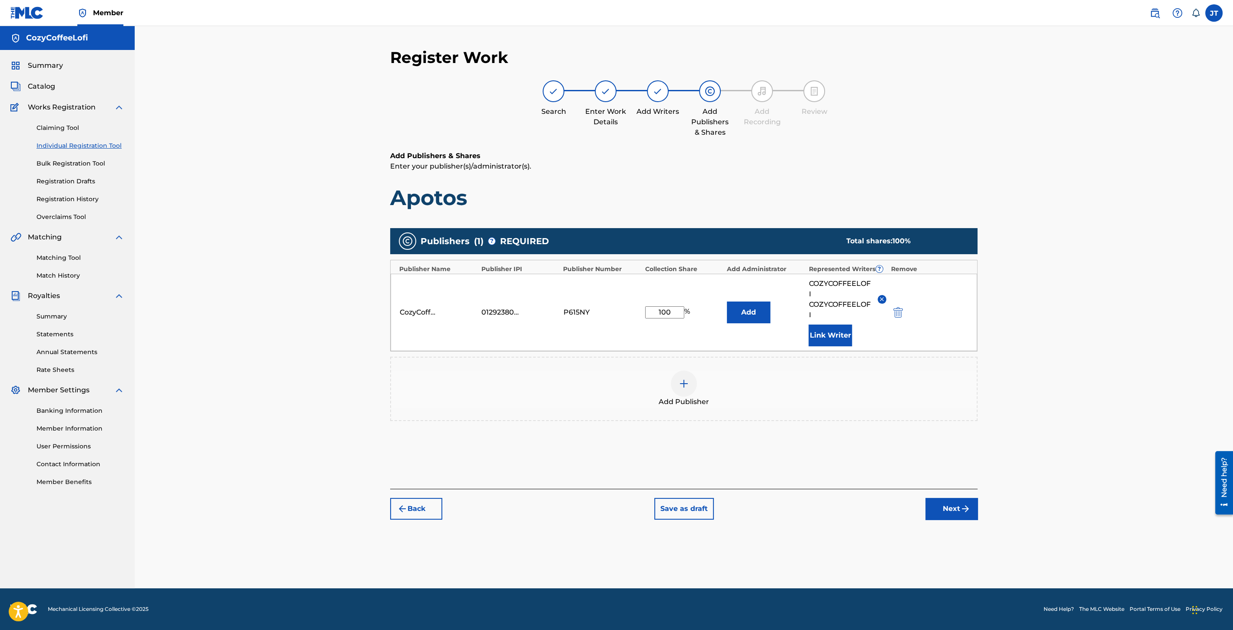
click at [846, 333] on button "Link Writer" at bounding box center [830, 336] width 43 height 22
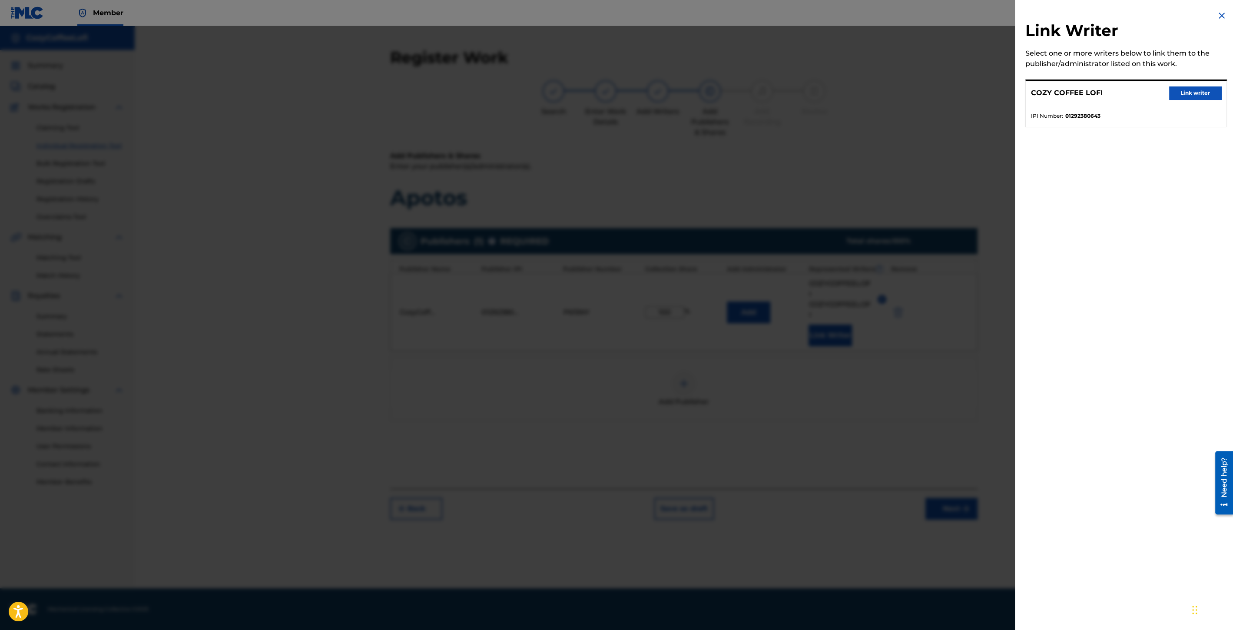
click at [1200, 86] on button "Link writer" at bounding box center [1195, 92] width 52 height 13
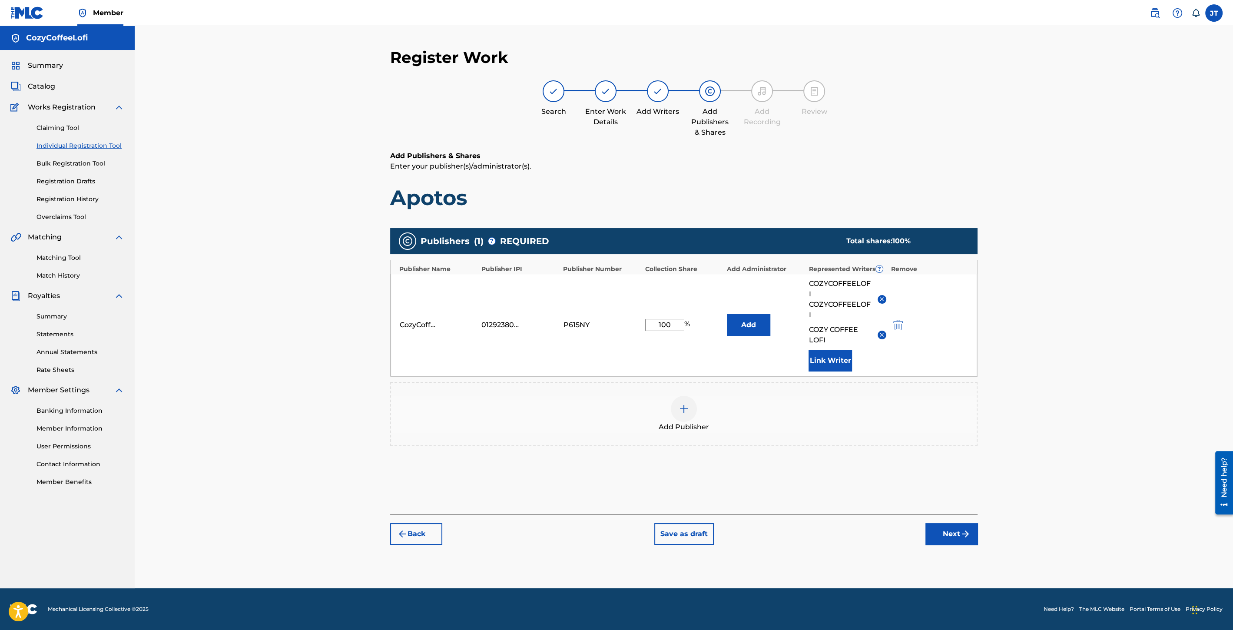
click at [947, 526] on button "Next" at bounding box center [952, 534] width 52 height 22
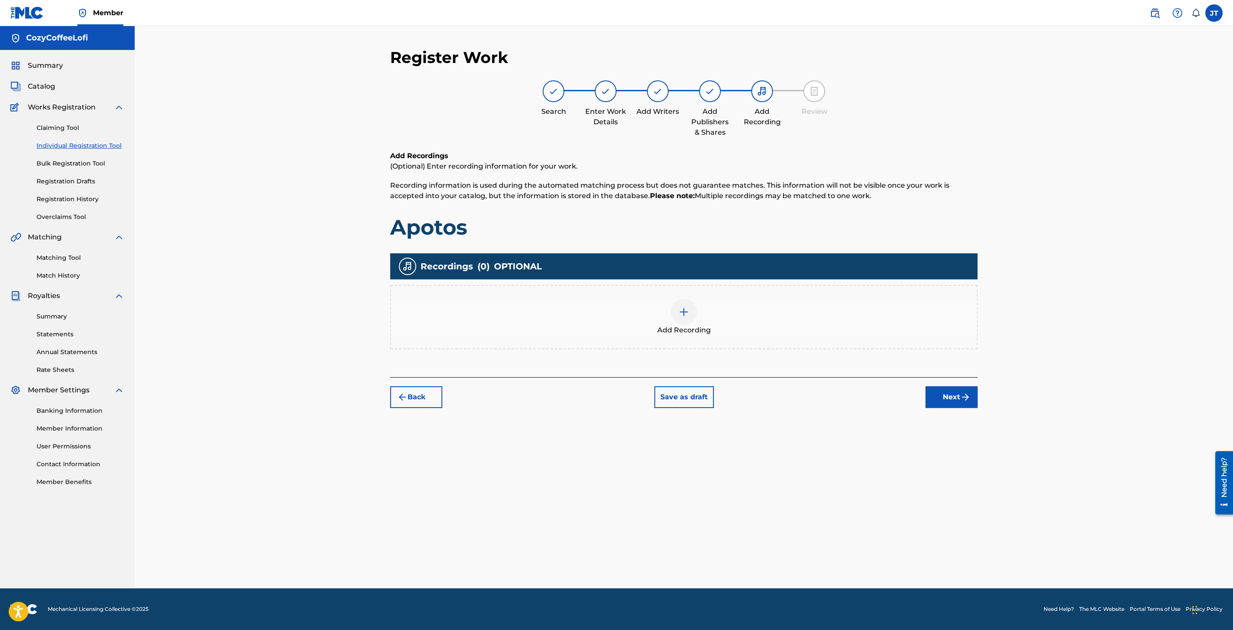
click at [707, 317] on div "Add Recording" at bounding box center [684, 317] width 586 height 37
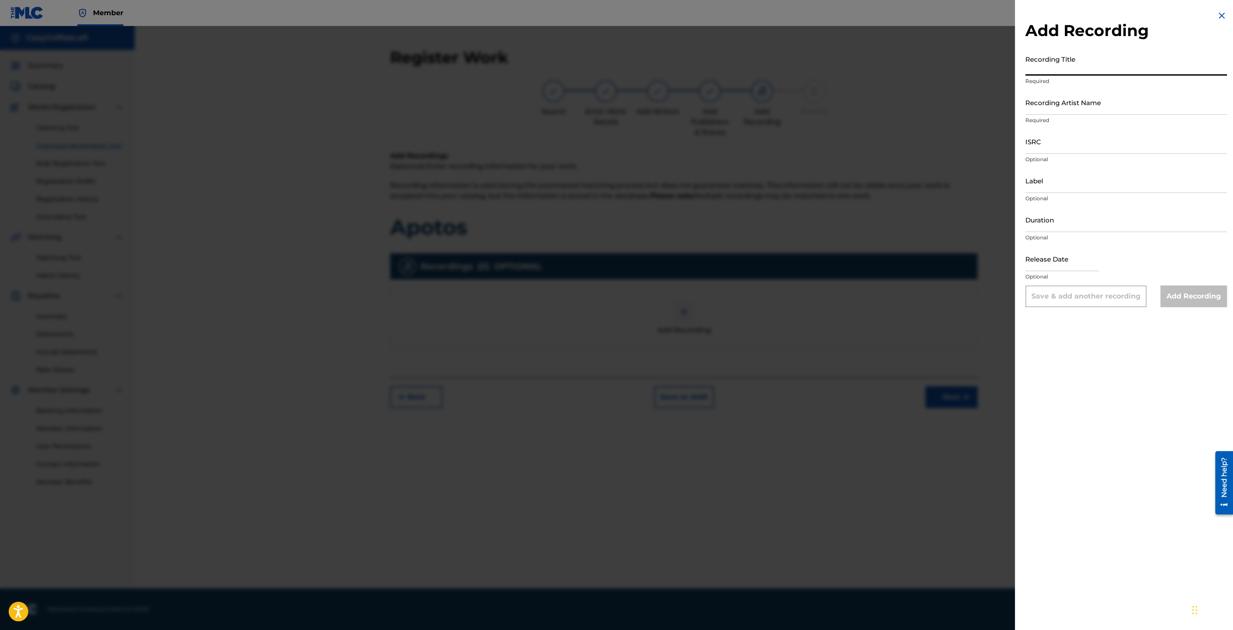
click at [1093, 63] on input "Recording Title" at bounding box center [1127, 63] width 202 height 25
paste input "Apotos"
type input "Apotos"
click at [1076, 110] on input "Recording Artist Name" at bounding box center [1127, 102] width 202 height 25
type input "CozyCoffeeLofi"
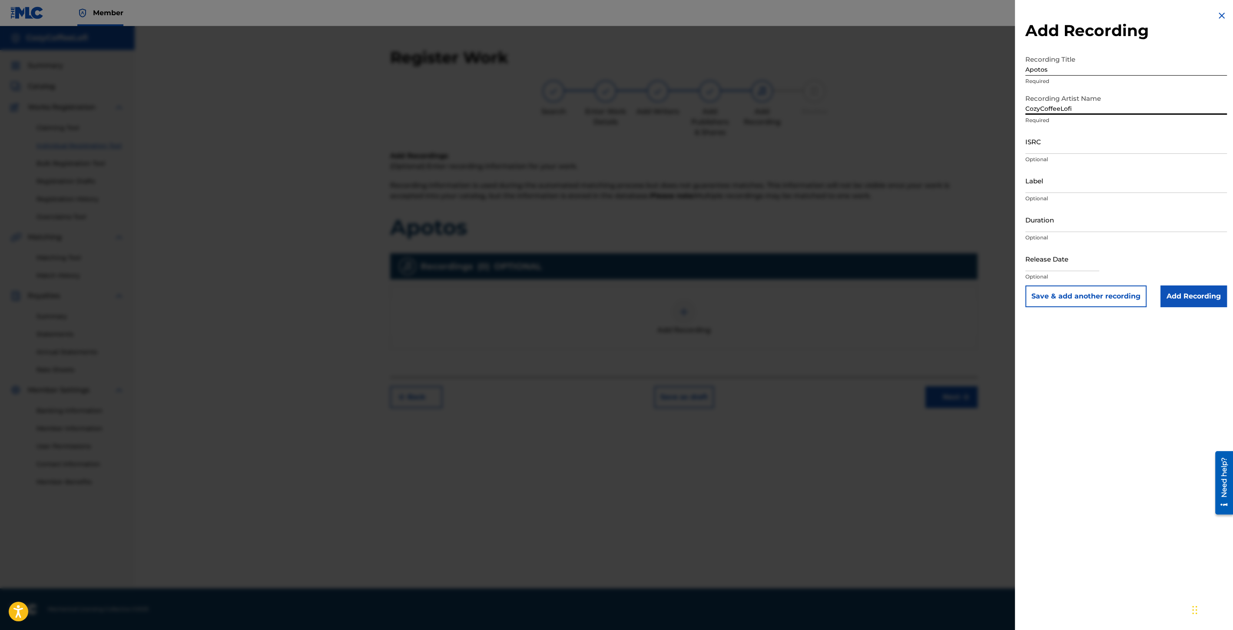
click at [1048, 149] on input "ISRC" at bounding box center [1127, 141] width 202 height 25
paste input "QZZ7V2506741"
type input "QZZ7V2506741"
click at [1036, 195] on p "Optional" at bounding box center [1127, 199] width 202 height 8
click at [1036, 188] on input "Label" at bounding box center [1127, 180] width 202 height 25
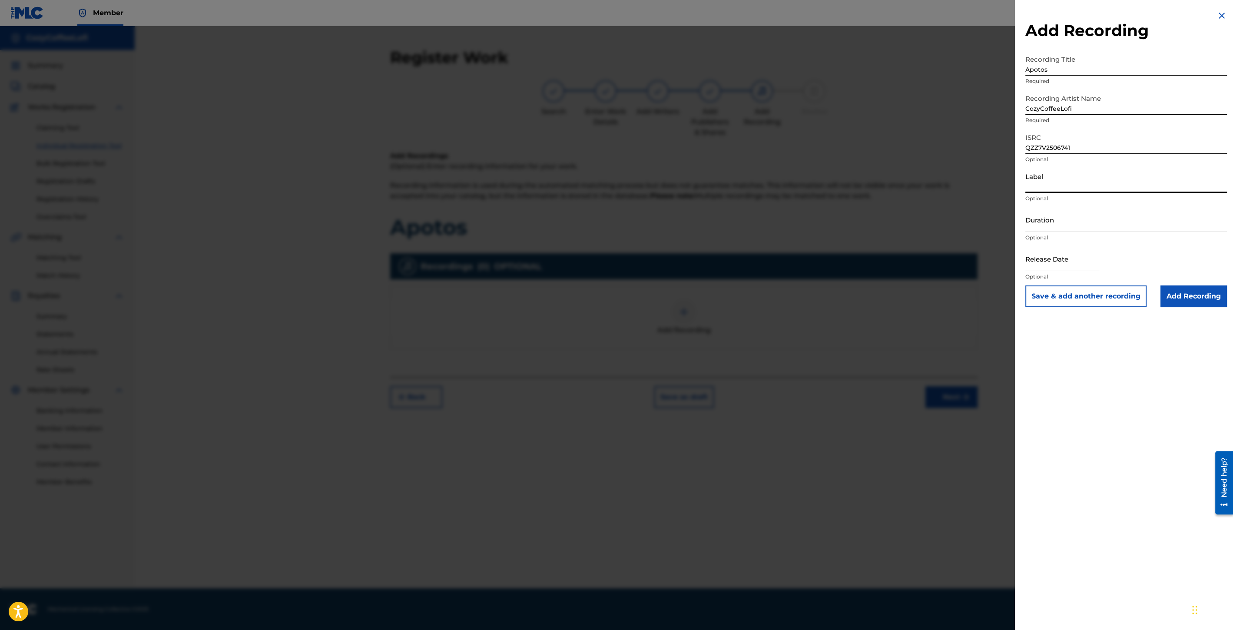
type input "CozyCoffeeLofi"
click at [1046, 234] on p "Optional" at bounding box center [1127, 238] width 202 height 8
click at [1032, 223] on input "Duration" at bounding box center [1127, 219] width 202 height 25
type input "02:04"
click at [1070, 264] on input "text" at bounding box center [1063, 258] width 74 height 25
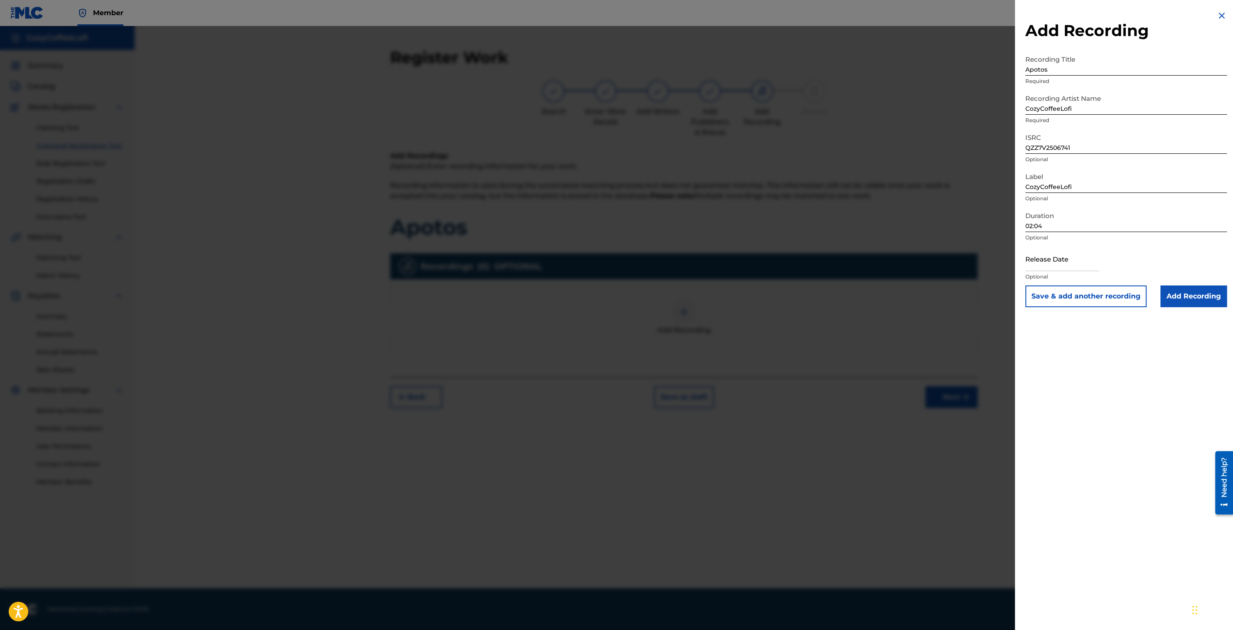
select select "8"
select select "2025"
click at [1044, 280] on div "[DATE] January February March April May June July August September October Nove…" at bounding box center [1083, 294] width 104 height 31
click at [1097, 325] on div "11" at bounding box center [1098, 327] width 10 height 10
type input "[DATE]"
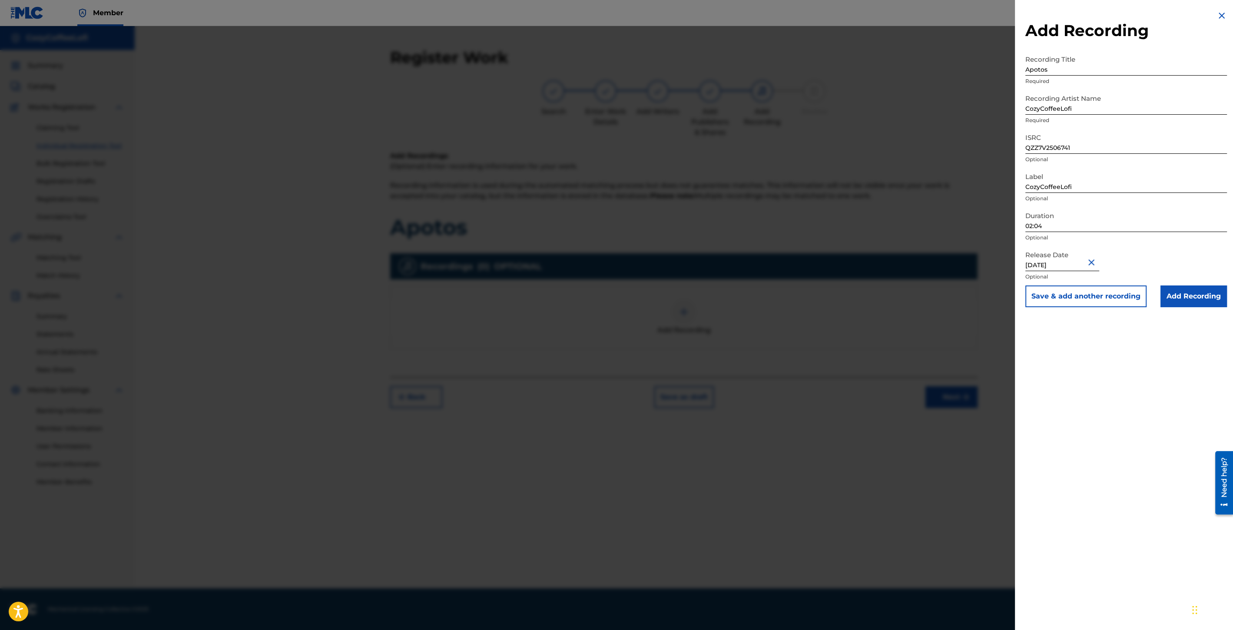
click at [1094, 295] on button "Save & add another recording" at bounding box center [1086, 296] width 121 height 22
click at [1217, 20] on img at bounding box center [1222, 15] width 10 height 10
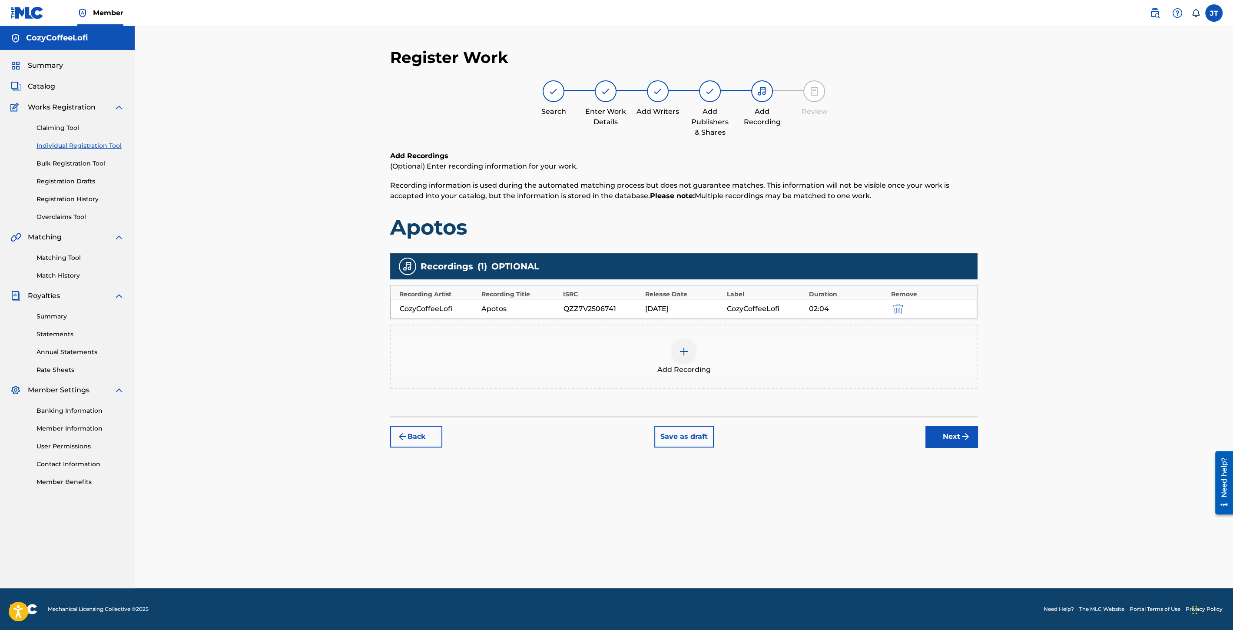
click at [949, 439] on button "Next" at bounding box center [952, 437] width 52 height 22
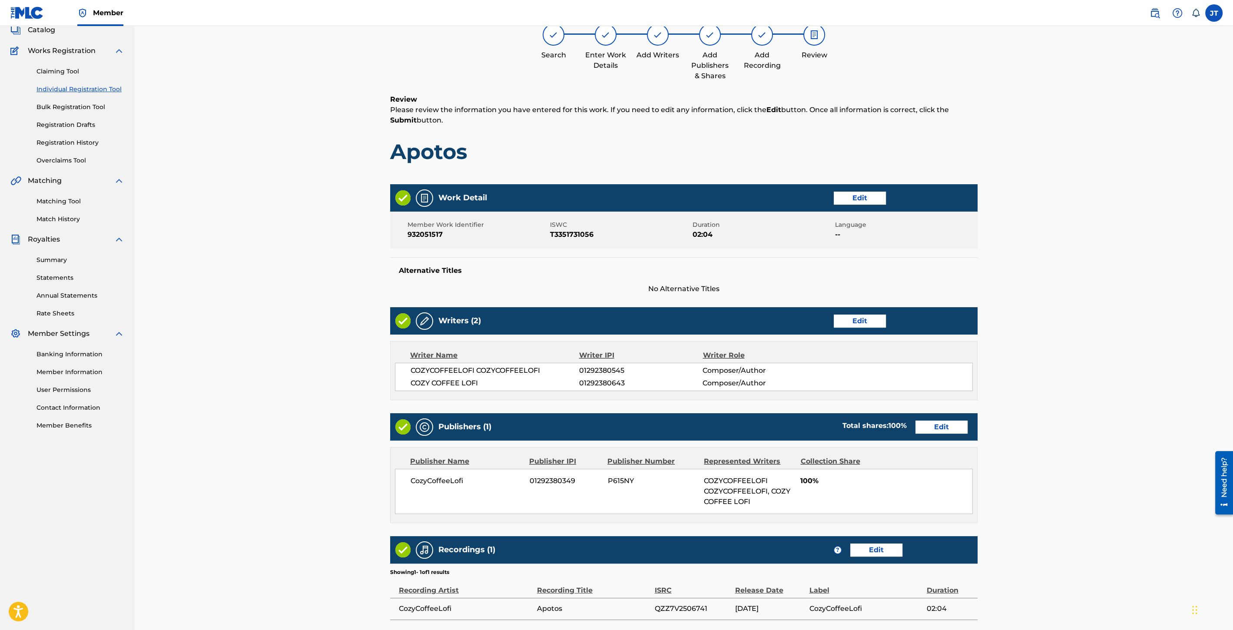
scroll to position [130, 0]
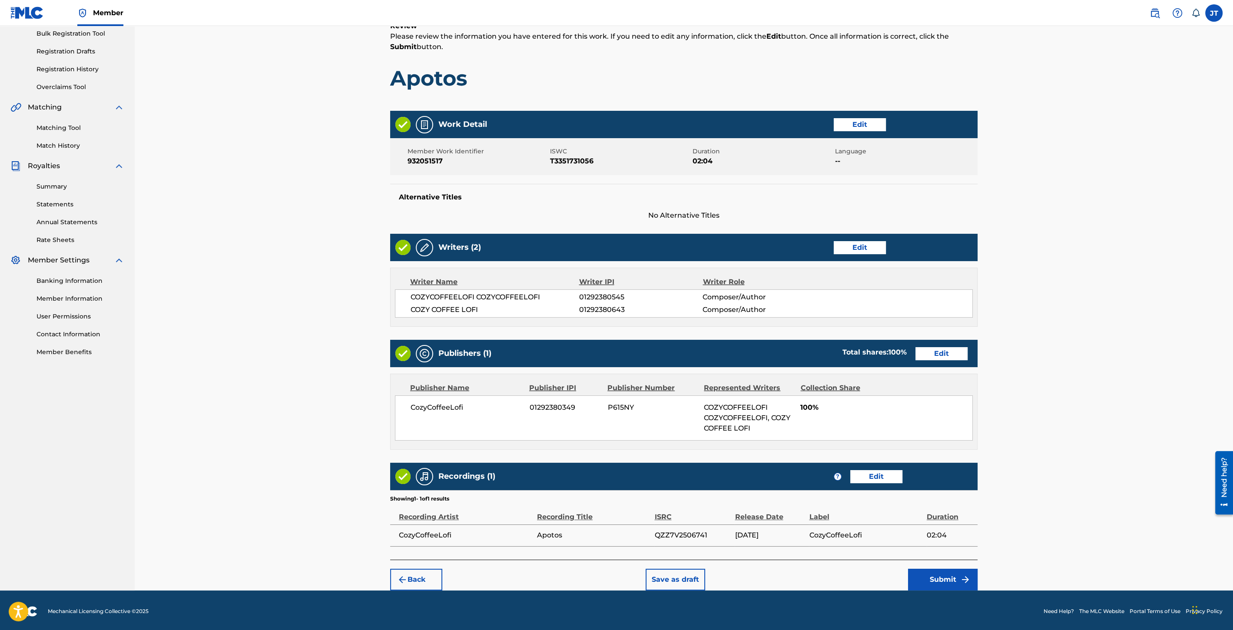
click at [951, 575] on button "Submit" at bounding box center [943, 580] width 70 height 22
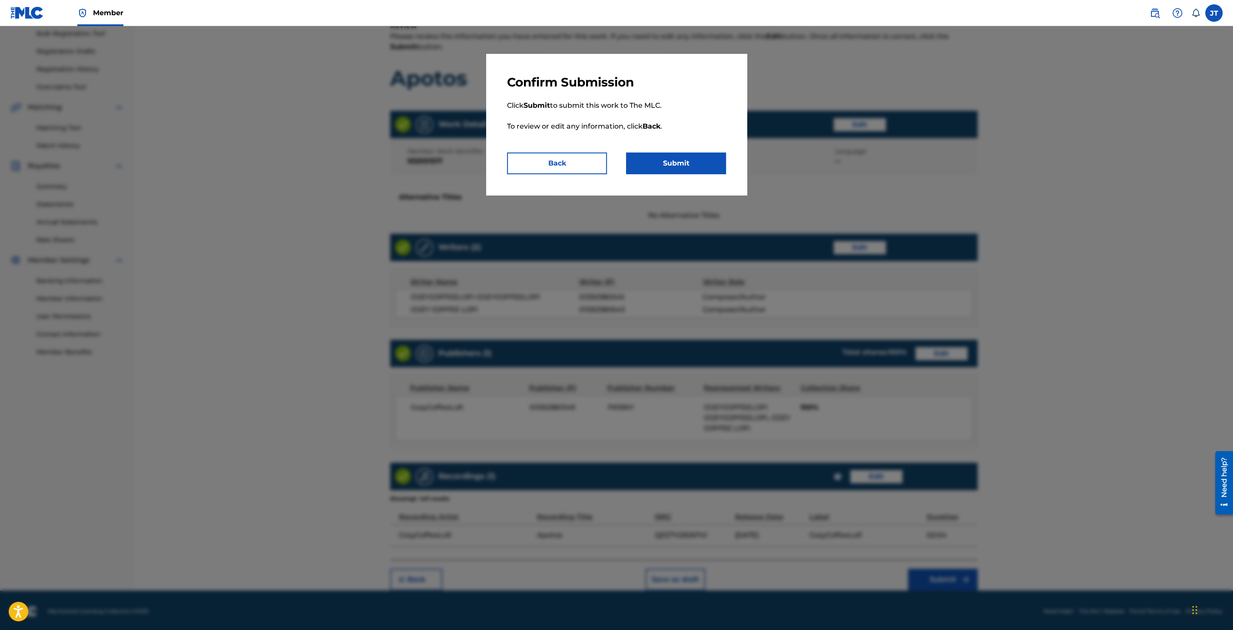
click at [703, 164] on button "Submit" at bounding box center [676, 164] width 100 height 22
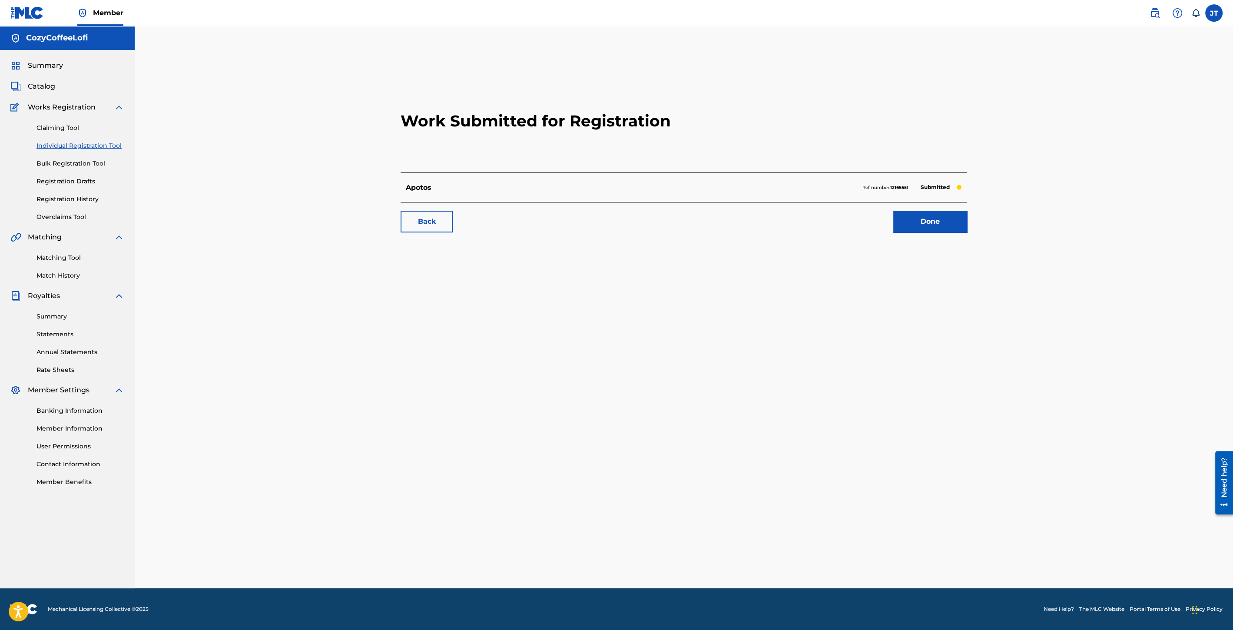
click at [953, 223] on link "Done" at bounding box center [930, 222] width 74 height 22
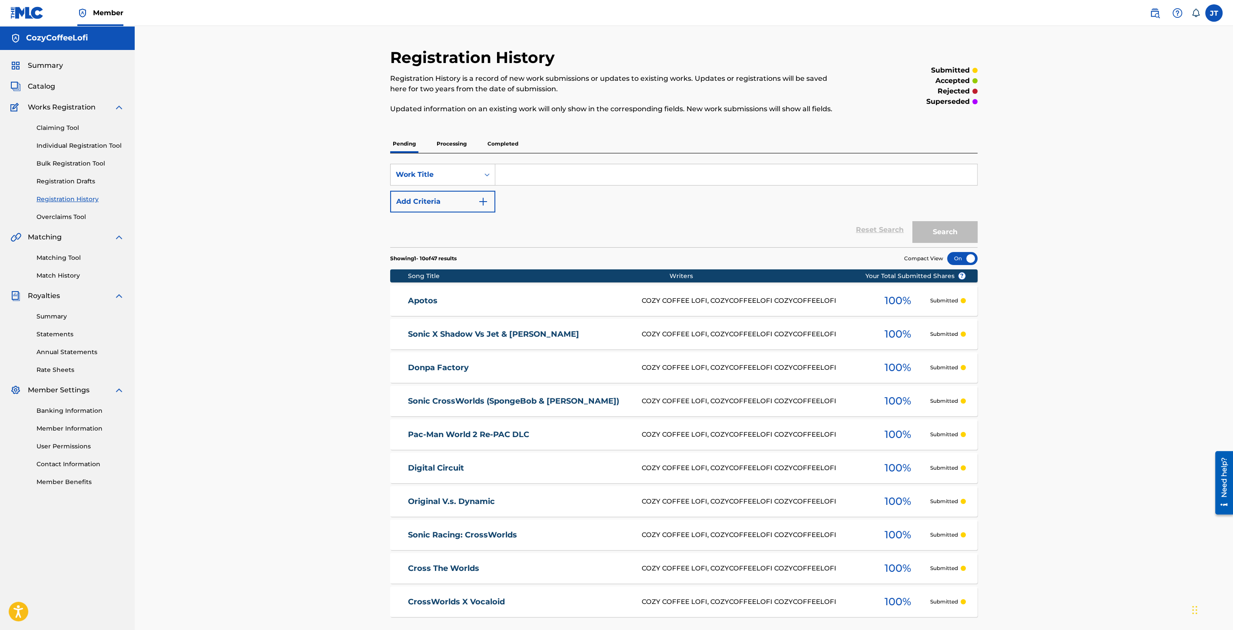
click at [93, 141] on link "Individual Registration Tool" at bounding box center [81, 145] width 88 height 9
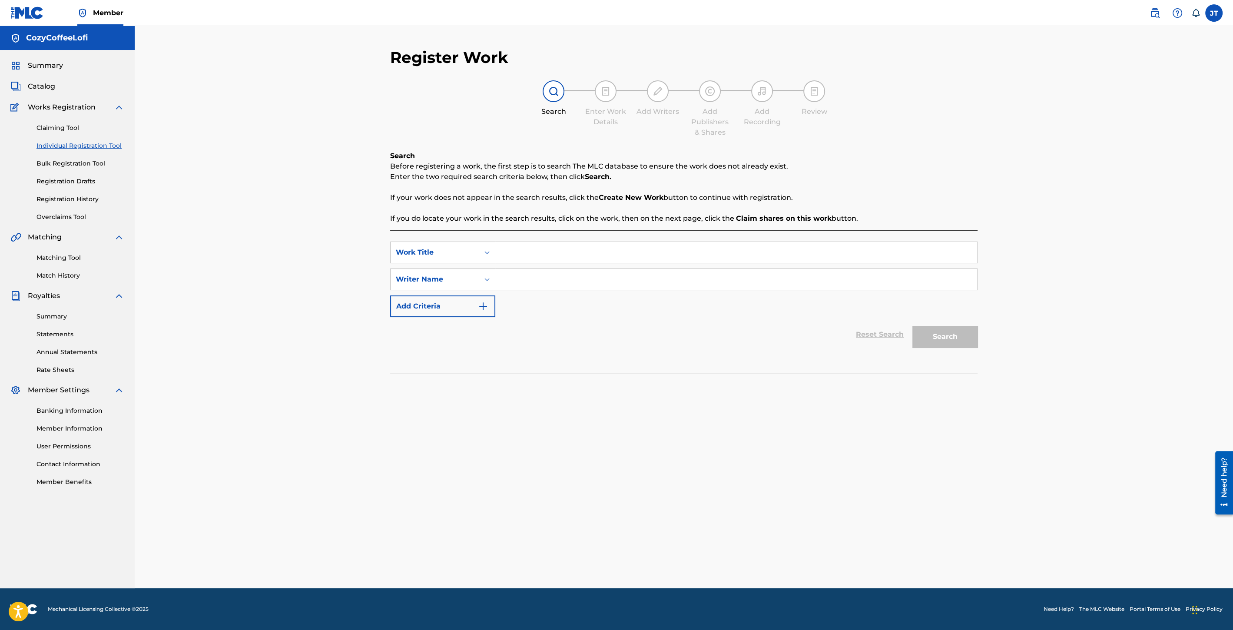
paste input "Mystic Jungle"
type input "Mystic Jungle"
click at [528, 283] on input "Search Form" at bounding box center [736, 279] width 482 height 21
type input "cozycoffeelofi"
click at [971, 339] on button "Search" at bounding box center [945, 337] width 65 height 22
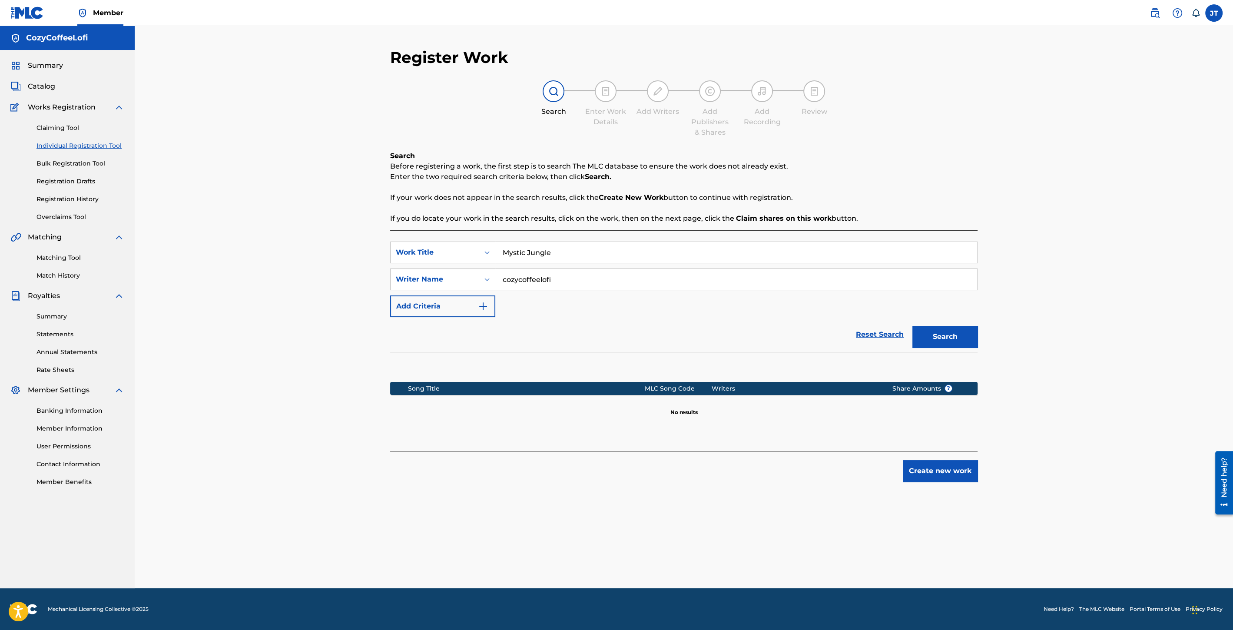
click at [936, 460] on button "Create new work" at bounding box center [940, 471] width 75 height 22
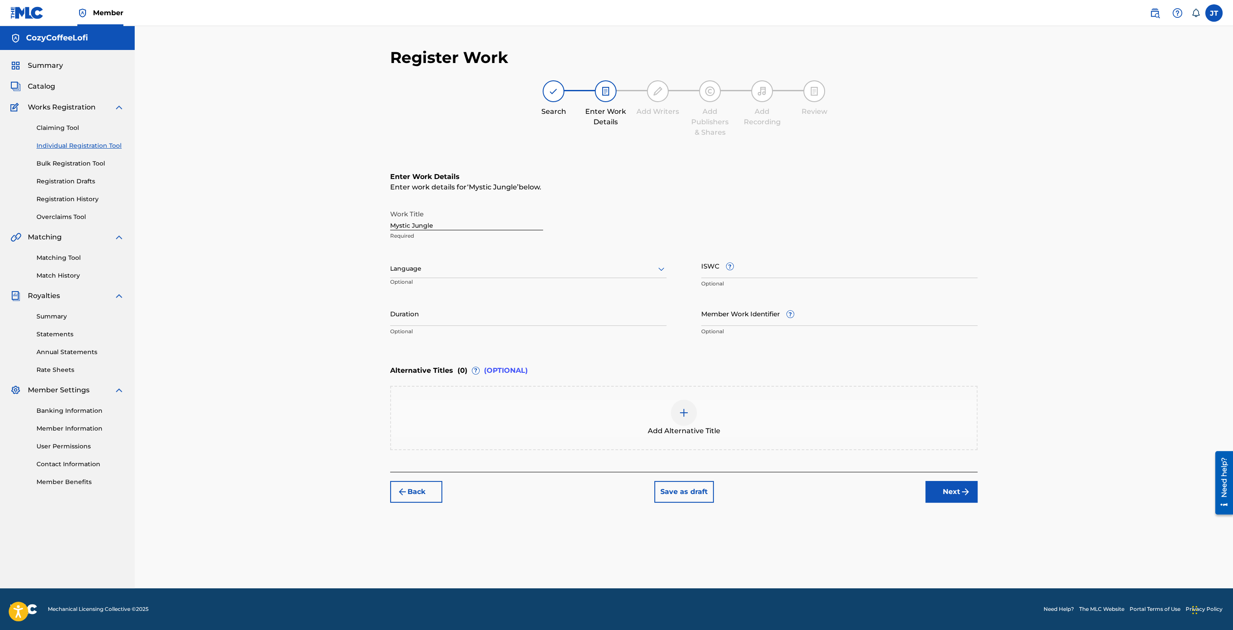
click at [449, 317] on input "Duration" at bounding box center [528, 313] width 276 height 25
type input "03:12"
click at [761, 310] on input "Member Work Identifier ?" at bounding box center [839, 313] width 276 height 25
paste input "932051519"
type input "932051519"
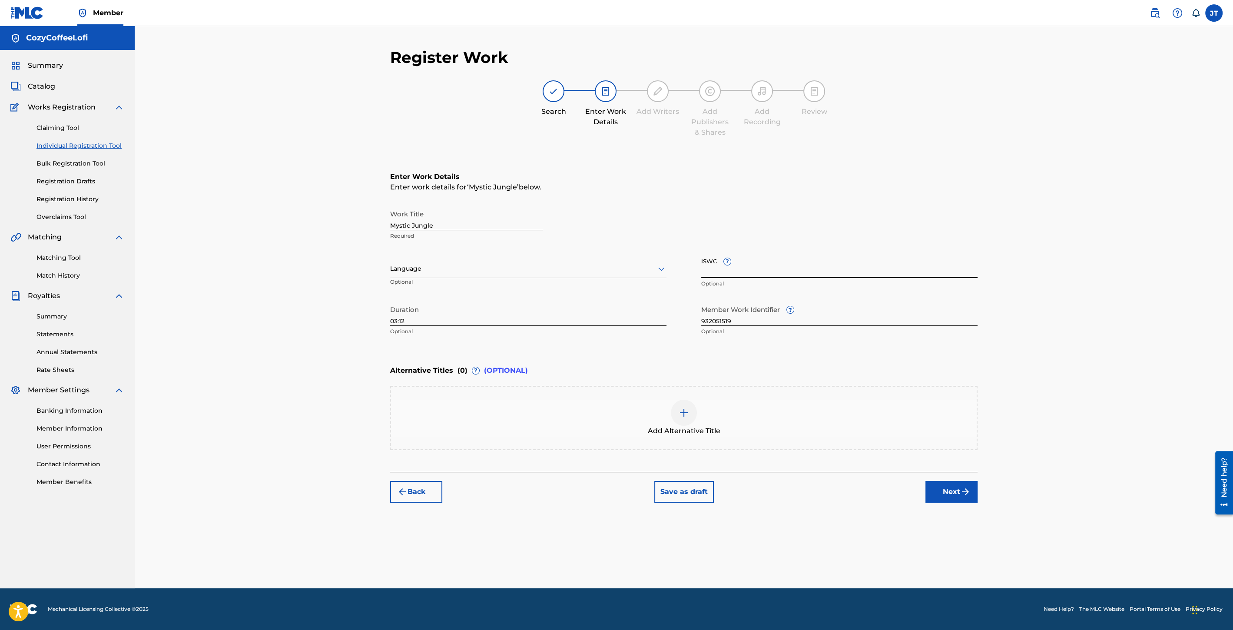
click at [738, 271] on input "ISWC ?" at bounding box center [839, 265] width 276 height 25
paste input "T3351731012"
type input "T3351731012"
click at [955, 486] on button "Next" at bounding box center [952, 492] width 52 height 22
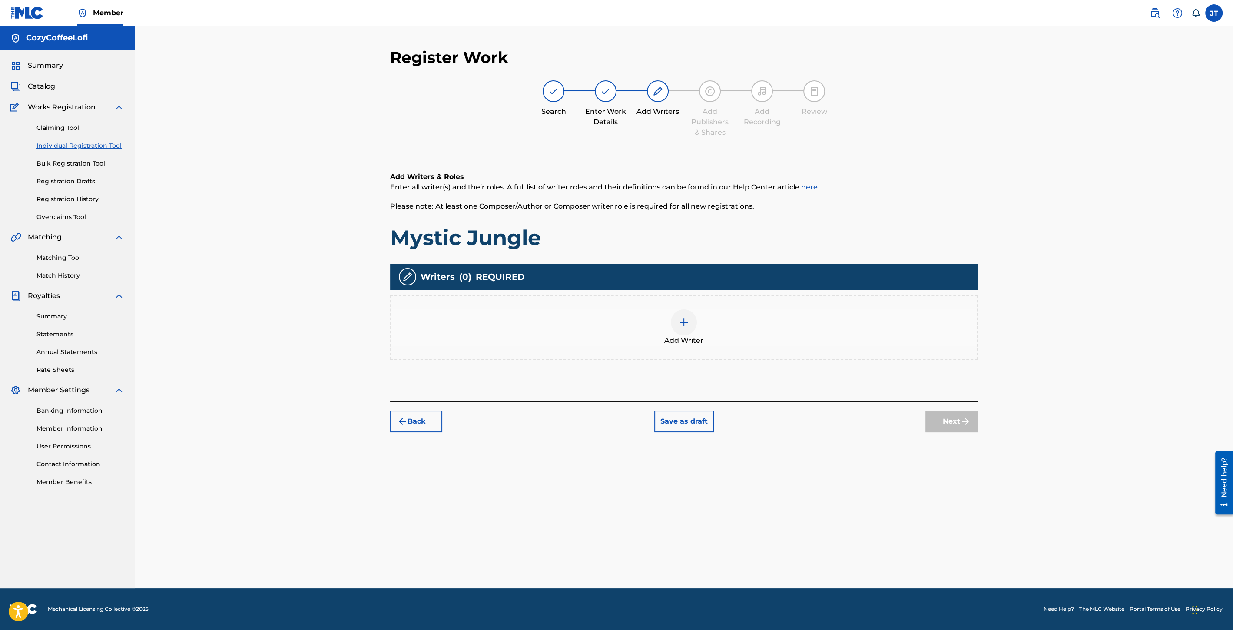
click at [687, 322] on img at bounding box center [684, 322] width 10 height 10
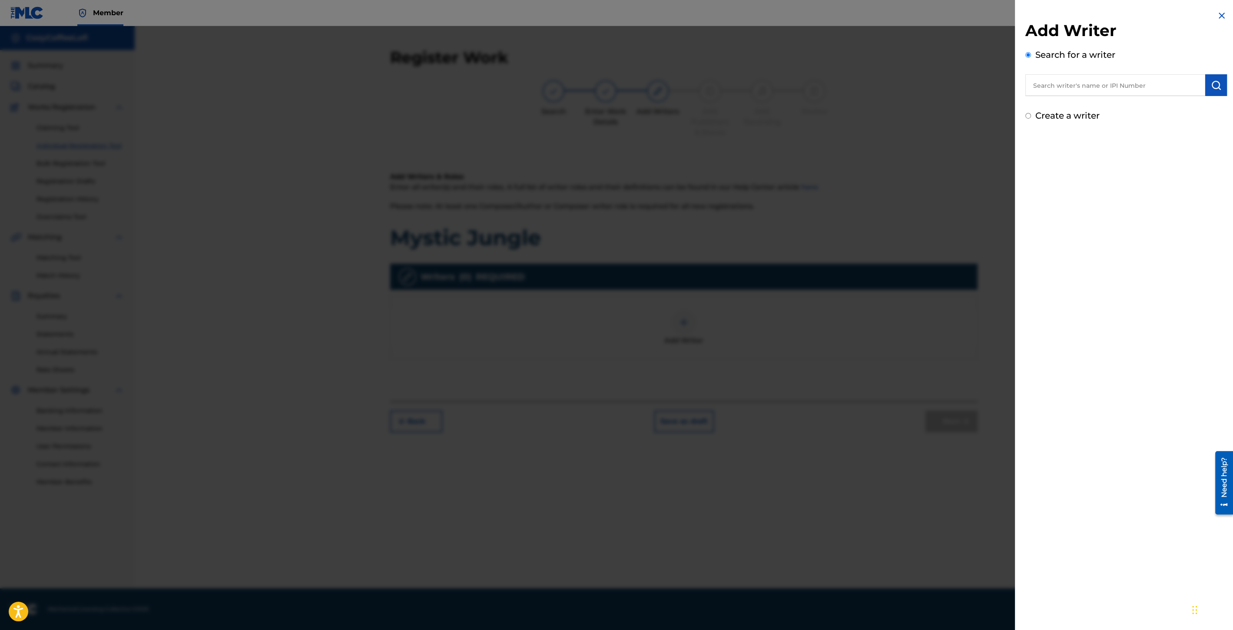
click at [1056, 86] on input "text" at bounding box center [1116, 85] width 180 height 22
click at [1105, 101] on span "eelofi cozycoffeelofi" at bounding box center [1097, 105] width 69 height 8
type input "cozycoffeelofi cozycoffeelofi"
click at [1207, 82] on button "submit" at bounding box center [1216, 85] width 22 height 22
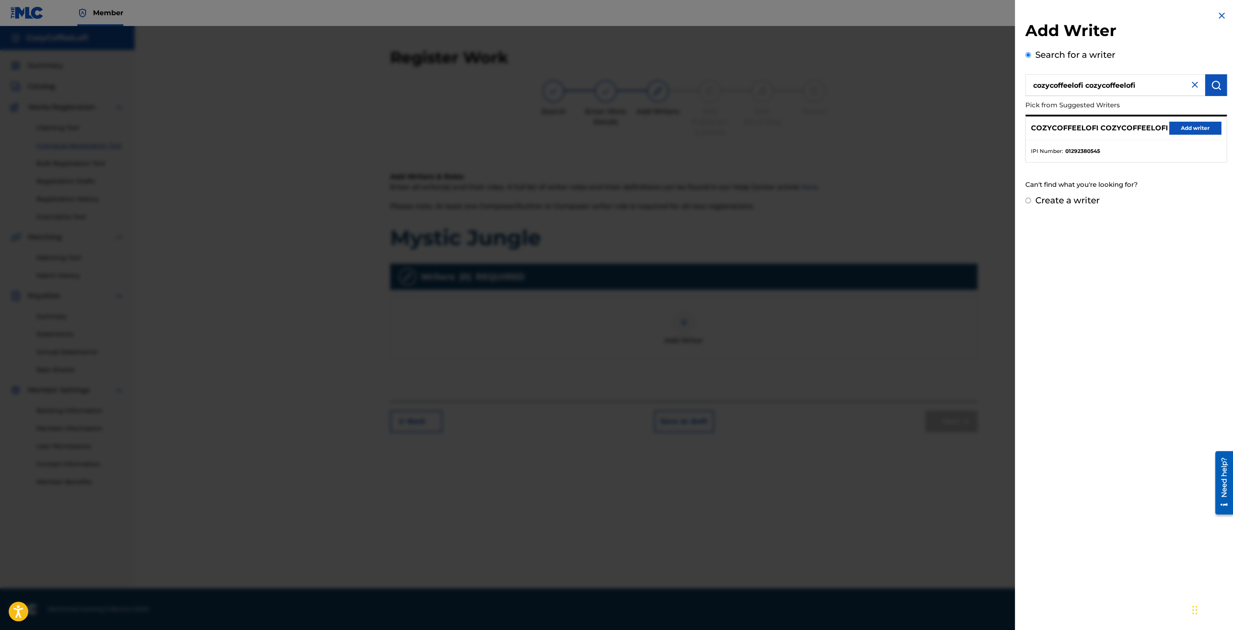
click at [1190, 128] on button "Add writer" at bounding box center [1195, 128] width 52 height 13
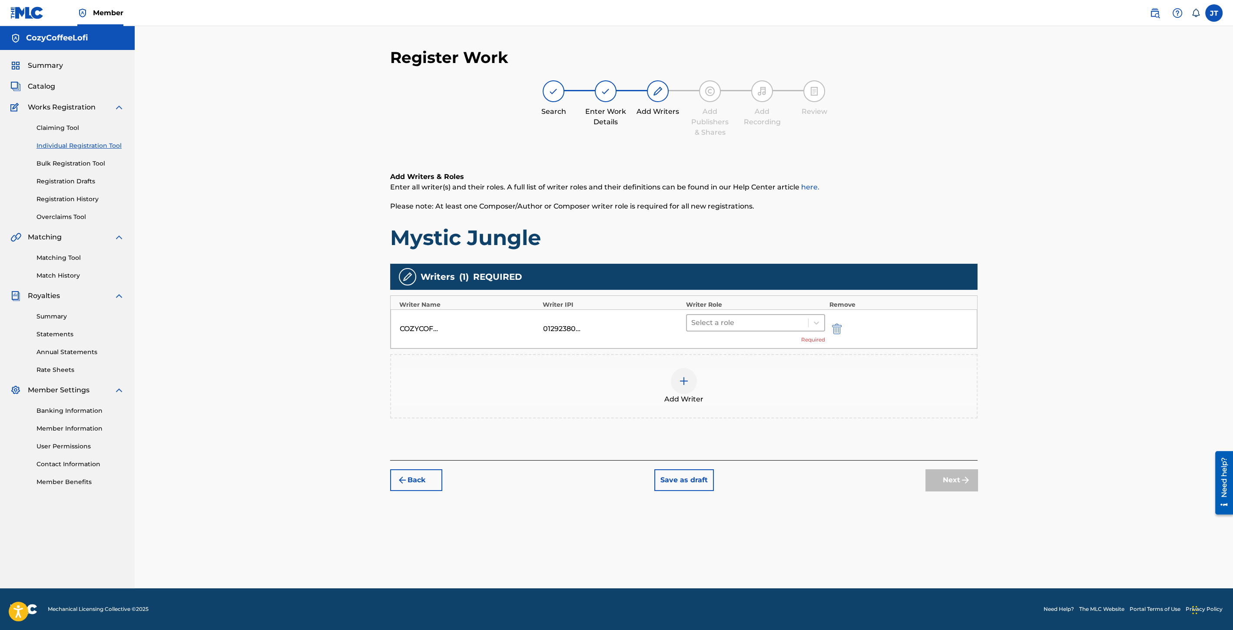
click at [776, 321] on div at bounding box center [747, 323] width 113 height 12
click at [763, 343] on div "Composer/Author" at bounding box center [755, 344] width 139 height 17
click at [688, 370] on img at bounding box center [684, 368] width 10 height 10
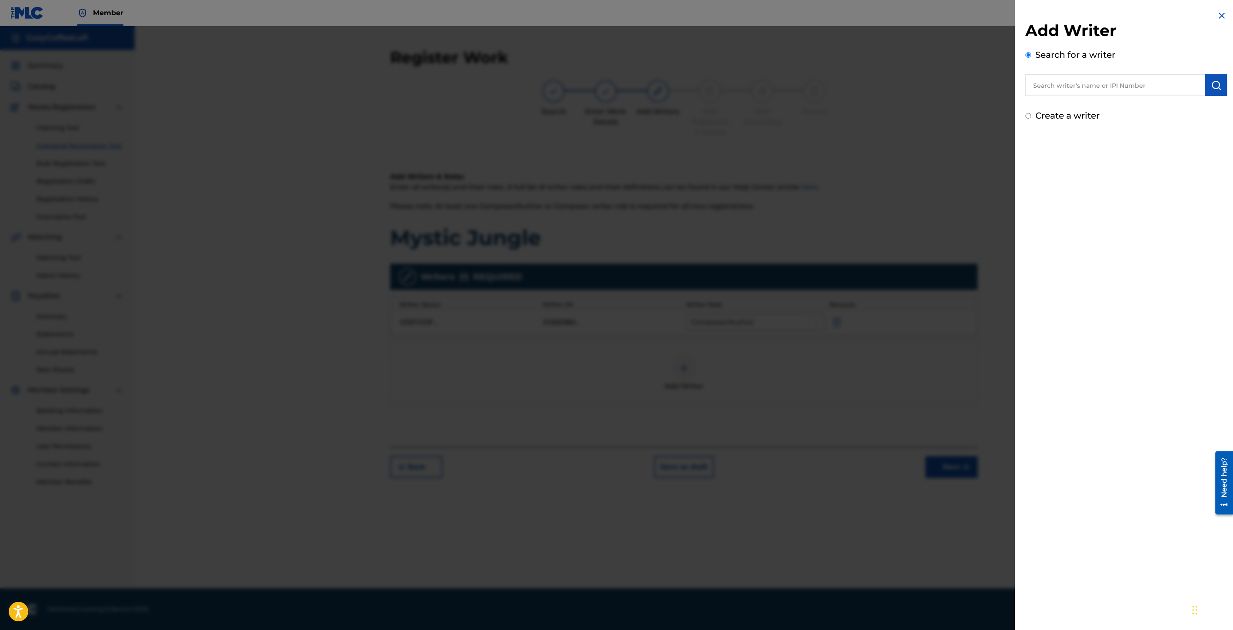
click at [1072, 80] on input "text" at bounding box center [1116, 85] width 180 height 22
click at [1069, 107] on span "ee lofi" at bounding box center [1075, 105] width 21 height 8
type input "cozy coffee lofi"
click at [1215, 82] on img "submit" at bounding box center [1216, 85] width 10 height 10
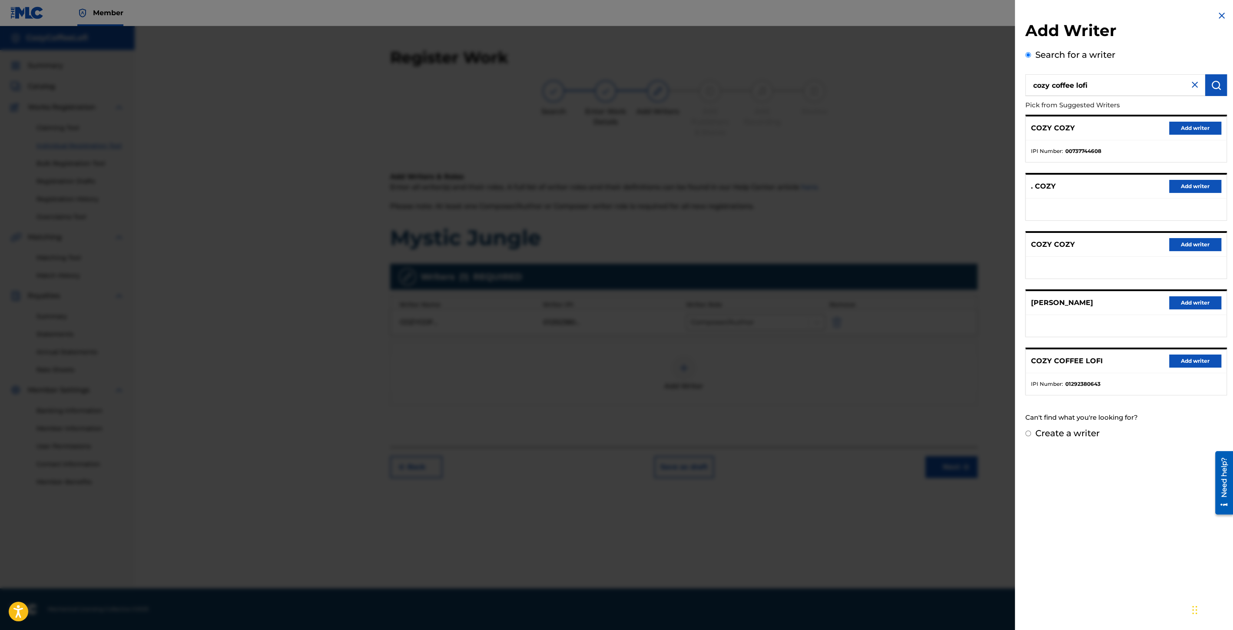
click at [1178, 359] on button "Add writer" at bounding box center [1195, 361] width 52 height 13
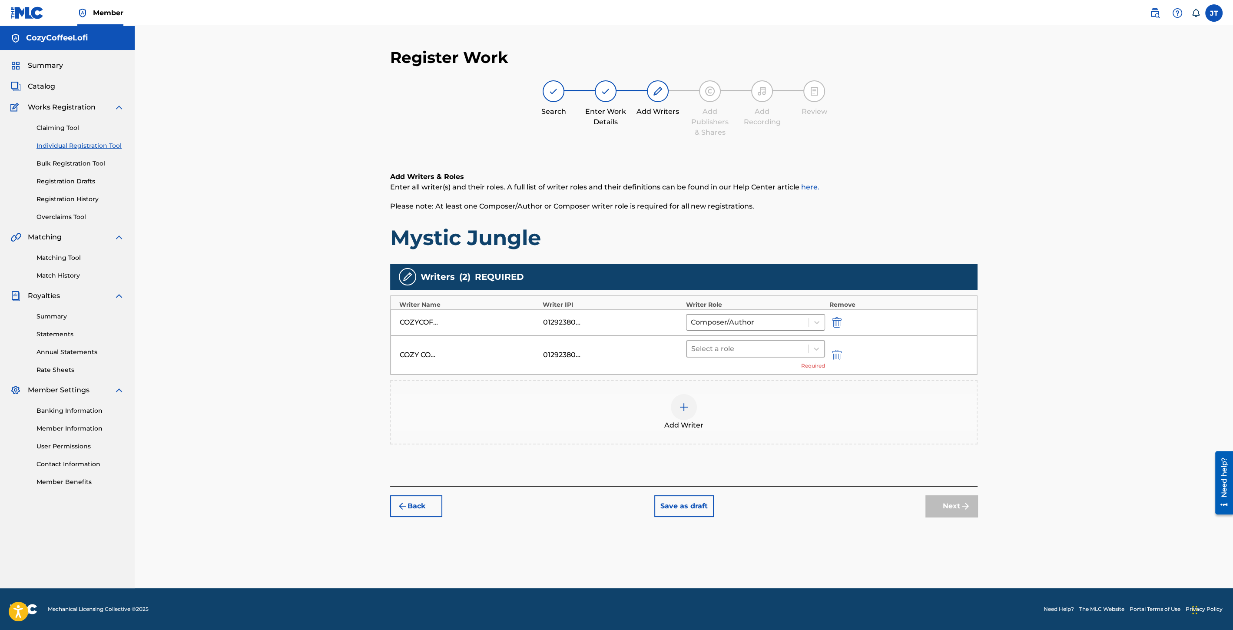
click at [794, 346] on div at bounding box center [747, 349] width 113 height 12
click at [781, 366] on div "Composer/Author" at bounding box center [755, 370] width 139 height 17
click at [951, 485] on button "Next" at bounding box center [952, 493] width 52 height 22
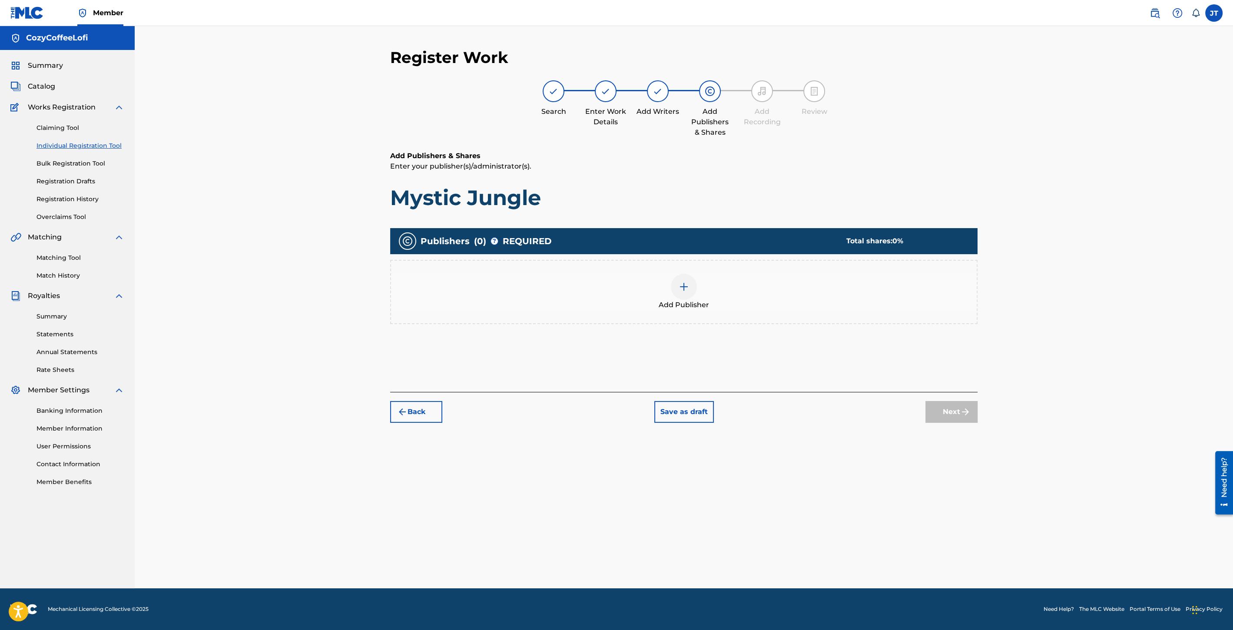
click at [687, 298] on div at bounding box center [684, 287] width 26 height 26
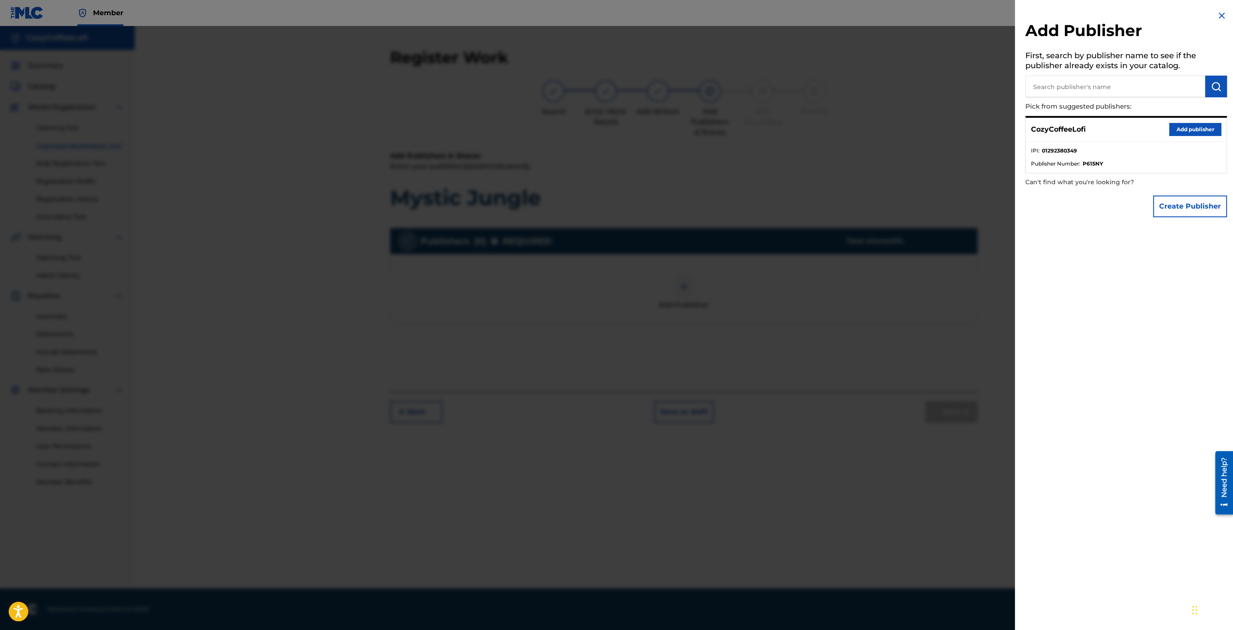
click at [1182, 126] on button "Add publisher" at bounding box center [1195, 129] width 52 height 13
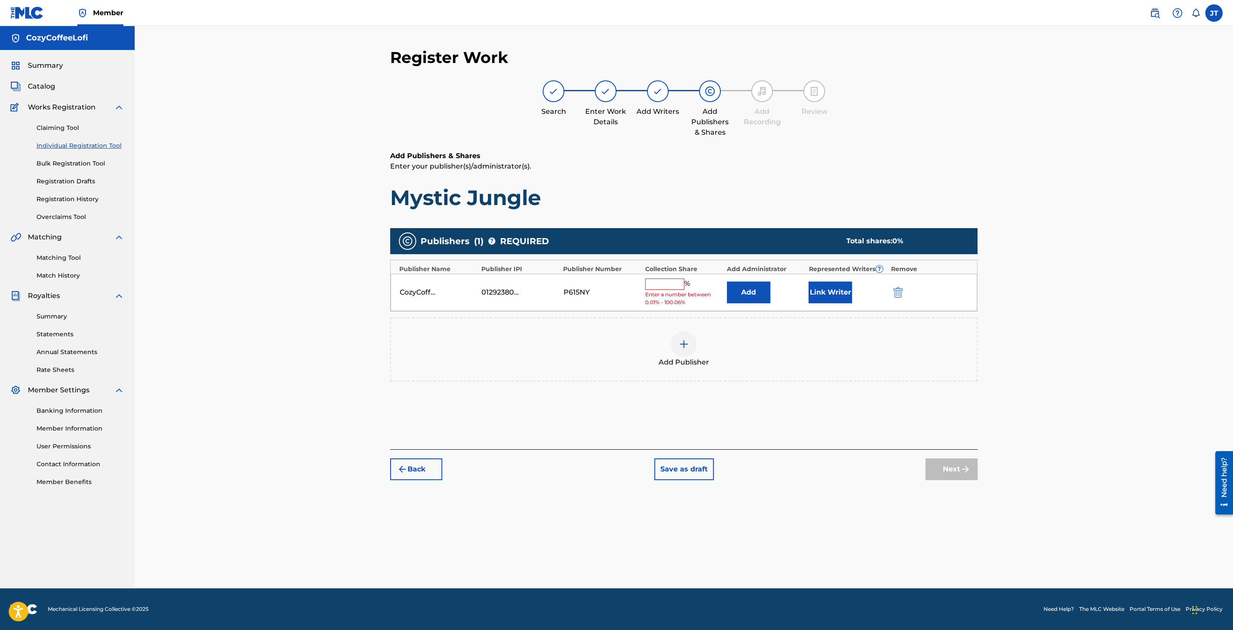
click at [660, 280] on input "text" at bounding box center [664, 284] width 39 height 11
type input "100"
click at [849, 287] on button "Link Writer" at bounding box center [830, 290] width 43 height 22
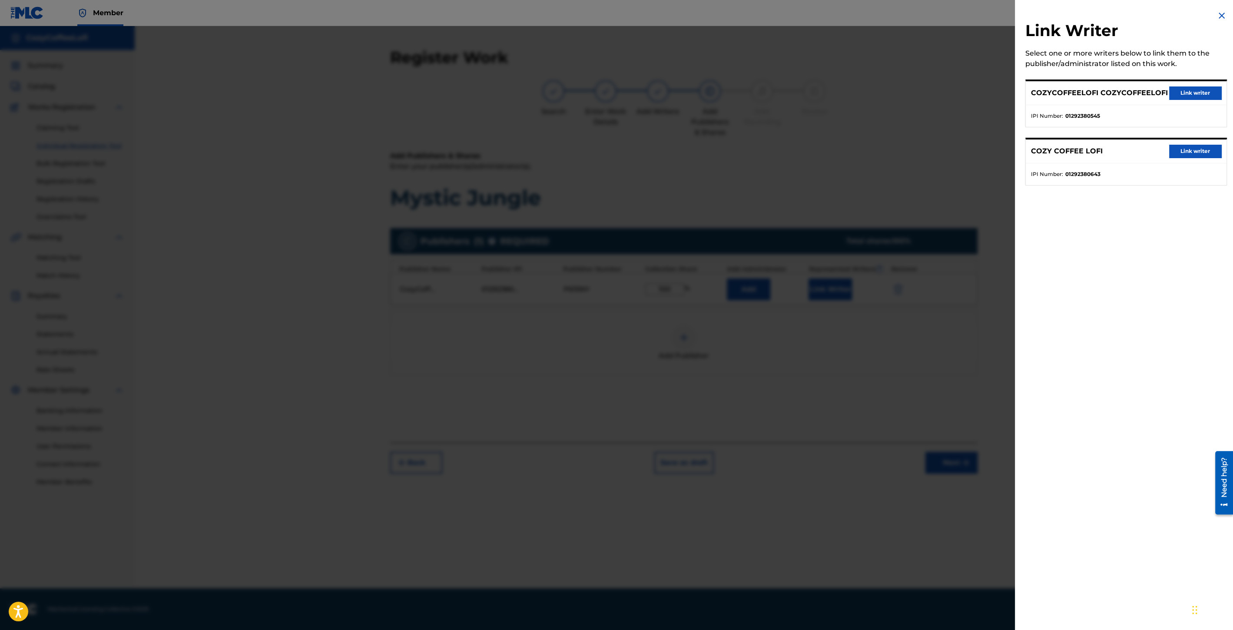
click at [1193, 92] on button "Link writer" at bounding box center [1195, 92] width 52 height 13
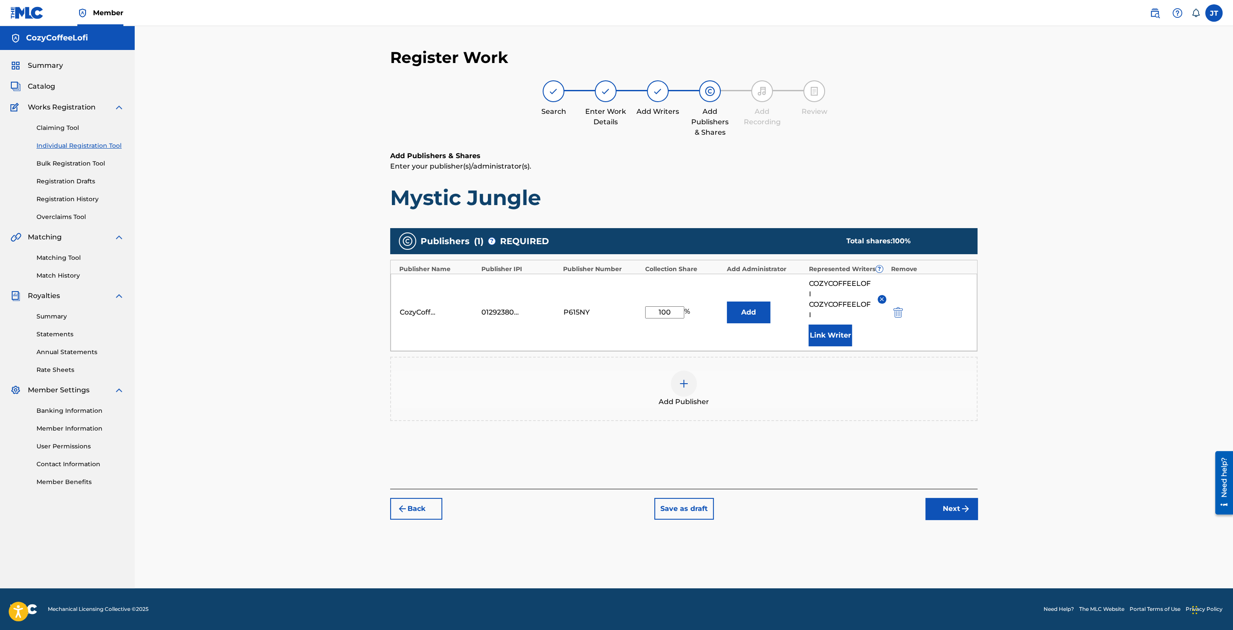
click at [822, 338] on button "Link Writer" at bounding box center [830, 336] width 43 height 22
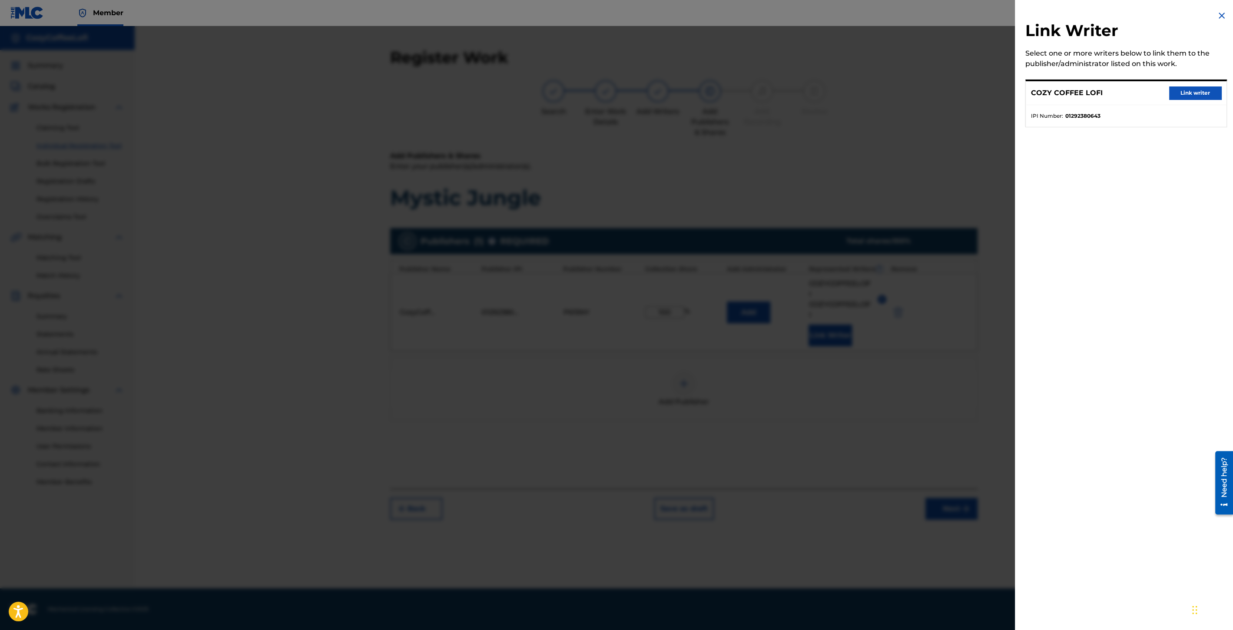
click at [1201, 90] on button "Link writer" at bounding box center [1195, 92] width 52 height 13
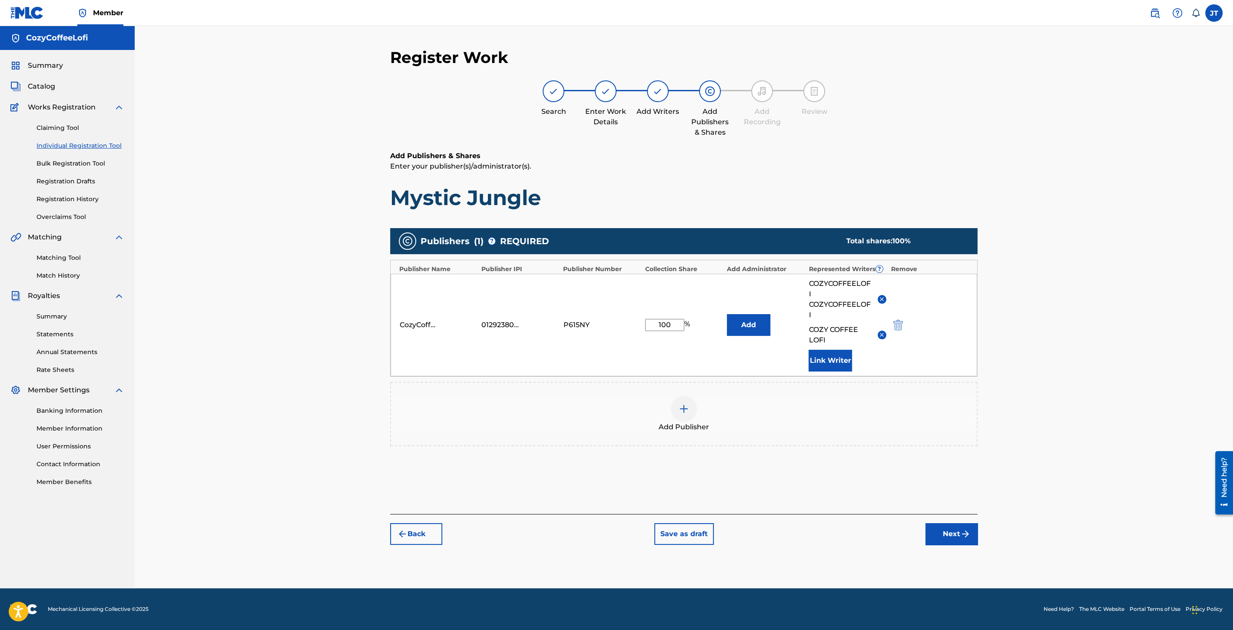
click at [969, 531] on img "submit" at bounding box center [965, 534] width 10 height 10
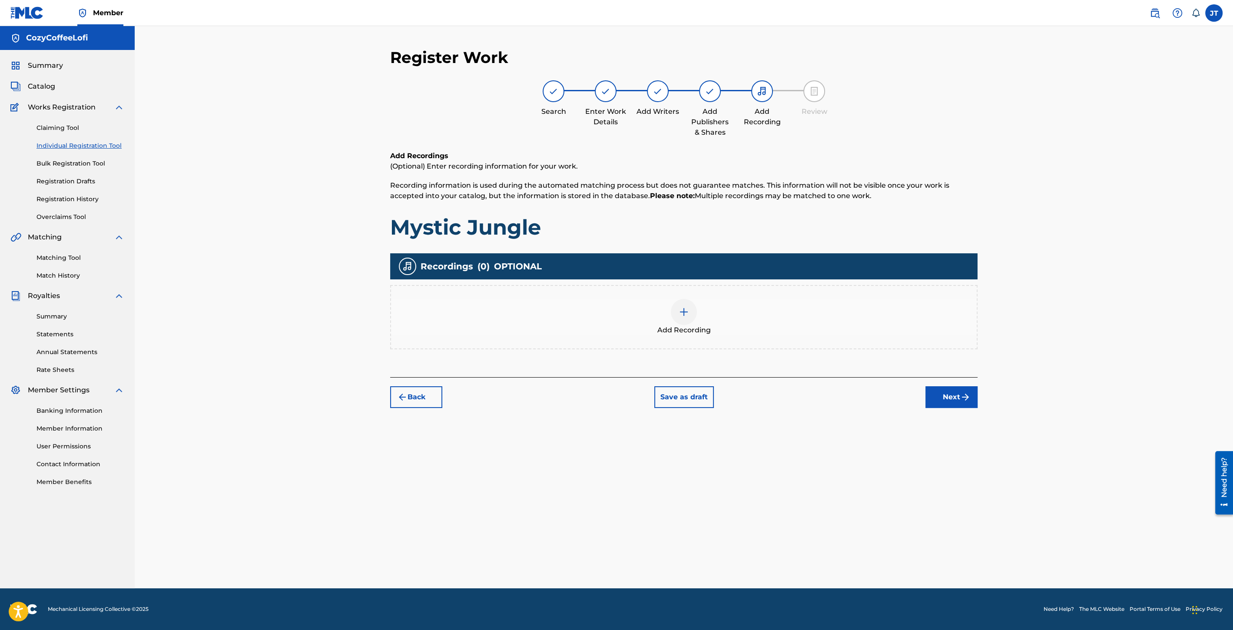
click at [685, 312] on img at bounding box center [684, 312] width 10 height 10
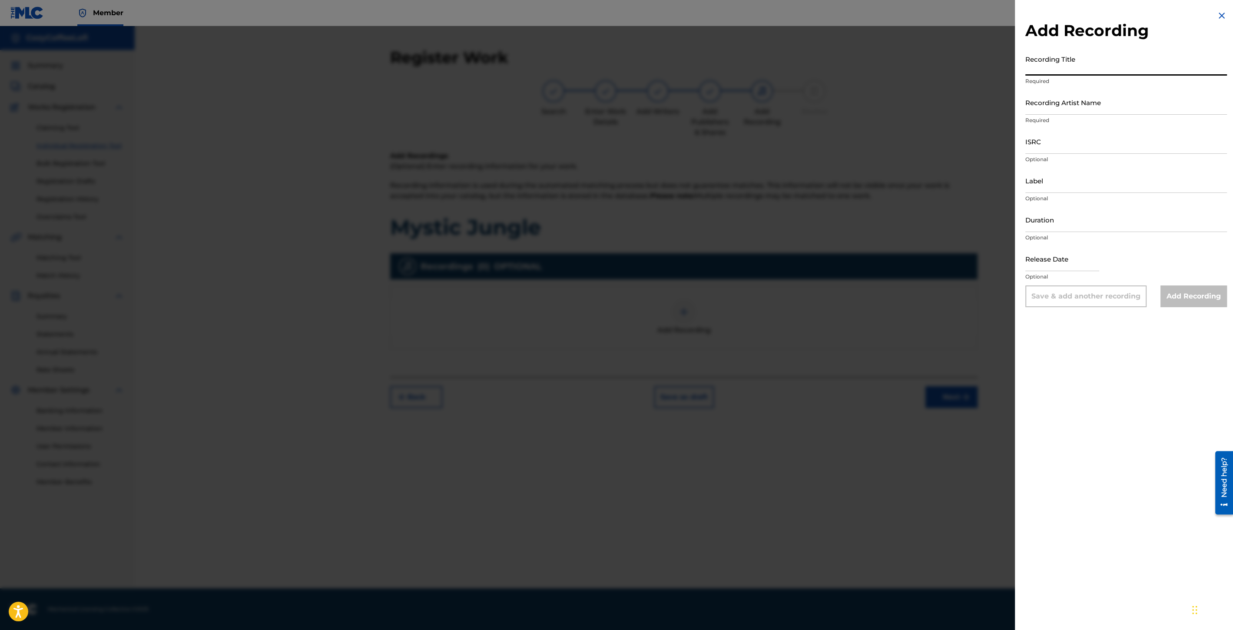
click at [1046, 67] on input "Recording Title" at bounding box center [1127, 63] width 202 height 25
paste input "Mystic Jungle"
type input "Mystic Jungle"
click at [1053, 106] on input "Recording Artist Name" at bounding box center [1127, 102] width 202 height 25
type input "CozyCoffeeLofi"
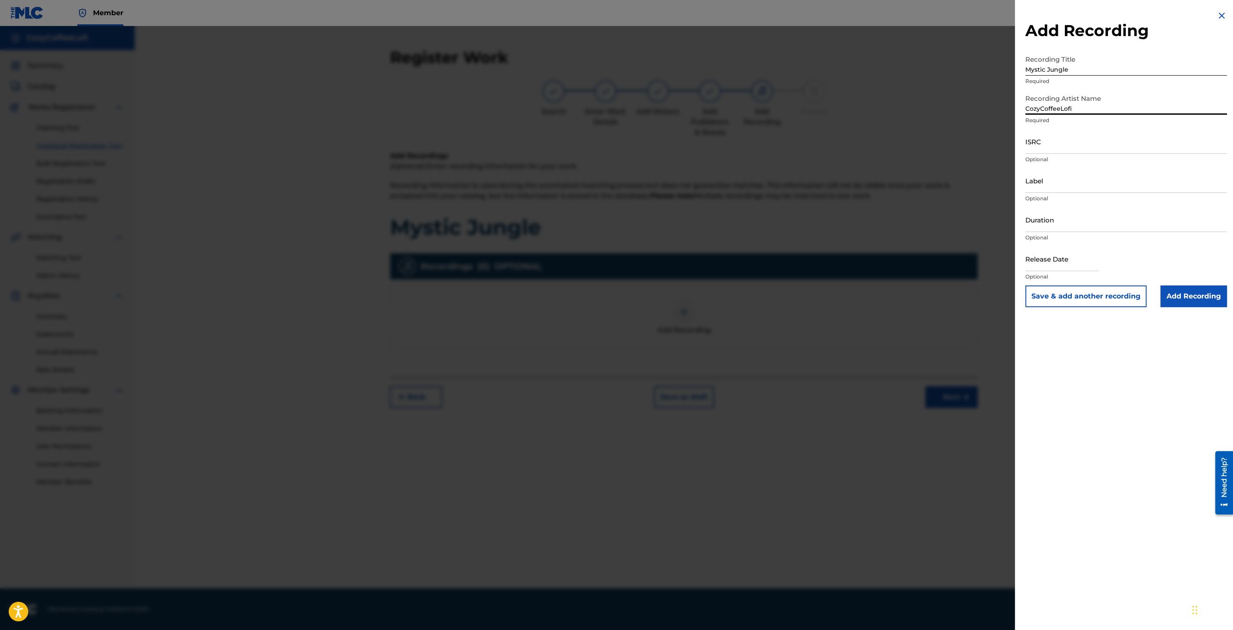
click at [1028, 70] on input "Mystic Jungle" at bounding box center [1127, 63] width 202 height 25
click at [1049, 144] on input "ISRC" at bounding box center [1127, 141] width 202 height 25
paste input "QZZ7V2506742"
type input "QZZ7V2506742"
click at [1052, 190] on input "Label" at bounding box center [1127, 180] width 202 height 25
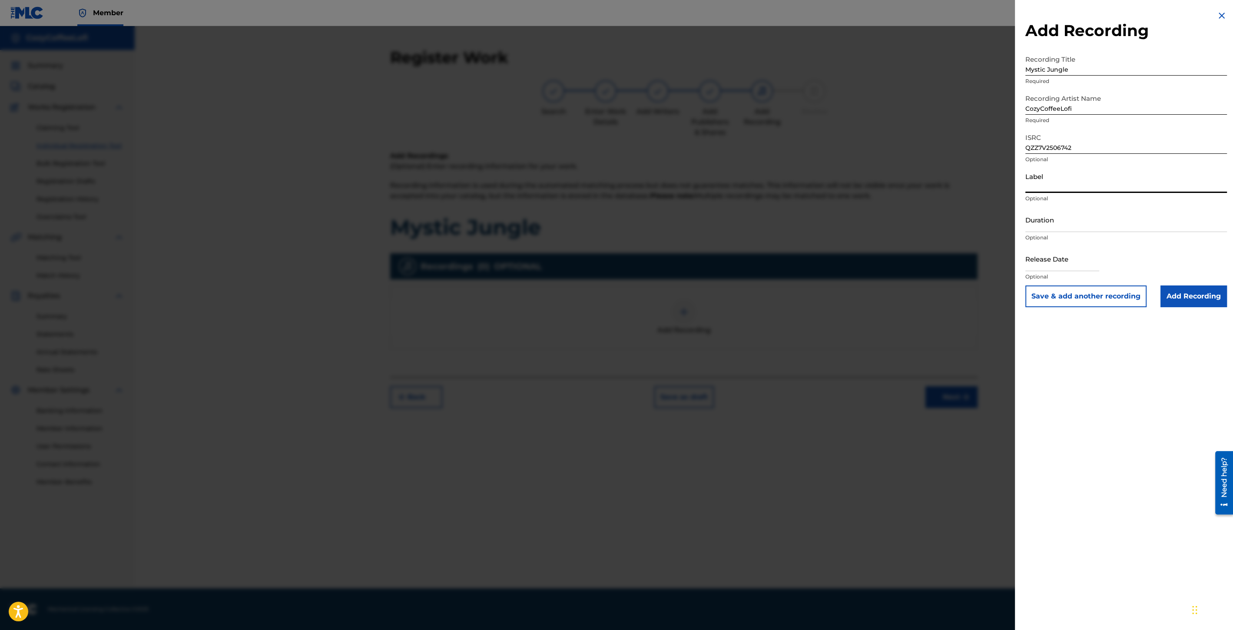
type input "CozyCoffeeLofi"
click at [1039, 226] on input "Duration" at bounding box center [1127, 219] width 202 height 25
type input "03:12"
click at [1048, 265] on input "text" at bounding box center [1063, 258] width 74 height 25
select select "8"
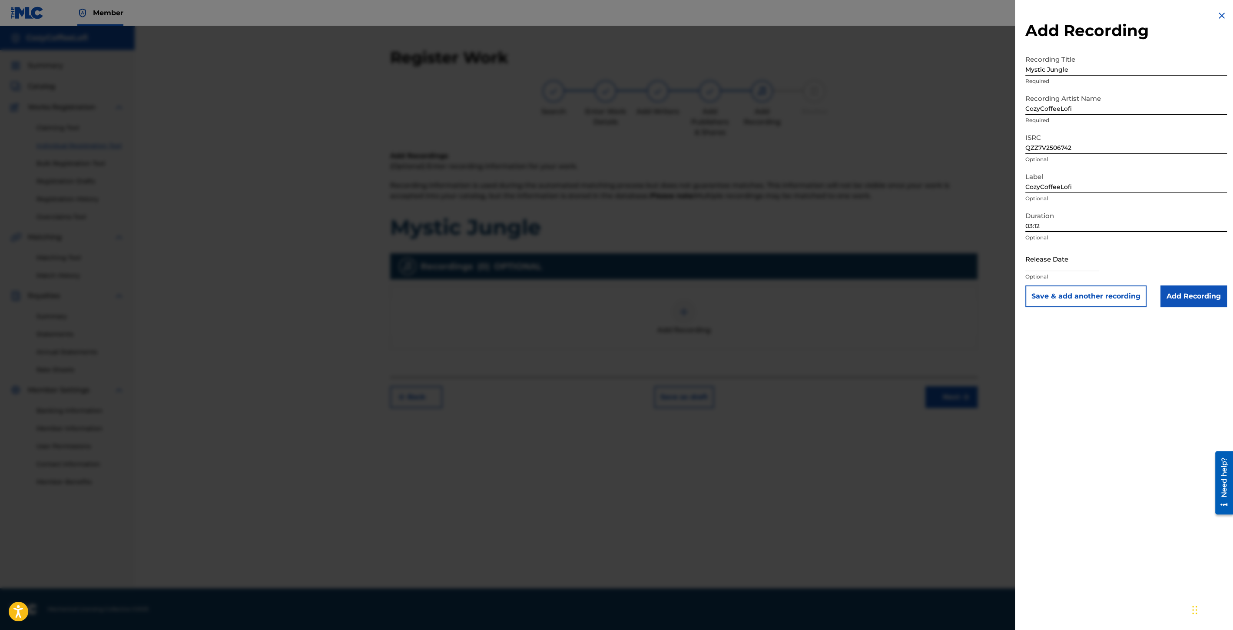
select select "2025"
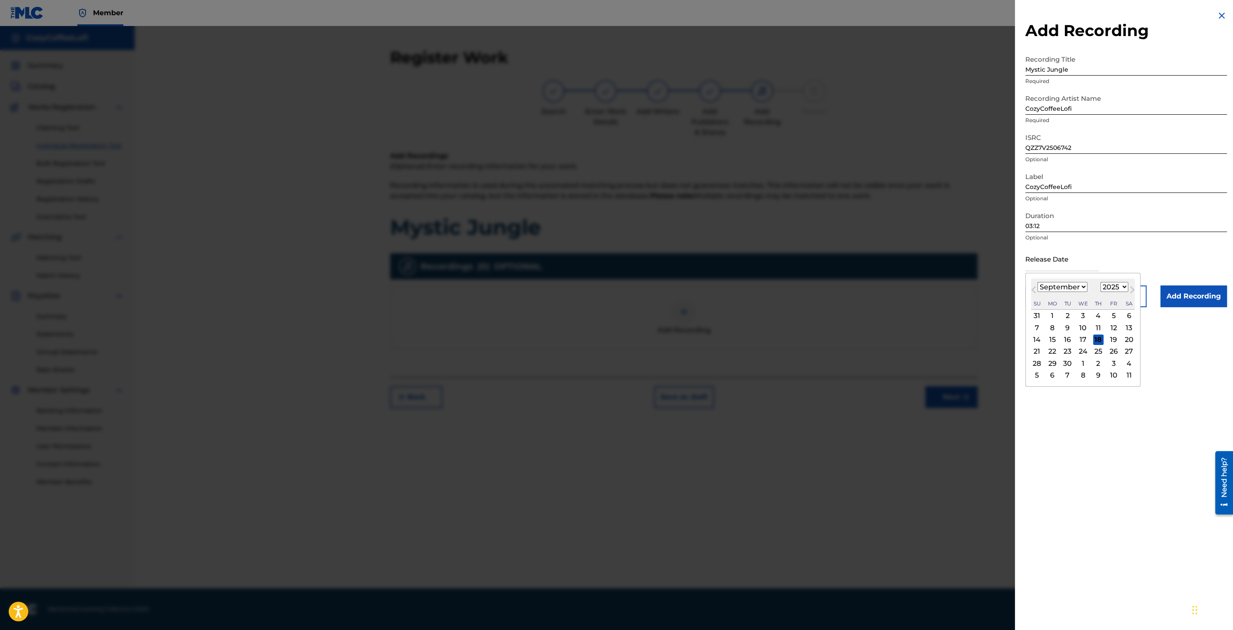
drag, startPoint x: 1045, startPoint y: 281, endPoint x: 1050, endPoint y: 281, distance: 5.2
click at [1045, 281] on div "[DATE] January February March April May June July August September October Nove…" at bounding box center [1083, 294] width 104 height 31
click at [1099, 326] on div "11" at bounding box center [1098, 327] width 10 height 10
type input "[DATE]"
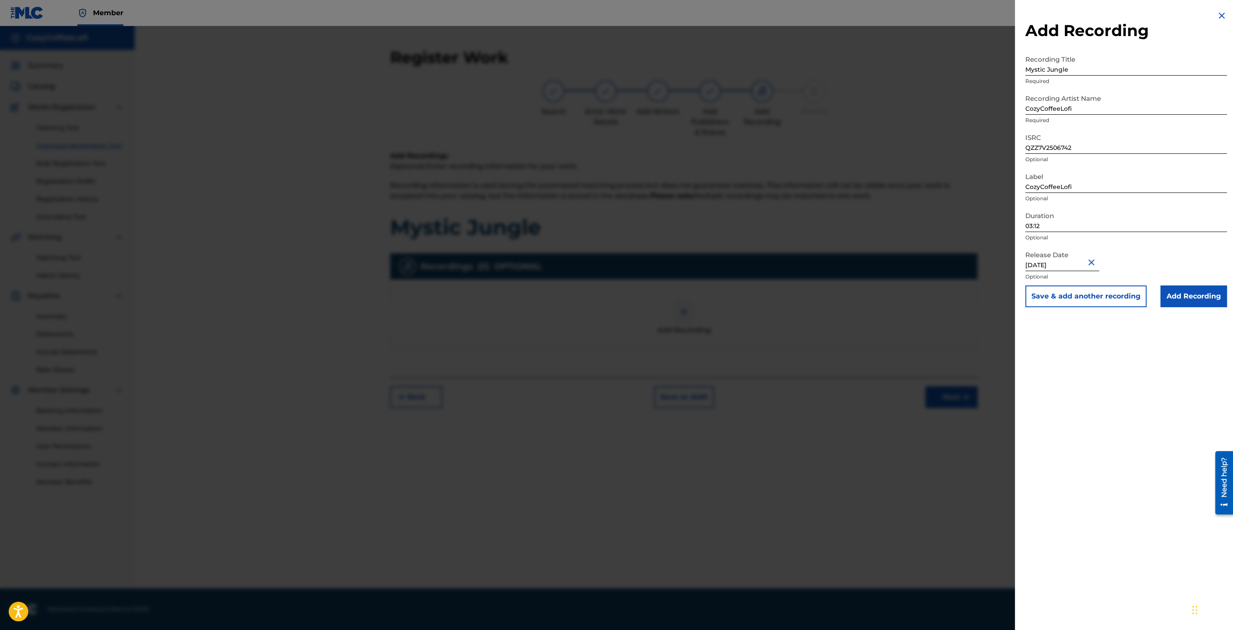
click at [1094, 302] on button "Save & add another recording" at bounding box center [1086, 296] width 121 height 22
click at [1220, 13] on img at bounding box center [1222, 15] width 10 height 10
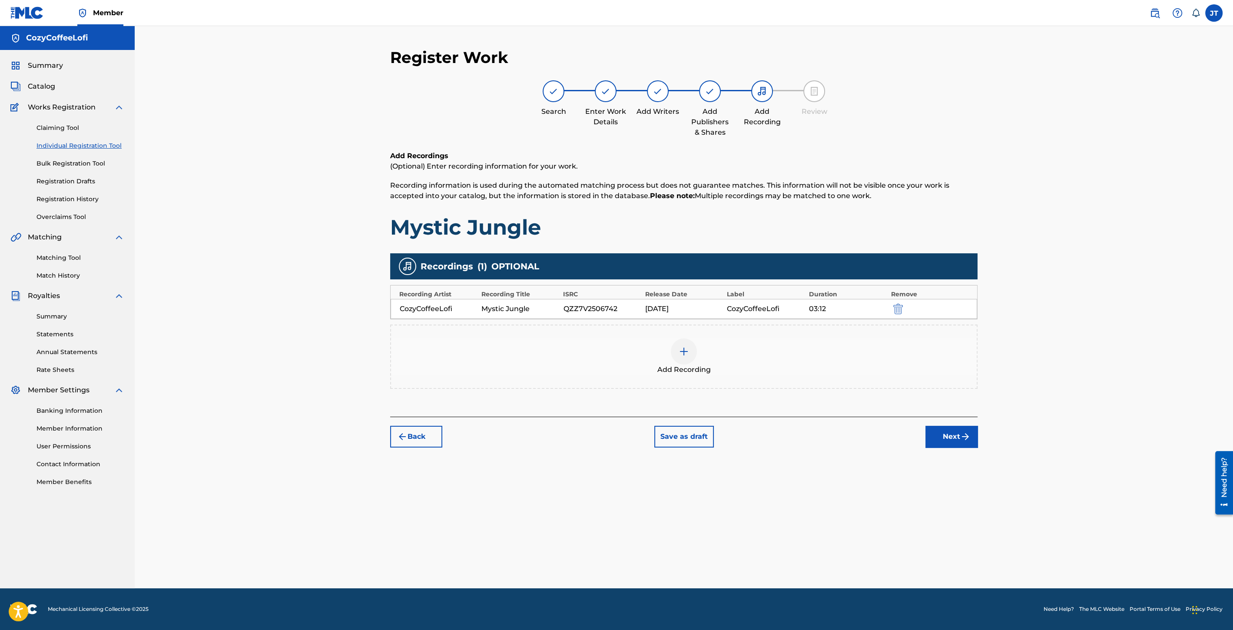
click at [965, 441] on button "Next" at bounding box center [952, 437] width 52 height 22
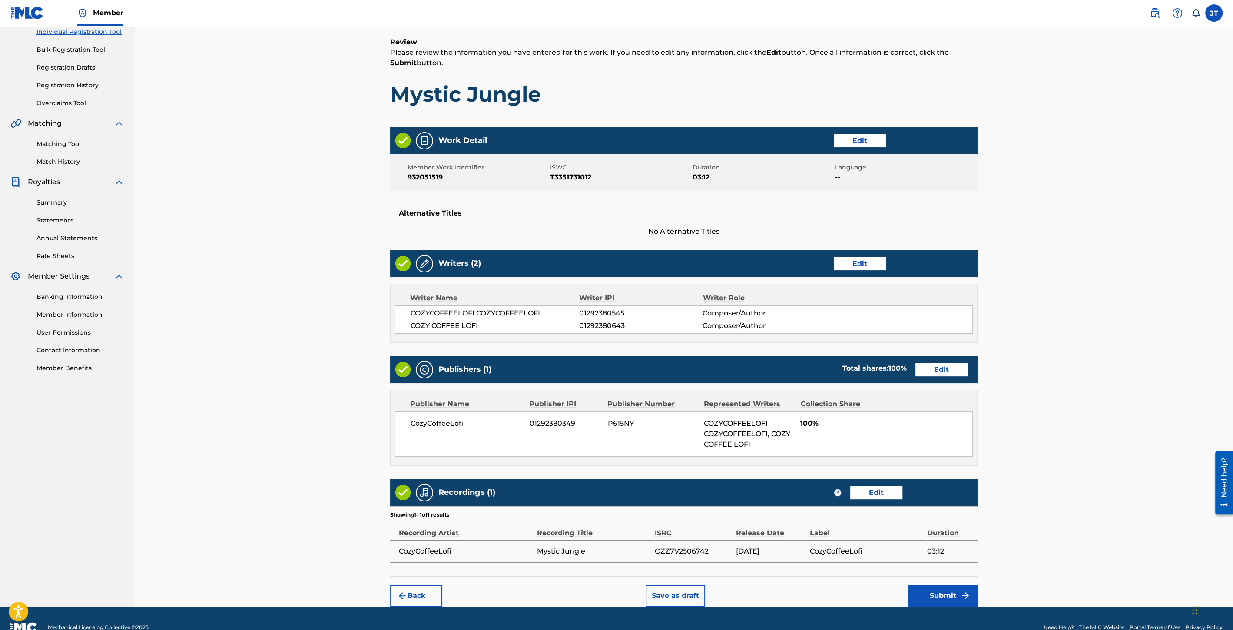
scroll to position [130, 0]
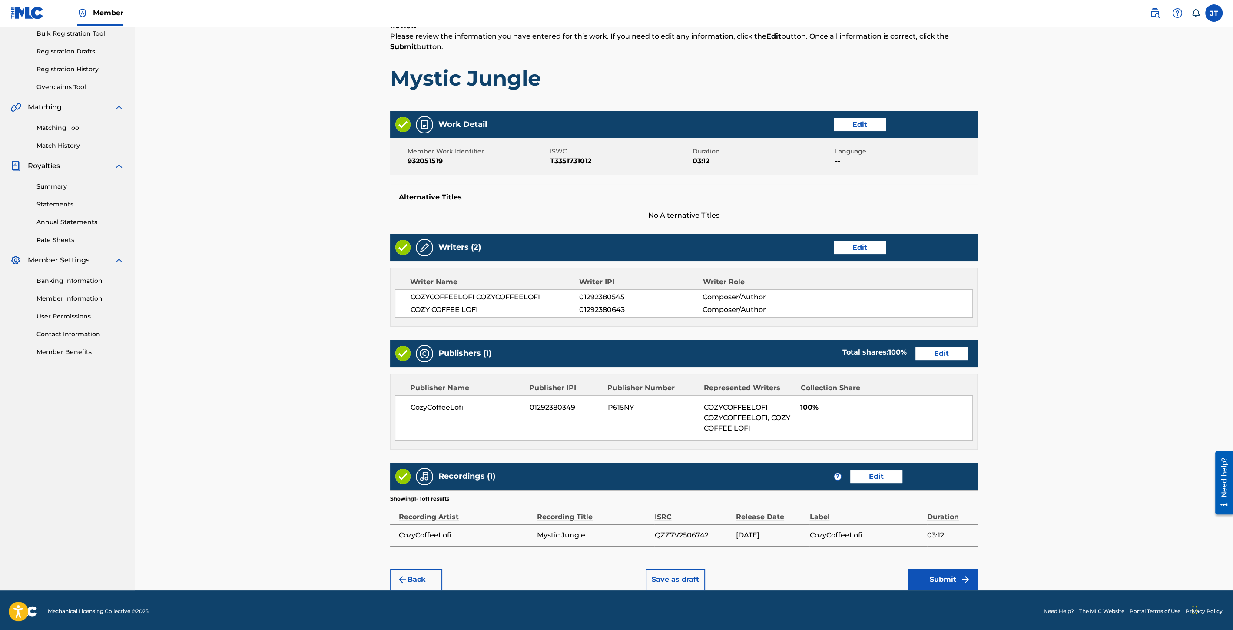
click at [956, 570] on button "Submit" at bounding box center [943, 580] width 70 height 22
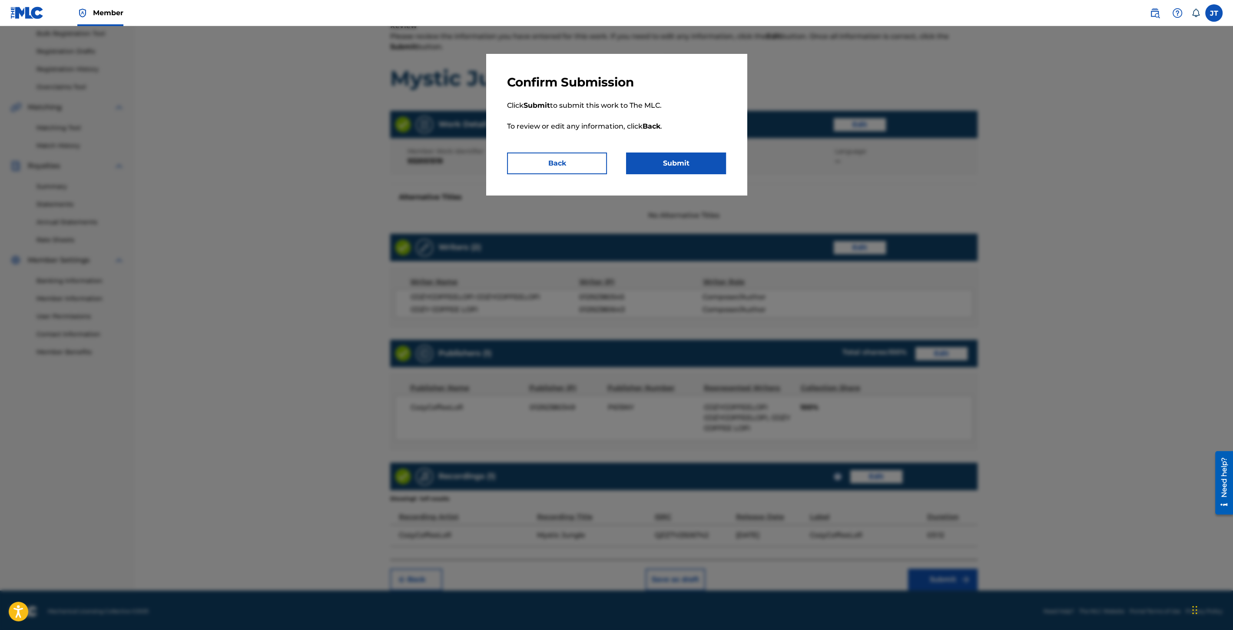
click at [667, 173] on button "Submit" at bounding box center [676, 164] width 100 height 22
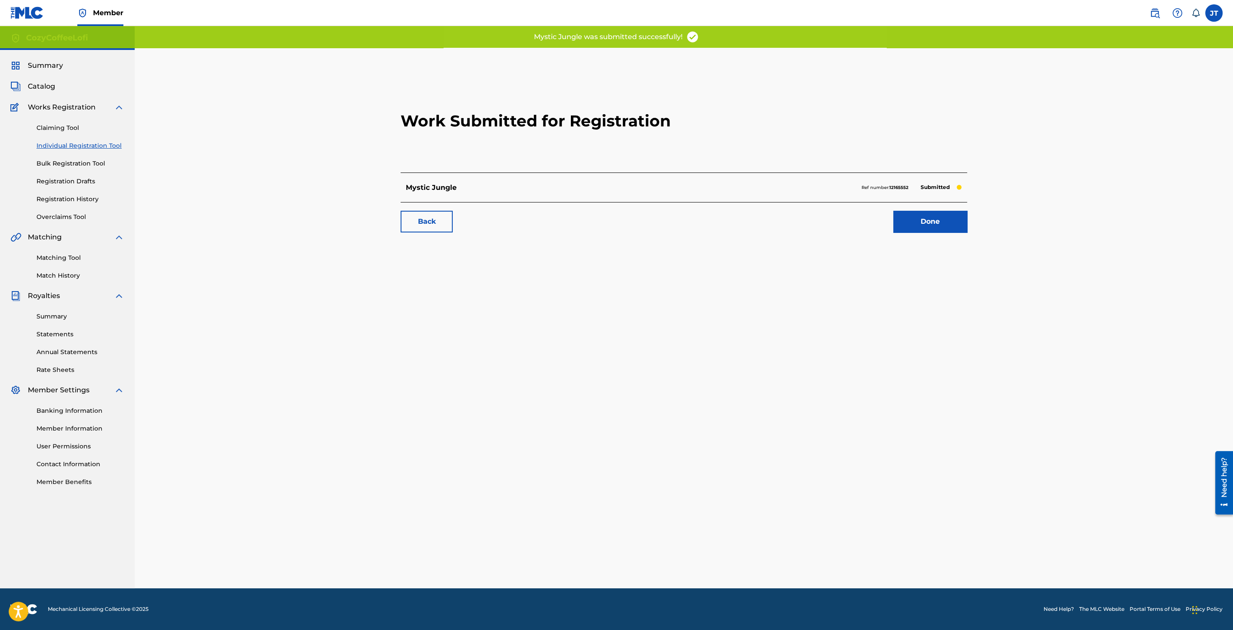
click at [946, 218] on link "Done" at bounding box center [930, 222] width 74 height 22
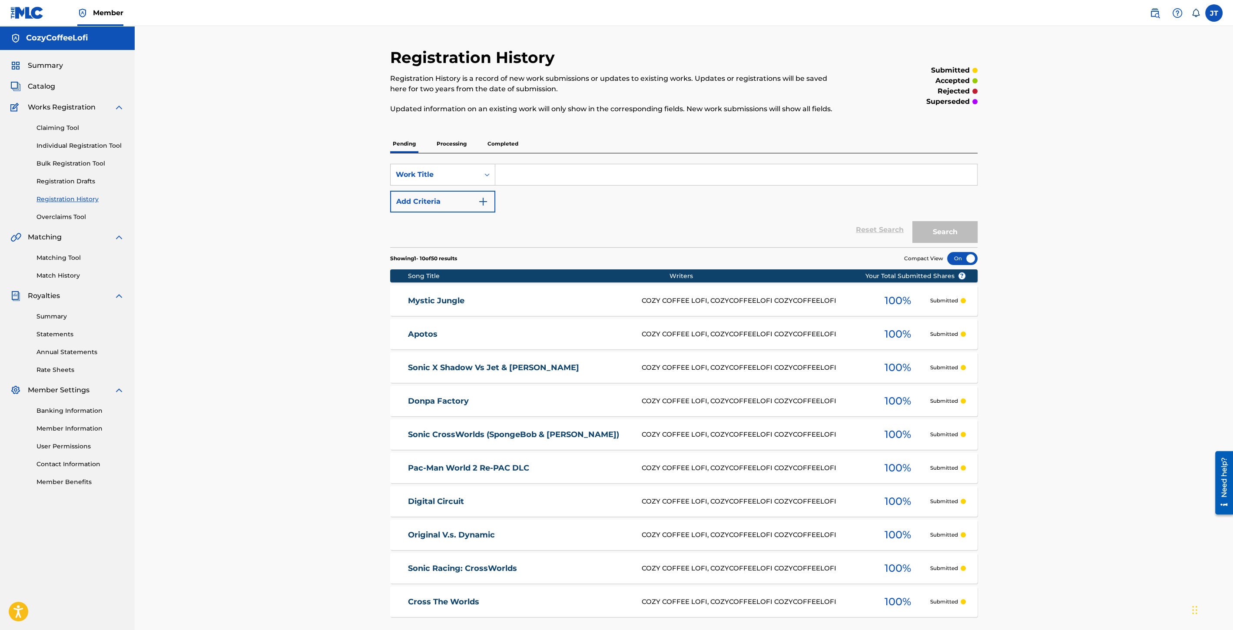
click at [113, 141] on div "Claiming Tool Individual Registration Tool Bulk Registration Tool Registration …" at bounding box center [67, 167] width 114 height 109
click at [112, 143] on link "Individual Registration Tool" at bounding box center [81, 145] width 88 height 9
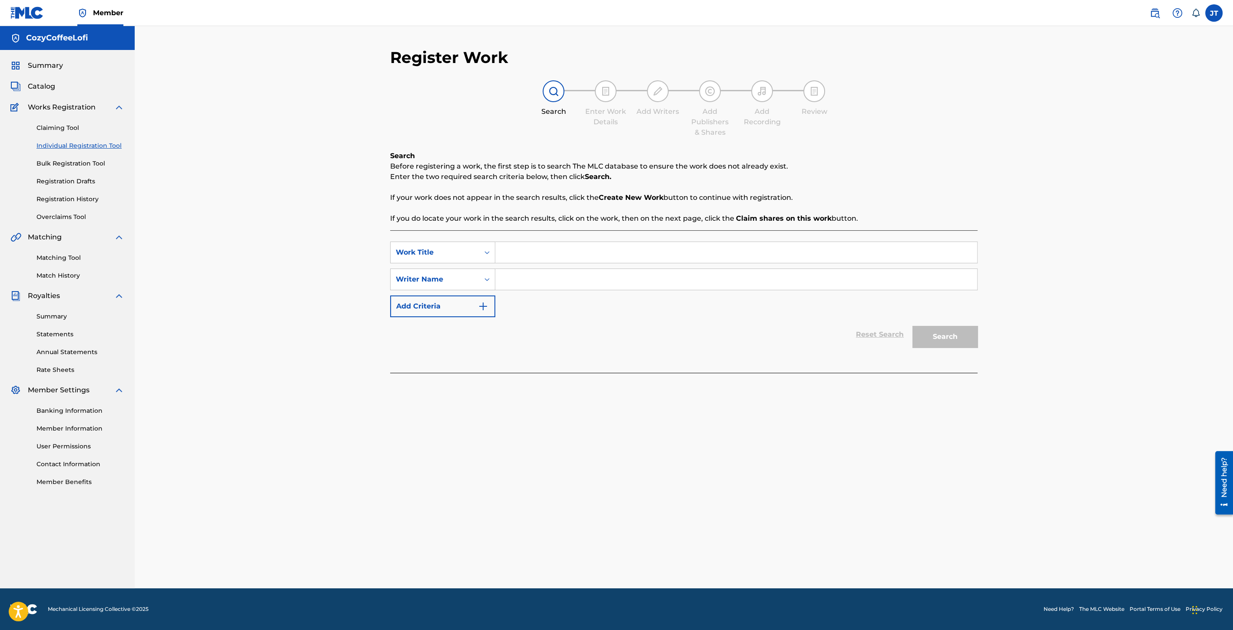
click at [547, 251] on input "Search Form" at bounding box center [736, 252] width 482 height 21
paste input "Colorful Mall"
type input "Colorful Mall"
click at [546, 275] on input "Search Form" at bounding box center [736, 279] width 482 height 21
type input "cozycoffeelofi"
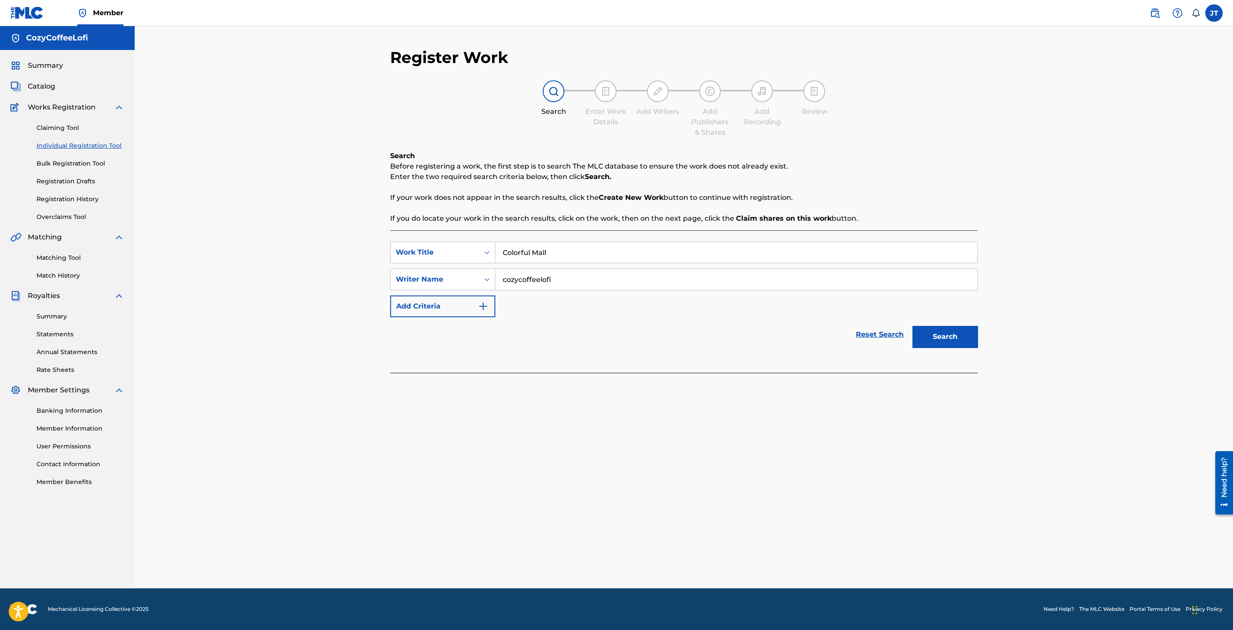
click at [966, 340] on button "Search" at bounding box center [945, 337] width 65 height 22
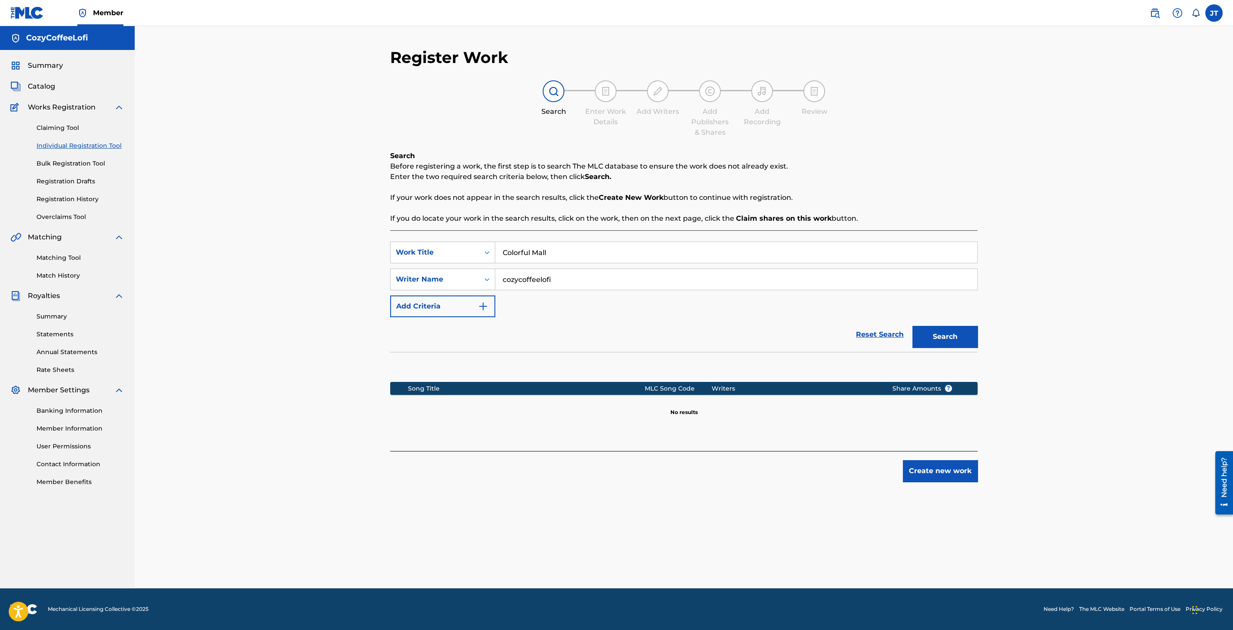
drag, startPoint x: 932, startPoint y: 483, endPoint x: 929, endPoint y: 474, distance: 10.2
click at [930, 481] on div "Register Work Search Enter Work Details Add Writers Add Publishers & Shares Add…" at bounding box center [684, 318] width 608 height 541
click at [929, 474] on button "Create new work" at bounding box center [940, 471] width 75 height 22
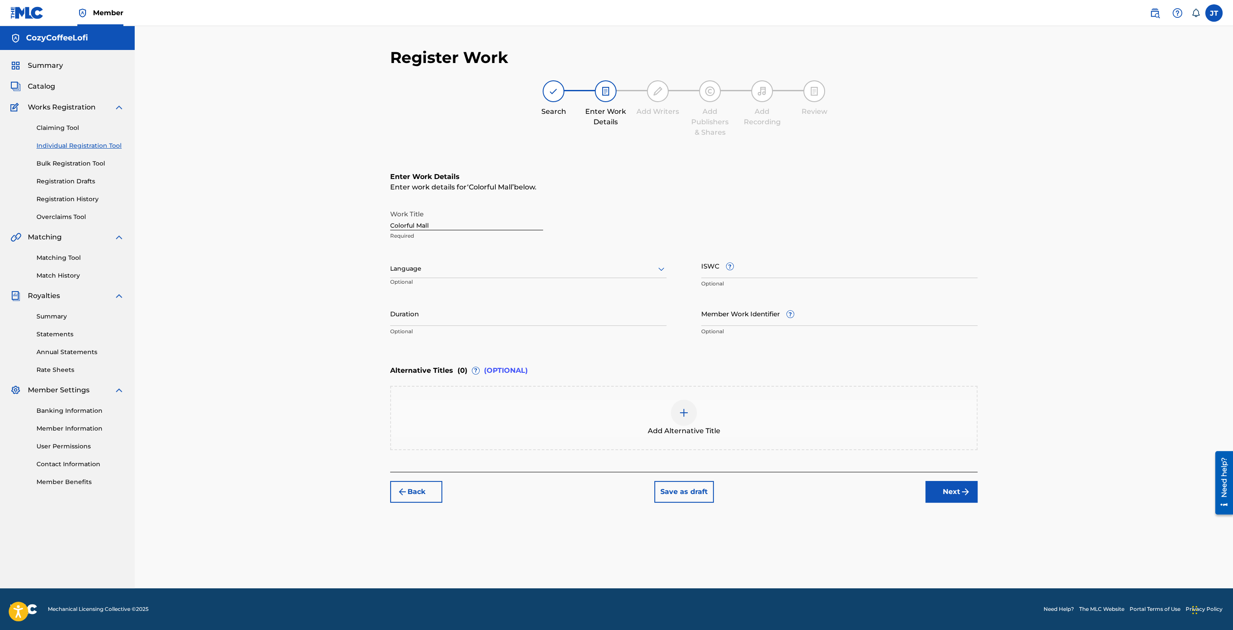
click at [439, 320] on input "Duration" at bounding box center [528, 313] width 276 height 25
type input "03:11"
paste input "T3351730995"
type input "T3351730995"
paste input "932051521"
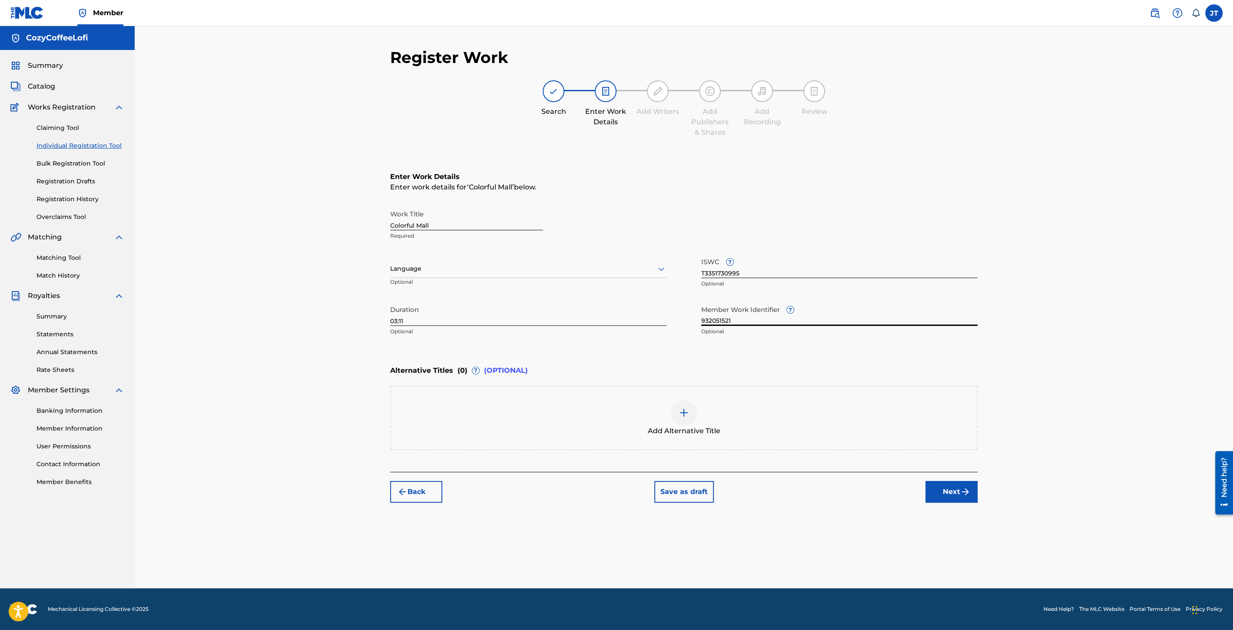
type input "932051521"
click at [941, 490] on button "Next" at bounding box center [952, 492] width 52 height 22
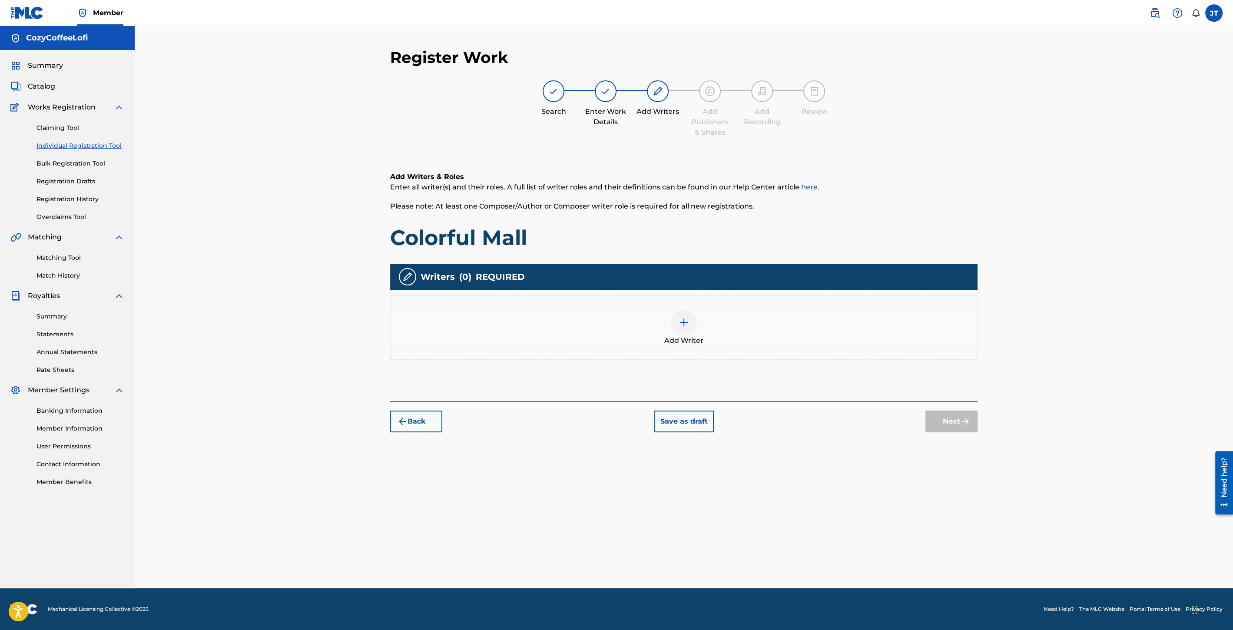
click at [698, 317] on div "Add Writer" at bounding box center [684, 327] width 586 height 37
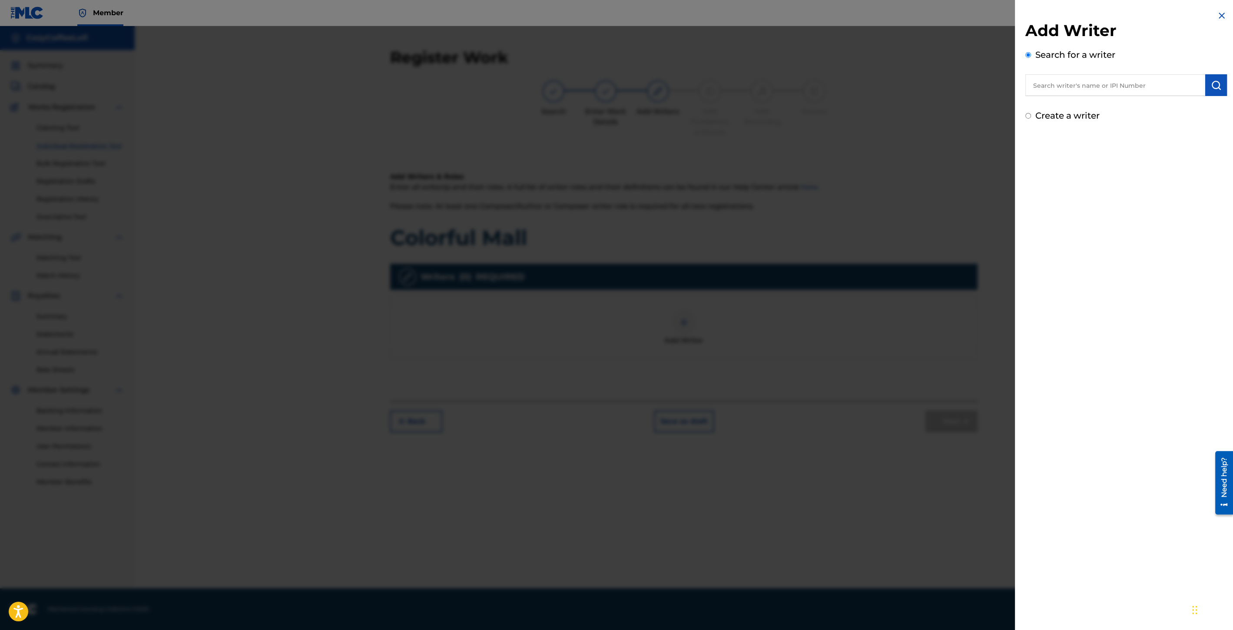
click at [1040, 90] on input "text" at bounding box center [1116, 85] width 180 height 22
click at [1089, 99] on div "cozycoff eelofi cozycoffeelofi" at bounding box center [1115, 105] width 179 height 16
type input "cozycoffeelofi cozycoffeelofi"
click at [1213, 86] on img "submit" at bounding box center [1216, 85] width 10 height 10
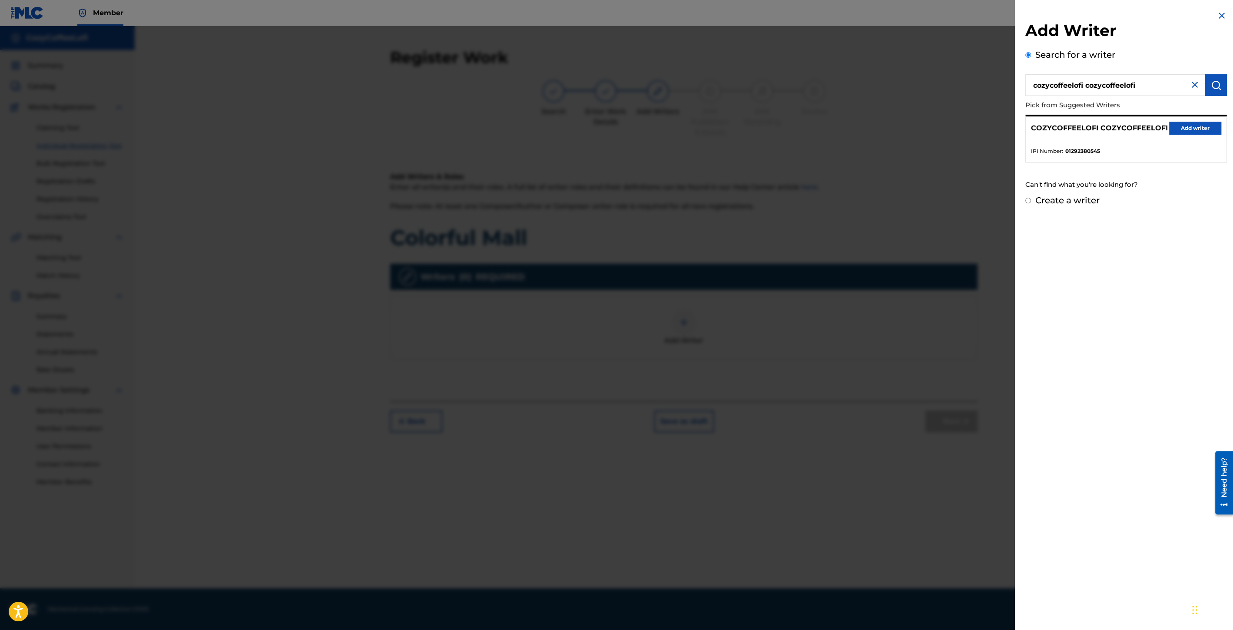
click at [1194, 129] on button "Add writer" at bounding box center [1195, 128] width 52 height 13
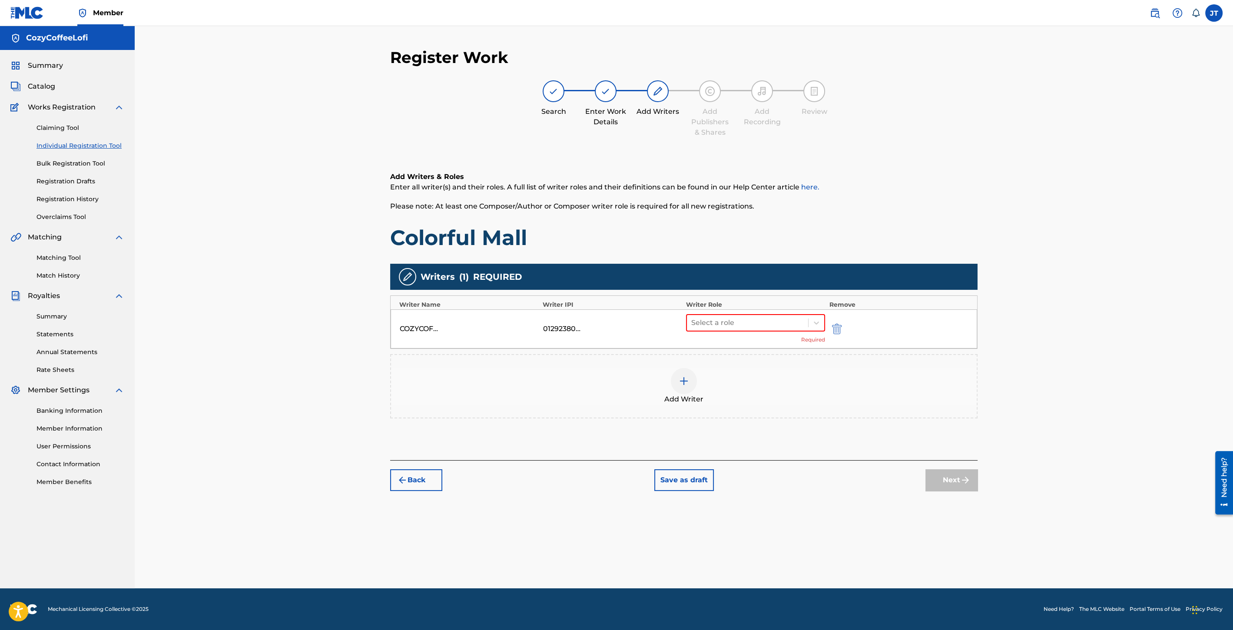
click at [755, 331] on div "Select a role Required" at bounding box center [755, 329] width 139 height 30
click at [743, 328] on div at bounding box center [747, 323] width 113 height 12
click at [714, 345] on div "Composer/Author" at bounding box center [755, 344] width 139 height 17
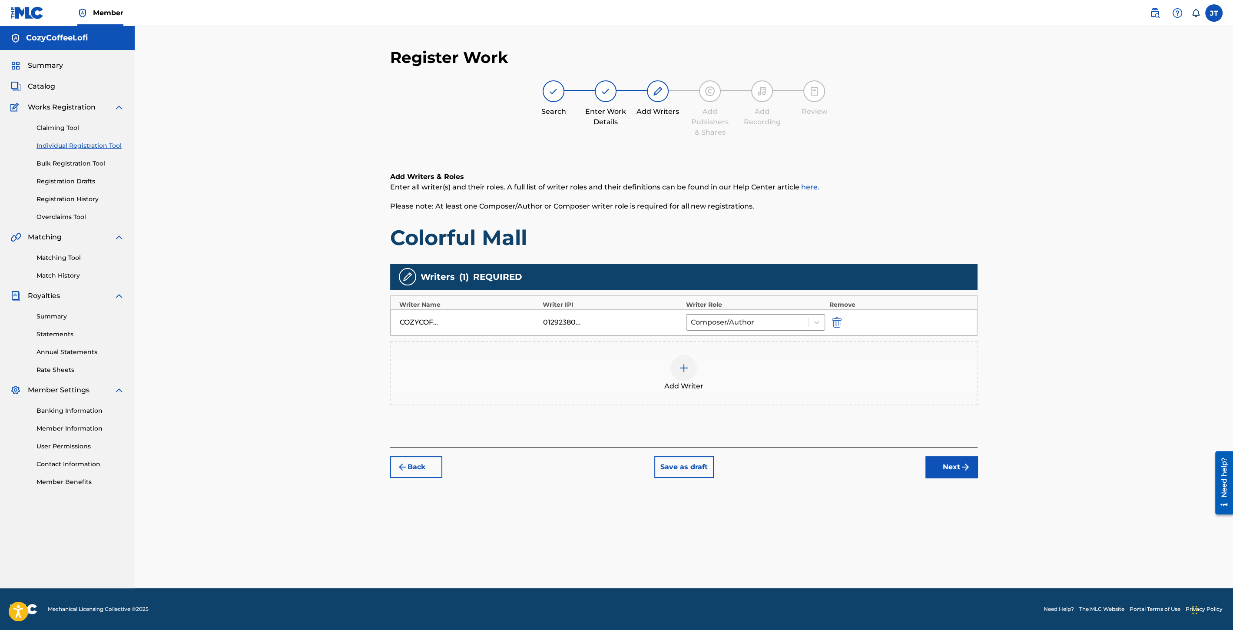
click at [692, 361] on div at bounding box center [684, 368] width 26 height 26
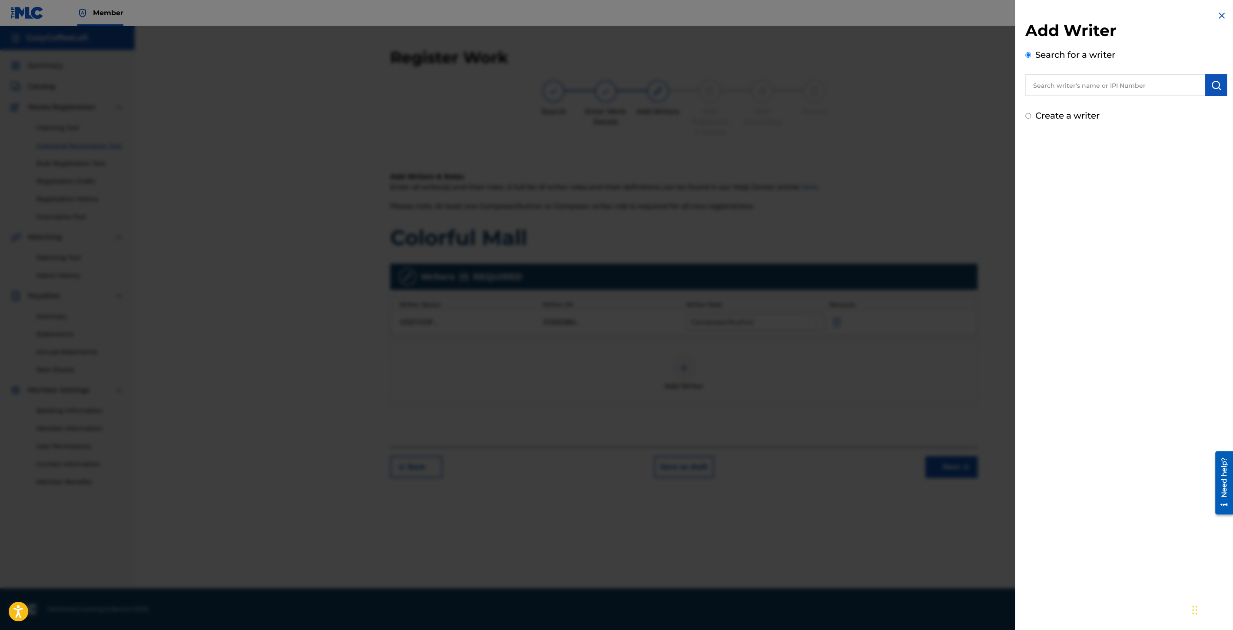
click at [1076, 81] on input "text" at bounding box center [1116, 85] width 180 height 22
click at [1083, 100] on div "cozy coff ee lofi" at bounding box center [1115, 105] width 179 height 16
type input "cozy coffee lofi"
click at [1213, 87] on img "submit" at bounding box center [1216, 85] width 10 height 10
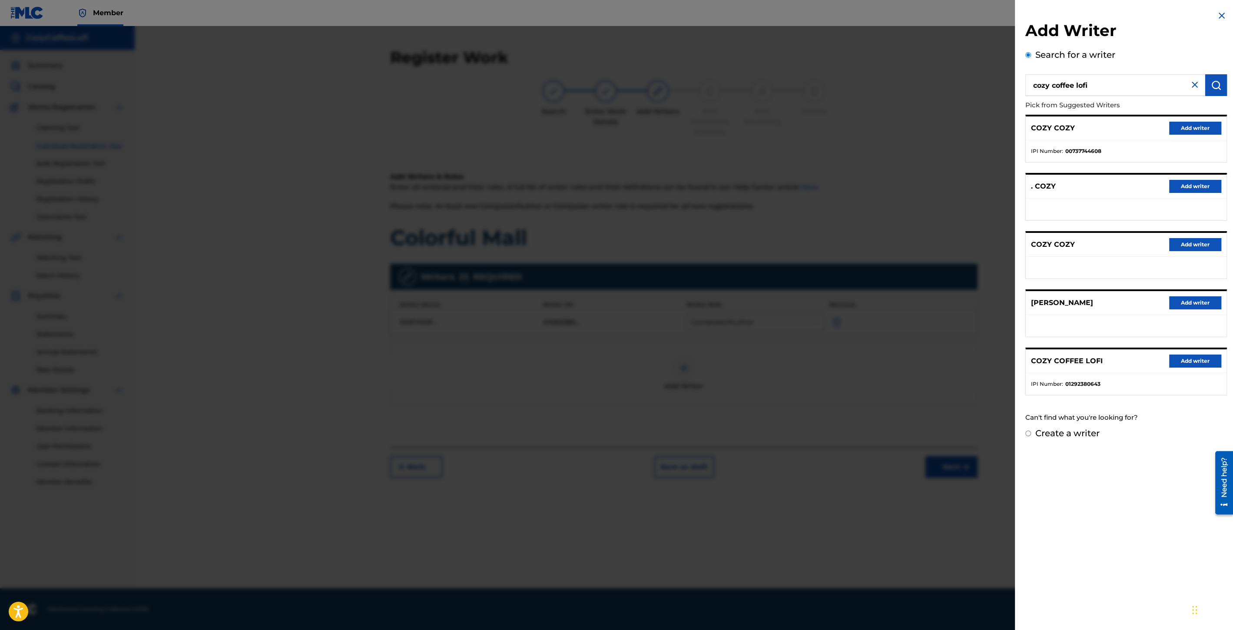
click at [1188, 355] on button "Add writer" at bounding box center [1195, 361] width 52 height 13
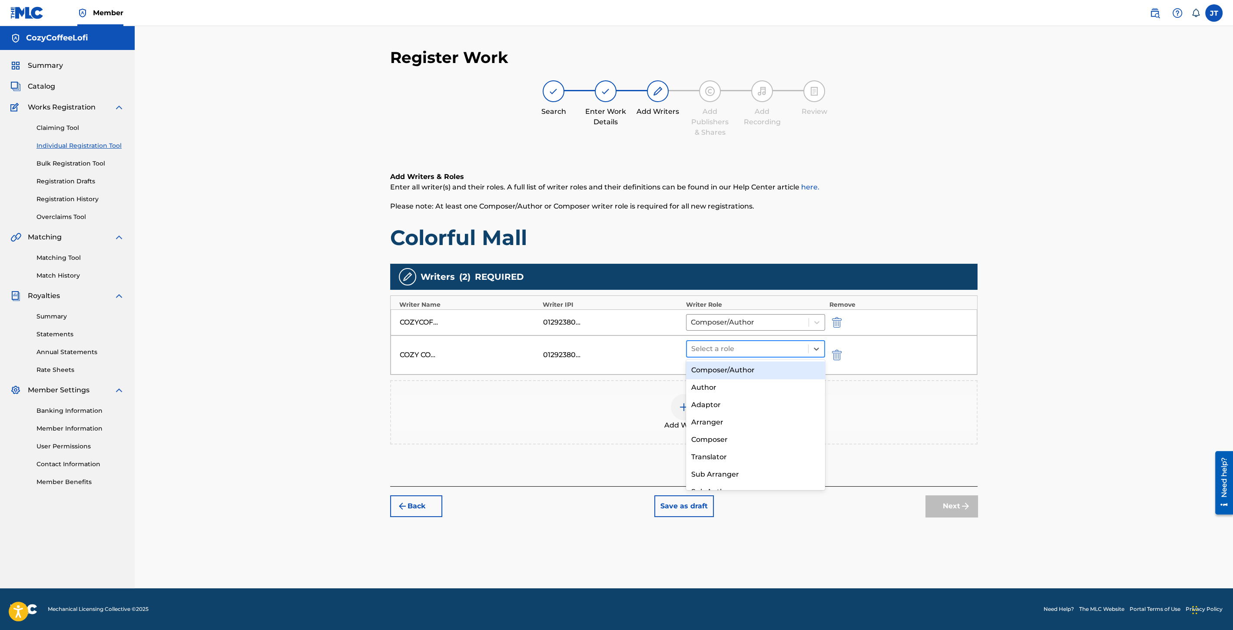
click at [755, 344] on div at bounding box center [747, 349] width 113 height 12
click at [742, 368] on div "Composer/Author" at bounding box center [755, 370] width 139 height 17
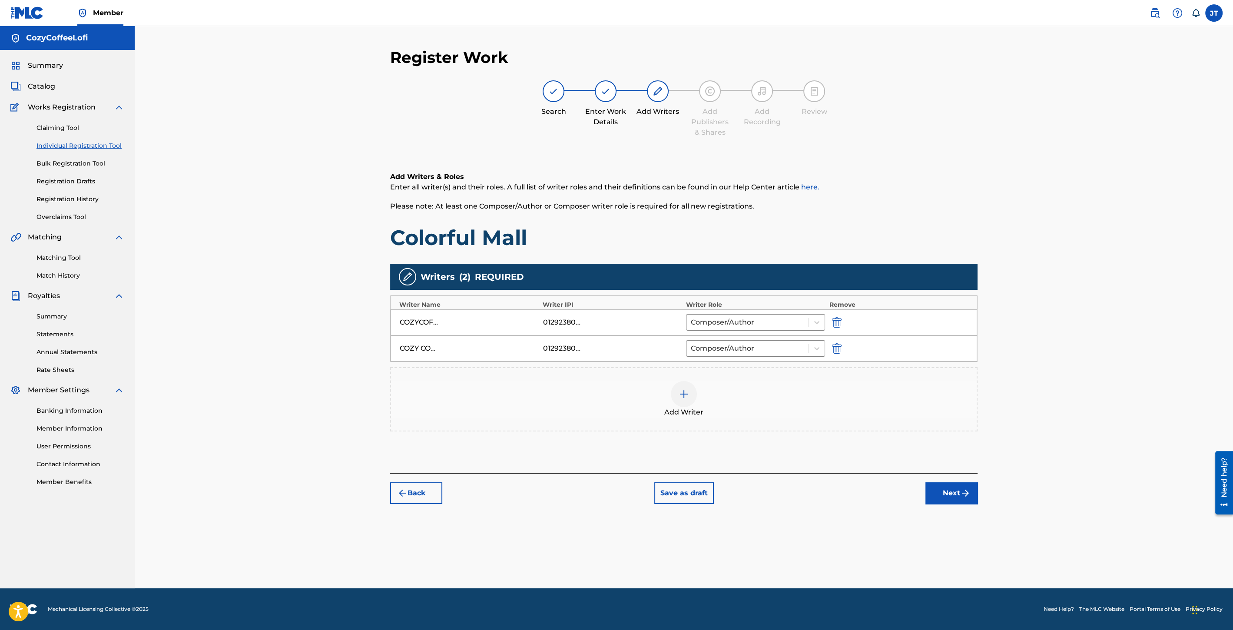
click at [955, 487] on button "Next" at bounding box center [952, 493] width 52 height 22
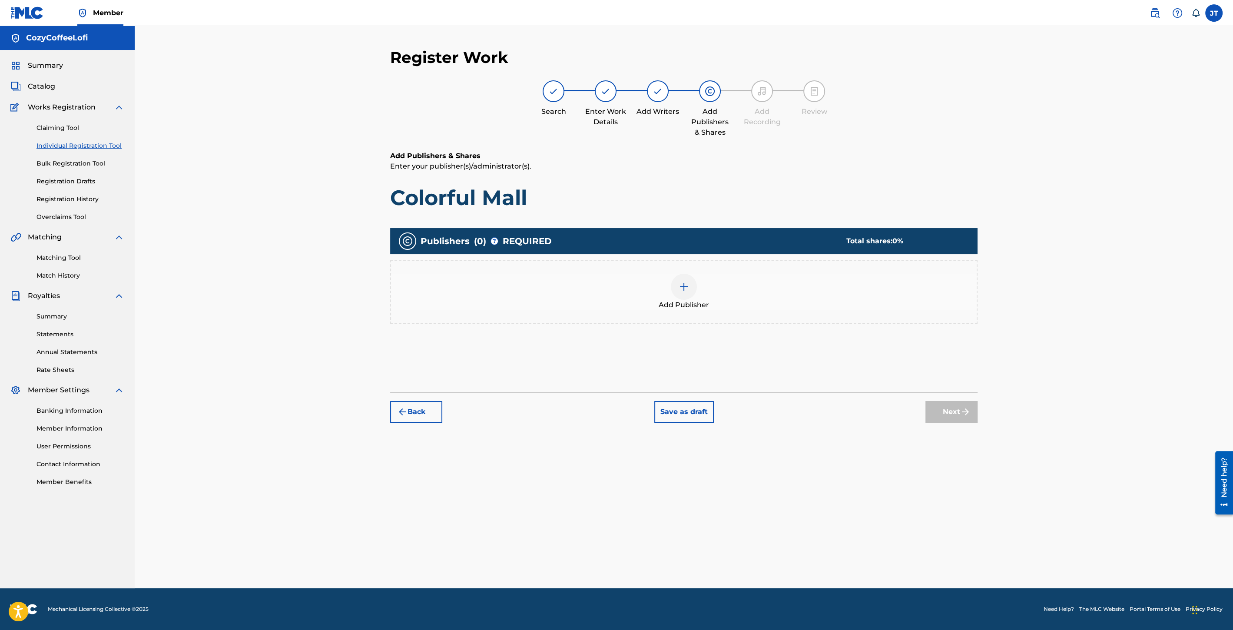
click at [684, 300] on span "Add Publisher" at bounding box center [684, 305] width 50 height 10
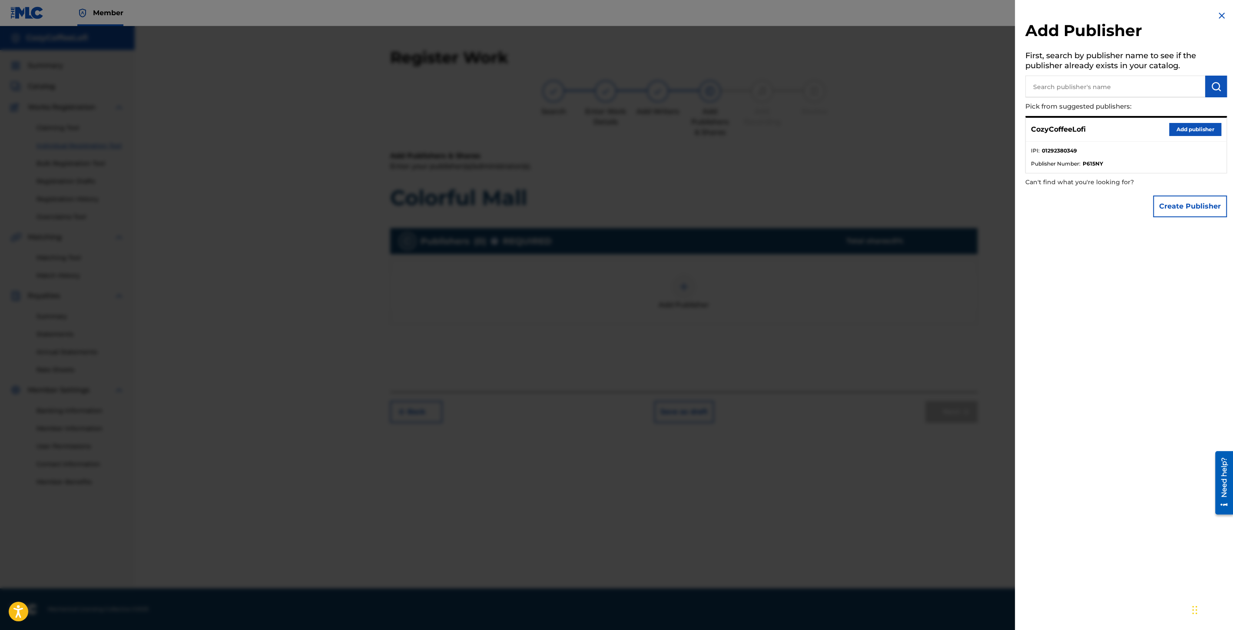
click at [1189, 131] on button "Add publisher" at bounding box center [1195, 129] width 52 height 13
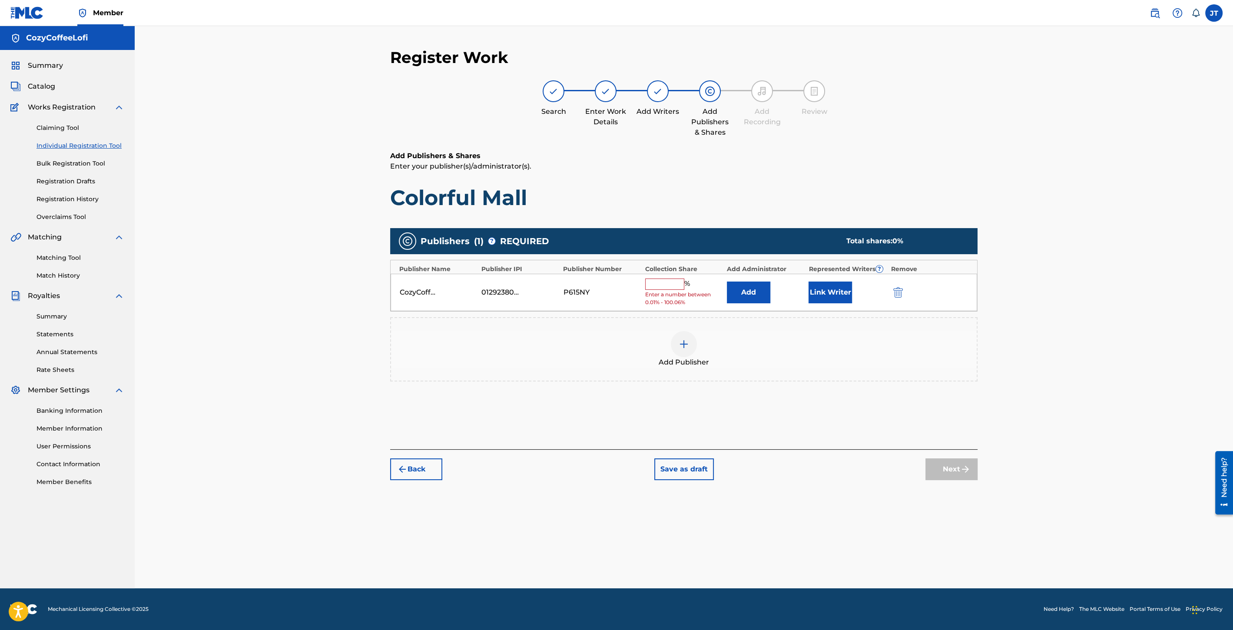
click at [666, 284] on input "text" at bounding box center [664, 284] width 39 height 11
type input "100"
click at [821, 293] on button "Link Writer" at bounding box center [830, 290] width 43 height 22
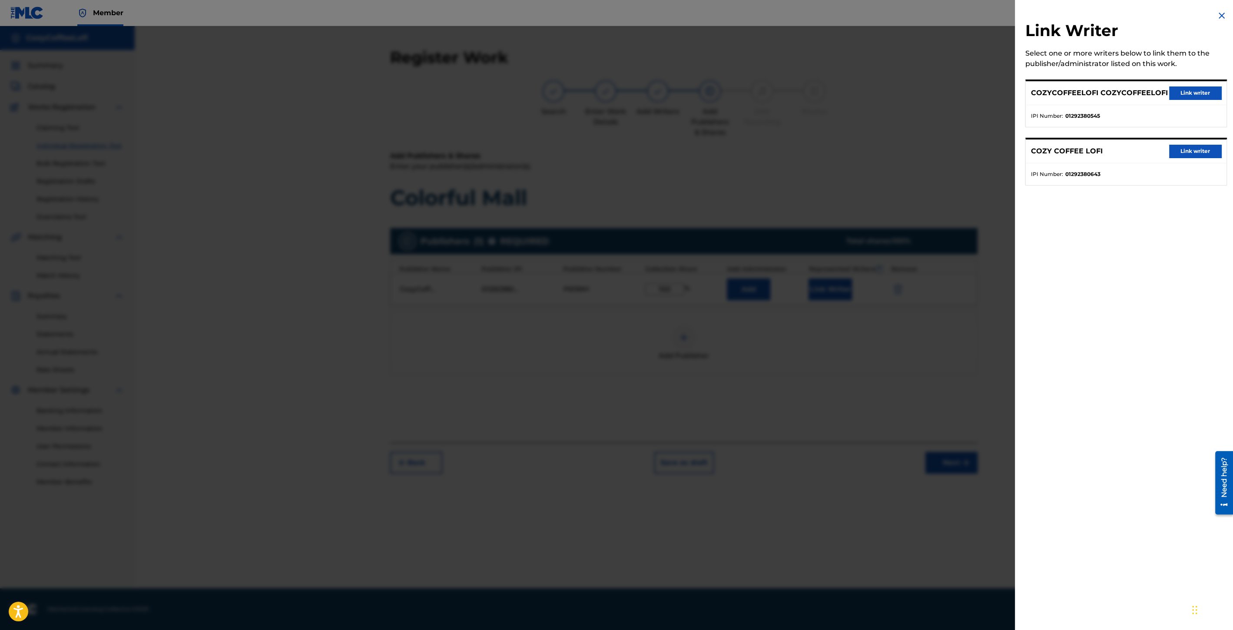
click at [1179, 96] on button "Link writer" at bounding box center [1195, 92] width 52 height 13
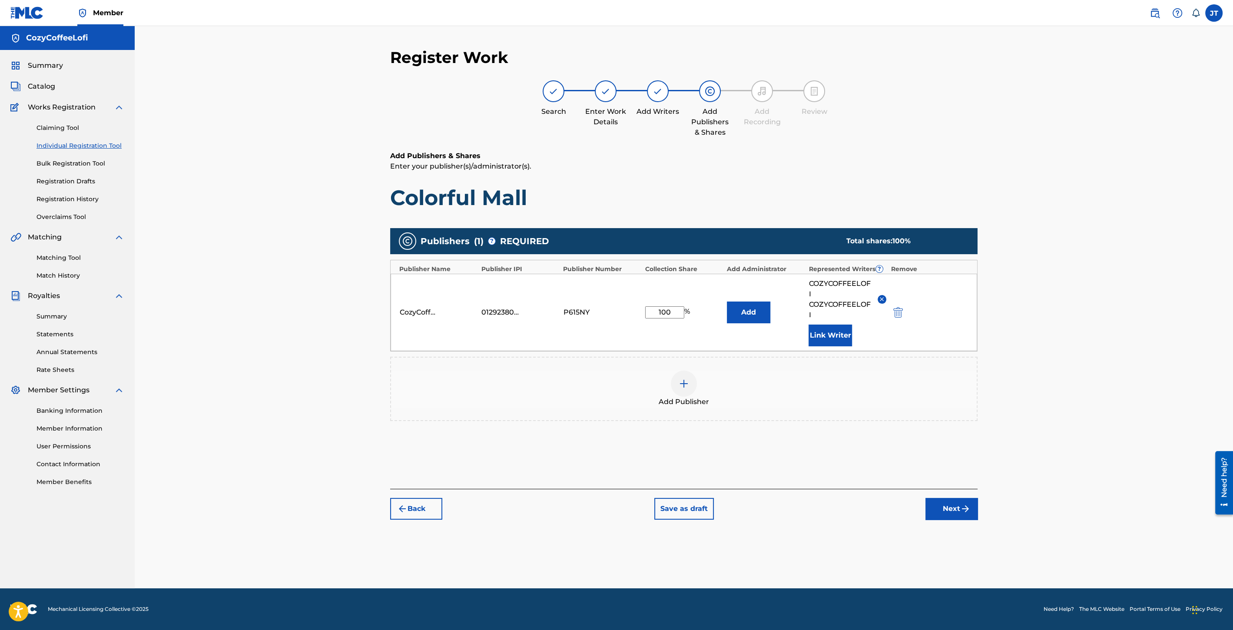
click at [835, 335] on button "Link Writer" at bounding box center [830, 336] width 43 height 22
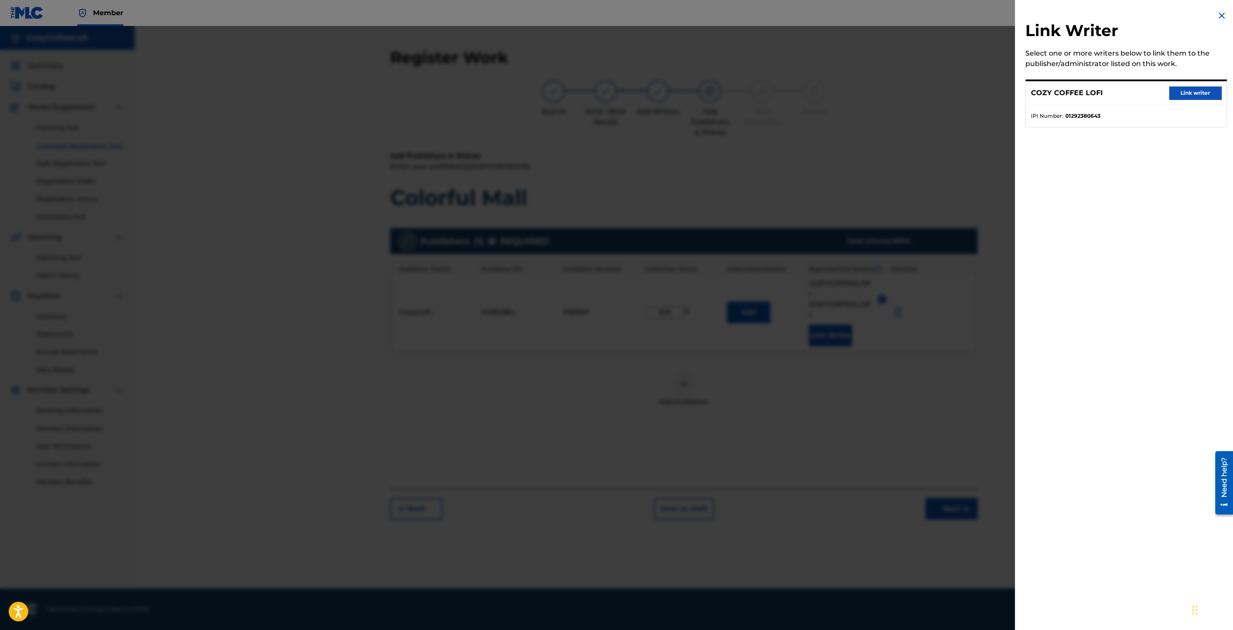
click at [1192, 100] on div "COZY COFFEE LOFI Link writer" at bounding box center [1126, 93] width 201 height 24
click at [1190, 95] on button "Link writer" at bounding box center [1195, 92] width 52 height 13
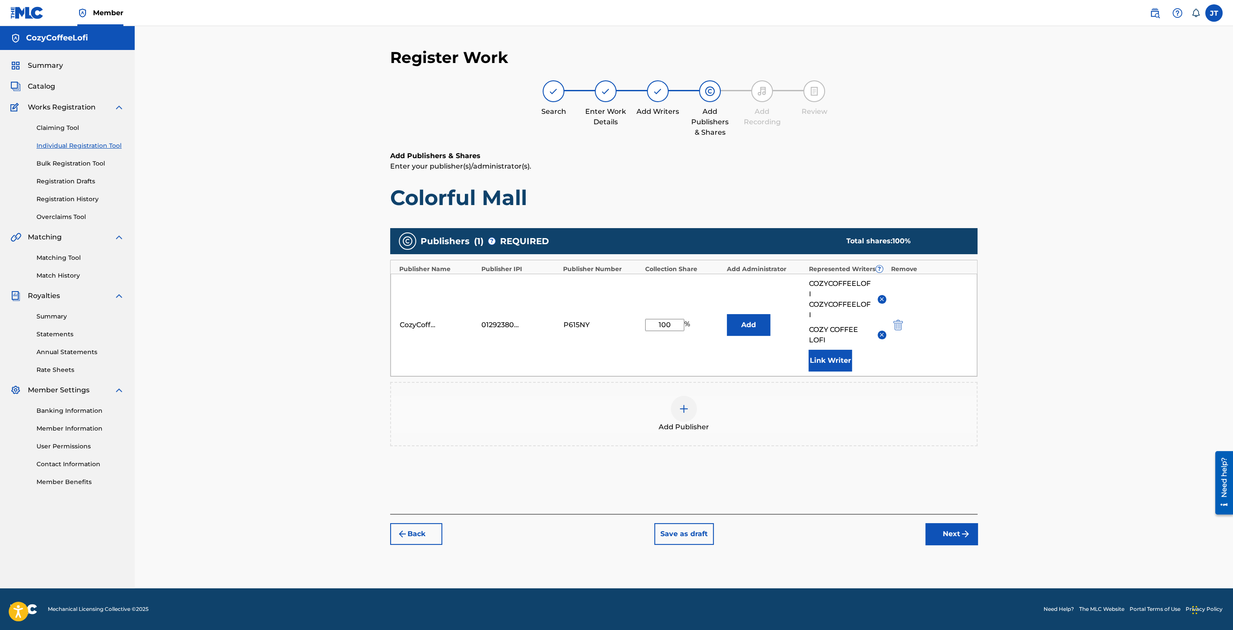
click at [948, 523] on button "Next" at bounding box center [952, 534] width 52 height 22
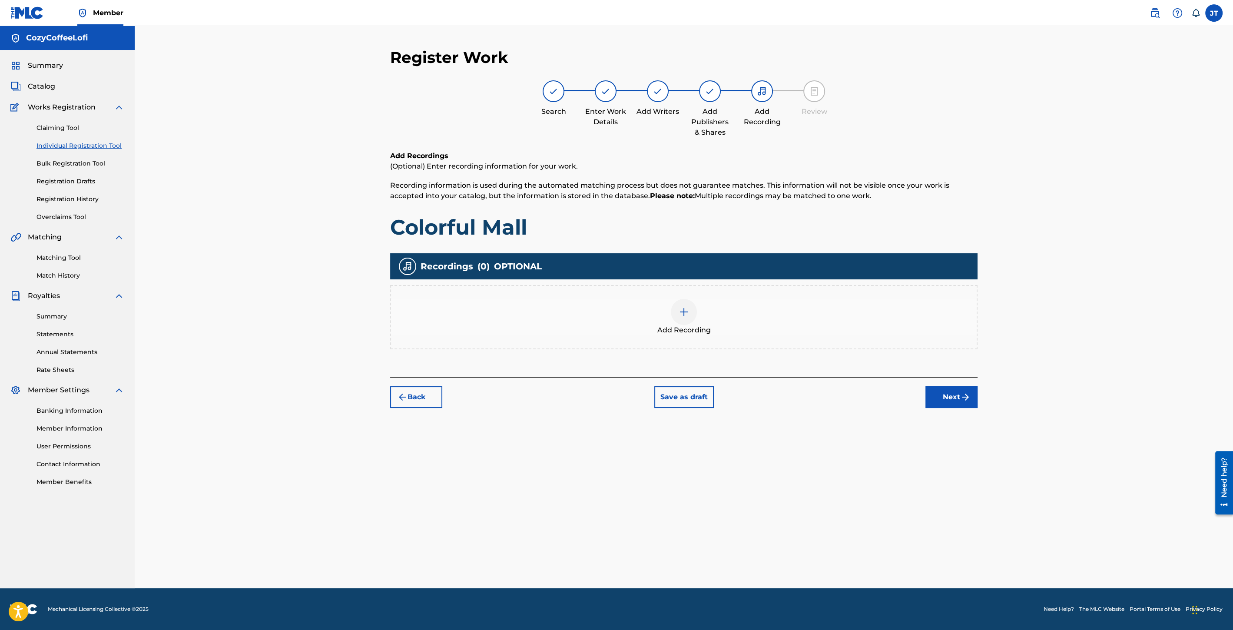
click at [667, 316] on div "Add Recording" at bounding box center [684, 317] width 586 height 37
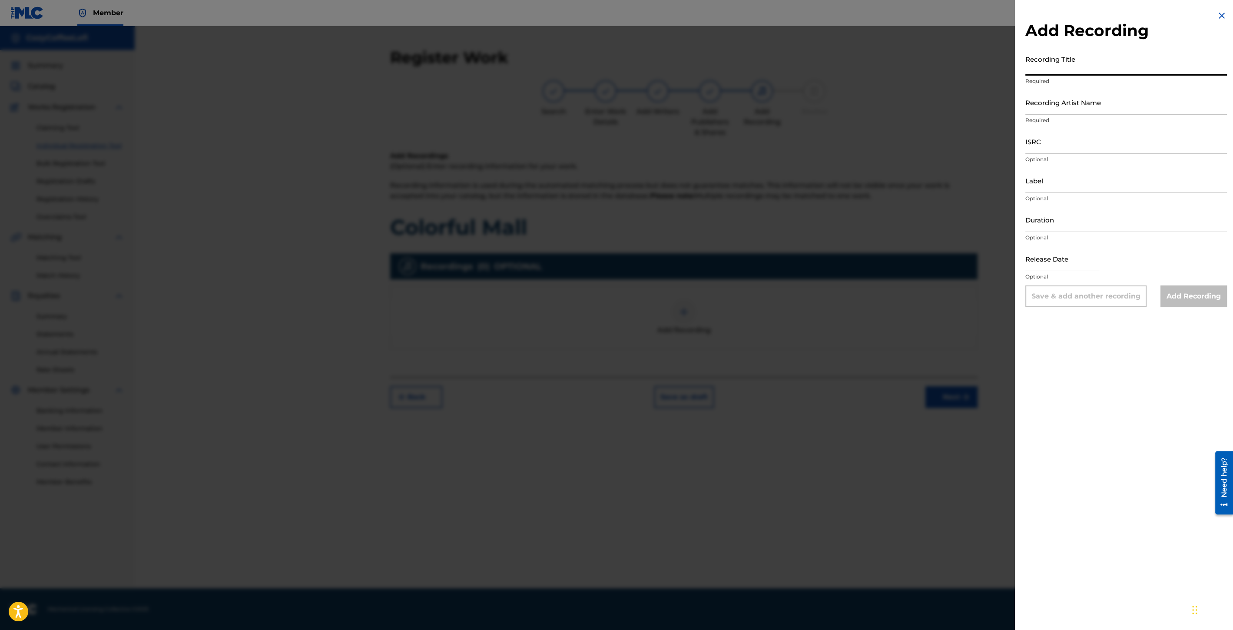
click at [1077, 71] on input "Recording Title" at bounding box center [1127, 63] width 202 height 25
paste input "Colorful Mall"
type input "Colorful Mall"
click at [1069, 106] on input "Recording Artist Name" at bounding box center [1127, 102] width 202 height 25
type input "CozyCoffeeLofi"
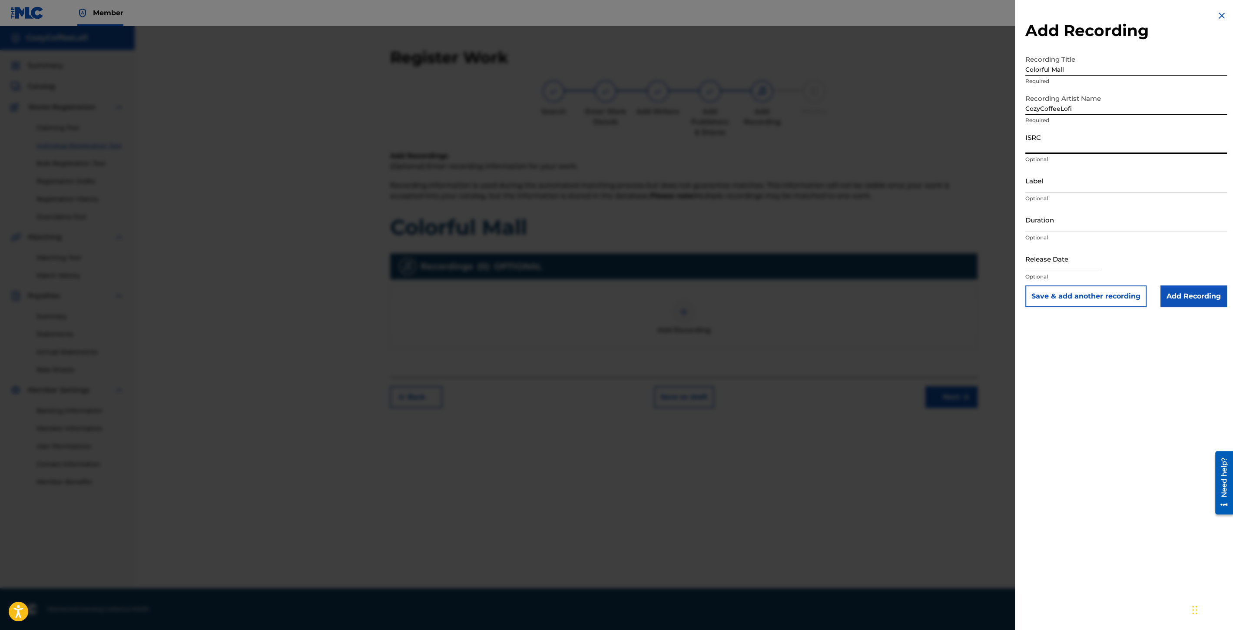
click at [1029, 141] on input "ISRC" at bounding box center [1127, 141] width 202 height 25
paste input "QZZ7V2506743"
type input "QZZ7V2506743"
click at [1039, 186] on input "Label" at bounding box center [1127, 180] width 202 height 25
type input "CozyCoffeeLofi"
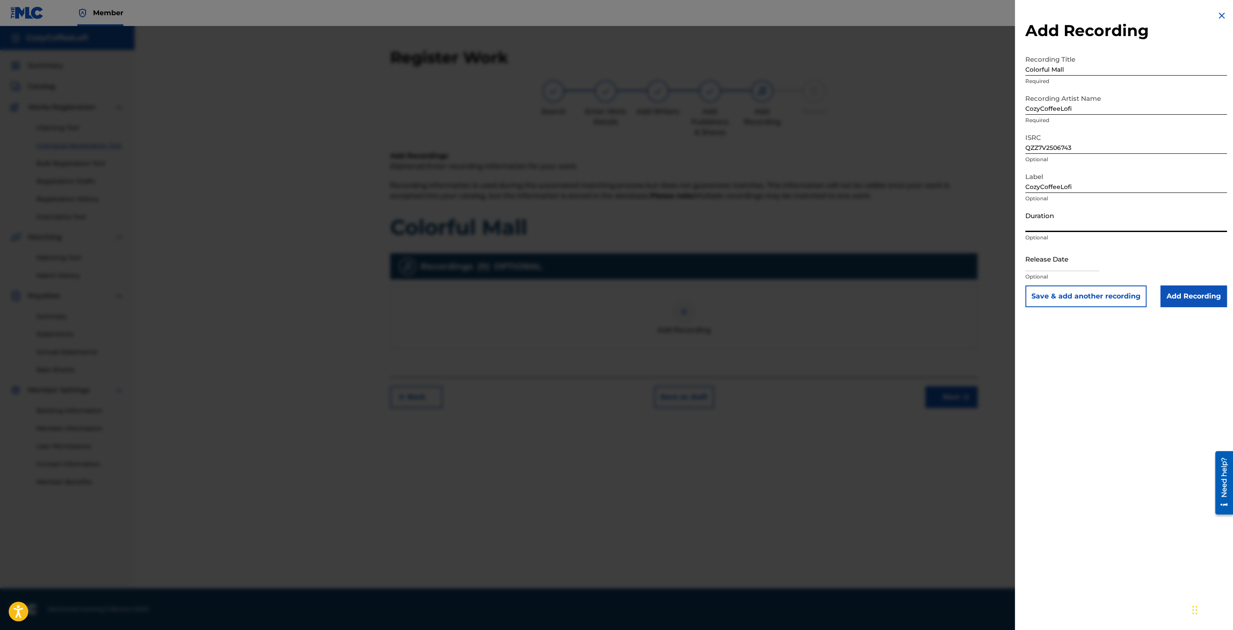
click at [1046, 231] on input "Duration" at bounding box center [1127, 219] width 202 height 25
type input "03:11"
click at [1050, 261] on input "text" at bounding box center [1063, 258] width 74 height 25
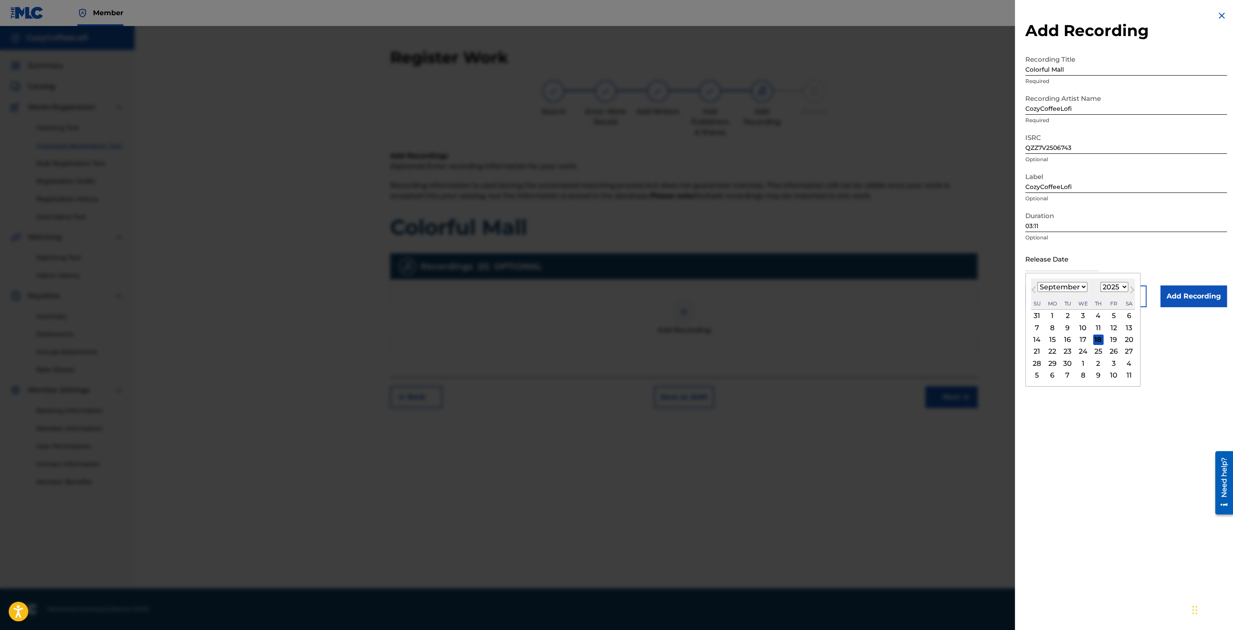
click at [1048, 276] on div "Previous Month Next Month [DATE] January February March April May June July Aug…" at bounding box center [1083, 330] width 115 height 114
click at [1099, 331] on div "11" at bounding box center [1098, 327] width 10 height 10
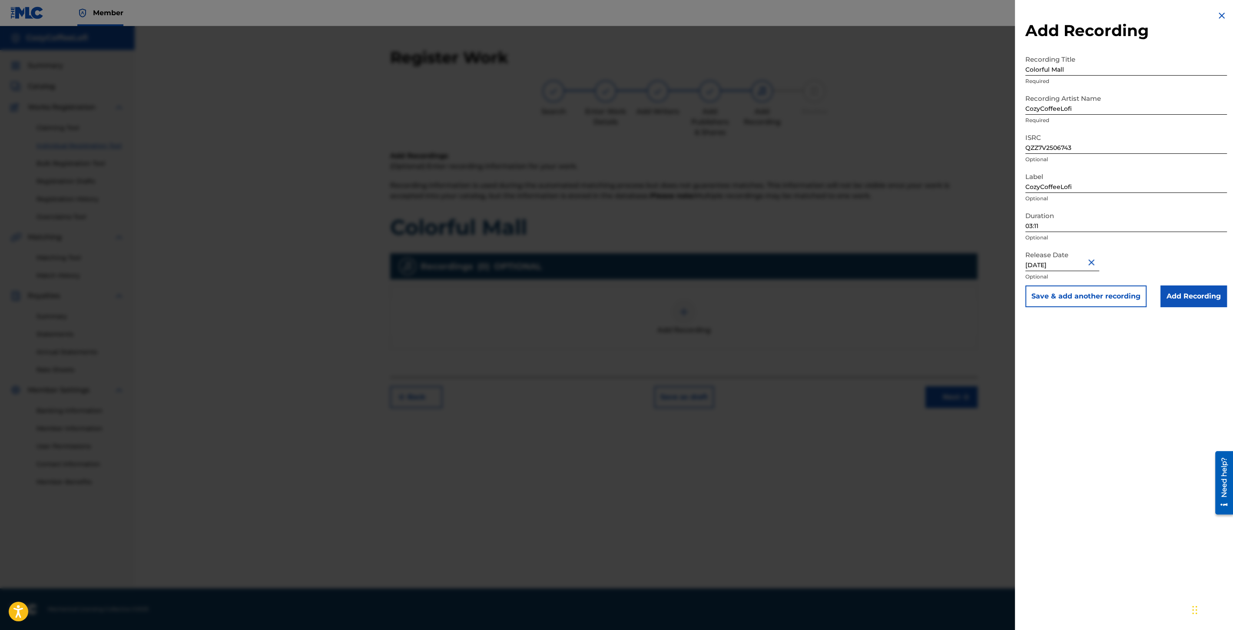
click at [1095, 302] on button "Save & add another recording" at bounding box center [1086, 296] width 121 height 22
click at [1217, 15] on img at bounding box center [1222, 15] width 10 height 10
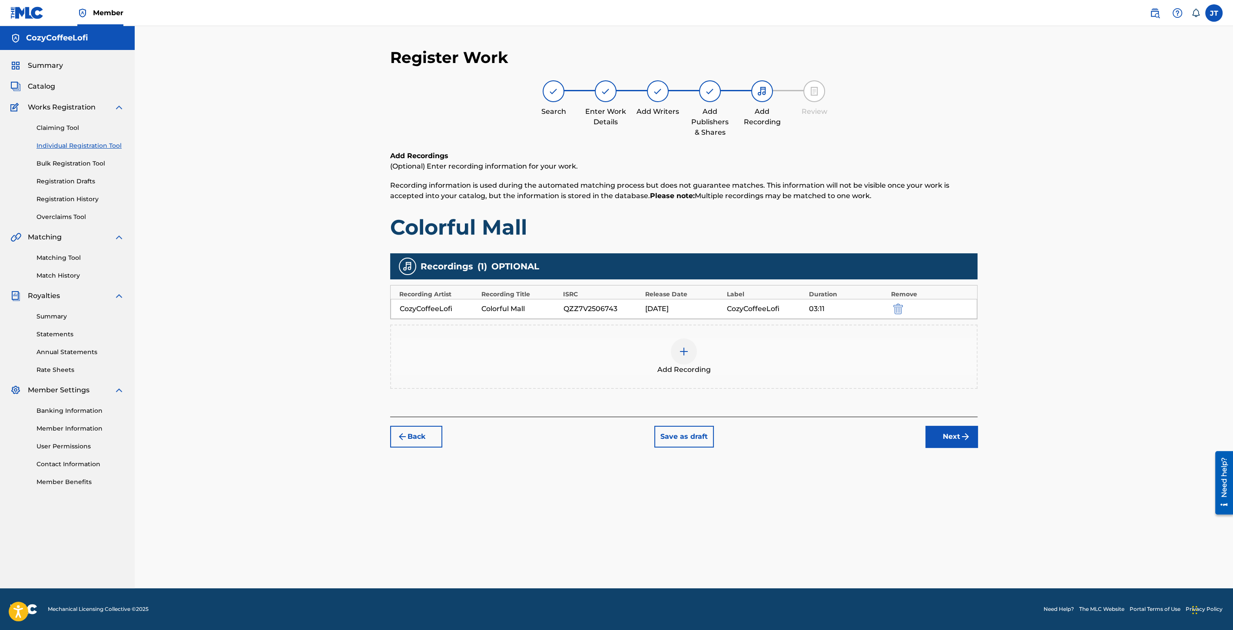
click at [960, 437] on button "Next" at bounding box center [952, 437] width 52 height 22
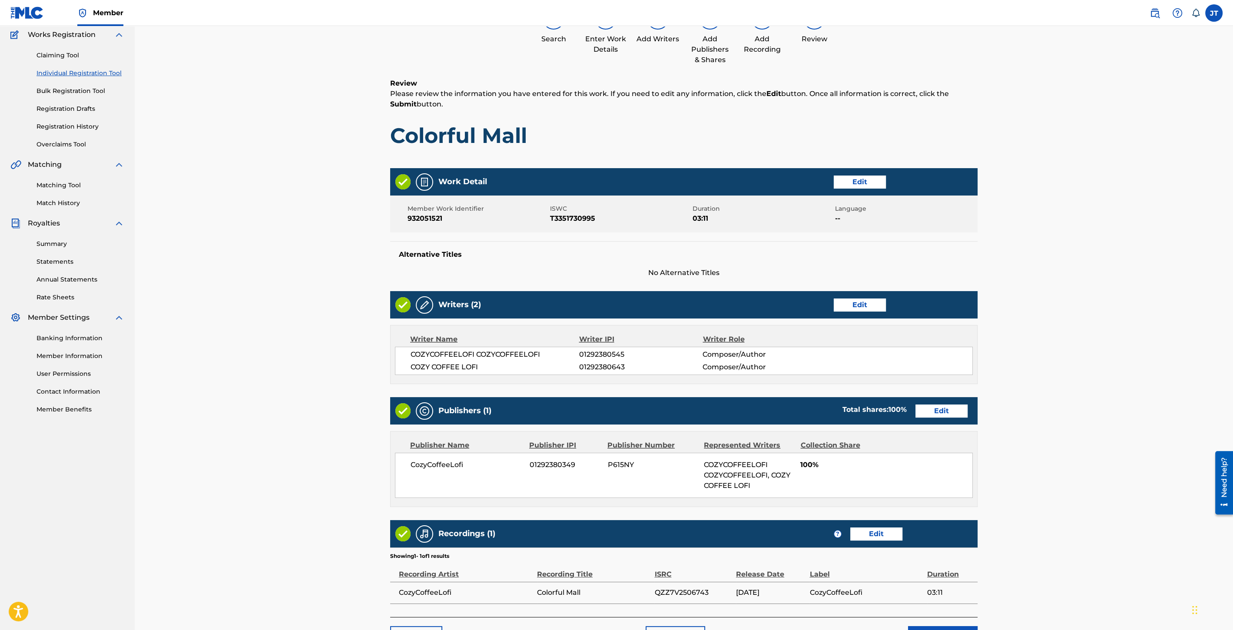
scroll to position [130, 0]
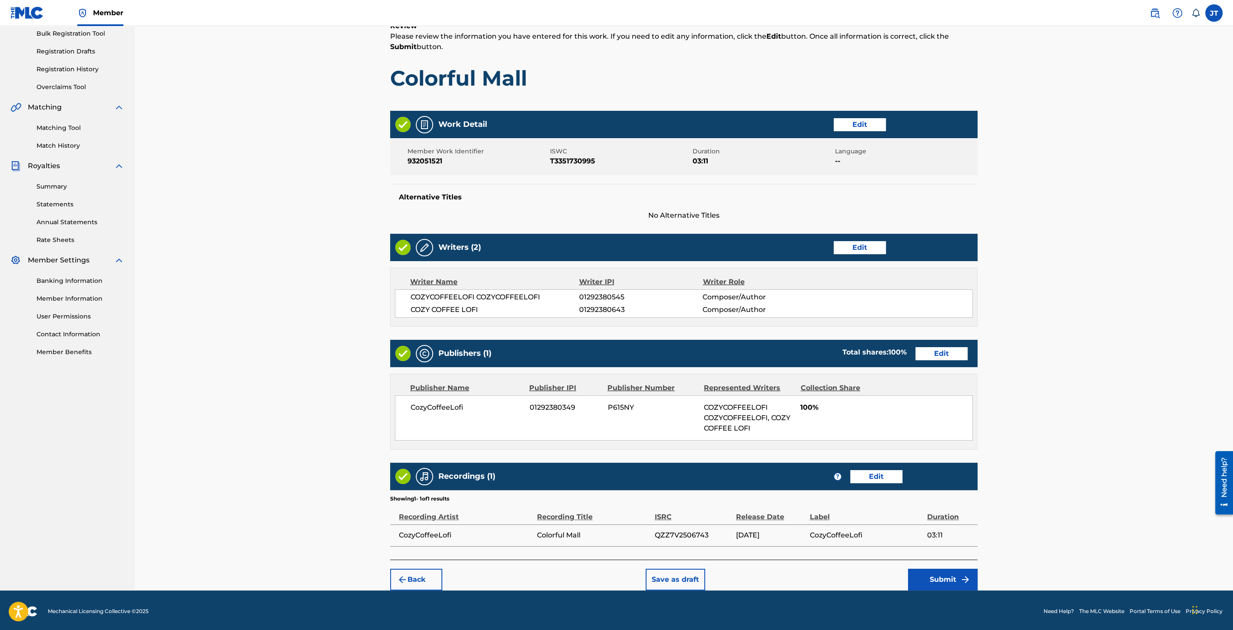
click at [957, 580] on button "Submit" at bounding box center [943, 580] width 70 height 22
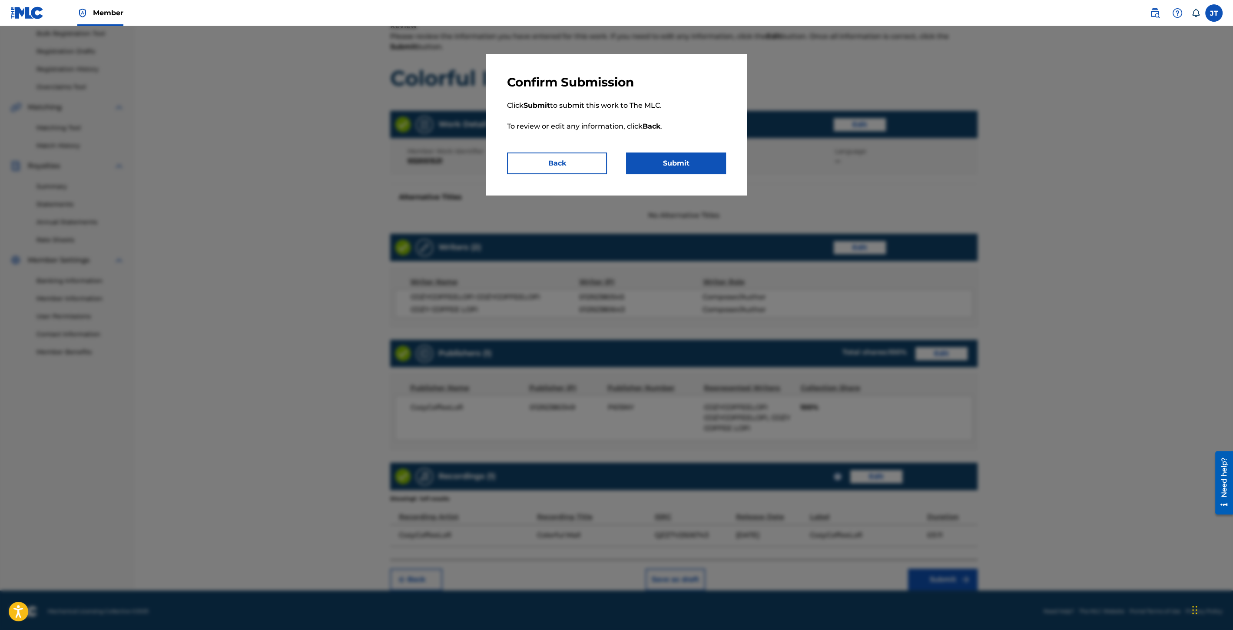
click at [701, 165] on button "Submit" at bounding box center [676, 164] width 100 height 22
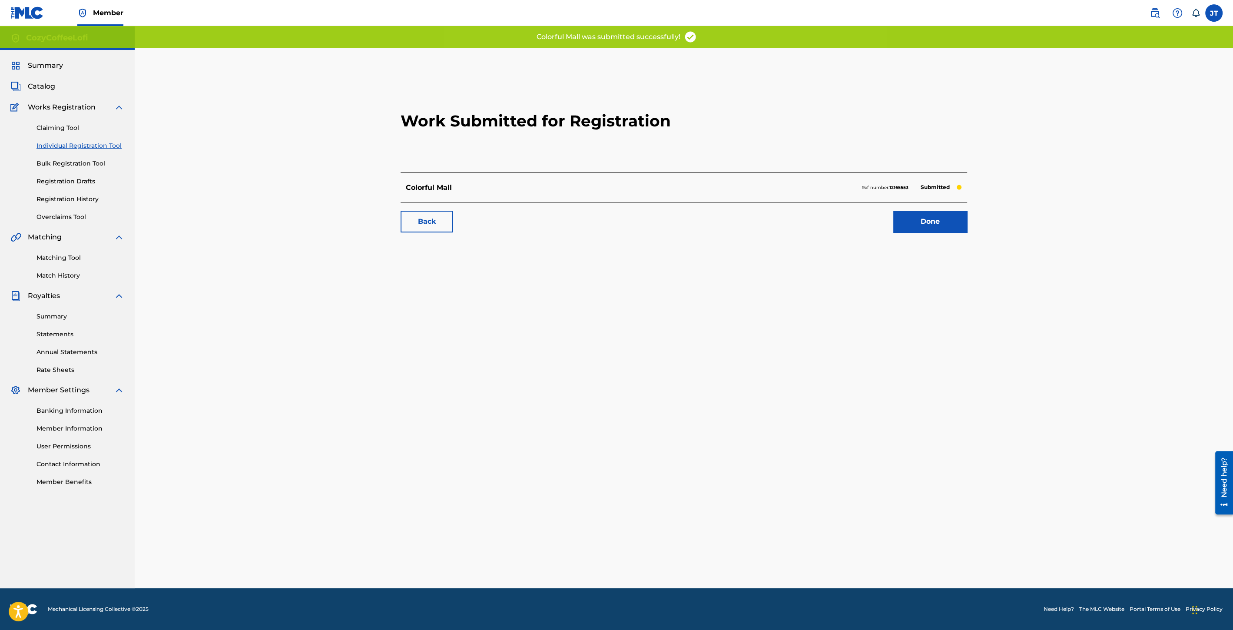
click at [926, 209] on div "Back Done" at bounding box center [684, 217] width 567 height 30
click at [927, 213] on link "Done" at bounding box center [930, 222] width 74 height 22
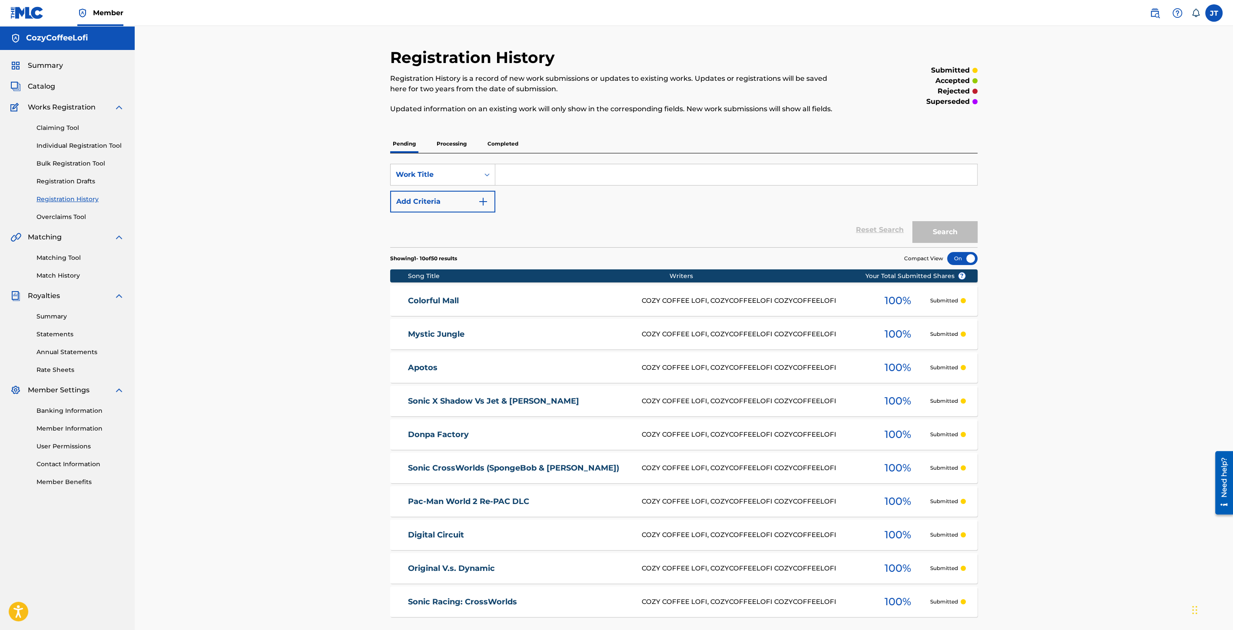
click at [76, 147] on link "Individual Registration Tool" at bounding box center [81, 145] width 88 height 9
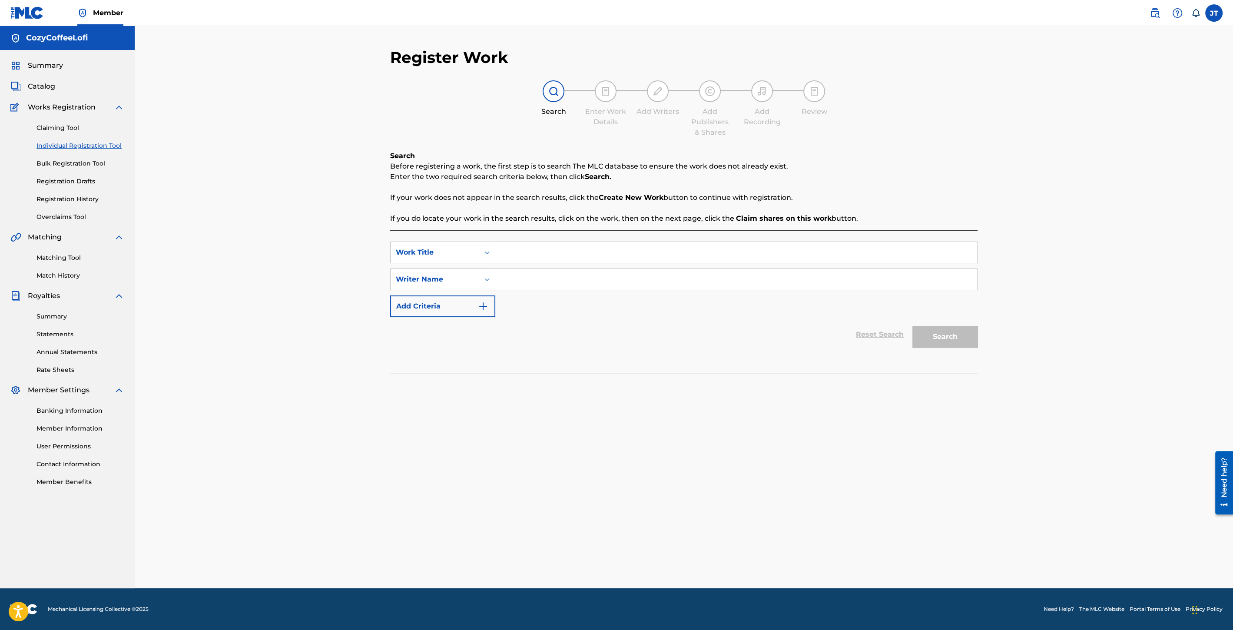
paste input "[GEOGRAPHIC_DATA]"
click at [569, 289] on input "Search Form" at bounding box center [736, 279] width 482 height 21
click at [567, 285] on input "Search Form" at bounding box center [736, 279] width 482 height 21
click at [935, 324] on div "Search" at bounding box center [943, 334] width 70 height 35
click at [936, 326] on button "Search" at bounding box center [945, 337] width 65 height 22
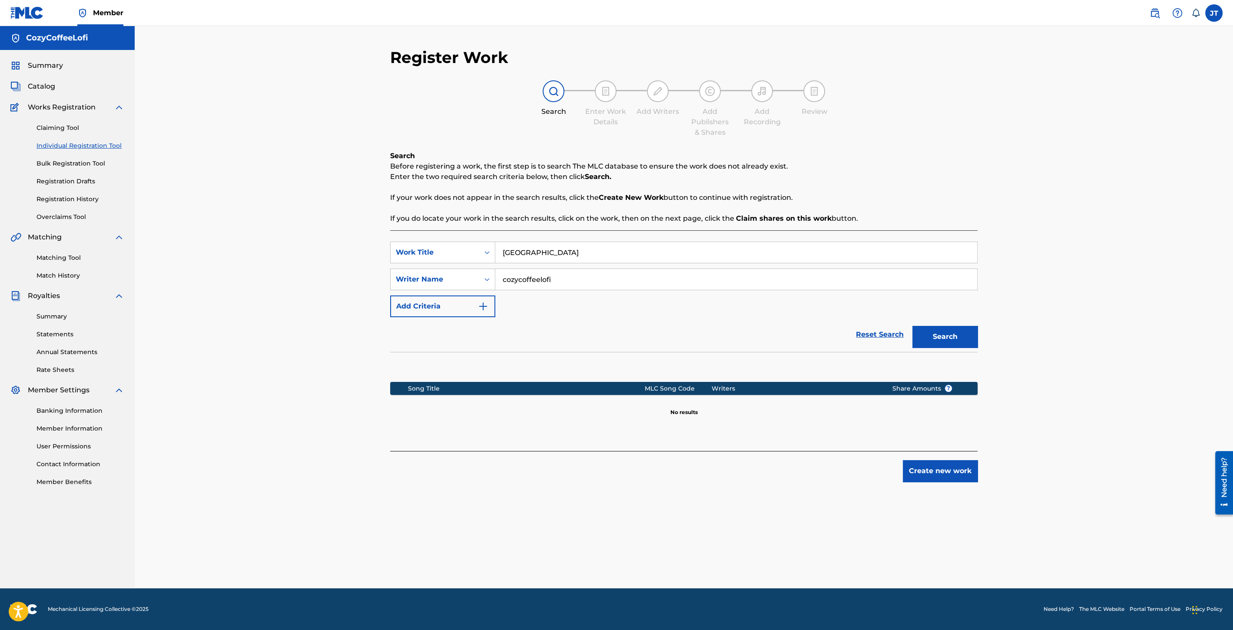
click at [944, 472] on button "Create new work" at bounding box center [940, 471] width 75 height 22
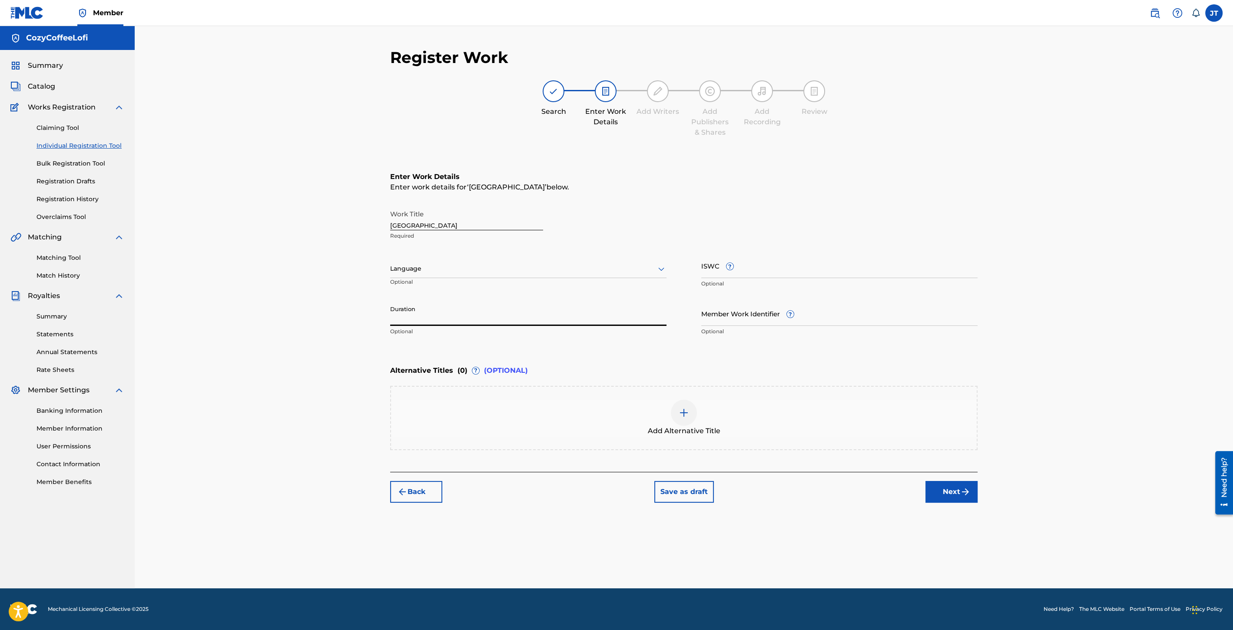
click at [450, 314] on input "Duration" at bounding box center [528, 313] width 276 height 25
click at [737, 322] on input "Member Work Identifier ?" at bounding box center [839, 313] width 276 height 25
paste input "932051524"
click at [711, 272] on input "ISWC ?" at bounding box center [839, 265] width 276 height 25
paste input "T3351730973"
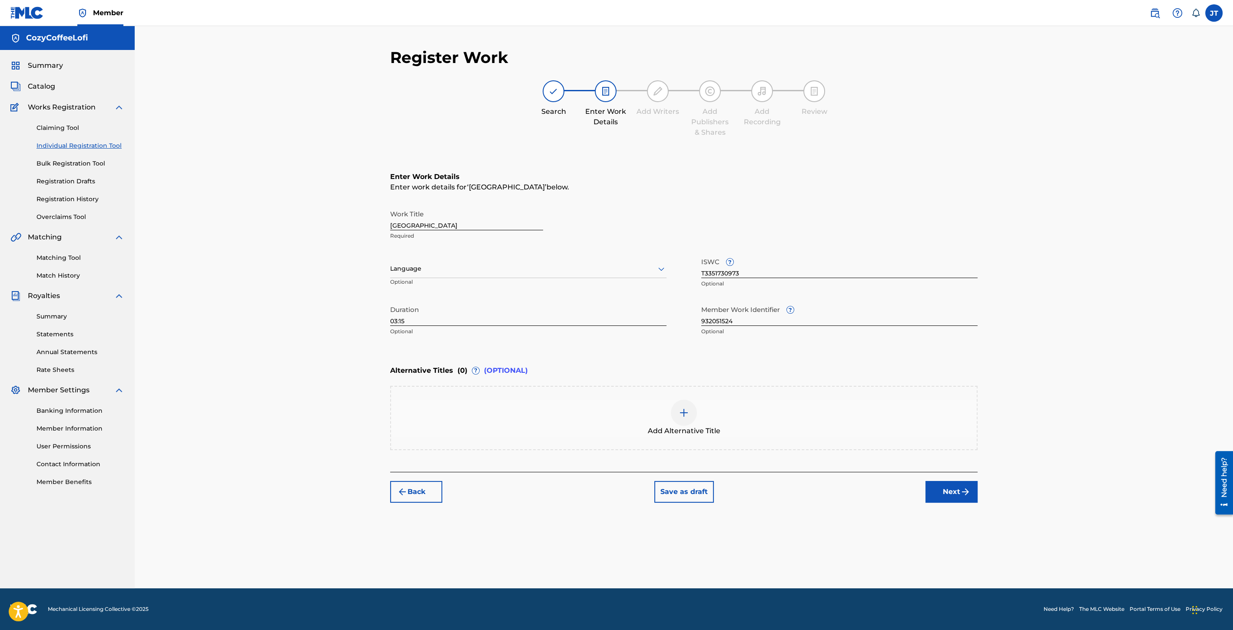
click at [935, 488] on button "Next" at bounding box center [952, 492] width 52 height 22
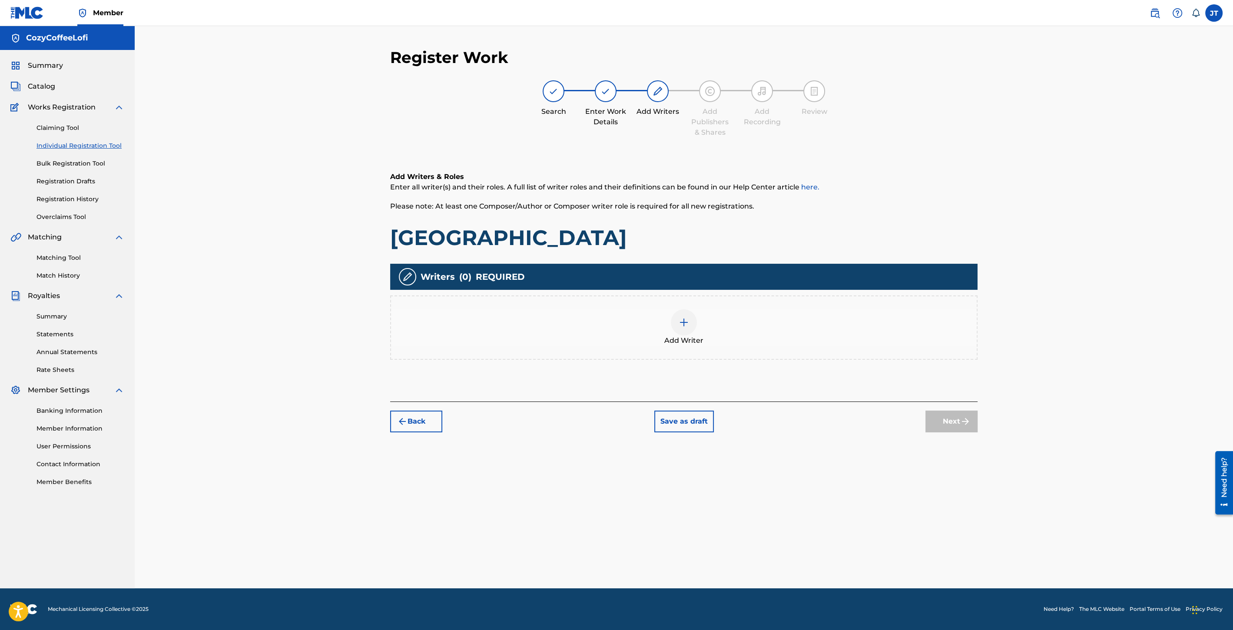
click at [690, 331] on div at bounding box center [684, 322] width 26 height 26
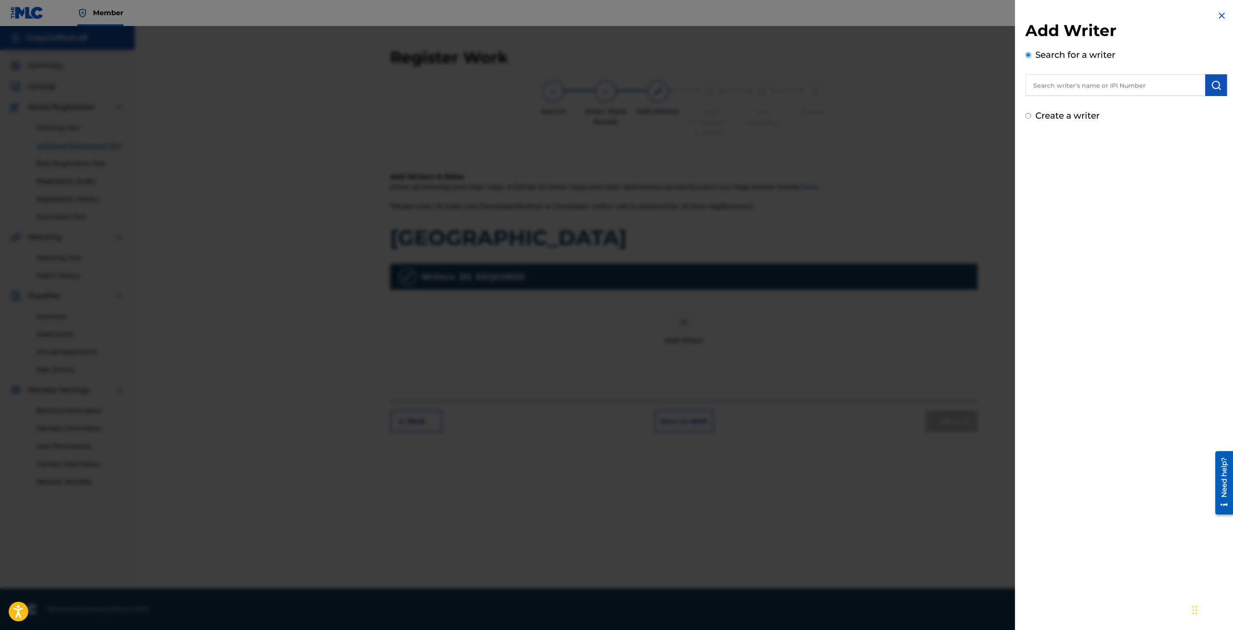
click at [1074, 83] on input "text" at bounding box center [1116, 85] width 180 height 22
click at [1095, 99] on div "cozycoff eelofi cozycoffeelofi" at bounding box center [1115, 105] width 179 height 16
click at [1206, 89] on button "submit" at bounding box center [1216, 85] width 22 height 22
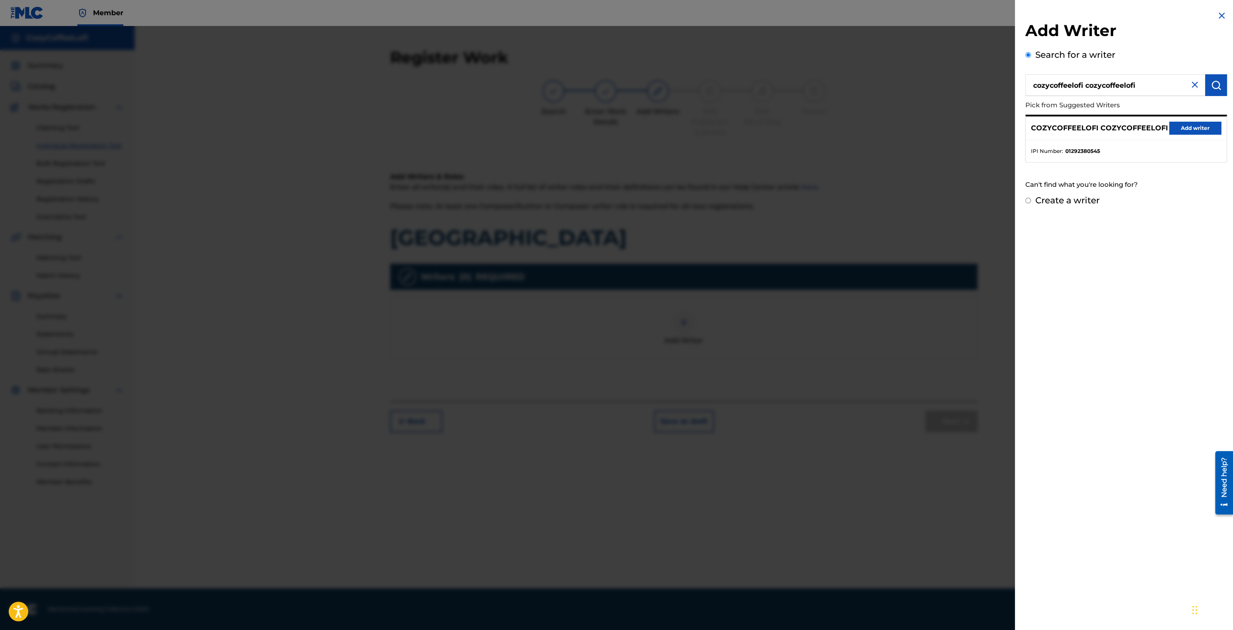
click at [1177, 131] on button "Add writer" at bounding box center [1195, 128] width 52 height 13
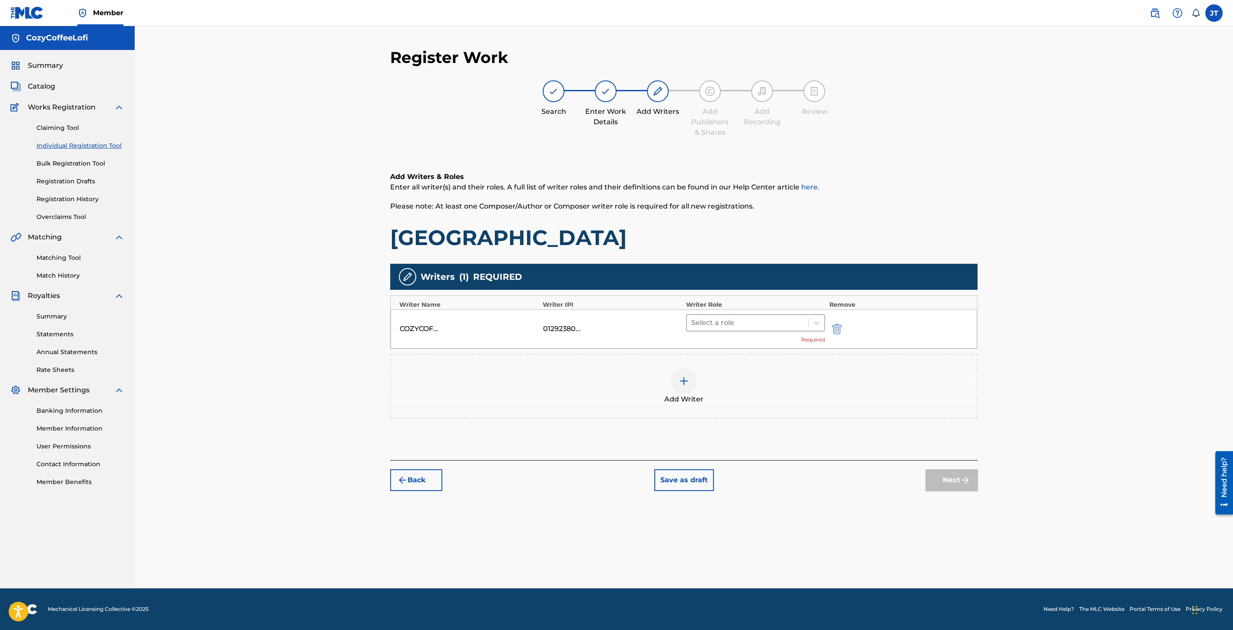
click at [768, 322] on div at bounding box center [747, 323] width 113 height 12
click at [747, 342] on div "Composer/Author" at bounding box center [755, 344] width 139 height 17
click at [943, 467] on button "Next" at bounding box center [952, 467] width 52 height 22
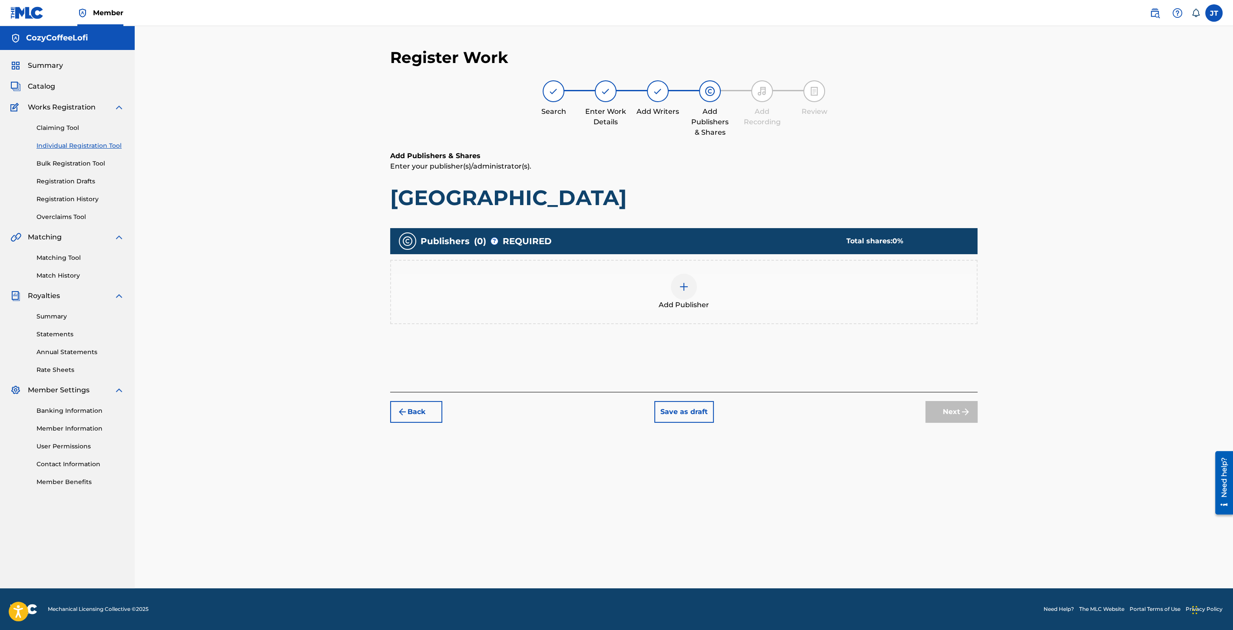
click at [667, 289] on div "Add Publisher" at bounding box center [684, 292] width 586 height 37
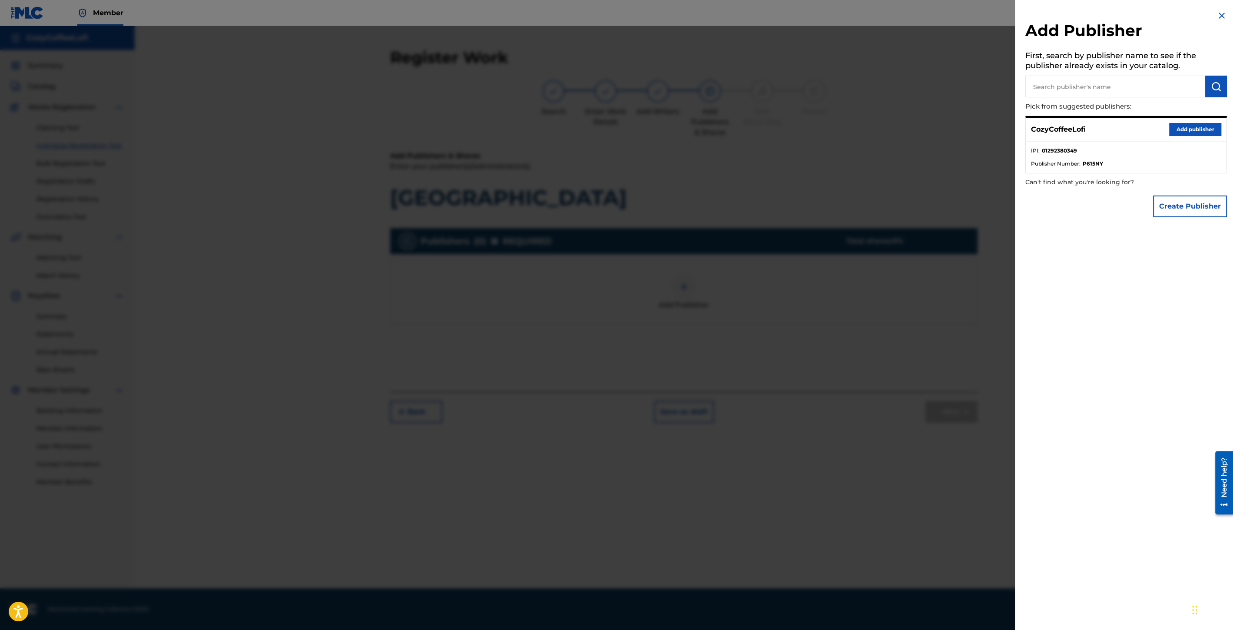
click at [1201, 121] on div "CozyCoffeeLofi Add publisher" at bounding box center [1126, 130] width 201 height 24
click at [1197, 128] on button "Add publisher" at bounding box center [1195, 129] width 52 height 13
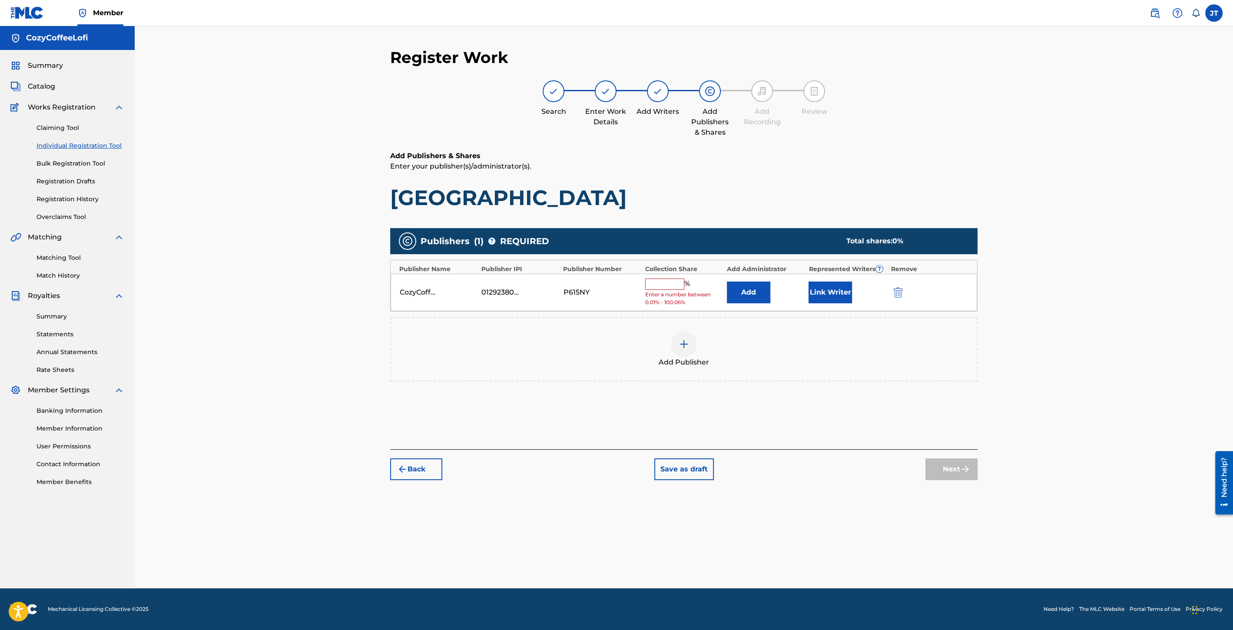
click at [432, 473] on button "Back" at bounding box center [416, 469] width 52 height 22
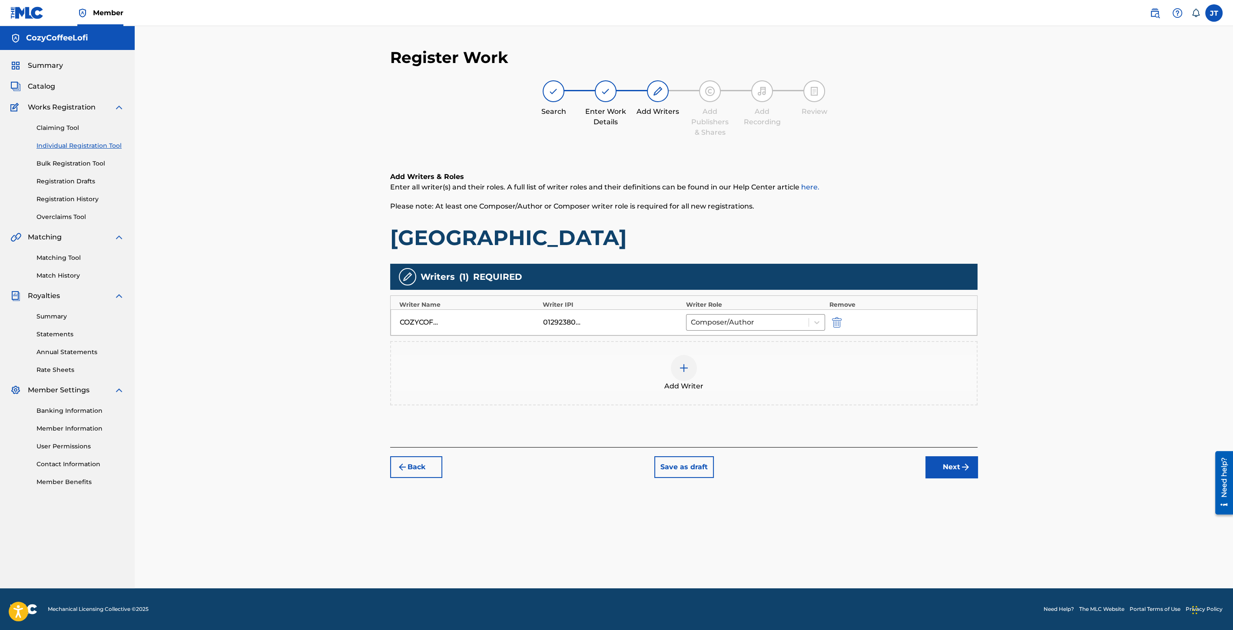
click at [671, 365] on div at bounding box center [684, 368] width 26 height 26
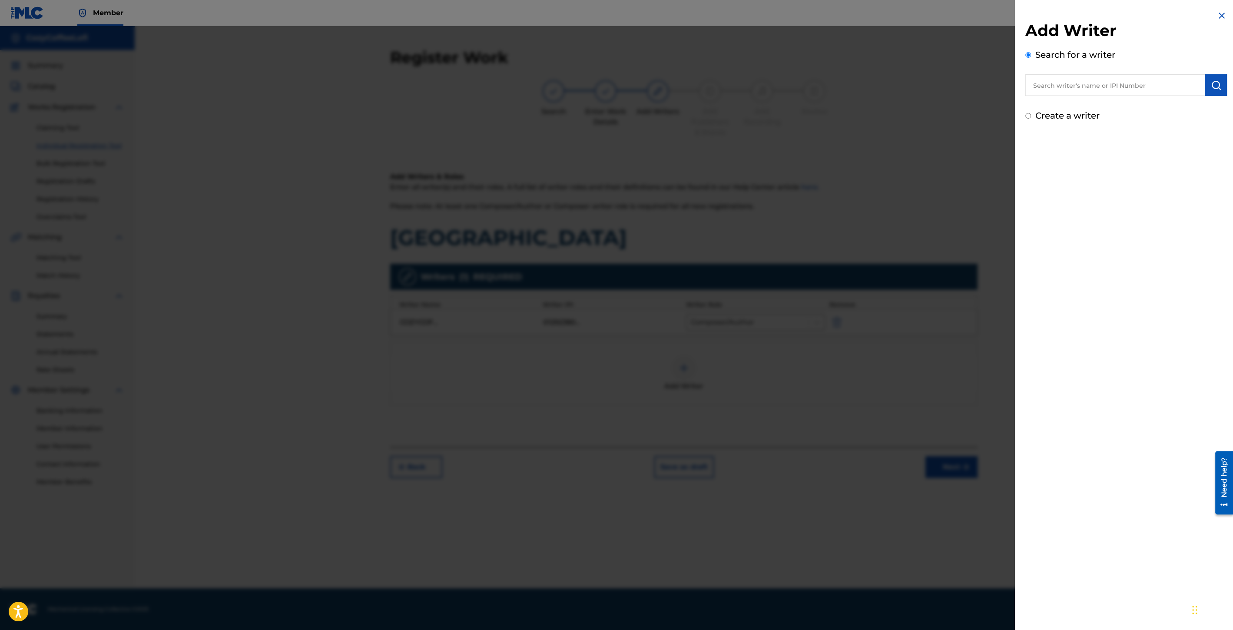
click at [1075, 85] on input "text" at bounding box center [1116, 85] width 180 height 22
click at [1081, 109] on span "ee lofi" at bounding box center [1075, 105] width 21 height 8
click at [1218, 88] on img "submit" at bounding box center [1216, 85] width 10 height 10
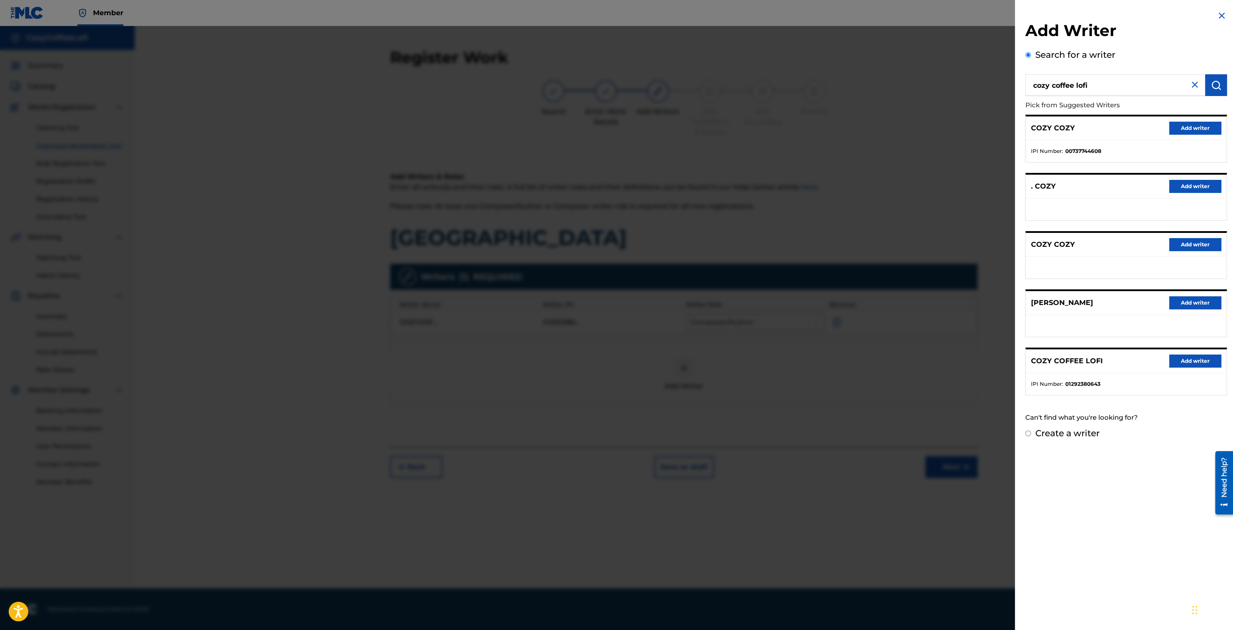
click at [1177, 356] on button "Add writer" at bounding box center [1195, 361] width 52 height 13
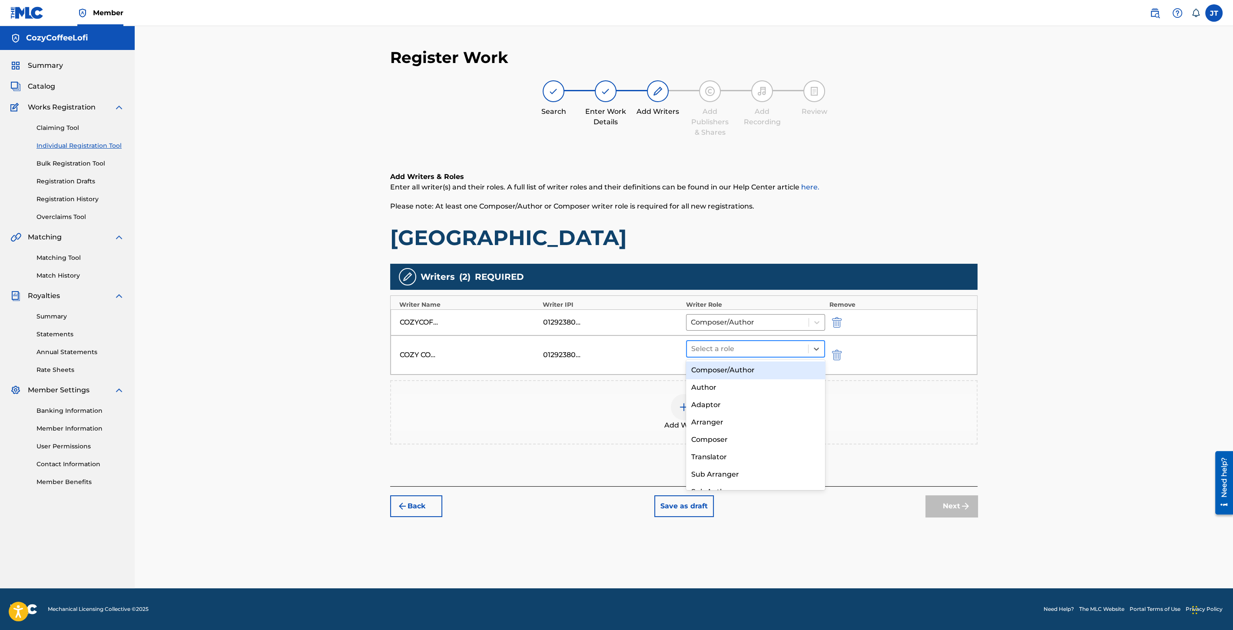
click at [796, 352] on div at bounding box center [747, 349] width 113 height 12
click at [773, 367] on div "Composer/Author" at bounding box center [755, 370] width 139 height 17
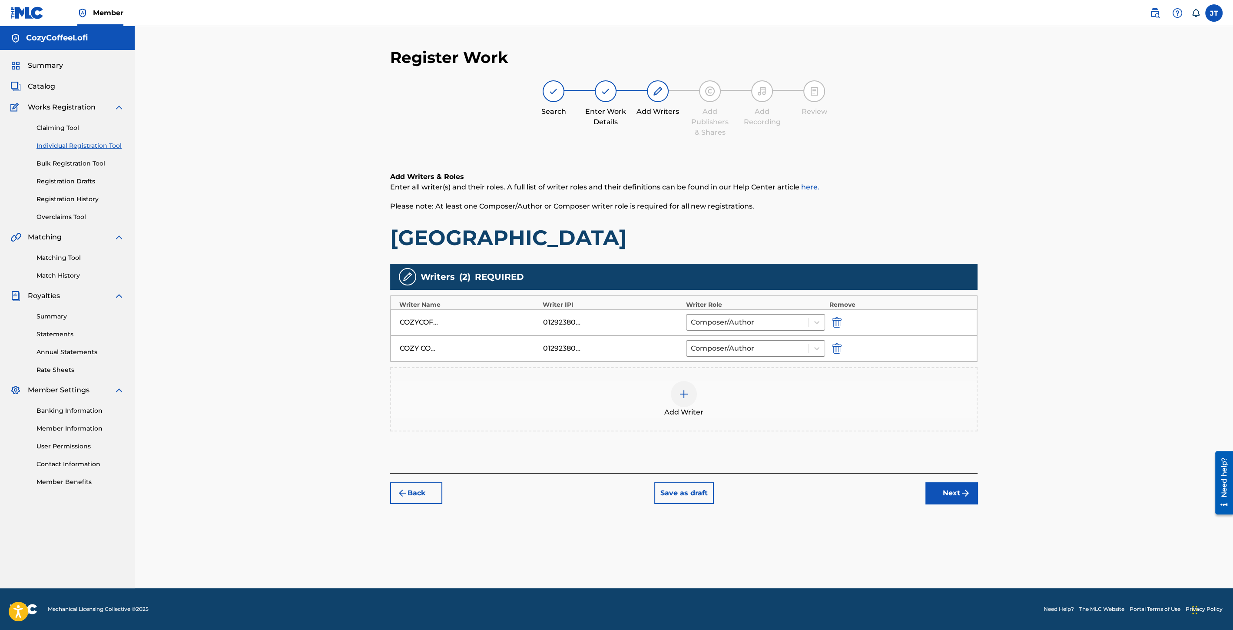
click at [953, 498] on button "Next" at bounding box center [952, 493] width 52 height 22
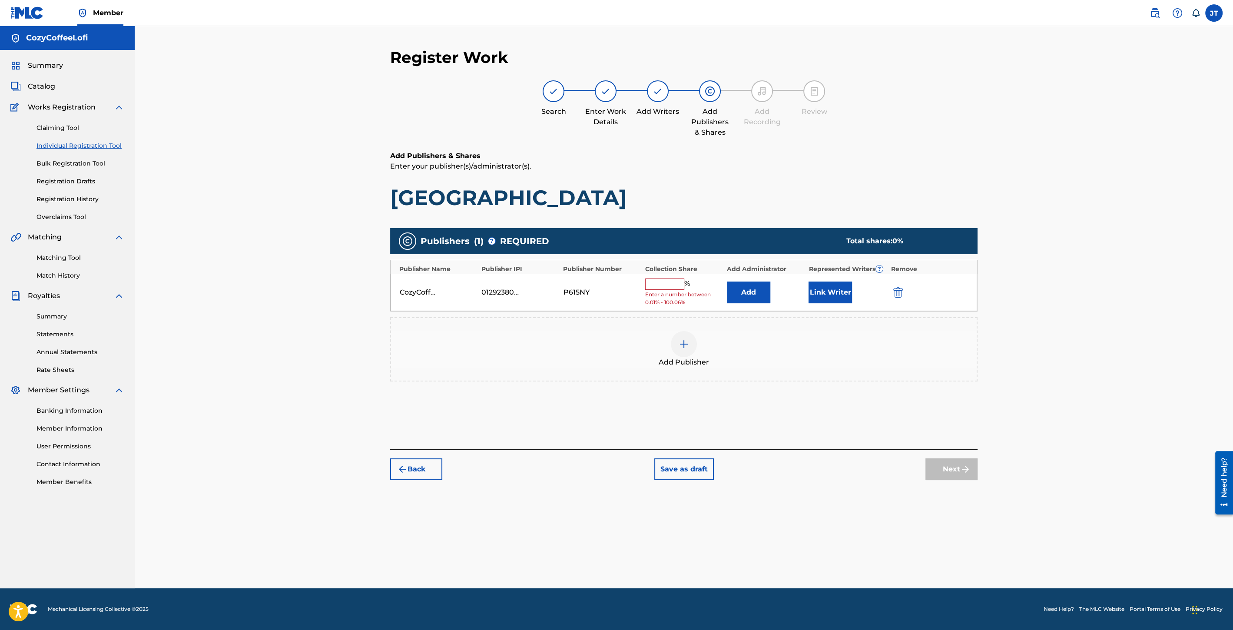
click at [659, 283] on input "text" at bounding box center [664, 284] width 39 height 11
click at [828, 285] on button "Link Writer" at bounding box center [830, 290] width 43 height 22
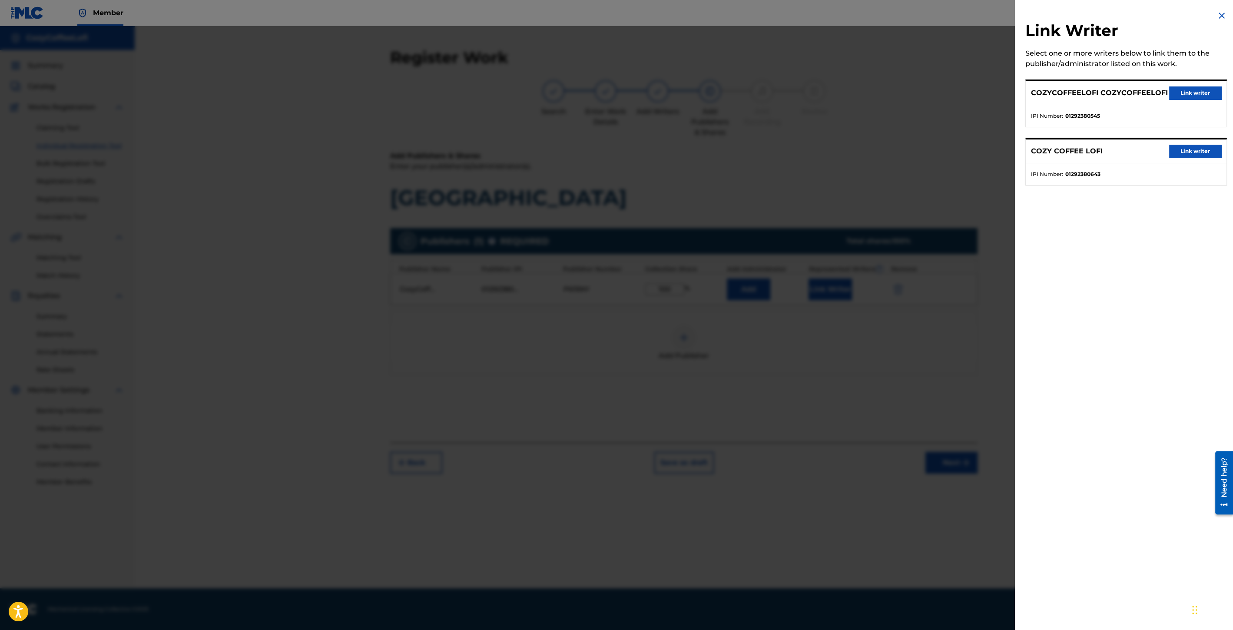
click at [1196, 93] on button "Link writer" at bounding box center [1195, 92] width 52 height 13
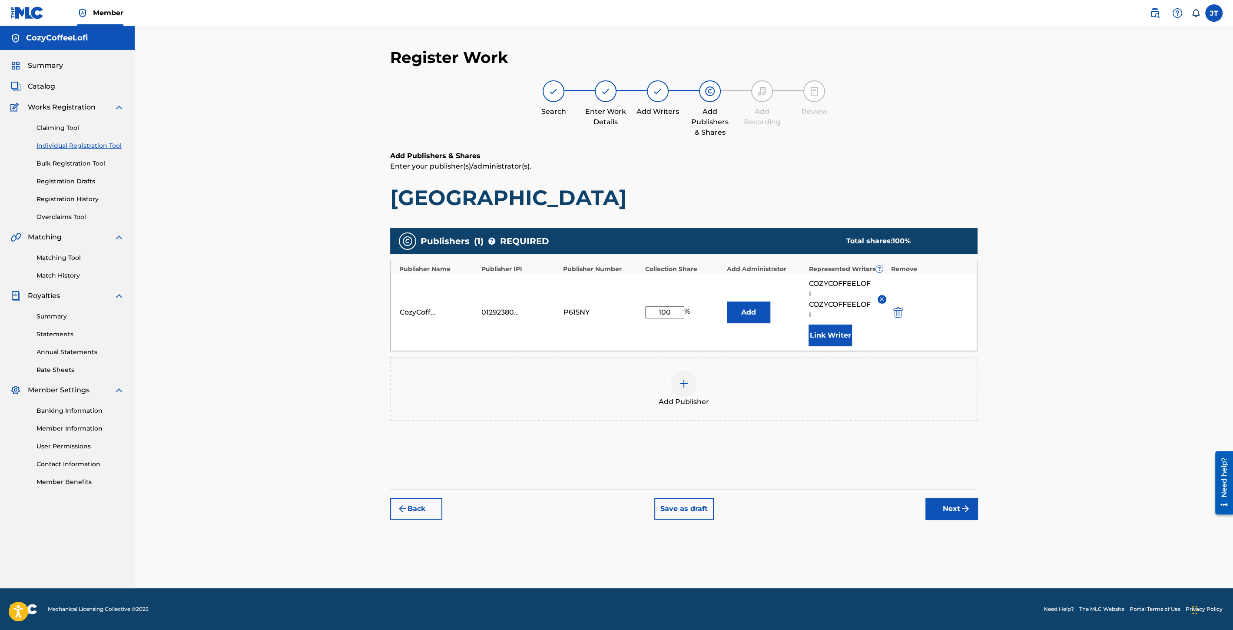
click at [826, 331] on button "Link Writer" at bounding box center [830, 336] width 43 height 22
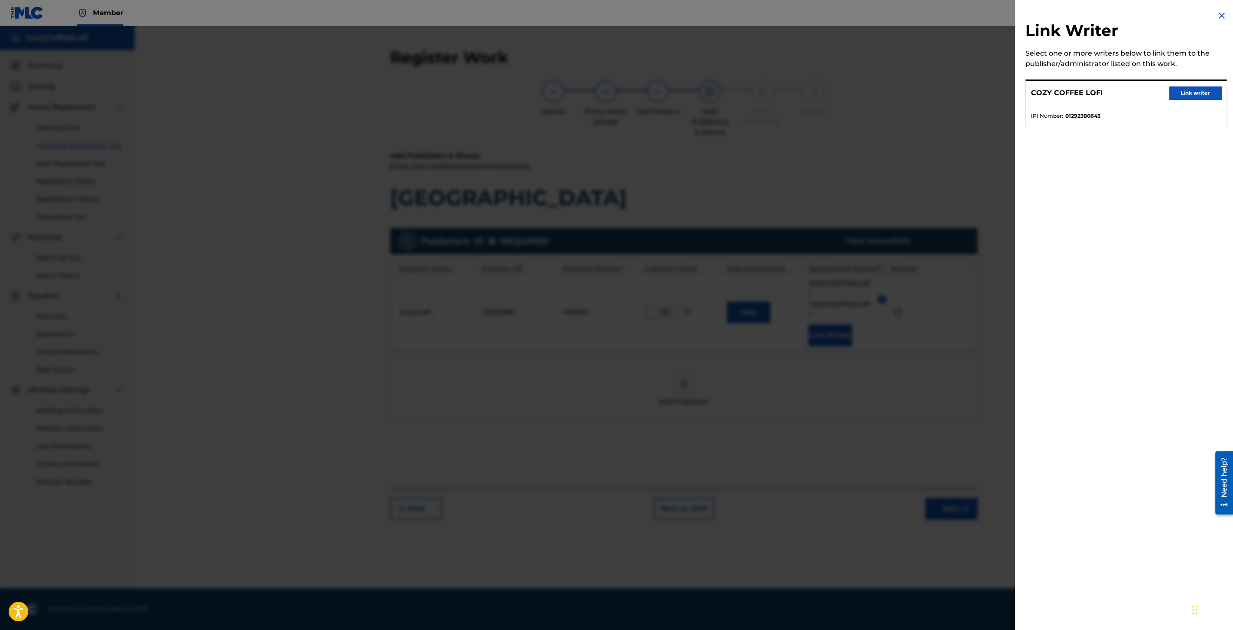
click at [1180, 99] on button "Link writer" at bounding box center [1195, 92] width 52 height 13
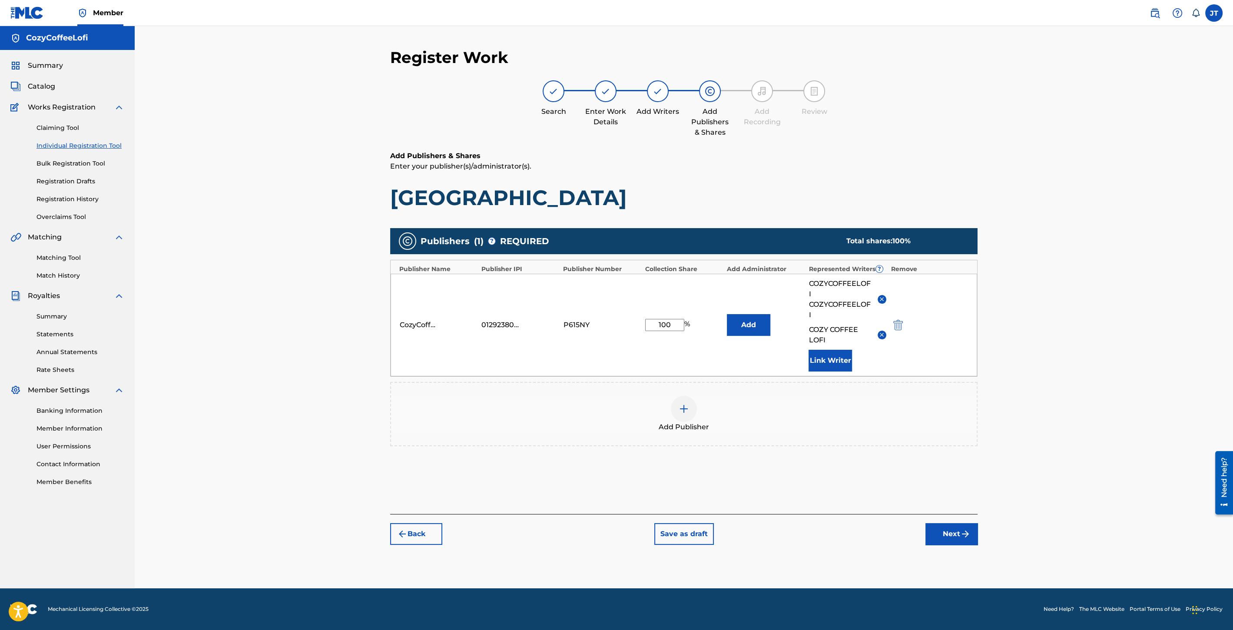
drag, startPoint x: 945, startPoint y: 531, endPoint x: 919, endPoint y: 530, distance: 26.5
click at [945, 531] on button "Next" at bounding box center [952, 534] width 52 height 22
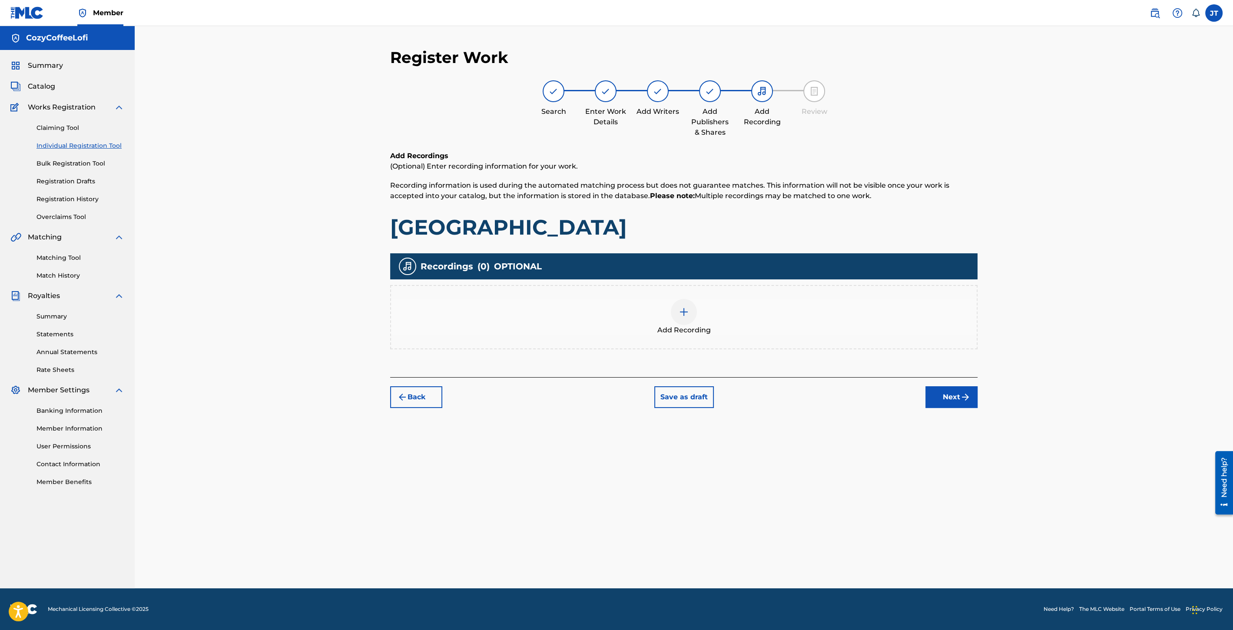
click at [679, 329] on span "Add Recording" at bounding box center [683, 330] width 53 height 10
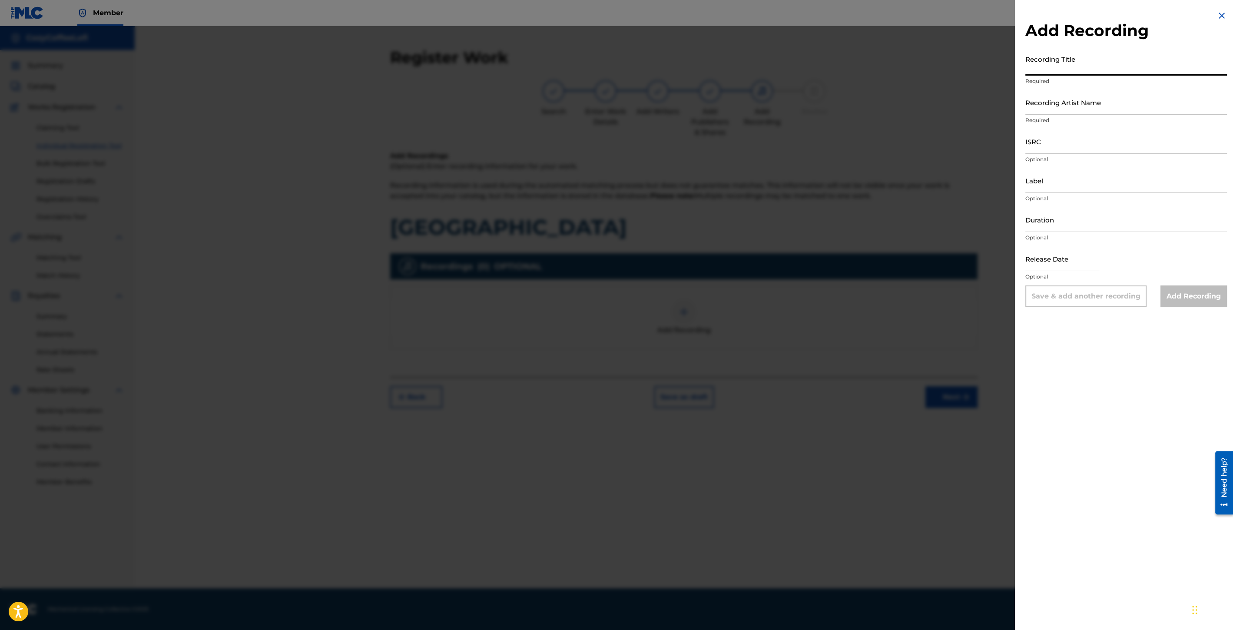
click at [1040, 73] on input "Recording Title" at bounding box center [1127, 63] width 202 height 25
paste input "[GEOGRAPHIC_DATA]"
click at [1026, 69] on input "[GEOGRAPHIC_DATA]" at bounding box center [1127, 63] width 202 height 25
drag, startPoint x: 1044, startPoint y: 123, endPoint x: 1047, endPoint y: 111, distance: 12.7
click at [1044, 121] on p "Required" at bounding box center [1127, 120] width 202 height 8
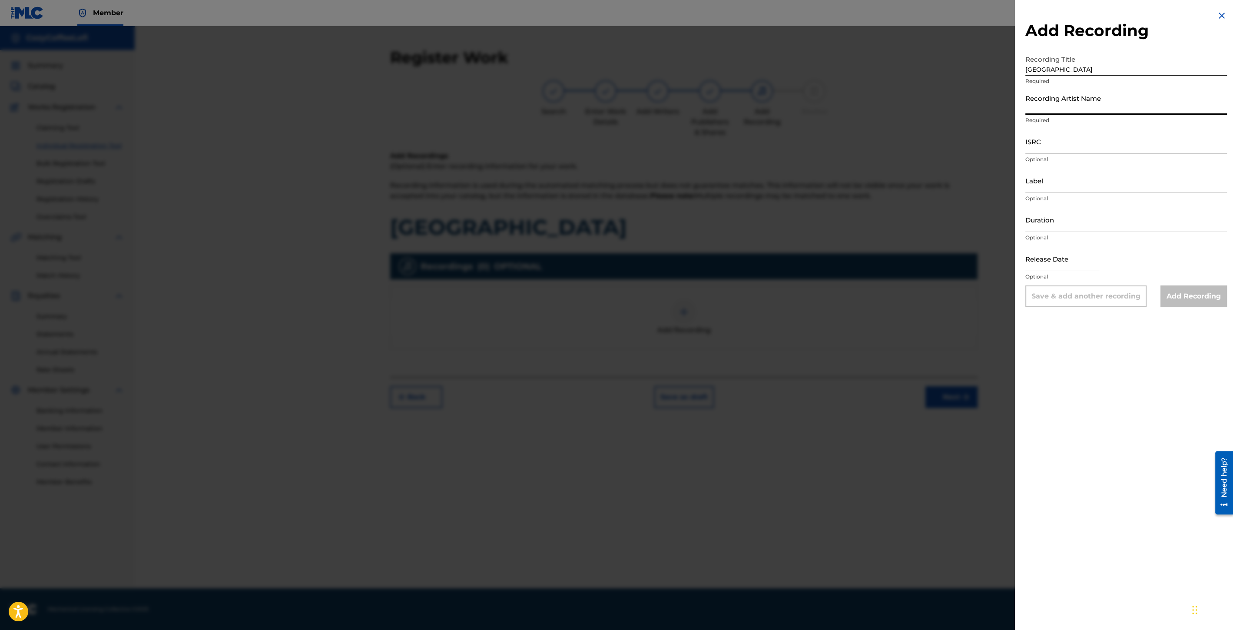
click at [1047, 111] on input "Recording Artist Name" at bounding box center [1127, 102] width 202 height 25
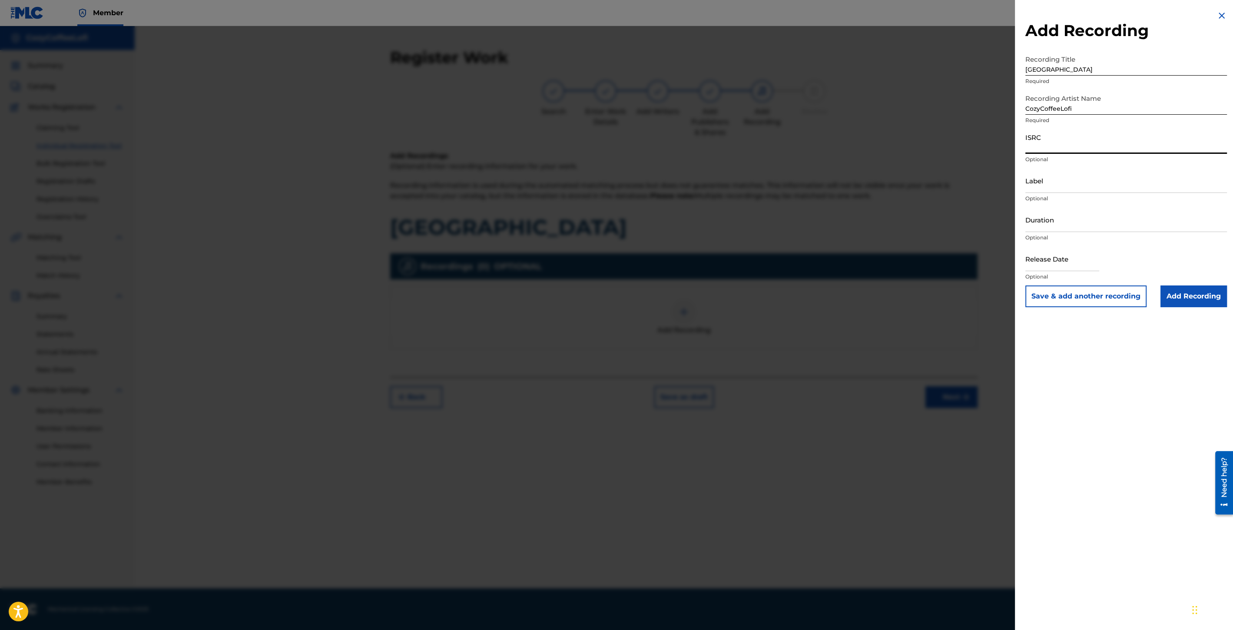
click at [1038, 141] on input "ISRC" at bounding box center [1127, 141] width 202 height 25
paste input "QZZ7V2506744"
click at [1050, 183] on input "Label" at bounding box center [1127, 180] width 202 height 25
click at [1052, 224] on input "Duration" at bounding box center [1127, 219] width 202 height 25
click at [1079, 265] on input "text" at bounding box center [1063, 258] width 74 height 25
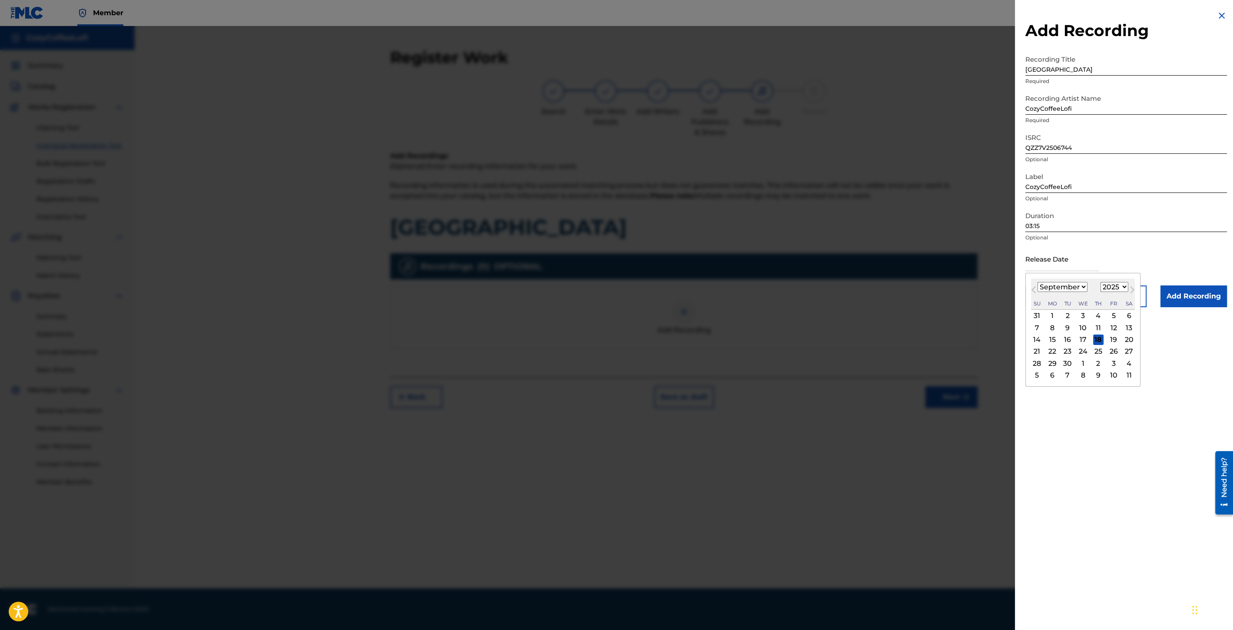
click at [1043, 280] on div "[DATE] January February March April May June July August September October Nove…" at bounding box center [1083, 294] width 104 height 31
click at [1099, 329] on div "11" at bounding box center [1098, 327] width 10 height 10
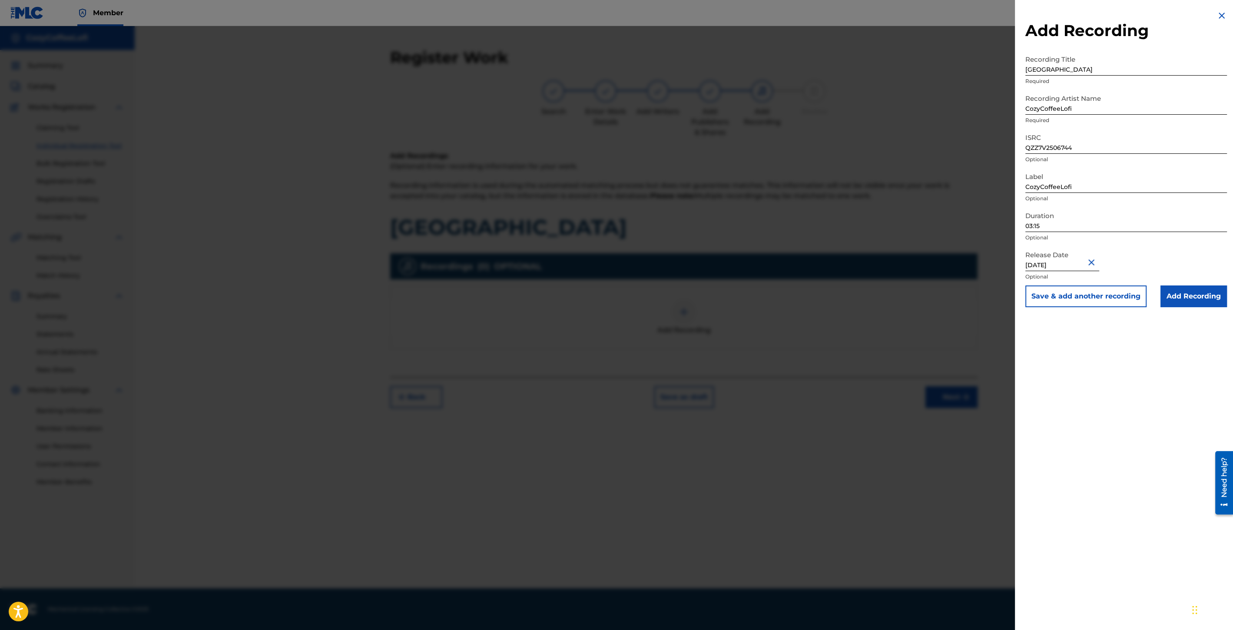
click at [1089, 298] on button "Save & add another recording" at bounding box center [1086, 296] width 121 height 22
click at [1223, 14] on img at bounding box center [1222, 15] width 10 height 10
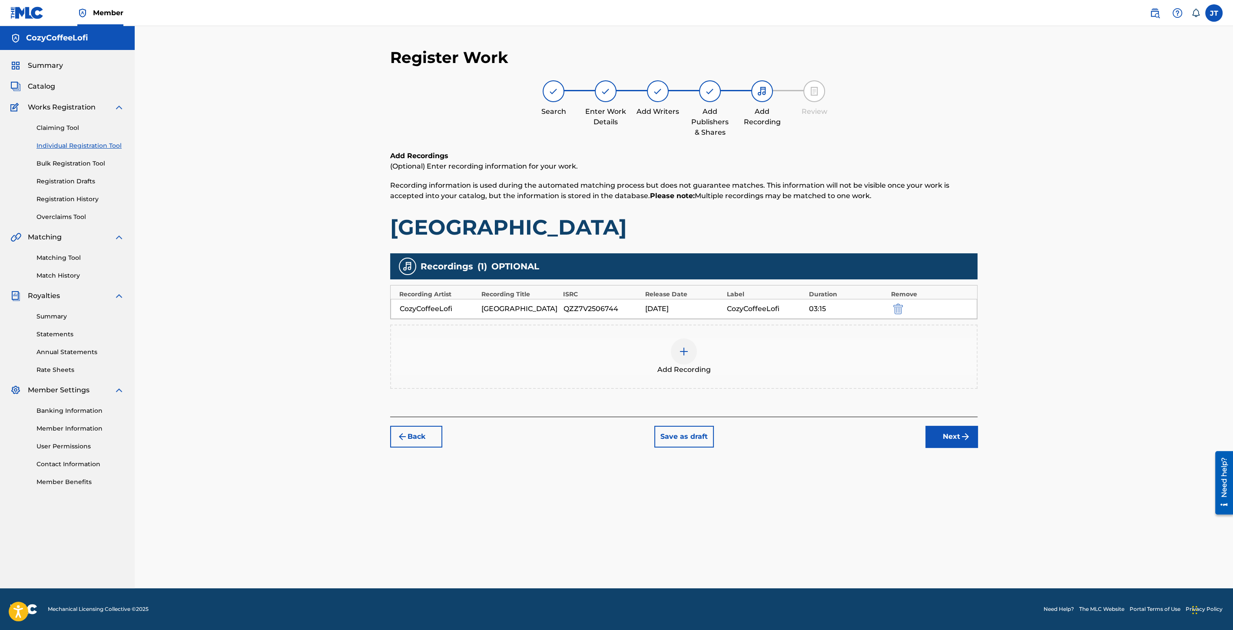
click at [945, 433] on button "Next" at bounding box center [952, 437] width 52 height 22
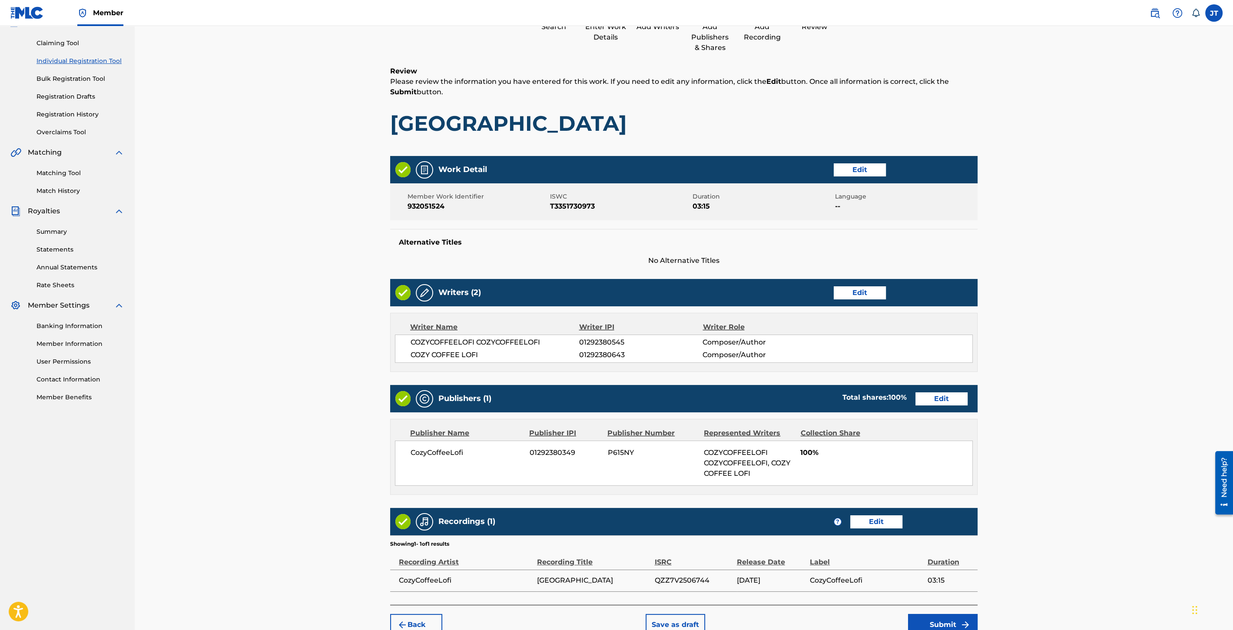
scroll to position [130, 0]
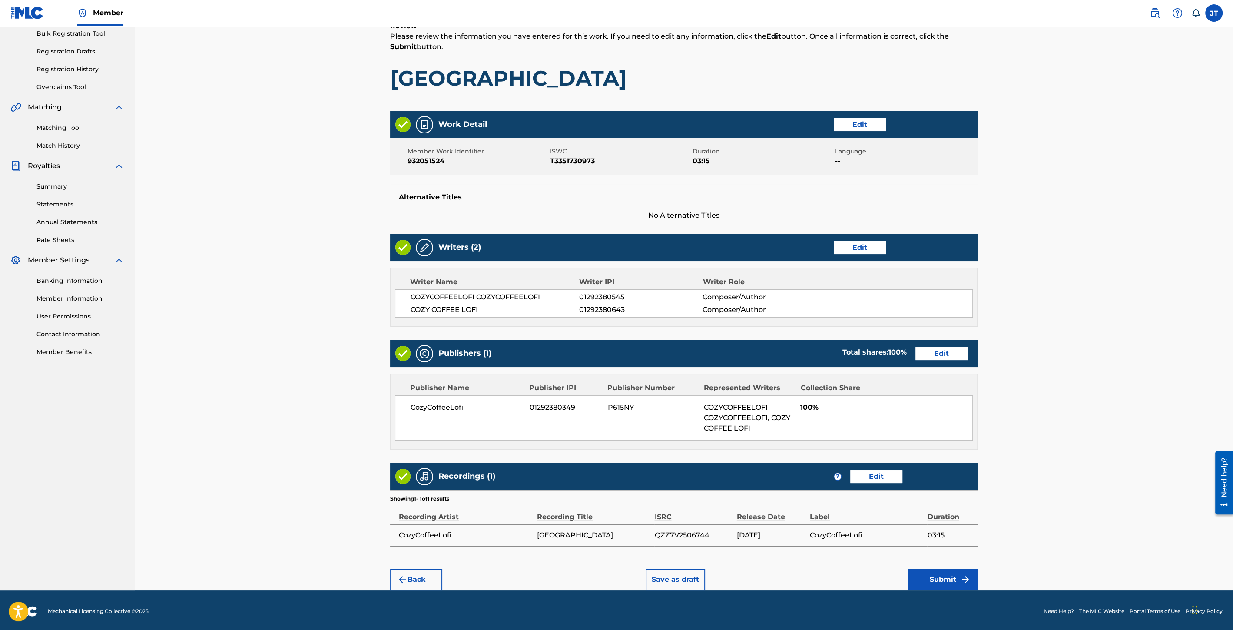
click at [947, 580] on button "Submit" at bounding box center [943, 580] width 70 height 22
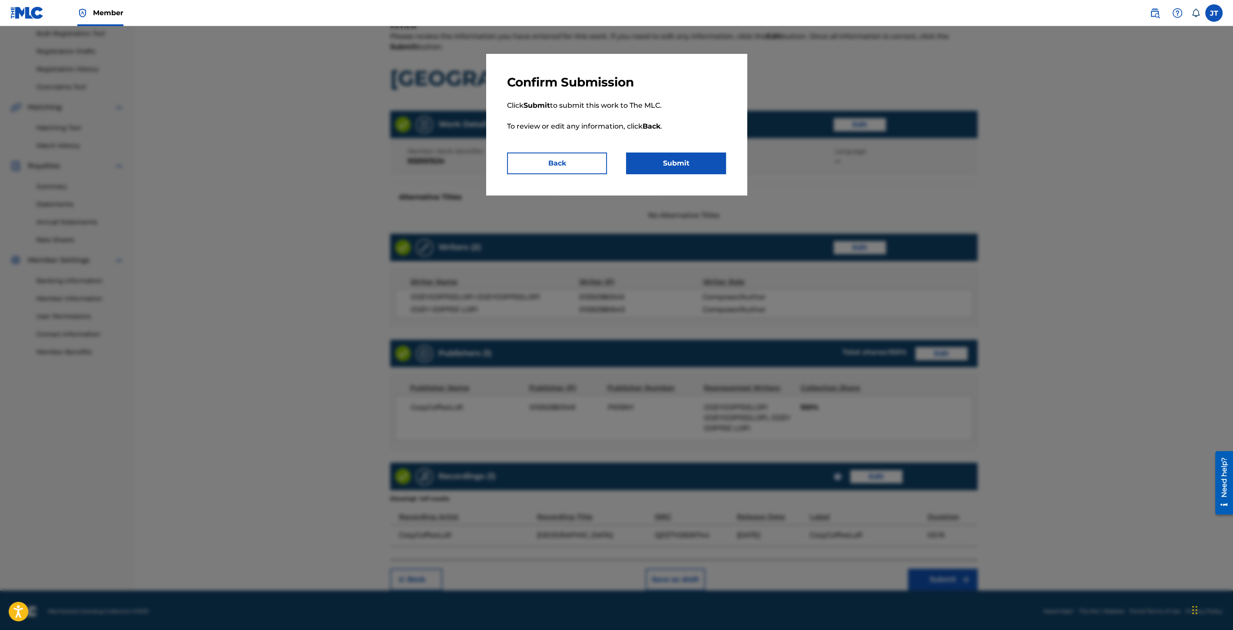
click at [647, 162] on button "Submit" at bounding box center [676, 164] width 100 height 22
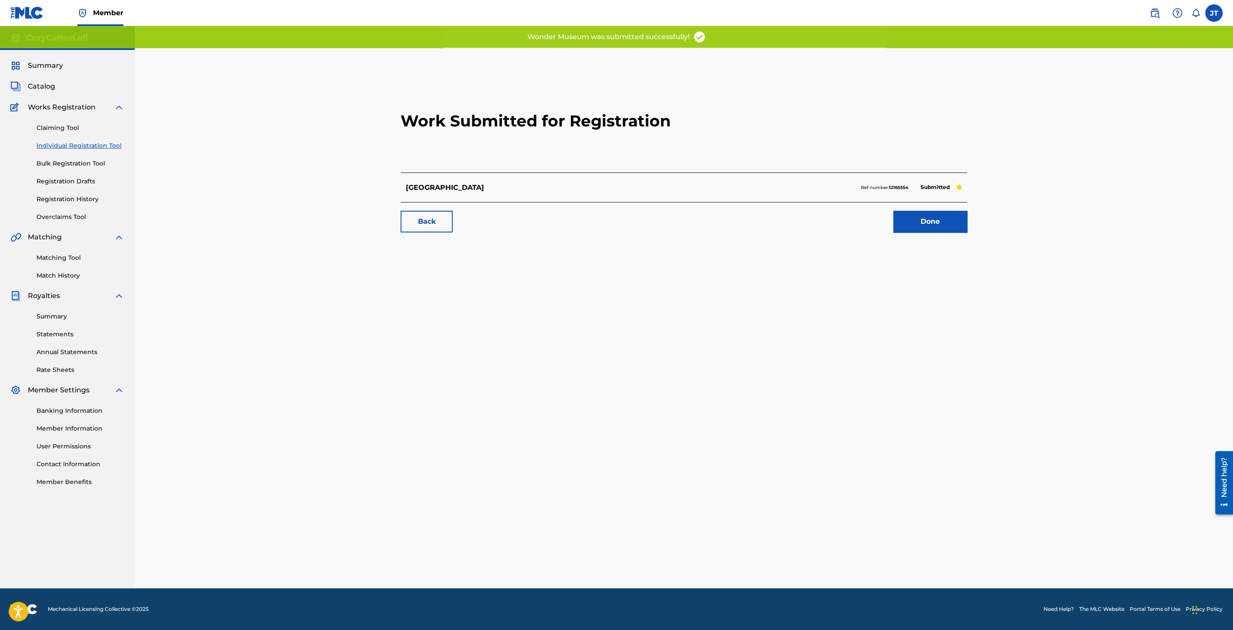
click at [910, 225] on link "Done" at bounding box center [930, 222] width 74 height 22
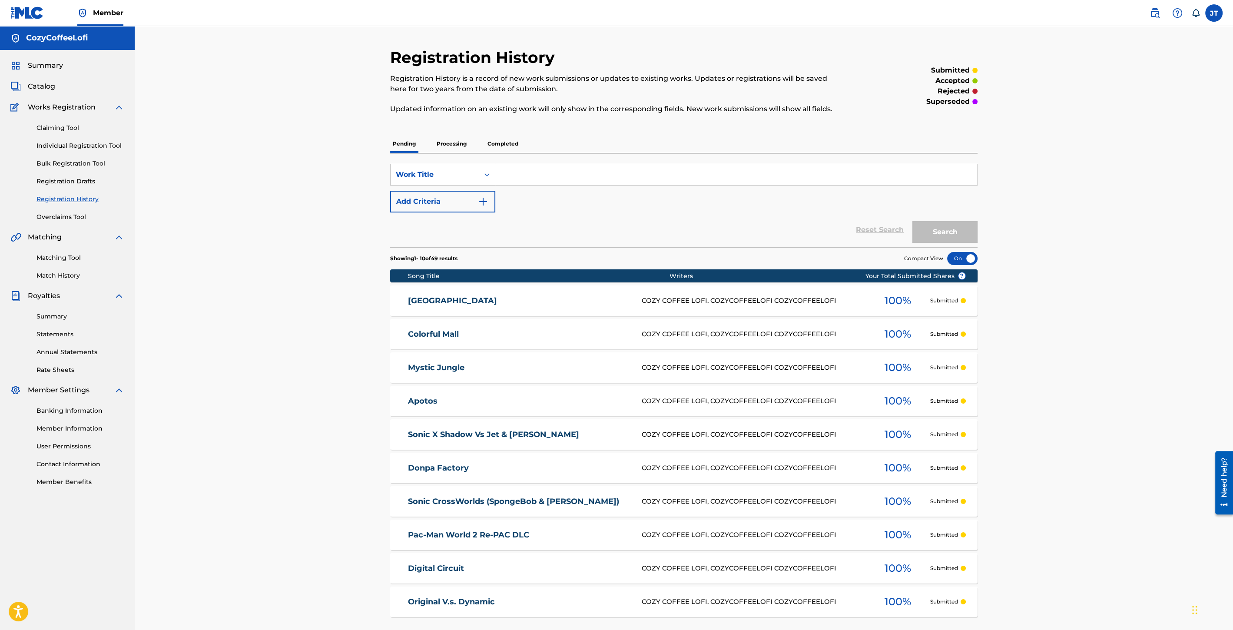
click at [96, 144] on link "Individual Registration Tool" at bounding box center [81, 145] width 88 height 9
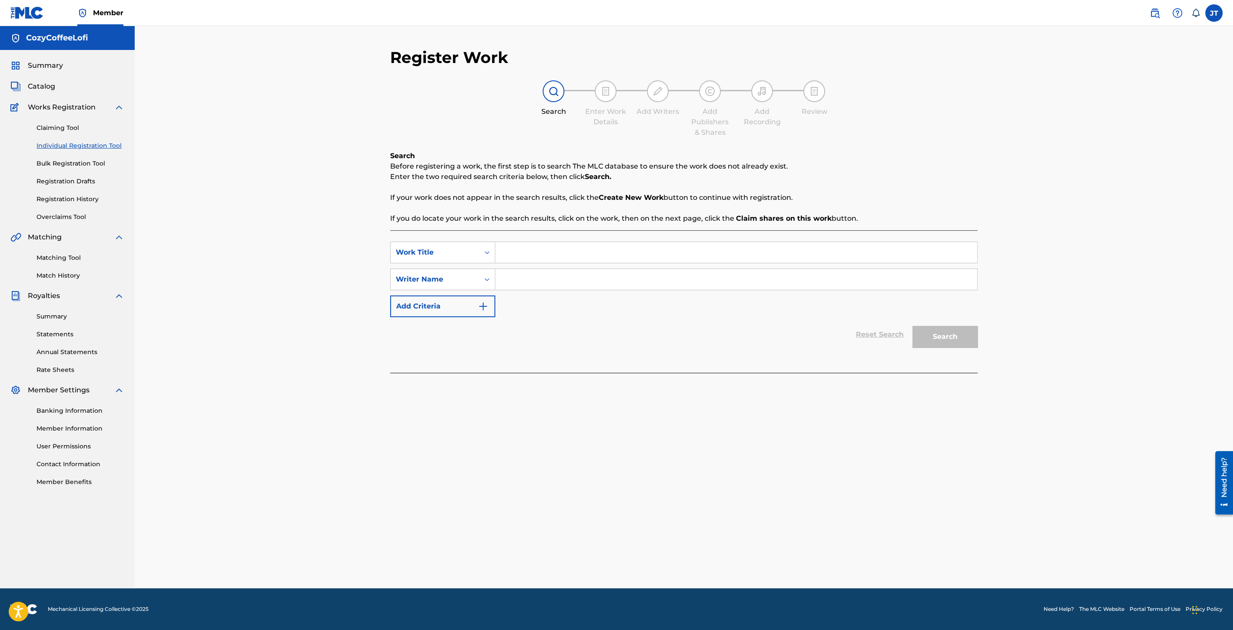
click at [533, 254] on input "Search Form" at bounding box center [736, 252] width 482 height 21
paste input "Metal Harbor"
click at [504, 252] on input "Metal Harbor" at bounding box center [736, 252] width 482 height 21
click at [529, 284] on input "Search Form" at bounding box center [736, 279] width 482 height 21
click at [945, 334] on button "Search" at bounding box center [945, 337] width 65 height 22
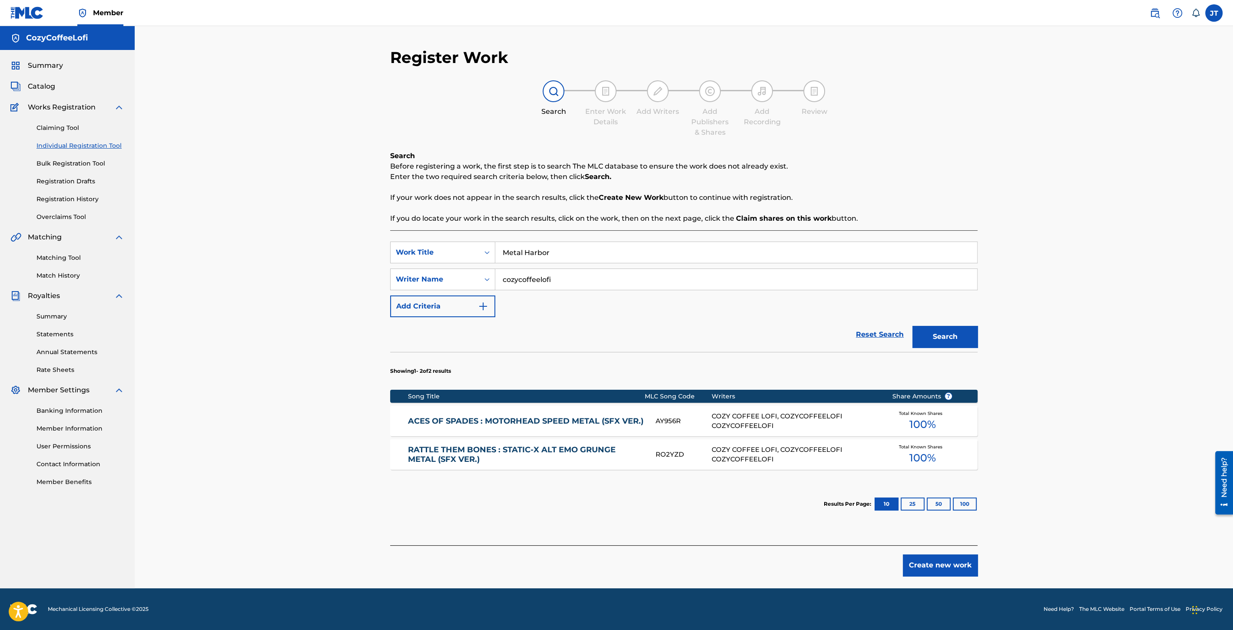
click at [934, 567] on button "Create new work" at bounding box center [940, 565] width 75 height 22
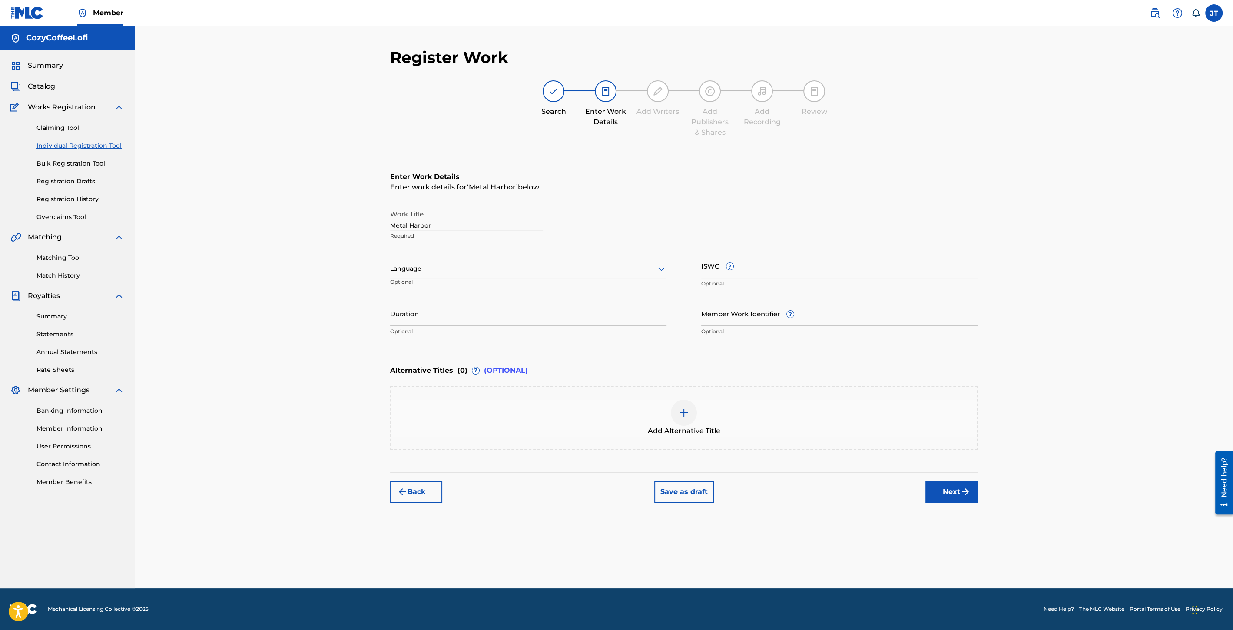
click at [481, 310] on input "Duration" at bounding box center [528, 313] width 276 height 25
click at [673, 415] on div at bounding box center [684, 413] width 26 height 26
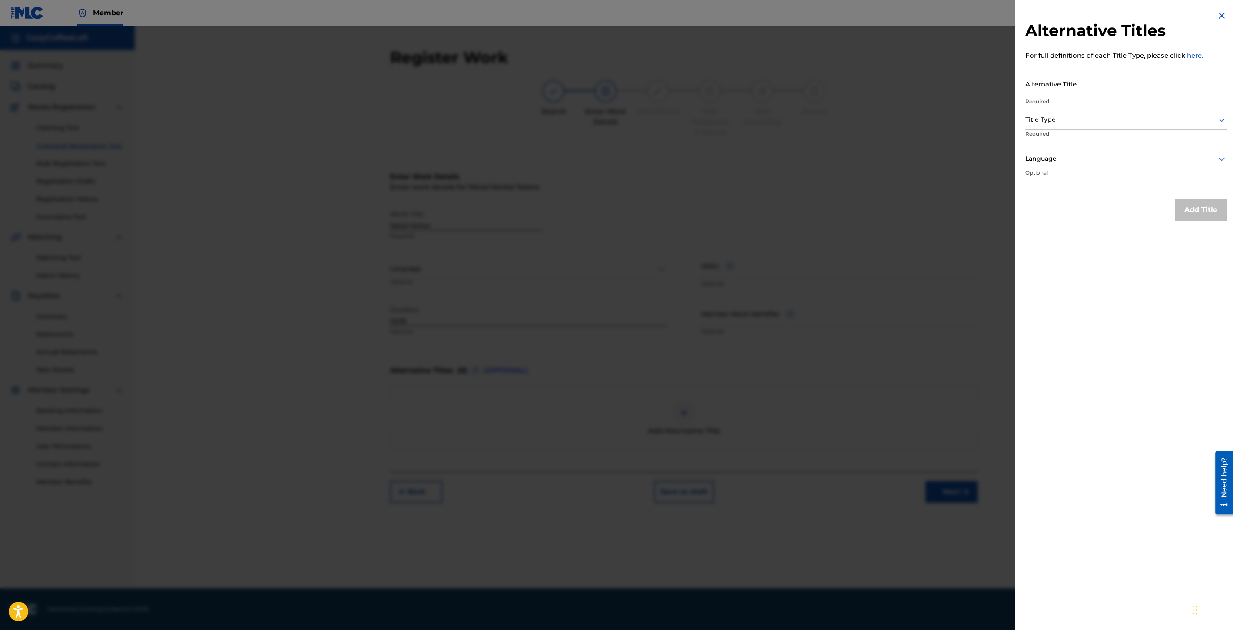
click at [1217, 19] on img at bounding box center [1222, 15] width 10 height 10
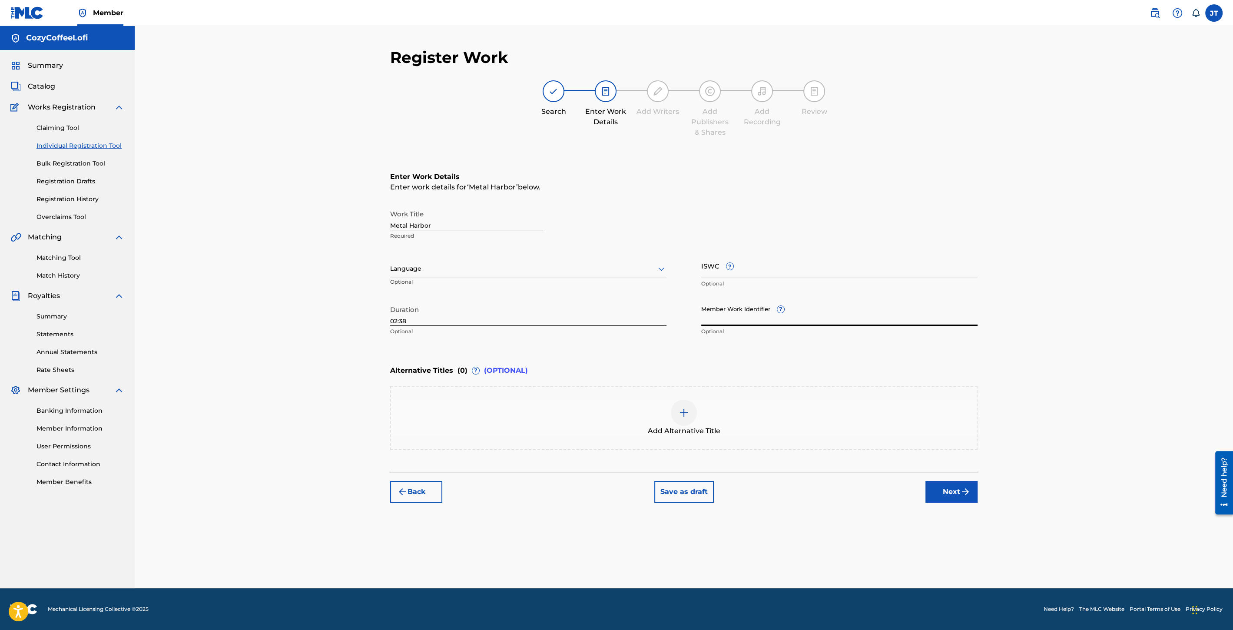
click at [743, 323] on input "Member Work Identifier ?" at bounding box center [839, 313] width 276 height 25
paste input "932051526"
click at [737, 275] on input "ISWC ?" at bounding box center [839, 265] width 276 height 25
paste input "T3351730837"
click at [958, 497] on button "Next" at bounding box center [952, 492] width 52 height 22
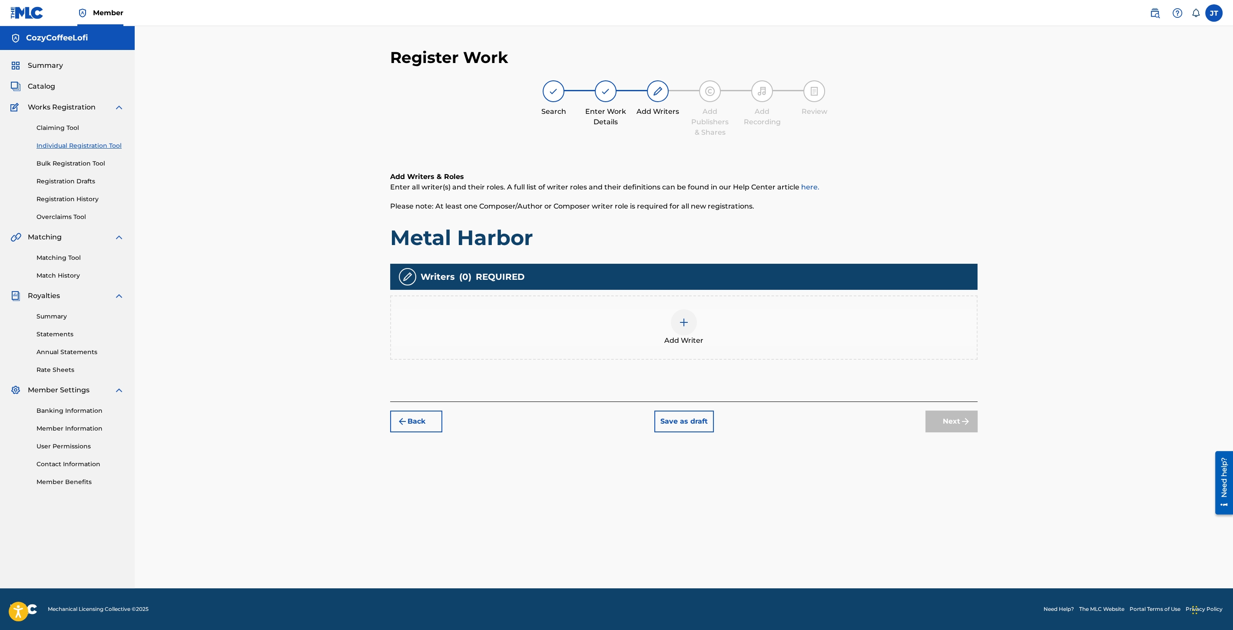
click at [704, 318] on div "Add Writer" at bounding box center [684, 327] width 586 height 37
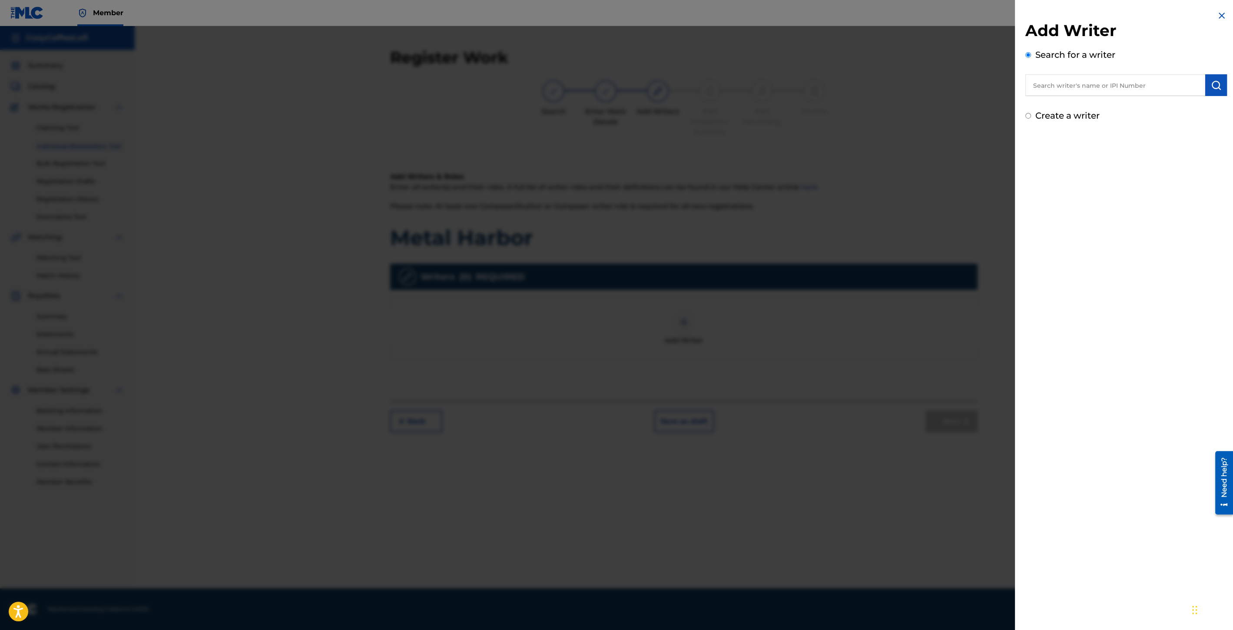
click at [1069, 90] on input "text" at bounding box center [1116, 85] width 180 height 22
click at [1107, 104] on span "eelofi cozycoffeelofi" at bounding box center [1097, 105] width 69 height 8
click at [1211, 83] on img "submit" at bounding box center [1216, 85] width 10 height 10
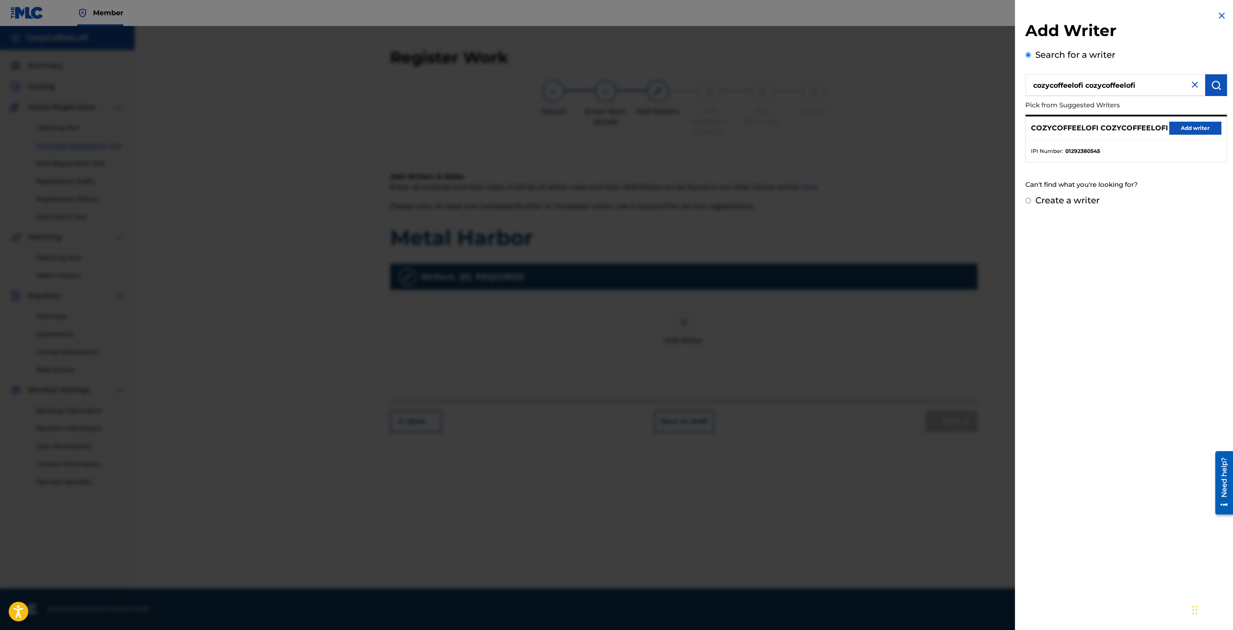
drag, startPoint x: 1175, startPoint y: 129, endPoint x: 1170, endPoint y: 133, distance: 5.7
click at [1175, 129] on button "Add writer" at bounding box center [1195, 128] width 52 height 13
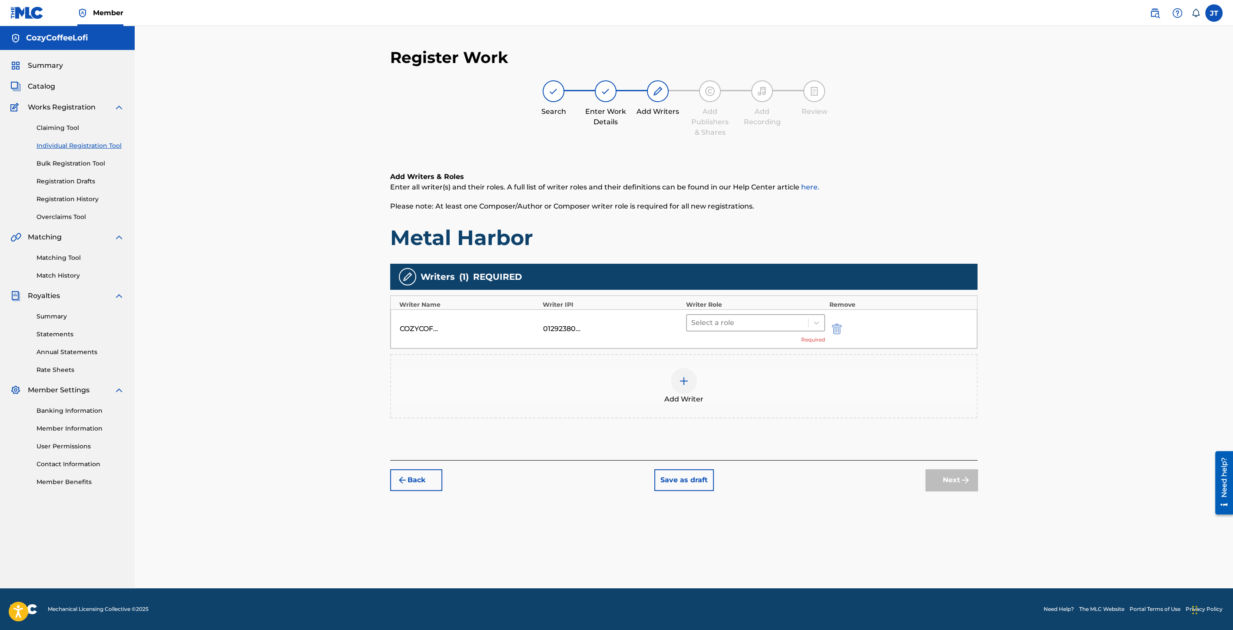
click at [780, 317] on div at bounding box center [747, 323] width 113 height 12
click at [738, 345] on div "Composer/Author" at bounding box center [755, 344] width 139 height 17
click at [675, 372] on div at bounding box center [684, 368] width 26 height 26
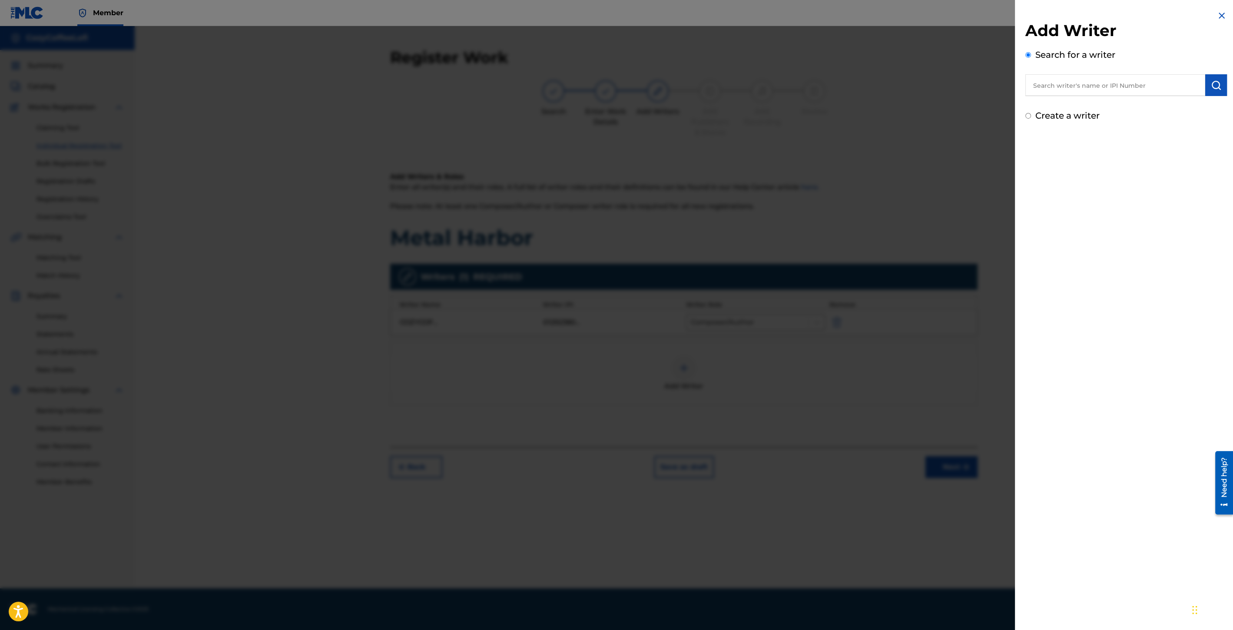
click at [1131, 81] on input "text" at bounding box center [1116, 85] width 180 height 22
click at [1125, 102] on div "cozy coff ee lofi" at bounding box center [1115, 105] width 179 height 16
click at [1211, 77] on button "submit" at bounding box center [1216, 85] width 22 height 22
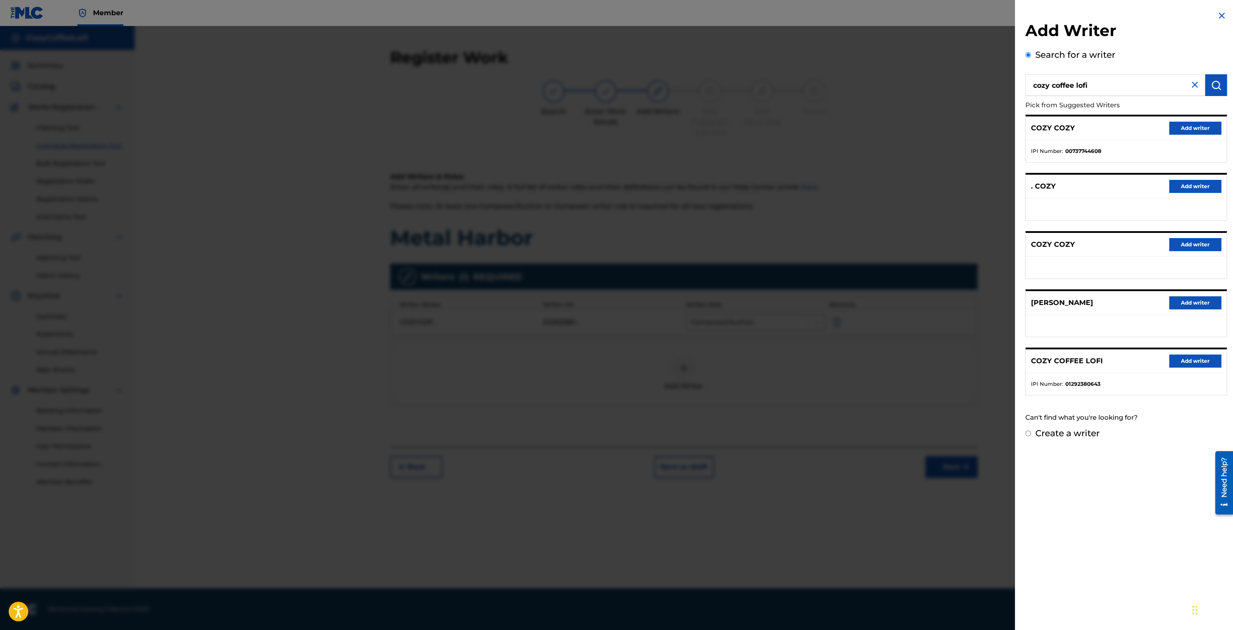
click at [1176, 362] on button "Add writer" at bounding box center [1195, 361] width 52 height 13
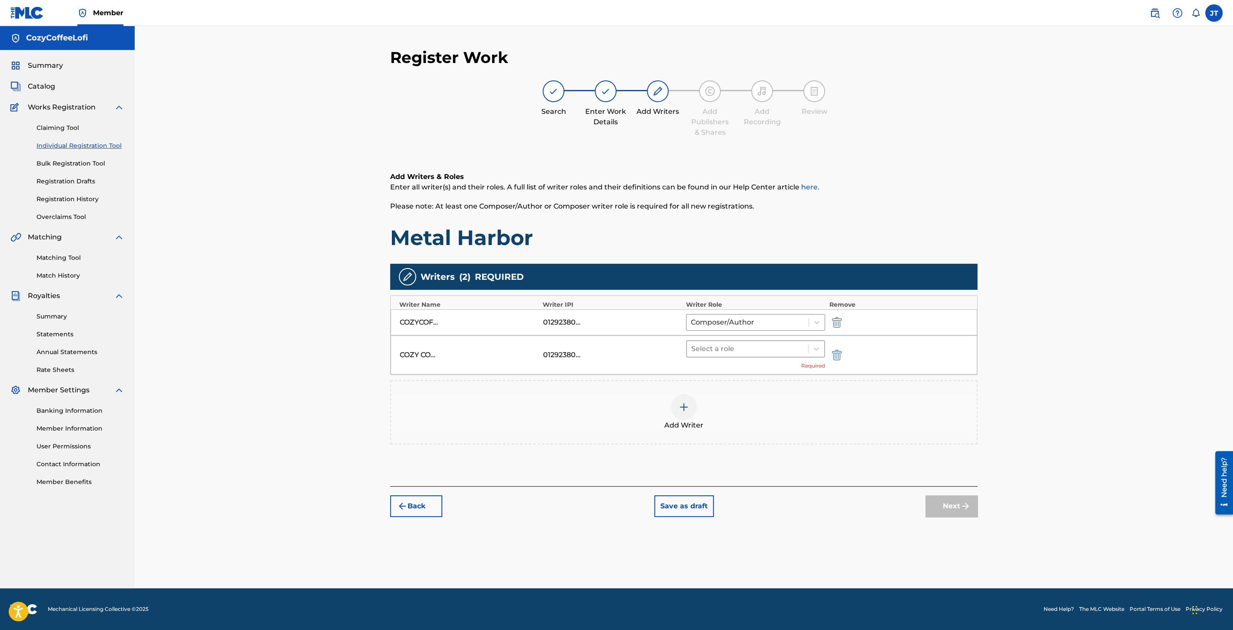
click at [791, 350] on div at bounding box center [747, 349] width 113 height 12
click at [762, 374] on div "Composer/Author" at bounding box center [755, 370] width 139 height 17
click at [959, 490] on button "Next" at bounding box center [952, 493] width 52 height 22
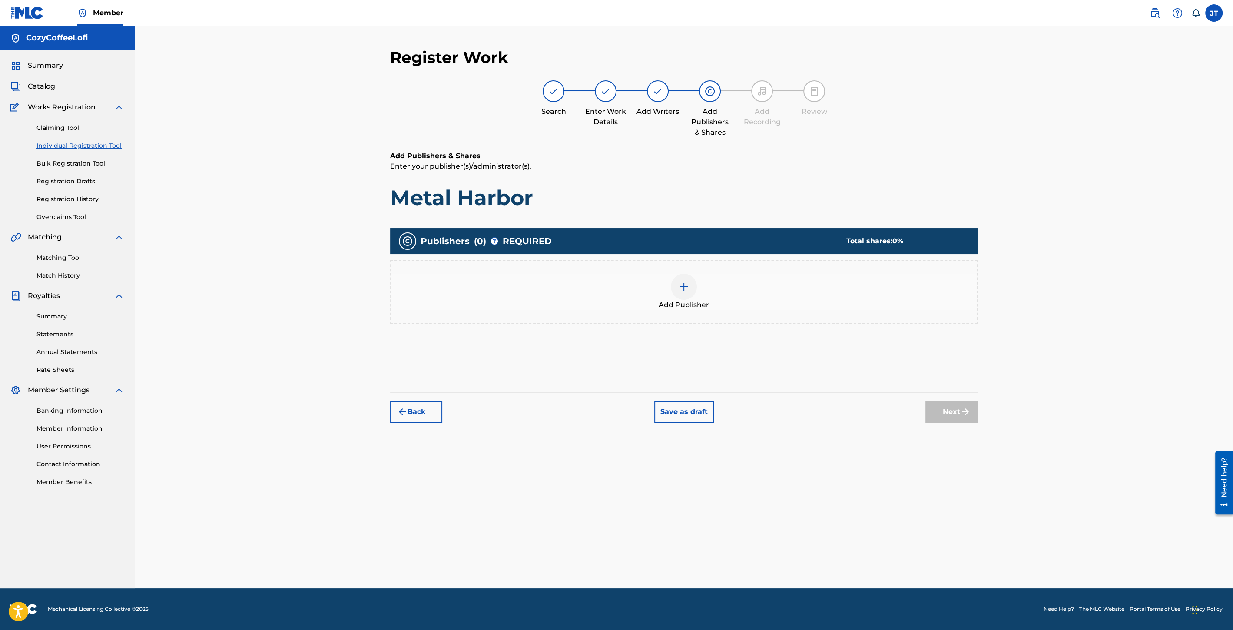
click at [688, 293] on div at bounding box center [684, 287] width 26 height 26
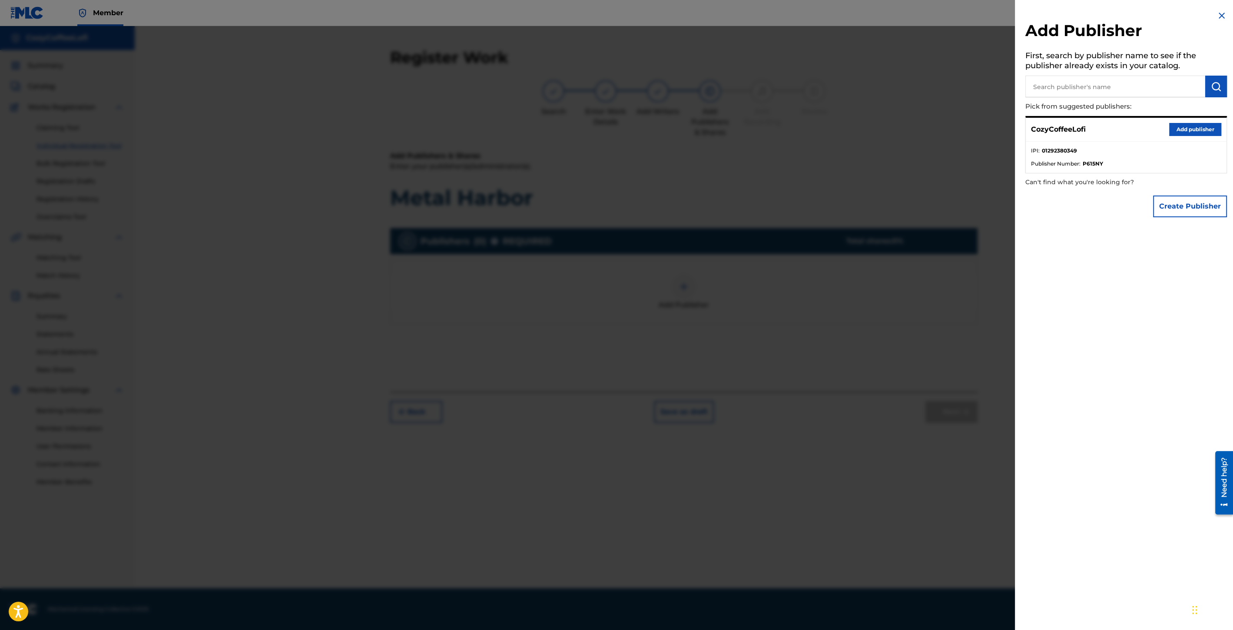
click at [1195, 134] on button "Add publisher" at bounding box center [1195, 129] width 52 height 13
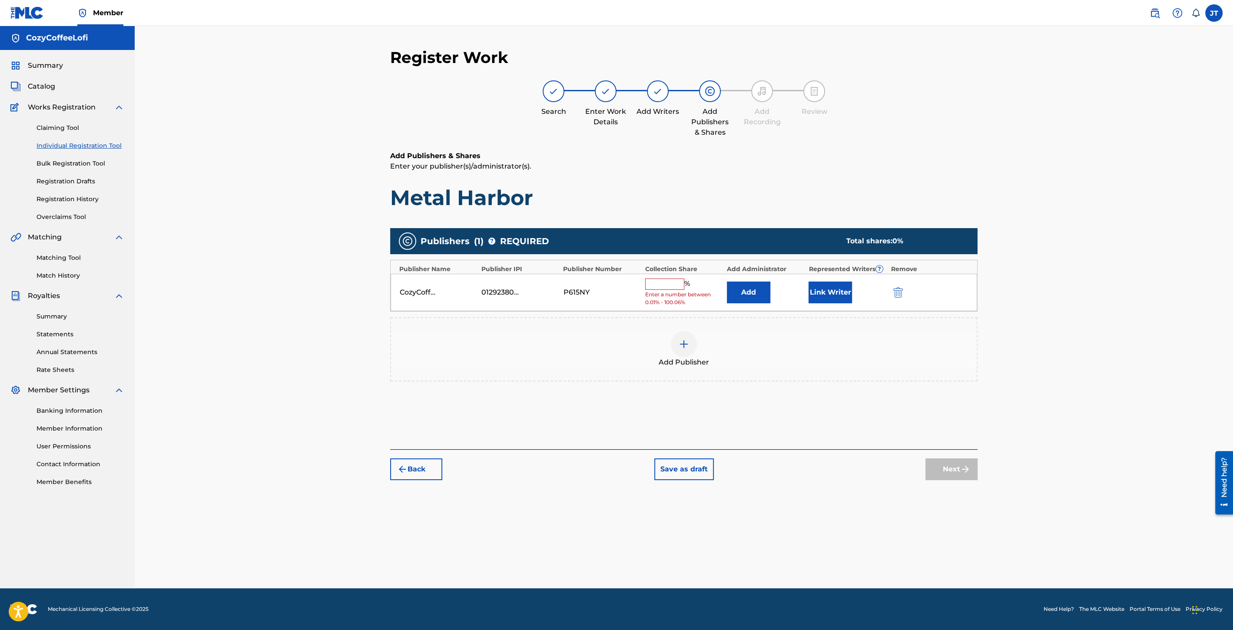
click at [667, 283] on input "text" at bounding box center [664, 284] width 39 height 11
click at [824, 290] on button "Link Writer" at bounding box center [830, 290] width 43 height 22
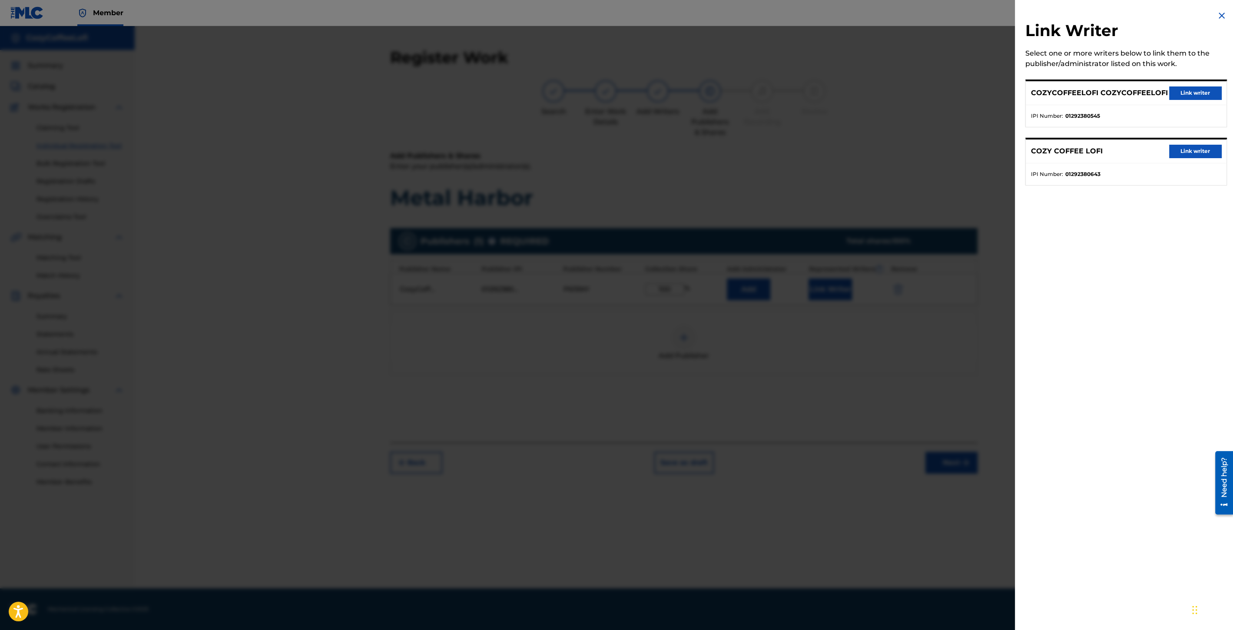
click at [1178, 92] on button "Link writer" at bounding box center [1195, 92] width 52 height 13
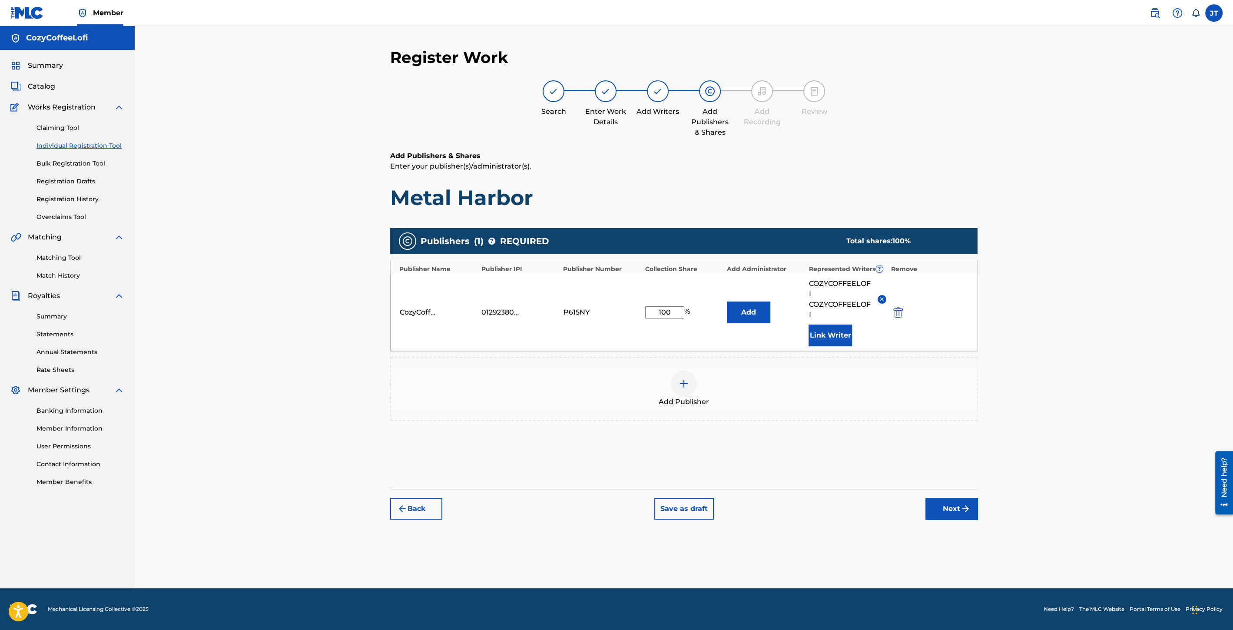
click at [824, 335] on button "Link Writer" at bounding box center [830, 336] width 43 height 22
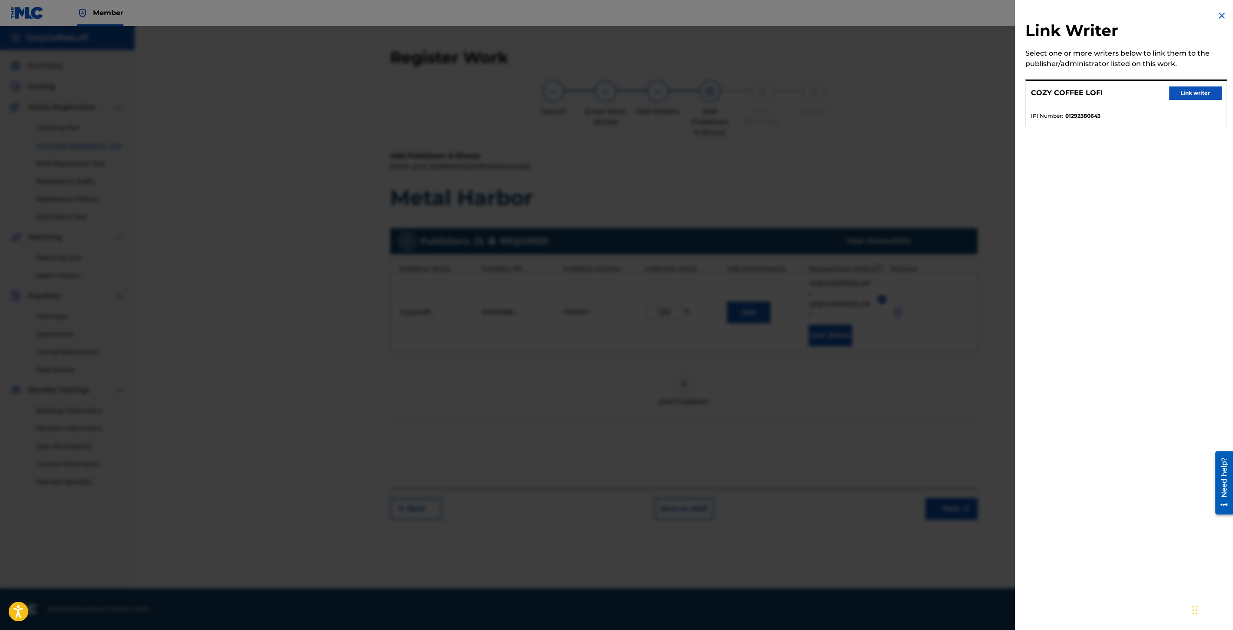
click at [1189, 93] on button "Link writer" at bounding box center [1195, 92] width 52 height 13
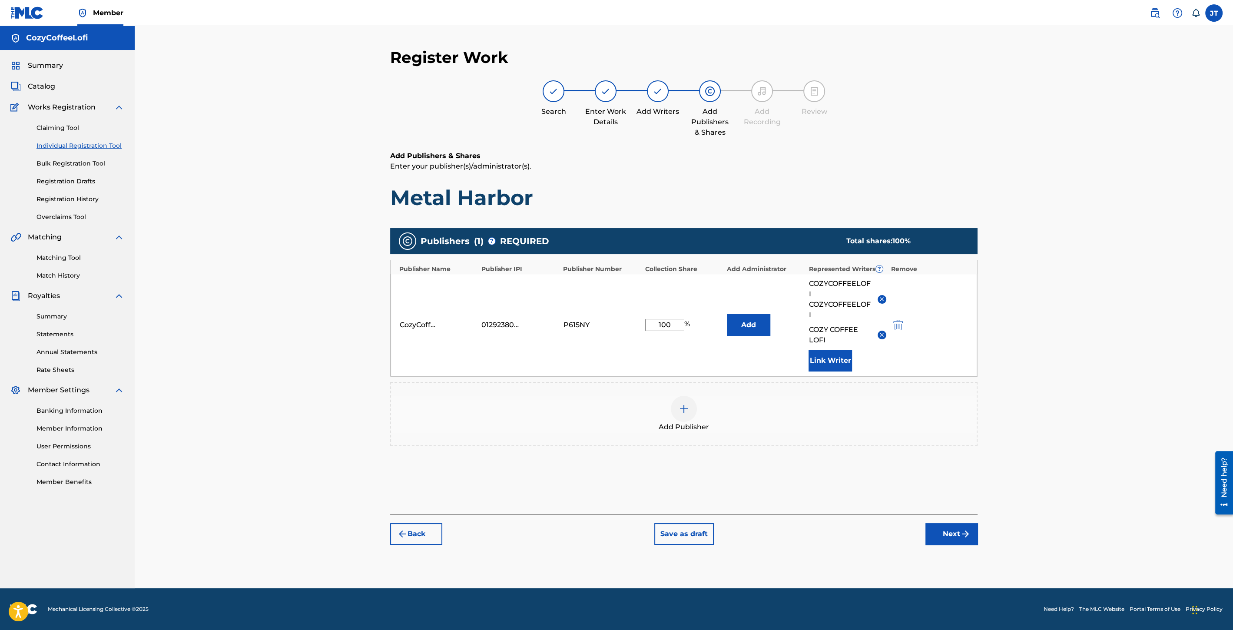
click at [954, 536] on button "Next" at bounding box center [952, 534] width 52 height 22
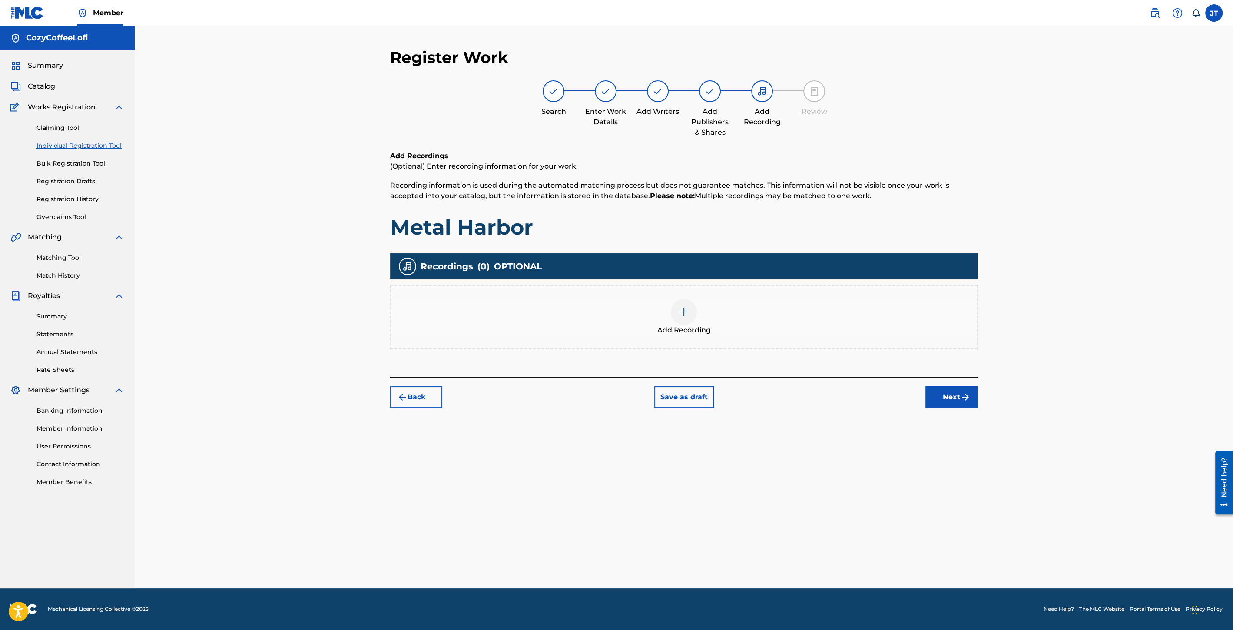
click at [725, 325] on div "Add Recording" at bounding box center [684, 317] width 586 height 37
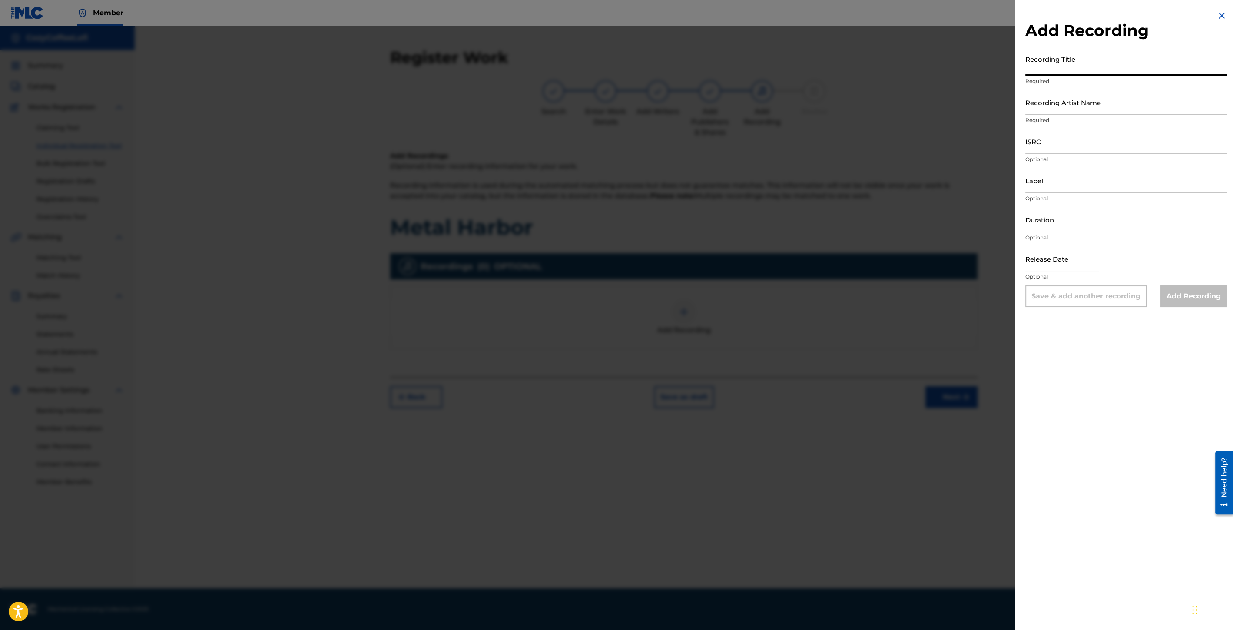
click at [1072, 66] on input "Recording Title" at bounding box center [1127, 63] width 202 height 25
paste input "Metal Harbor"
click at [1032, 70] on input "Metal Harbor" at bounding box center [1127, 63] width 202 height 25
click at [1028, 70] on input "Metal Harbor" at bounding box center [1127, 63] width 202 height 25
click at [1039, 103] on input "Recording Artist Name" at bounding box center [1127, 102] width 202 height 25
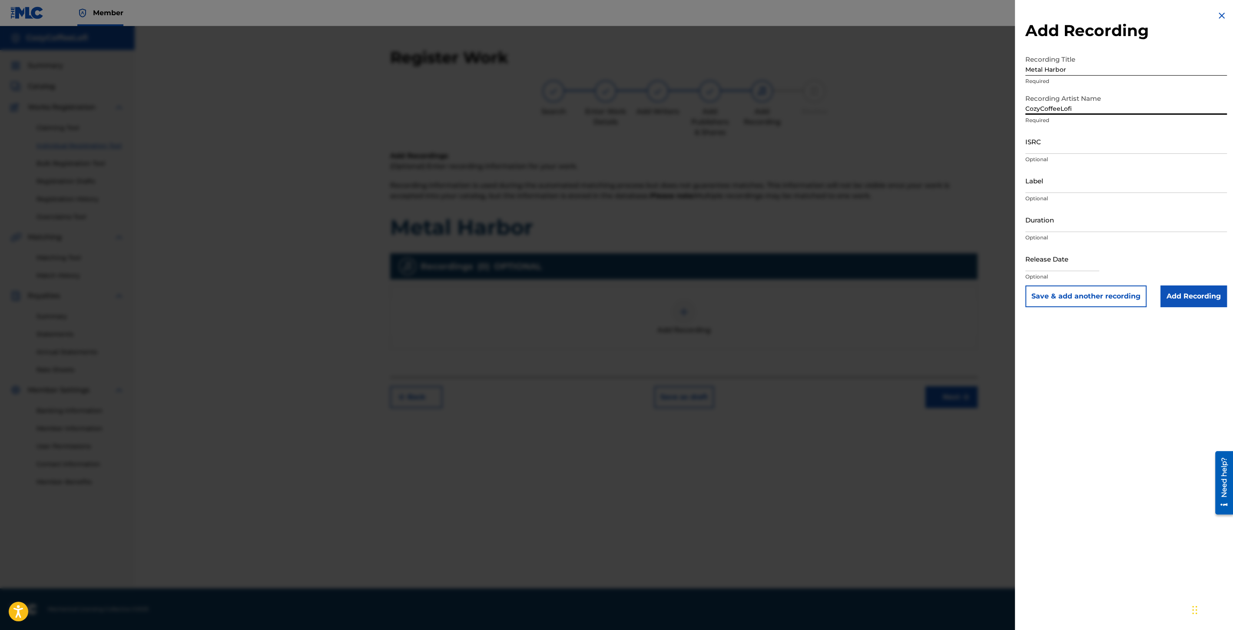
click at [1084, 141] on input "ISRC" at bounding box center [1127, 141] width 202 height 25
paste input "QZZ7V2506745"
drag, startPoint x: 1046, startPoint y: 179, endPoint x: 1052, endPoint y: 182, distance: 6.4
click at [1045, 179] on input "Label" at bounding box center [1127, 180] width 202 height 25
click at [1073, 220] on input "Duration" at bounding box center [1127, 219] width 202 height 25
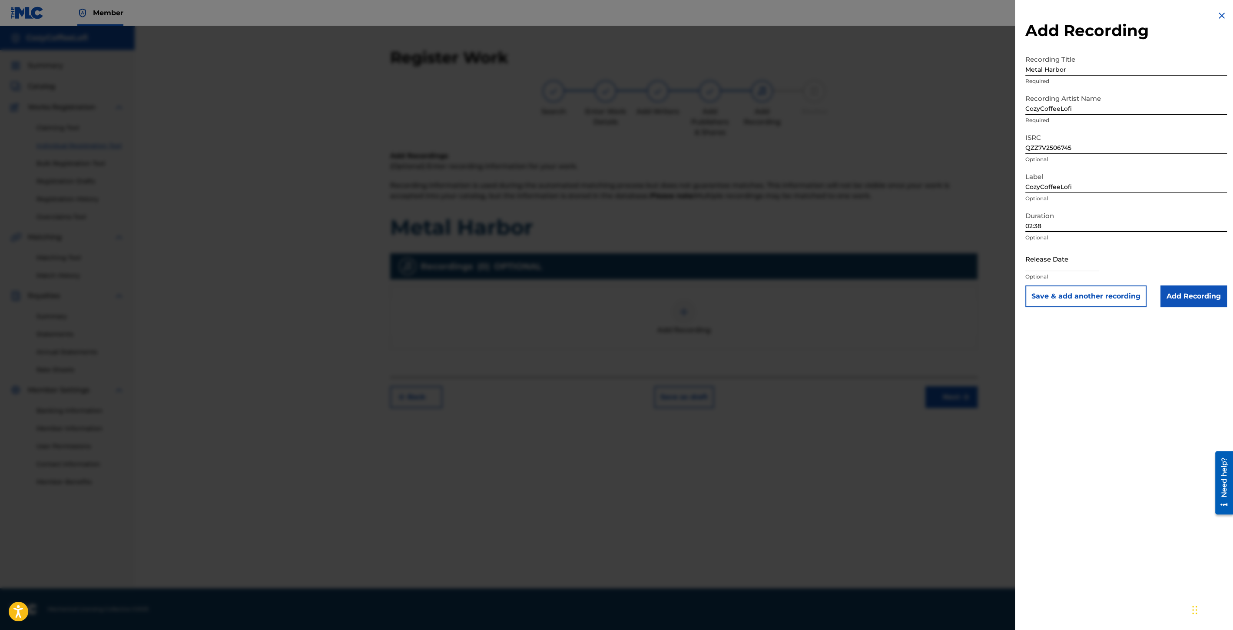
click at [1051, 267] on input "text" at bounding box center [1063, 258] width 74 height 25
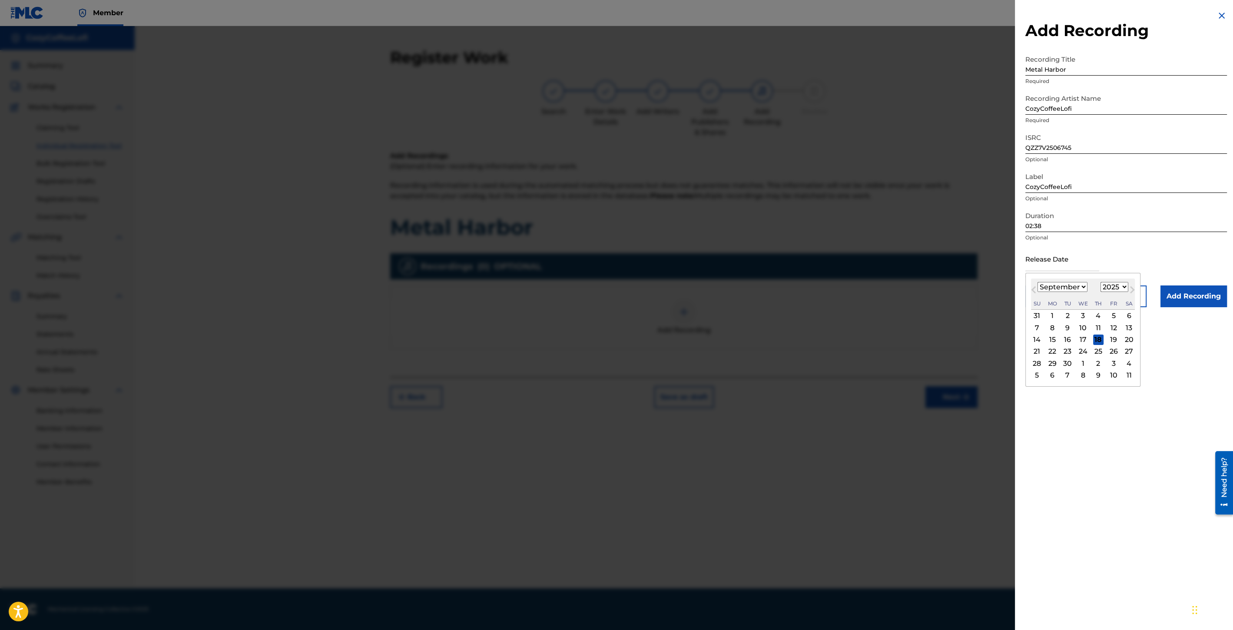
click at [1047, 280] on div "[DATE] January February March April May June July August September October Nove…" at bounding box center [1083, 294] width 104 height 31
click at [1100, 328] on div "11" at bounding box center [1098, 327] width 10 height 10
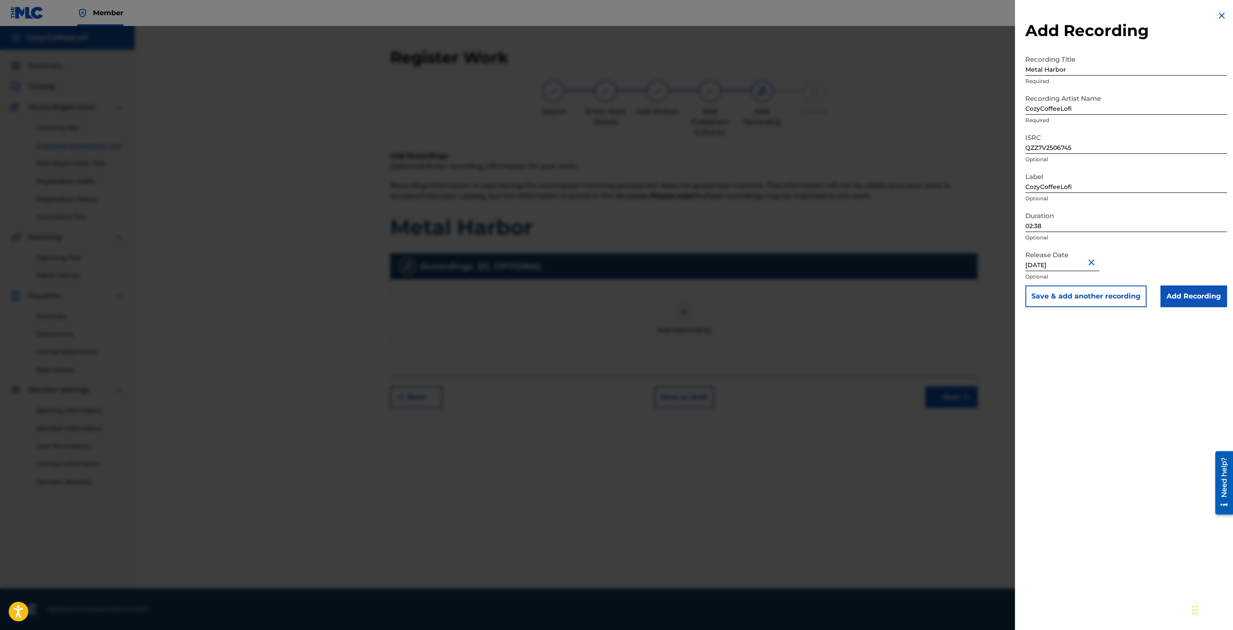
click at [1102, 295] on button "Save & add another recording" at bounding box center [1086, 296] width 121 height 22
click at [1218, 20] on img at bounding box center [1222, 15] width 10 height 10
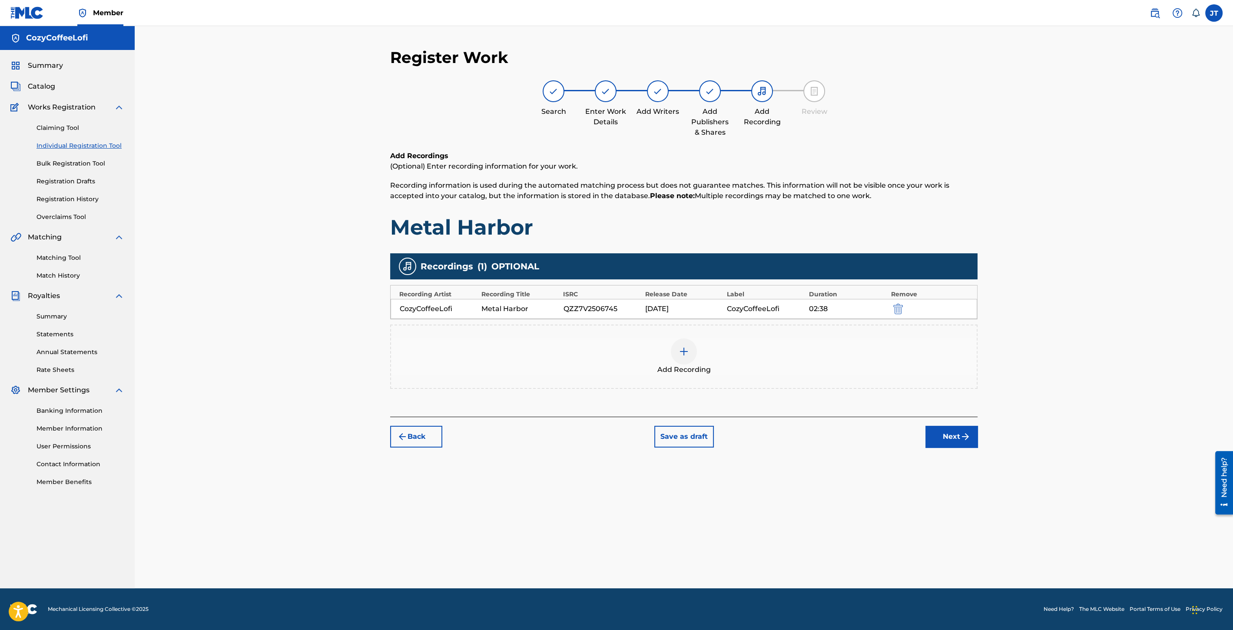
click at [957, 434] on button "Next" at bounding box center [952, 437] width 52 height 22
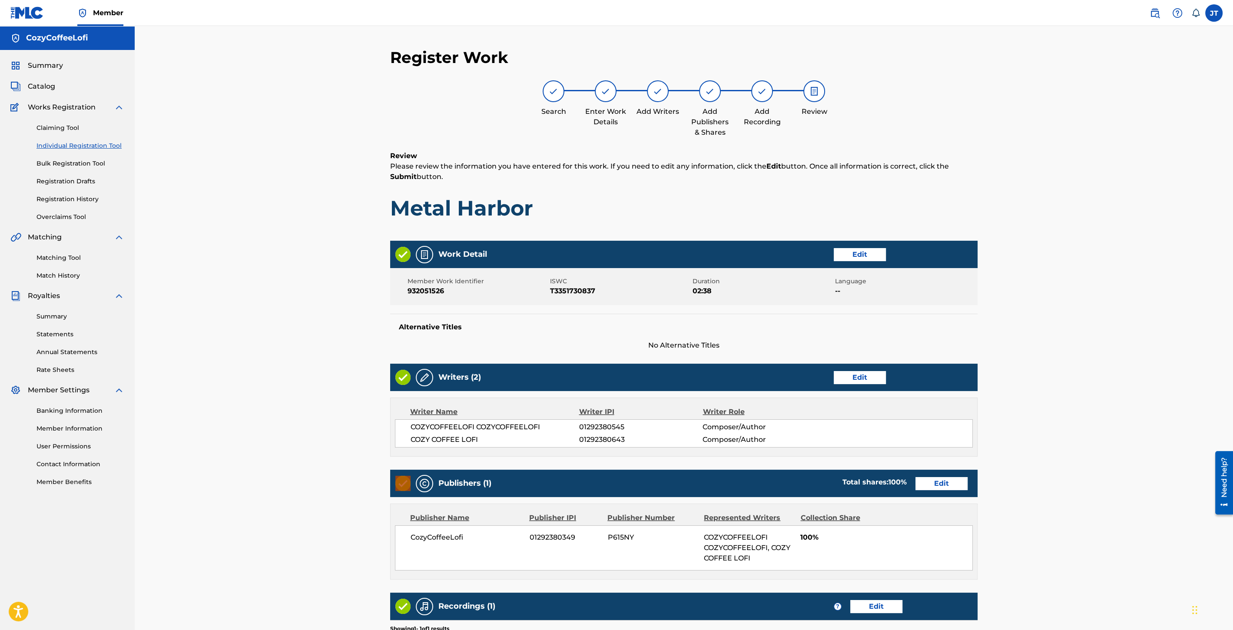
click at [957, 435] on div "COZY COFFEE LOFI 01292380643 Composer/Author" at bounding box center [692, 440] width 562 height 10
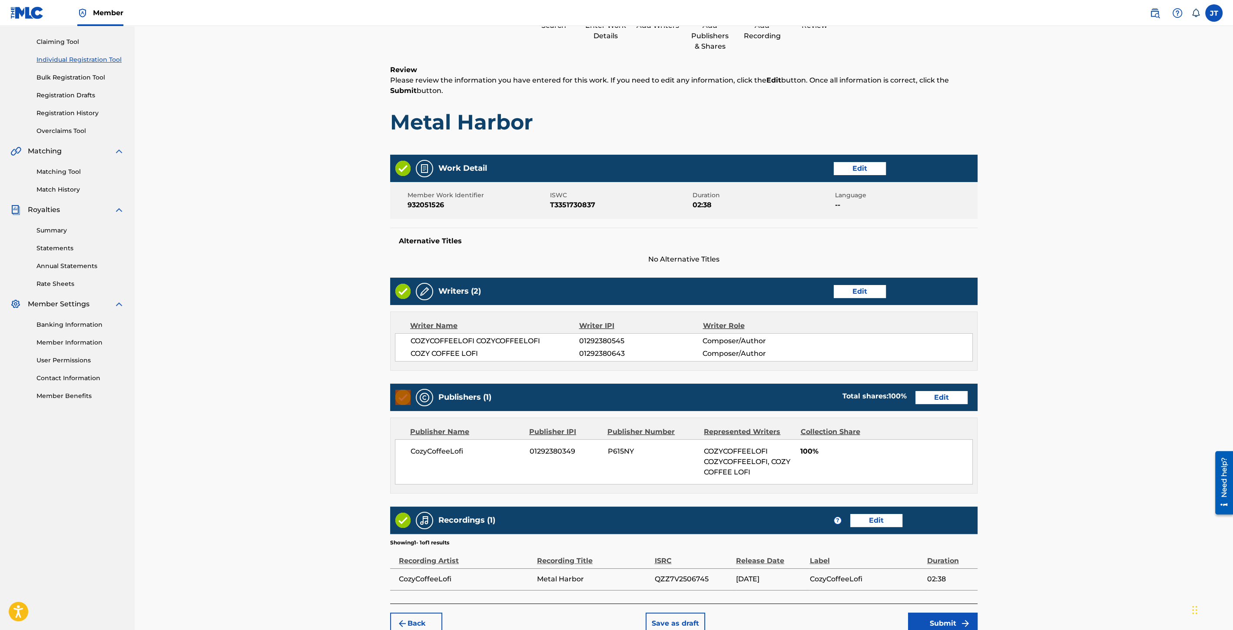
scroll to position [130, 0]
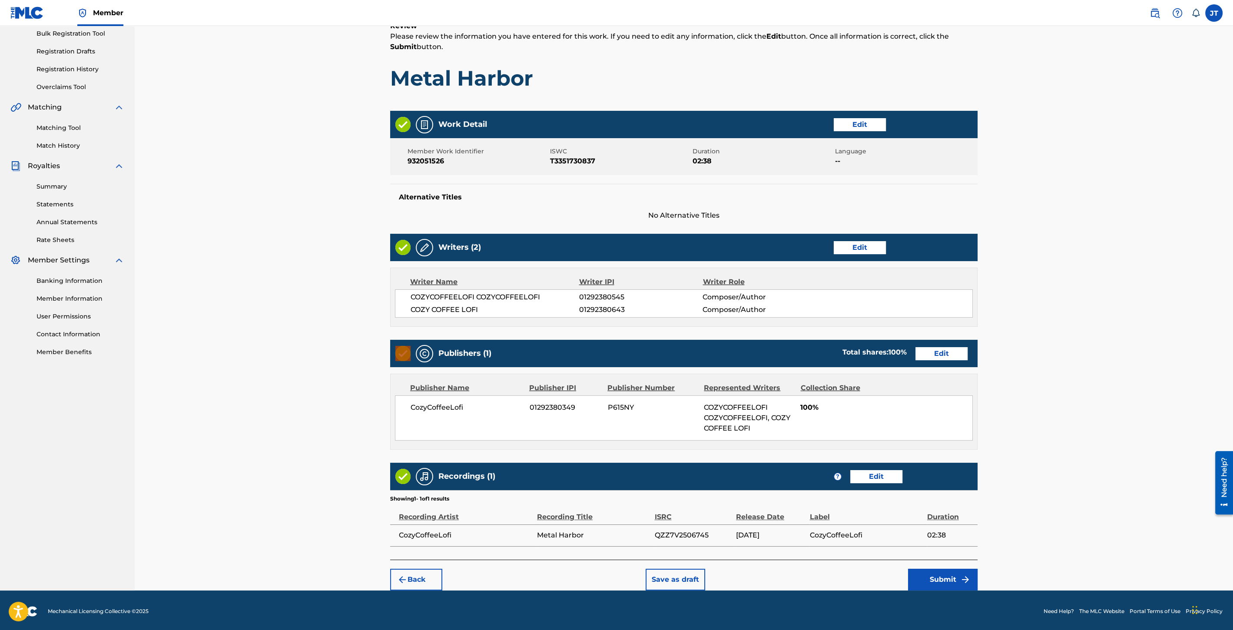
click at [932, 569] on button "Submit" at bounding box center [943, 580] width 70 height 22
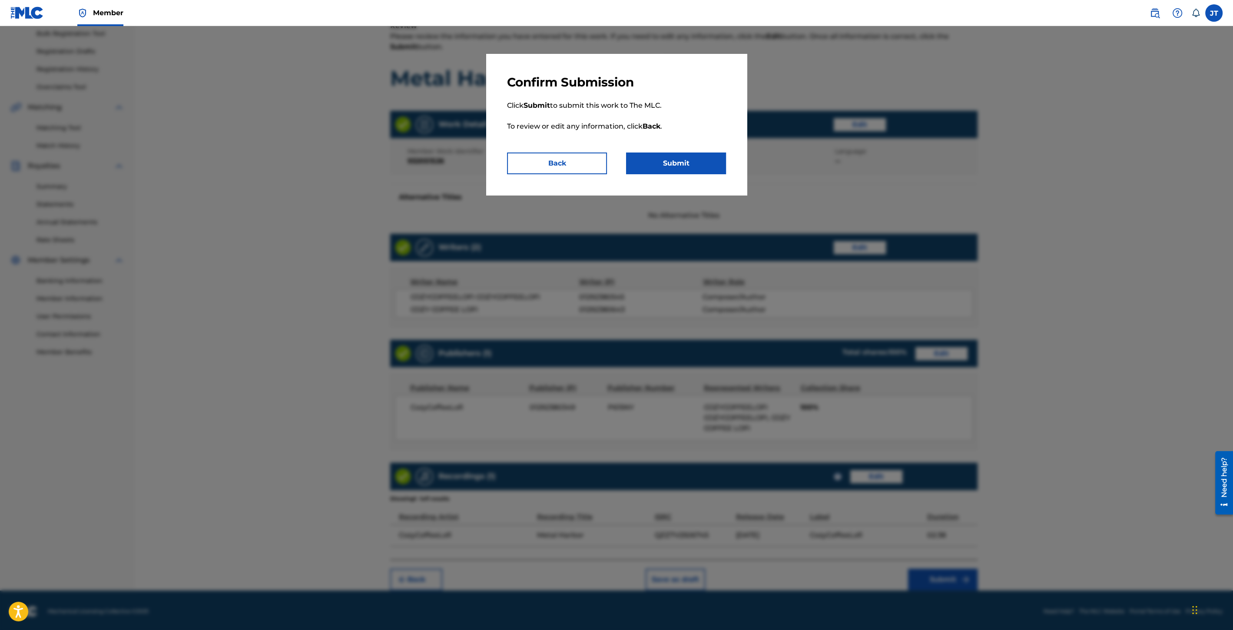
click at [681, 152] on p "Click Submit to submit this work to The MLC. To review or edit any information,…" at bounding box center [616, 121] width 219 height 63
click at [681, 156] on button "Submit" at bounding box center [676, 164] width 100 height 22
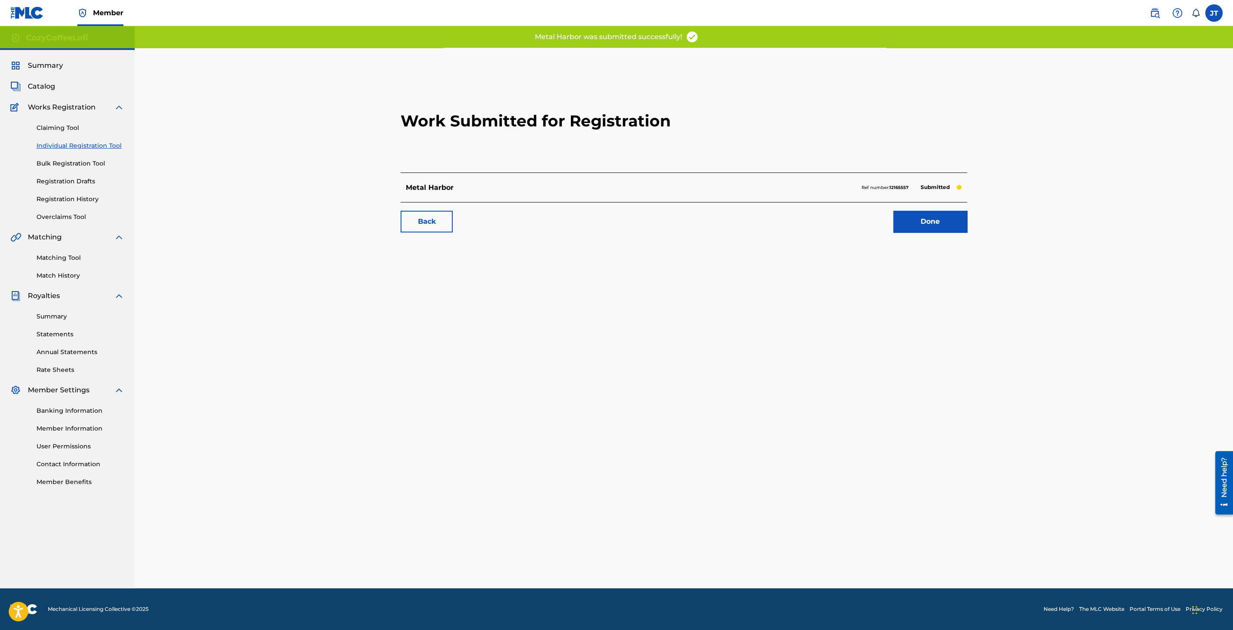
click at [898, 235] on div "Work Submitted for Registration Metal Harbor Ref number: 12165557 Submitted Bac…" at bounding box center [683, 156] width 587 height 172
click at [907, 214] on link "Done" at bounding box center [930, 222] width 74 height 22
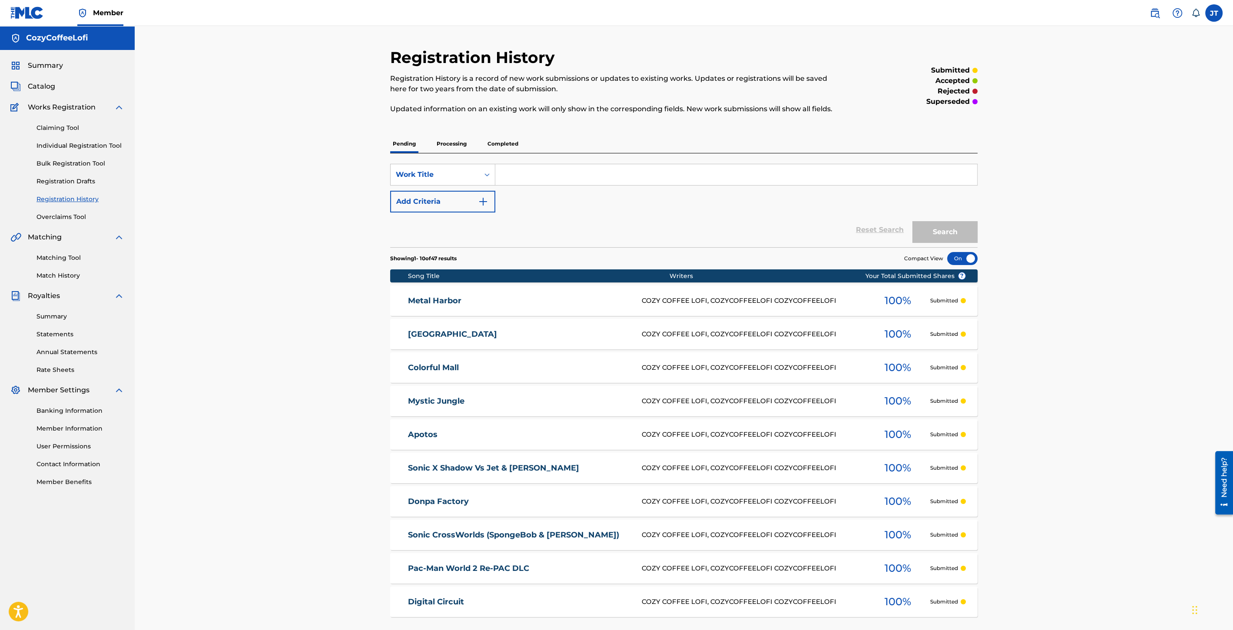
click at [100, 147] on link "Individual Registration Tool" at bounding box center [81, 145] width 88 height 9
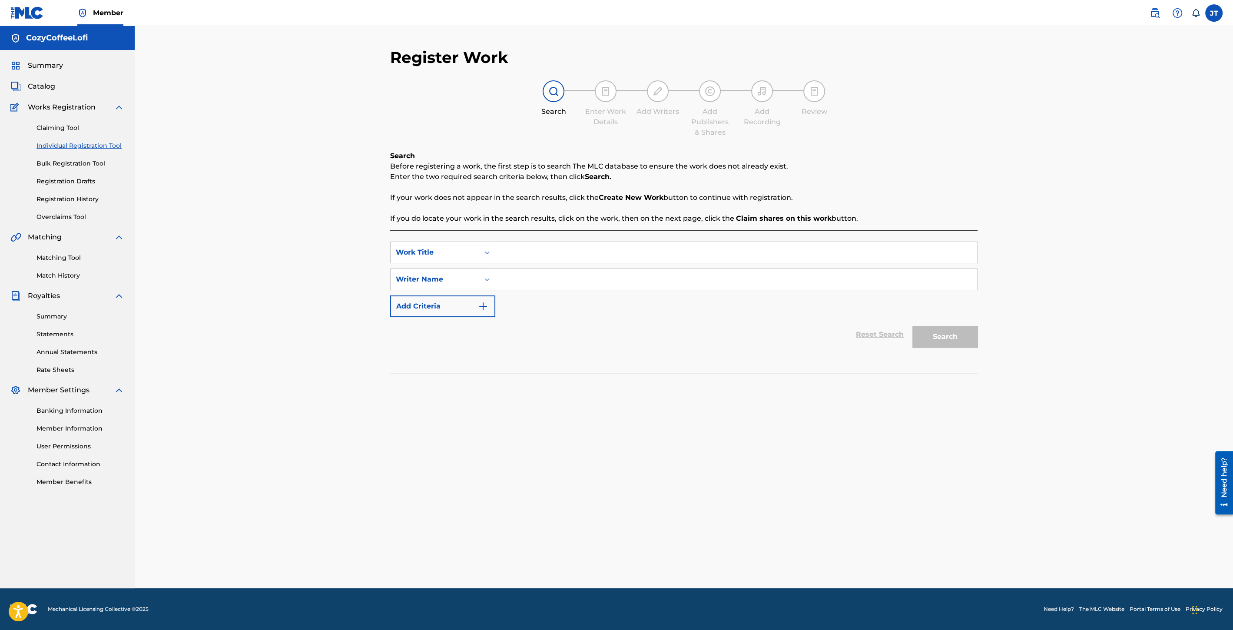
click at [558, 251] on input "Search Form" at bounding box center [736, 252] width 482 height 21
paste input "[GEOGRAPHIC_DATA]"
click at [542, 277] on input "Search Form" at bounding box center [736, 279] width 482 height 21
click at [923, 342] on button "Search" at bounding box center [945, 337] width 65 height 22
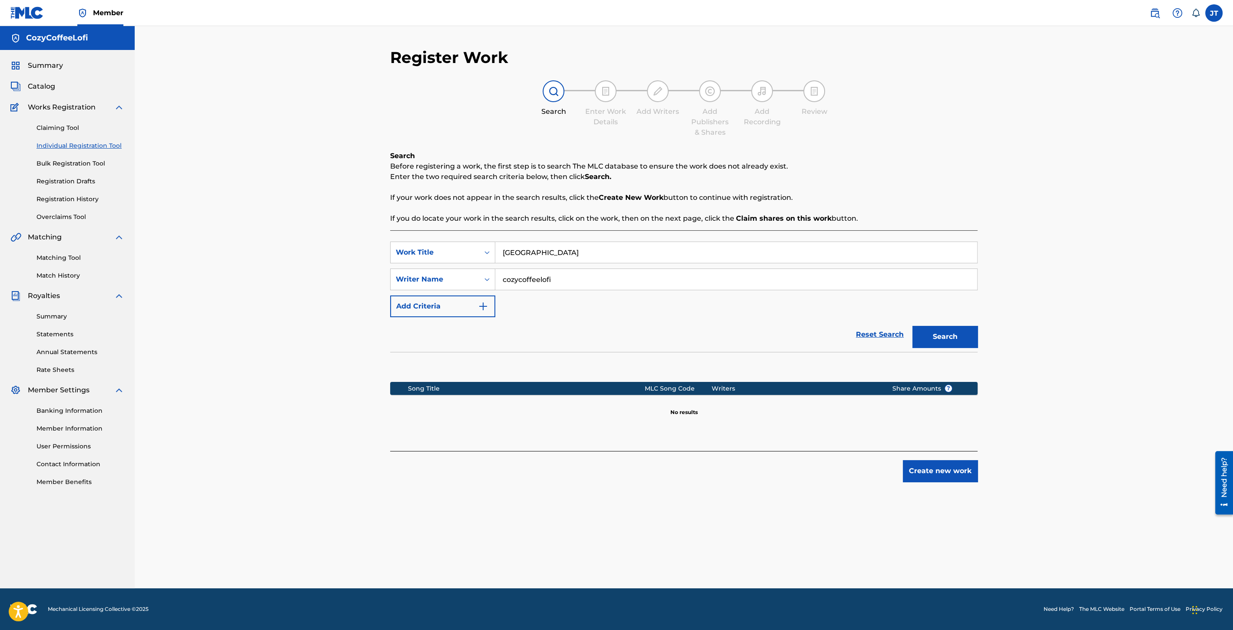
click at [934, 478] on button "Create new work" at bounding box center [940, 471] width 75 height 22
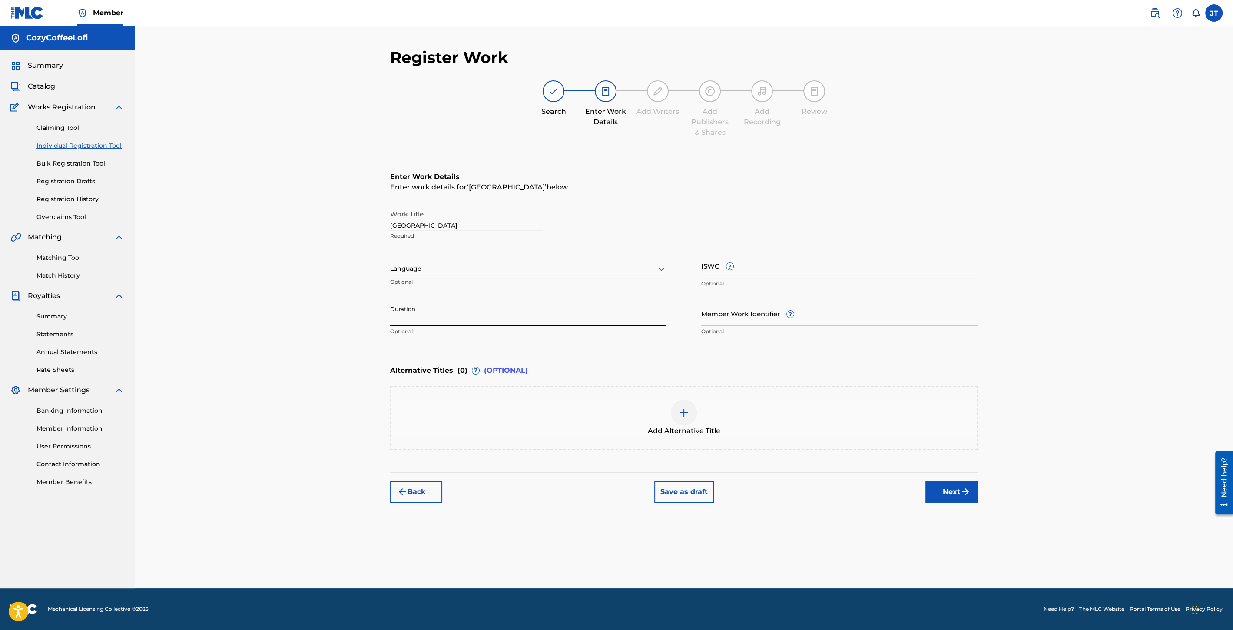
click at [467, 309] on input "Duration" at bounding box center [528, 313] width 276 height 25
click at [714, 313] on input "Member Work Identifier ?" at bounding box center [839, 313] width 276 height 25
paste input "932051530"
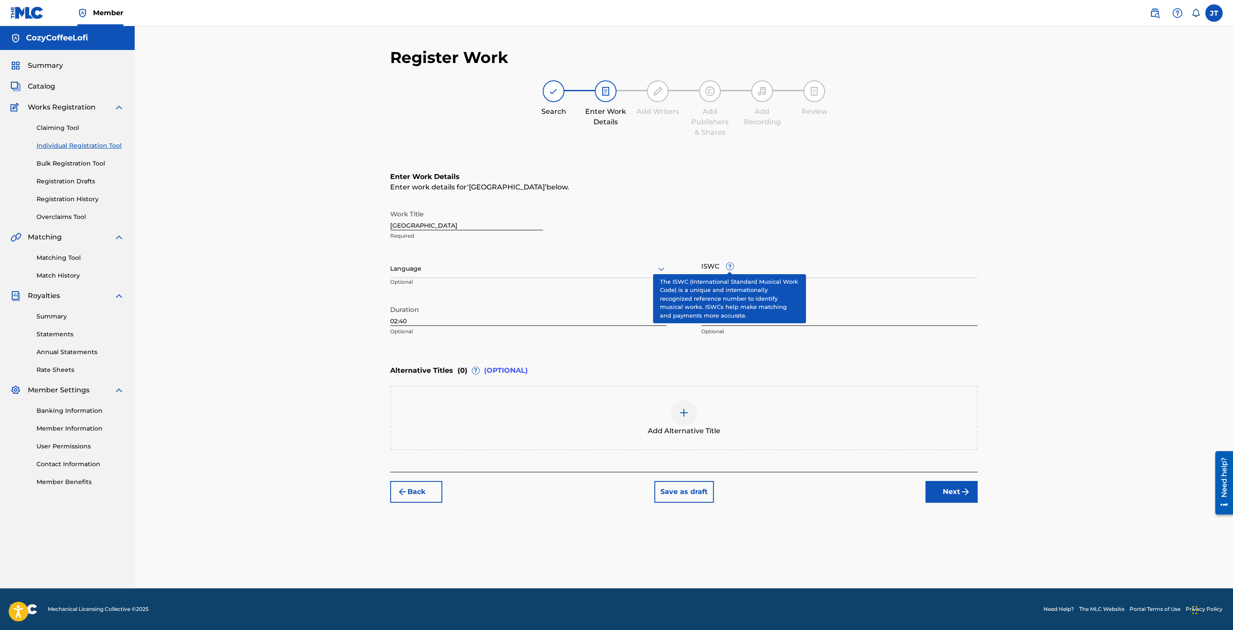
click at [730, 270] on span "?" at bounding box center [730, 266] width 7 height 7
click at [730, 270] on input "ISWC ?" at bounding box center [839, 265] width 276 height 25
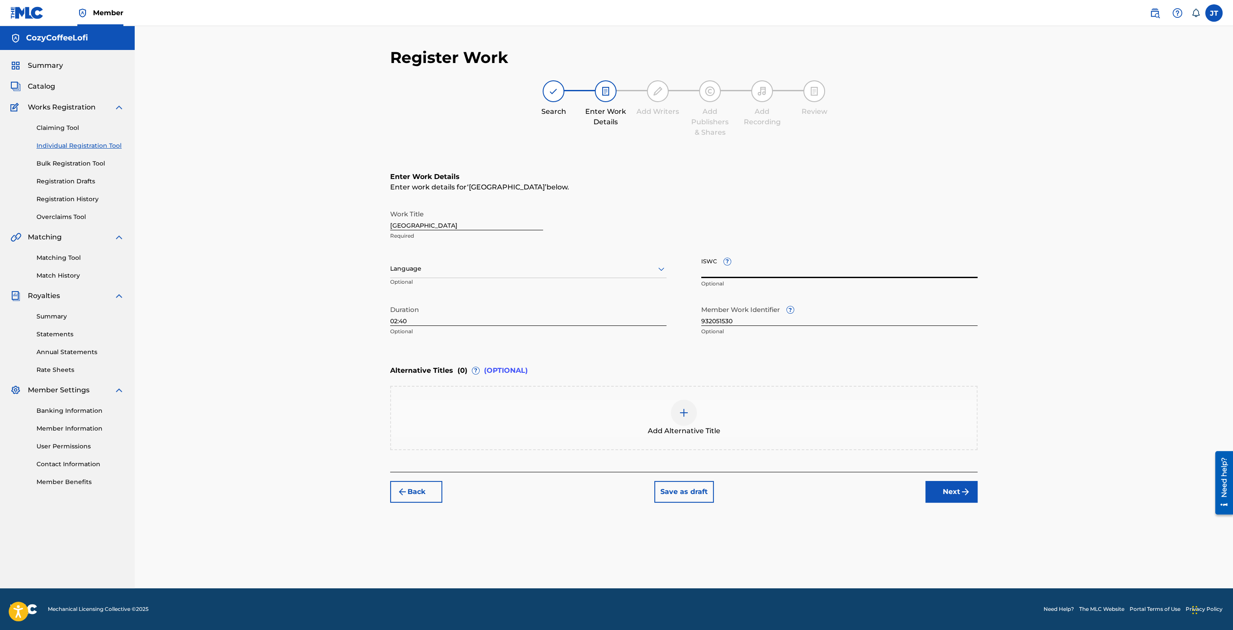
paste input "T3351730702"
click at [956, 491] on button "Next" at bounding box center [952, 492] width 52 height 22
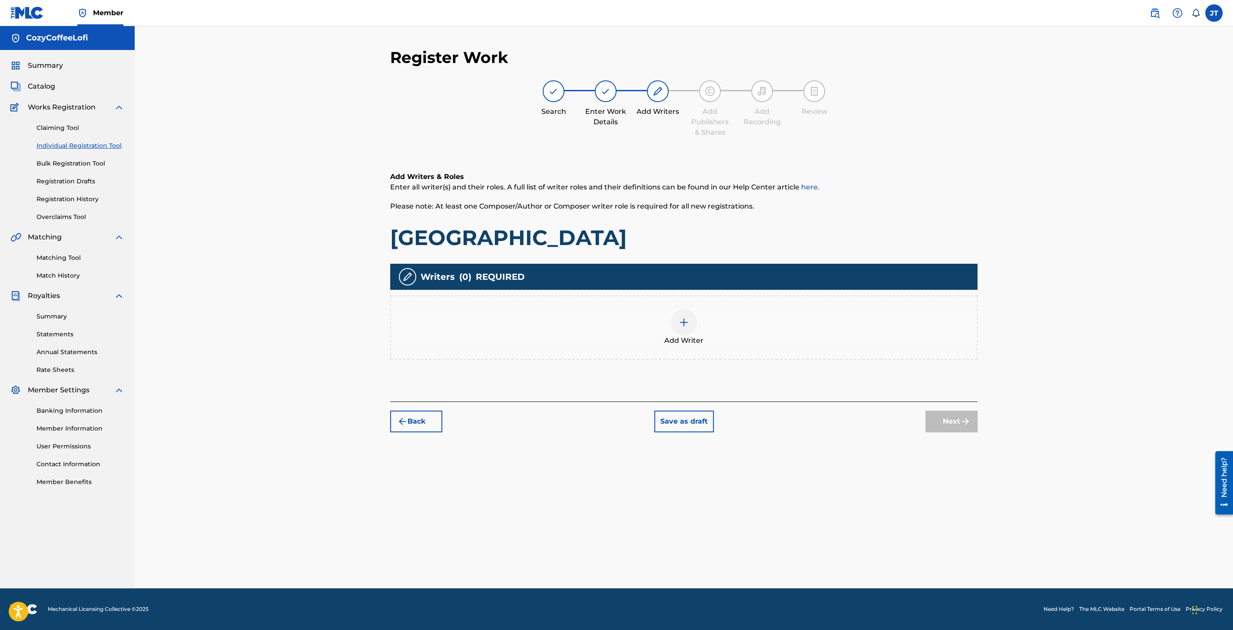
click at [688, 328] on div at bounding box center [684, 322] width 26 height 26
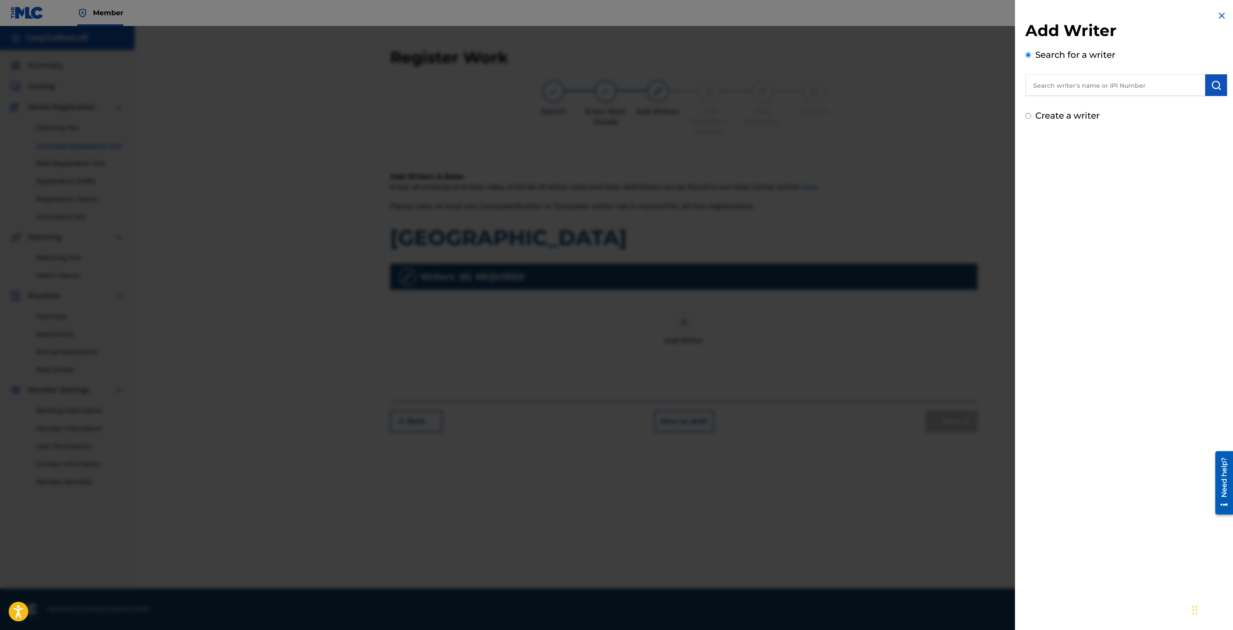
click at [1077, 83] on input "text" at bounding box center [1116, 85] width 180 height 22
click at [1081, 110] on div "cozyc offeelofi cozycoffeelofi" at bounding box center [1115, 105] width 179 height 16
click at [1219, 90] on button "submit" at bounding box center [1216, 85] width 22 height 22
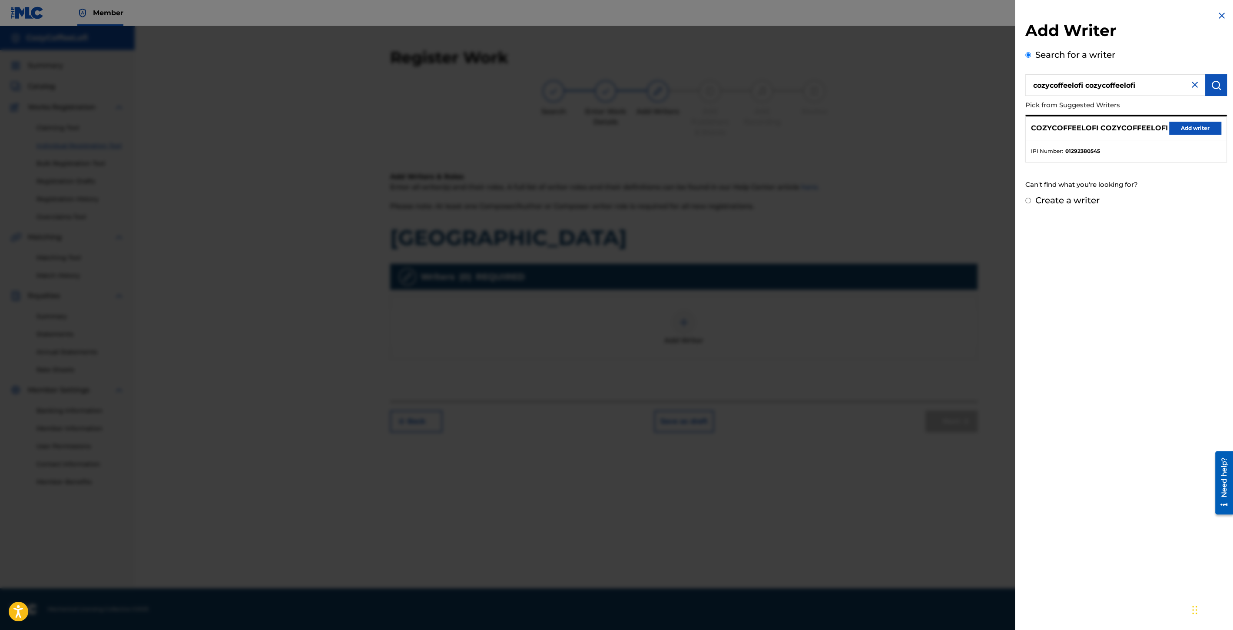
click at [1188, 128] on button "Add writer" at bounding box center [1195, 128] width 52 height 13
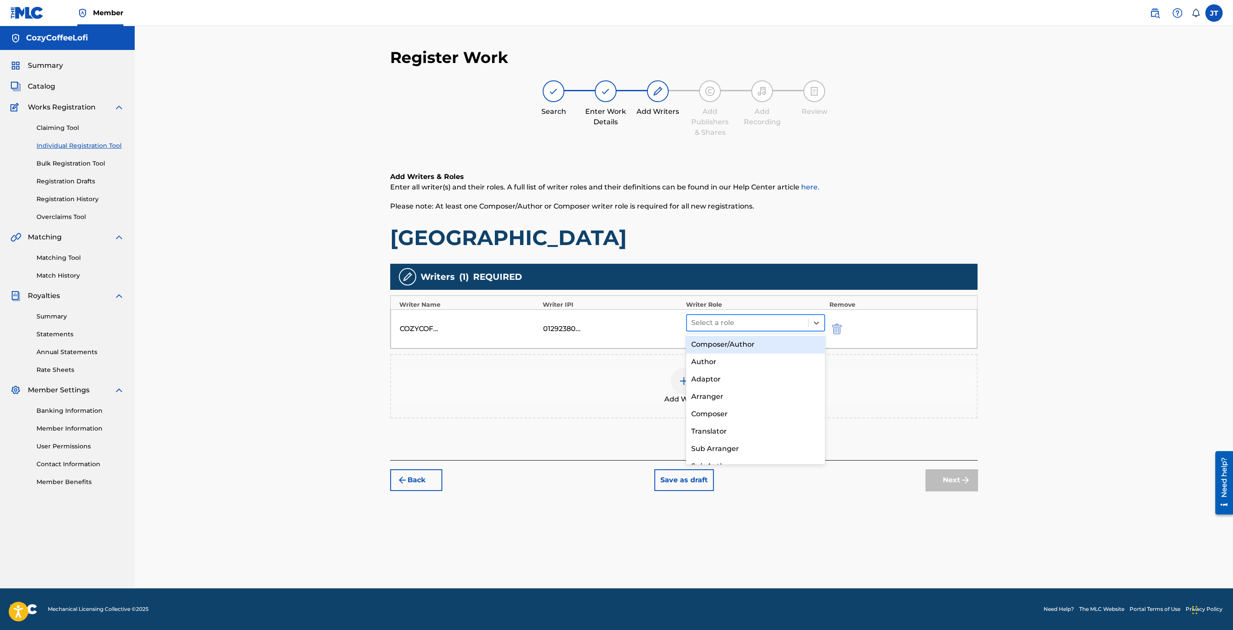
click at [722, 317] on div at bounding box center [747, 323] width 113 height 12
click at [727, 343] on div "Composer/Author" at bounding box center [755, 344] width 139 height 17
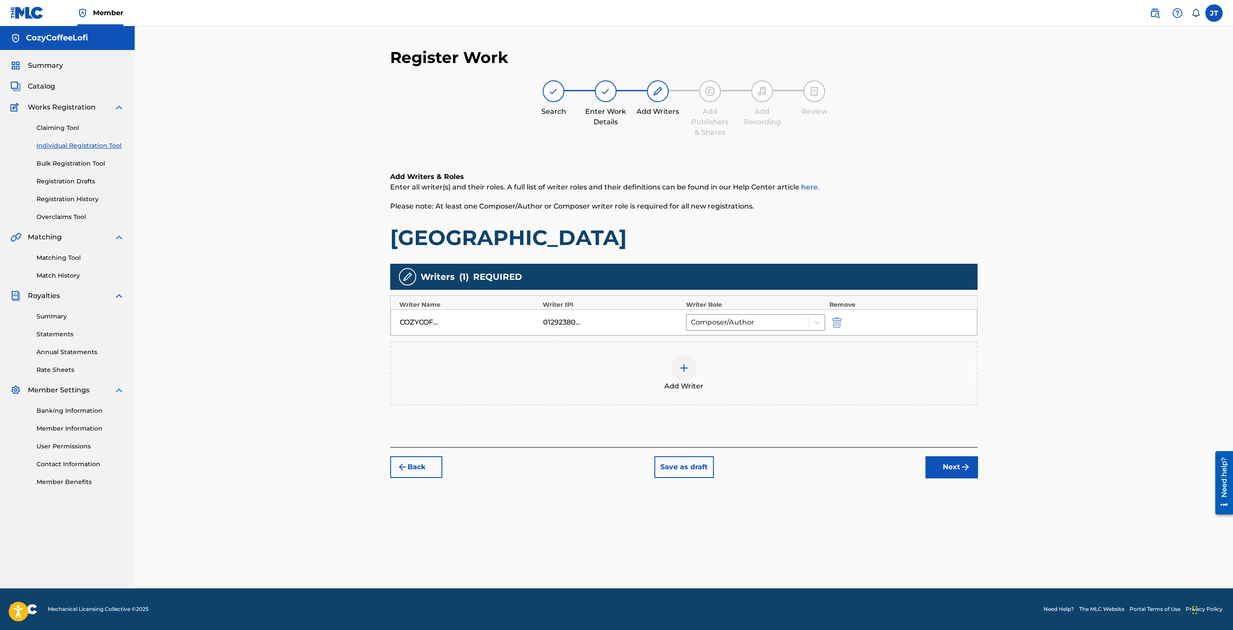
click at [684, 372] on img at bounding box center [684, 368] width 10 height 10
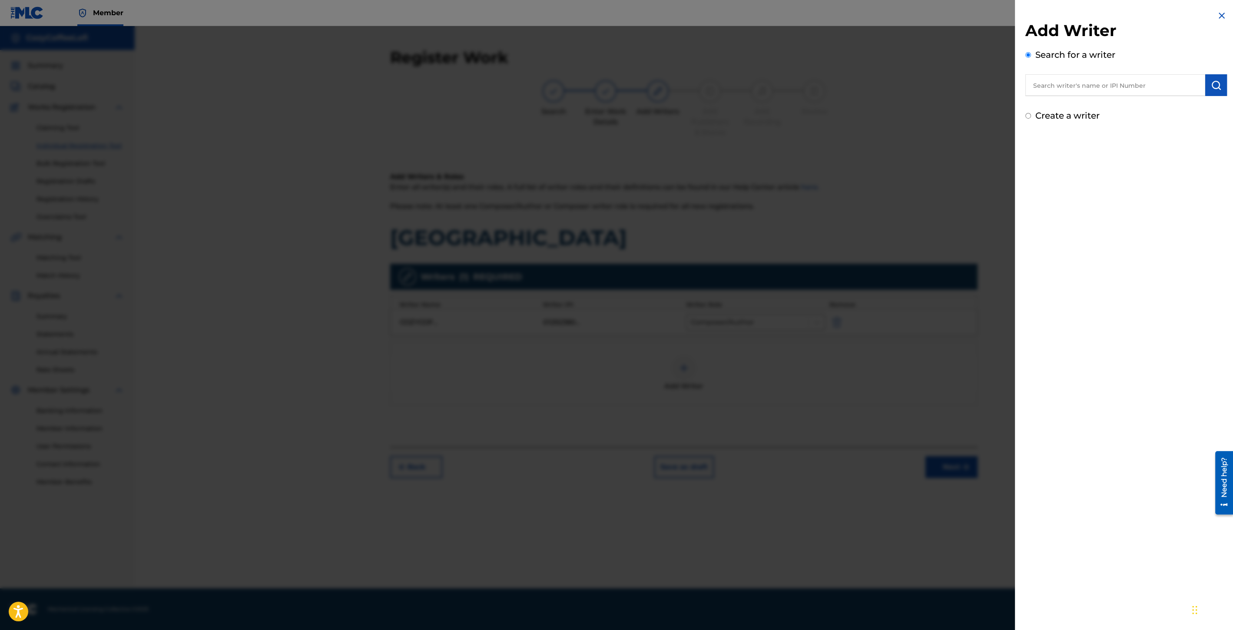
click at [1045, 84] on input "text" at bounding box center [1116, 85] width 180 height 22
click at [1055, 102] on strong "coffee" at bounding box center [1062, 105] width 22 height 8
click at [1211, 87] on img "submit" at bounding box center [1216, 85] width 10 height 10
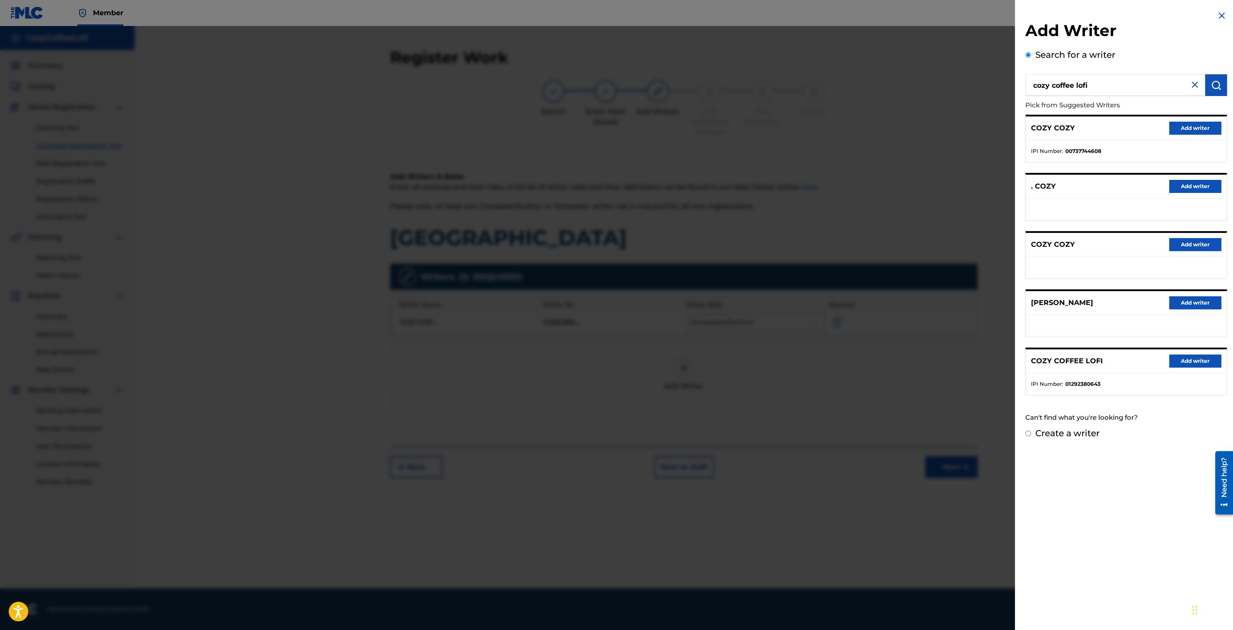
click at [1186, 363] on button "Add writer" at bounding box center [1195, 361] width 52 height 13
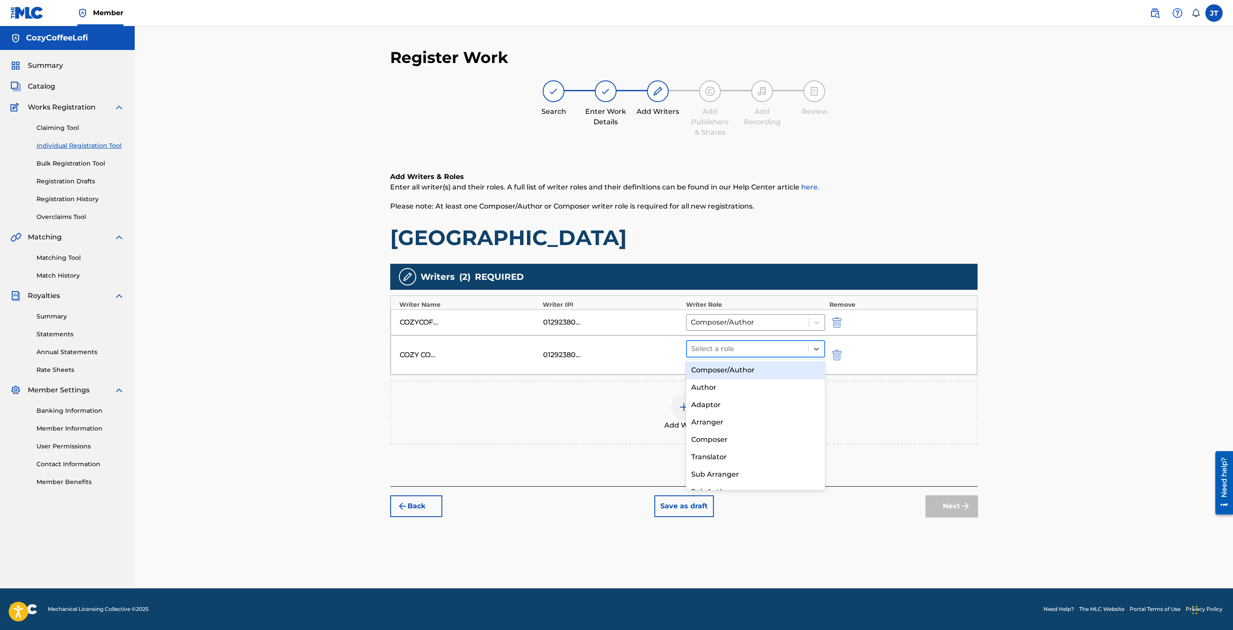
click at [769, 350] on div at bounding box center [747, 349] width 113 height 12
click at [761, 366] on div "Composer/Author" at bounding box center [755, 370] width 139 height 17
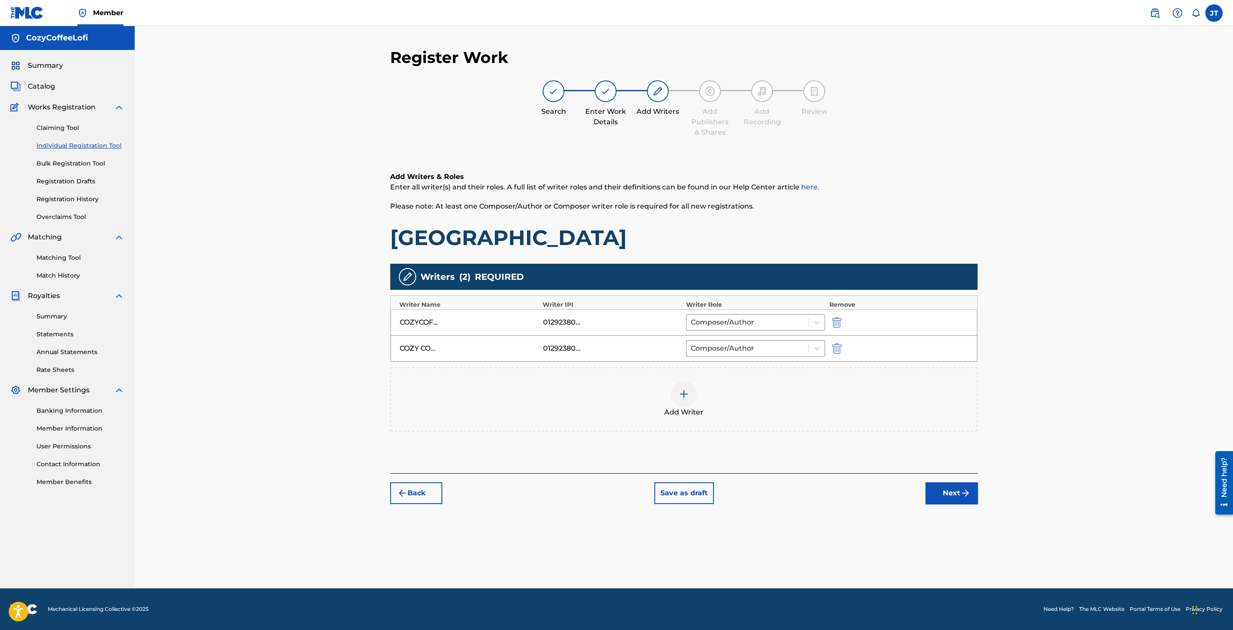
click at [969, 488] on img "submit" at bounding box center [965, 493] width 10 height 10
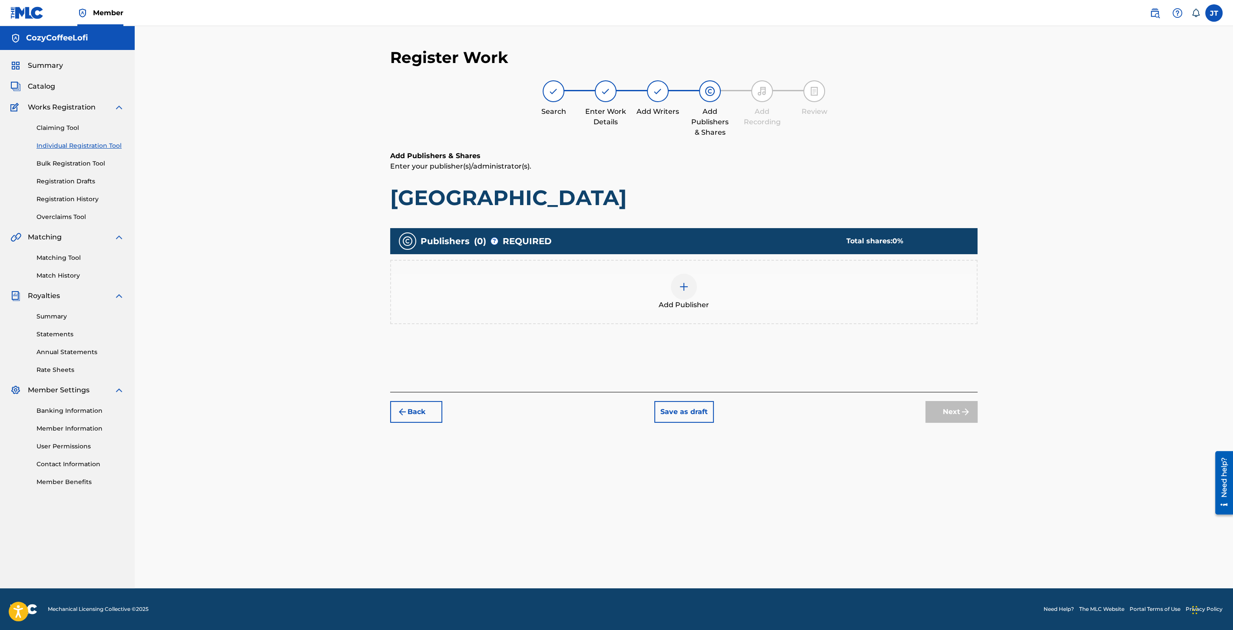
click at [663, 289] on div "Add Publisher" at bounding box center [684, 292] width 586 height 37
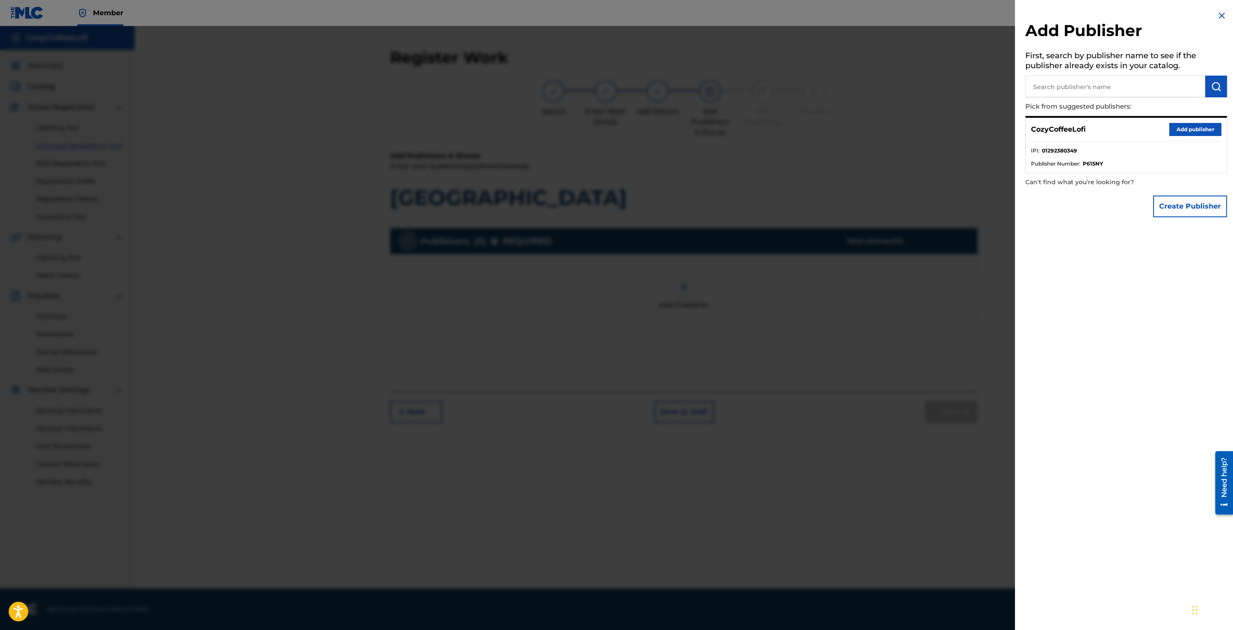
click at [1177, 129] on button "Add publisher" at bounding box center [1195, 129] width 52 height 13
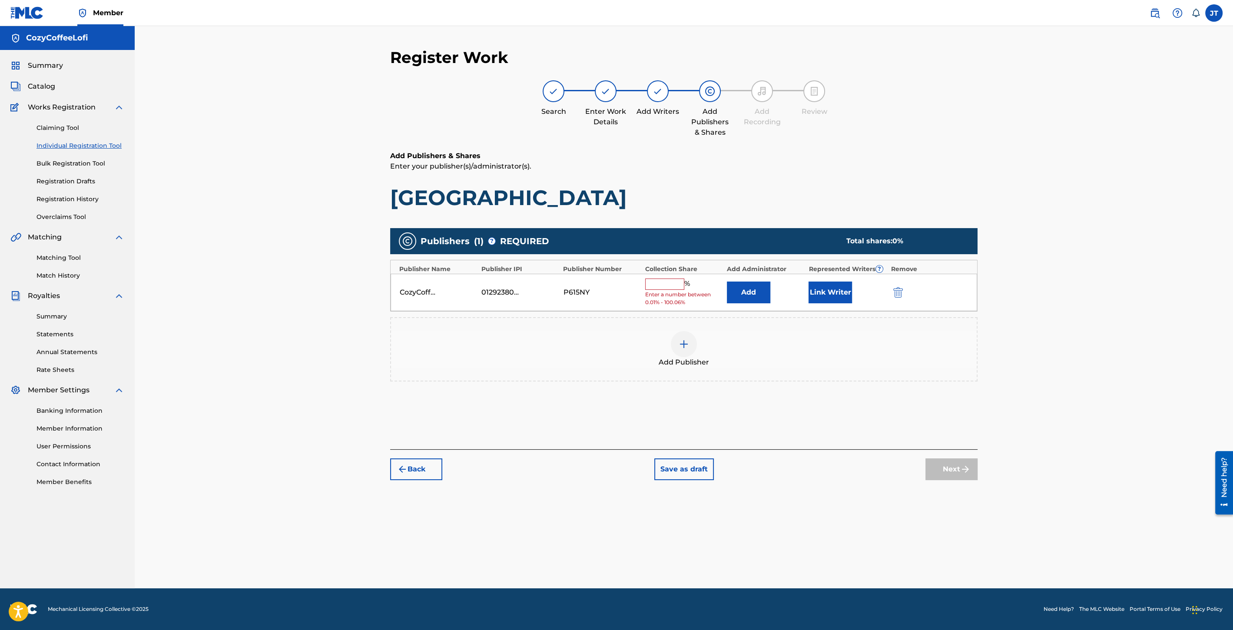
click at [647, 285] on input "text" at bounding box center [664, 284] width 39 height 11
click at [816, 287] on button "Link Writer" at bounding box center [830, 290] width 43 height 22
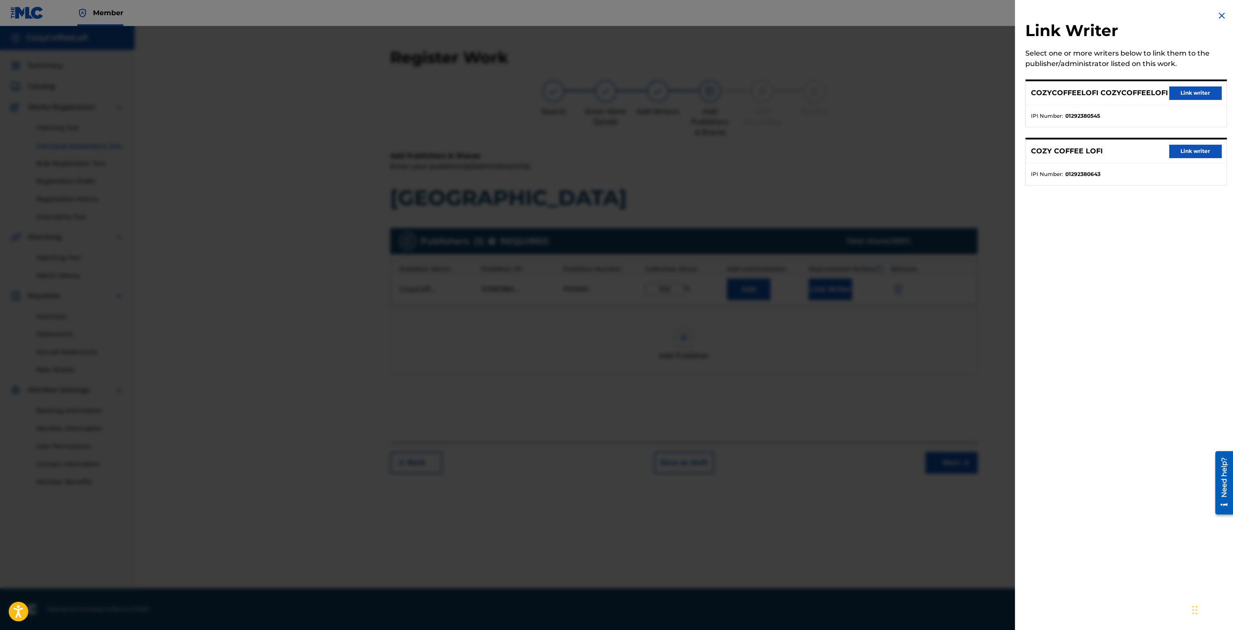
click at [1201, 85] on div "COZYCOFFEELOFI COZYCOFFEELOFI Link writer" at bounding box center [1126, 93] width 201 height 24
click at [1201, 88] on button "Link writer" at bounding box center [1195, 92] width 52 height 13
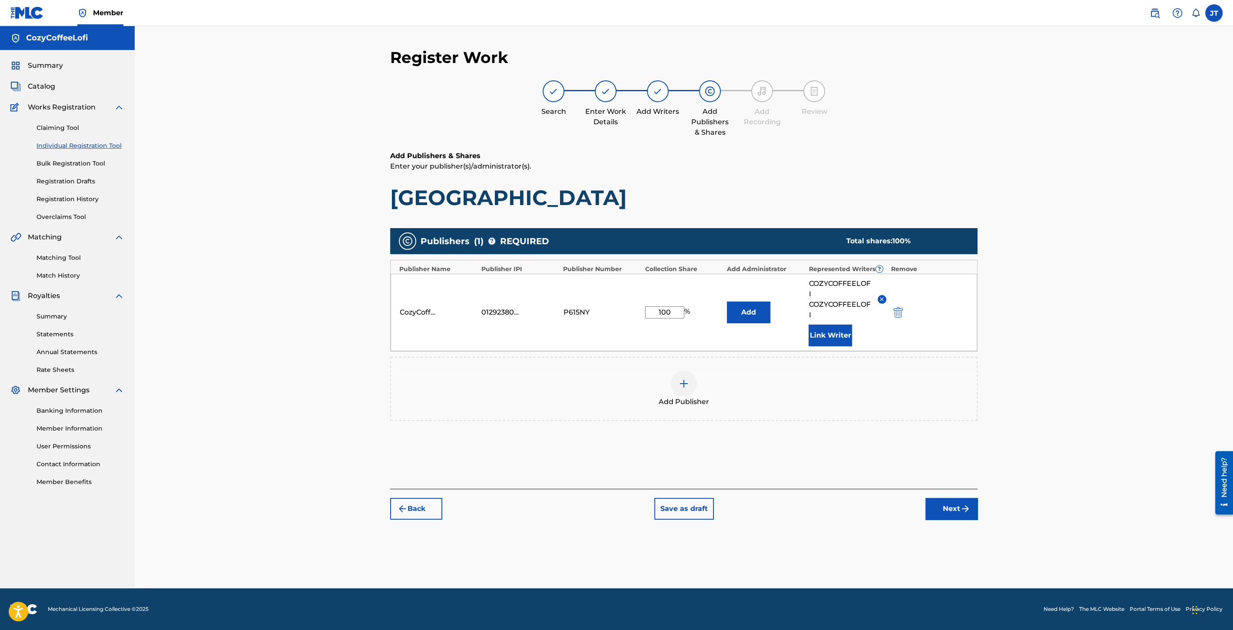
click at [838, 323] on div "COZYCOFFEELOFI COZYCOFFEELOFI Link Writer" at bounding box center [847, 313] width 77 height 68
click at [834, 329] on button "Link Writer" at bounding box center [830, 336] width 43 height 22
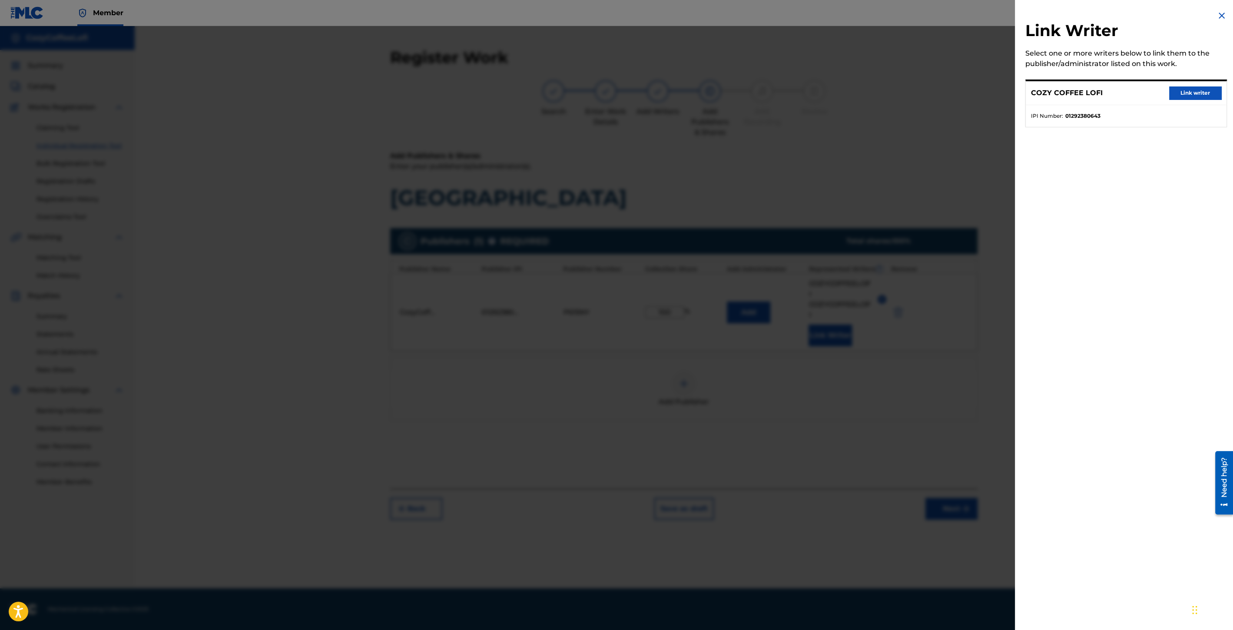
click at [1207, 96] on button "Link writer" at bounding box center [1195, 92] width 52 height 13
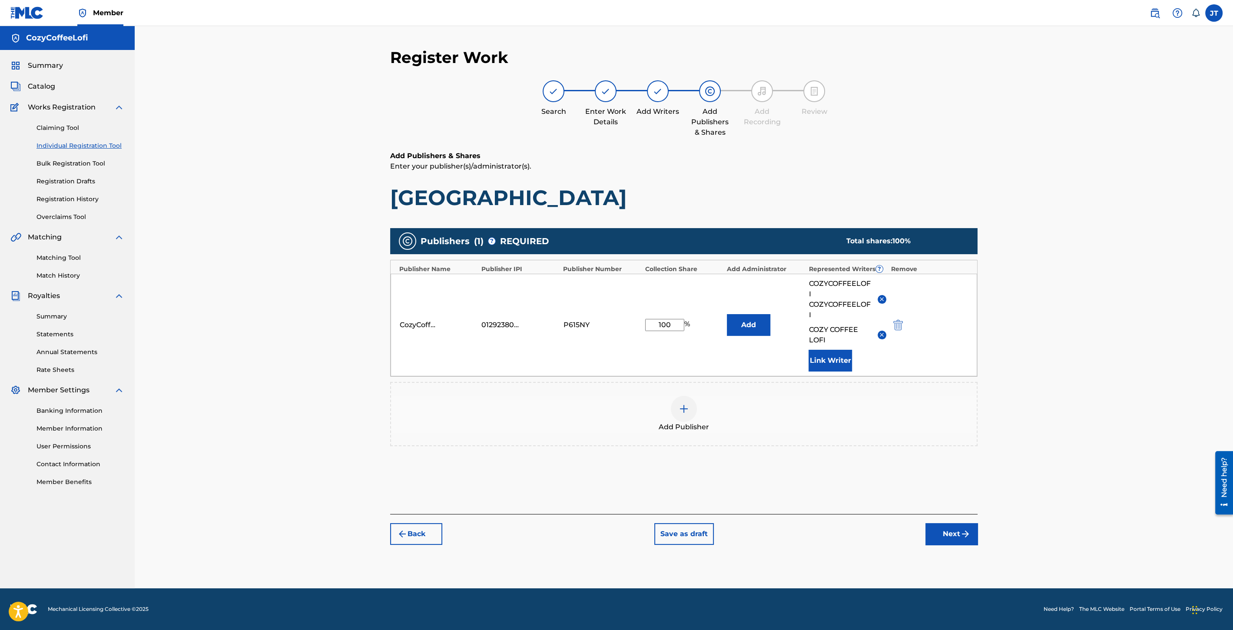
click at [940, 524] on button "Next" at bounding box center [952, 534] width 52 height 22
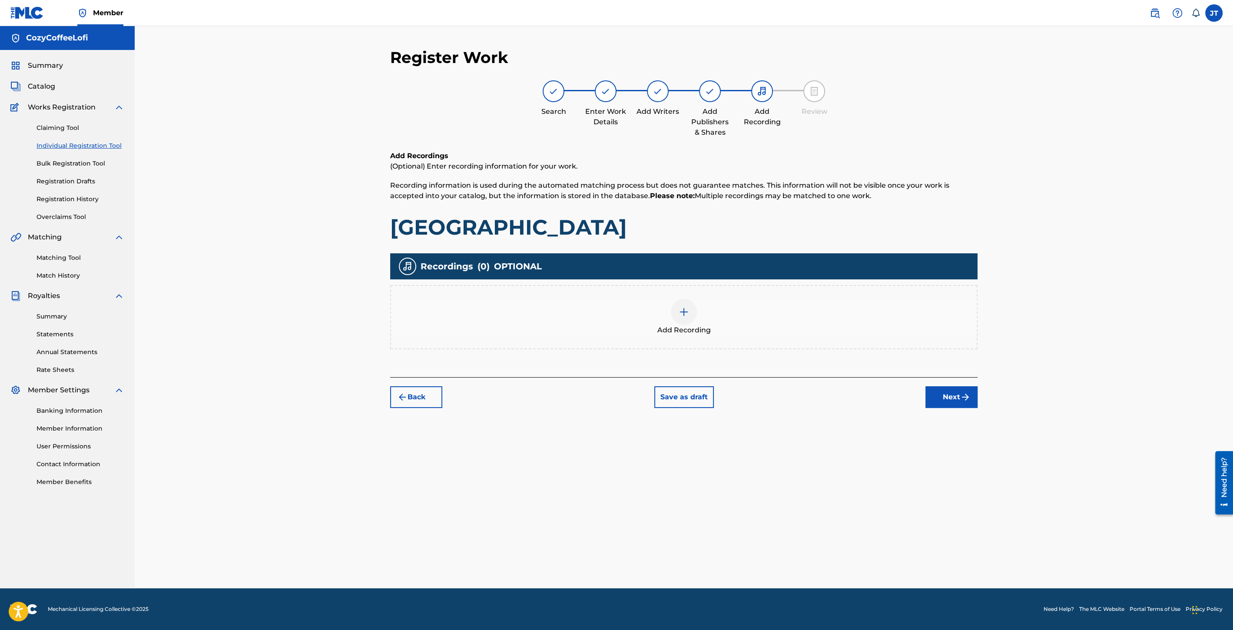
click at [685, 310] on img at bounding box center [684, 312] width 10 height 10
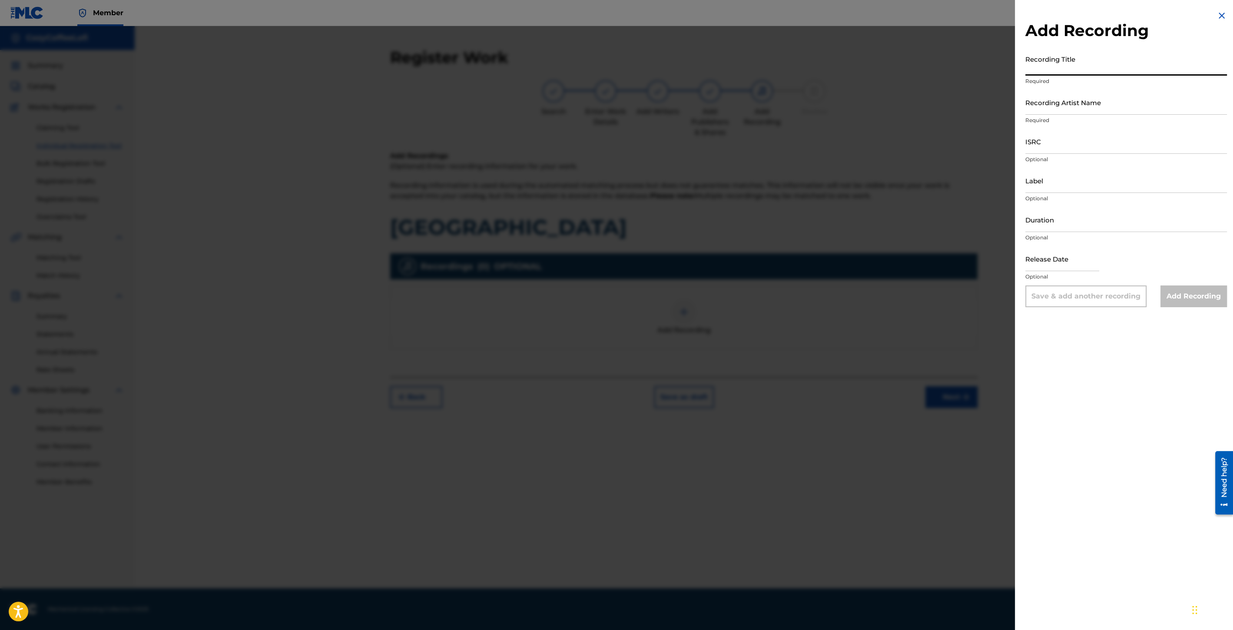
click at [1092, 75] on input "Recording Title" at bounding box center [1127, 63] width 202 height 25
paste input "[GEOGRAPHIC_DATA]"
click at [1069, 103] on input "Recording Artist Name" at bounding box center [1127, 102] width 202 height 25
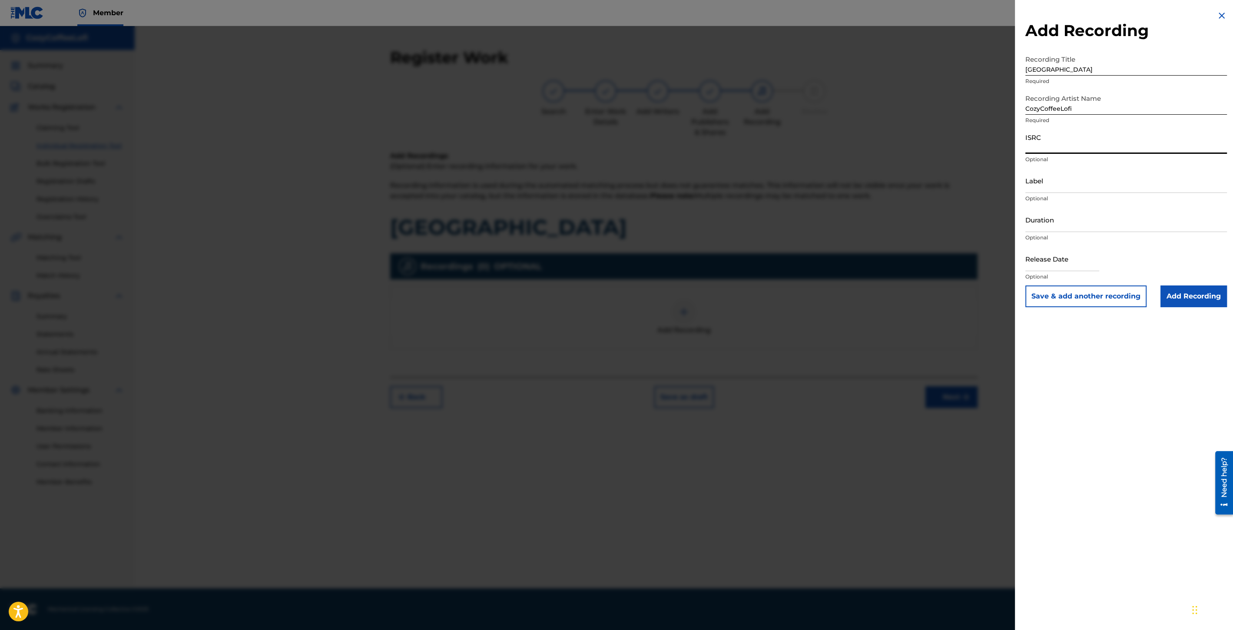
click at [1049, 153] on input "ISRC" at bounding box center [1127, 141] width 202 height 25
paste input "QZZ7V2506746"
click at [1039, 182] on input "Label" at bounding box center [1127, 180] width 202 height 25
click at [1065, 226] on input "Duration" at bounding box center [1127, 219] width 202 height 25
click at [1060, 267] on input "text" at bounding box center [1063, 258] width 74 height 25
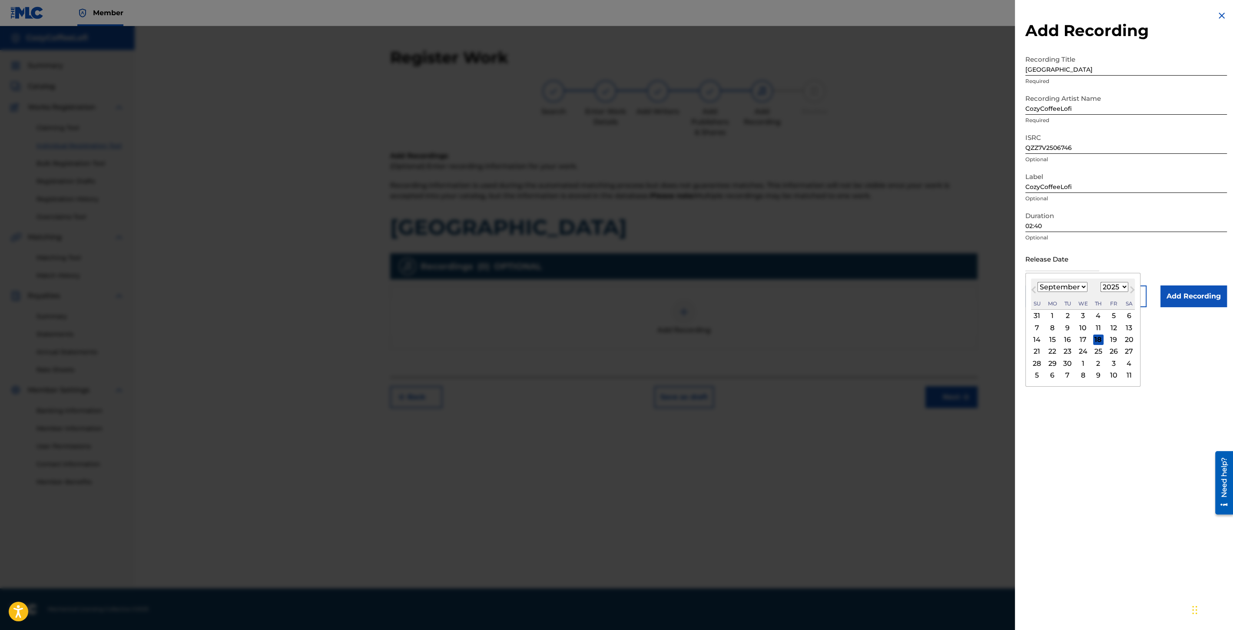
click at [1043, 280] on div "[DATE] January February March April May June July August September October Nove…" at bounding box center [1083, 294] width 104 height 31
click at [1097, 326] on div "11" at bounding box center [1098, 327] width 10 height 10
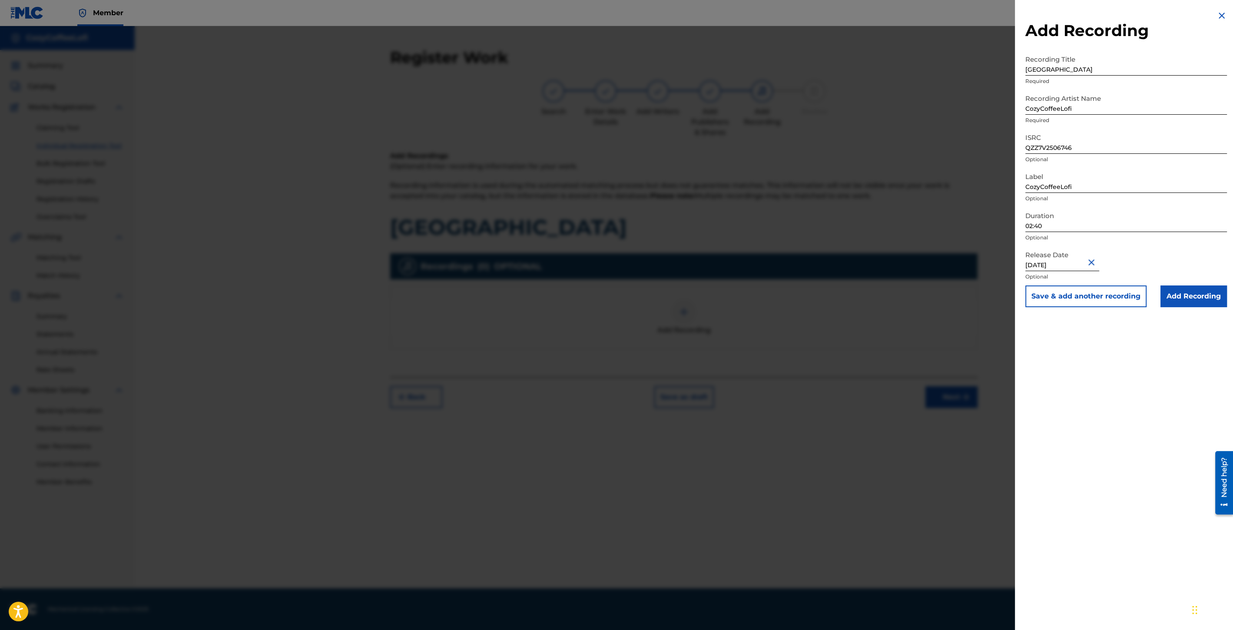
click at [1099, 302] on button "Save & add another recording" at bounding box center [1086, 296] width 121 height 22
click at [1219, 16] on img at bounding box center [1222, 15] width 10 height 10
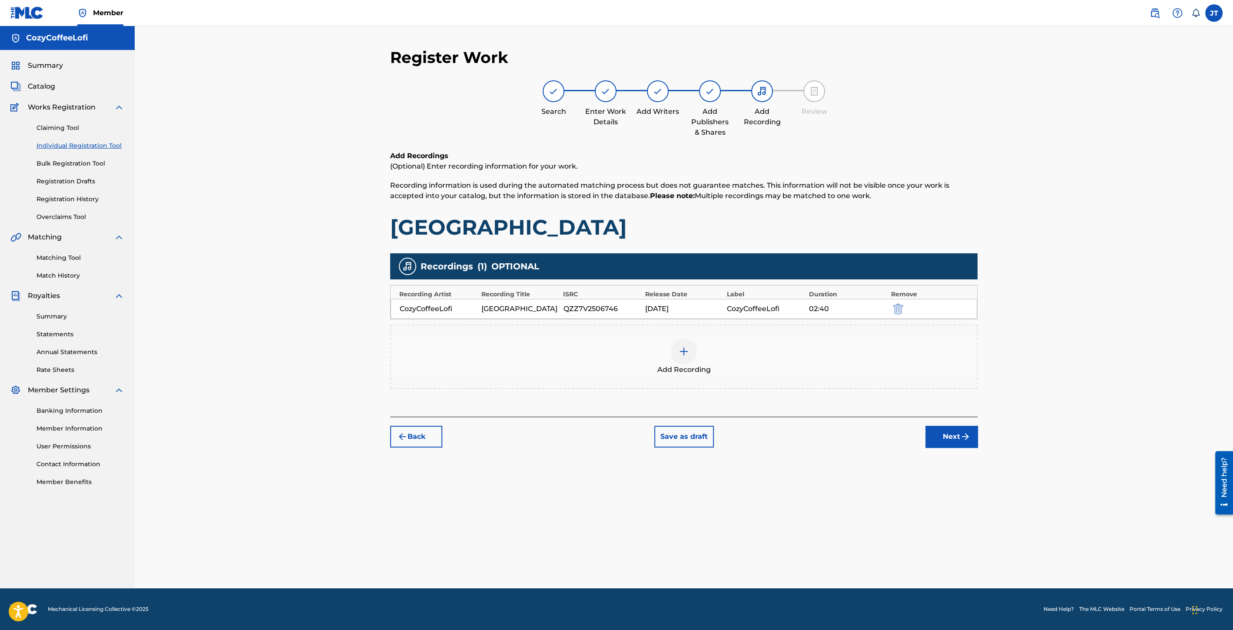
click at [965, 435] on img "submit" at bounding box center [965, 436] width 10 height 10
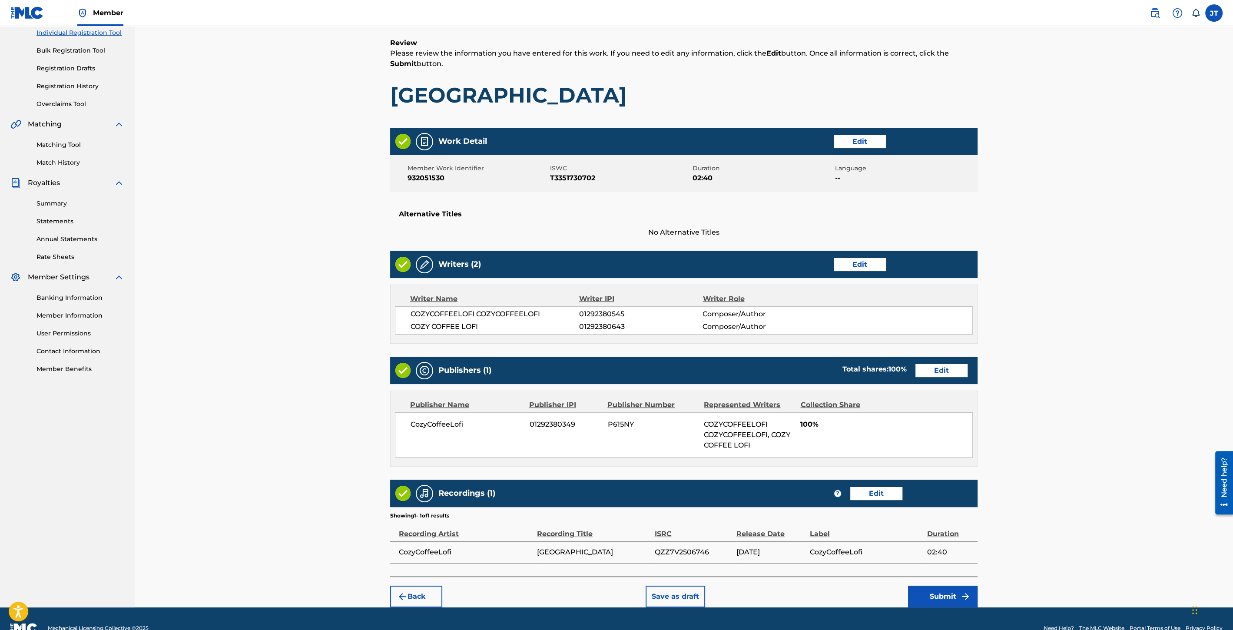
scroll to position [130, 0]
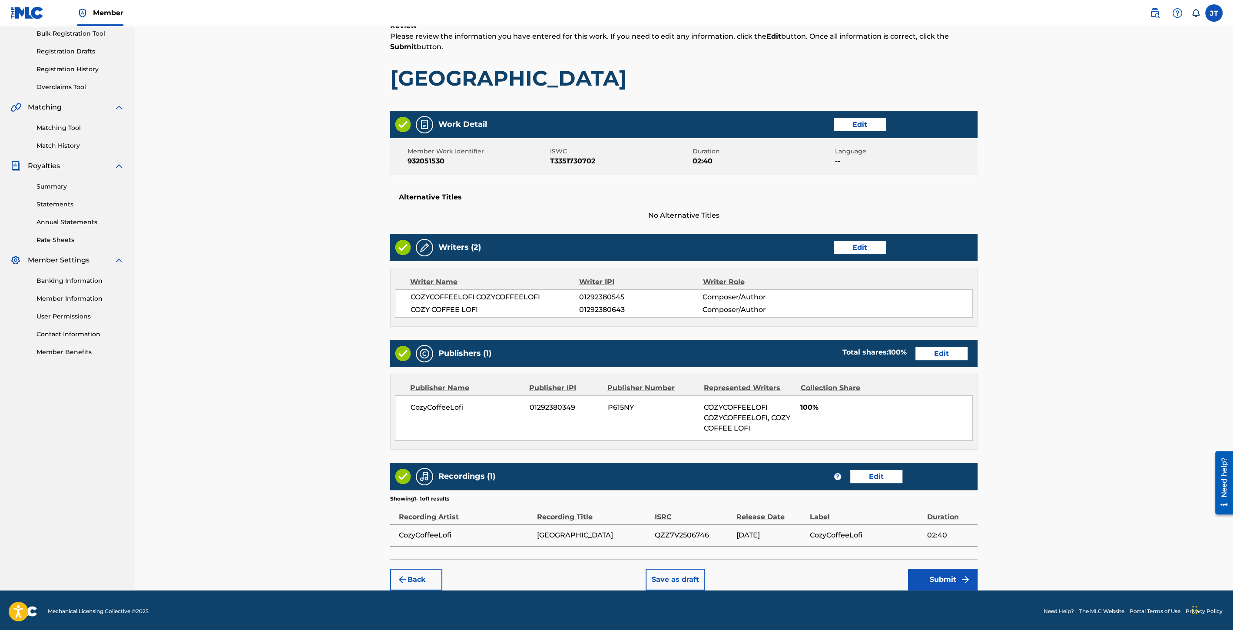
click at [956, 580] on button "Submit" at bounding box center [943, 580] width 70 height 22
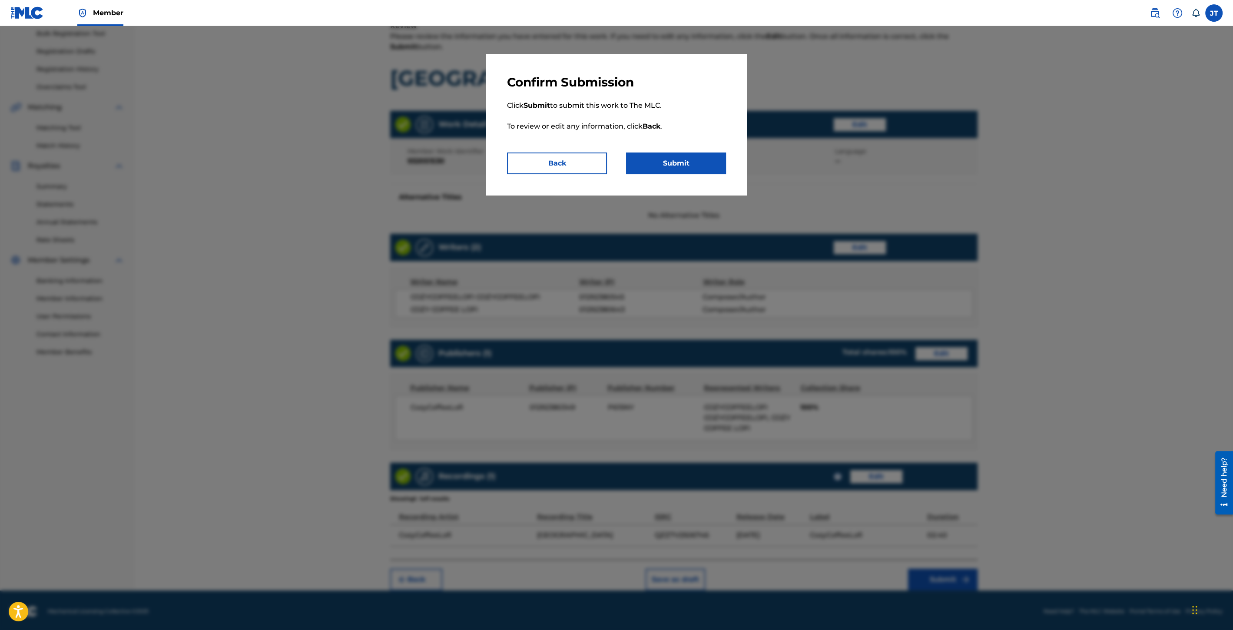
click at [682, 178] on div "Confirm Submission Click Submit to submit this work to The MLC. To review or ed…" at bounding box center [616, 124] width 261 height 141
click at [680, 159] on button "Submit" at bounding box center [676, 164] width 100 height 22
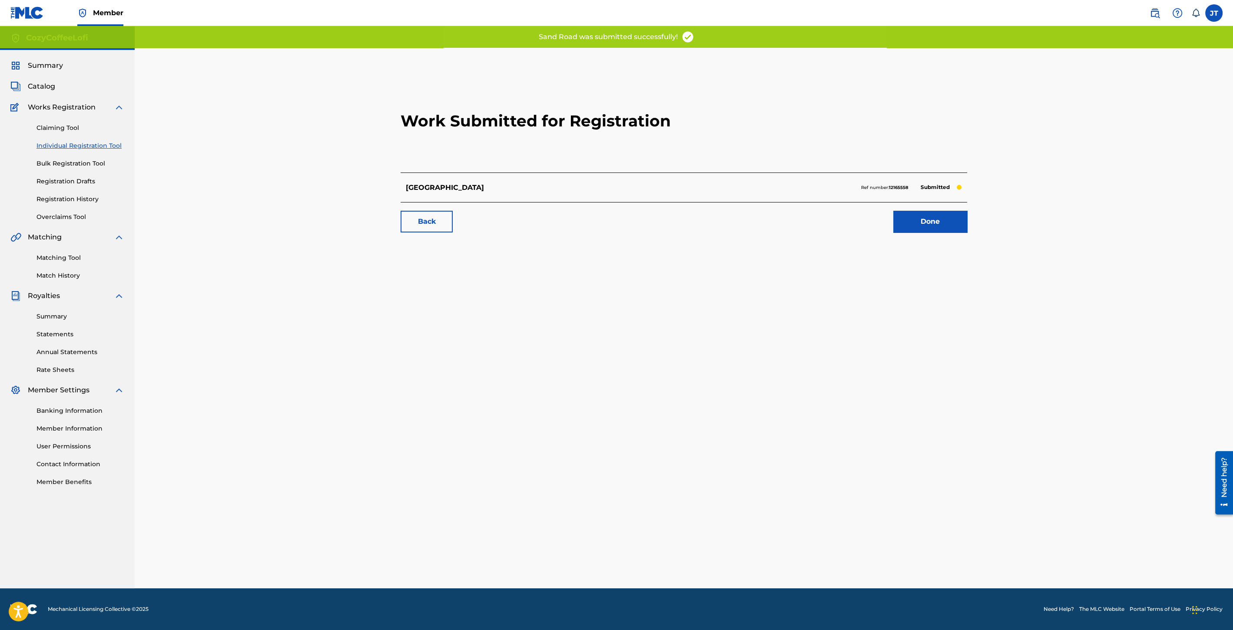
click at [906, 226] on link "Done" at bounding box center [930, 222] width 74 height 22
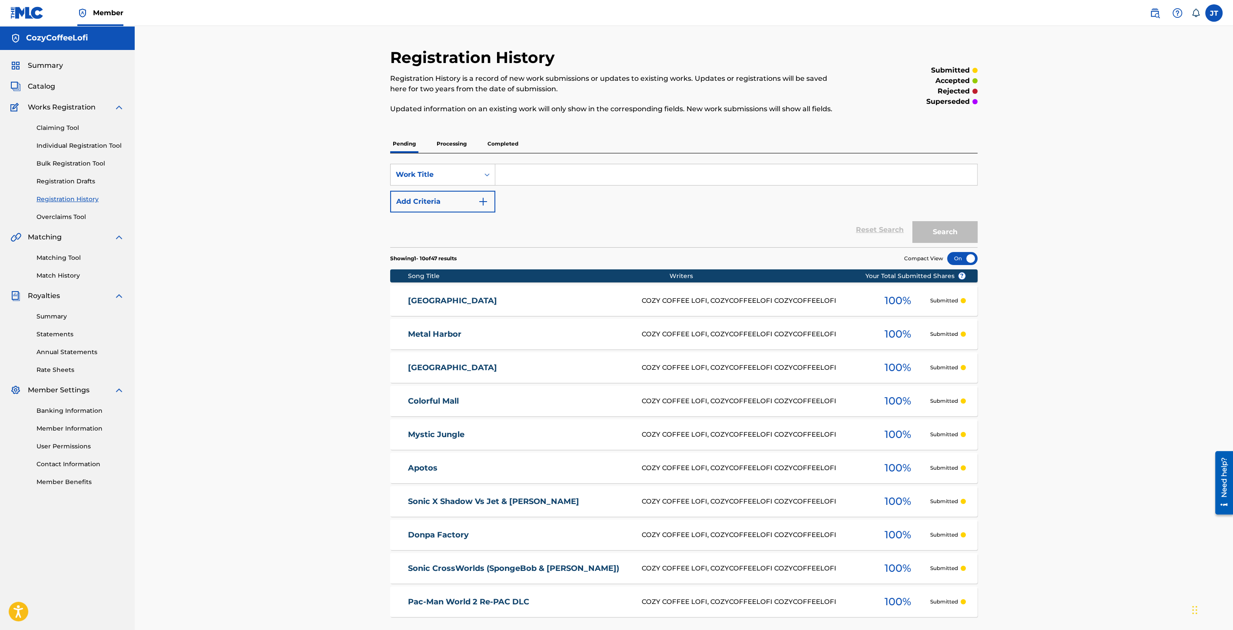
click at [110, 146] on link "Individual Registration Tool" at bounding box center [81, 145] width 88 height 9
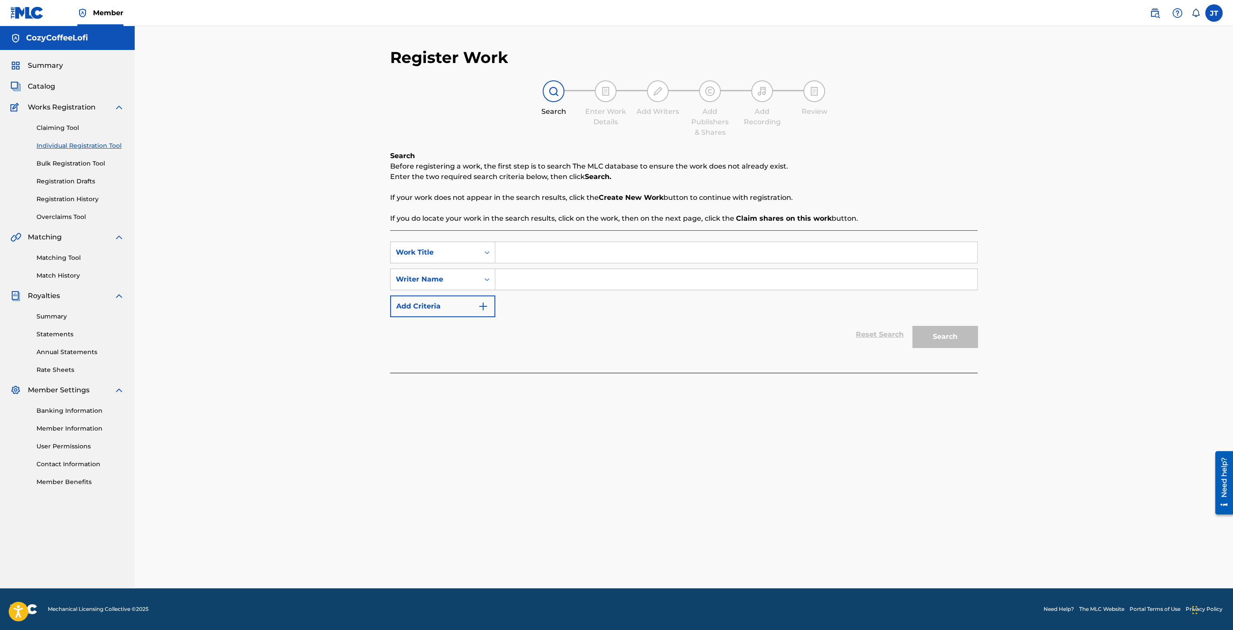
click at [553, 246] on input "Search Form" at bounding box center [736, 252] width 482 height 21
paste input "Speed Battle"
click at [531, 280] on input "Search Form" at bounding box center [736, 279] width 482 height 21
click at [965, 331] on button "Search" at bounding box center [945, 337] width 65 height 22
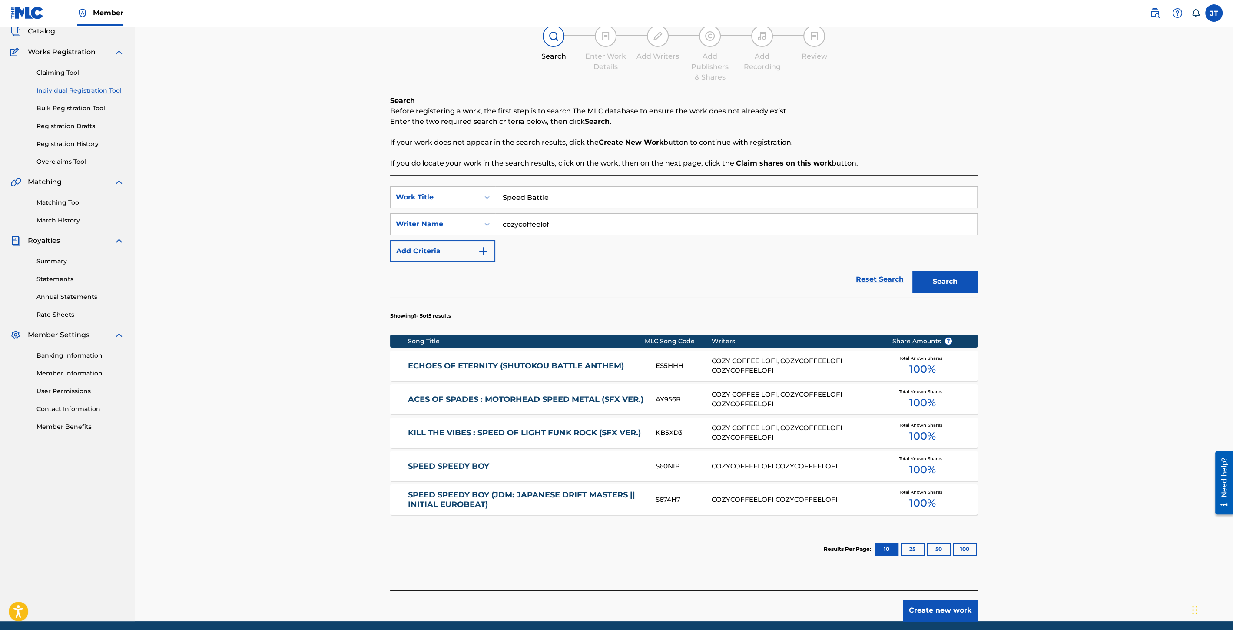
scroll to position [87, 0]
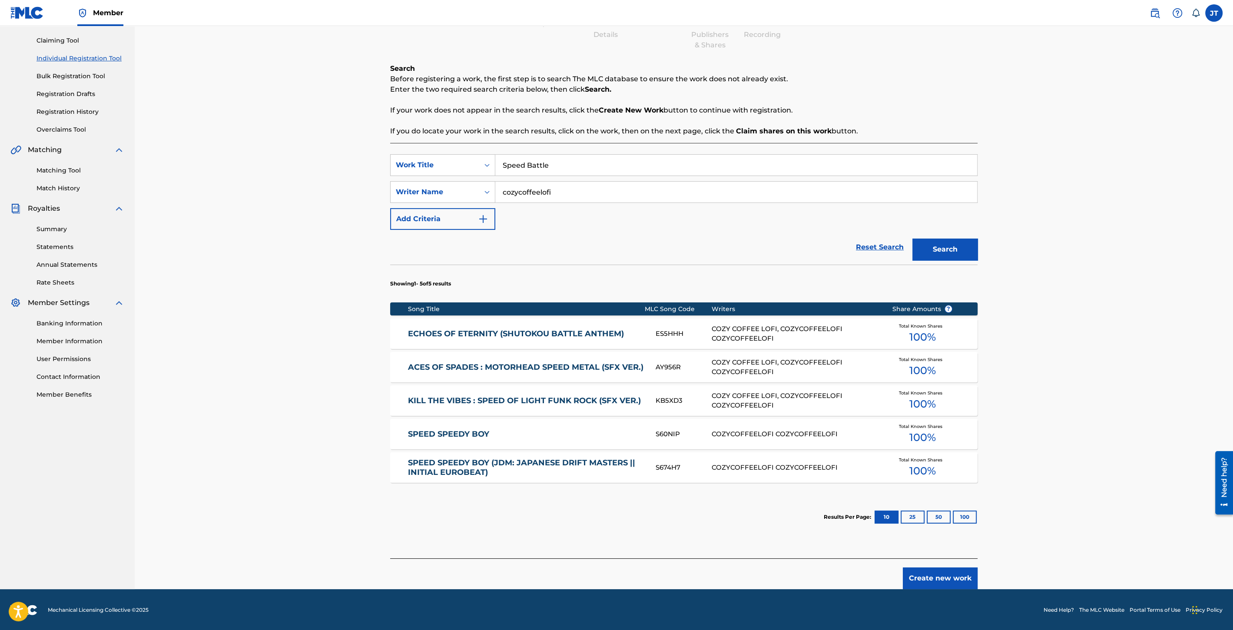
click at [957, 575] on button "Create new work" at bounding box center [940, 579] width 75 height 22
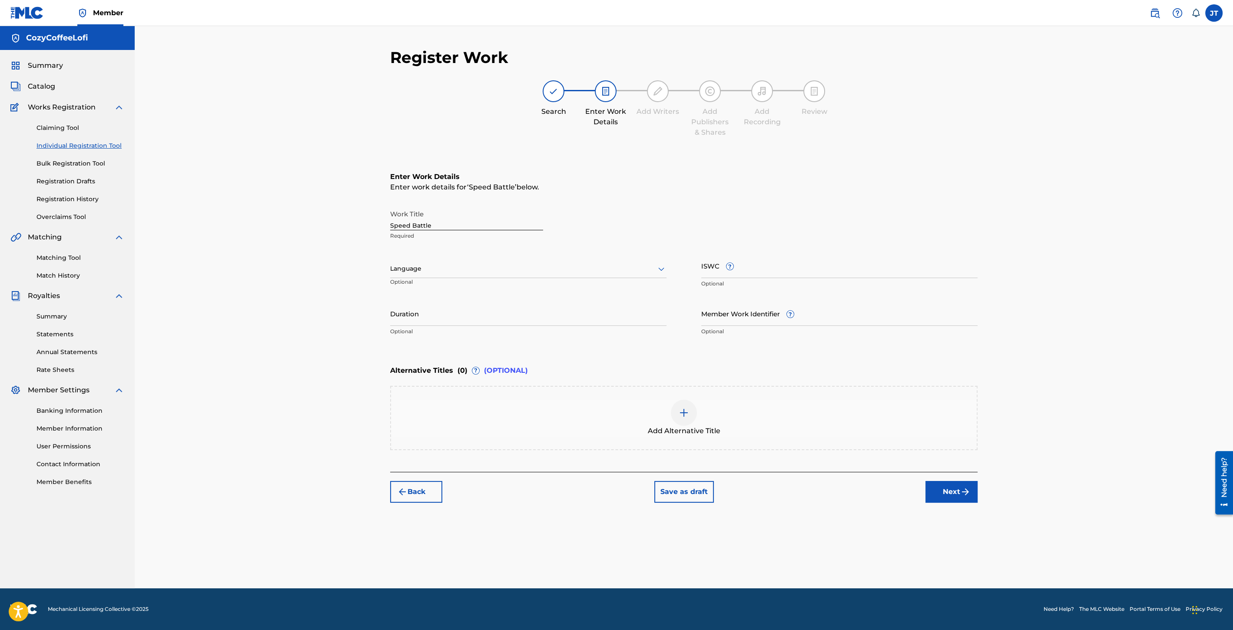
scroll to position [0, 0]
click at [410, 318] on input "Duration" at bounding box center [528, 313] width 276 height 25
paste input "932051531"
click at [746, 273] on input "ISWC ?" at bounding box center [839, 265] width 276 height 25
paste input "T3351730677"
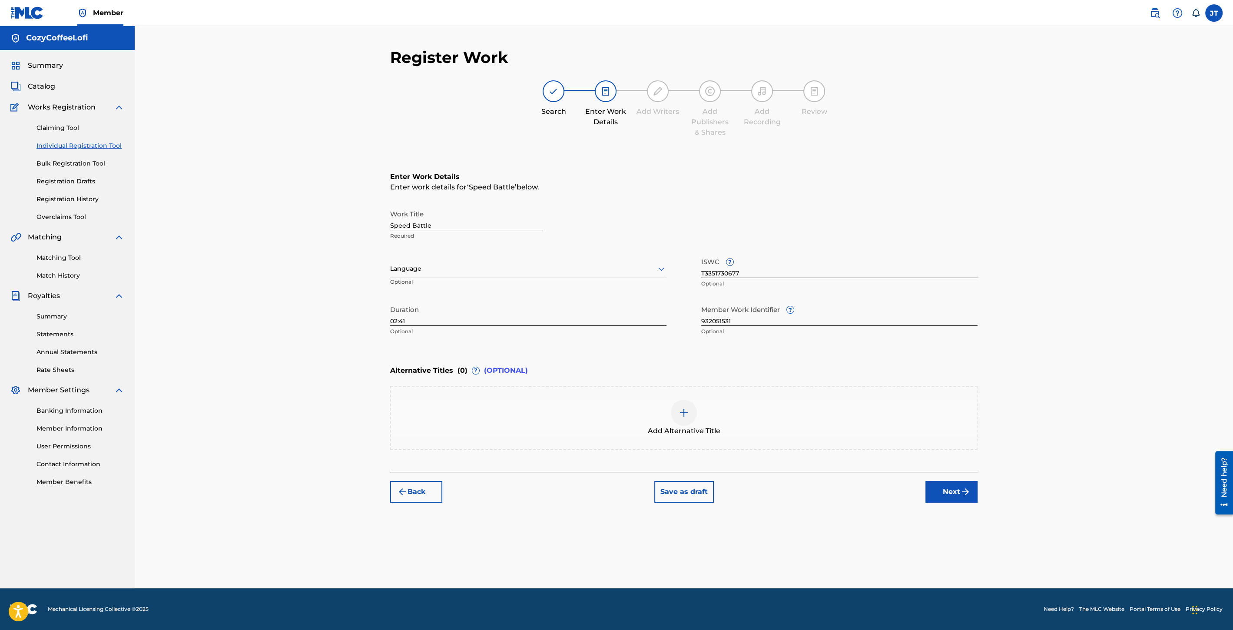
click at [956, 485] on button "Next" at bounding box center [952, 492] width 52 height 22
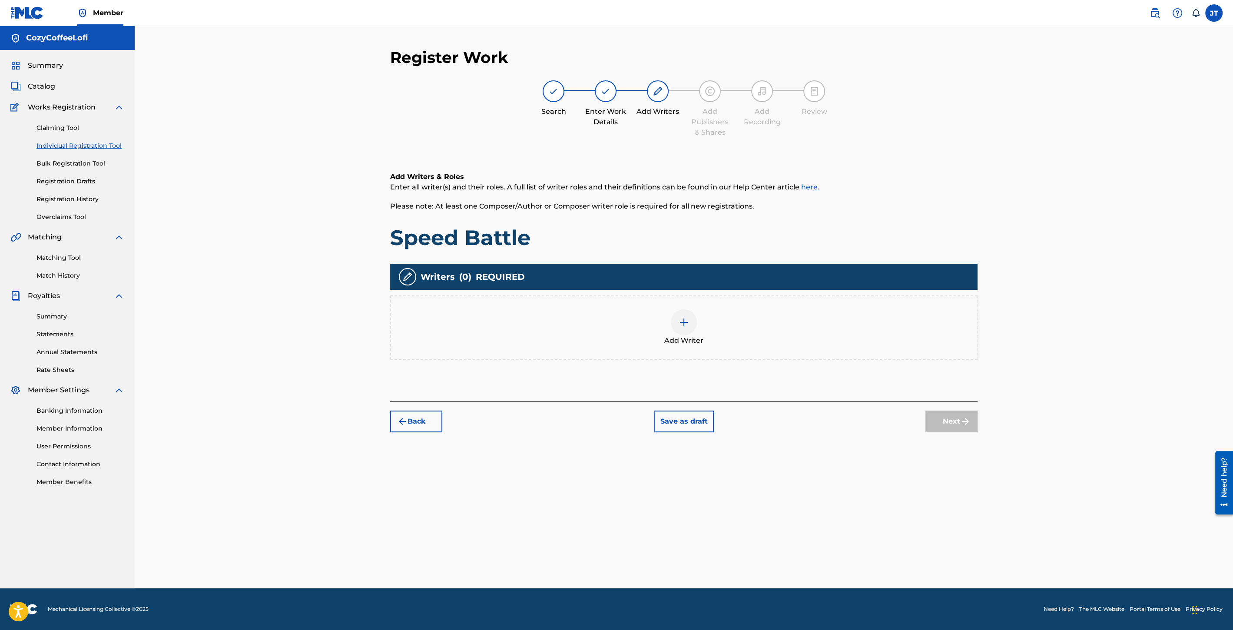
click at [682, 324] on img at bounding box center [684, 322] width 10 height 10
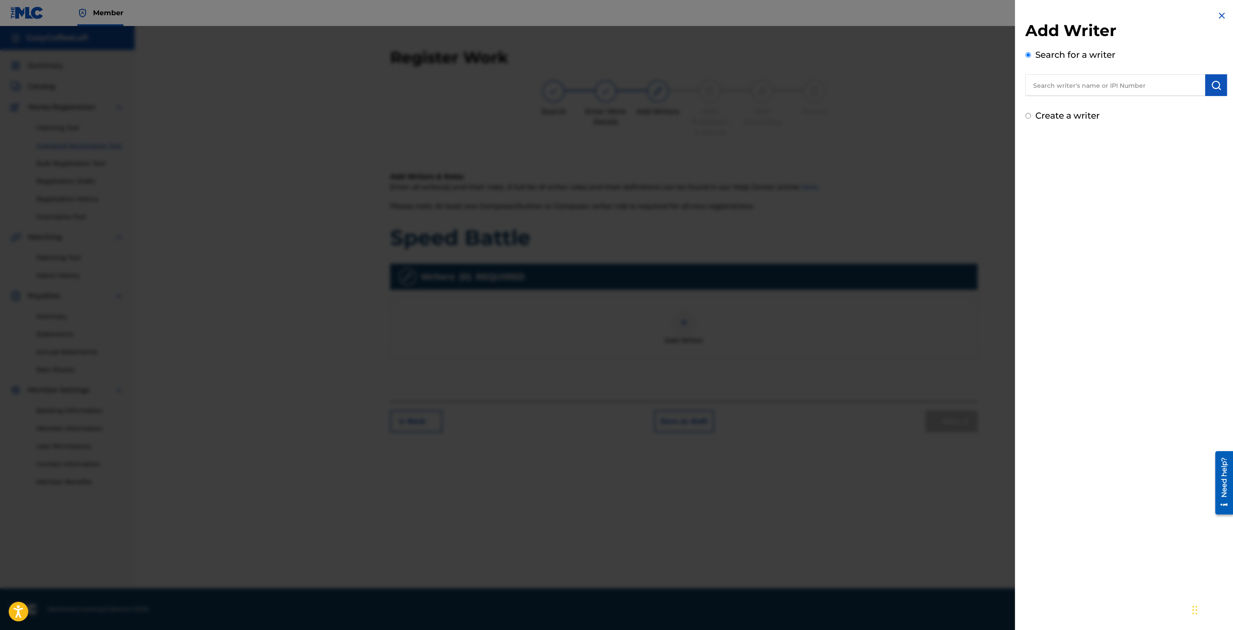
click at [1074, 87] on input "text" at bounding box center [1116, 85] width 180 height 22
click at [1086, 101] on span "eelofi cozycoffeelofi" at bounding box center [1097, 105] width 69 height 8
click at [1219, 80] on button "submit" at bounding box center [1216, 85] width 22 height 22
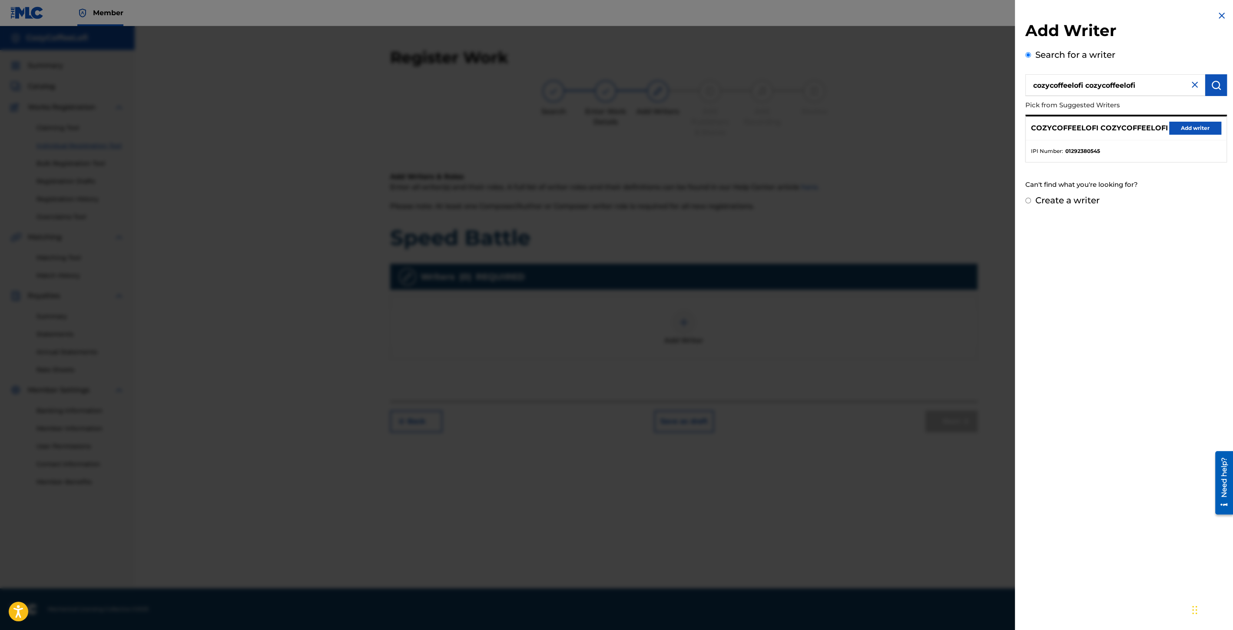
click at [1188, 123] on button "Add writer" at bounding box center [1195, 128] width 52 height 13
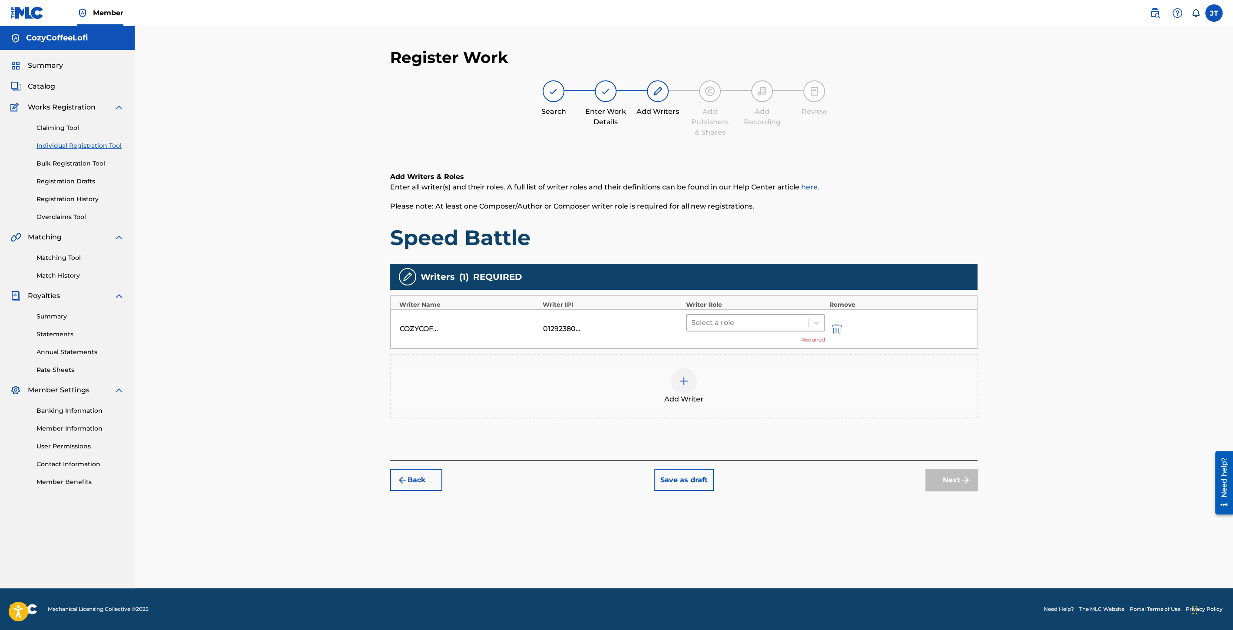
drag, startPoint x: 726, startPoint y: 323, endPoint x: 716, endPoint y: 330, distance: 12.4
click at [725, 323] on div at bounding box center [747, 323] width 113 height 12
click at [706, 342] on div "Composer/Author" at bounding box center [755, 344] width 139 height 17
click at [687, 368] on img at bounding box center [684, 368] width 10 height 10
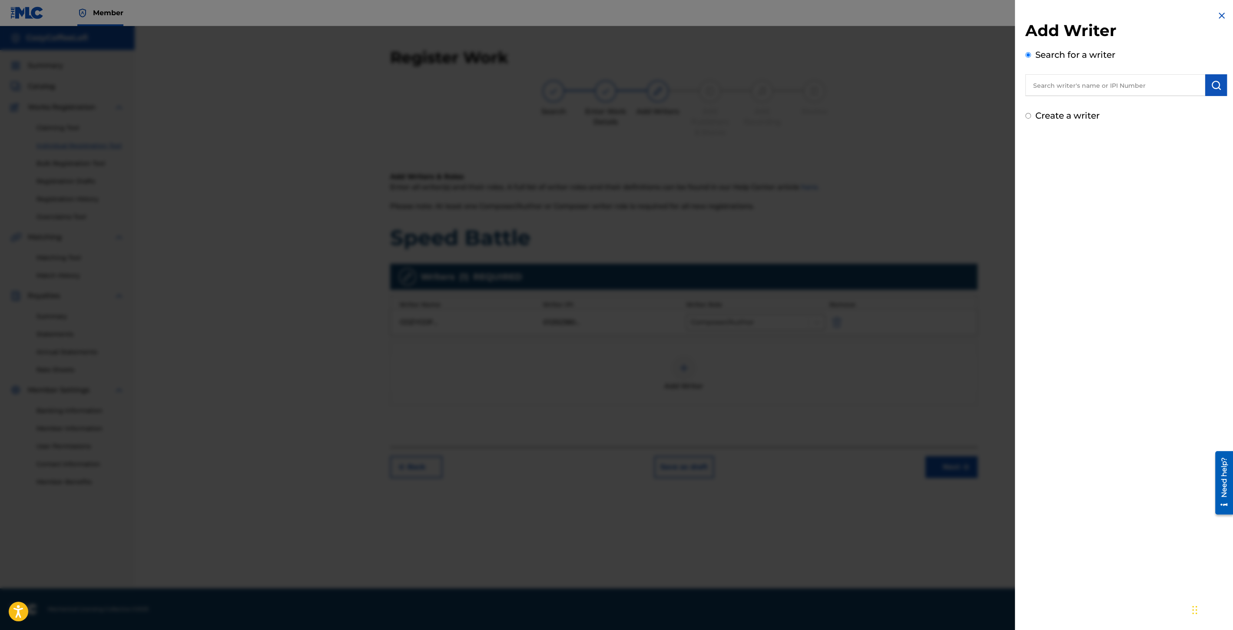
click at [1052, 85] on input "text" at bounding box center [1116, 85] width 180 height 22
click at [1099, 100] on div "cozy coff ee lofi" at bounding box center [1115, 105] width 179 height 16
click at [1211, 85] on img "submit" at bounding box center [1216, 85] width 10 height 10
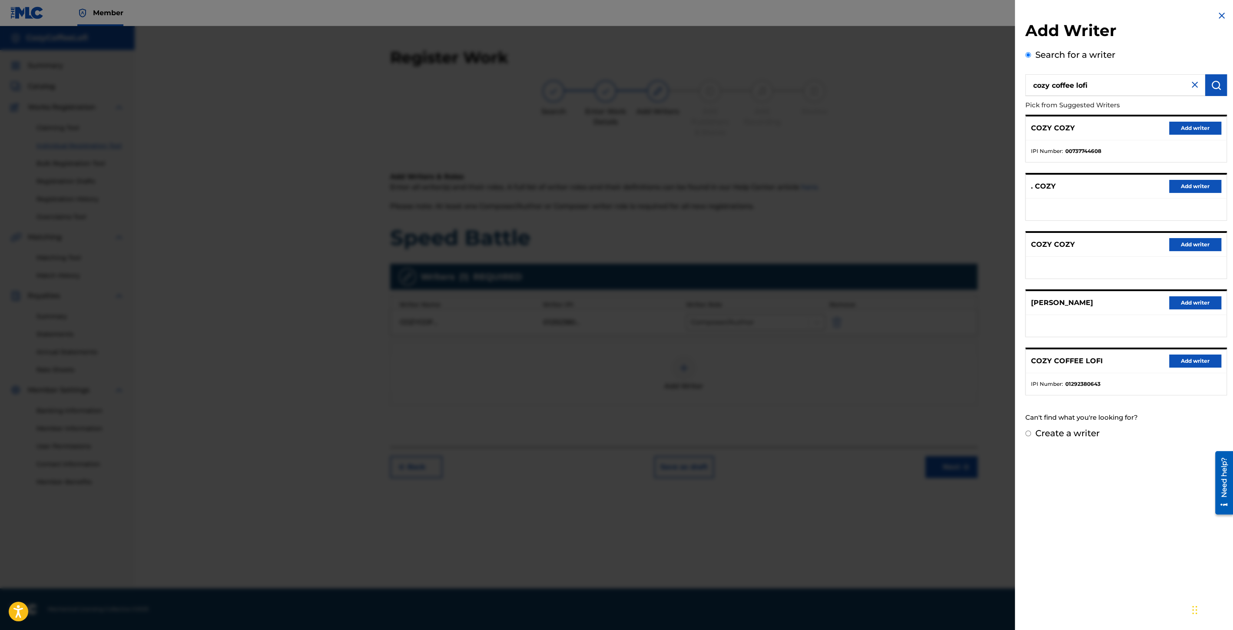
click at [1174, 359] on button "Add writer" at bounding box center [1195, 361] width 52 height 13
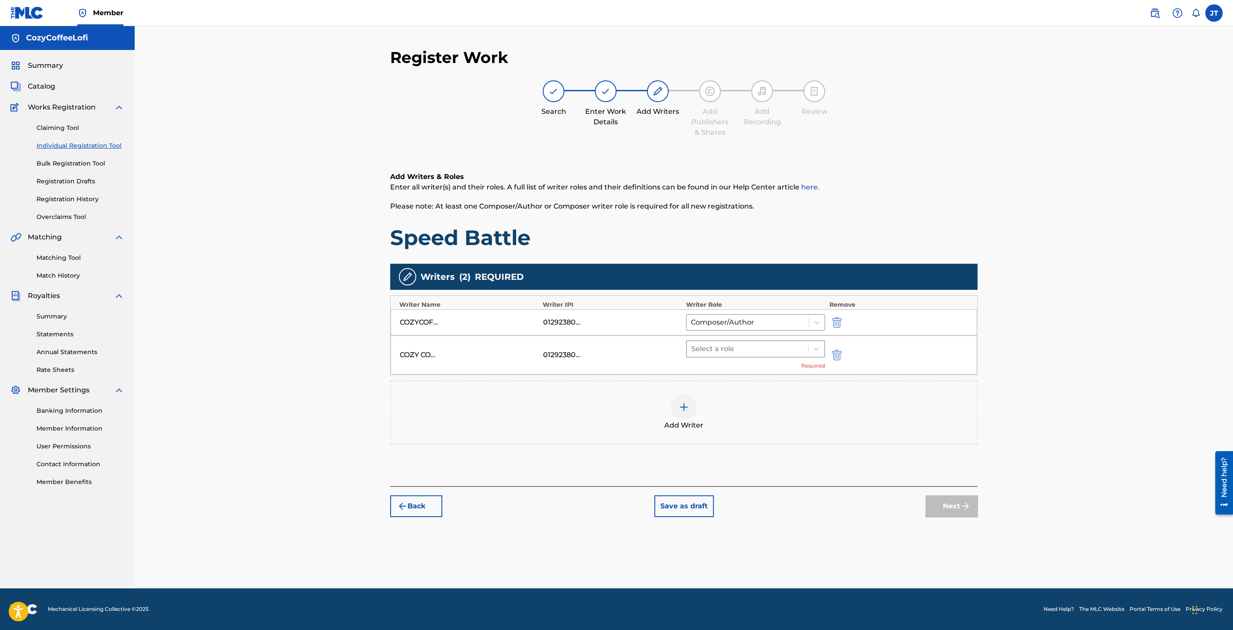
click at [748, 348] on div at bounding box center [747, 349] width 113 height 12
click at [720, 372] on div "Composer/Author" at bounding box center [755, 370] width 139 height 17
click at [961, 488] on img "submit" at bounding box center [965, 493] width 10 height 10
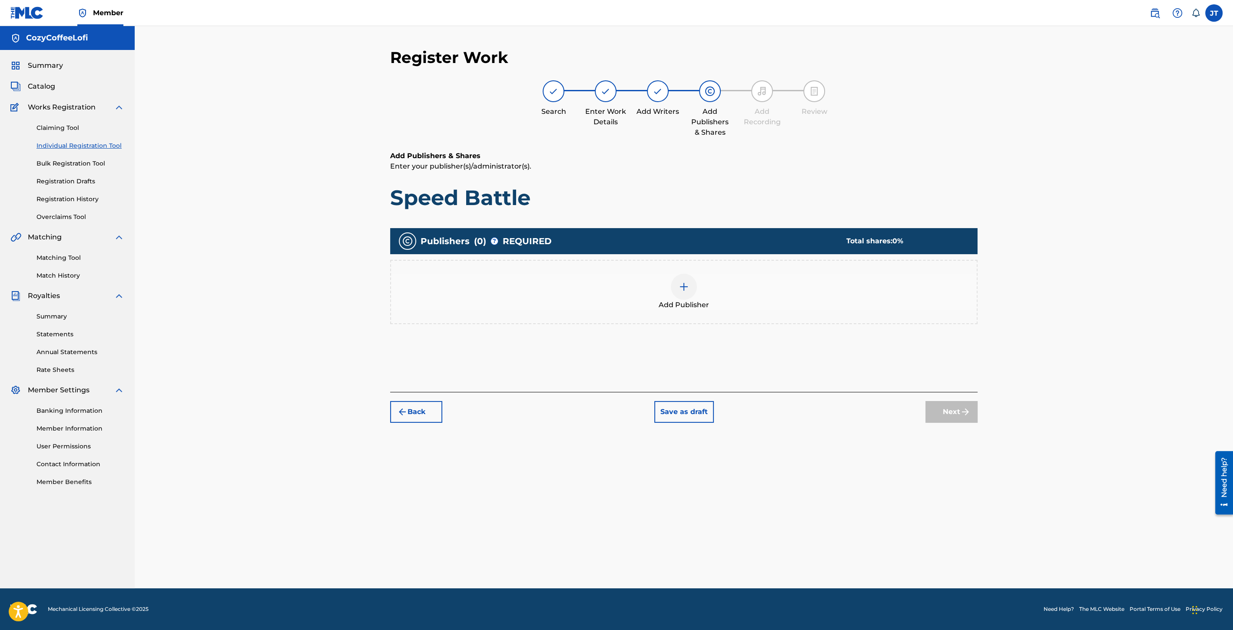
click at [687, 287] on img at bounding box center [684, 287] width 10 height 10
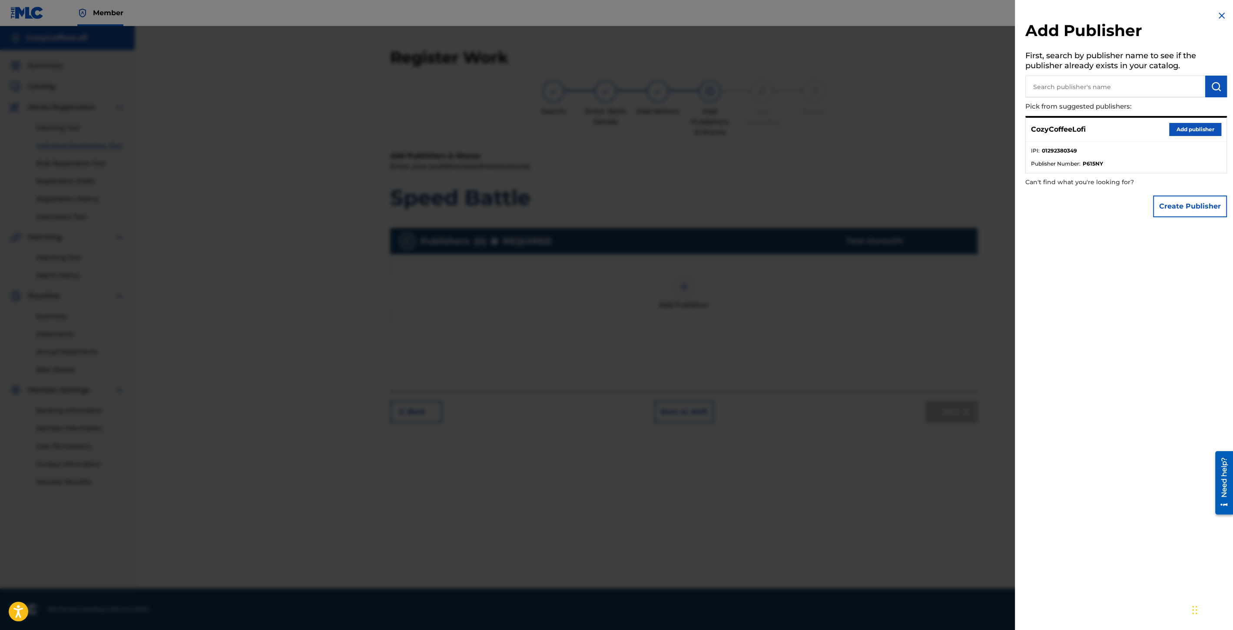
click at [1169, 125] on button "Add publisher" at bounding box center [1195, 129] width 52 height 13
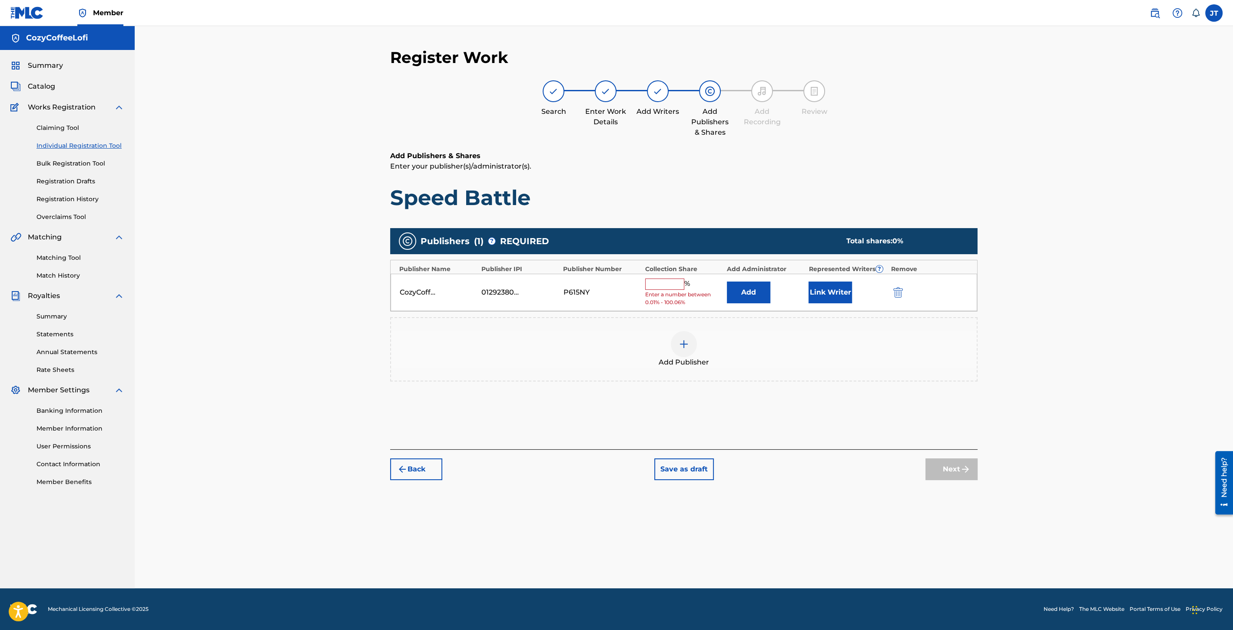
click at [668, 282] on input "text" at bounding box center [664, 284] width 39 height 11
click at [824, 285] on button "Link Writer" at bounding box center [830, 290] width 43 height 22
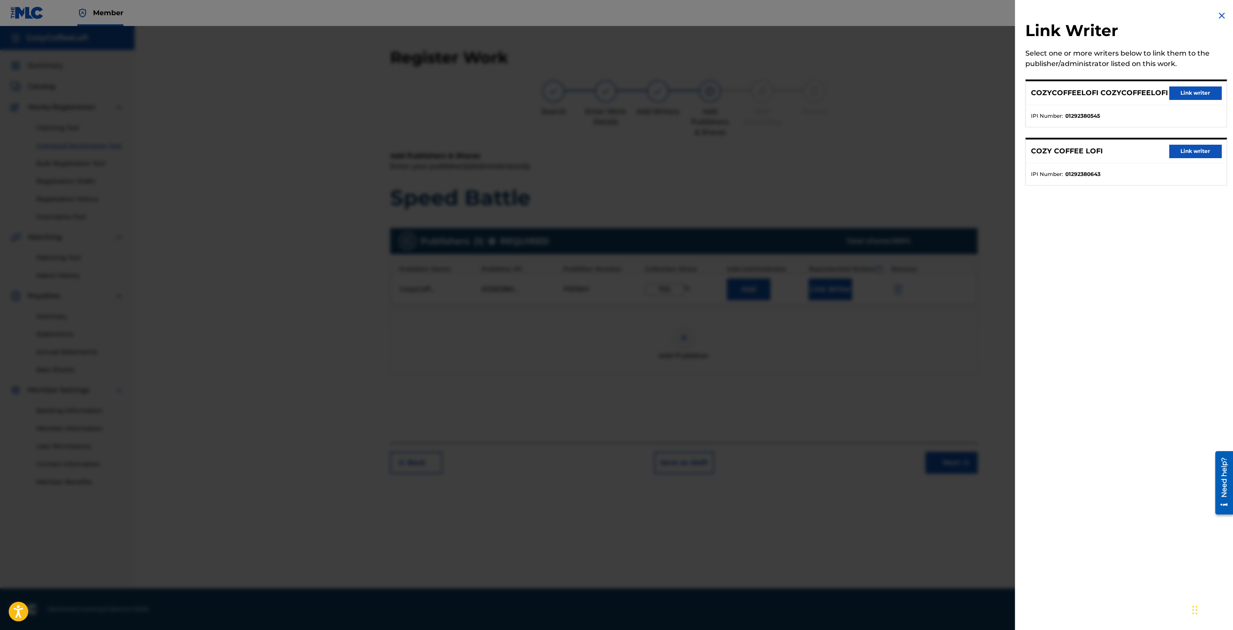
click at [1175, 96] on button "Link writer" at bounding box center [1195, 92] width 52 height 13
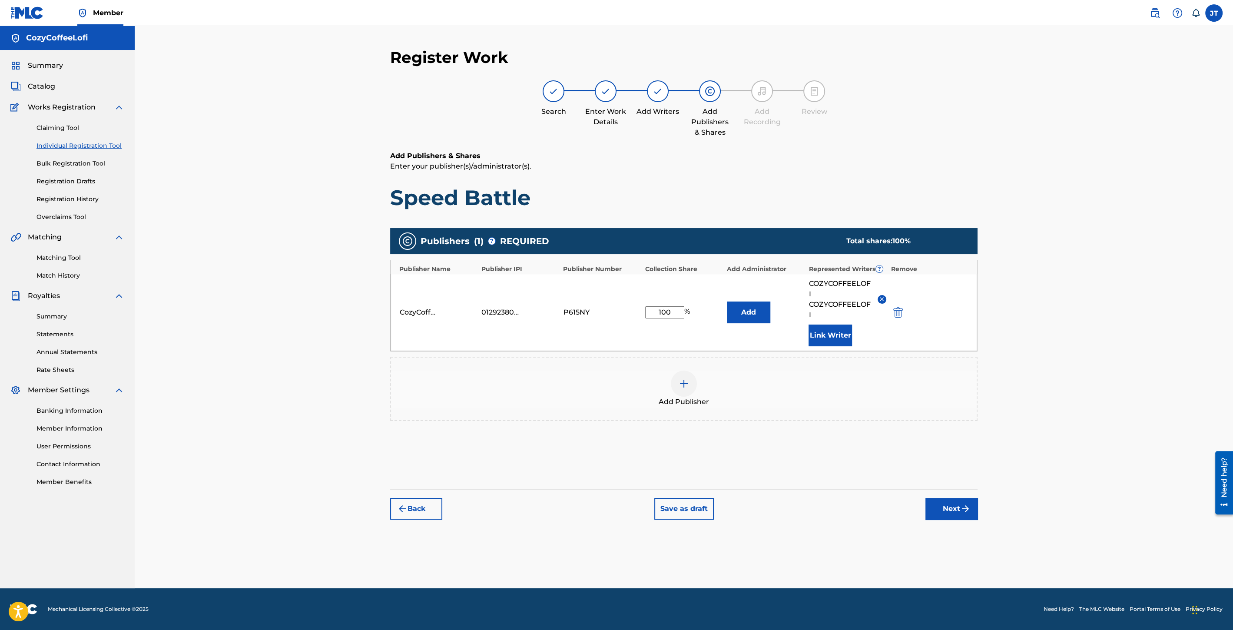
click at [817, 330] on button "Link Writer" at bounding box center [830, 336] width 43 height 22
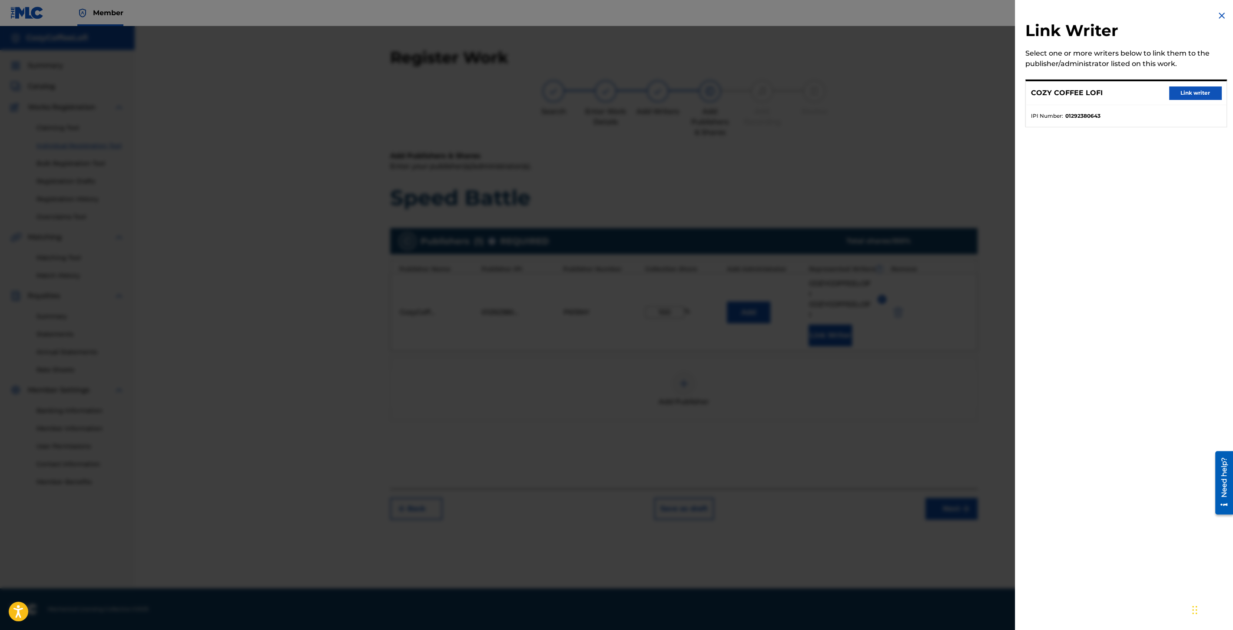
click at [1171, 93] on button "Link writer" at bounding box center [1195, 92] width 52 height 13
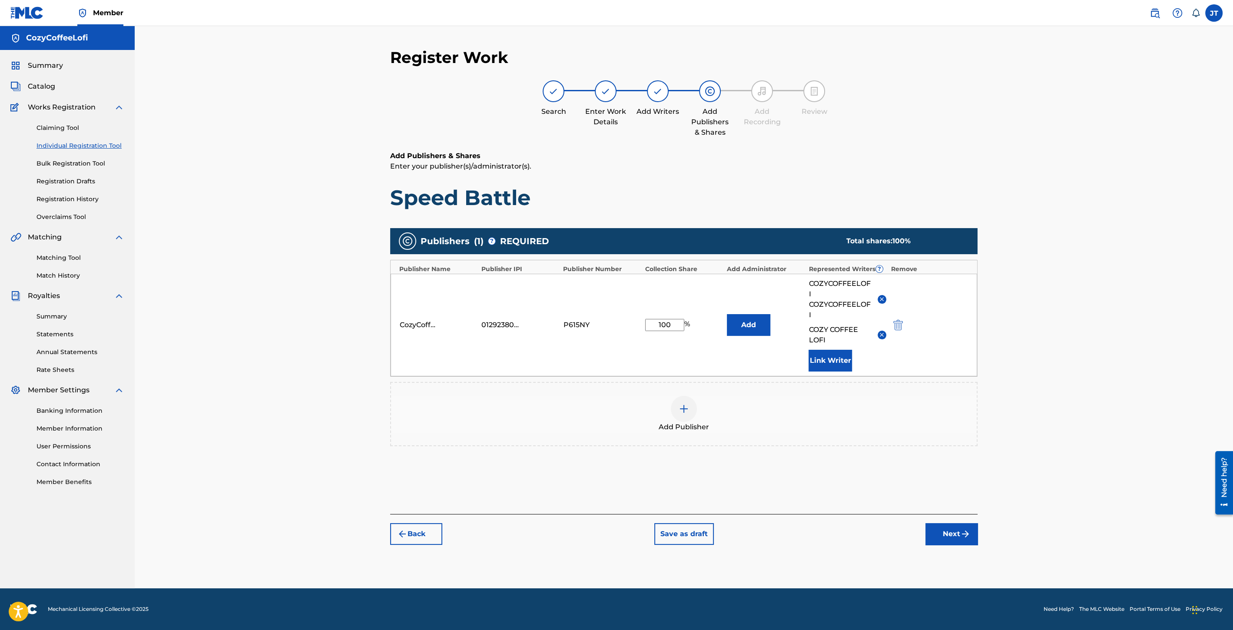
click at [958, 531] on button "Next" at bounding box center [952, 534] width 52 height 22
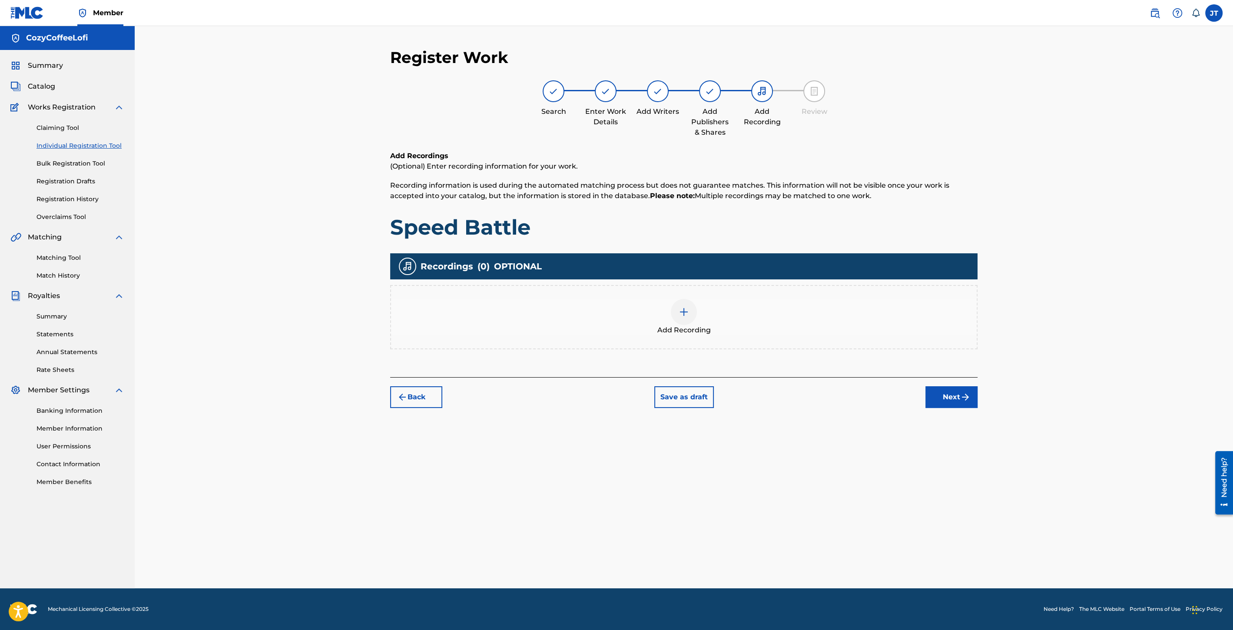
click at [674, 310] on div at bounding box center [684, 312] width 26 height 26
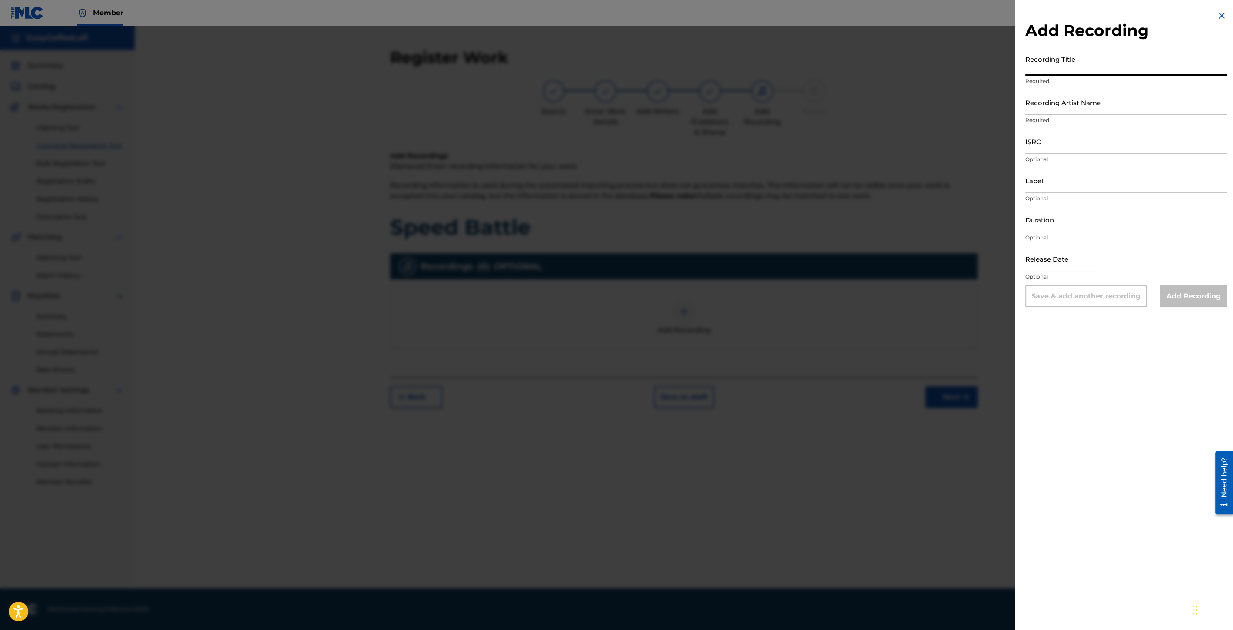
click at [1038, 75] on input "Recording Title" at bounding box center [1127, 63] width 202 height 25
paste input "Speed Battle"
click at [1052, 109] on input "Recording Artist Name" at bounding box center [1127, 102] width 202 height 25
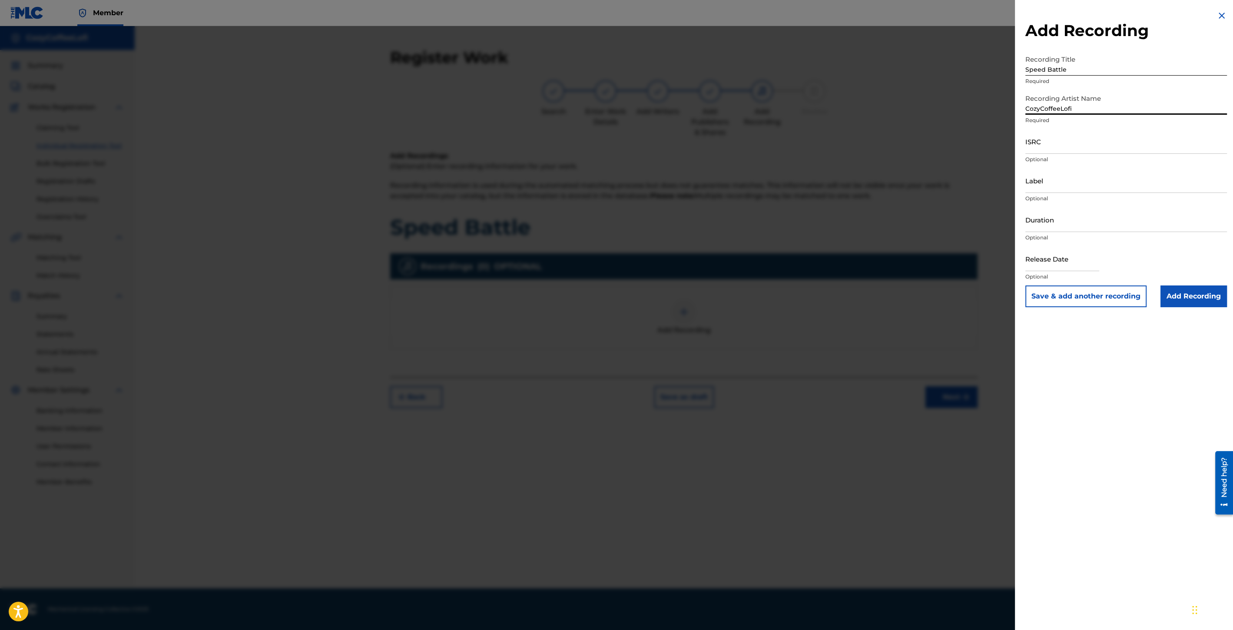
click at [1026, 154] on div "ISRC Optional" at bounding box center [1127, 148] width 202 height 39
paste input "QZZ7V2506747"
click at [1039, 150] on input "ISRC" at bounding box center [1127, 141] width 202 height 25
drag, startPoint x: 1041, startPoint y: 184, endPoint x: 1045, endPoint y: 187, distance: 5.0
click at [1041, 184] on input "Label" at bounding box center [1127, 180] width 202 height 25
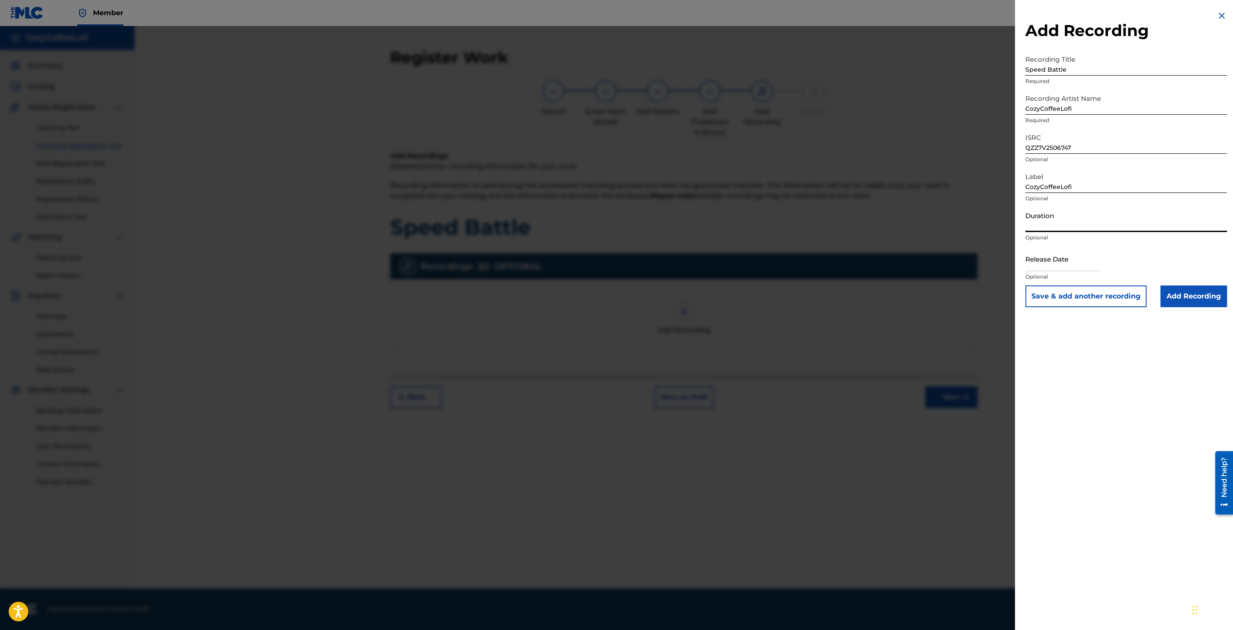
click at [1055, 229] on input "Duration" at bounding box center [1127, 219] width 202 height 25
click at [1051, 255] on input "text" at bounding box center [1063, 258] width 74 height 25
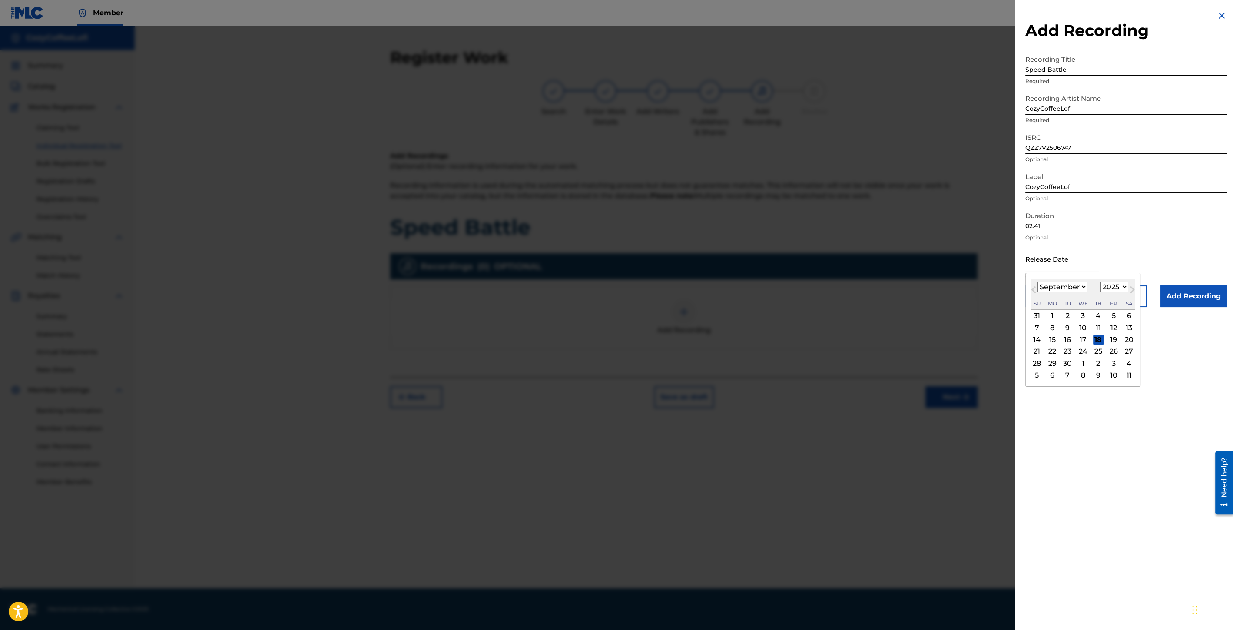
click at [1039, 279] on div "[DATE] January February March April May June July August September October Nove…" at bounding box center [1083, 294] width 104 height 31
click at [1095, 325] on div "11" at bounding box center [1098, 327] width 10 height 10
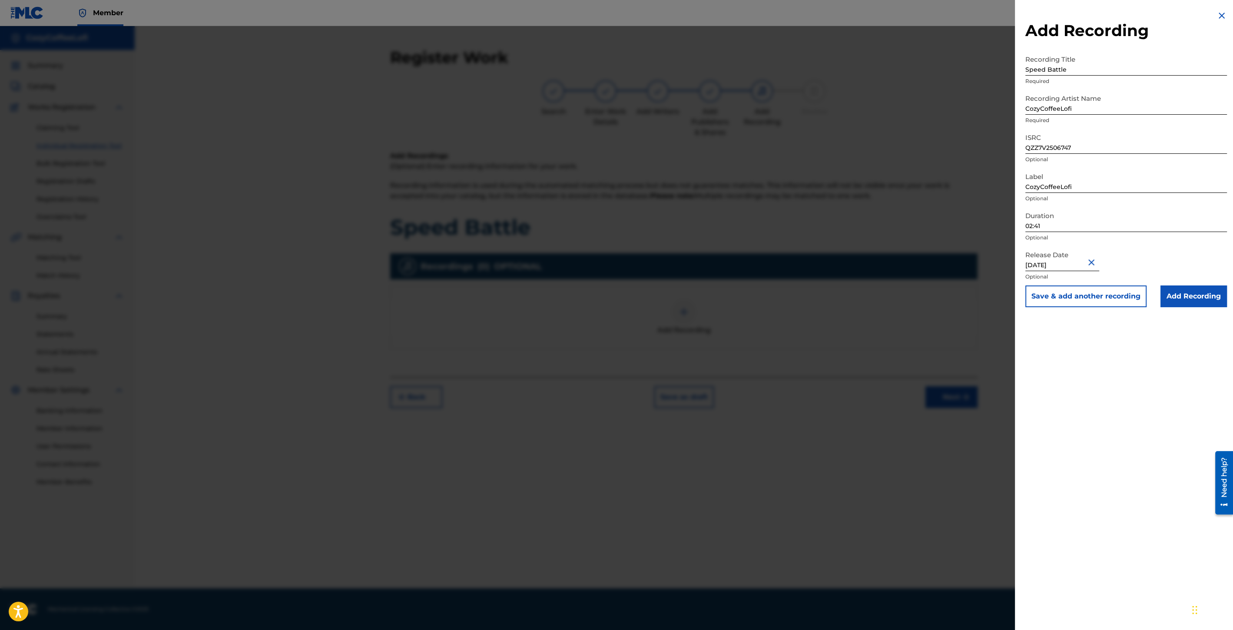
click at [1091, 301] on button "Save & add another recording" at bounding box center [1086, 296] width 121 height 22
click at [1218, 14] on img at bounding box center [1222, 15] width 10 height 10
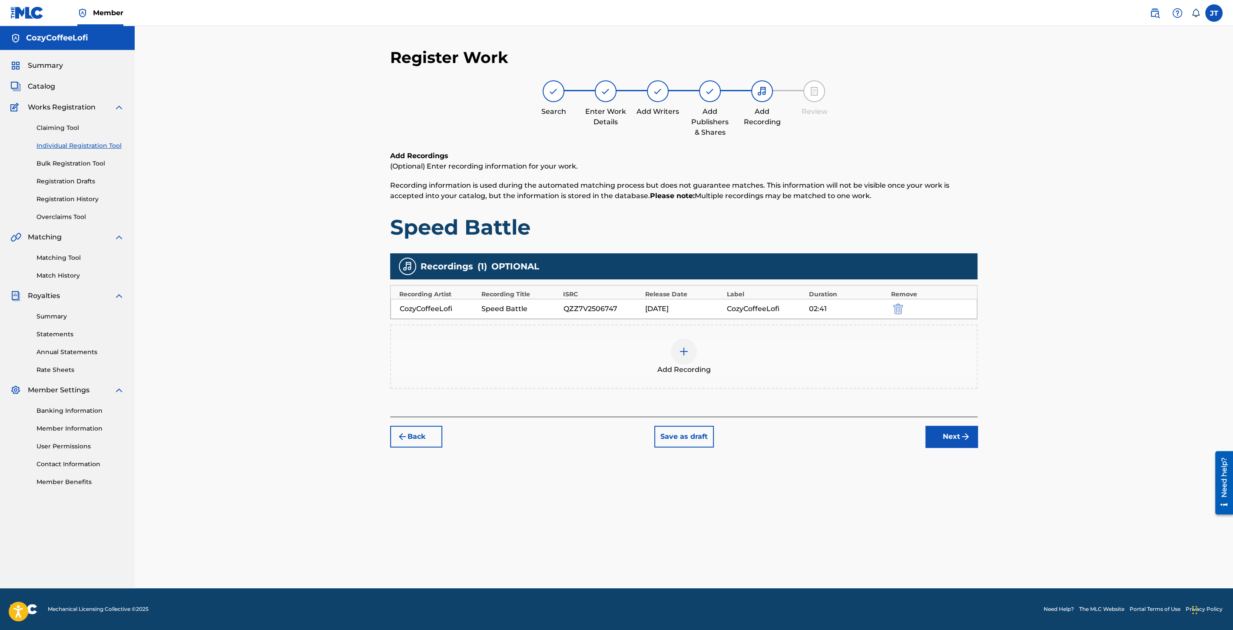
click at [951, 430] on button "Next" at bounding box center [952, 437] width 52 height 22
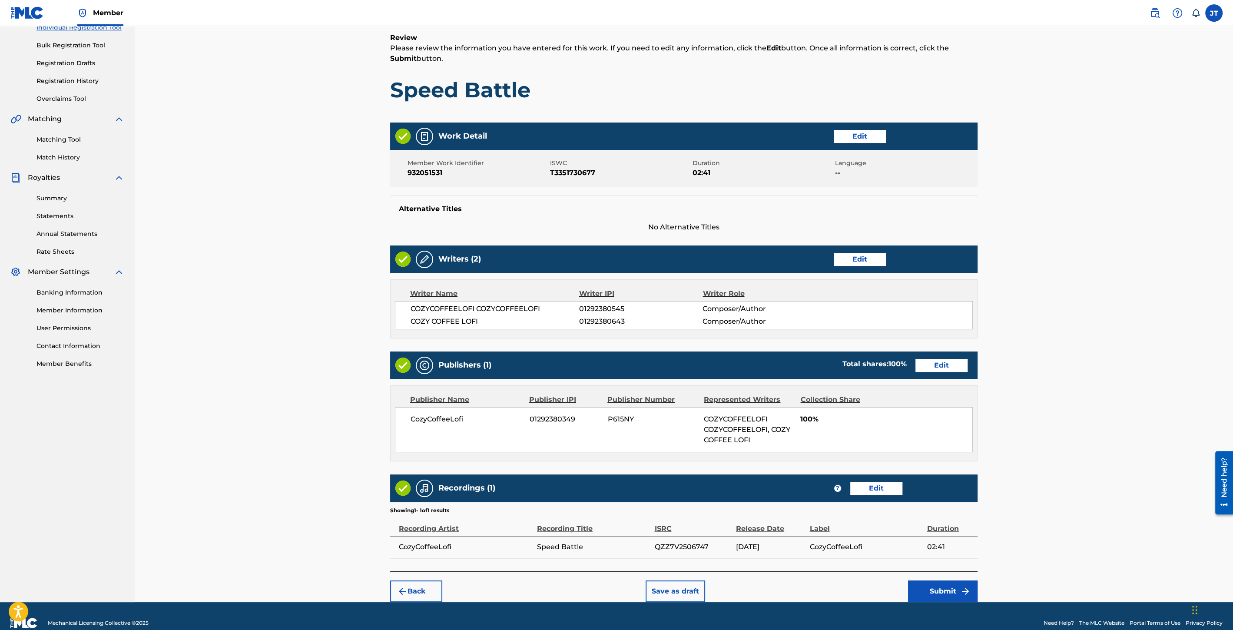
scroll to position [130, 0]
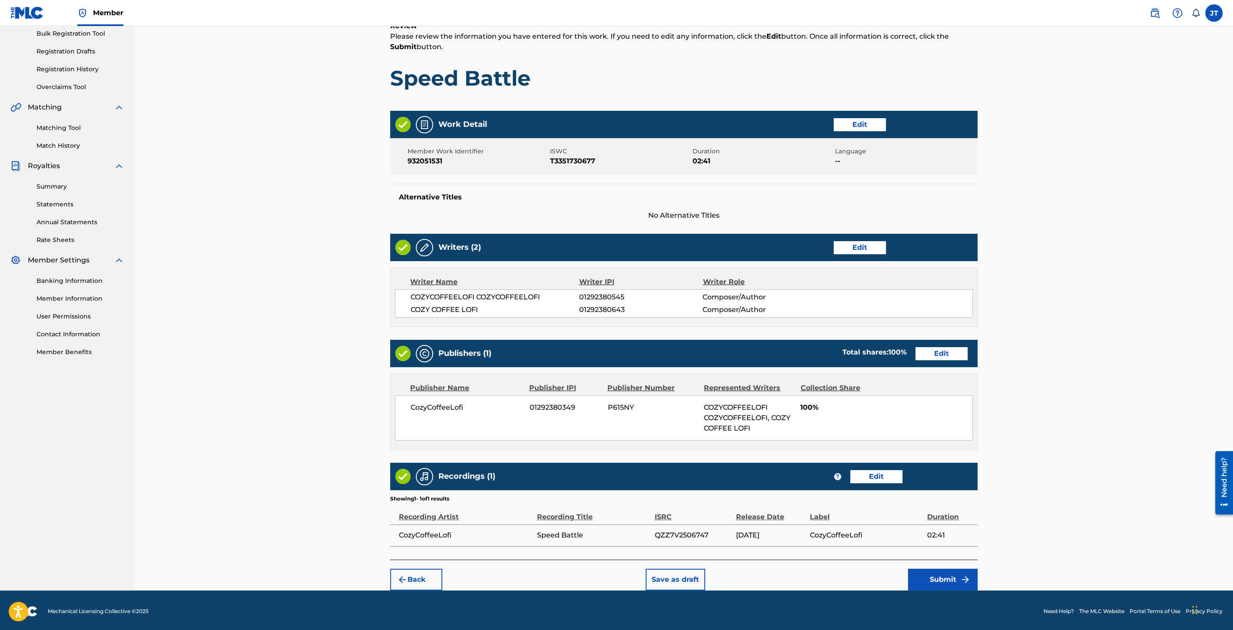
click at [950, 571] on button "Submit" at bounding box center [943, 580] width 70 height 22
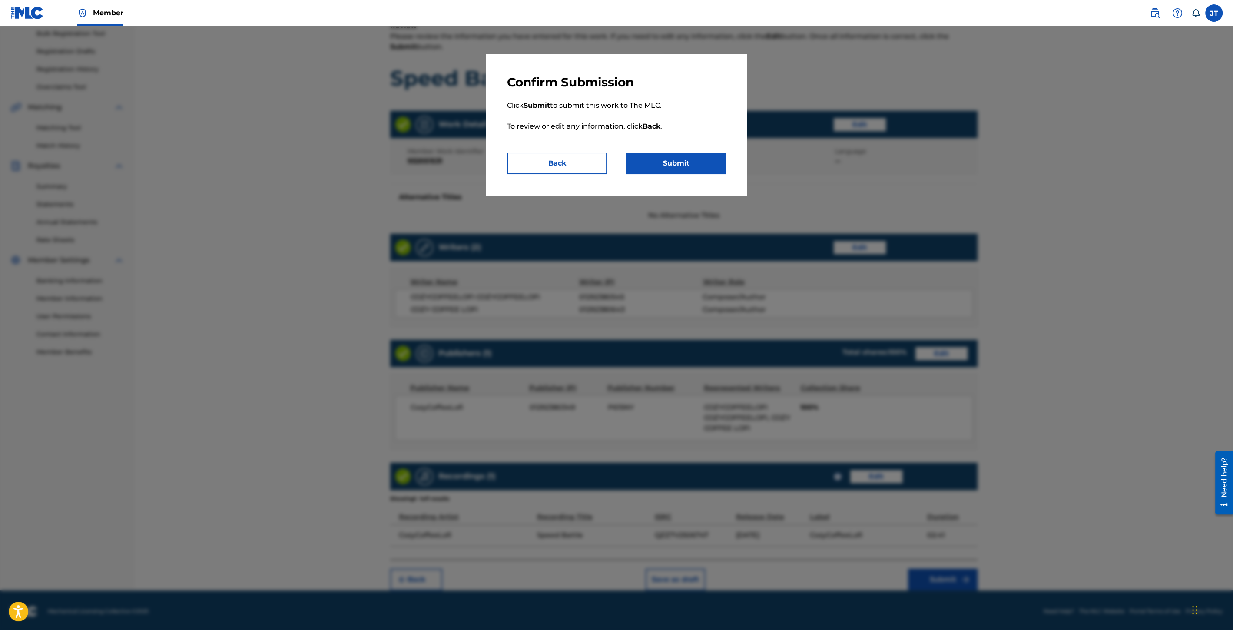
click at [703, 170] on button "Submit" at bounding box center [676, 164] width 100 height 22
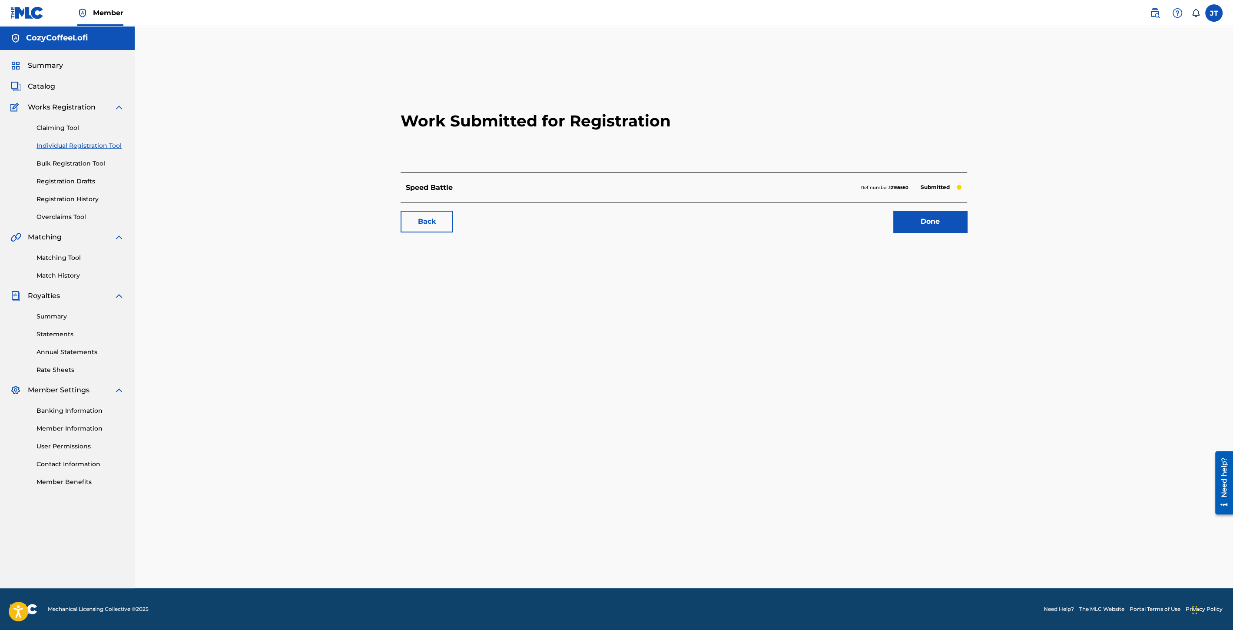
click at [85, 147] on link "Individual Registration Tool" at bounding box center [81, 145] width 88 height 9
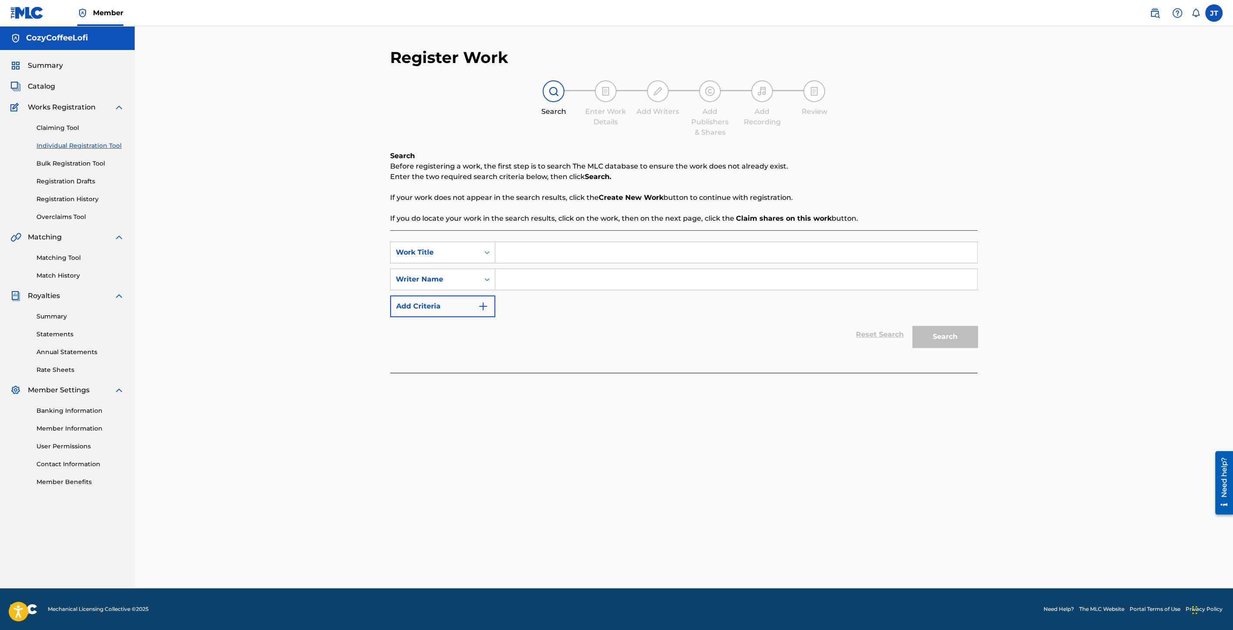
click at [566, 258] on input "Search Form" at bounding box center [736, 252] width 482 height 21
paste input "[GEOGRAPHIC_DATA]"
click at [544, 279] on input "Search Form" at bounding box center [736, 279] width 482 height 21
click at [933, 329] on button "Search" at bounding box center [945, 337] width 65 height 22
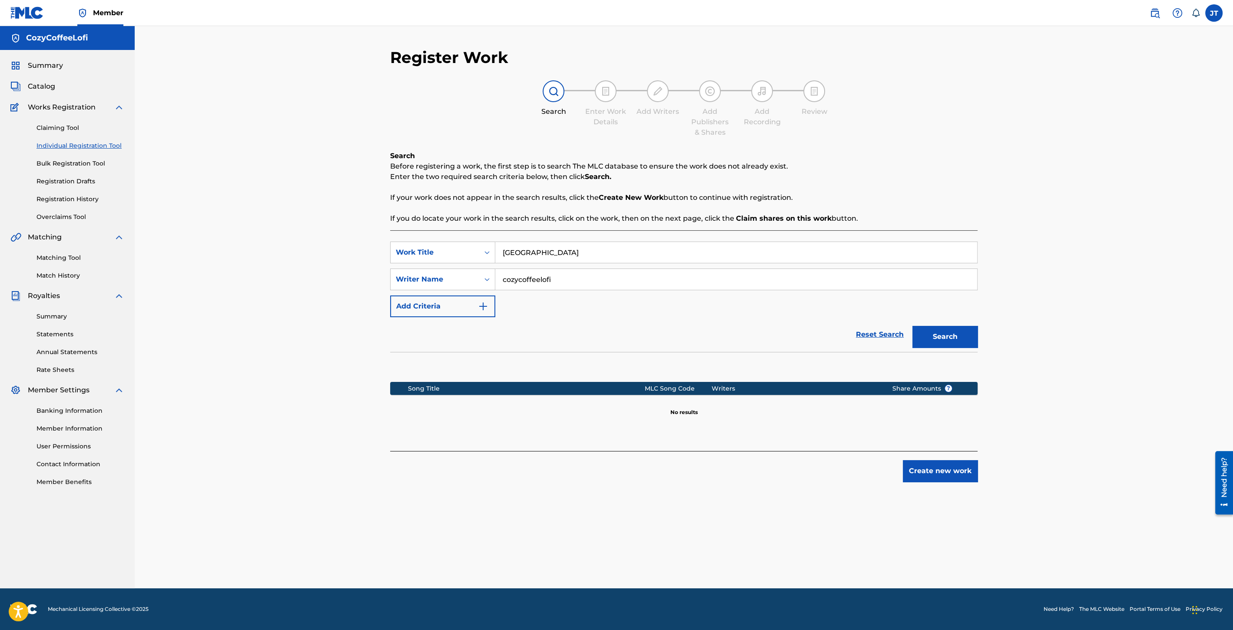
click at [930, 472] on button "Create new work" at bounding box center [940, 471] width 75 height 22
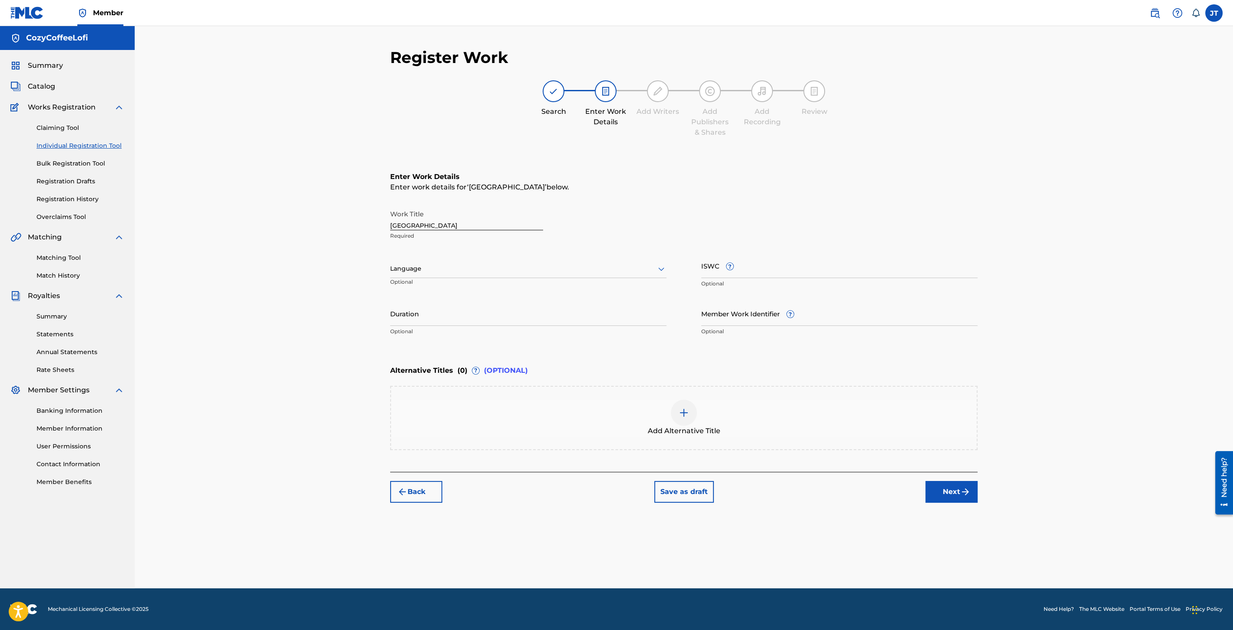
click at [450, 315] on input "Duration" at bounding box center [528, 313] width 276 height 25
click at [753, 320] on input "Member Work Identifier ?" at bounding box center [839, 313] width 276 height 25
paste input "932051534"
click at [709, 274] on input "ISWC ?" at bounding box center [839, 265] width 276 height 25
paste input "T3351730622"
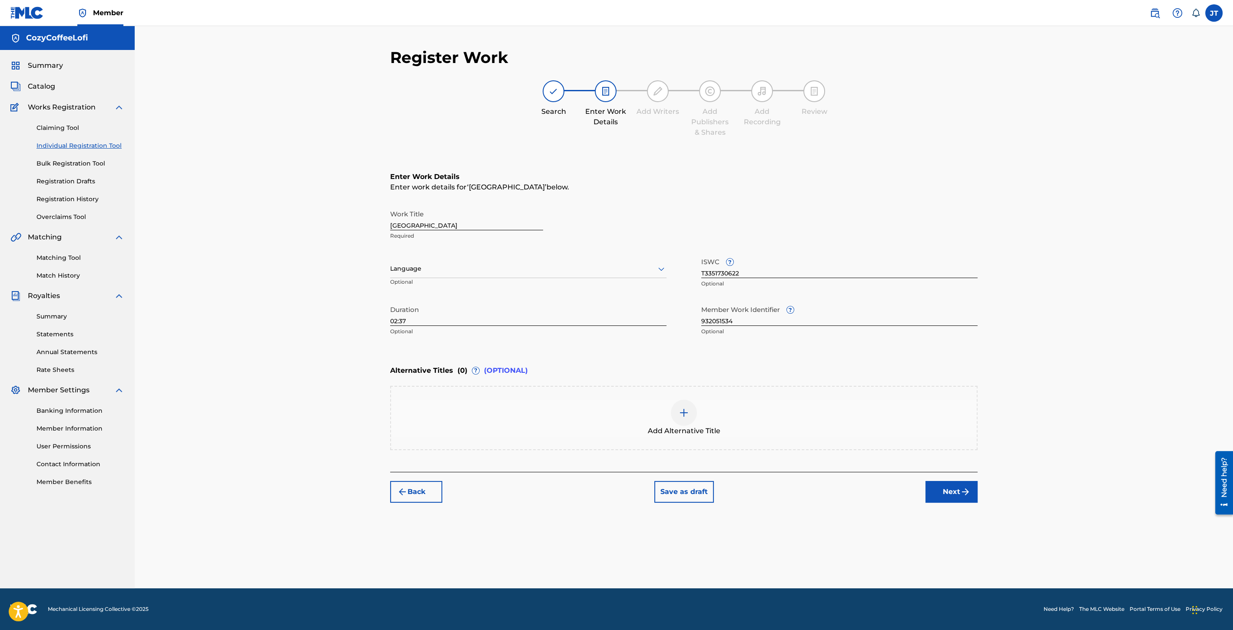
click at [951, 495] on button "Next" at bounding box center [952, 492] width 52 height 22
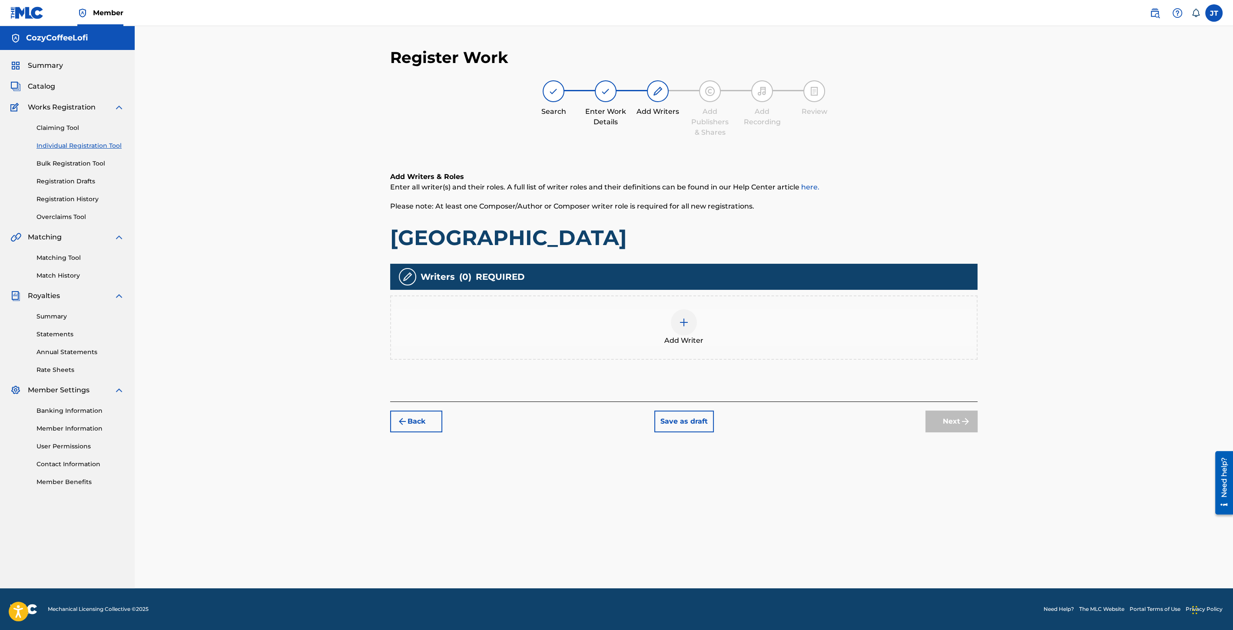
click at [697, 309] on div "Add Writer" at bounding box center [684, 327] width 586 height 37
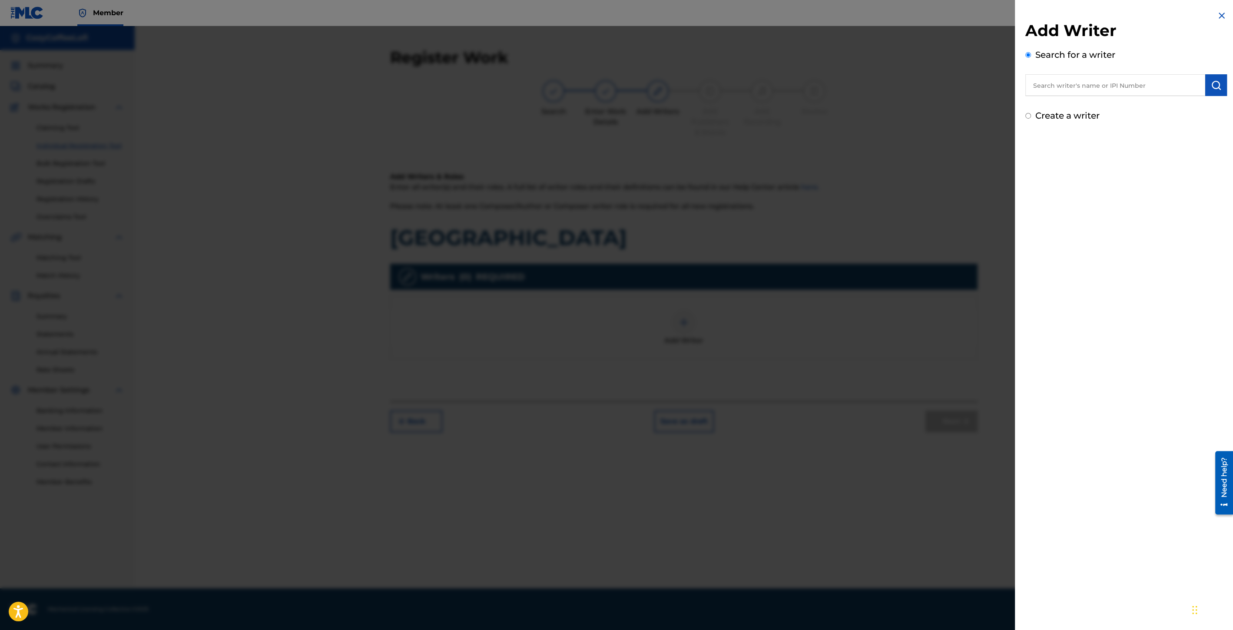
click at [1133, 85] on input "text" at bounding box center [1116, 85] width 180 height 22
click at [1136, 99] on div "cozyc offeelofi cozycoffeelofi" at bounding box center [1115, 105] width 179 height 16
click at [1211, 87] on img "submit" at bounding box center [1216, 85] width 10 height 10
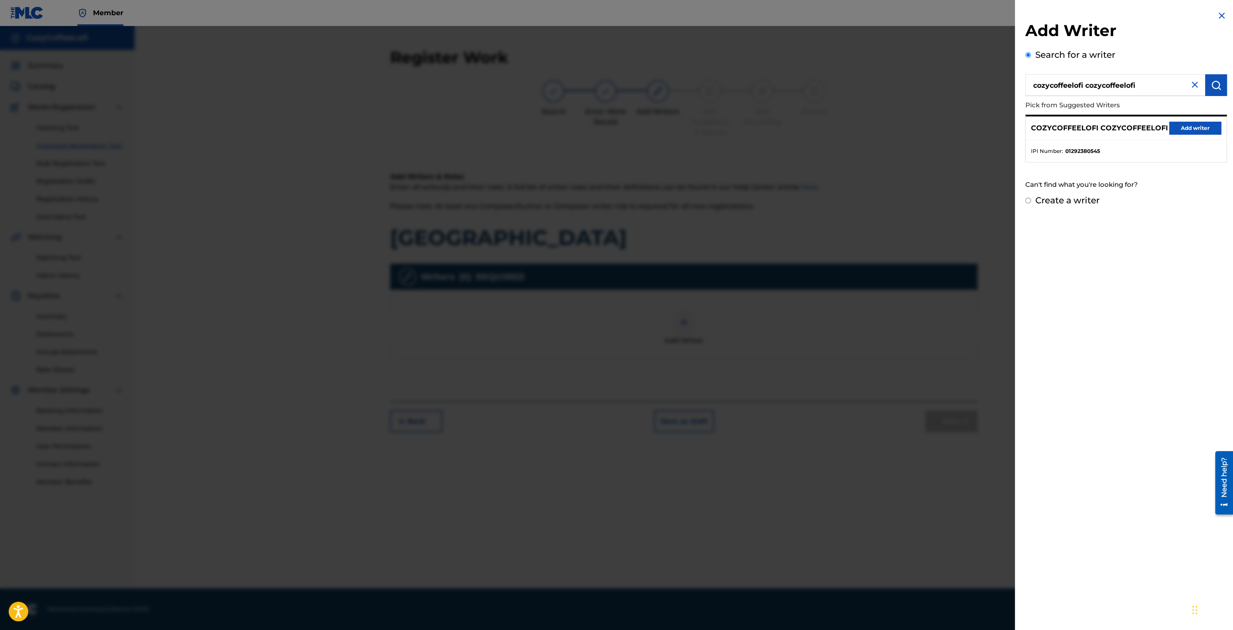
click at [1178, 126] on button "Add writer" at bounding box center [1195, 128] width 52 height 13
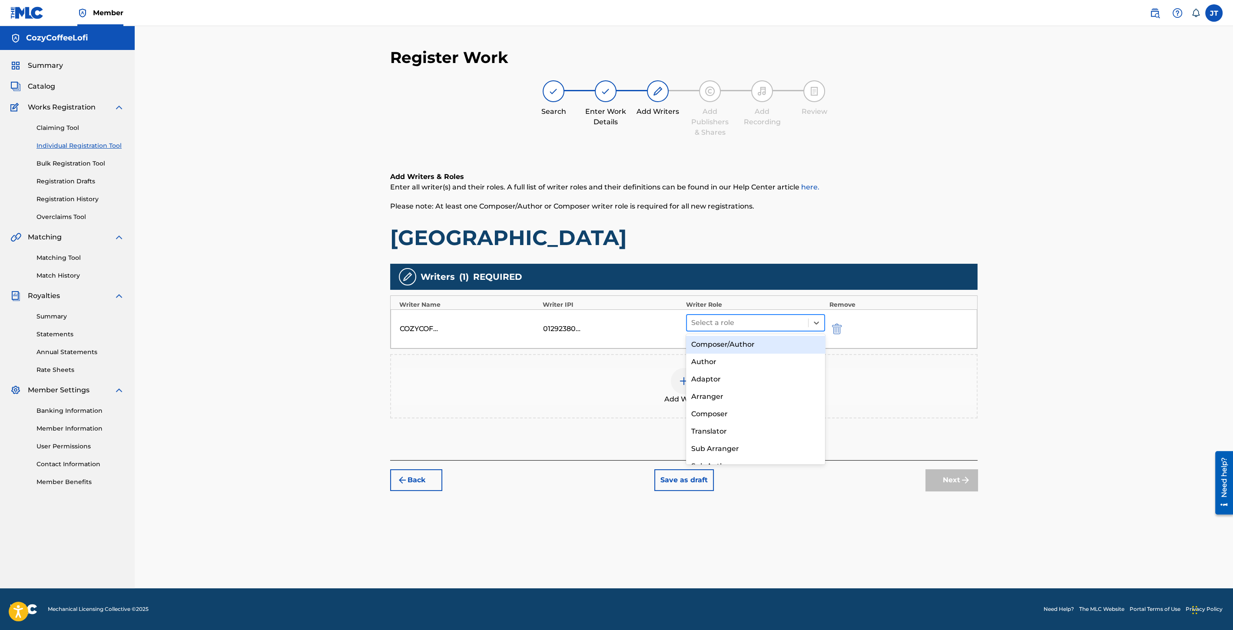
click at [721, 319] on div at bounding box center [747, 323] width 113 height 12
click at [718, 341] on div "Composer/Author" at bounding box center [755, 344] width 139 height 17
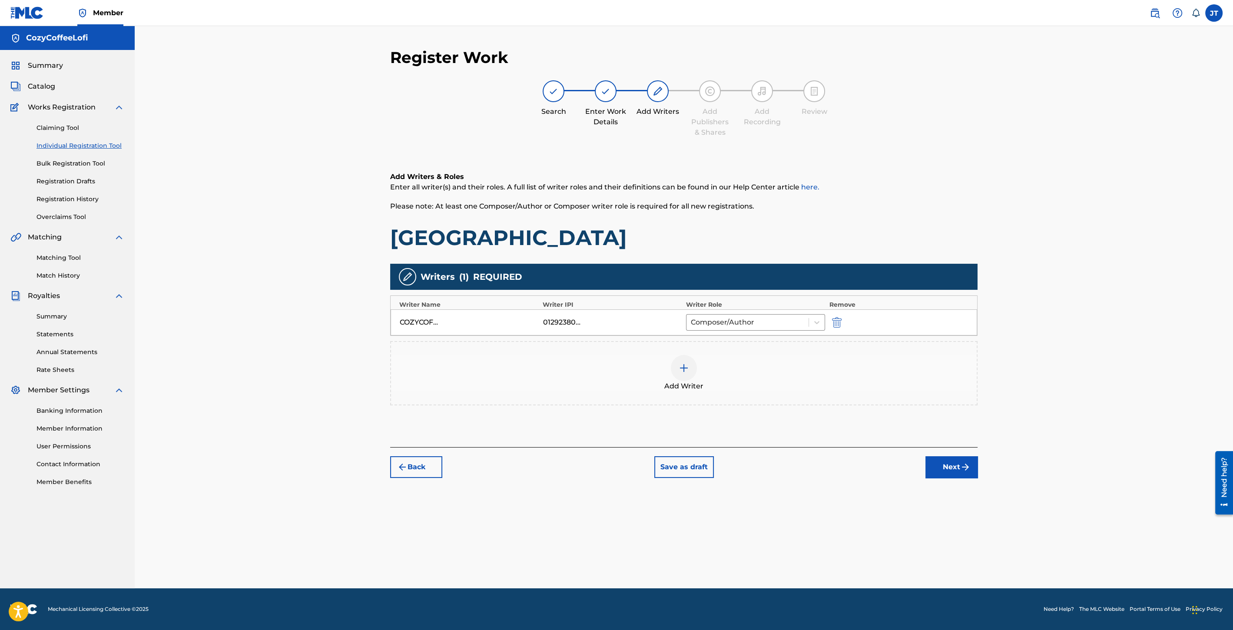
click at [687, 367] on img at bounding box center [684, 368] width 10 height 10
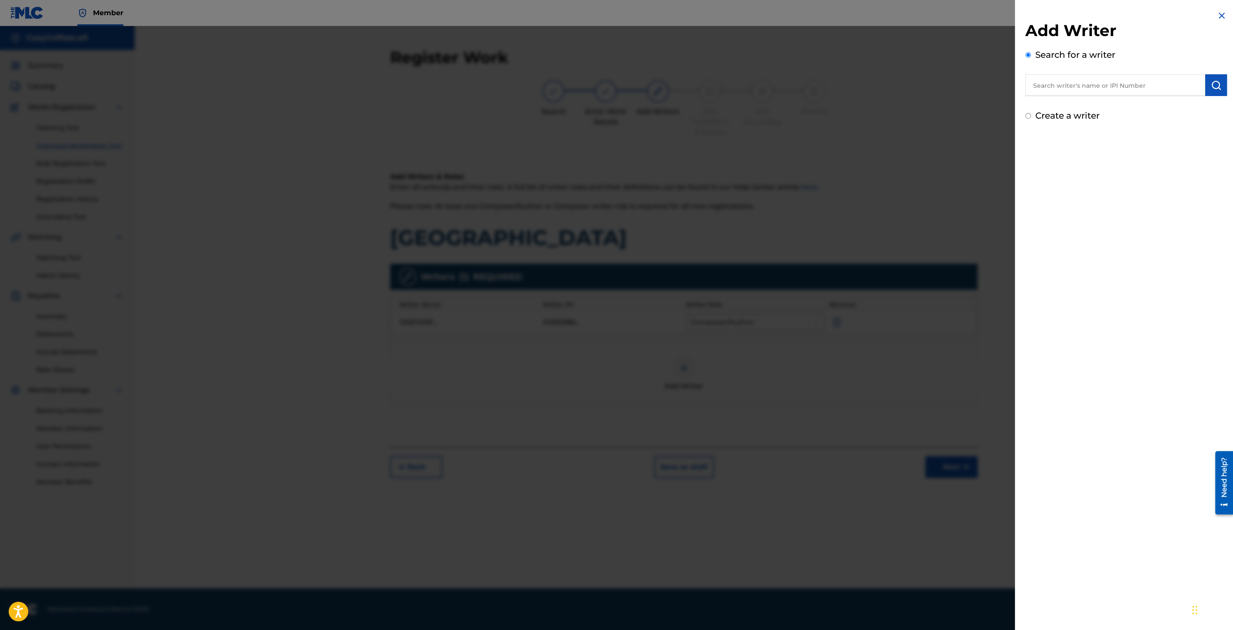
click at [1086, 91] on input "text" at bounding box center [1116, 85] width 180 height 22
click at [1070, 104] on span "ee lofi" at bounding box center [1075, 105] width 21 height 8
click at [1211, 83] on img "submit" at bounding box center [1216, 85] width 10 height 10
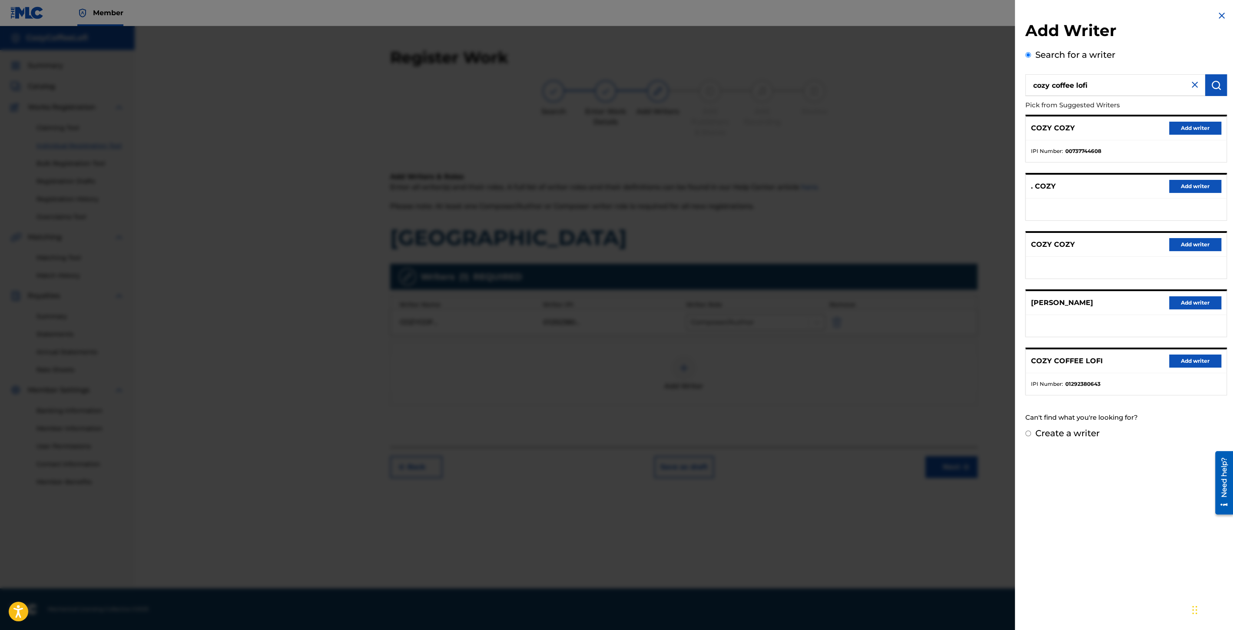
click at [1192, 357] on button "Add writer" at bounding box center [1195, 361] width 52 height 13
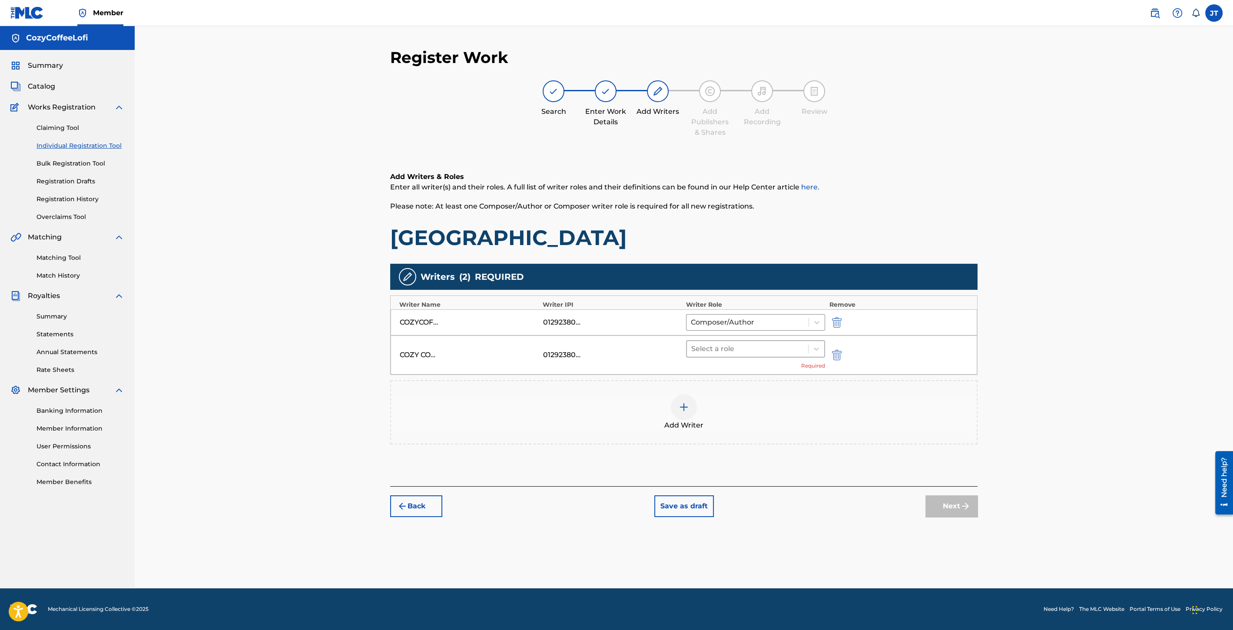
click at [762, 347] on div at bounding box center [747, 349] width 113 height 12
click at [737, 371] on div "Composer/Author" at bounding box center [755, 370] width 139 height 17
click at [957, 487] on button "Next" at bounding box center [952, 493] width 52 height 22
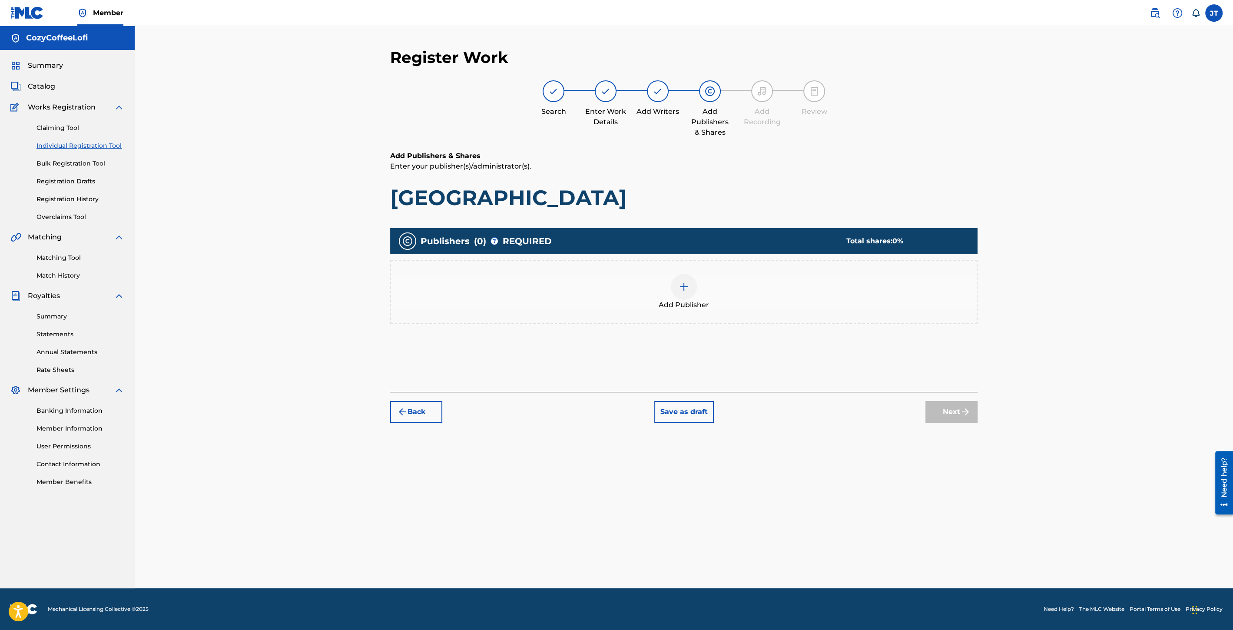
click at [692, 297] on div "Add Publisher" at bounding box center [684, 292] width 586 height 37
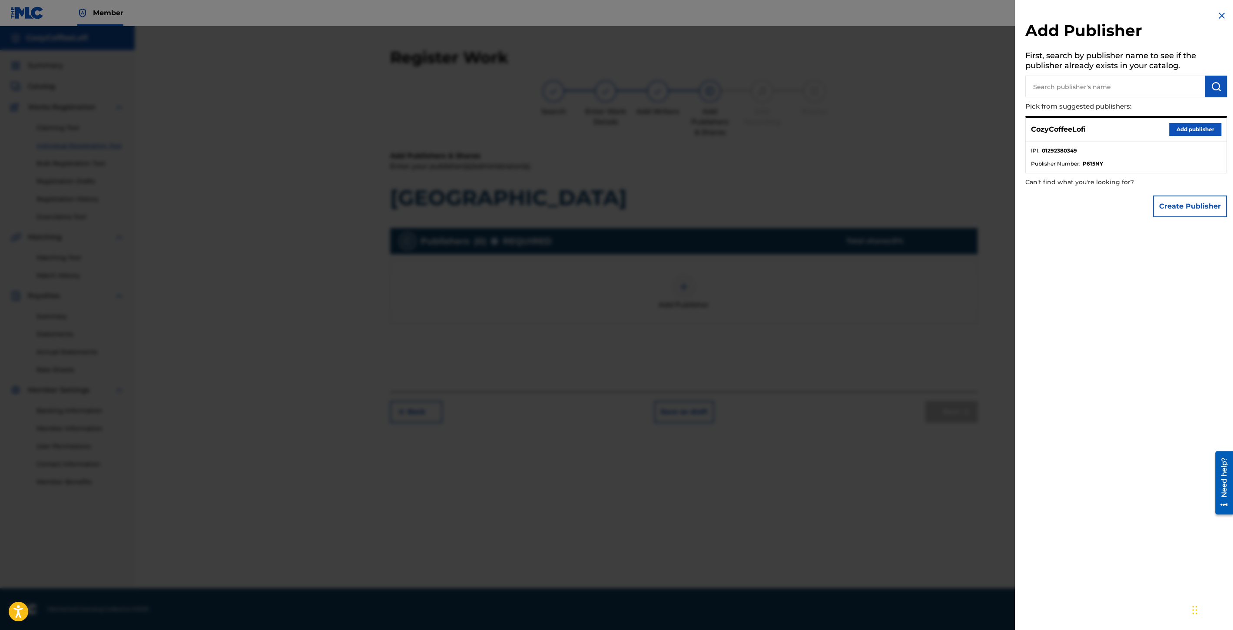
click at [1175, 132] on button "Add publisher" at bounding box center [1195, 129] width 52 height 13
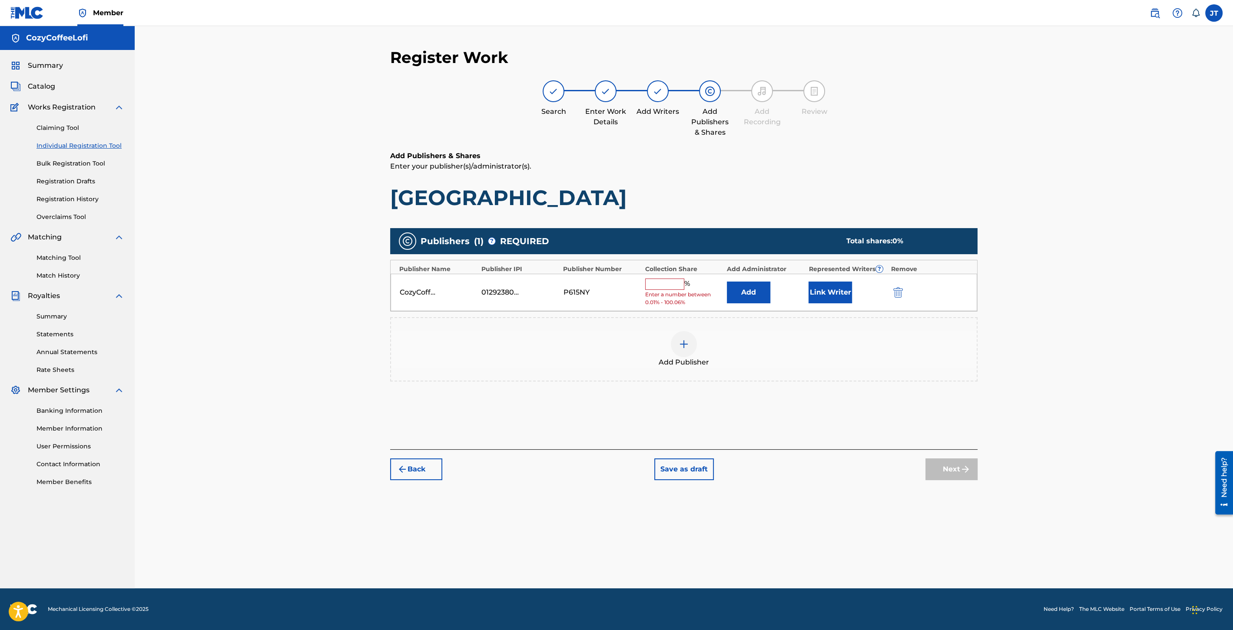
click at [663, 279] on input "text" at bounding box center [664, 284] width 39 height 11
click at [830, 289] on button "Link Writer" at bounding box center [830, 290] width 43 height 22
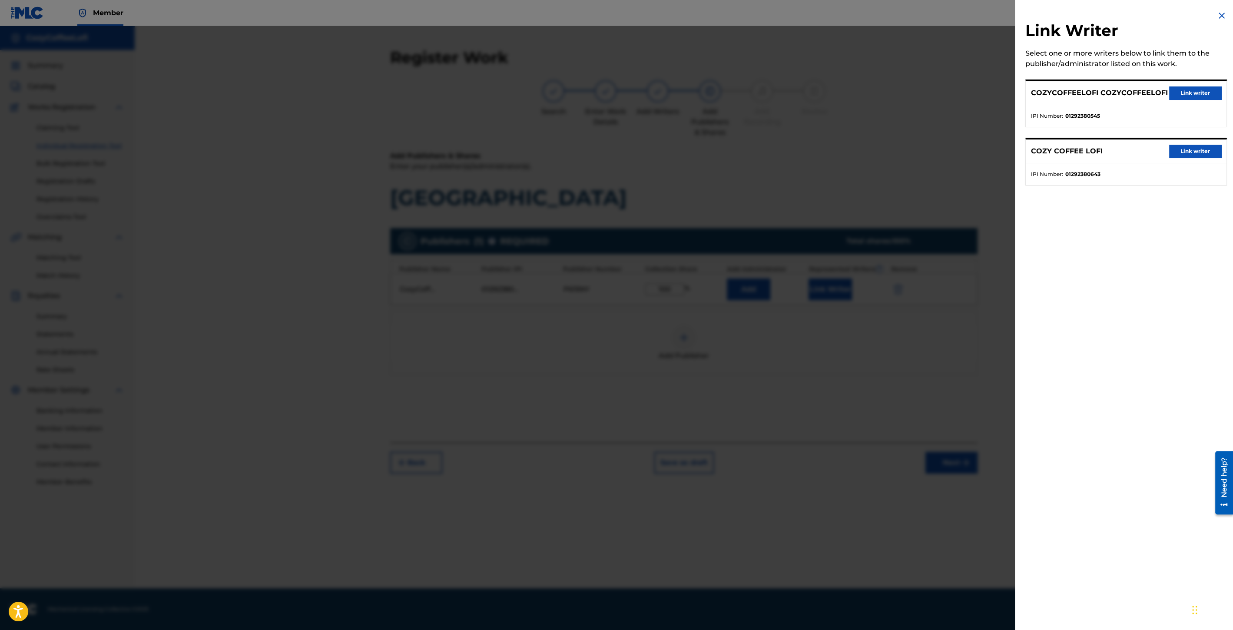
click at [1173, 97] on button "Link writer" at bounding box center [1195, 92] width 52 height 13
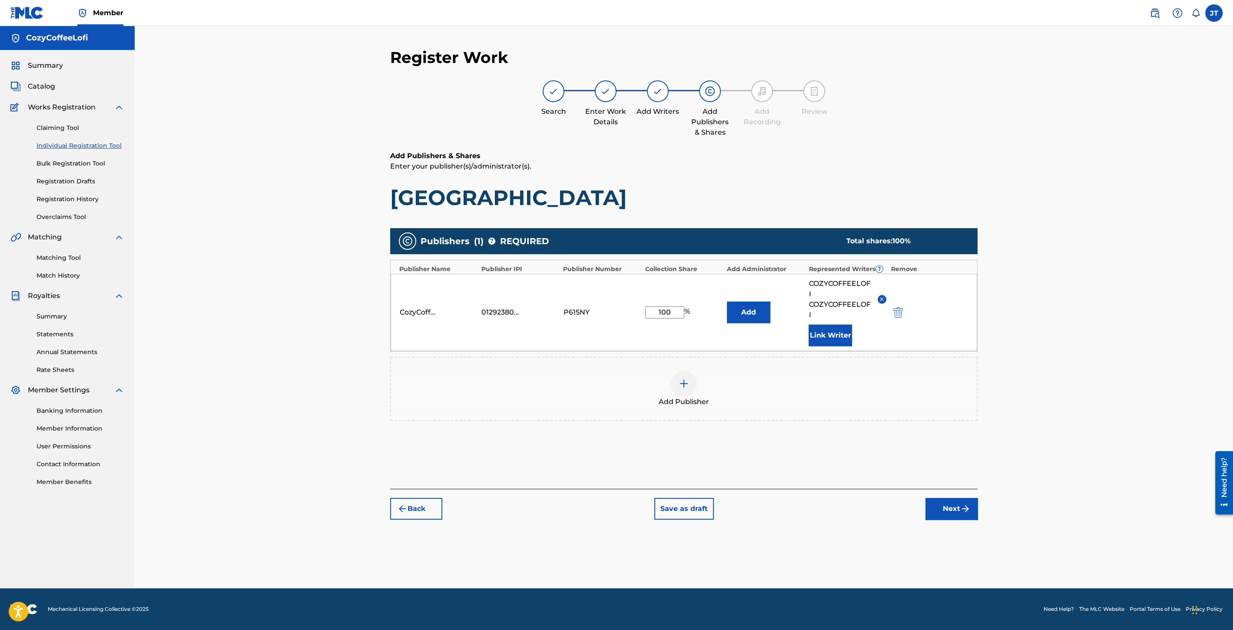
click at [843, 329] on button "Link Writer" at bounding box center [830, 336] width 43 height 22
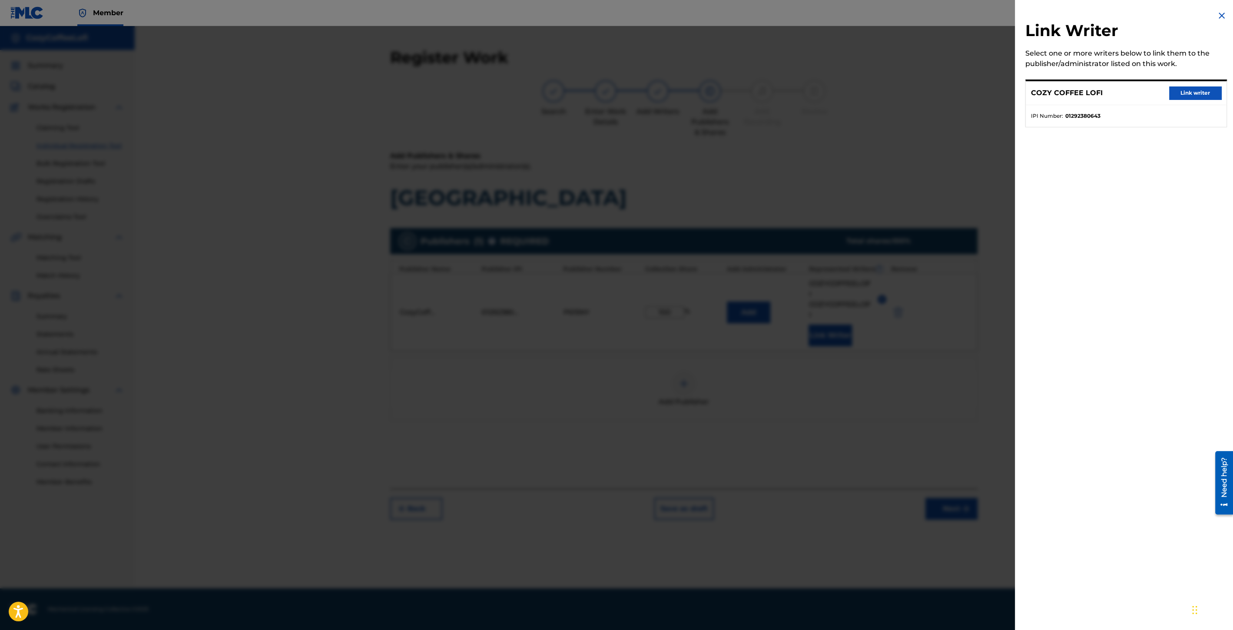
click at [1181, 93] on button "Link writer" at bounding box center [1195, 92] width 52 height 13
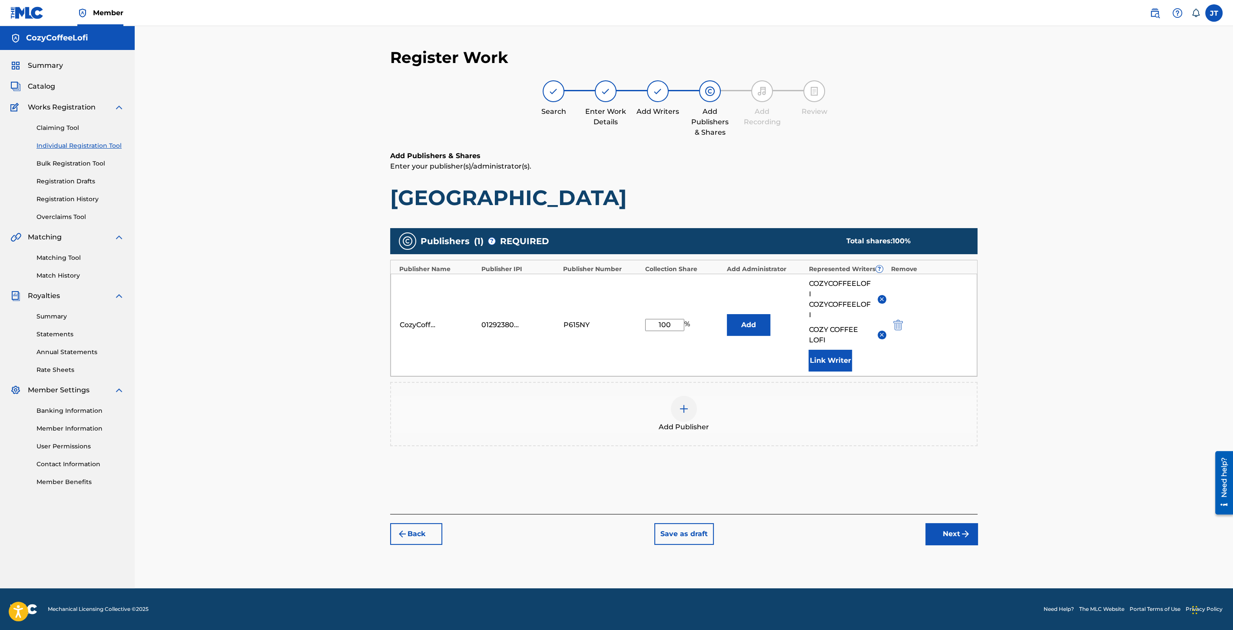
click at [956, 530] on button "Next" at bounding box center [952, 534] width 52 height 22
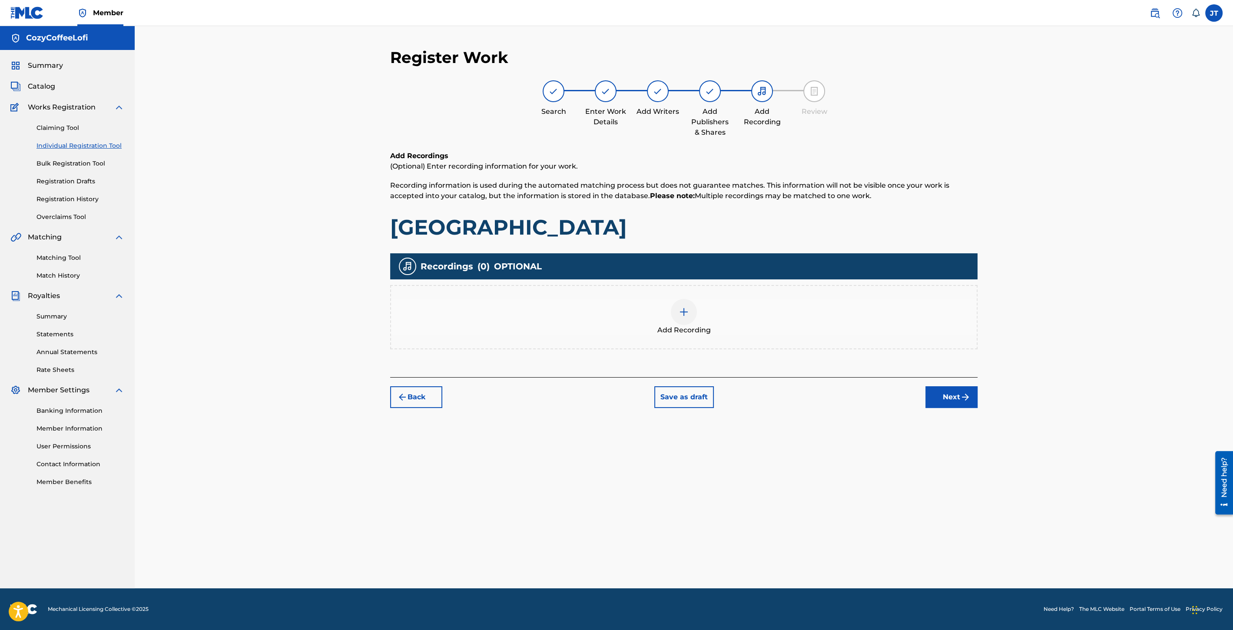
click at [679, 314] on img at bounding box center [684, 312] width 10 height 10
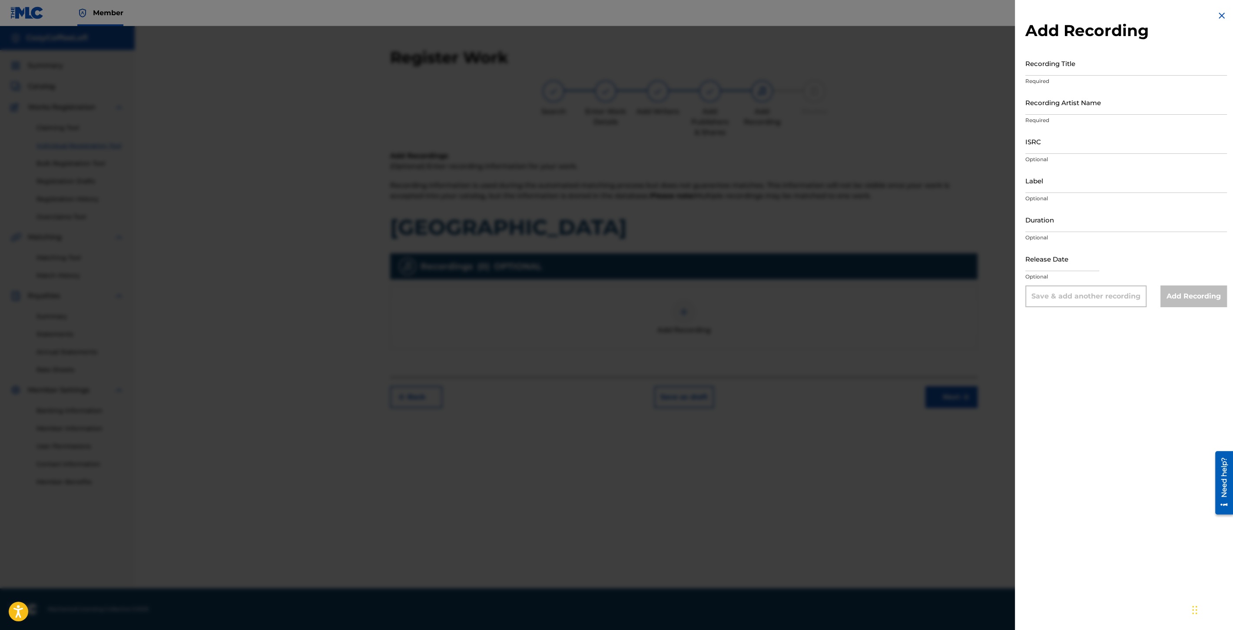
click at [1057, 72] on input "Recording Title" at bounding box center [1127, 63] width 202 height 25
paste input "[GEOGRAPHIC_DATA]"
click at [1049, 111] on input "Recording Artist Name" at bounding box center [1127, 102] width 202 height 25
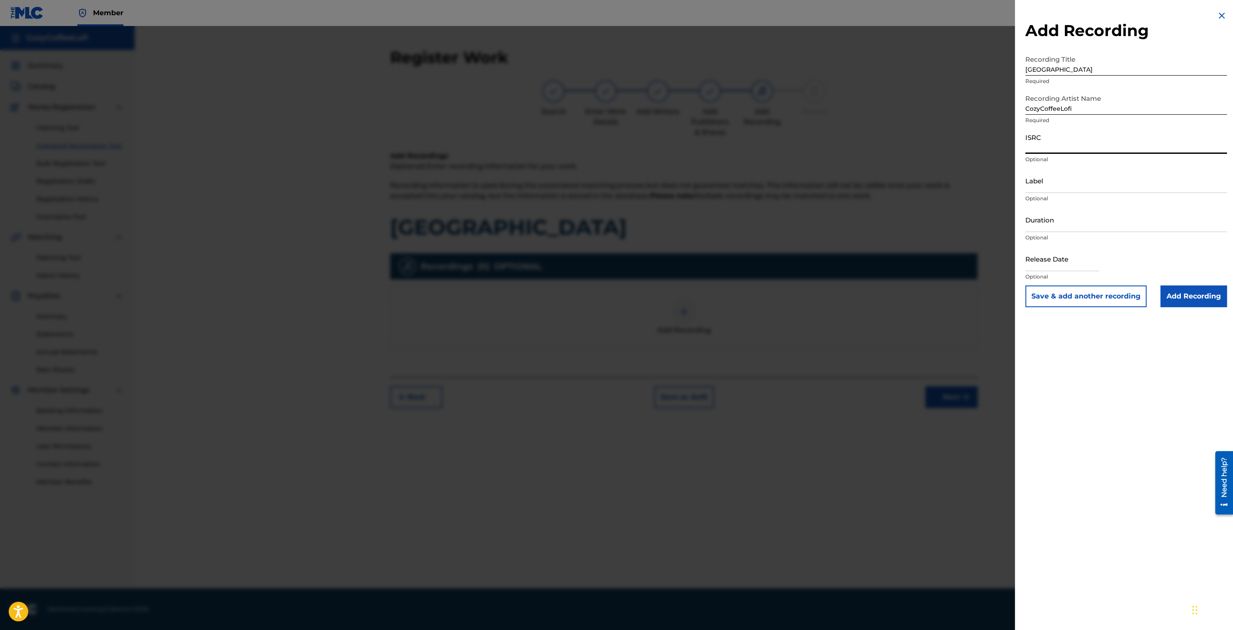
click at [1037, 144] on input "ISRC" at bounding box center [1127, 141] width 202 height 25
paste input "QZZ7V2506748"
click at [1040, 186] on input "Label" at bounding box center [1127, 180] width 202 height 25
click at [1030, 223] on input "Duration" at bounding box center [1127, 219] width 202 height 25
click at [1061, 267] on input "text" at bounding box center [1063, 258] width 74 height 25
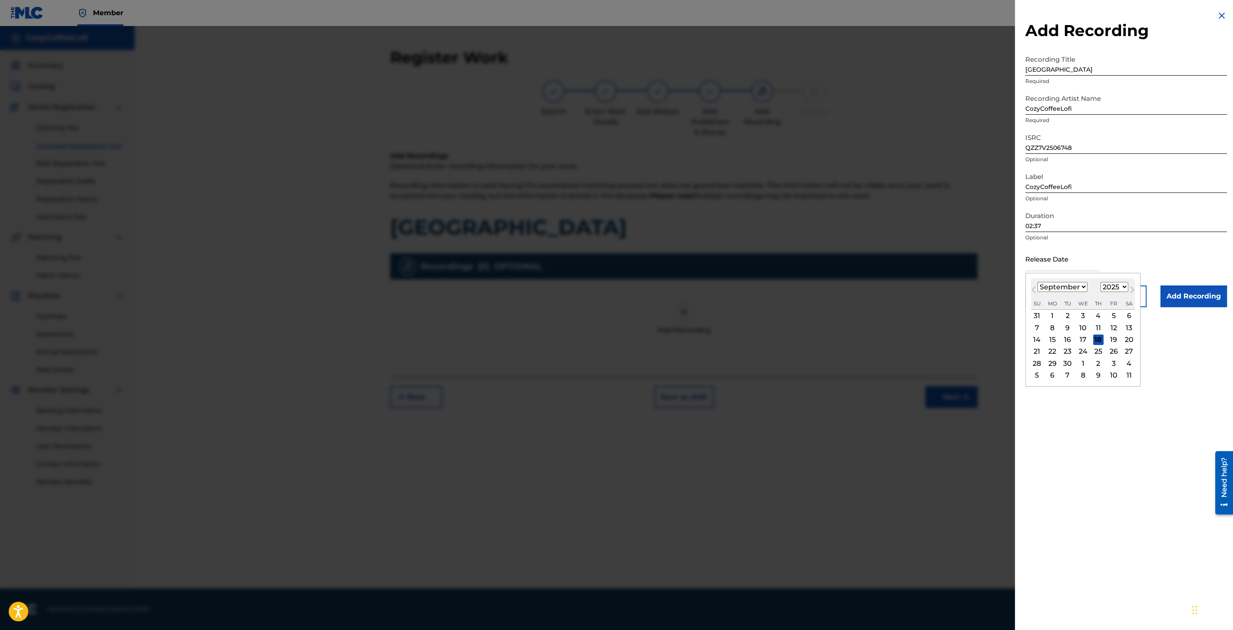
click at [1042, 282] on select "January February March April May June July August September October November De…" at bounding box center [1063, 287] width 50 height 10
click at [1095, 325] on div "11" at bounding box center [1098, 327] width 10 height 10
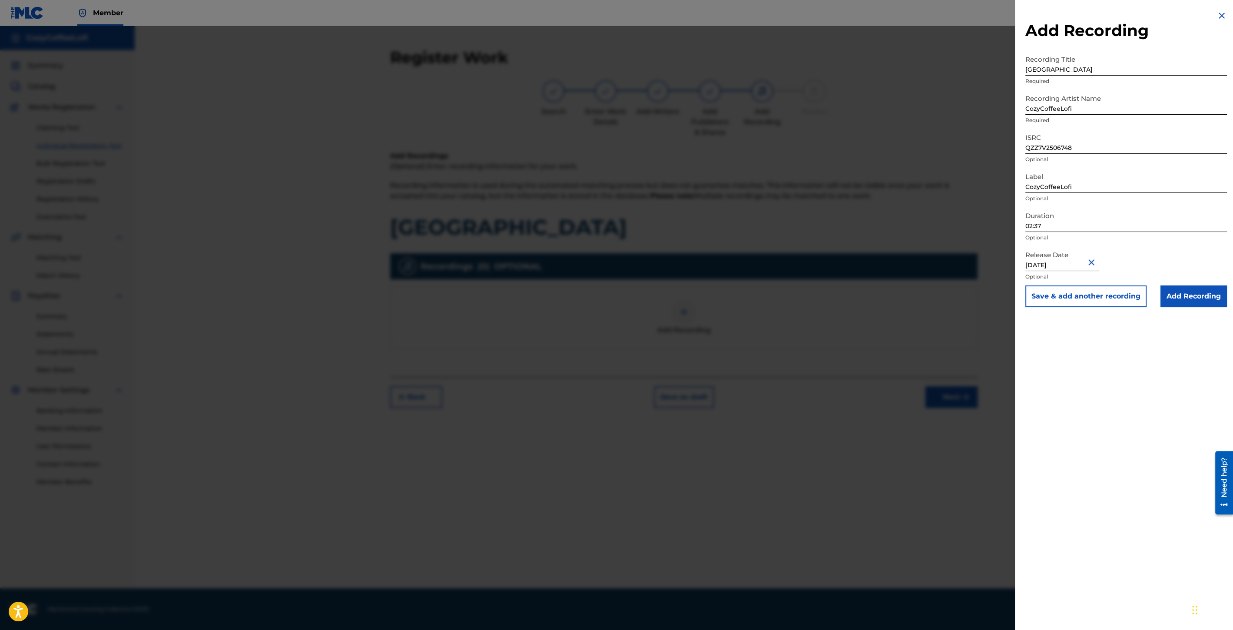
click at [1106, 299] on button "Save & add another recording" at bounding box center [1086, 296] width 121 height 22
click at [1219, 21] on h2 "Add Recording" at bounding box center [1127, 31] width 202 height 20
click at [1219, 14] on img at bounding box center [1222, 15] width 10 height 10
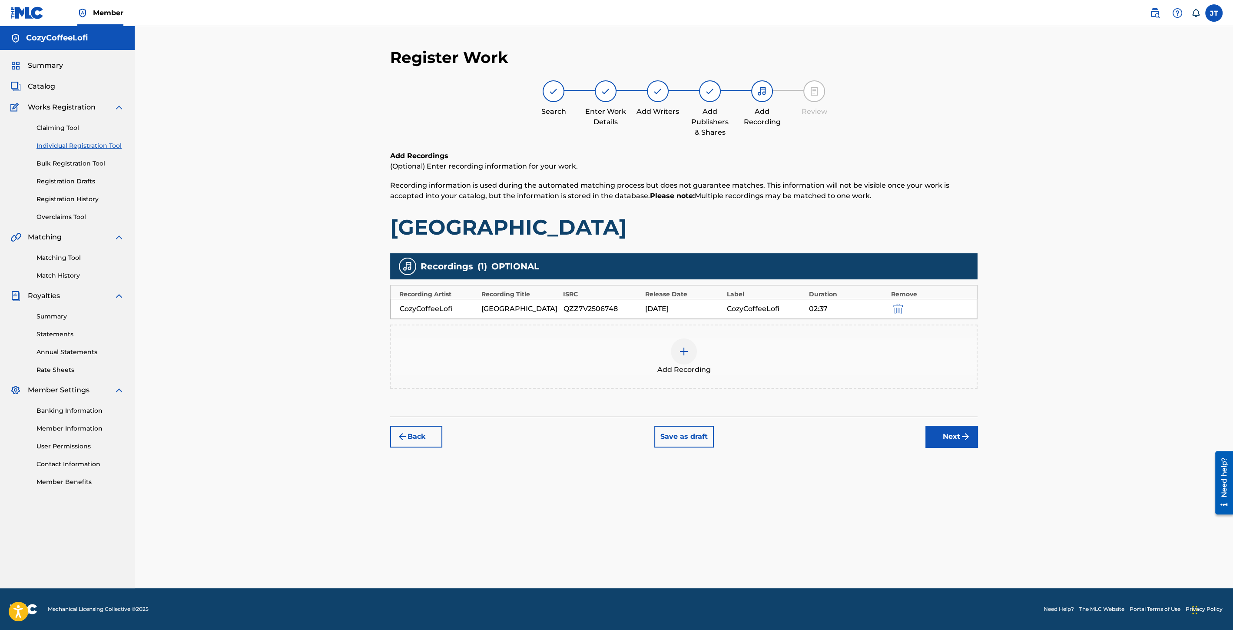
click at [941, 439] on button "Next" at bounding box center [952, 437] width 52 height 22
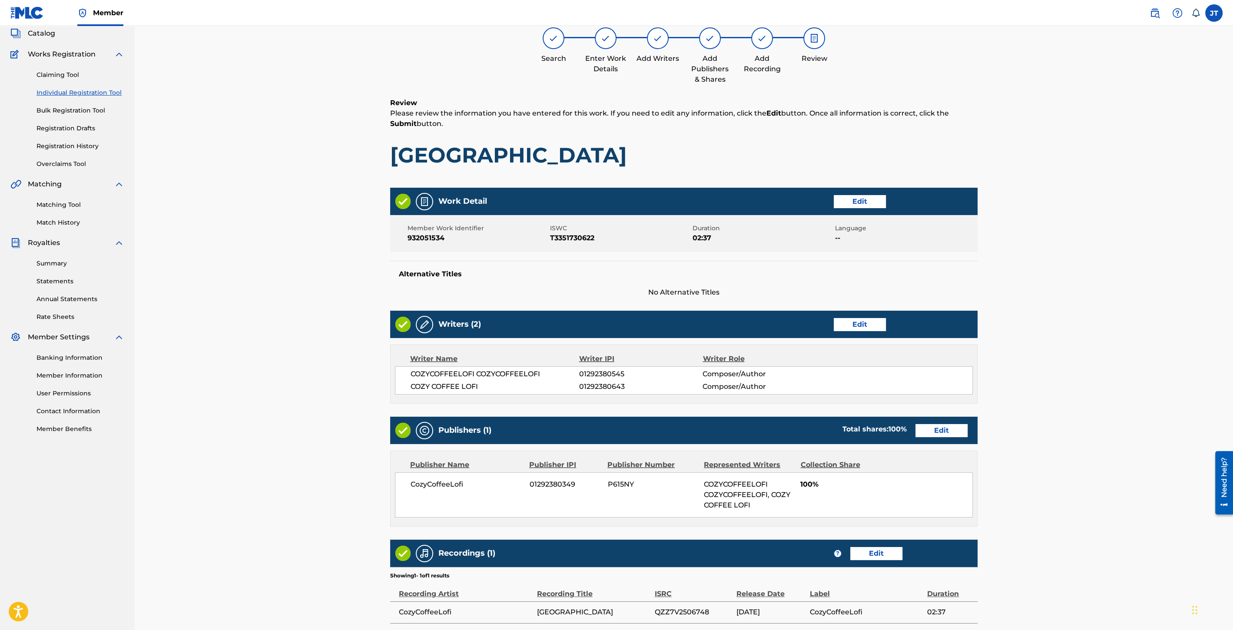
scroll to position [130, 0]
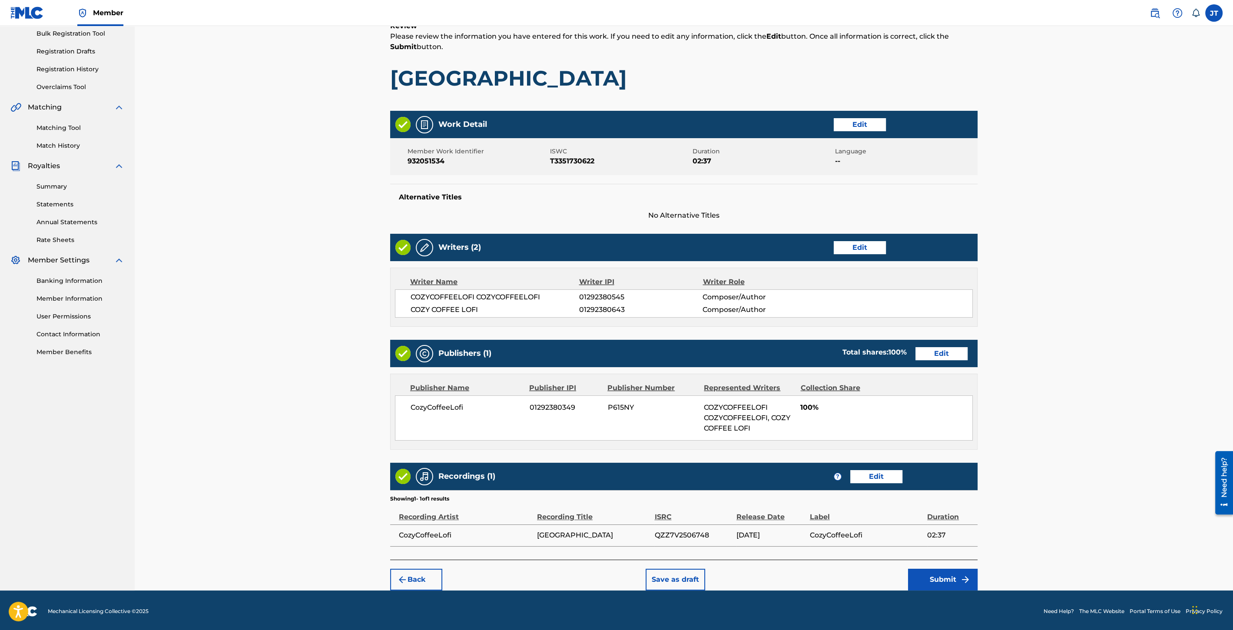
click at [947, 575] on button "Submit" at bounding box center [943, 580] width 70 height 22
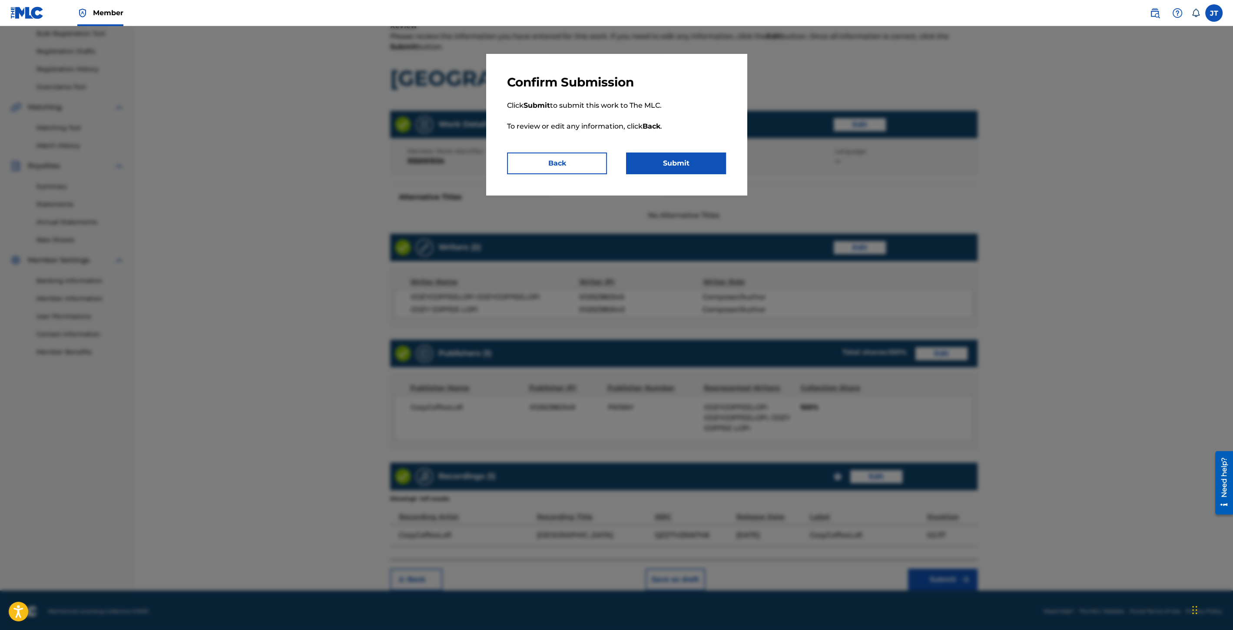
click at [680, 169] on button "Submit" at bounding box center [676, 164] width 100 height 22
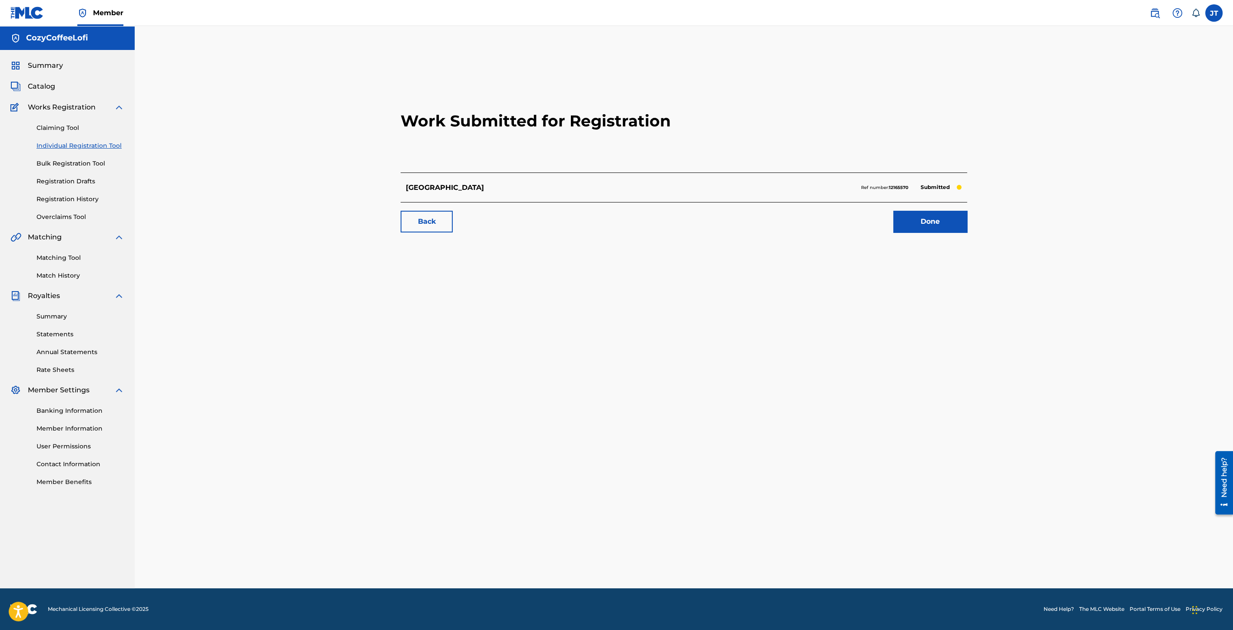
click at [94, 148] on link "Individual Registration Tool" at bounding box center [81, 145] width 88 height 9
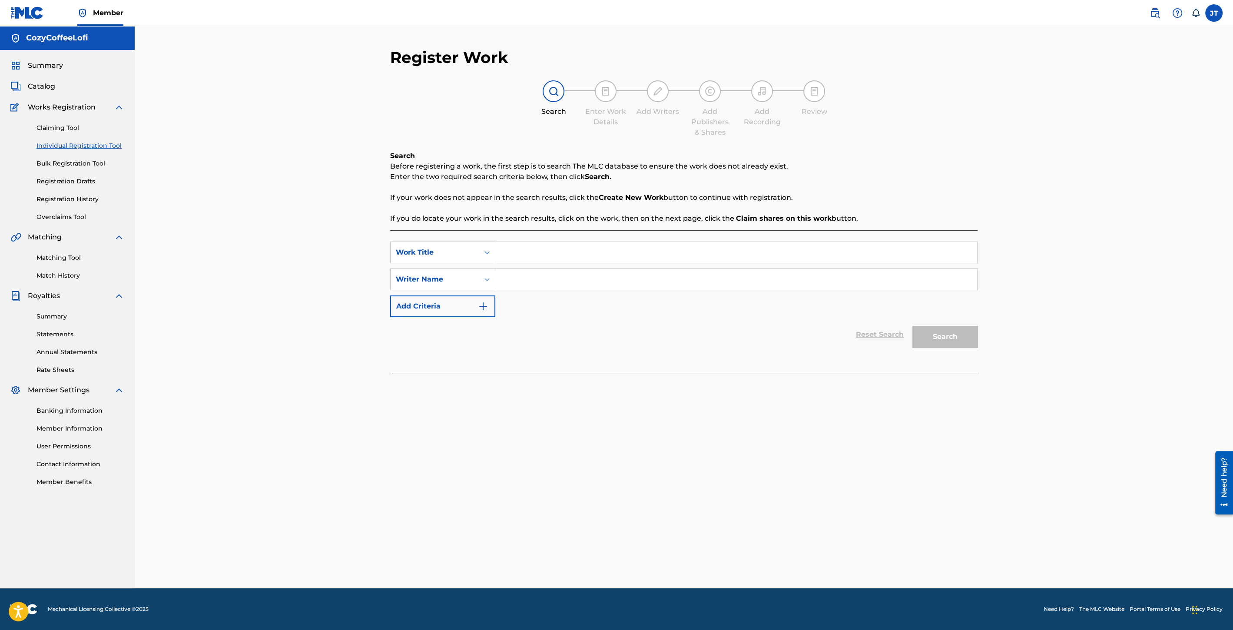
click at [534, 261] on input "Search Form" at bounding box center [736, 252] width 482 height 21
paste input "A.I. Sage (White Wisp)"
click at [542, 285] on input "Search Form" at bounding box center [736, 279] width 482 height 21
click at [935, 338] on button "Search" at bounding box center [945, 337] width 65 height 22
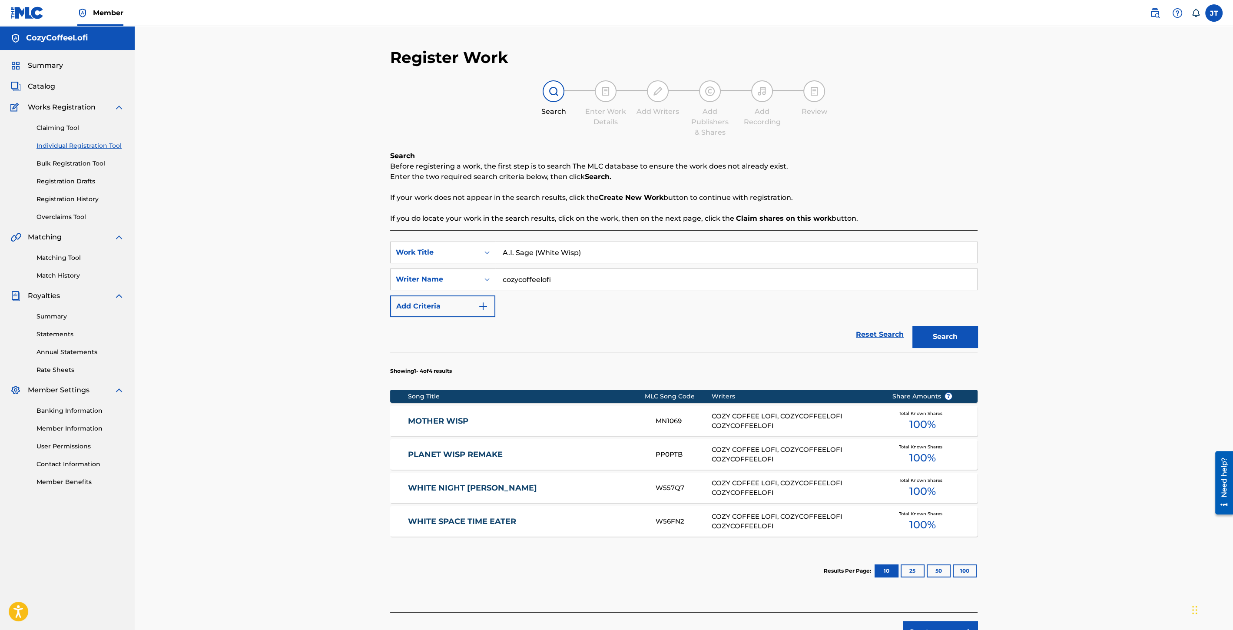
click at [935, 621] on button "Create new work" at bounding box center [940, 632] width 75 height 22
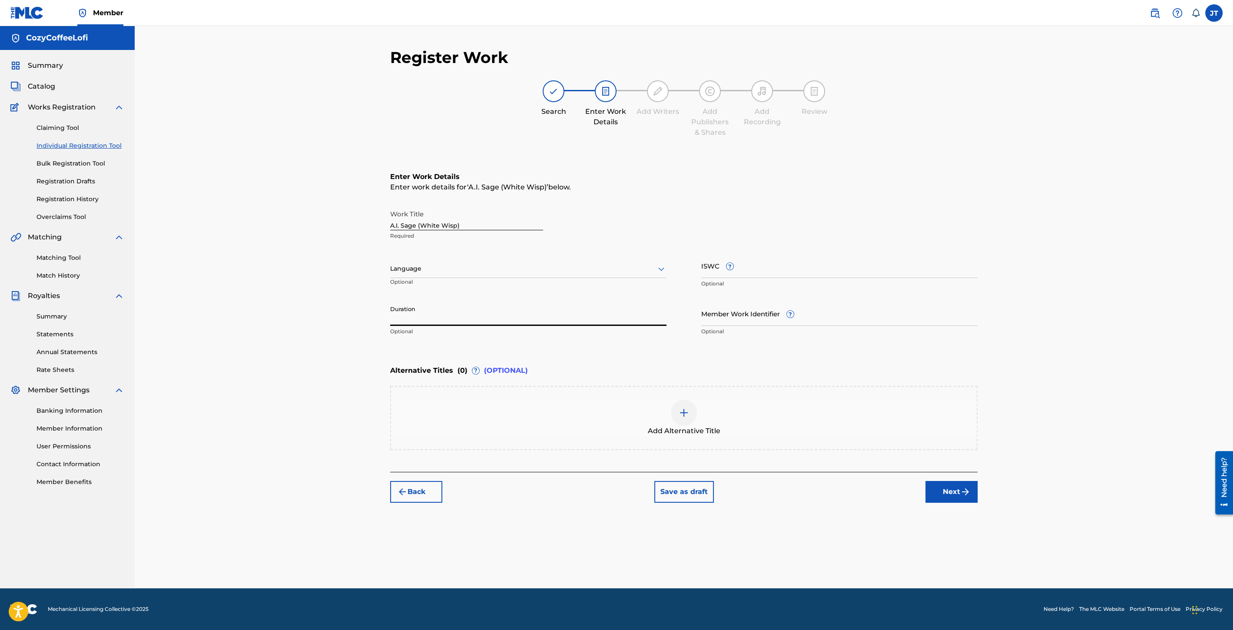
click at [425, 322] on input "Duration" at bounding box center [528, 313] width 276 height 25
click at [727, 279] on div "ISWC ? Optional" at bounding box center [839, 272] width 276 height 39
click at [730, 316] on input "Member Work Identifier ?" at bounding box center [839, 313] width 276 height 25
paste input "932051536"
click at [716, 272] on input "ISWC ?" at bounding box center [839, 265] width 276 height 25
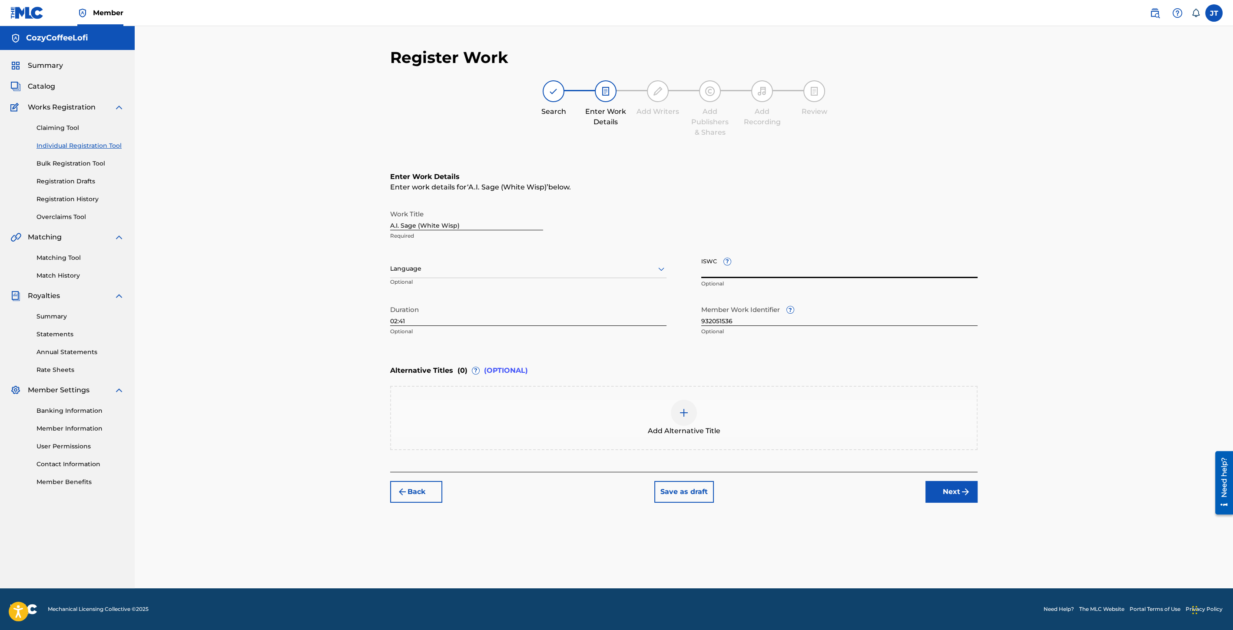
paste input "T3351730553"
click at [934, 483] on button "Next" at bounding box center [952, 492] width 52 height 22
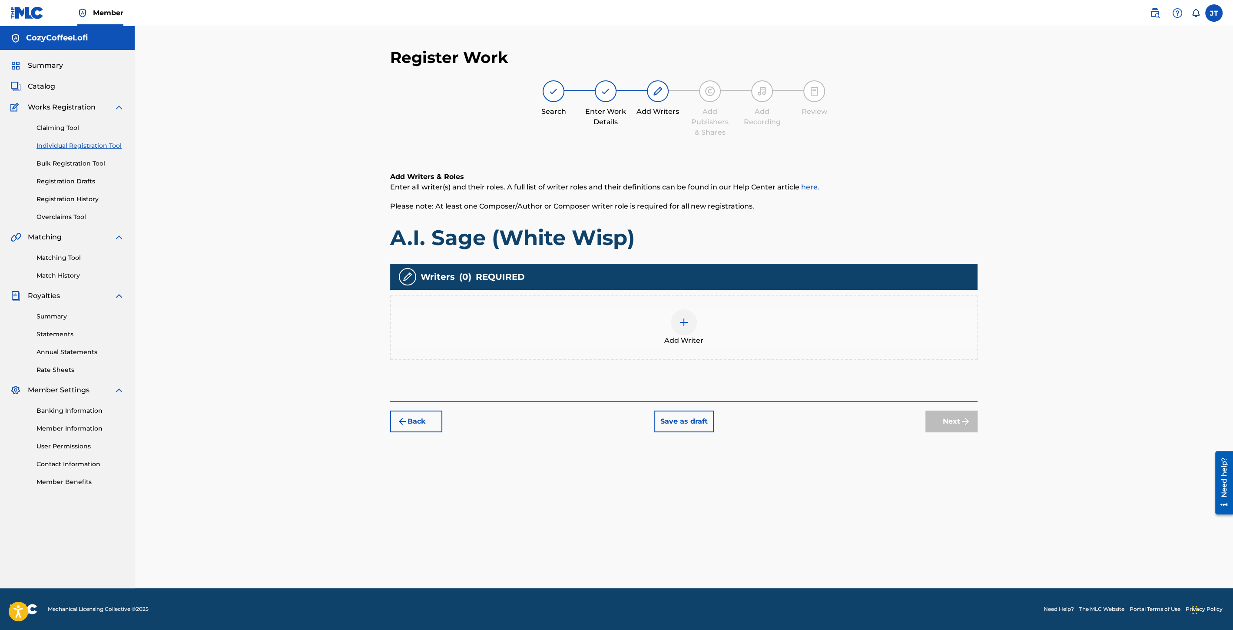
click at [684, 328] on div at bounding box center [684, 322] width 26 height 26
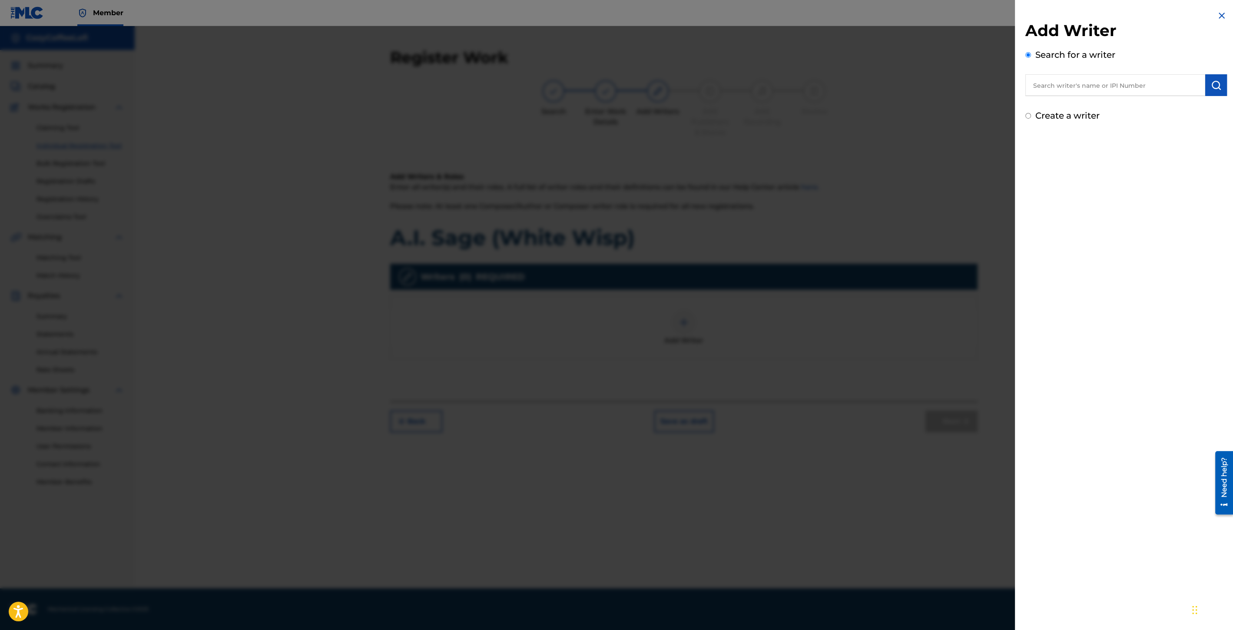
click at [1084, 92] on input "text" at bounding box center [1116, 85] width 180 height 22
click at [1122, 108] on span "cozycoffeelofi" at bounding box center [1107, 105] width 48 height 8
click at [1213, 84] on img "submit" at bounding box center [1216, 85] width 10 height 10
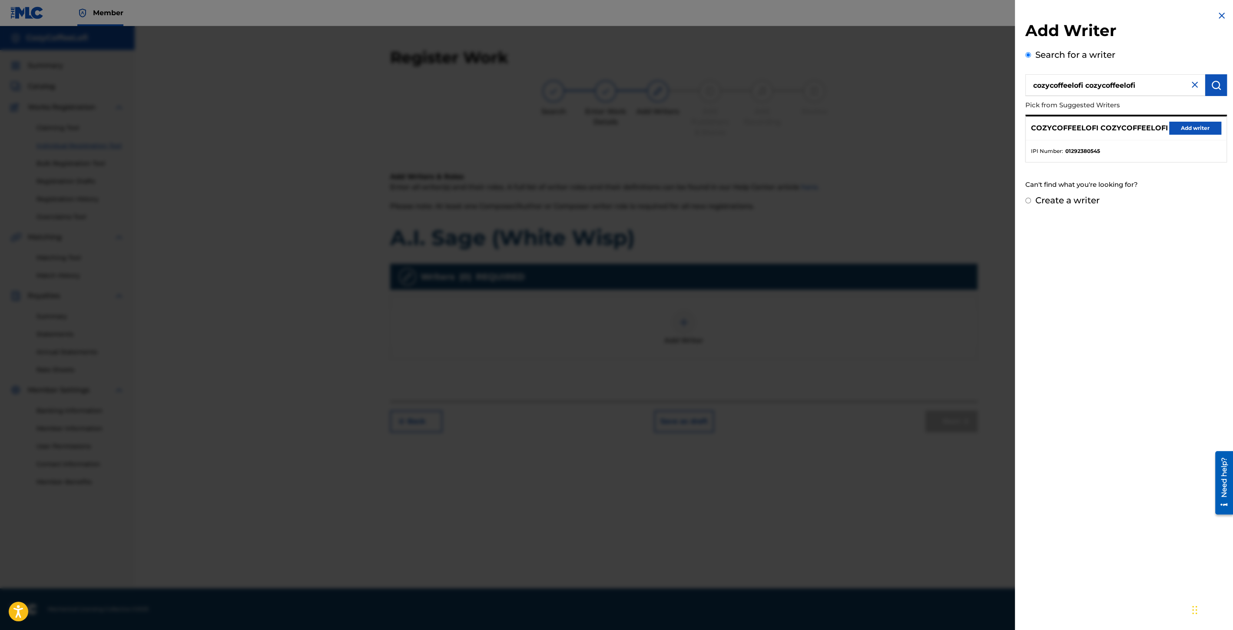
click at [1199, 126] on button "Add writer" at bounding box center [1195, 128] width 52 height 13
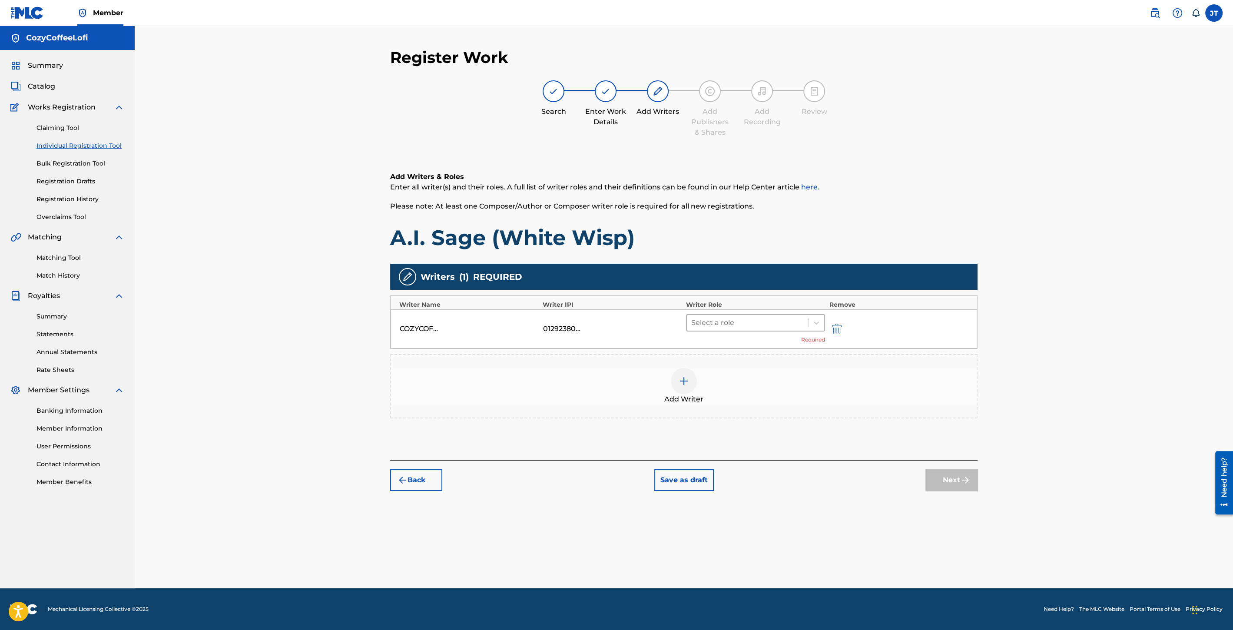
click at [740, 320] on div at bounding box center [747, 323] width 113 height 12
click at [714, 346] on div "Composer/Author" at bounding box center [755, 344] width 139 height 17
click at [688, 366] on img at bounding box center [684, 368] width 10 height 10
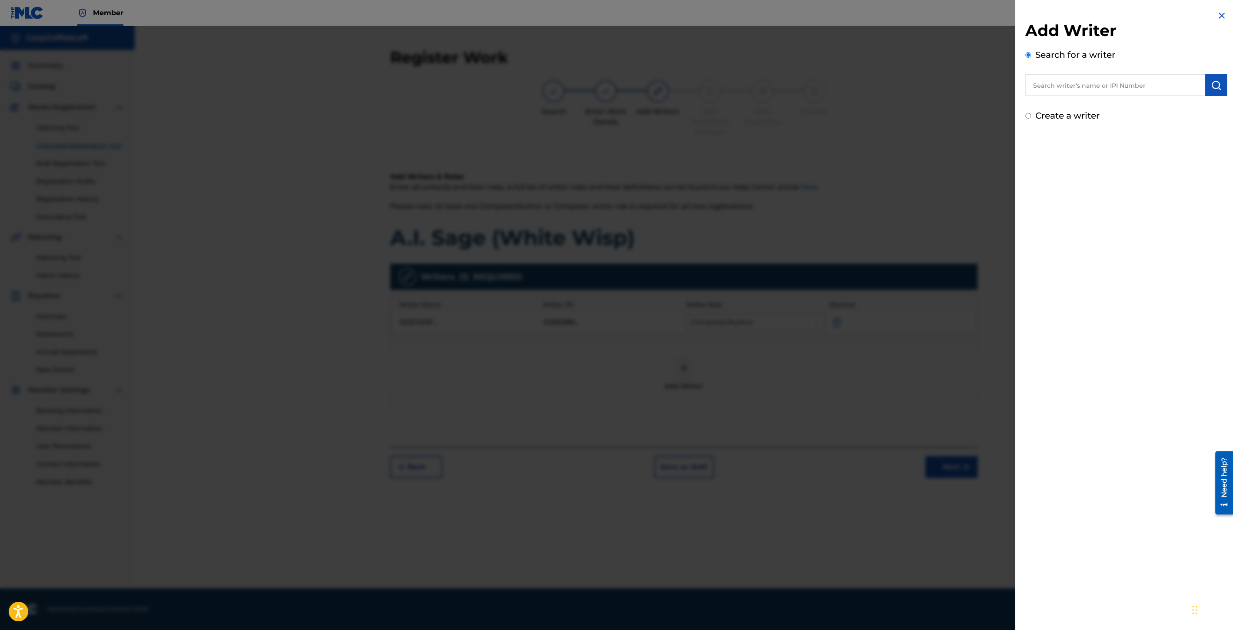
click at [1120, 80] on input "text" at bounding box center [1116, 85] width 180 height 22
click at [1105, 106] on div "cozy coffee lofi" at bounding box center [1115, 105] width 179 height 16
click at [1217, 84] on img "submit" at bounding box center [1216, 85] width 10 height 10
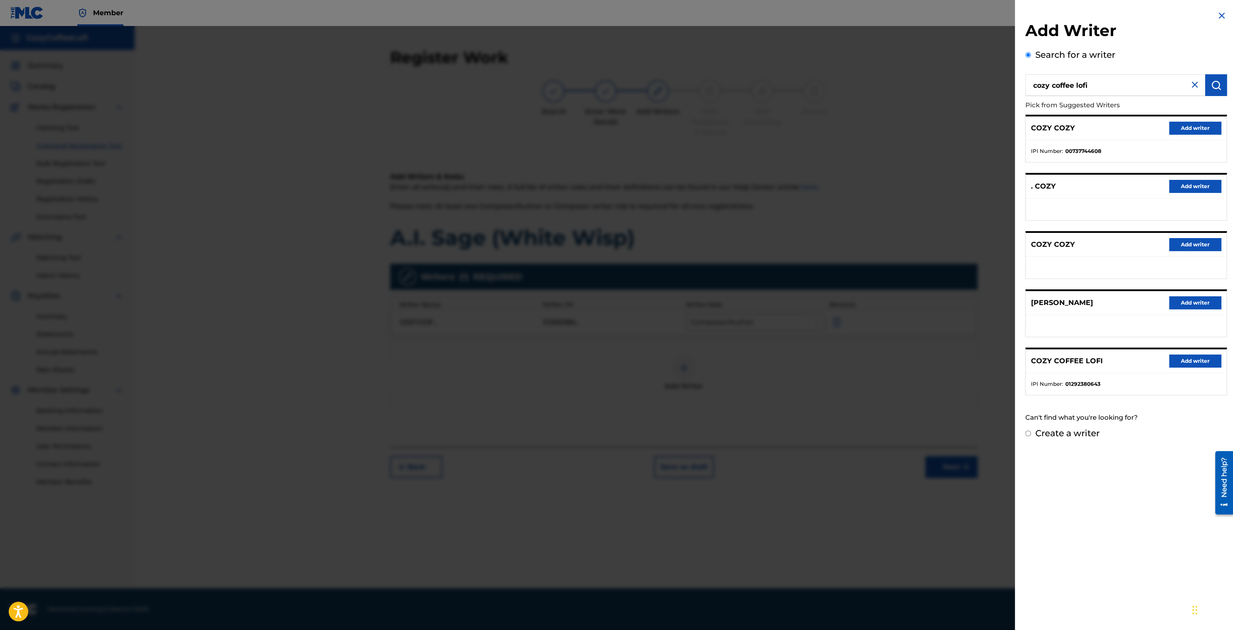
click at [1182, 362] on button "Add writer" at bounding box center [1195, 361] width 52 height 13
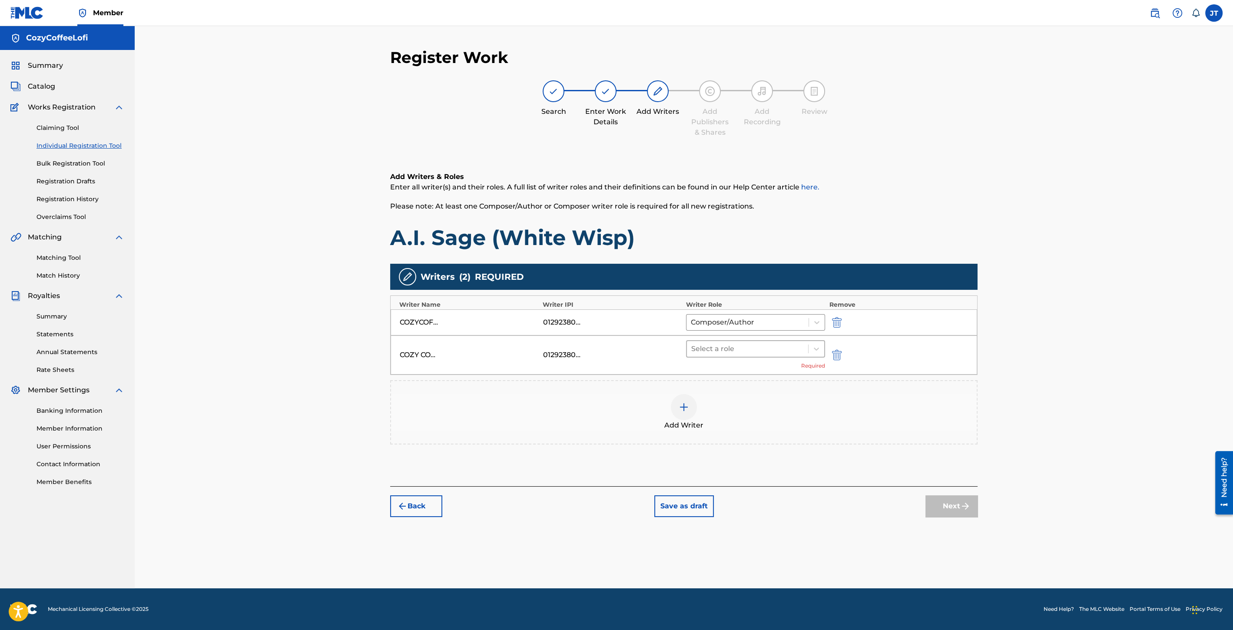
click at [766, 341] on div "Select a role" at bounding box center [747, 349] width 121 height 16
click at [751, 365] on div "Composer/Author" at bounding box center [755, 370] width 139 height 17
click at [958, 485] on button "Next" at bounding box center [952, 493] width 52 height 22
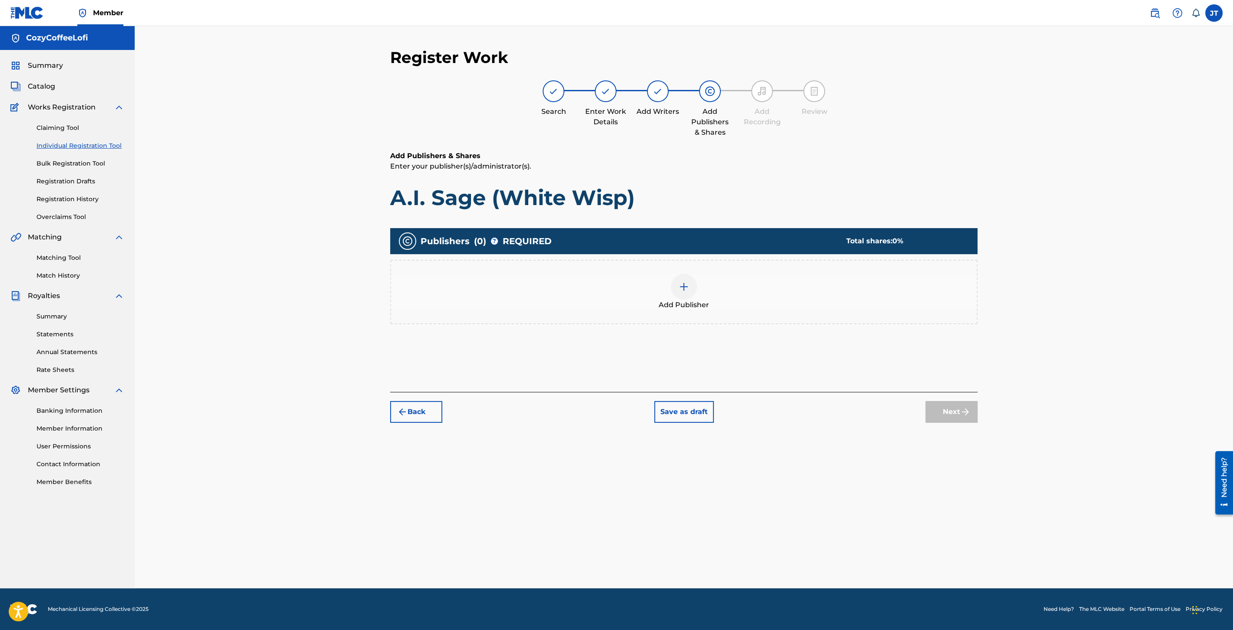
click at [694, 294] on div "Add Publisher" at bounding box center [684, 292] width 586 height 37
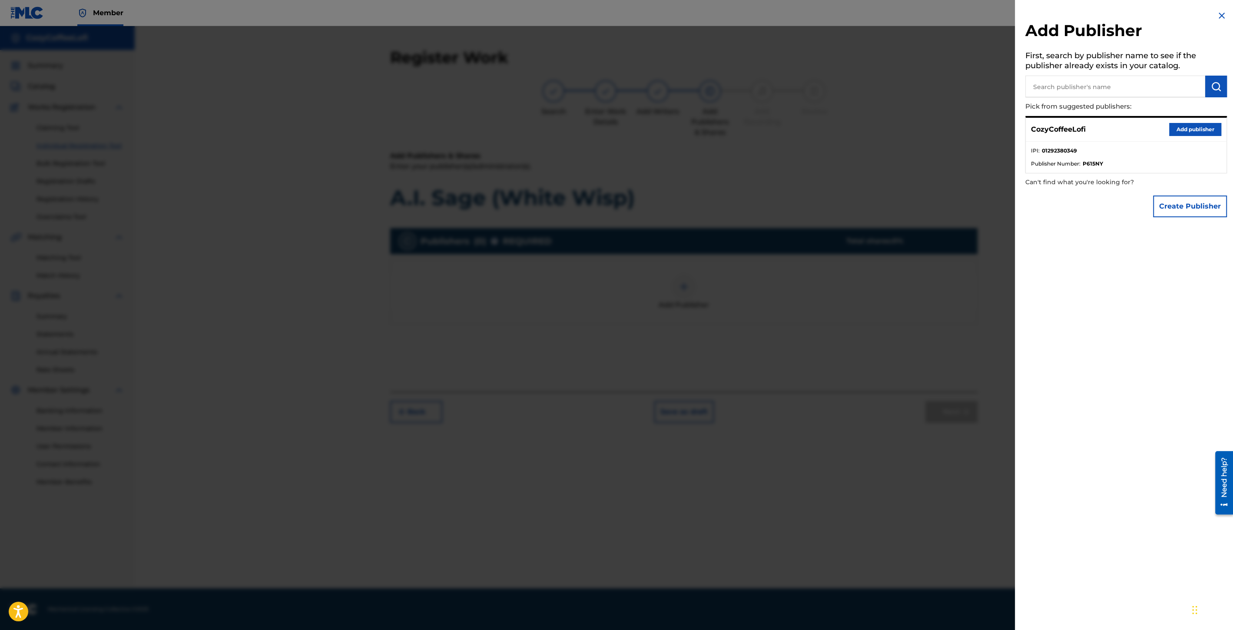
click at [1195, 129] on button "Add publisher" at bounding box center [1195, 129] width 52 height 13
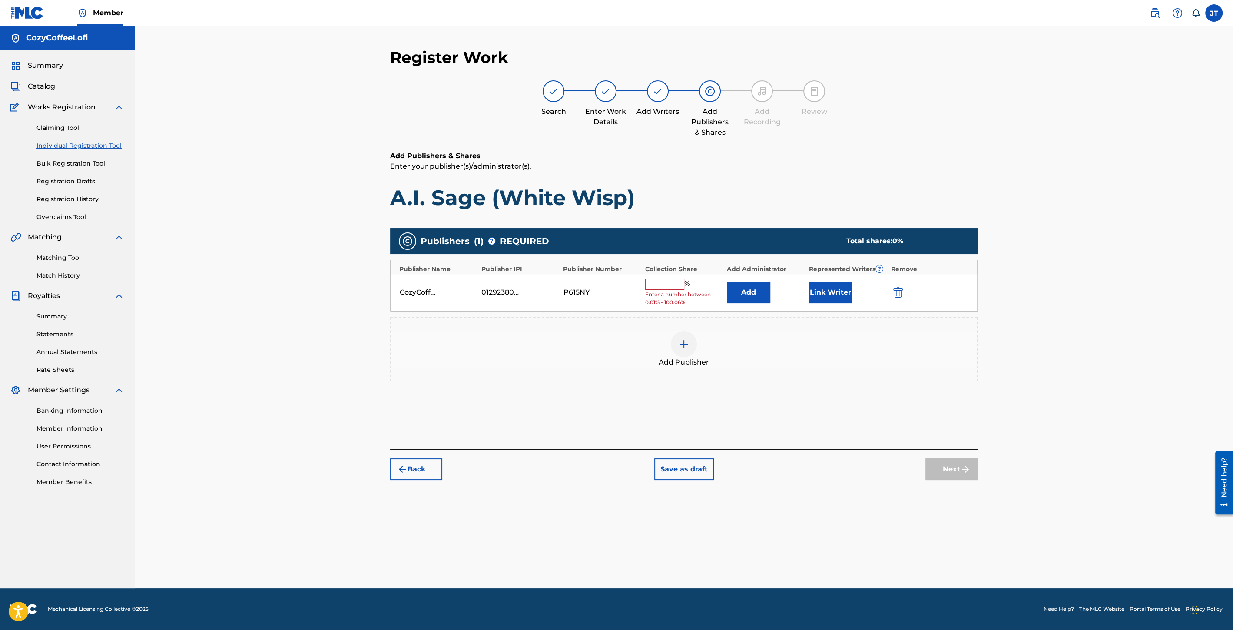
click at [651, 282] on input "text" at bounding box center [664, 284] width 39 height 11
click at [822, 283] on button "Link Writer" at bounding box center [830, 290] width 43 height 22
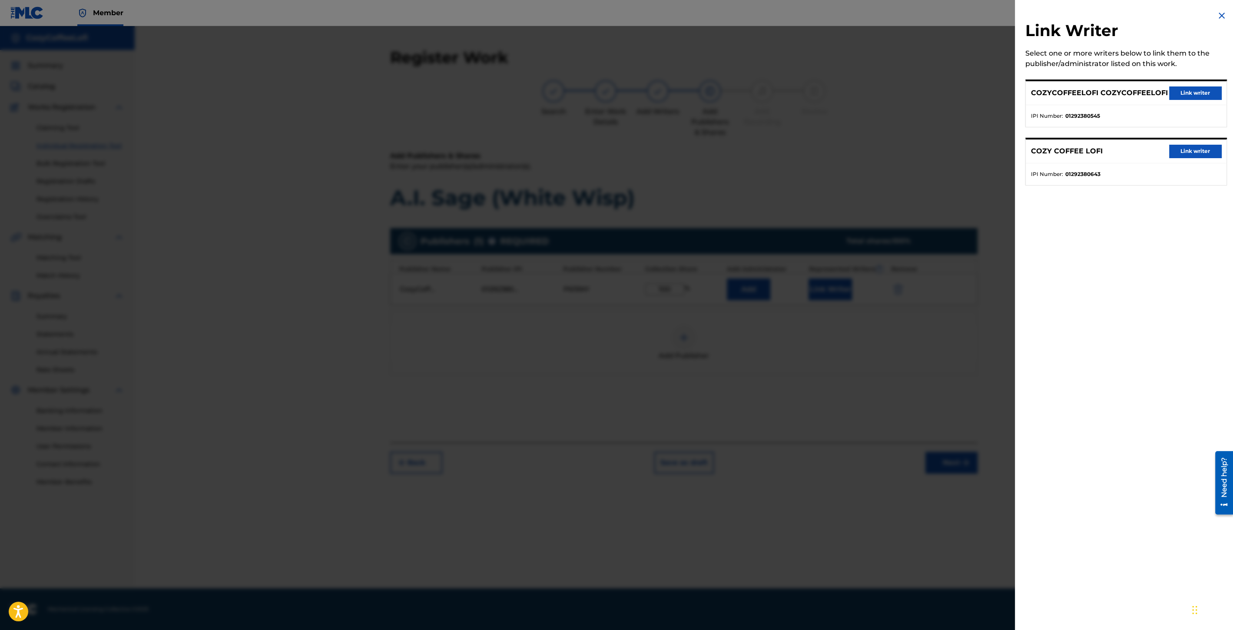
click at [1200, 91] on button "Link writer" at bounding box center [1195, 92] width 52 height 13
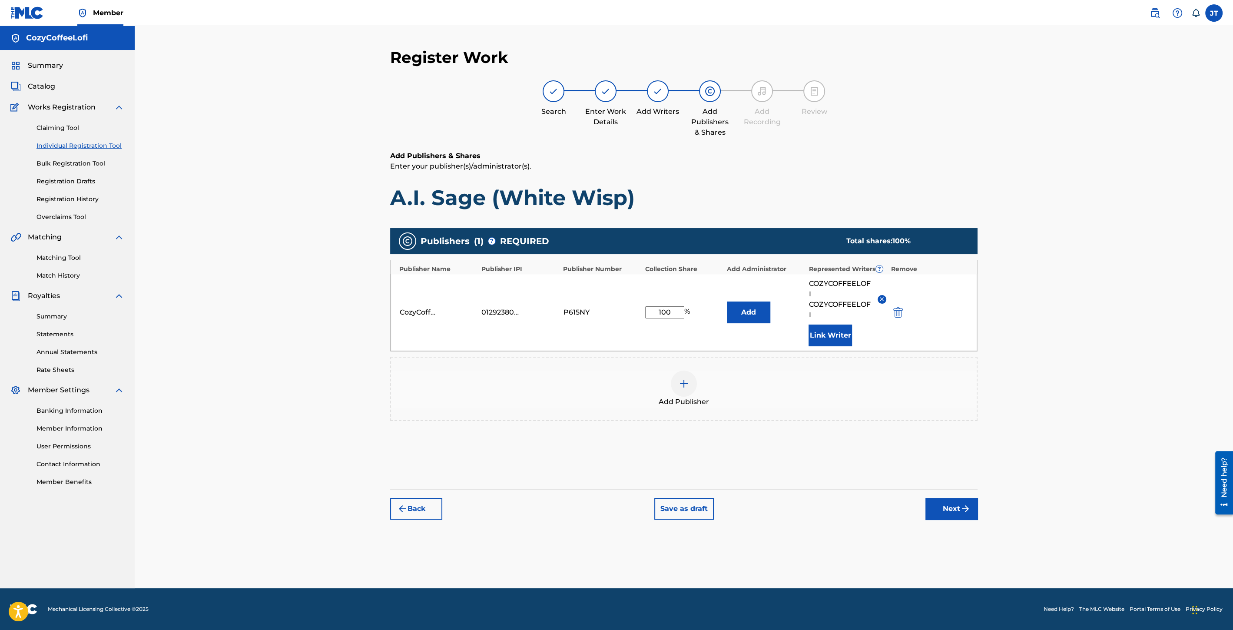
click at [842, 338] on button "Link Writer" at bounding box center [830, 336] width 43 height 22
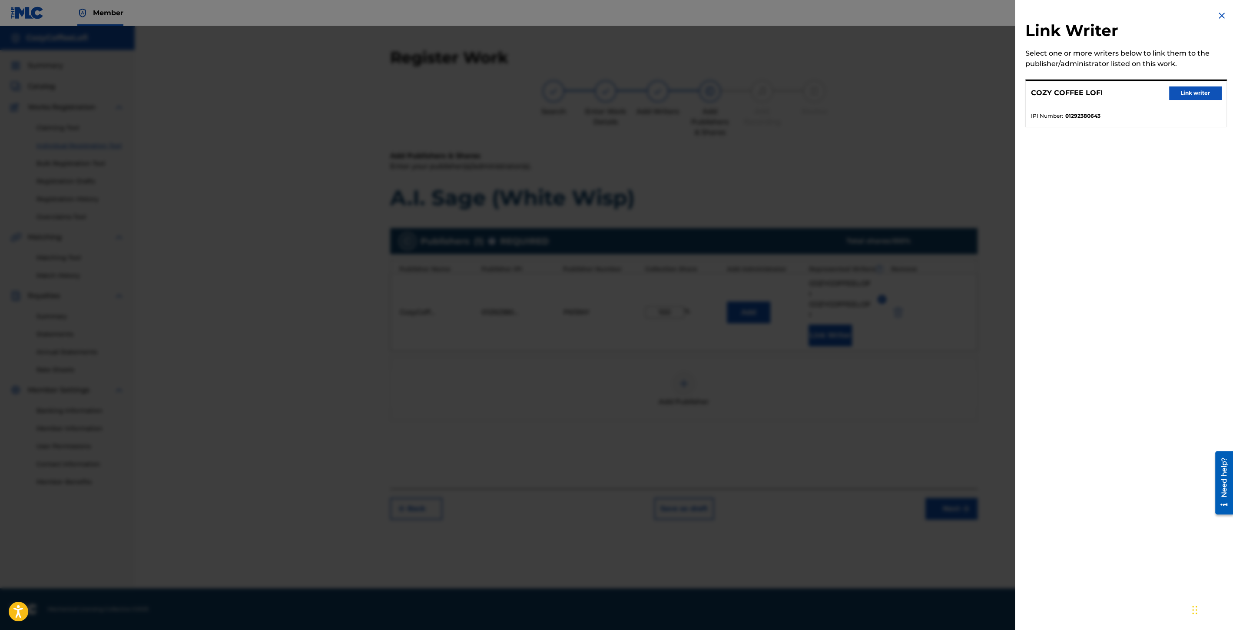
click at [1197, 84] on div "COZY COFFEE LOFI Link writer" at bounding box center [1126, 93] width 201 height 24
click at [1194, 90] on button "Link writer" at bounding box center [1195, 92] width 52 height 13
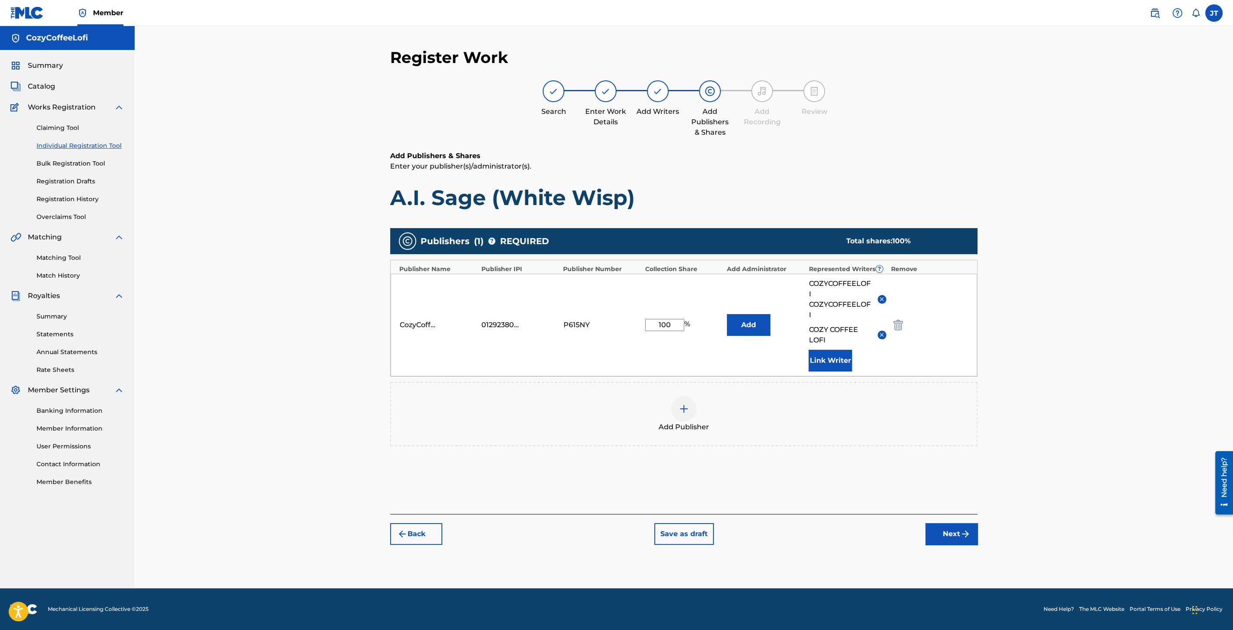
click at [957, 529] on button "Next" at bounding box center [952, 534] width 52 height 22
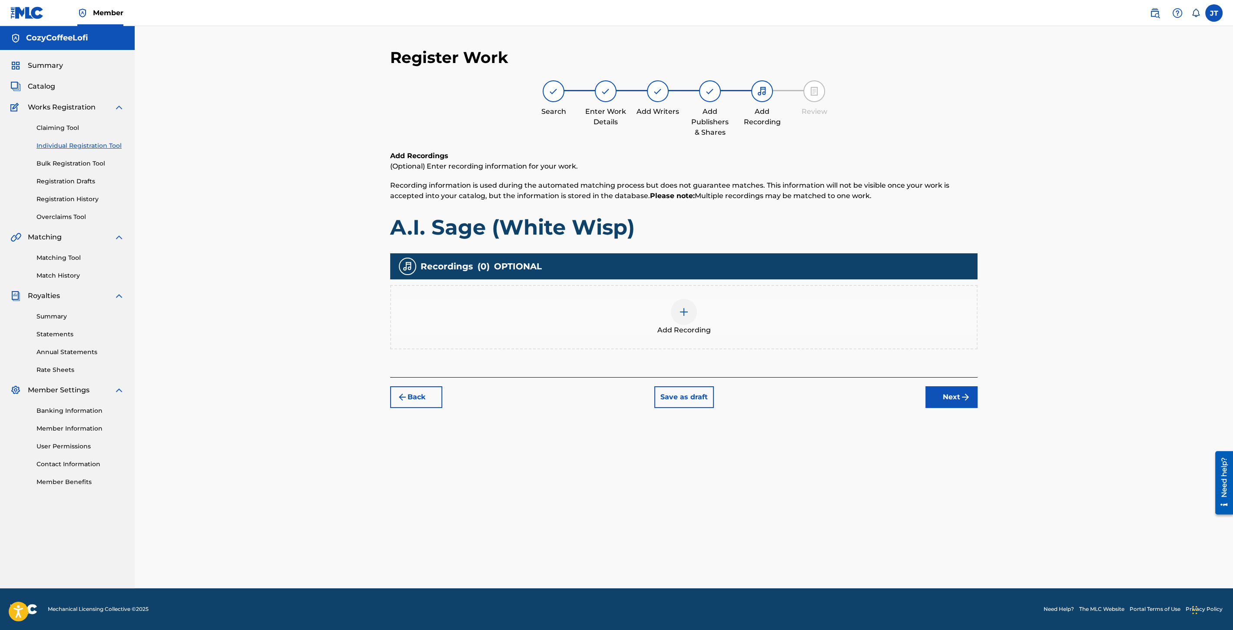
click at [691, 305] on div at bounding box center [684, 312] width 26 height 26
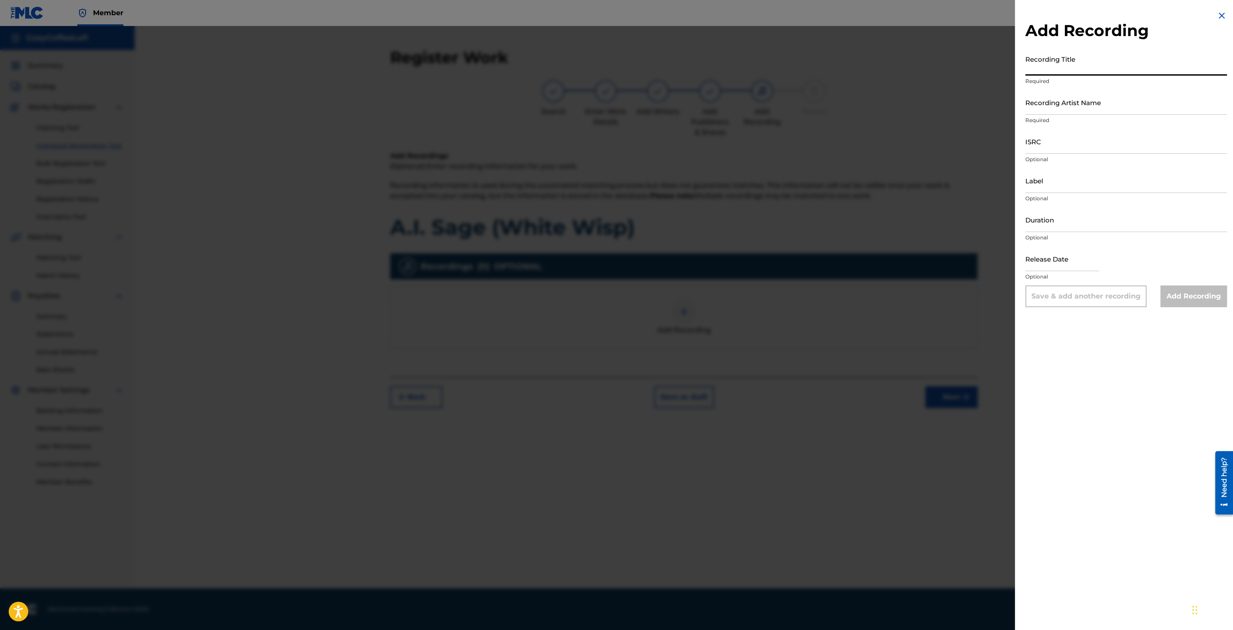
click at [1045, 68] on input "Recording Title" at bounding box center [1127, 63] width 202 height 25
paste input "A.I. Sage (White Wisp)"
click at [1049, 110] on input "Recording Artist Name" at bounding box center [1127, 102] width 202 height 25
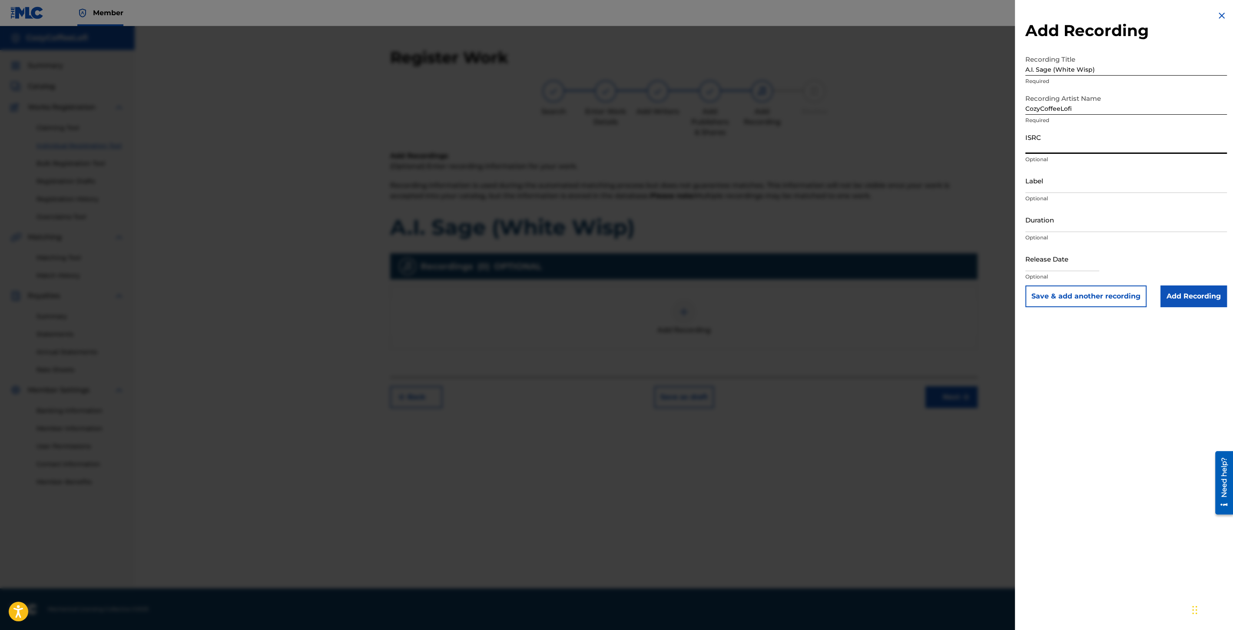
click at [1065, 142] on input "ISRC" at bounding box center [1127, 141] width 202 height 25
paste input "QZZ7V2506749"
click at [1044, 181] on input "Label" at bounding box center [1127, 180] width 202 height 25
click at [1073, 222] on input "Duration" at bounding box center [1127, 219] width 202 height 25
click at [1063, 259] on input "text" at bounding box center [1063, 258] width 74 height 25
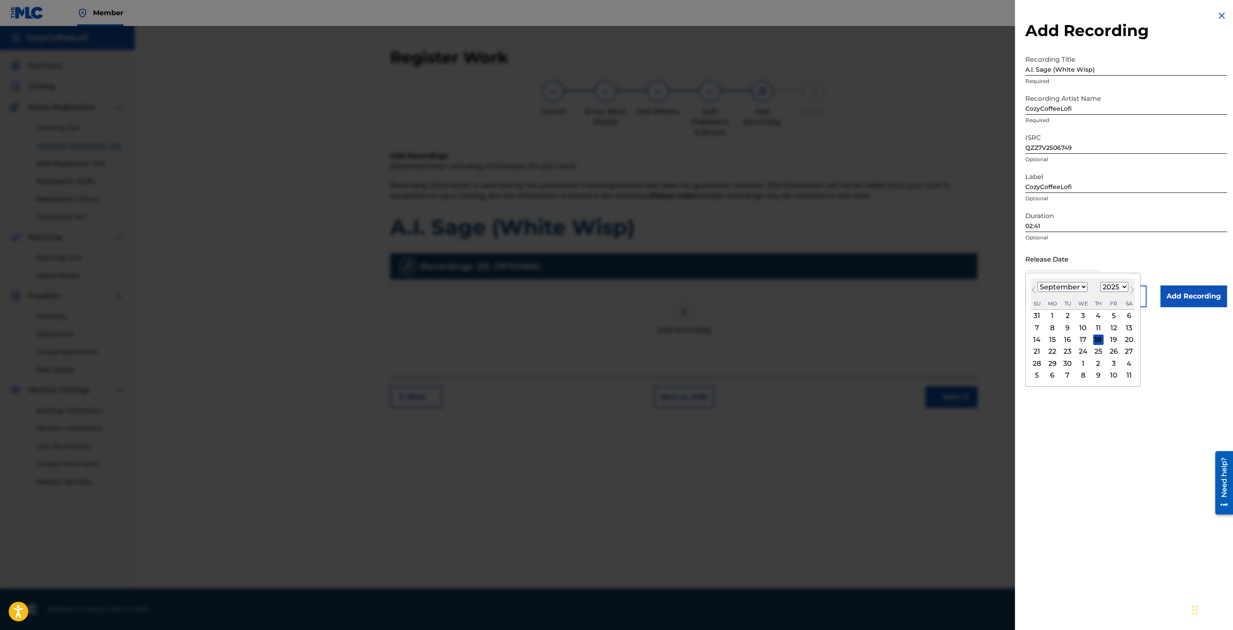
click at [1045, 282] on select "January February March April May June July August September October November De…" at bounding box center [1063, 287] width 50 height 10
click at [1098, 327] on div "11" at bounding box center [1098, 327] width 10 height 10
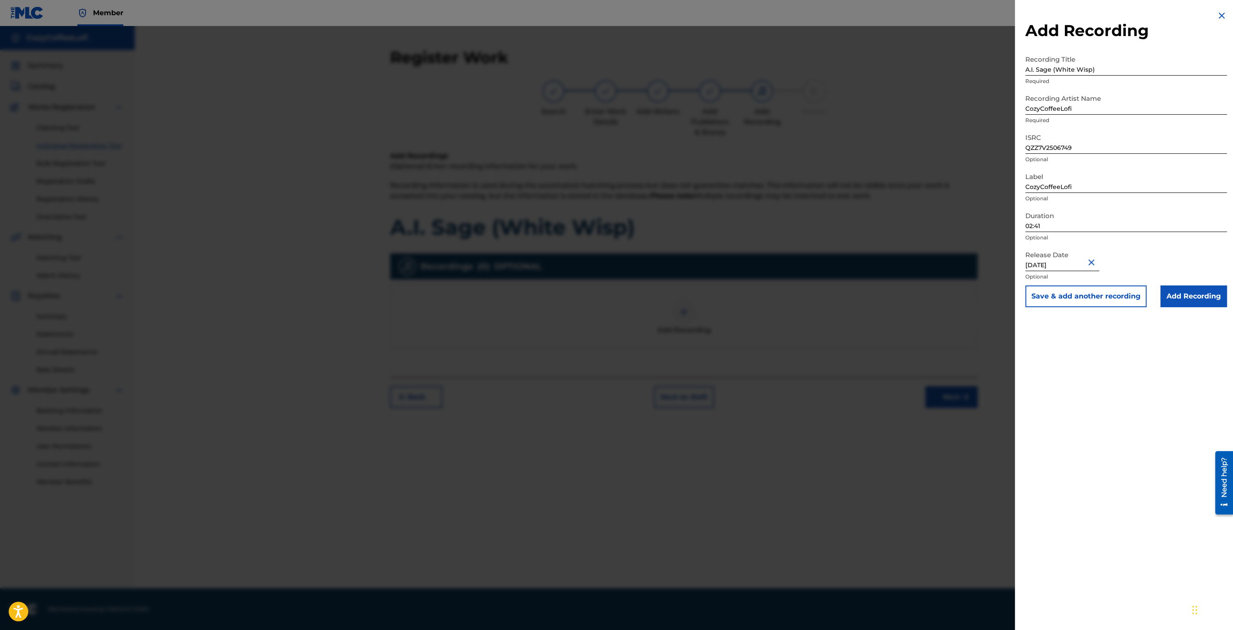
click at [1090, 293] on button "Save & add another recording" at bounding box center [1086, 296] width 121 height 22
click at [1218, 13] on img at bounding box center [1222, 15] width 10 height 10
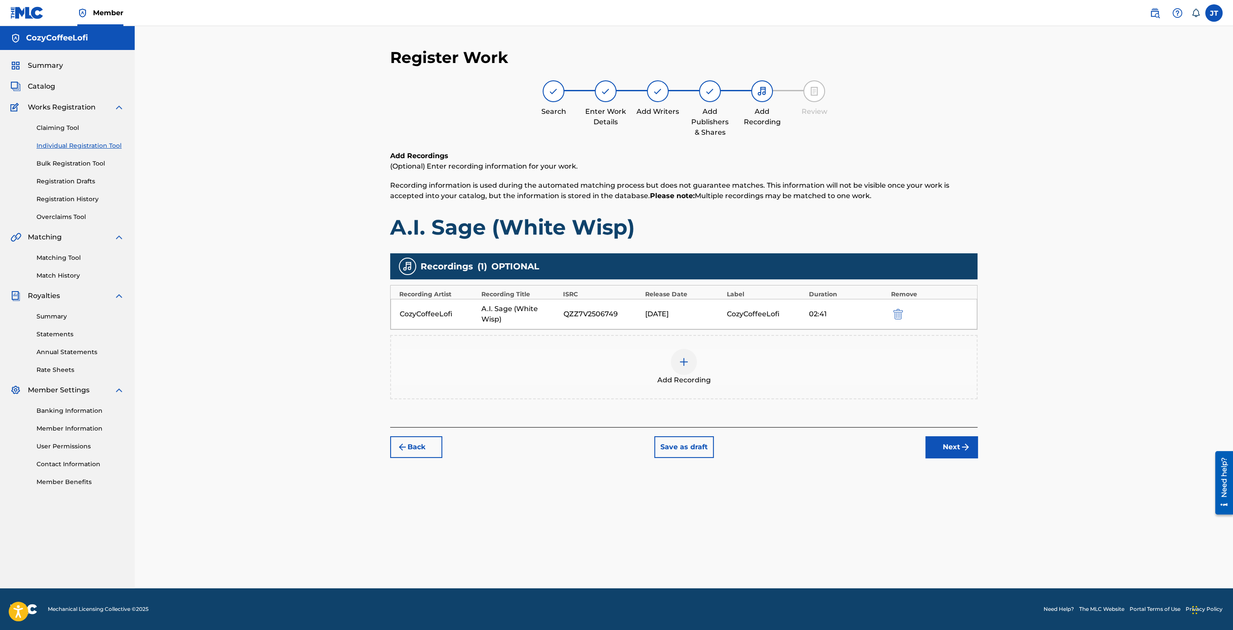
drag, startPoint x: 991, startPoint y: 425, endPoint x: 978, endPoint y: 430, distance: 13.5
click at [990, 425] on div "Register Work Search Enter Work Details Add Writers Add Publishers & Shares Add…" at bounding box center [684, 307] width 1099 height 562
click at [963, 436] on button "Next" at bounding box center [952, 447] width 52 height 22
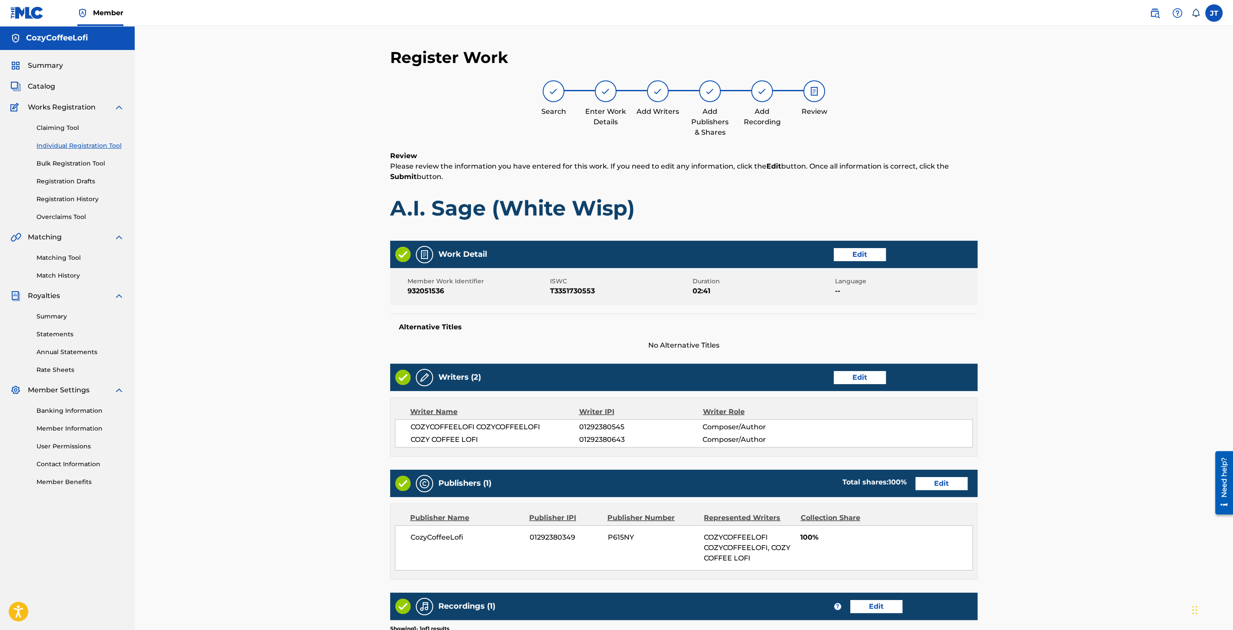
scroll to position [130, 0]
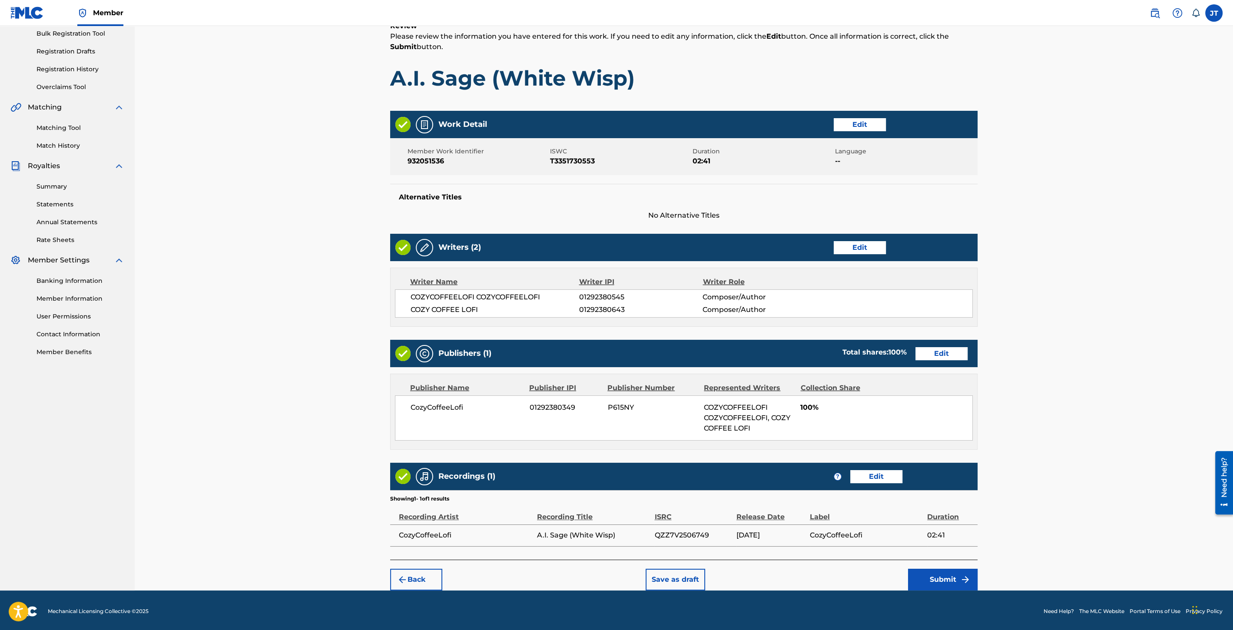
click at [942, 569] on button "Submit" at bounding box center [943, 580] width 70 height 22
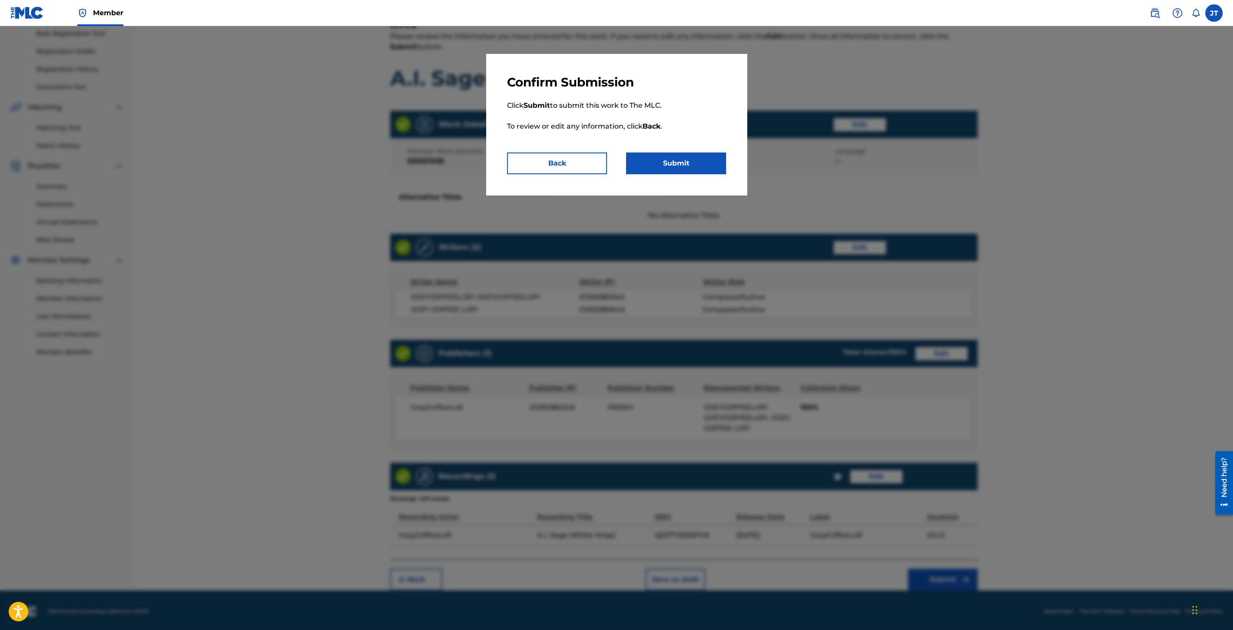
click at [675, 164] on button "Submit" at bounding box center [676, 164] width 100 height 22
